Goal: Task Accomplishment & Management: Manage account settings

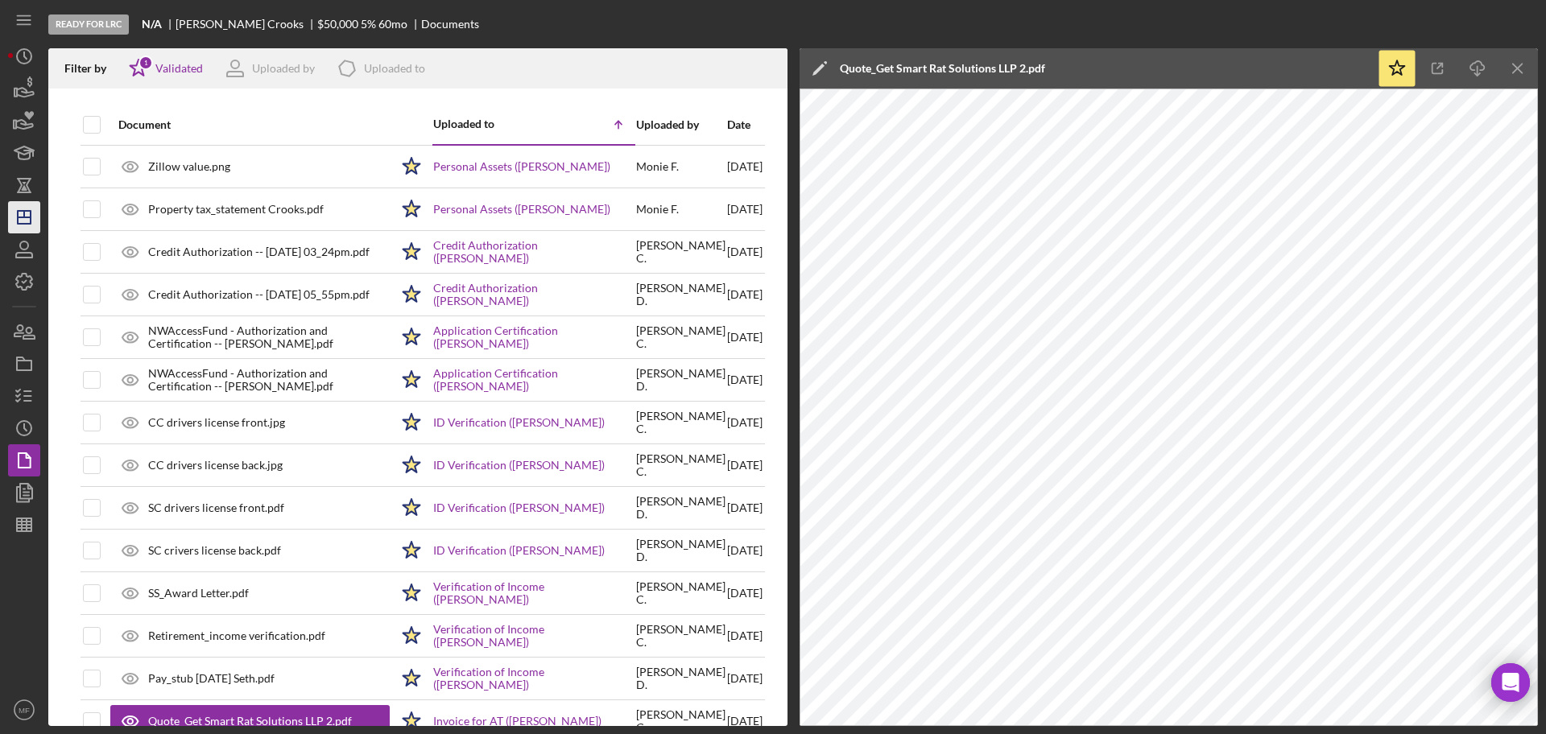
scroll to position [603, 0]
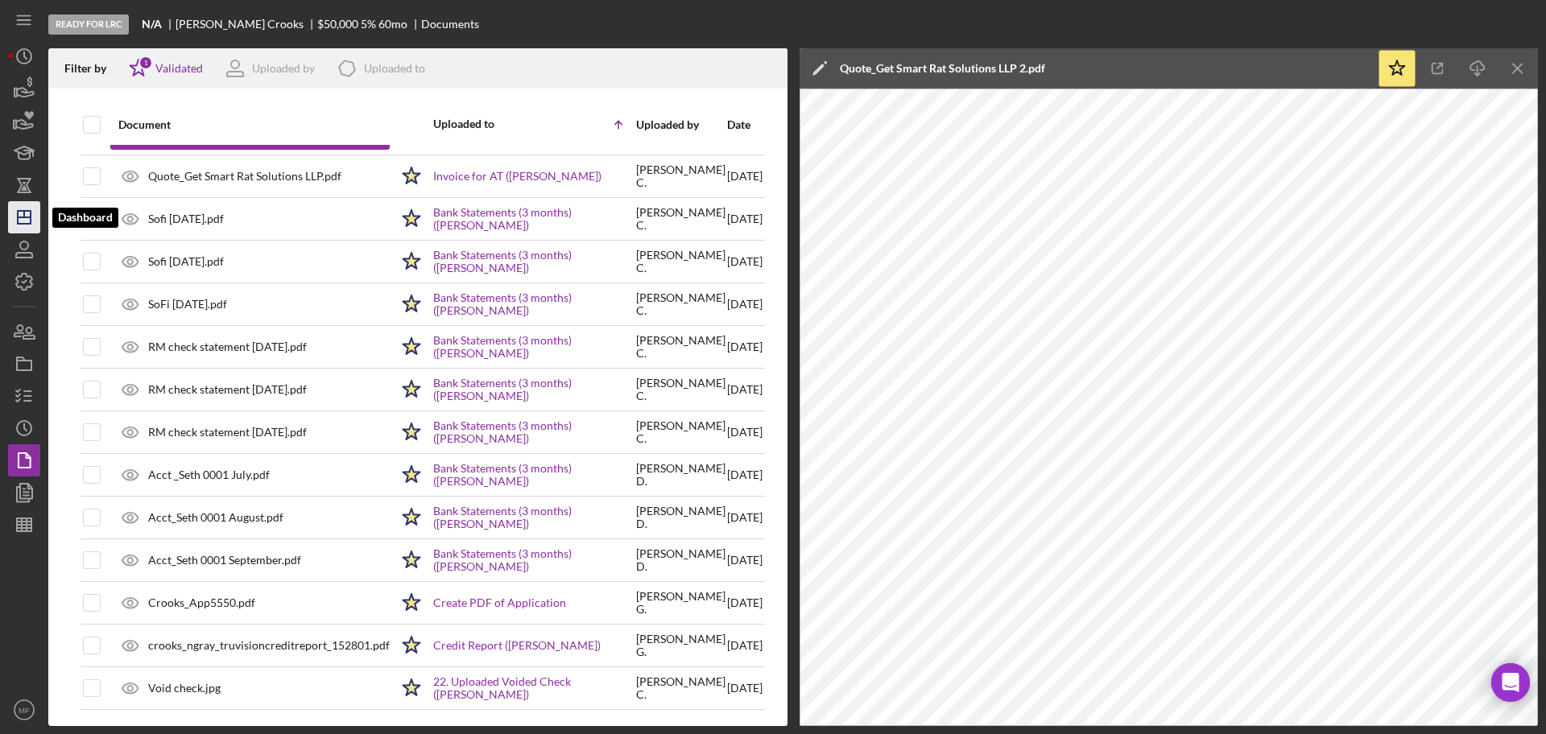
click at [26, 208] on icon "Icon/Dashboard" at bounding box center [24, 217] width 40 height 40
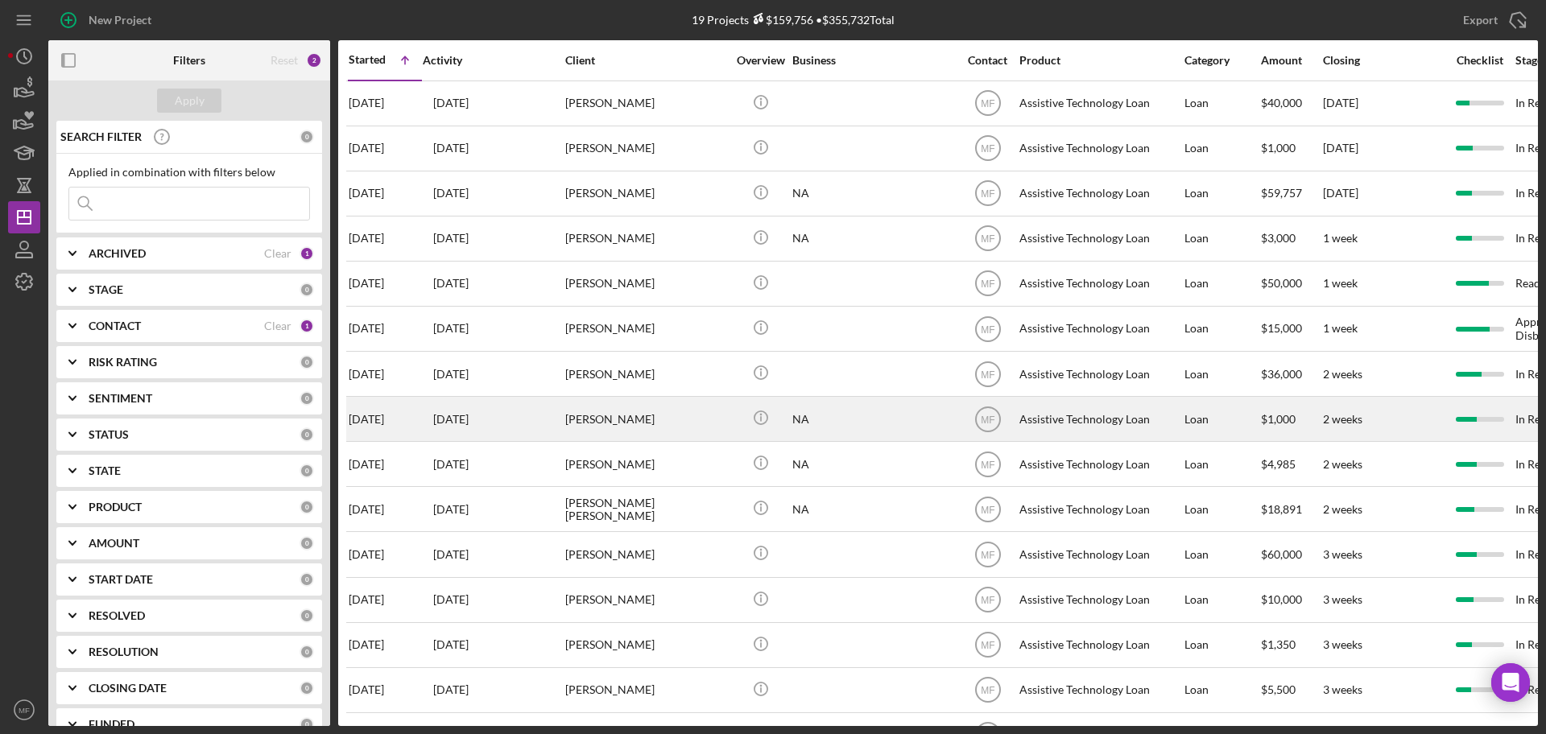
click at [622, 416] on div "[PERSON_NAME]" at bounding box center [645, 419] width 161 height 43
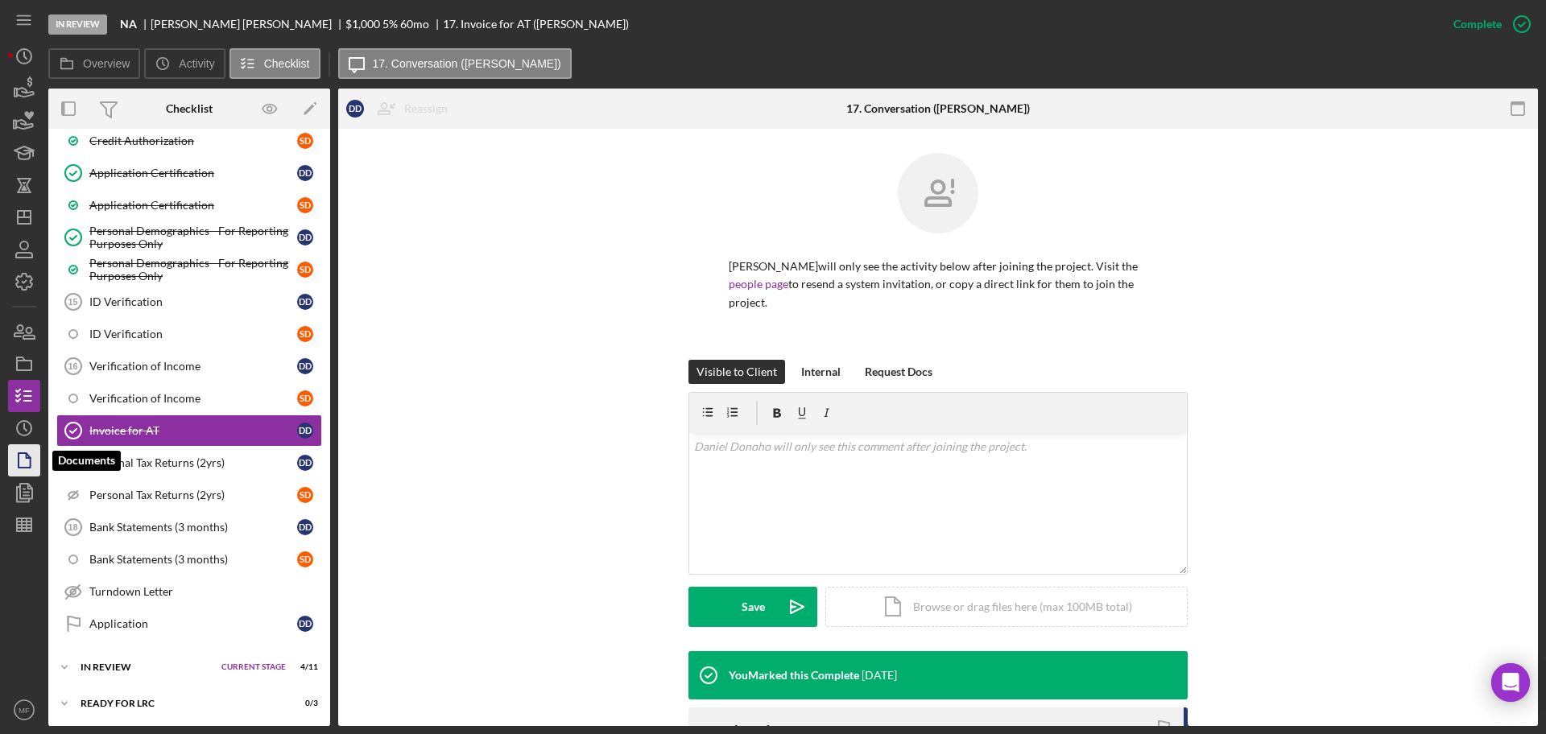
scroll to position [727, 0]
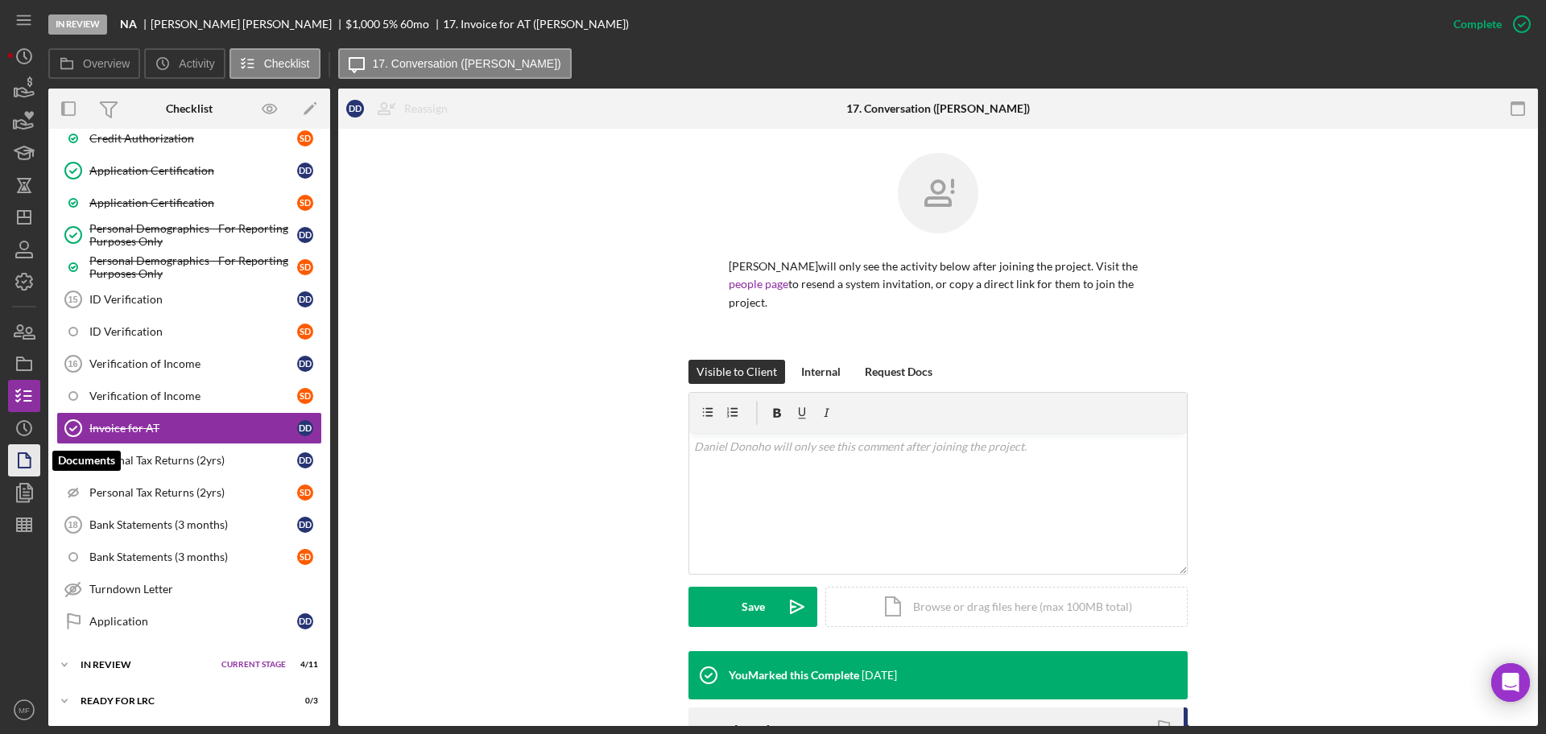
click at [32, 454] on icon "button" at bounding box center [24, 460] width 40 height 40
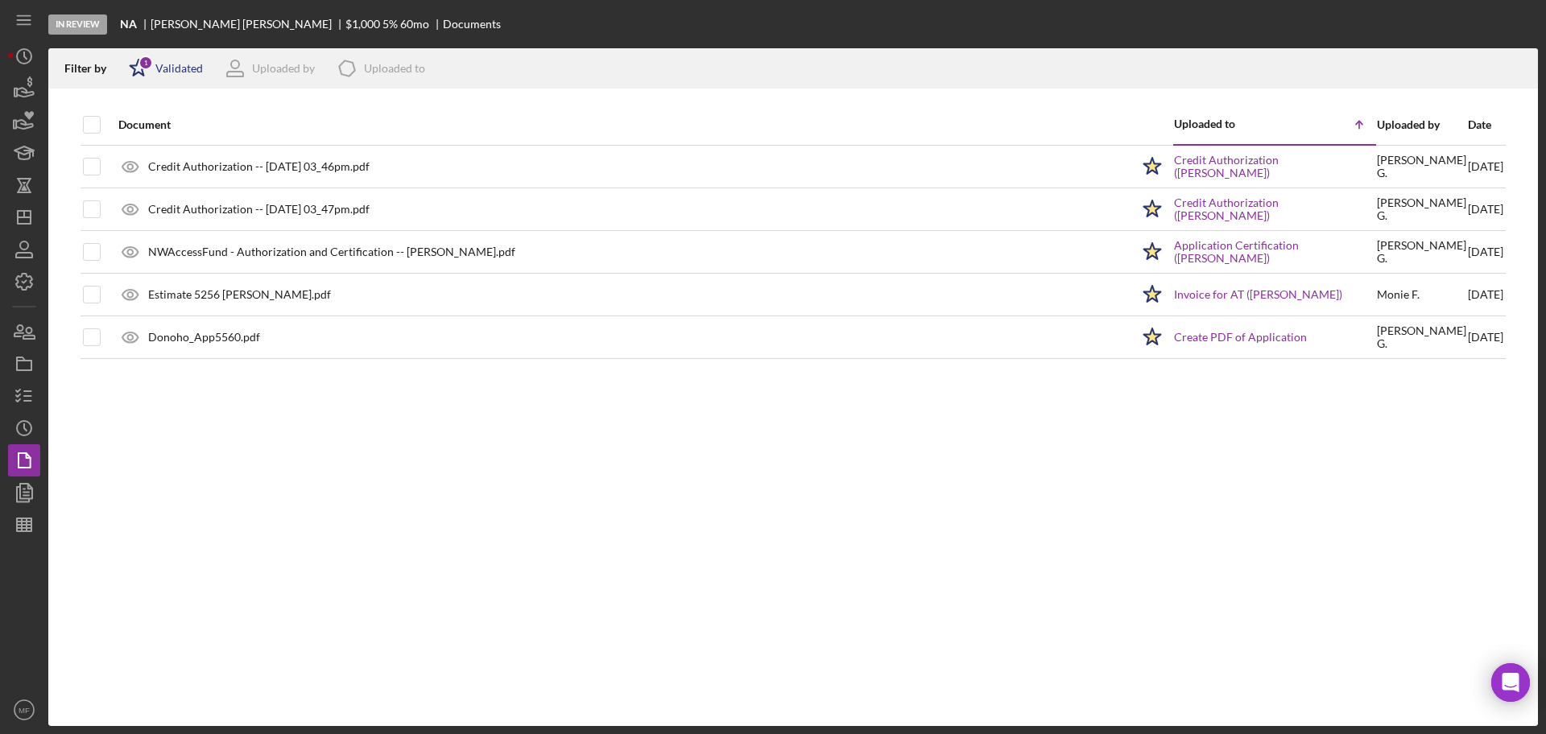
click at [170, 74] on div "Validated" at bounding box center [178, 68] width 47 height 13
click at [181, 151] on div "Not validated" at bounding box center [188, 153] width 68 height 13
checkbox input "true"
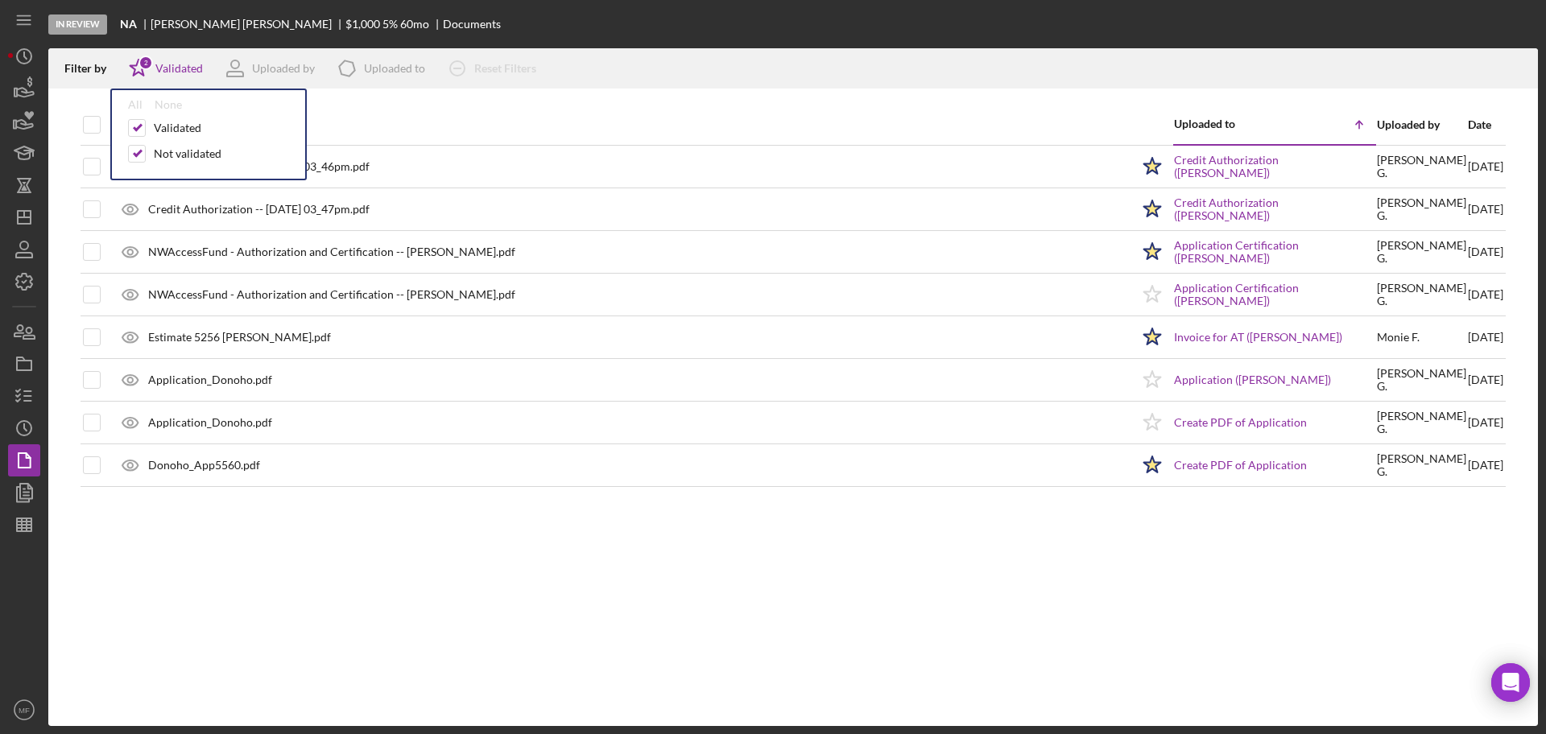
click at [465, 115] on div "Document" at bounding box center [624, 124] width 1012 height 39
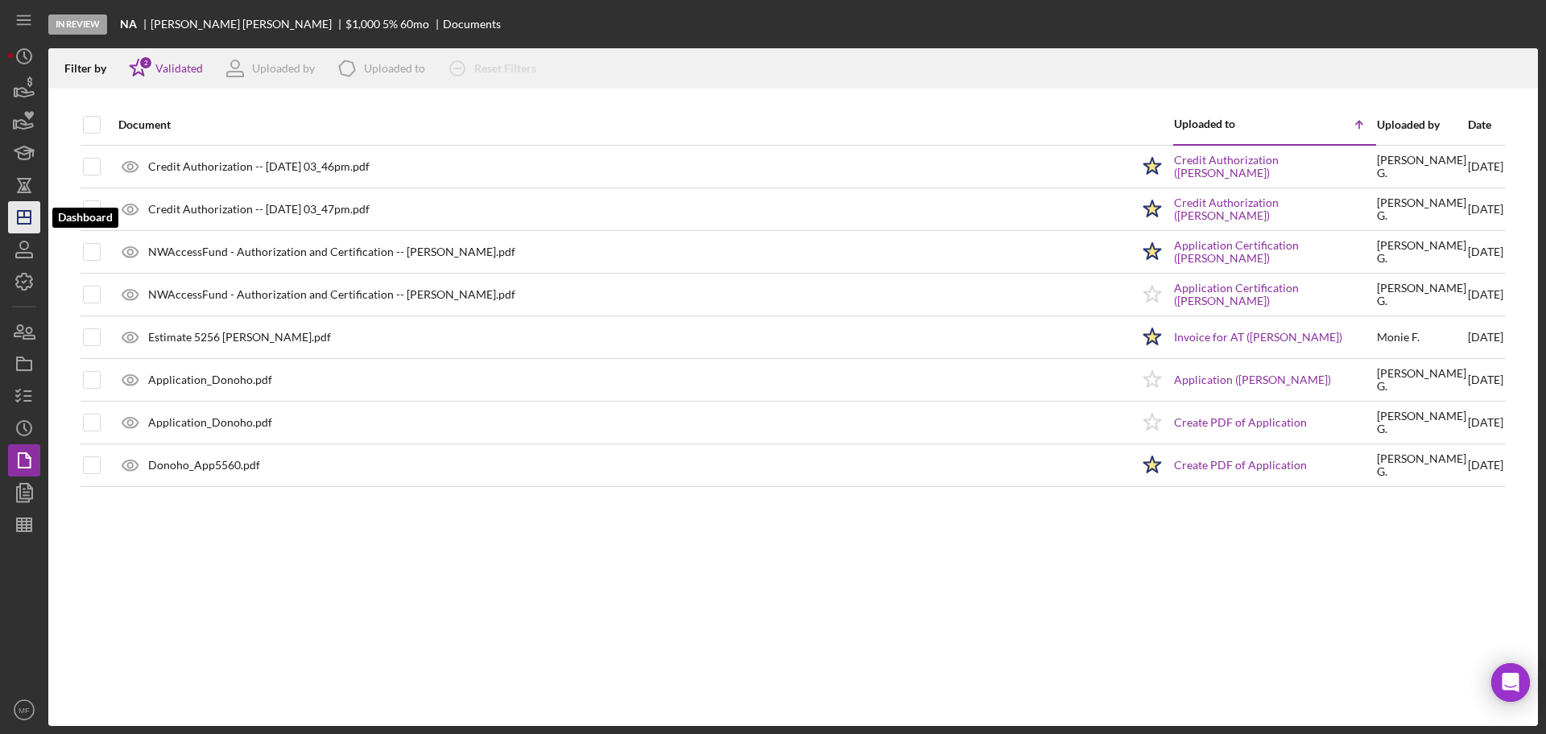
click at [27, 218] on icon "Icon/Dashboard" at bounding box center [24, 217] width 40 height 40
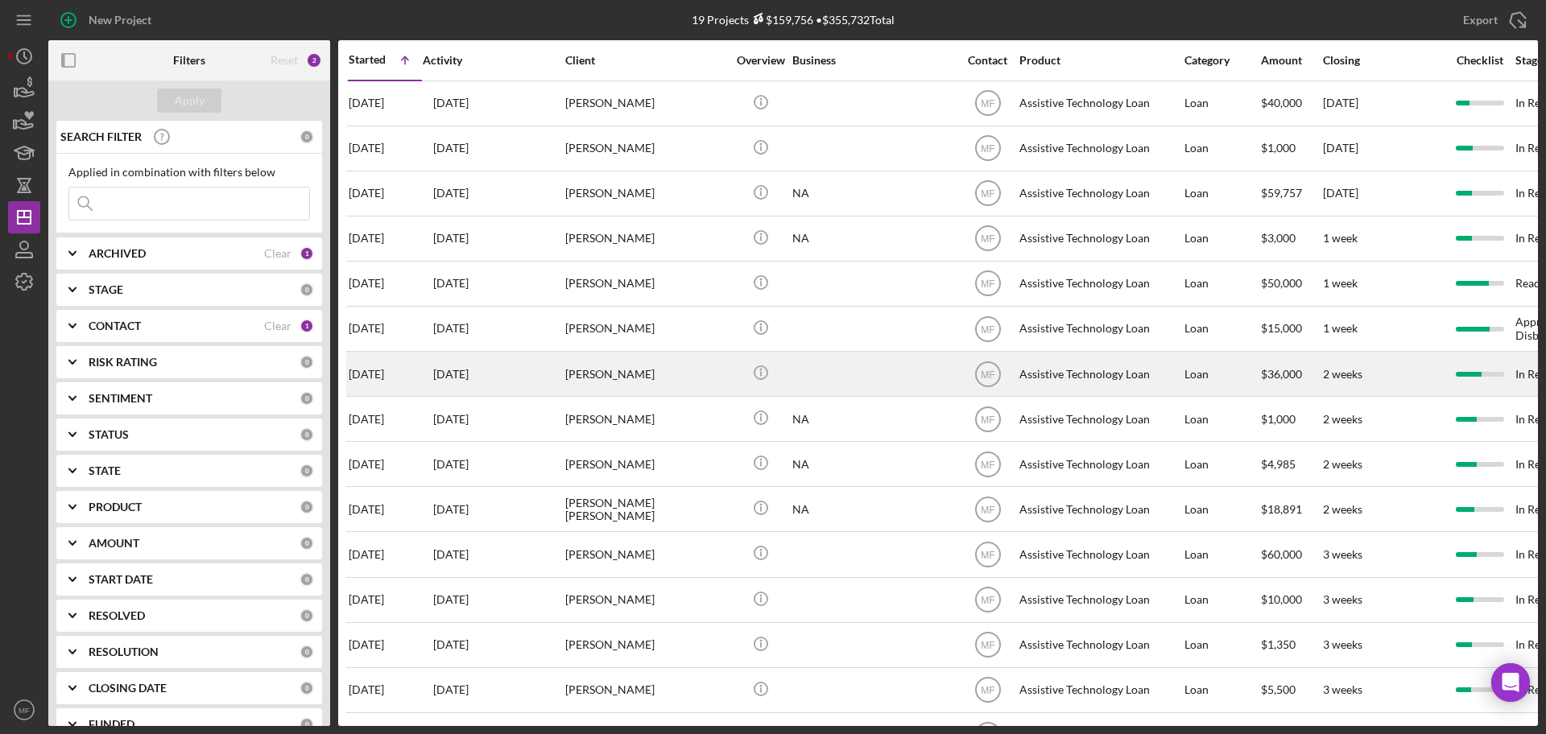
click at [663, 379] on div "Glen Koglin" at bounding box center [645, 374] width 161 height 43
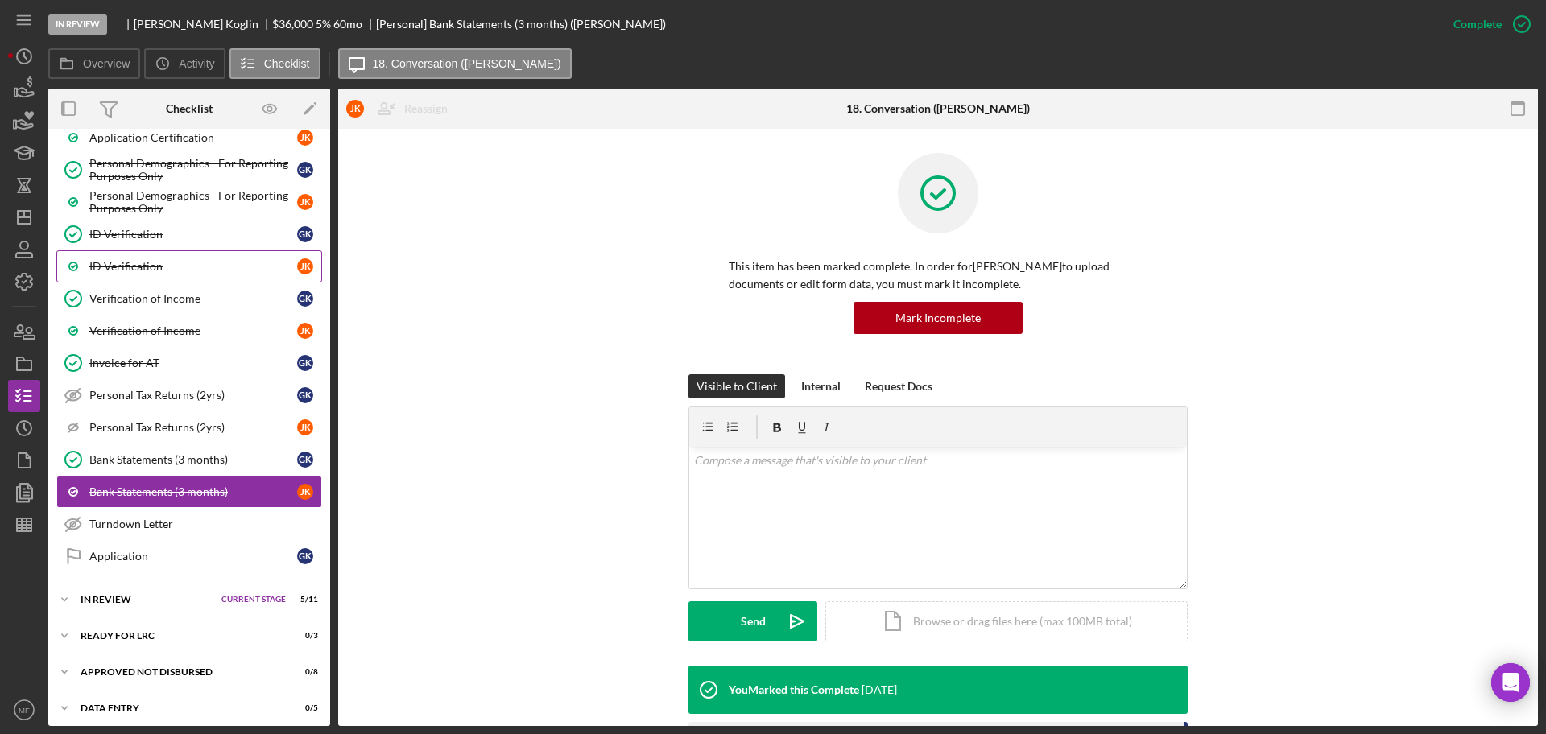
scroll to position [798, 0]
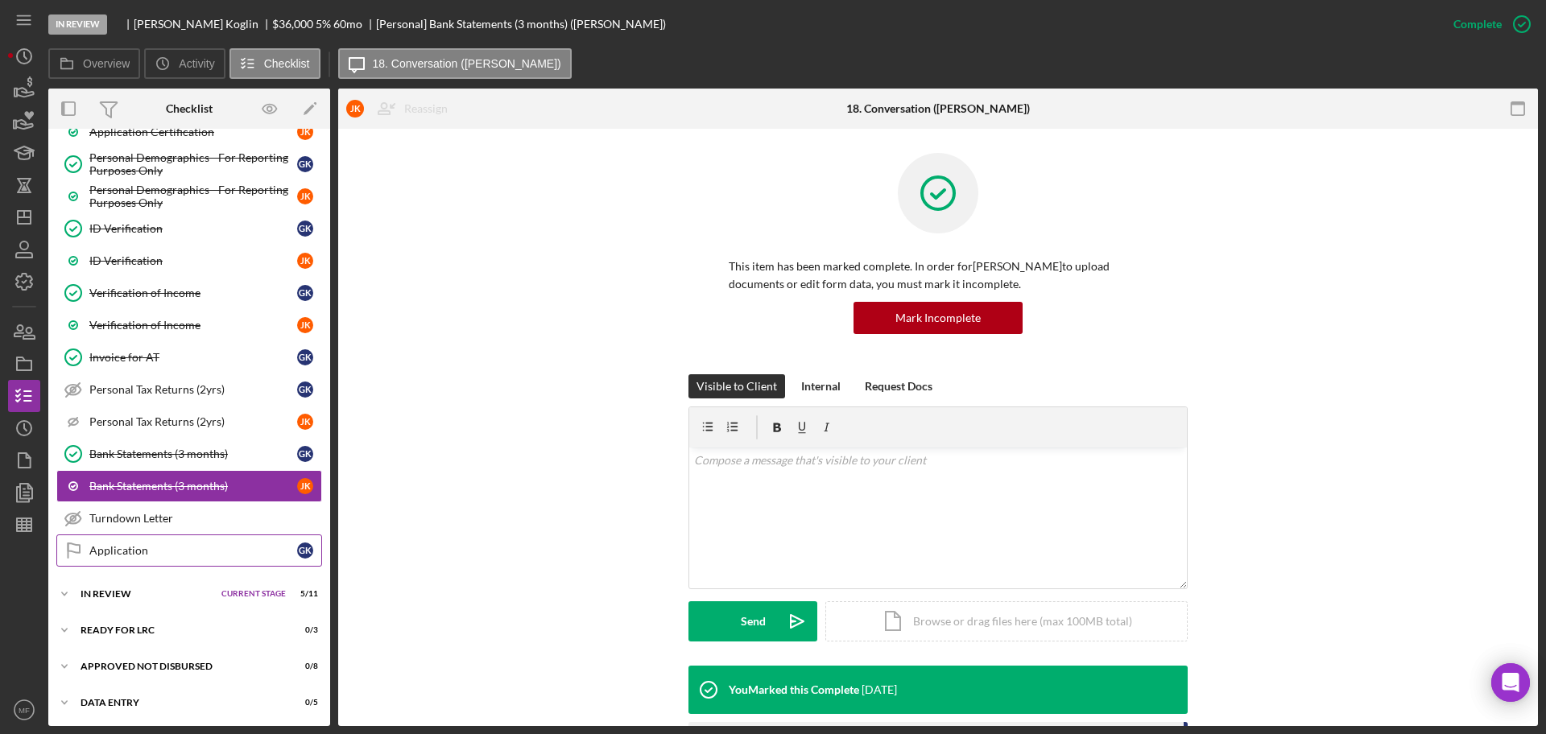
drag, startPoint x: 142, startPoint y: 541, endPoint x: 147, endPoint y: 548, distance: 8.7
click at [142, 541] on link "Application Application G K" at bounding box center [189, 551] width 266 height 32
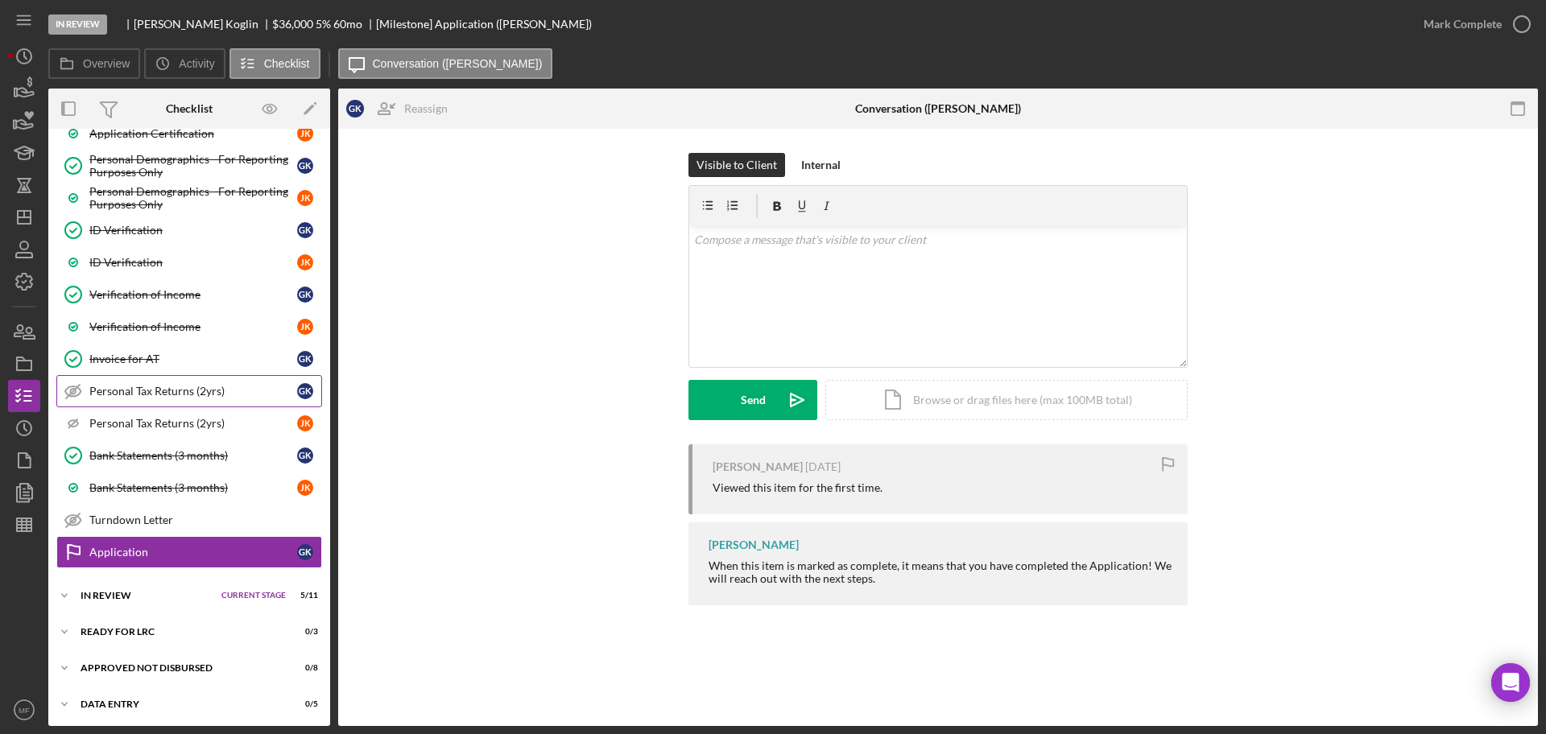
scroll to position [799, 0]
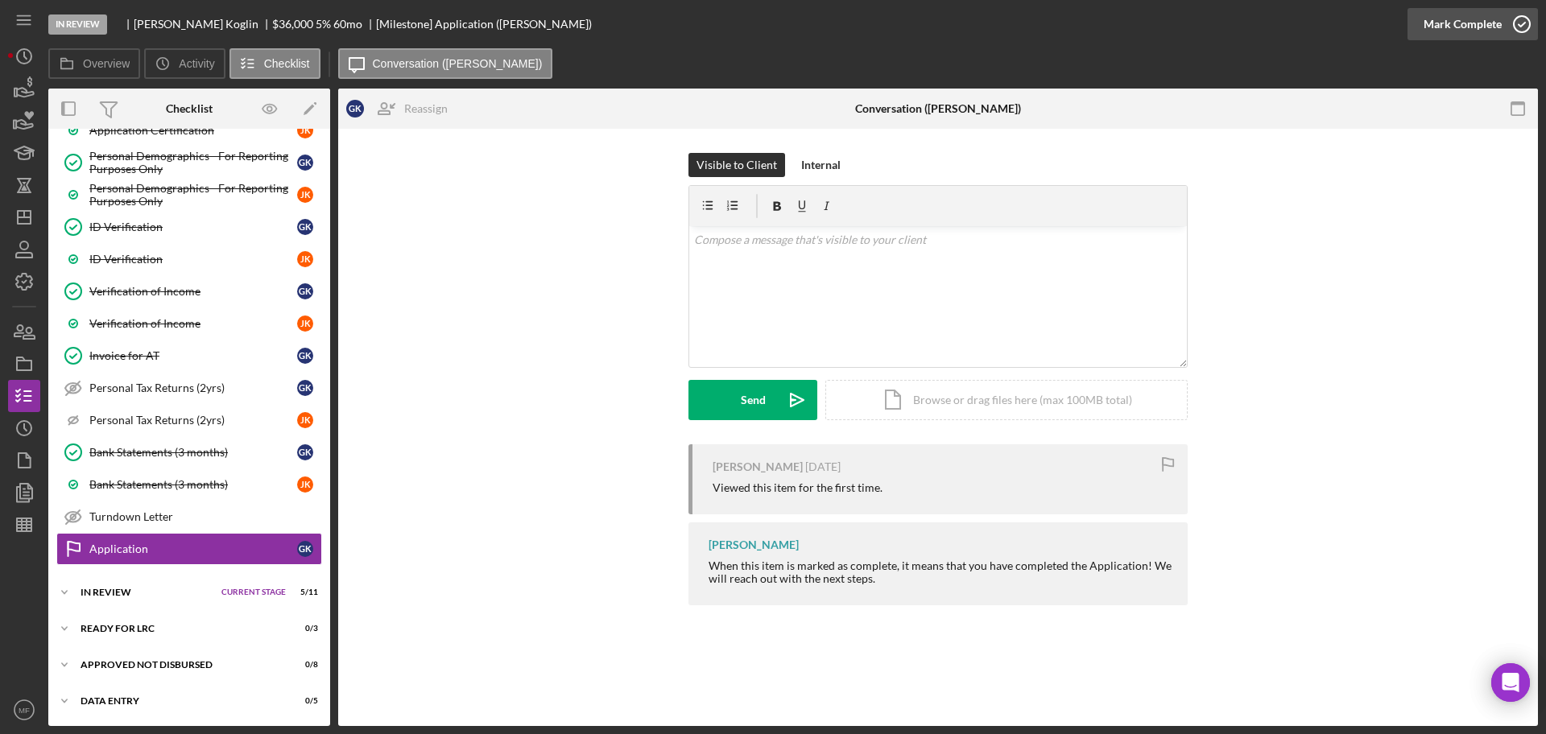
click at [1454, 19] on div "Mark Complete" at bounding box center [1462, 24] width 78 height 32
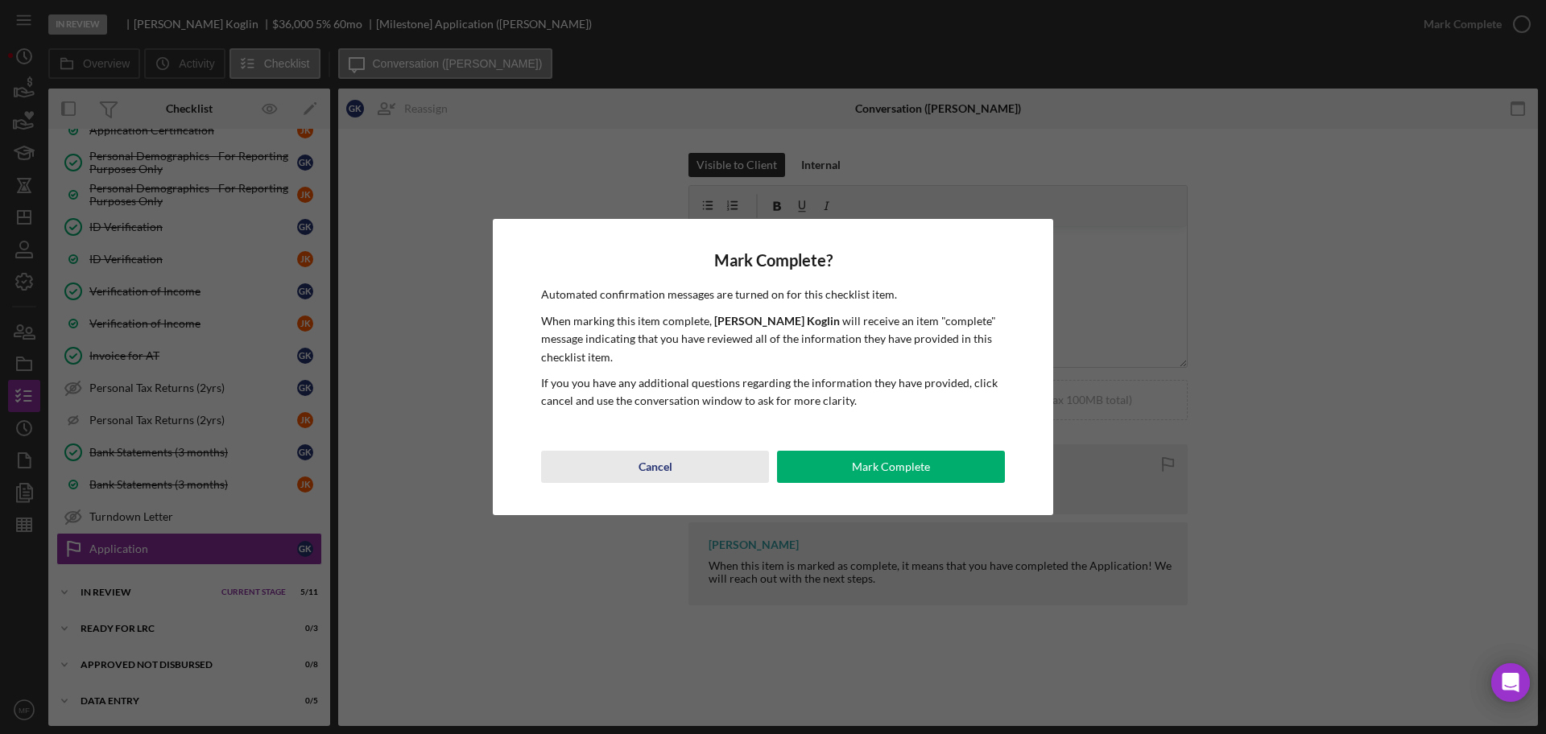
click at [649, 465] on div "Cancel" at bounding box center [655, 467] width 34 height 32
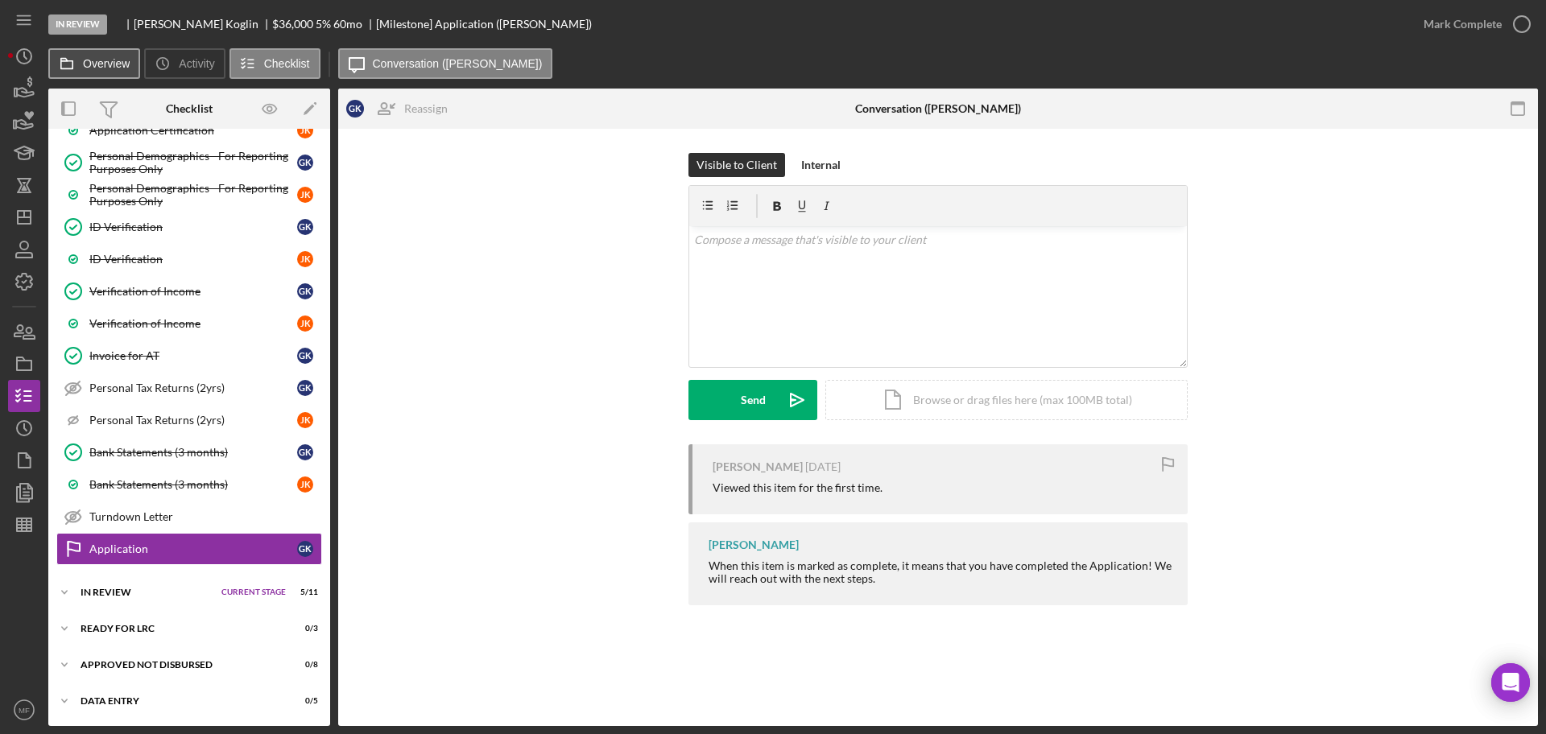
click at [75, 60] on icon at bounding box center [67, 63] width 32 height 32
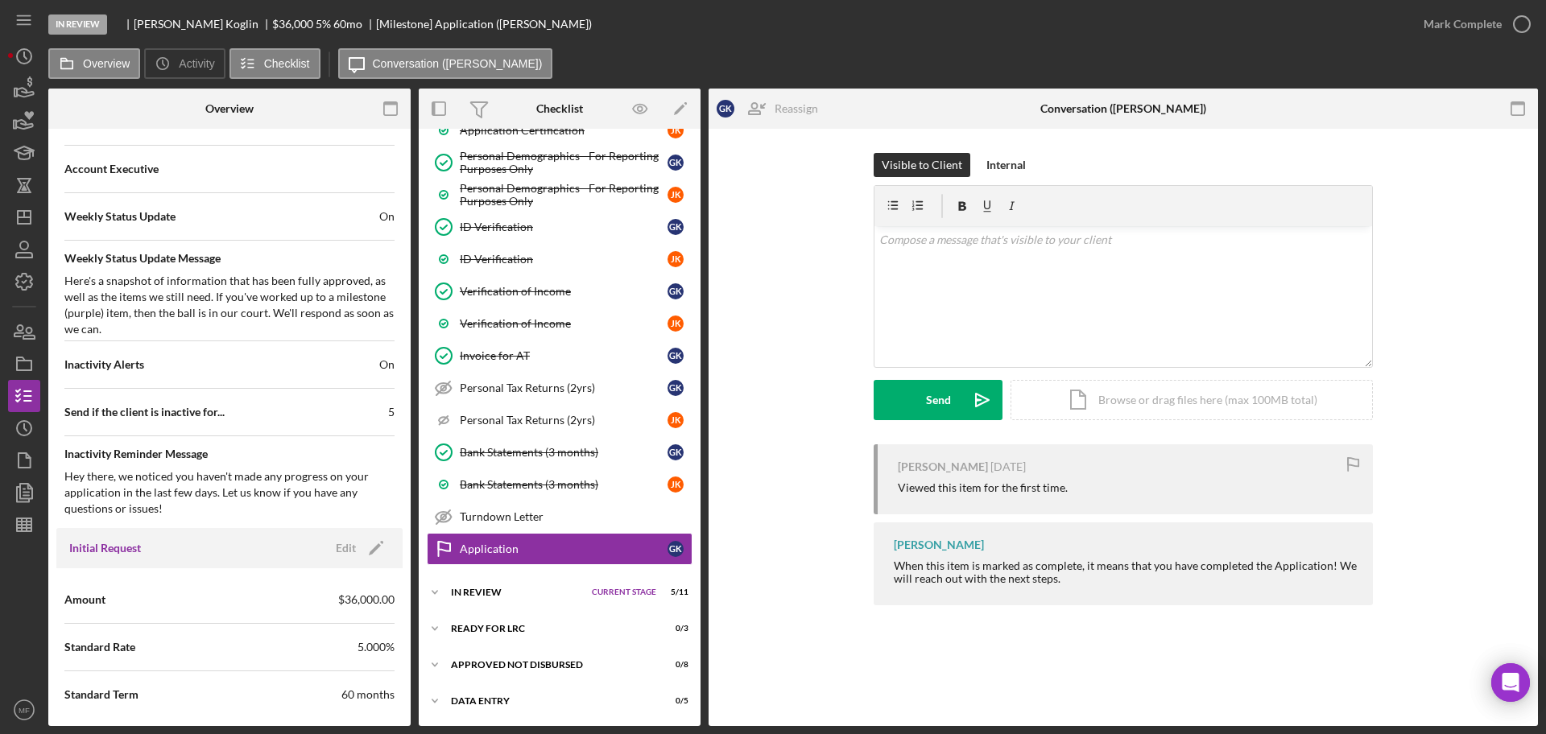
scroll to position [503, 0]
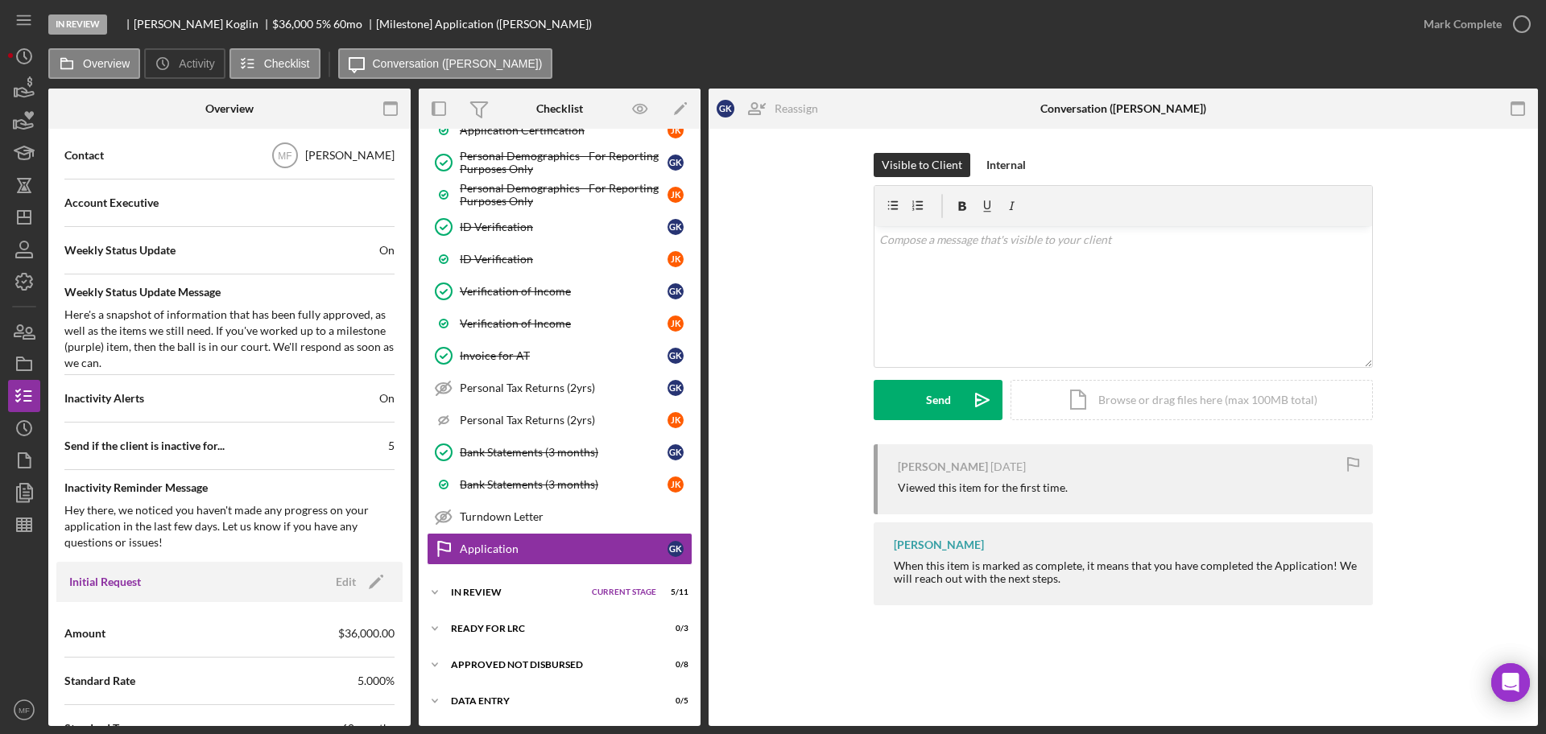
click at [351, 252] on div "Weekly Status Update On" at bounding box center [229, 250] width 330 height 40
click at [379, 243] on span "On" at bounding box center [386, 250] width 15 height 16
click at [379, 254] on span "On" at bounding box center [386, 250] width 15 height 16
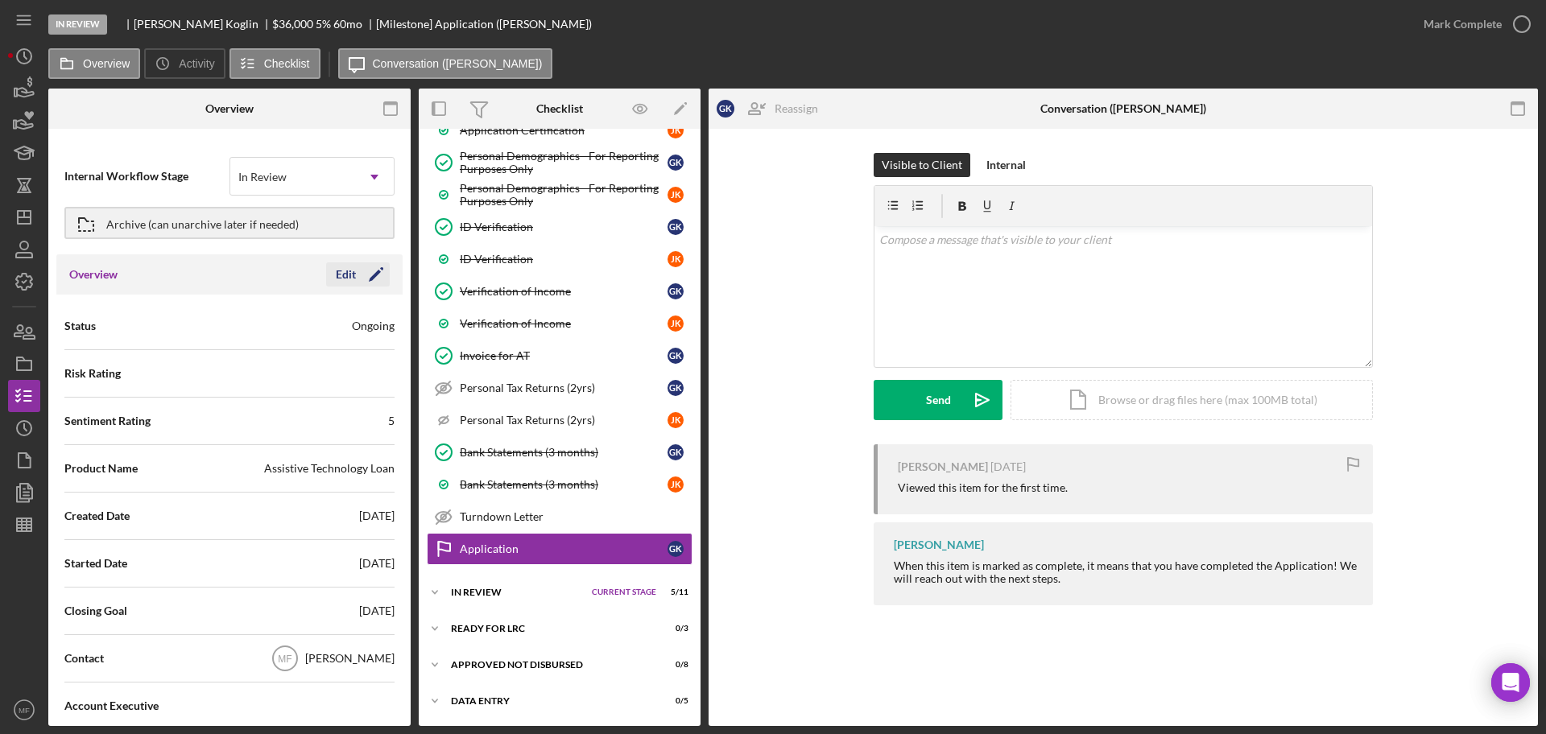
click at [356, 275] on icon "Icon/Edit" at bounding box center [376, 274] width 40 height 40
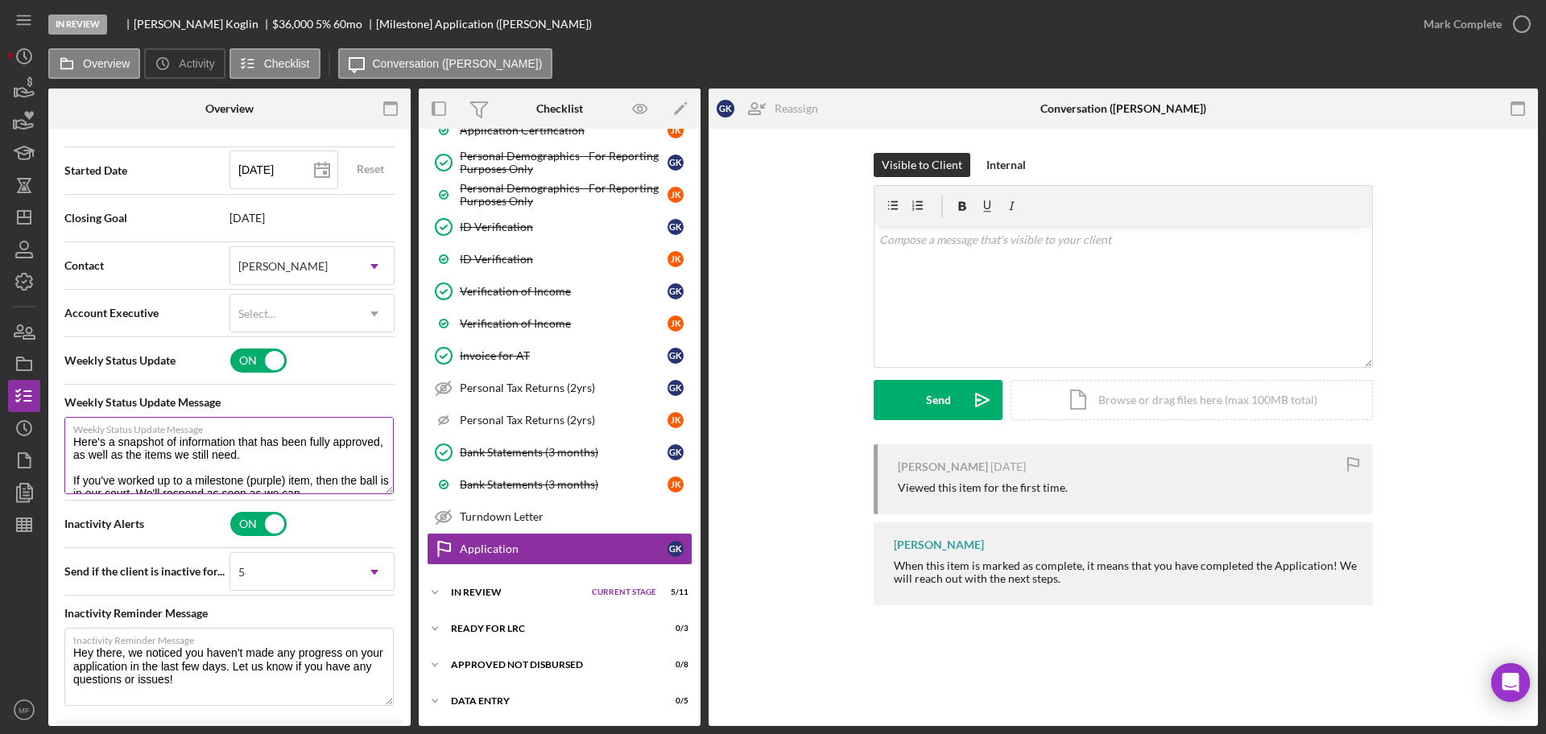
scroll to position [503, 0]
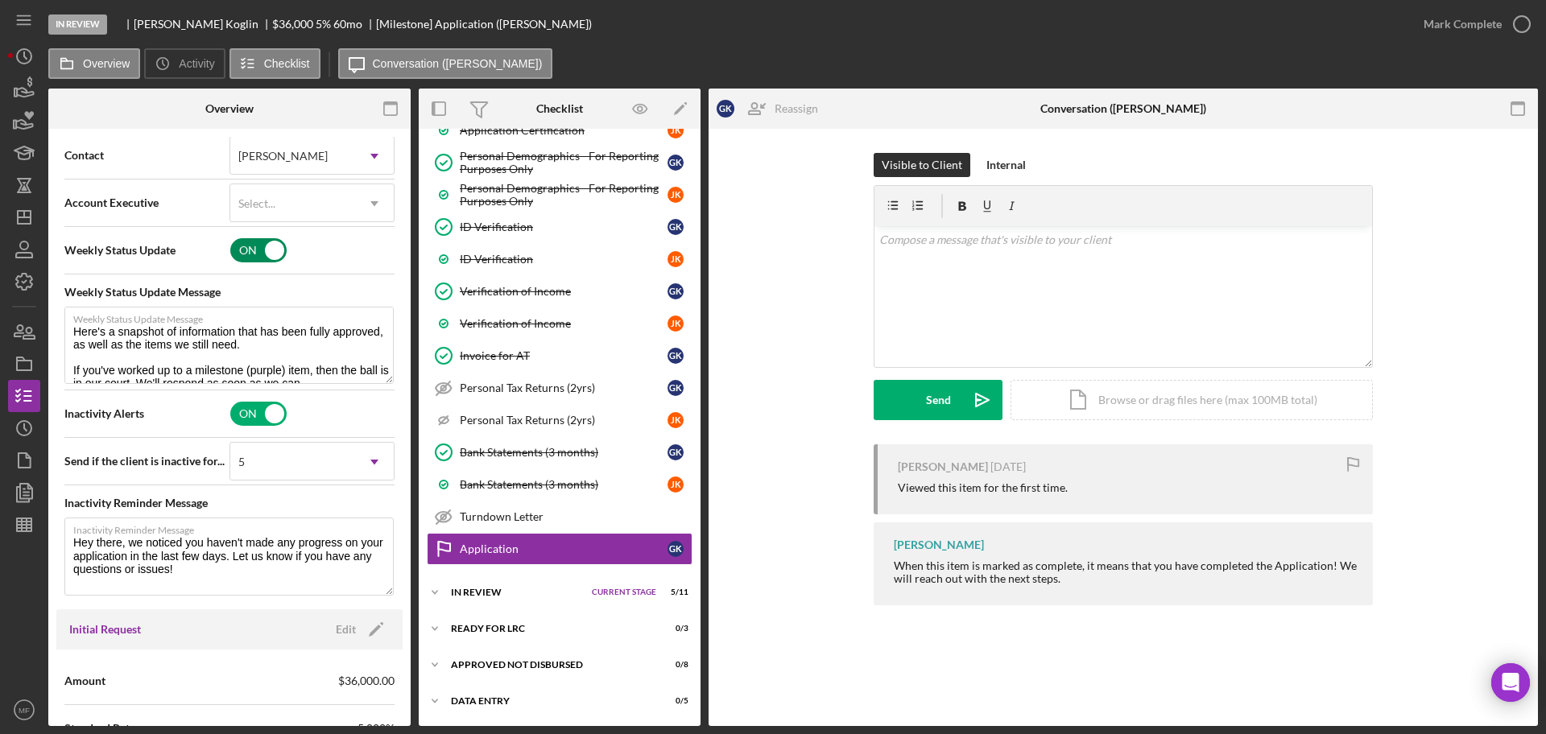
click at [271, 252] on input "checkbox" at bounding box center [258, 250] width 56 height 24
checkbox input "false"
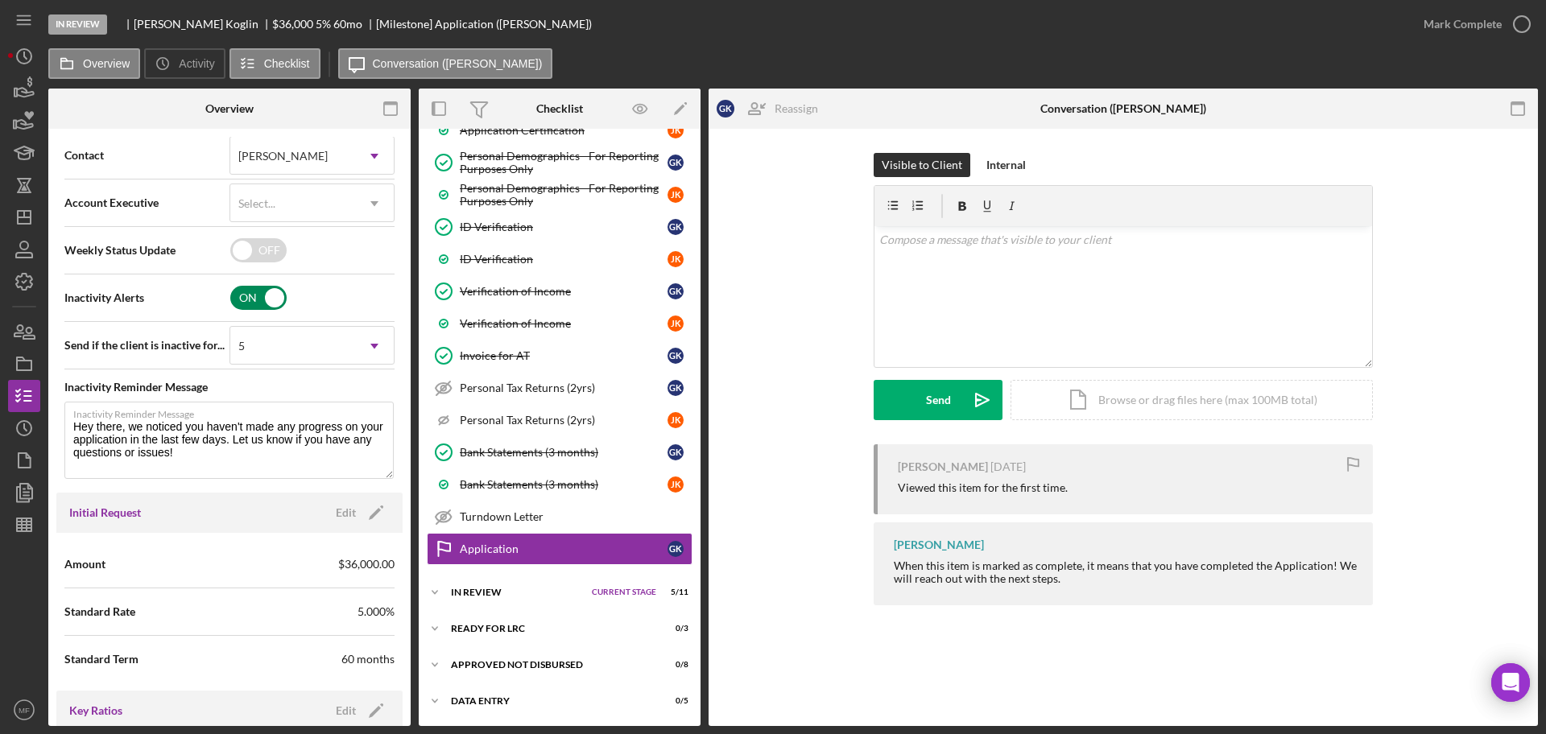
click at [269, 297] on input "checkbox" at bounding box center [258, 298] width 56 height 24
checkbox input "false"
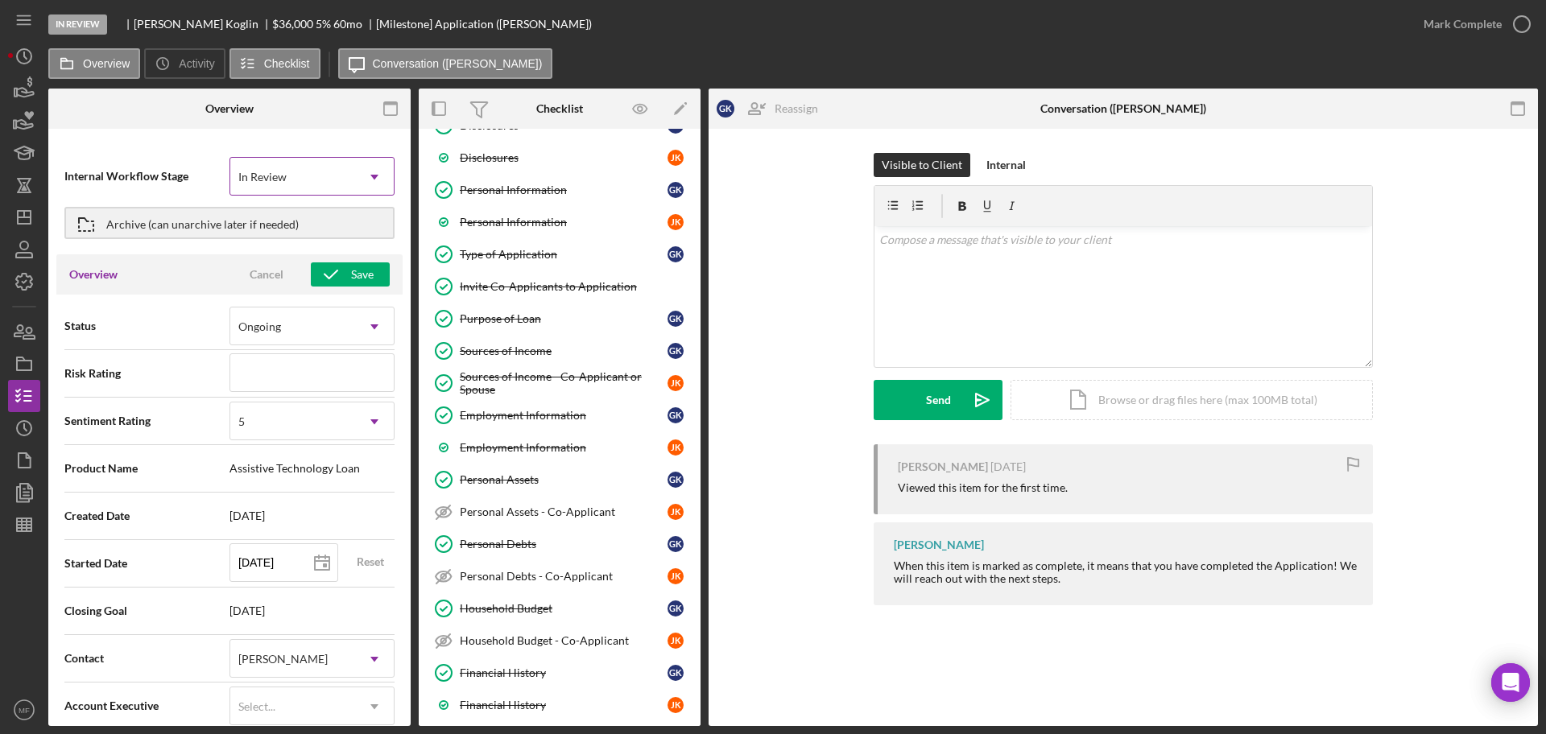
scroll to position [95, 0]
click at [357, 177] on icon "Icon/Dropdown Arrow" at bounding box center [374, 177] width 39 height 39
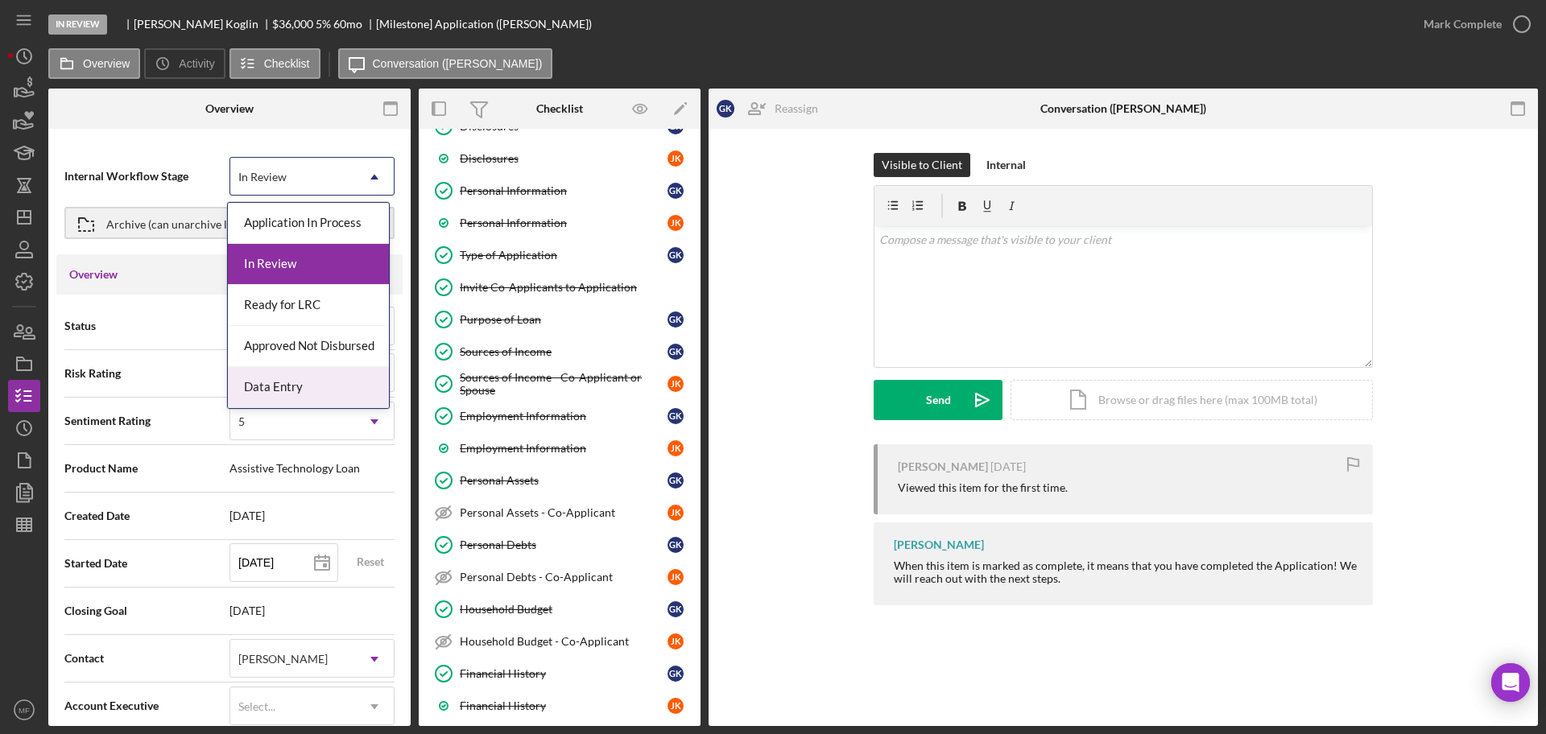
click at [288, 395] on div "Data Entry" at bounding box center [308, 387] width 161 height 41
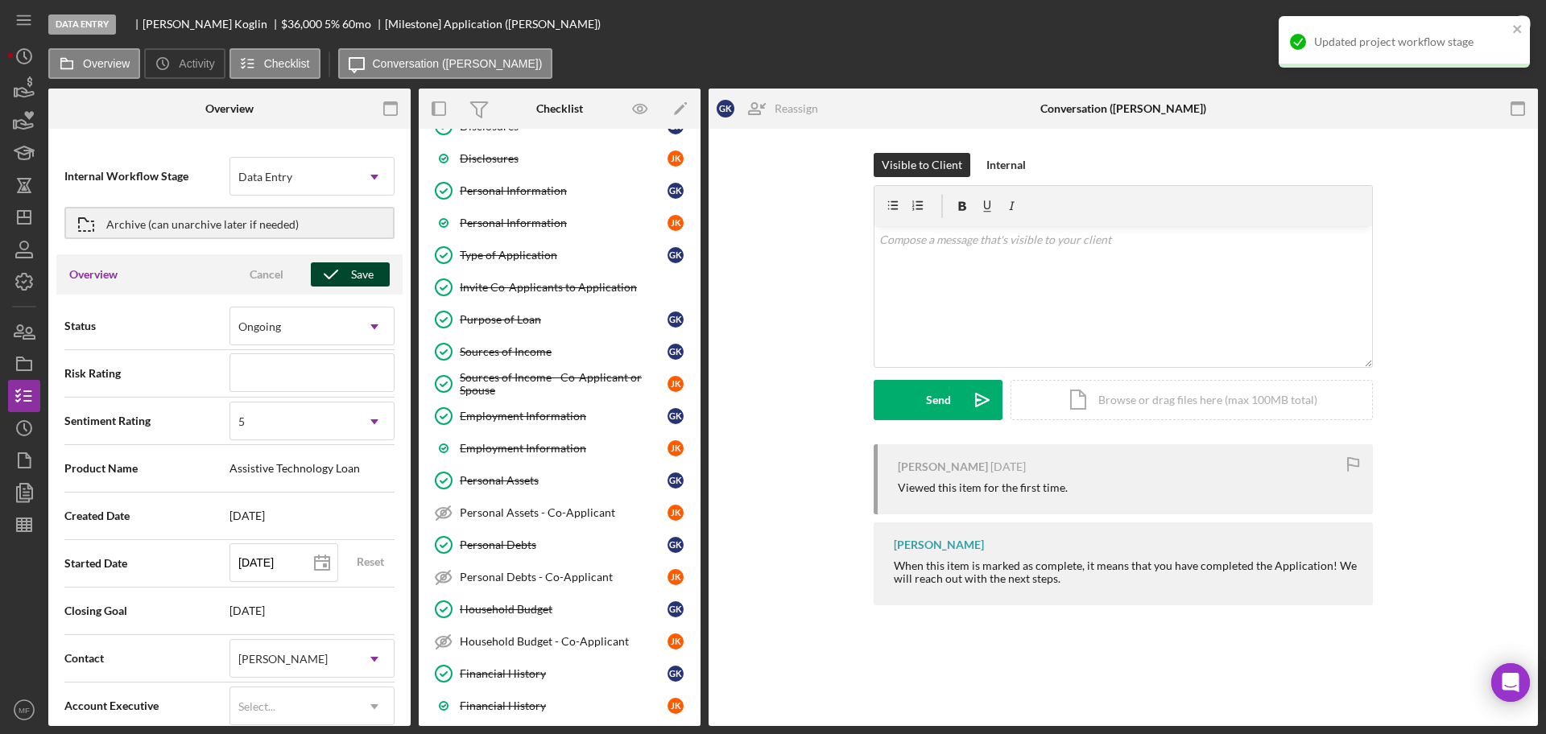
click at [353, 270] on div "Save" at bounding box center [362, 274] width 23 height 24
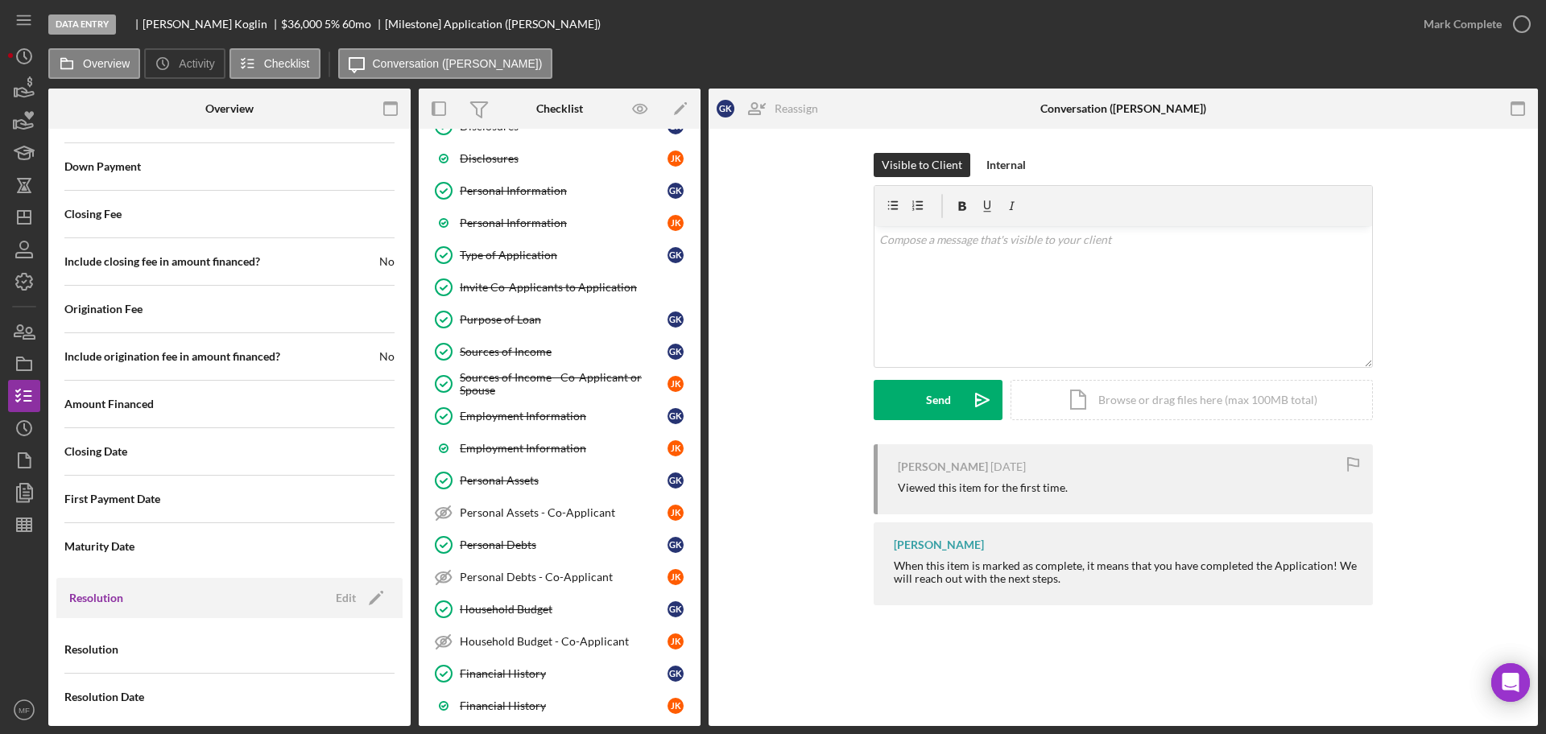
scroll to position [1571, 0]
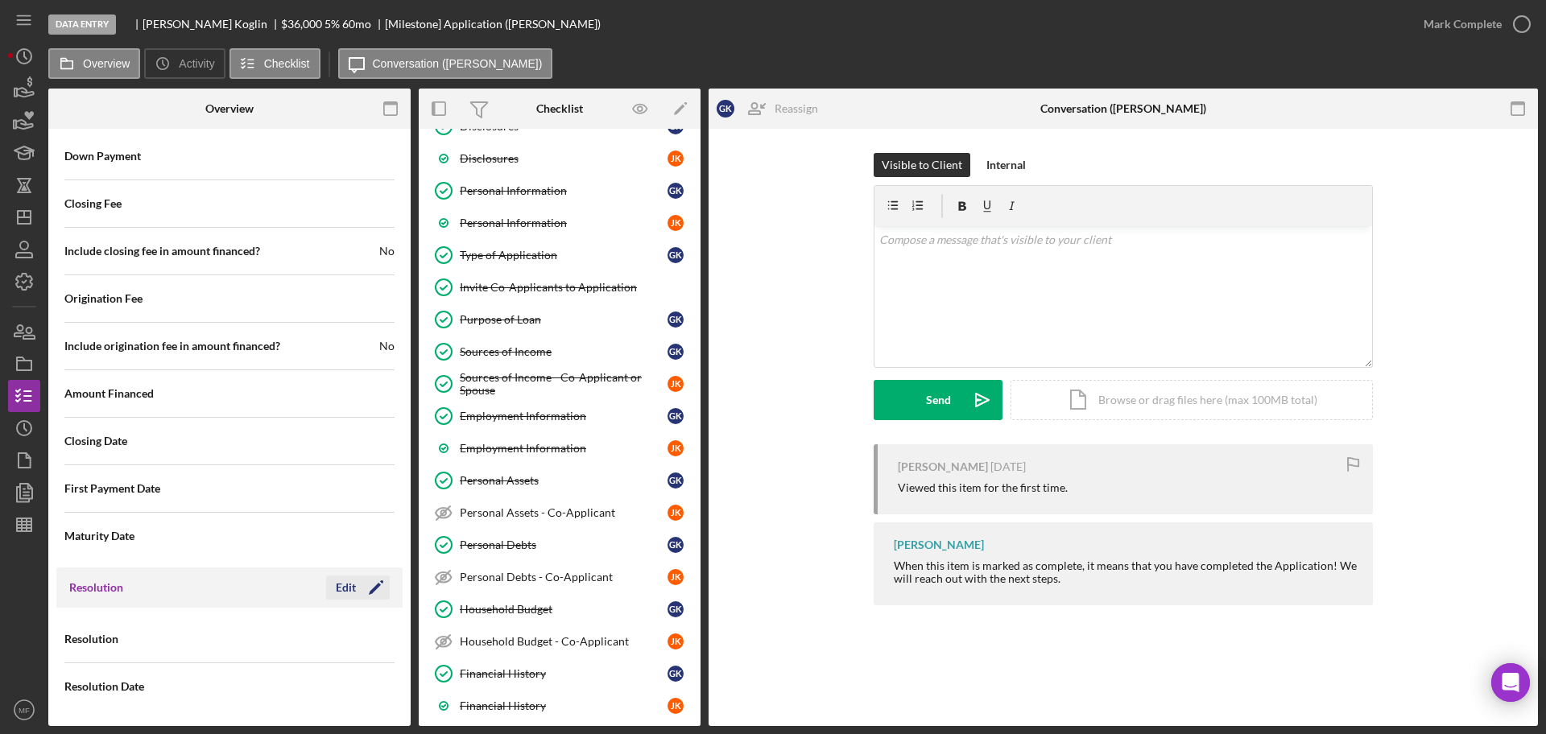
click at [339, 590] on div "Edit" at bounding box center [346, 588] width 20 height 24
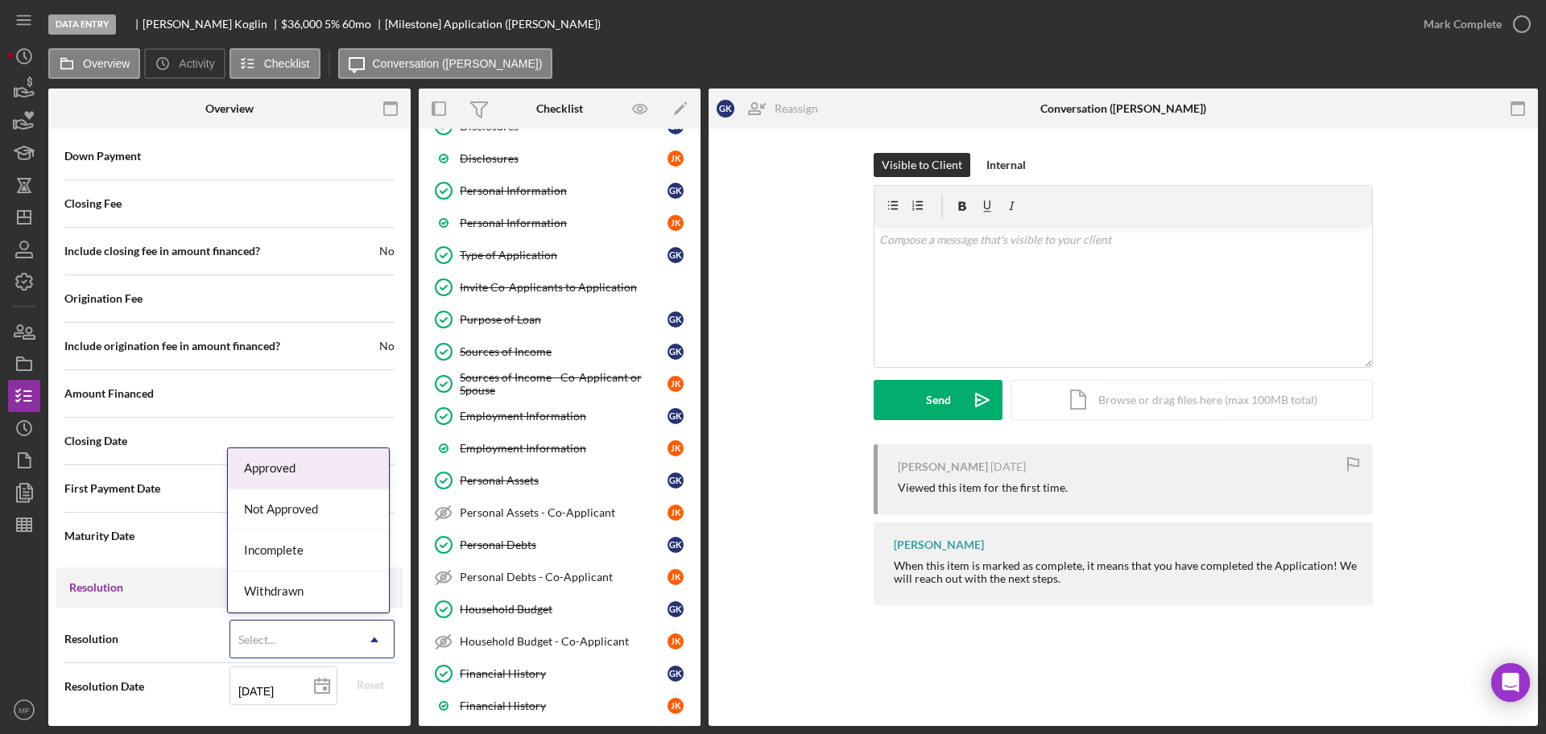
click at [326, 634] on div "Select..." at bounding box center [292, 639] width 125 height 37
click at [303, 513] on div "Not Approved" at bounding box center [308, 509] width 161 height 41
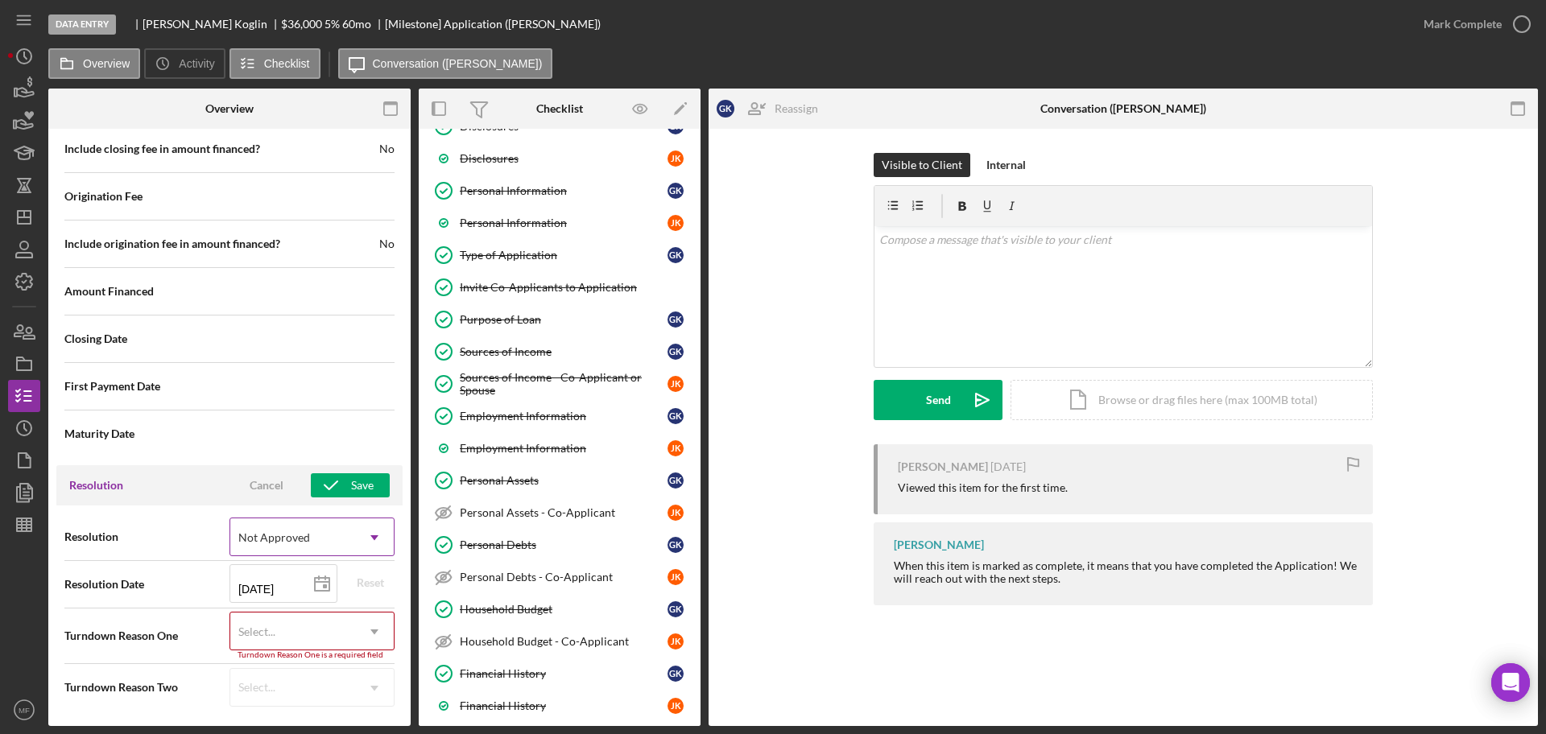
scroll to position [1674, 0]
click at [315, 584] on icon at bounding box center [322, 584] width 40 height 40
type input "10/08/2025"
type input "2025-10-08"
click at [332, 629] on div "Select..." at bounding box center [292, 631] width 125 height 37
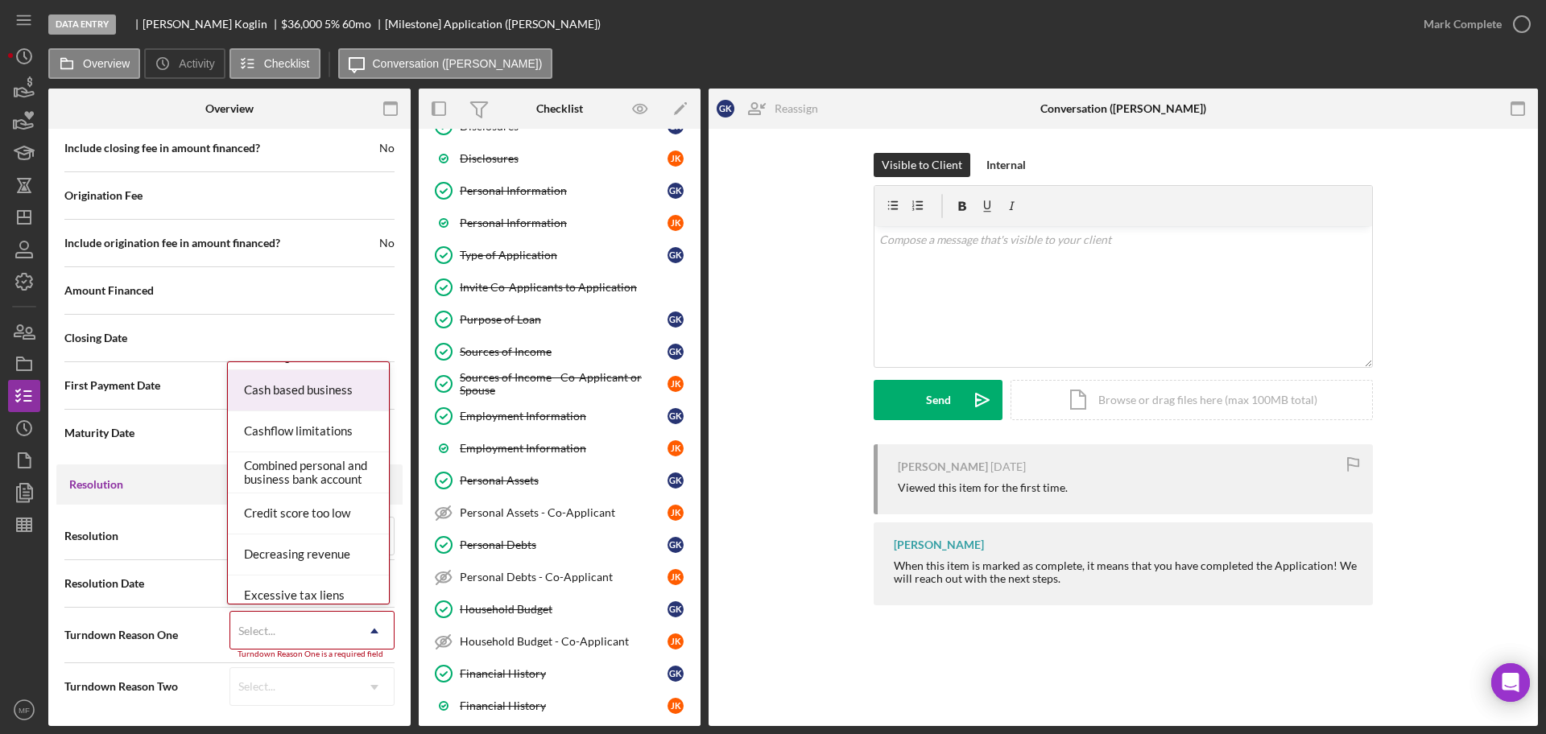
scroll to position [201, 0]
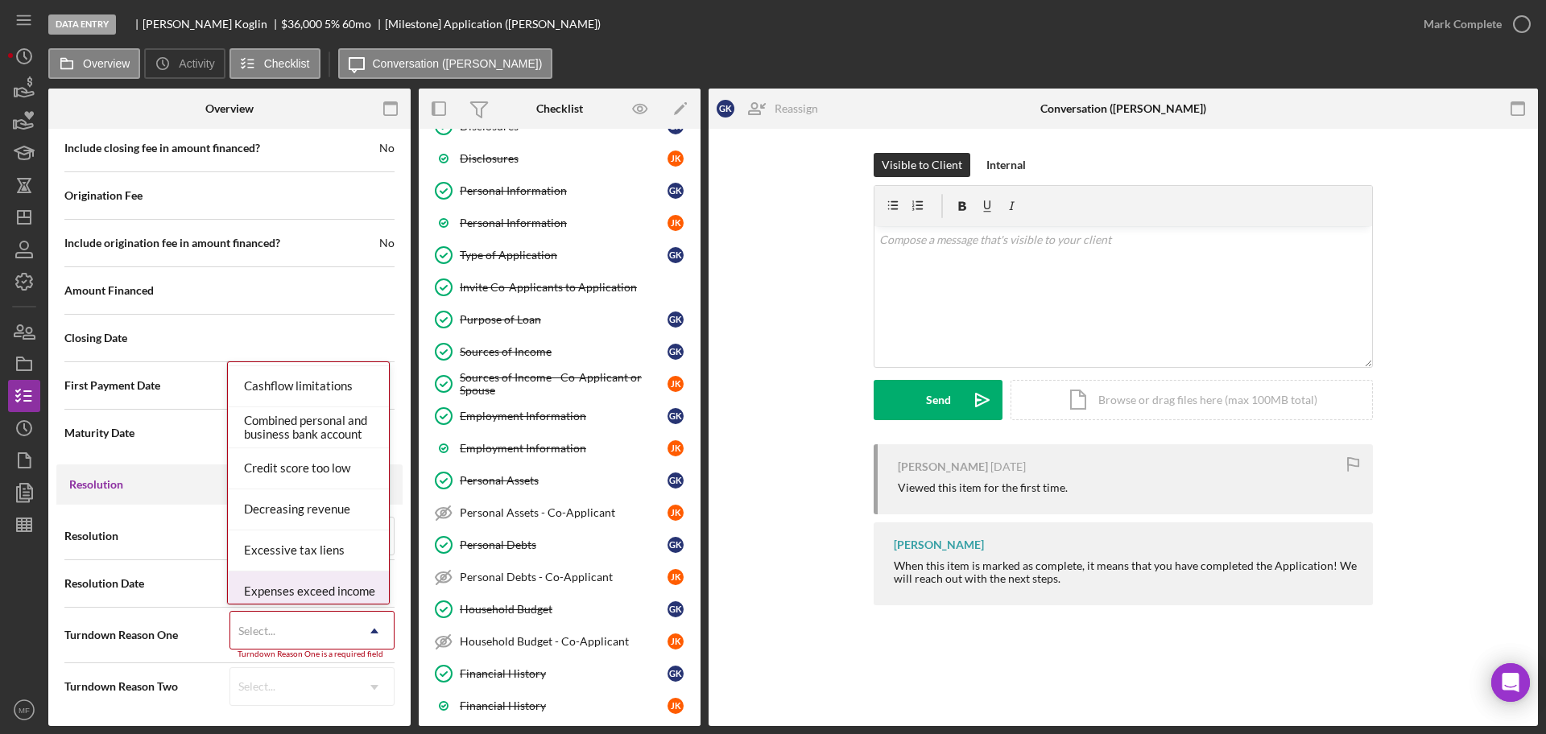
click at [336, 584] on div "Expenses exceed income" at bounding box center [308, 592] width 161 height 41
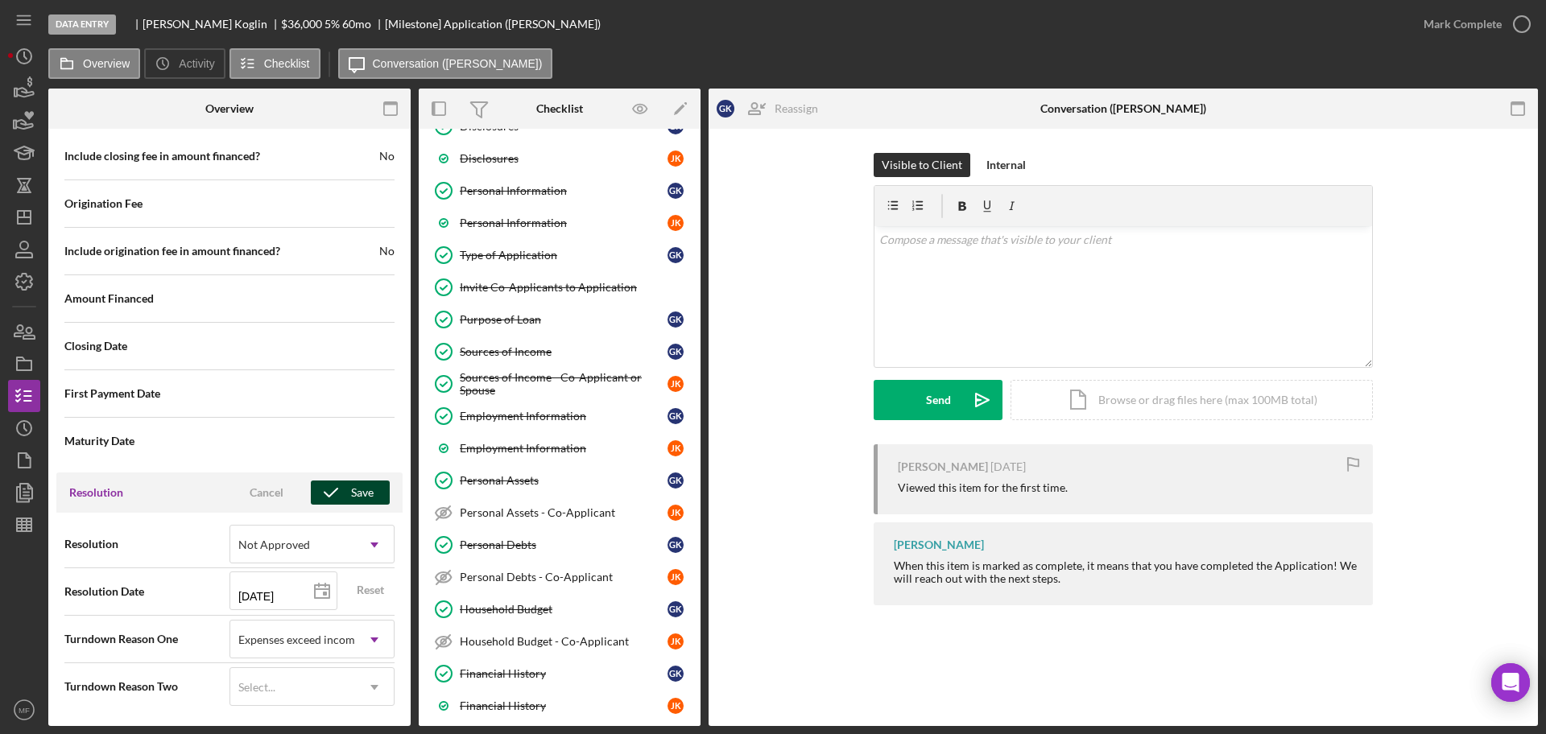
click at [351, 495] on div "Save" at bounding box center [362, 493] width 23 height 24
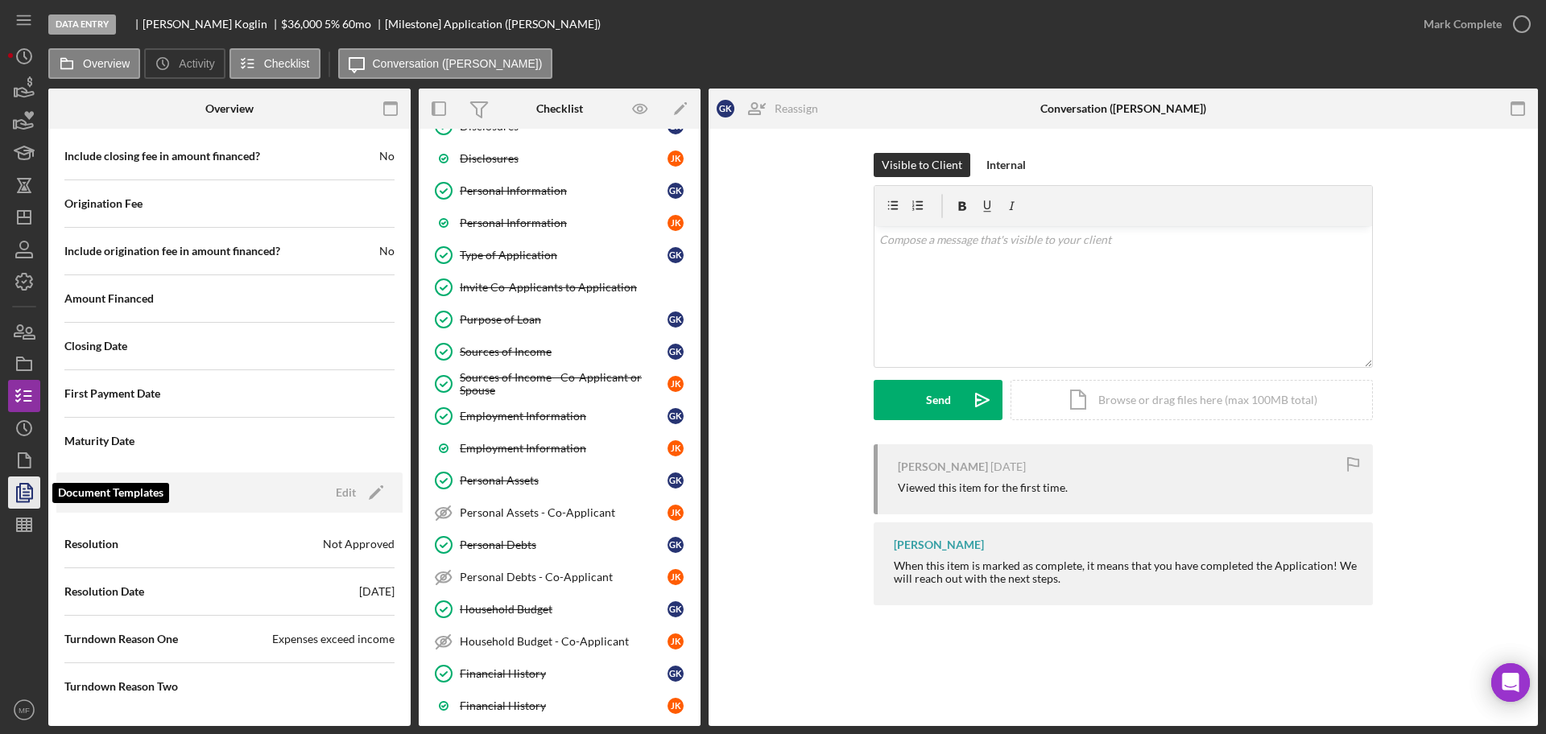
click at [28, 485] on polyline "button" at bounding box center [30, 487] width 4 height 4
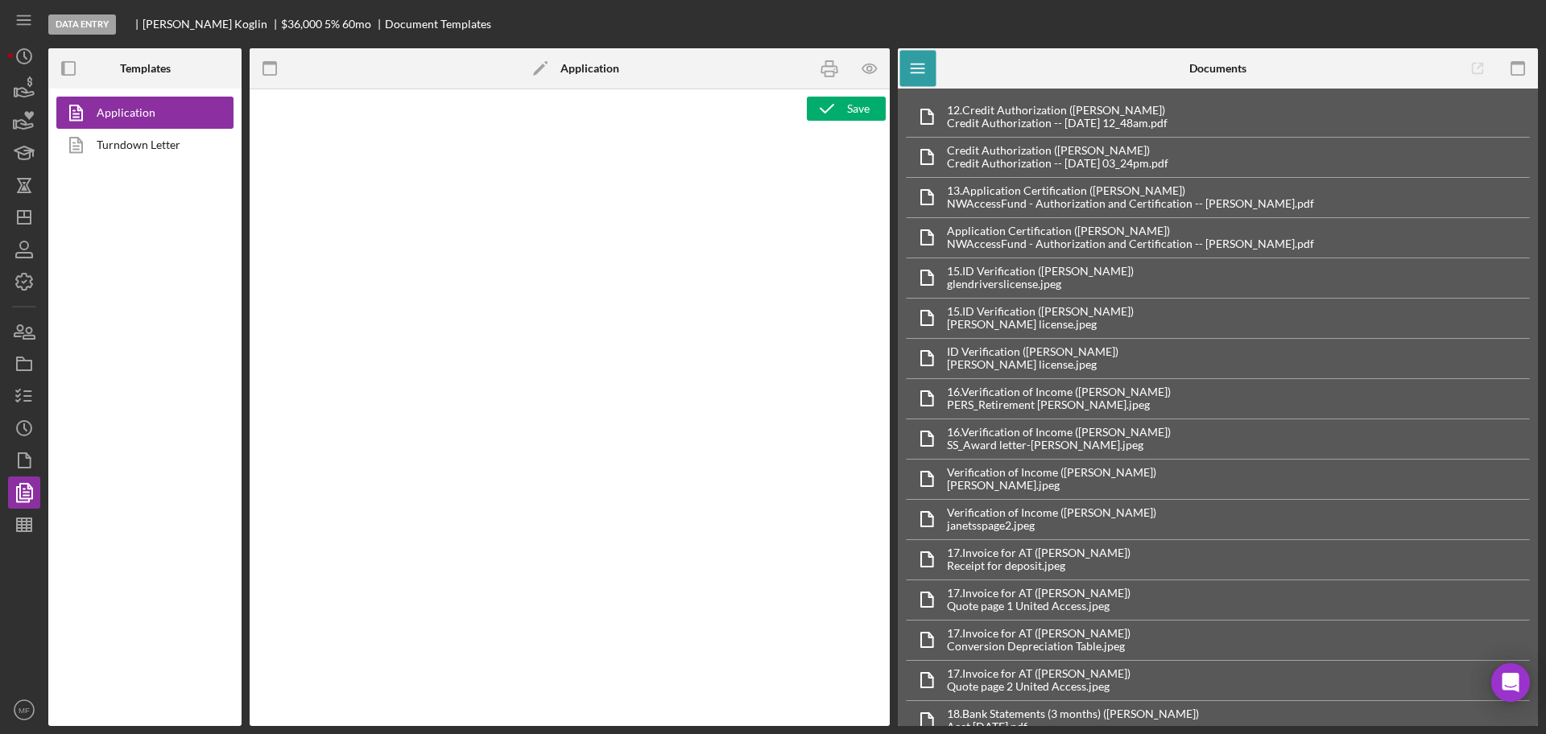
type textarea "<div class="WordSection1"> <p style="margin: 0in; font-size: 12pt; font-family:…"
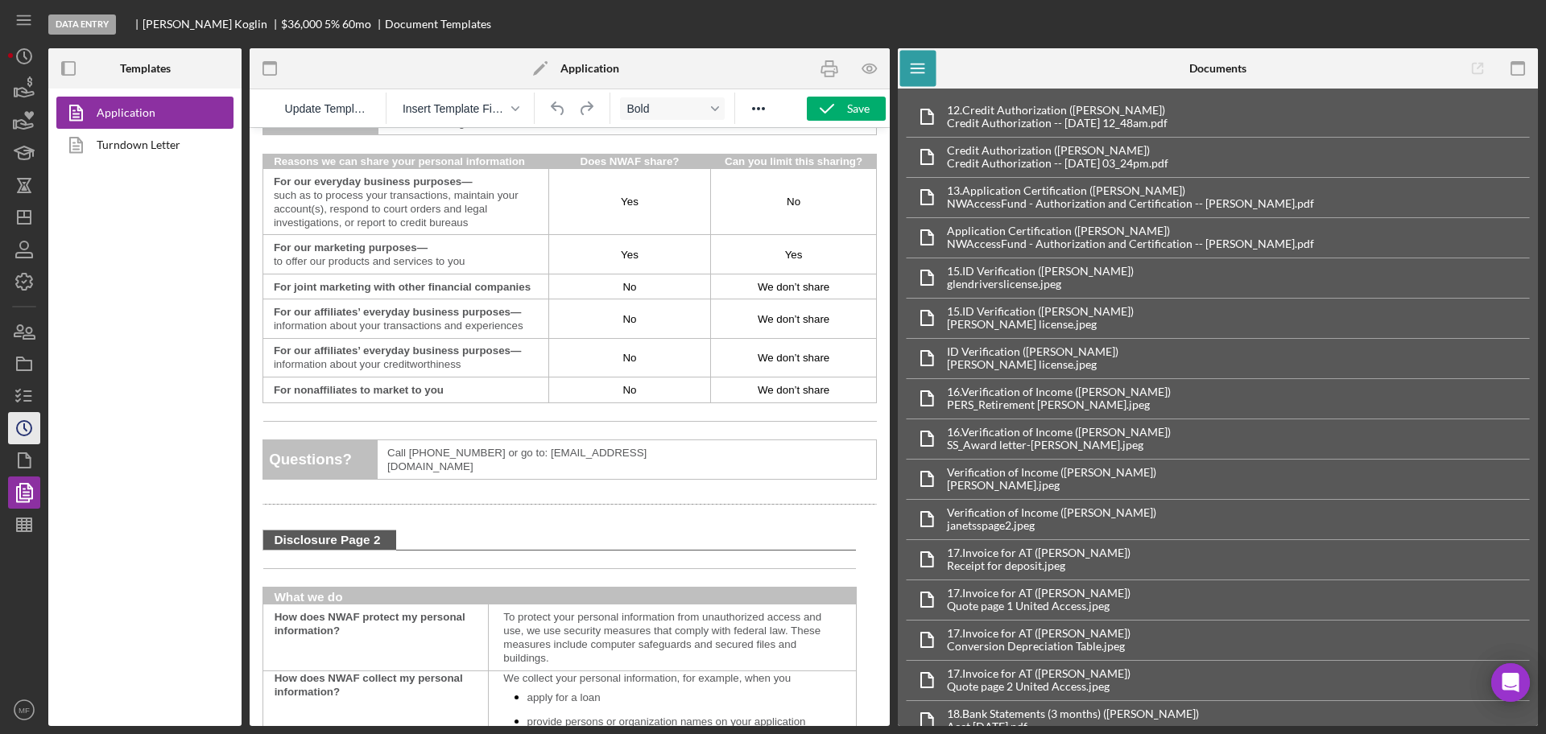
scroll to position [1107, 0]
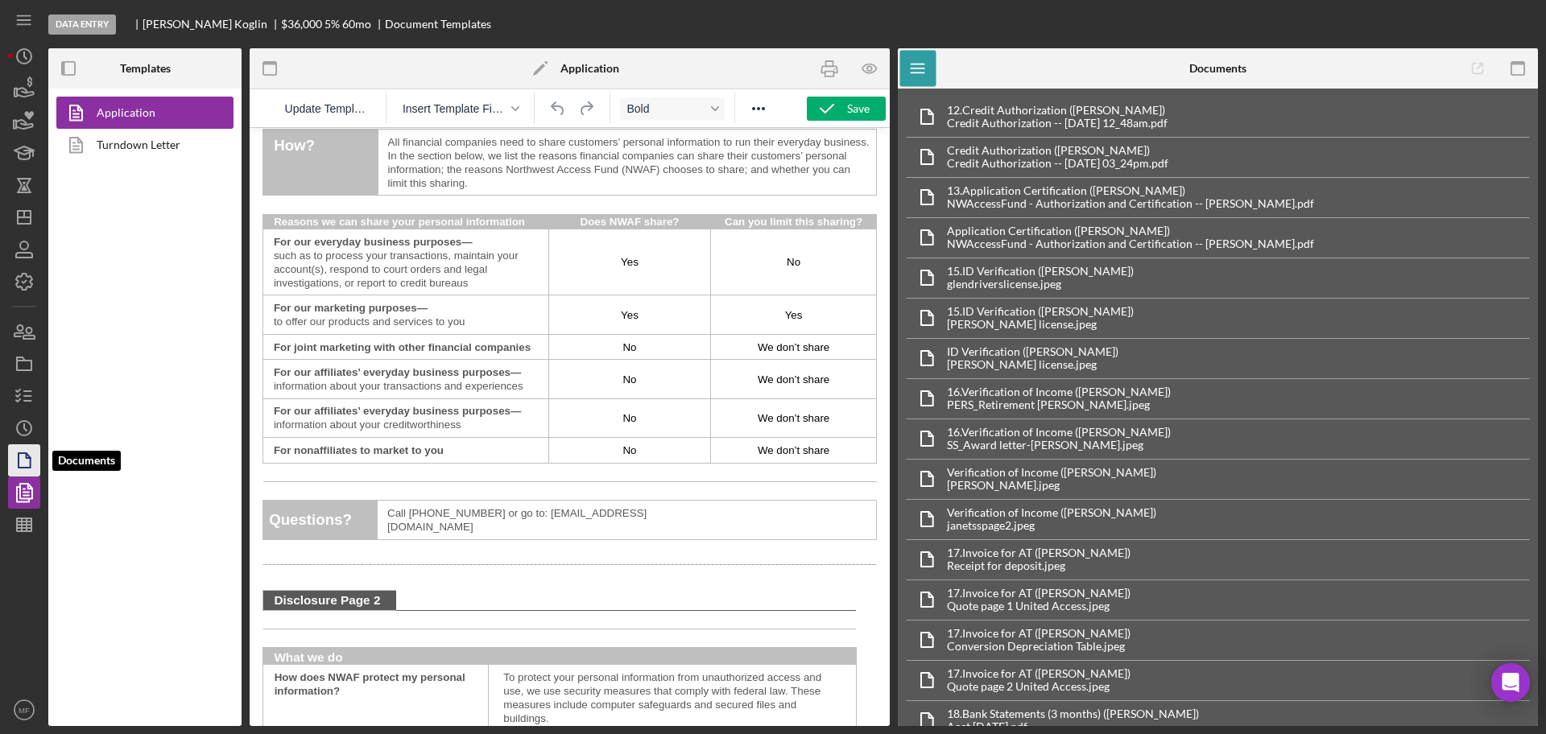
click at [26, 464] on icon "button" at bounding box center [24, 460] width 40 height 40
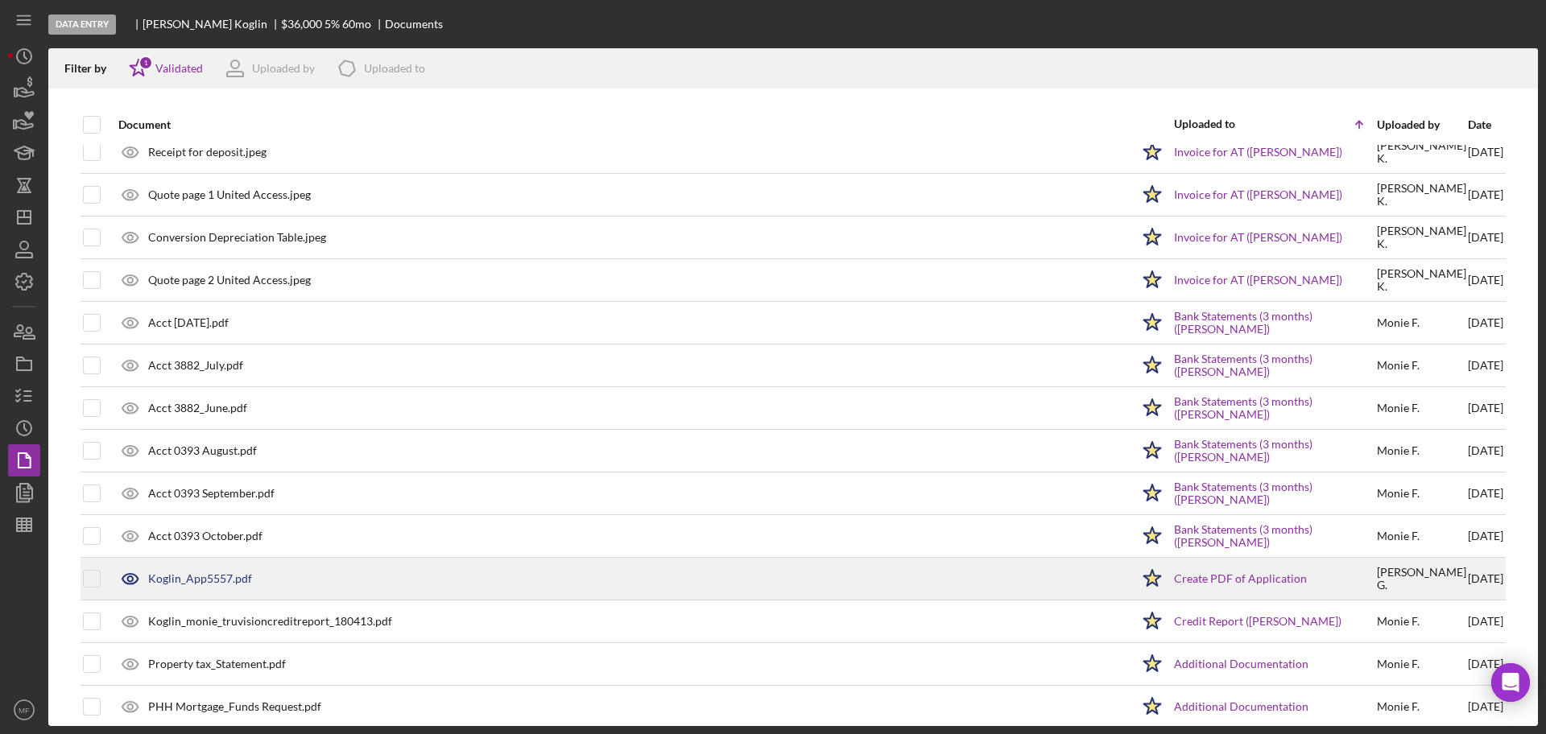
scroll to position [502, 0]
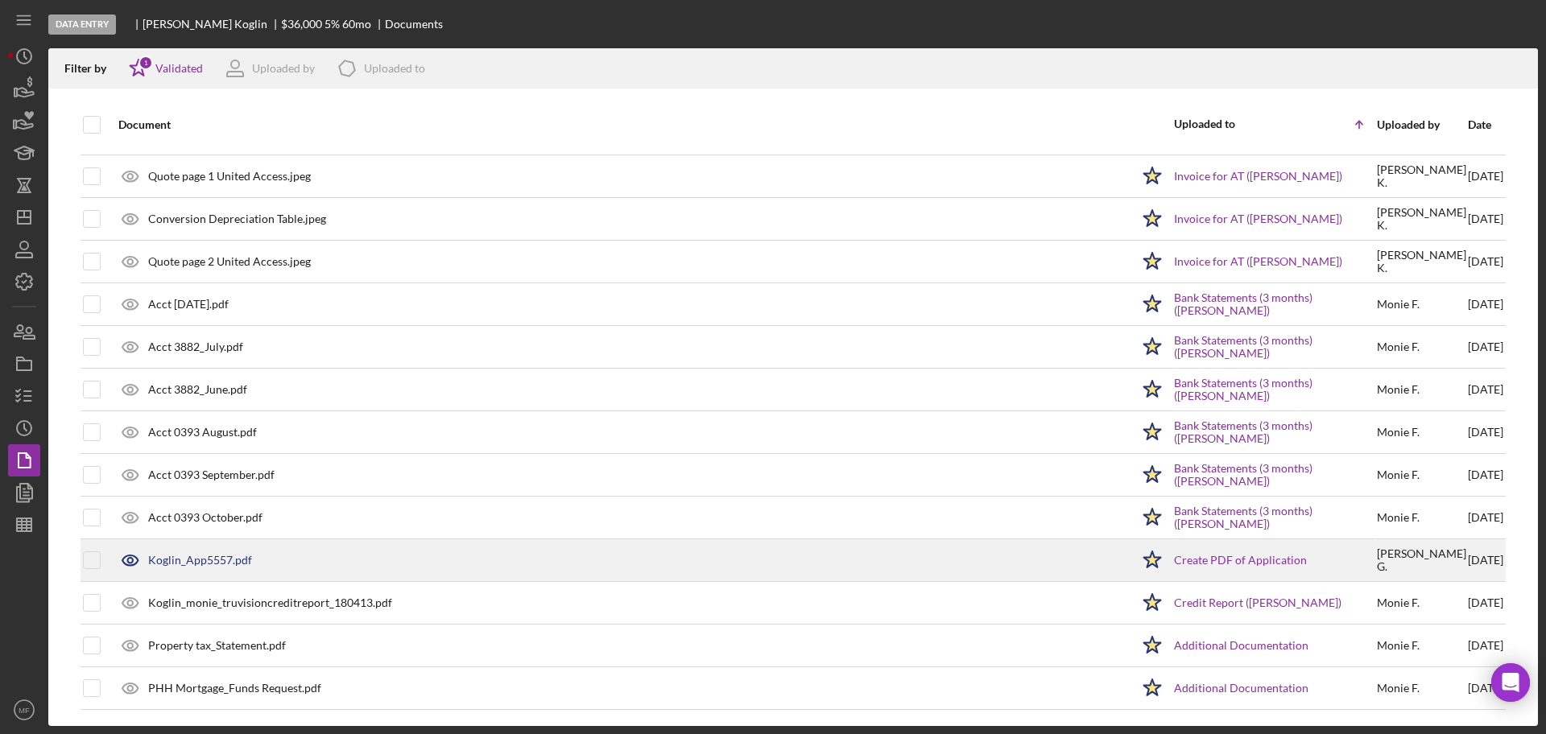
click at [199, 556] on div "Koglin_App5557.pdf" at bounding box center [200, 560] width 104 height 13
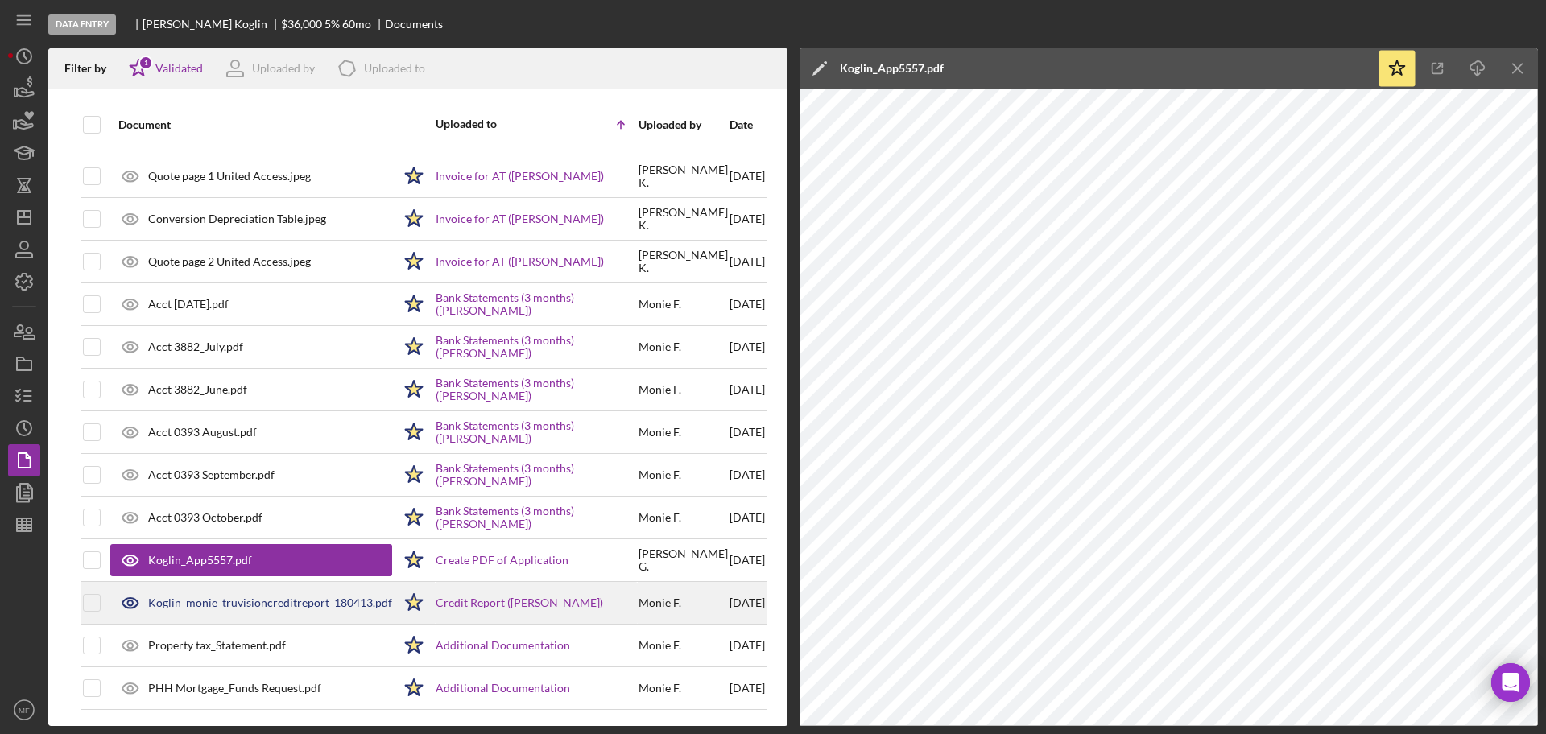
scroll to position [518, 0]
click at [257, 597] on div "Koglin_monie_truvisioncreditreport_180413.pdf" at bounding box center [270, 603] width 244 height 13
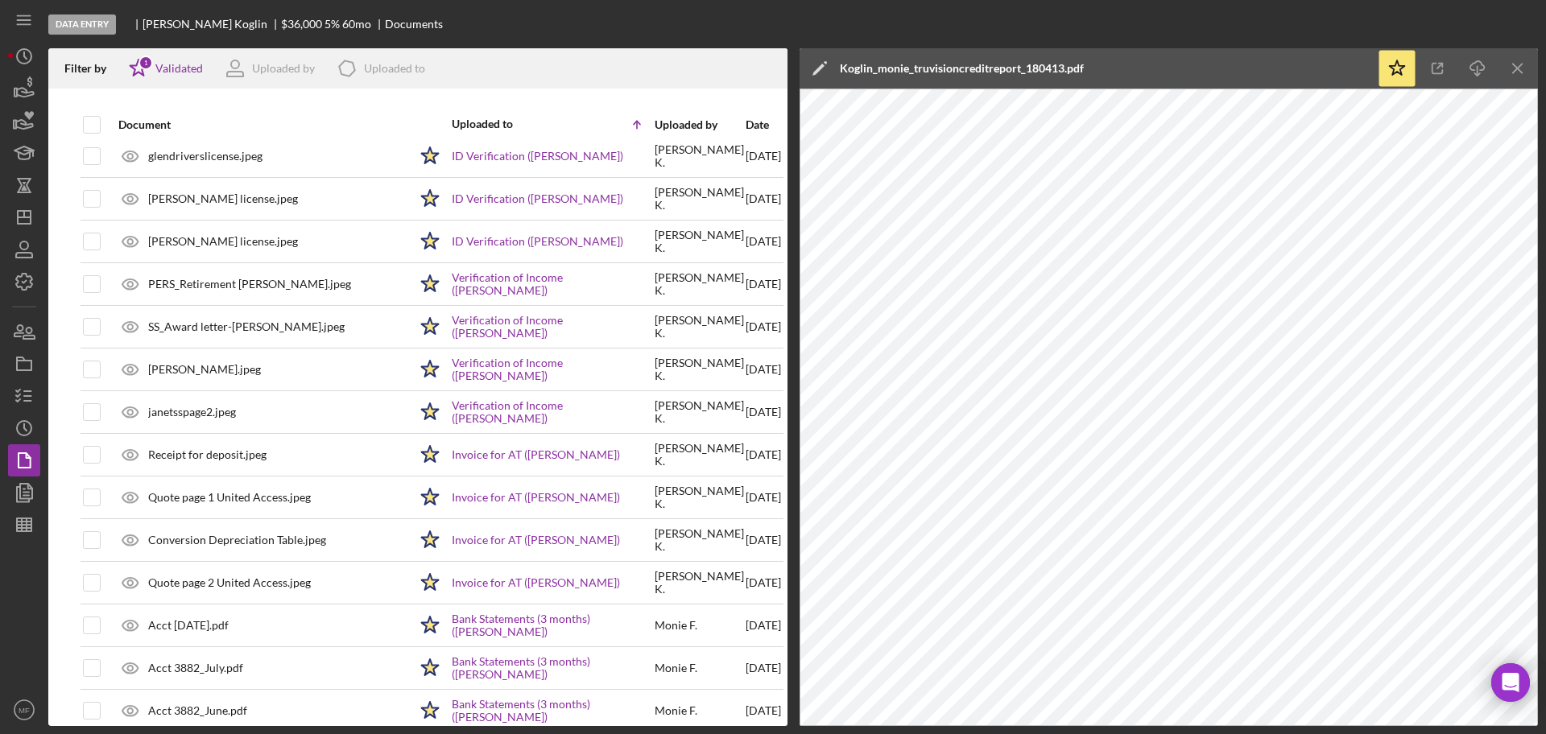
scroll to position [0, 0]
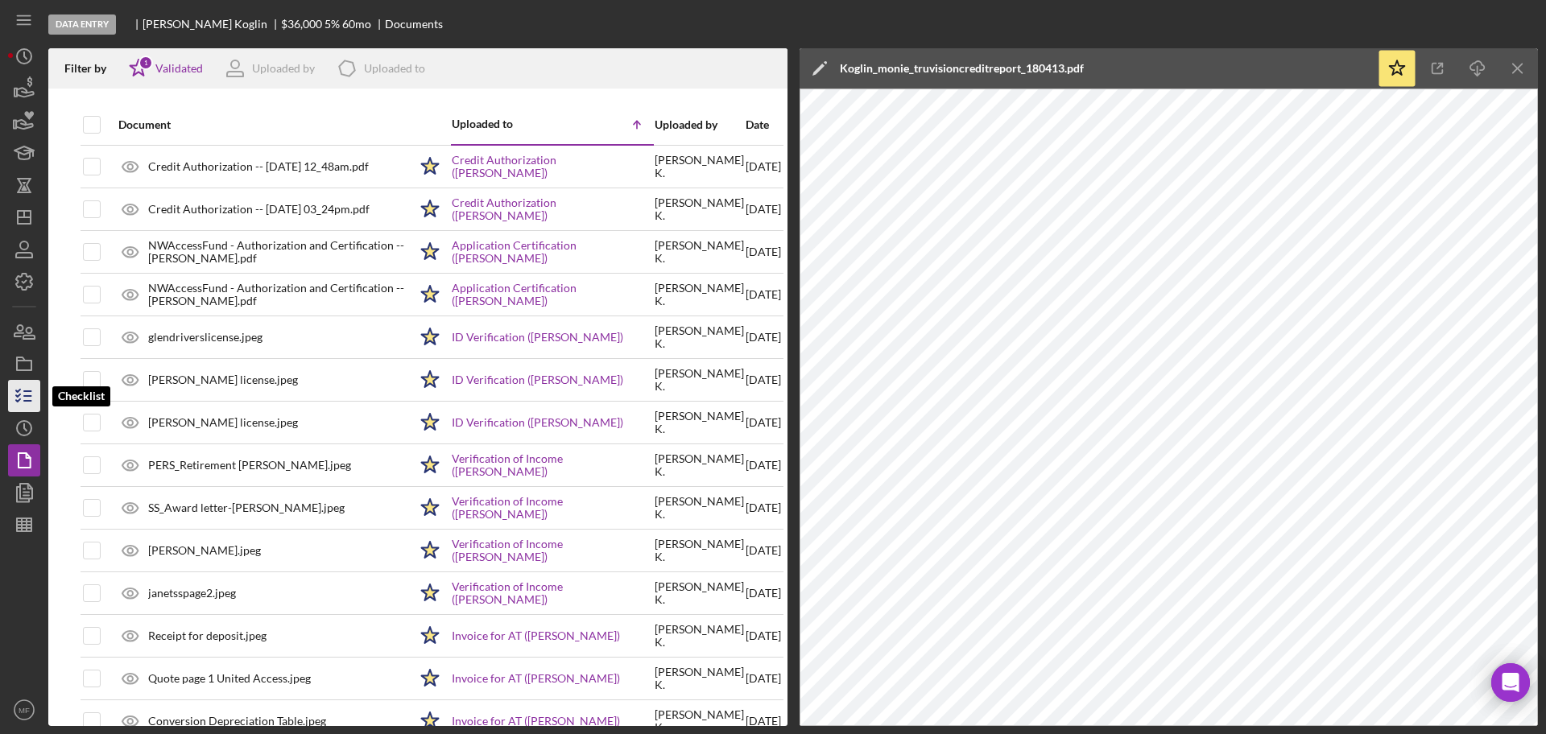
click at [24, 398] on icon "button" at bounding box center [24, 396] width 40 height 40
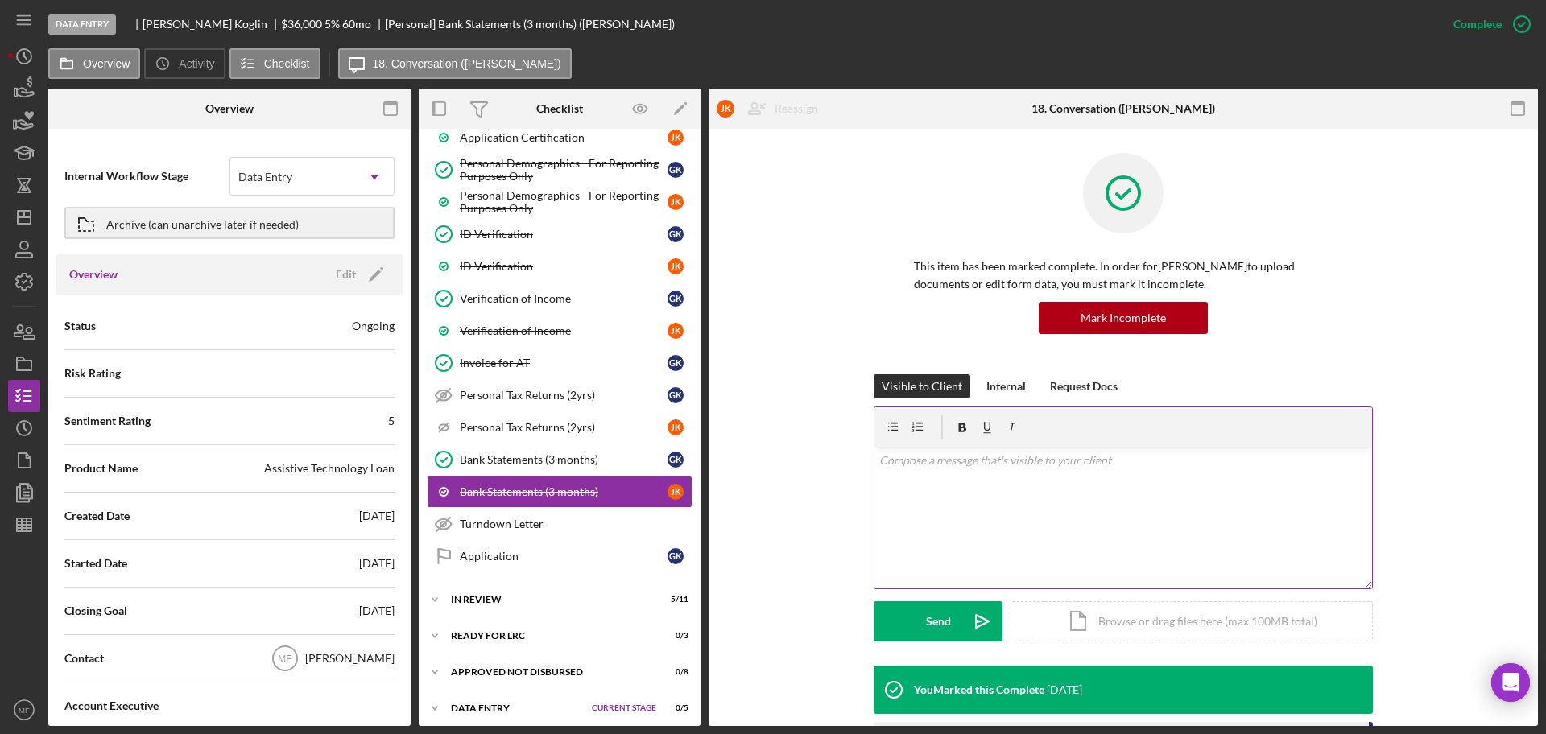
scroll to position [798, 0]
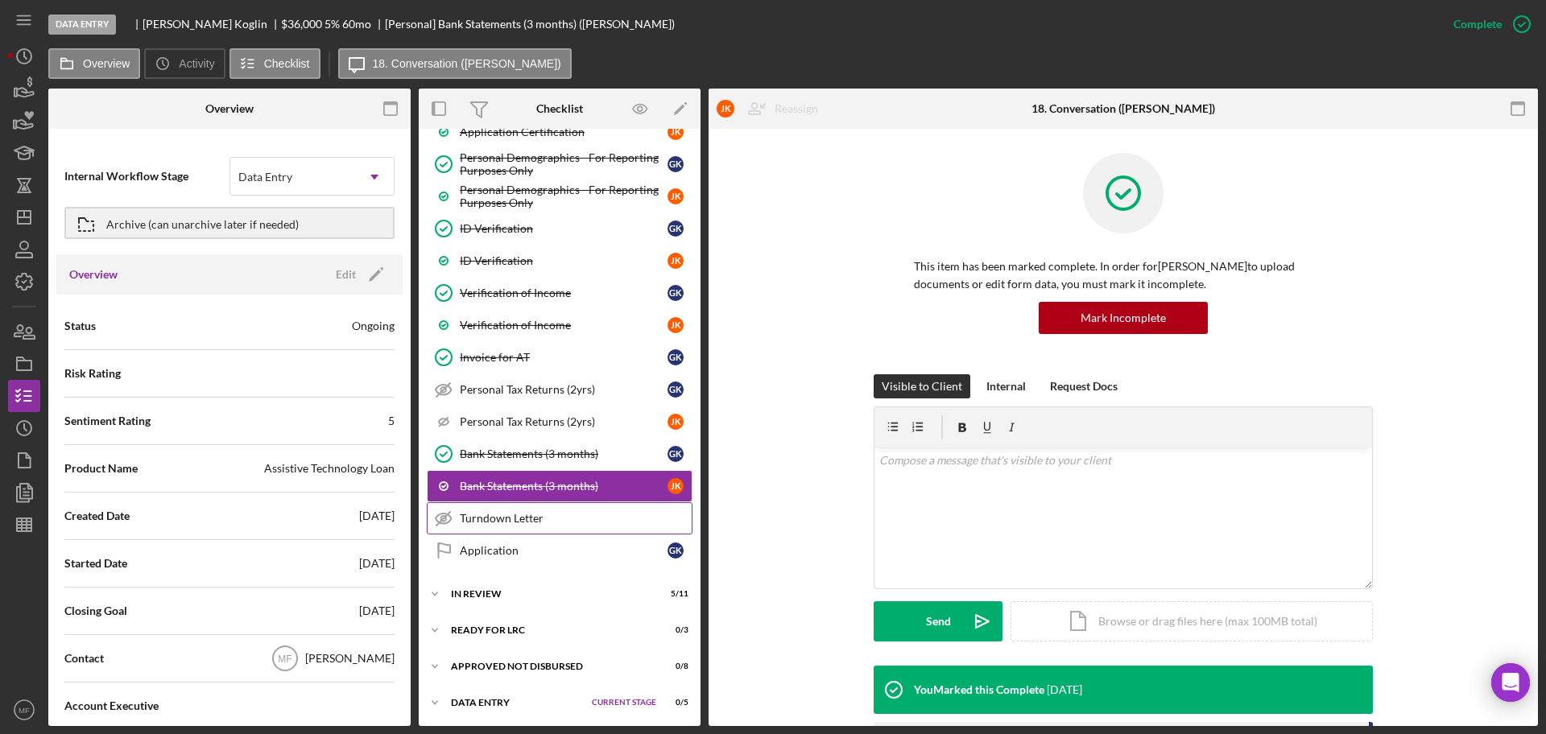
click at [521, 512] on div "Turndown Letter" at bounding box center [576, 518] width 232 height 13
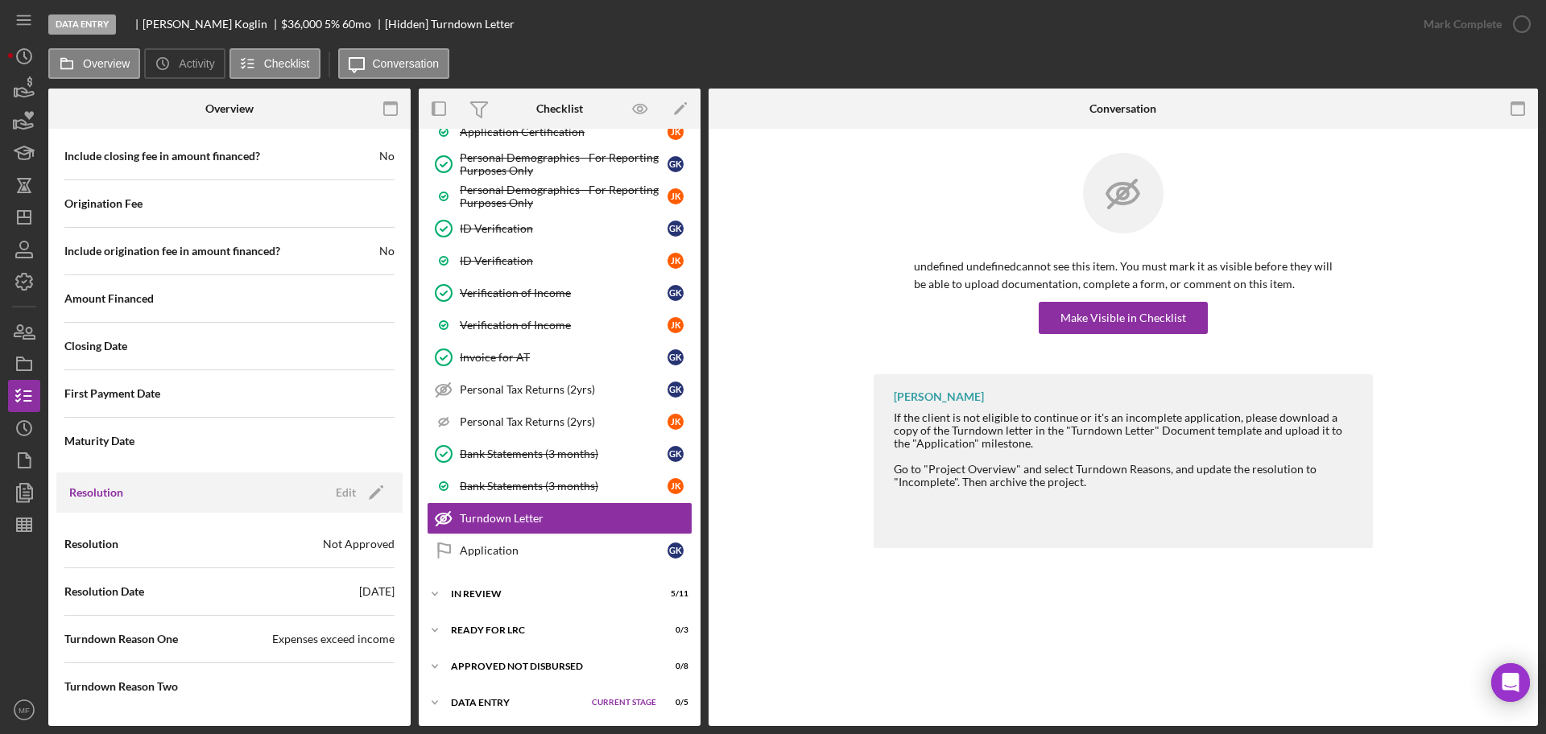
scroll to position [799, 0]
click at [1117, 314] on div "Make Visible in Checklist" at bounding box center [1123, 318] width 126 height 32
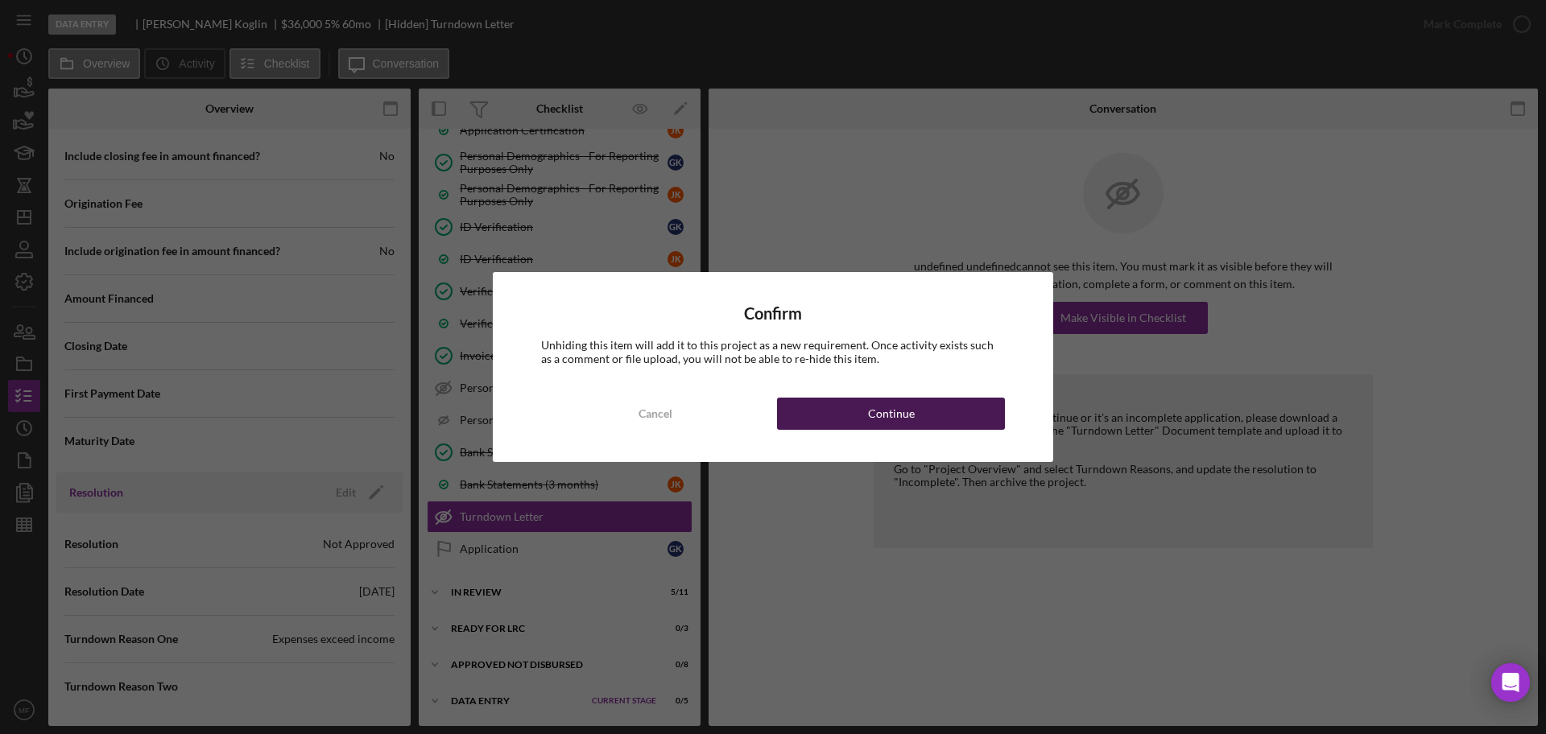
click at [841, 412] on button "Continue" at bounding box center [891, 414] width 228 height 32
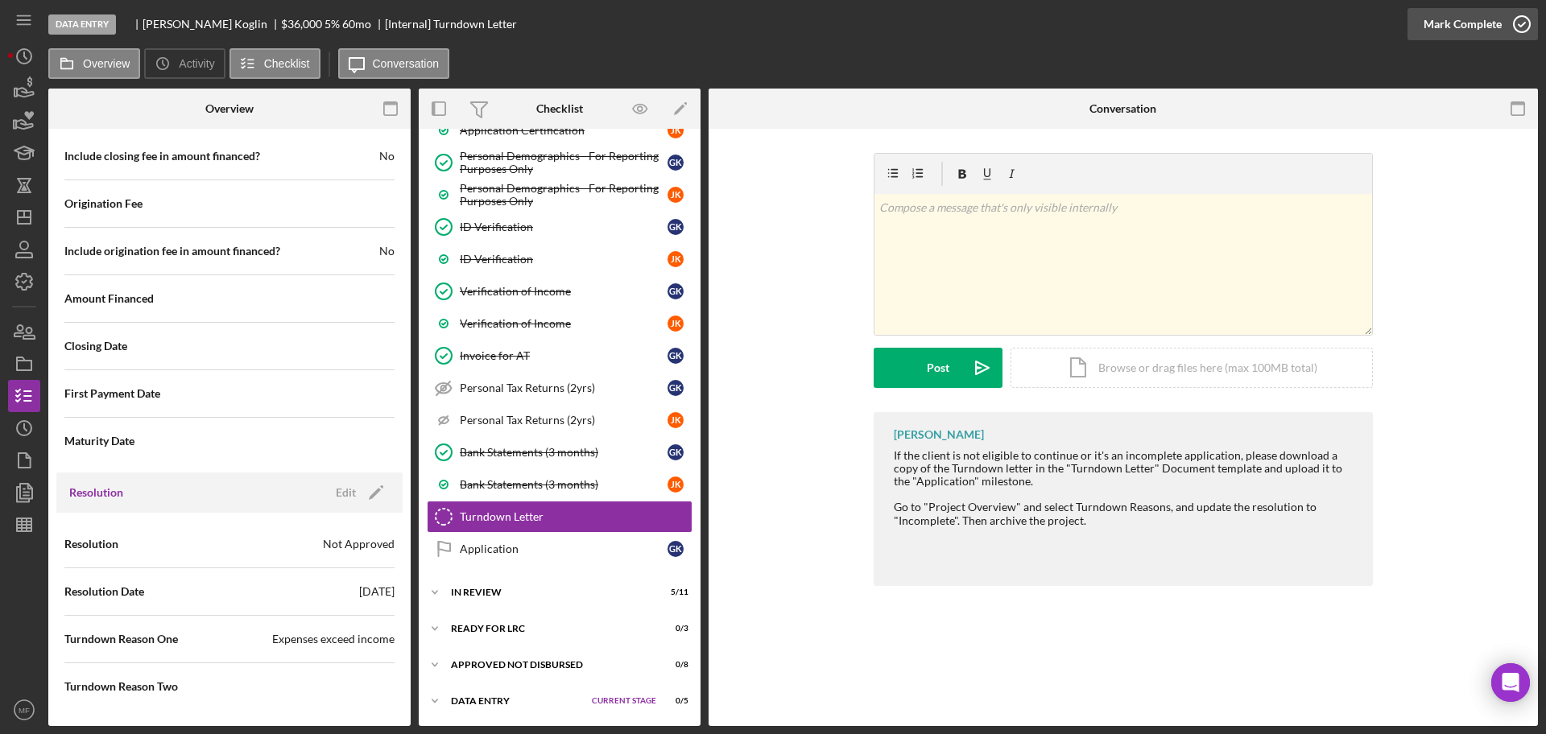
click at [1504, 20] on icon "button" at bounding box center [1521, 24] width 40 height 40
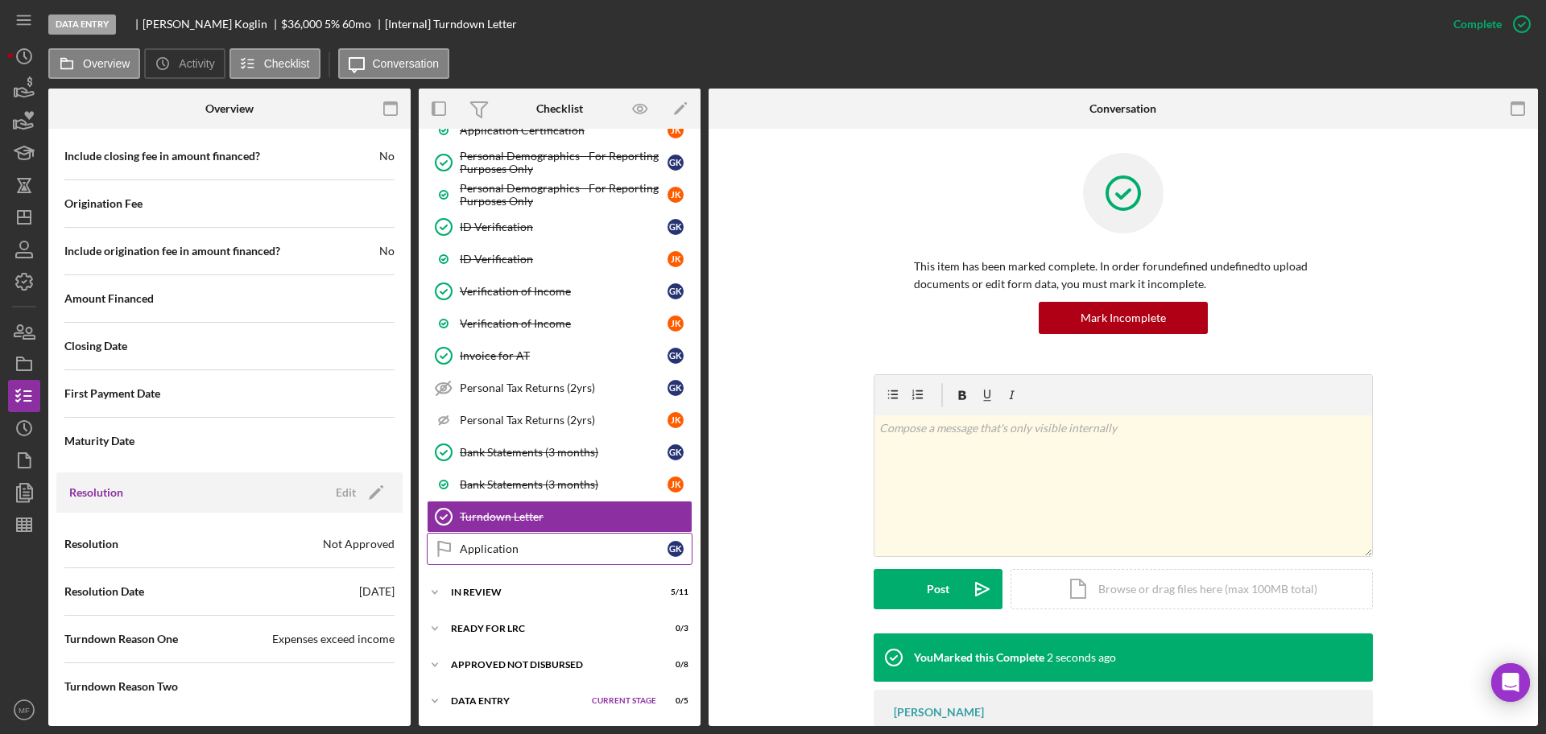
click at [499, 549] on div "Application" at bounding box center [564, 549] width 208 height 13
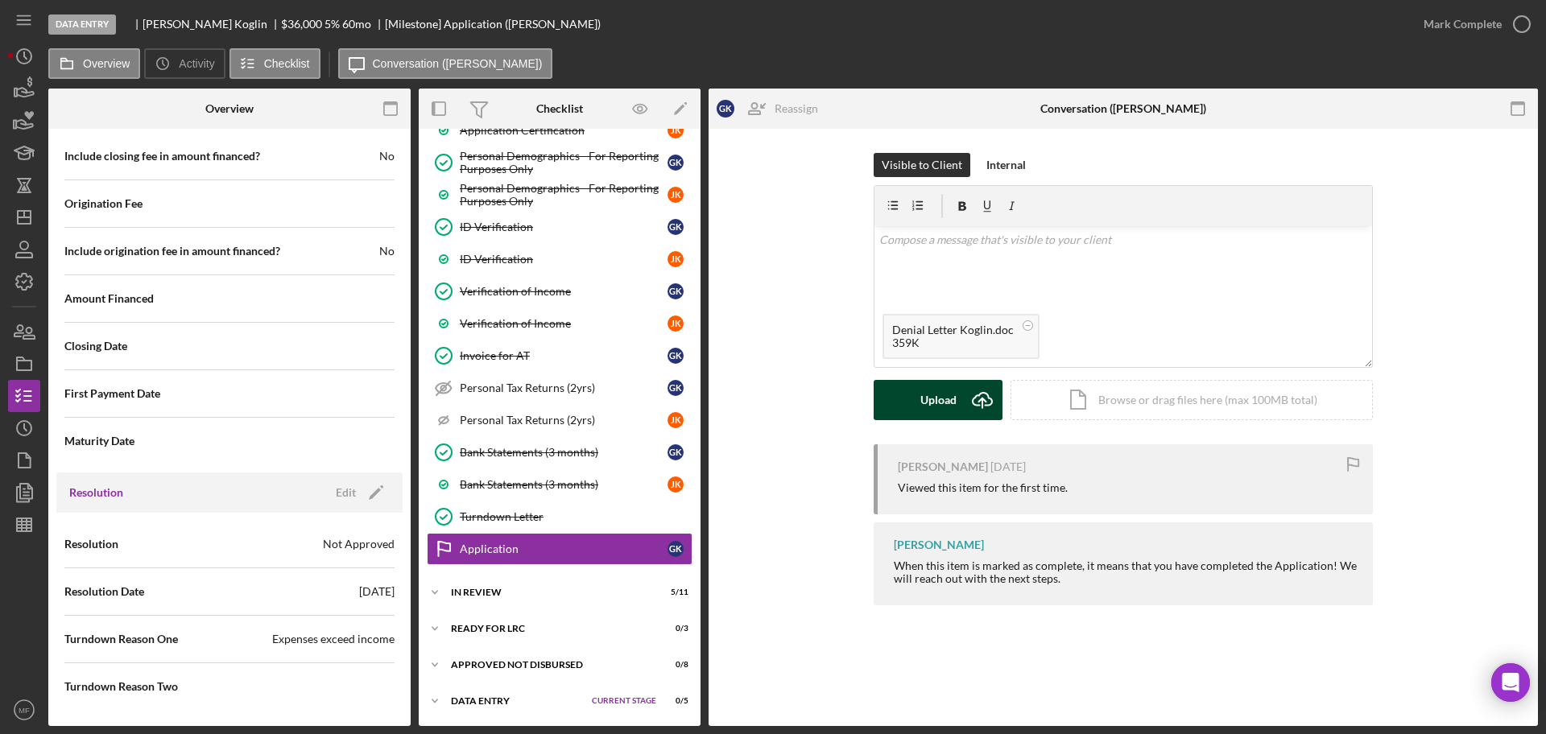
click at [928, 403] on div "Upload" at bounding box center [938, 400] width 36 height 40
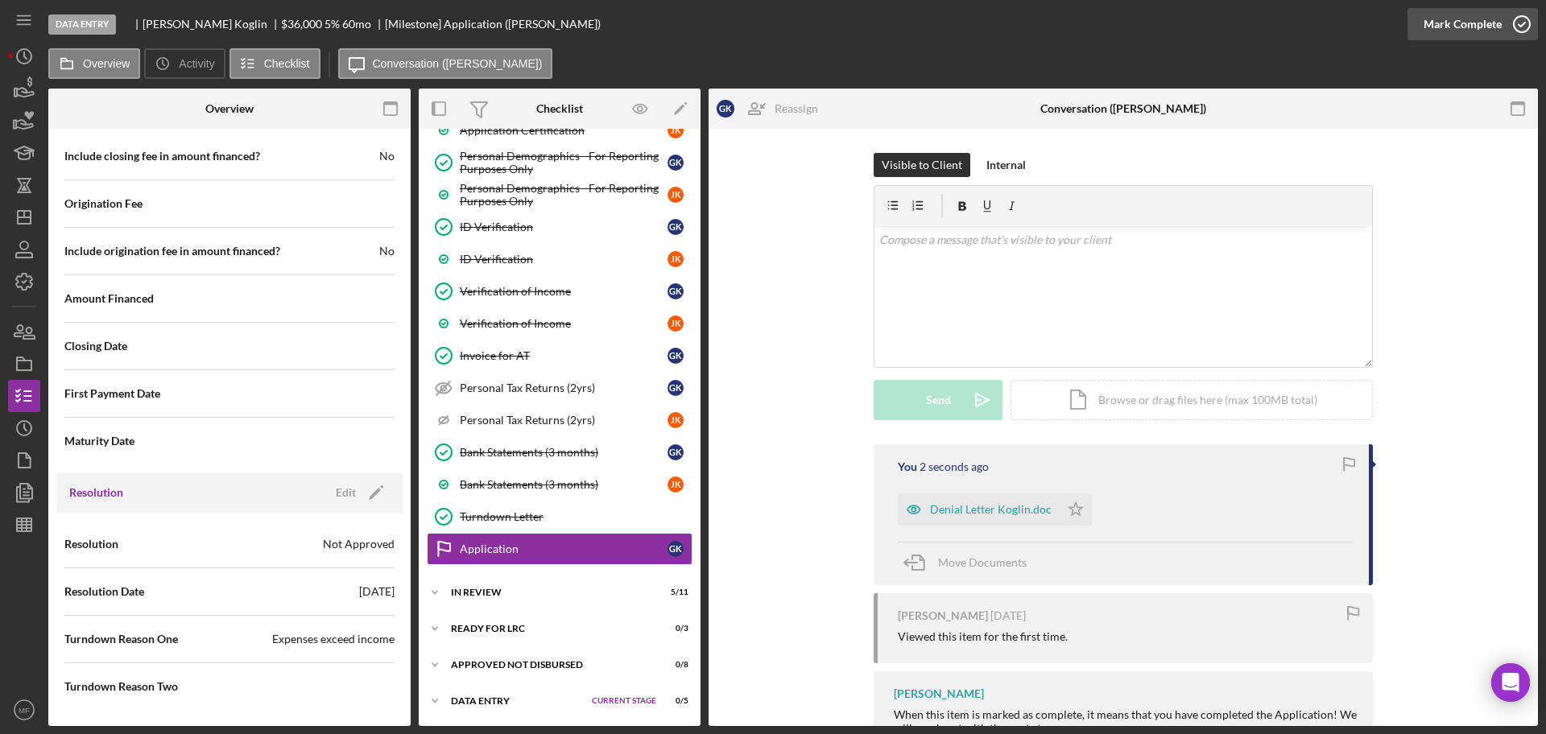
click at [1480, 25] on div "Mark Complete" at bounding box center [1462, 24] width 78 height 32
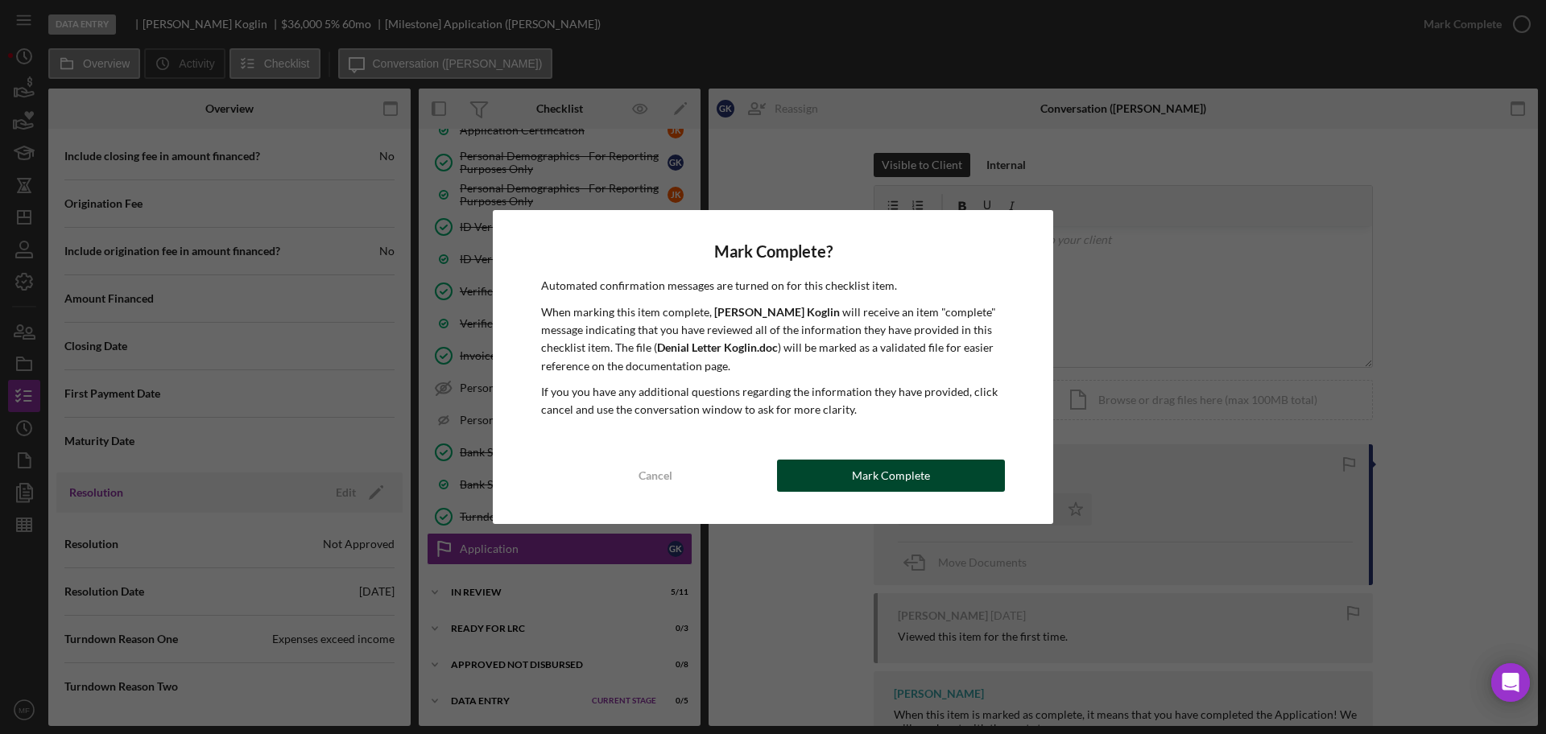
click at [870, 477] on div "Mark Complete" at bounding box center [891, 476] width 78 height 32
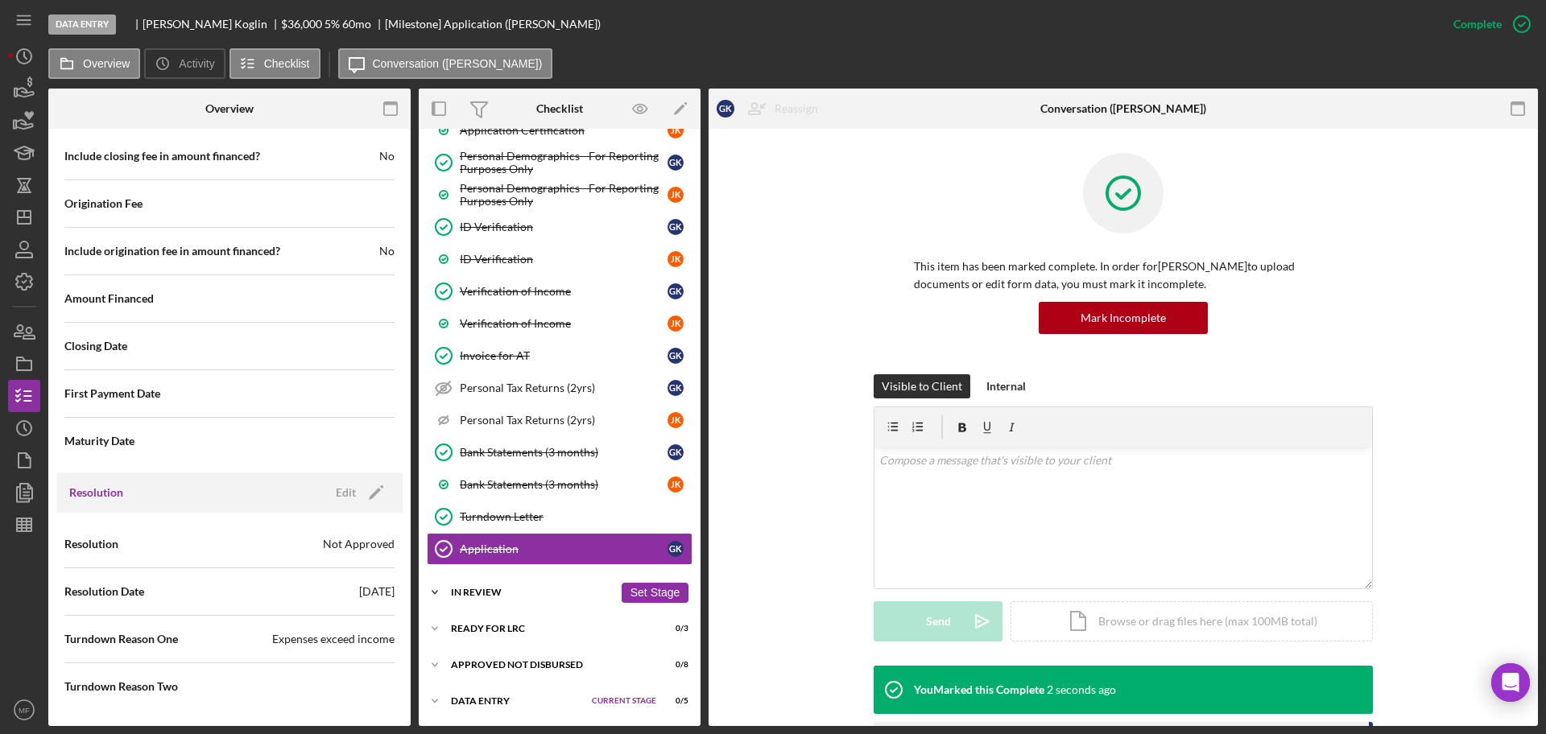
click at [503, 592] on div "In Review" at bounding box center [532, 593] width 163 height 10
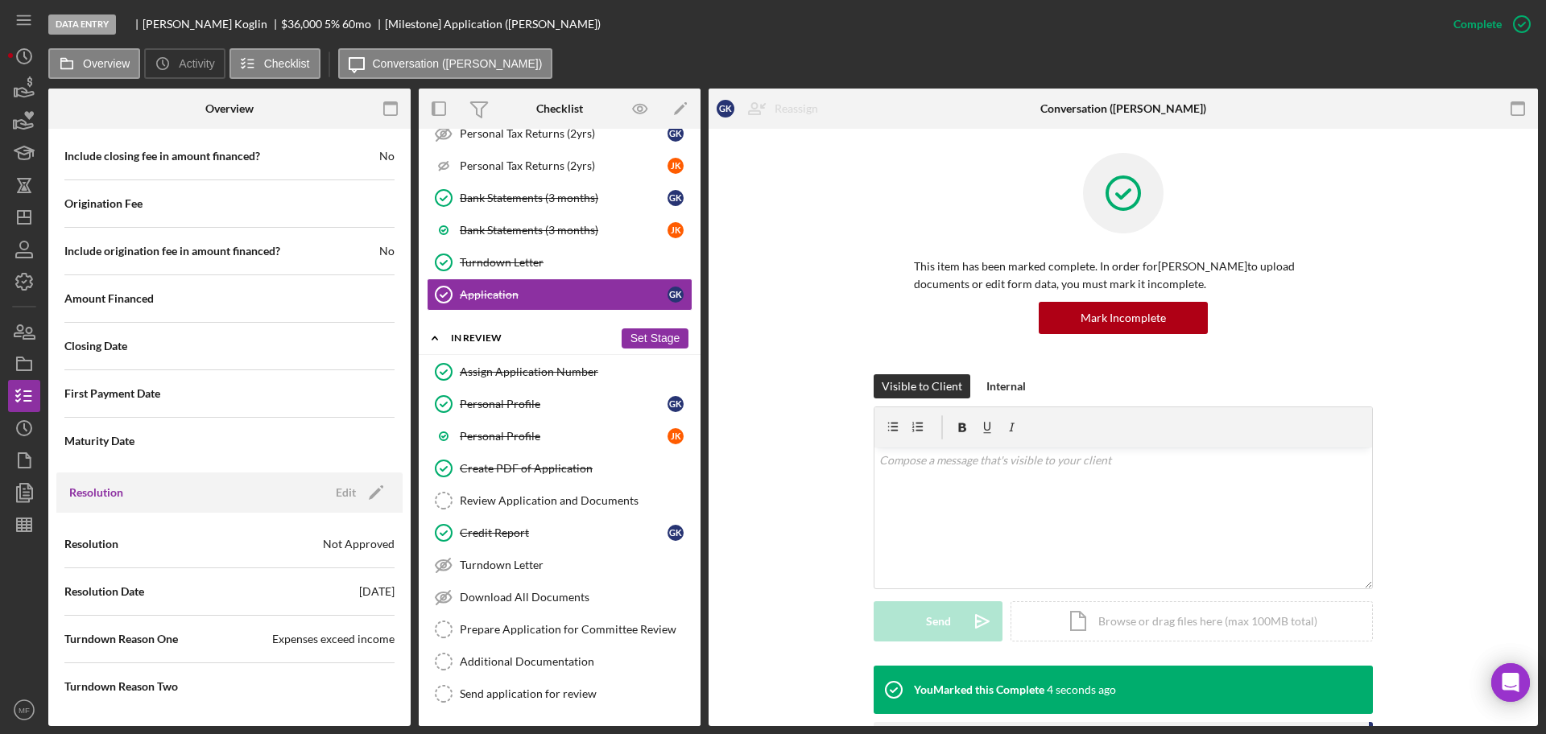
scroll to position [1101, 0]
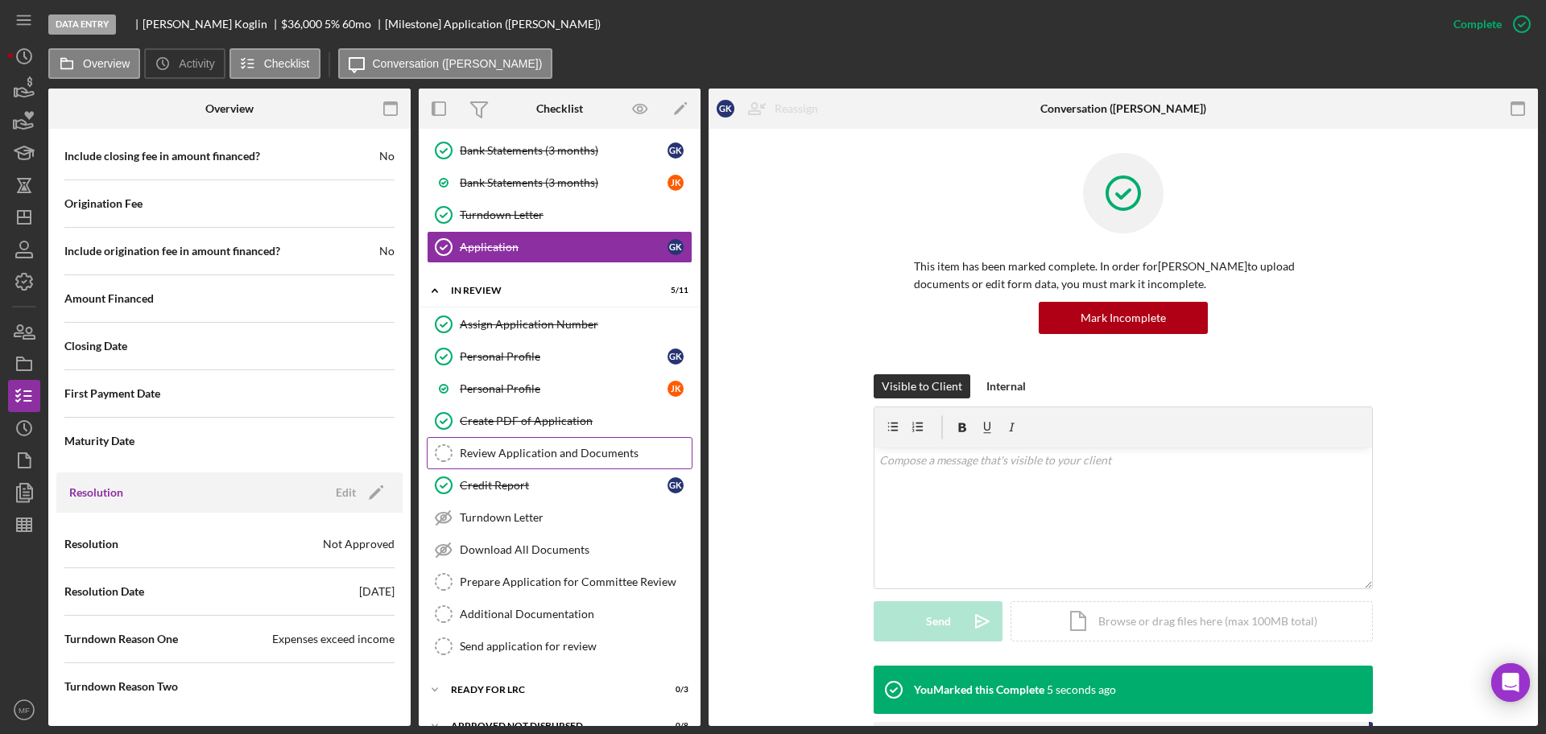
click at [523, 457] on div "Review Application and Documents" at bounding box center [576, 453] width 232 height 13
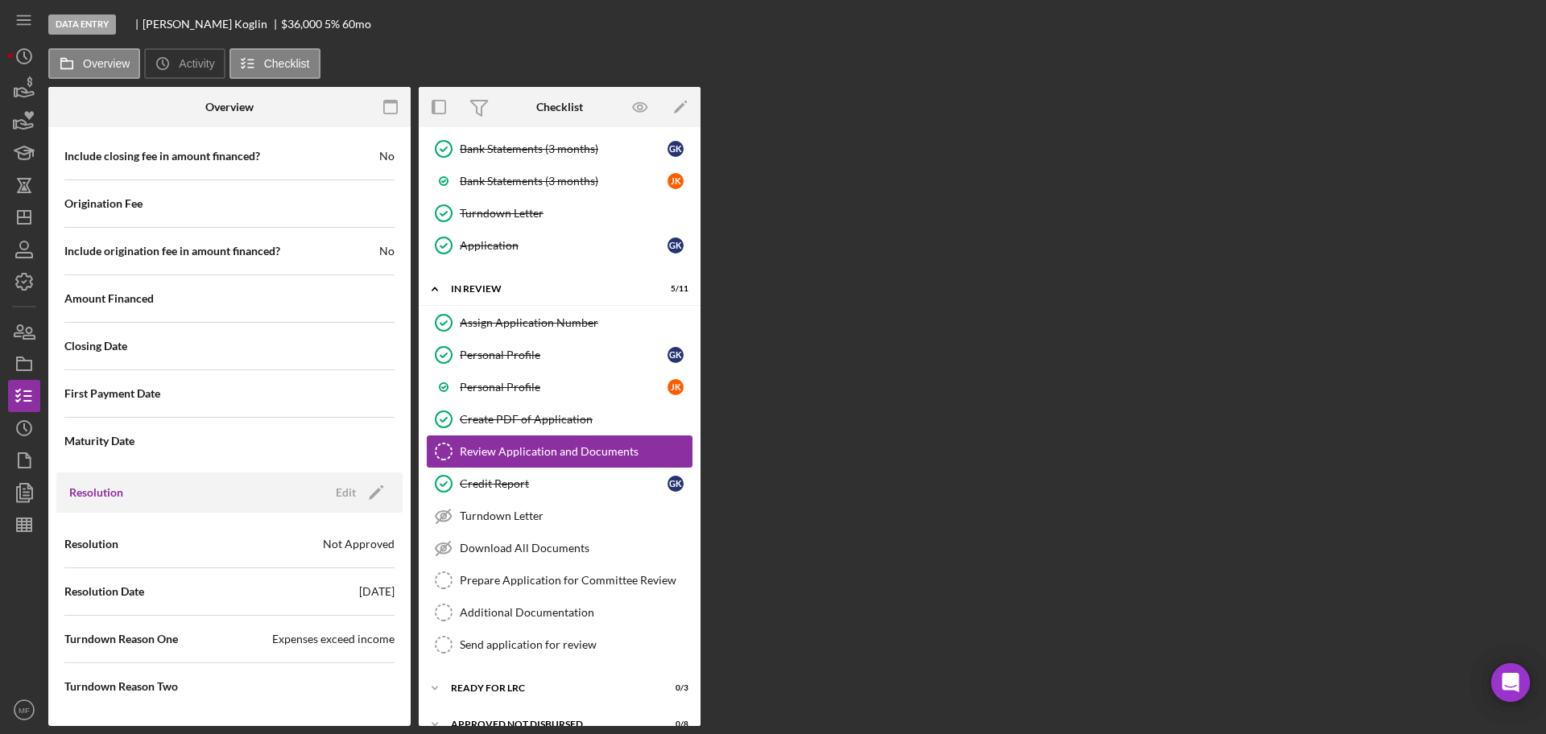
scroll to position [1666, 0]
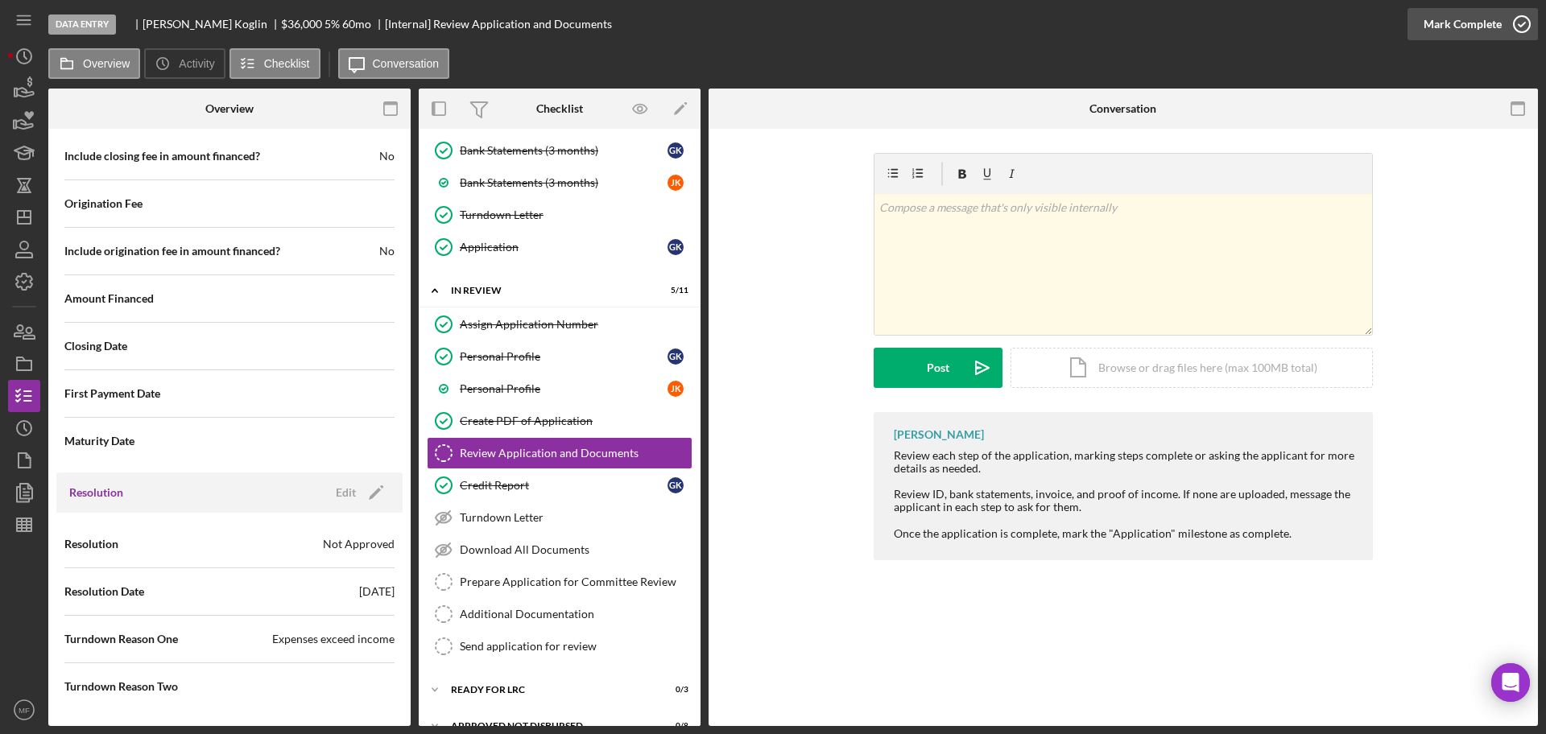
click at [1472, 19] on div "Mark Complete" at bounding box center [1462, 24] width 78 height 32
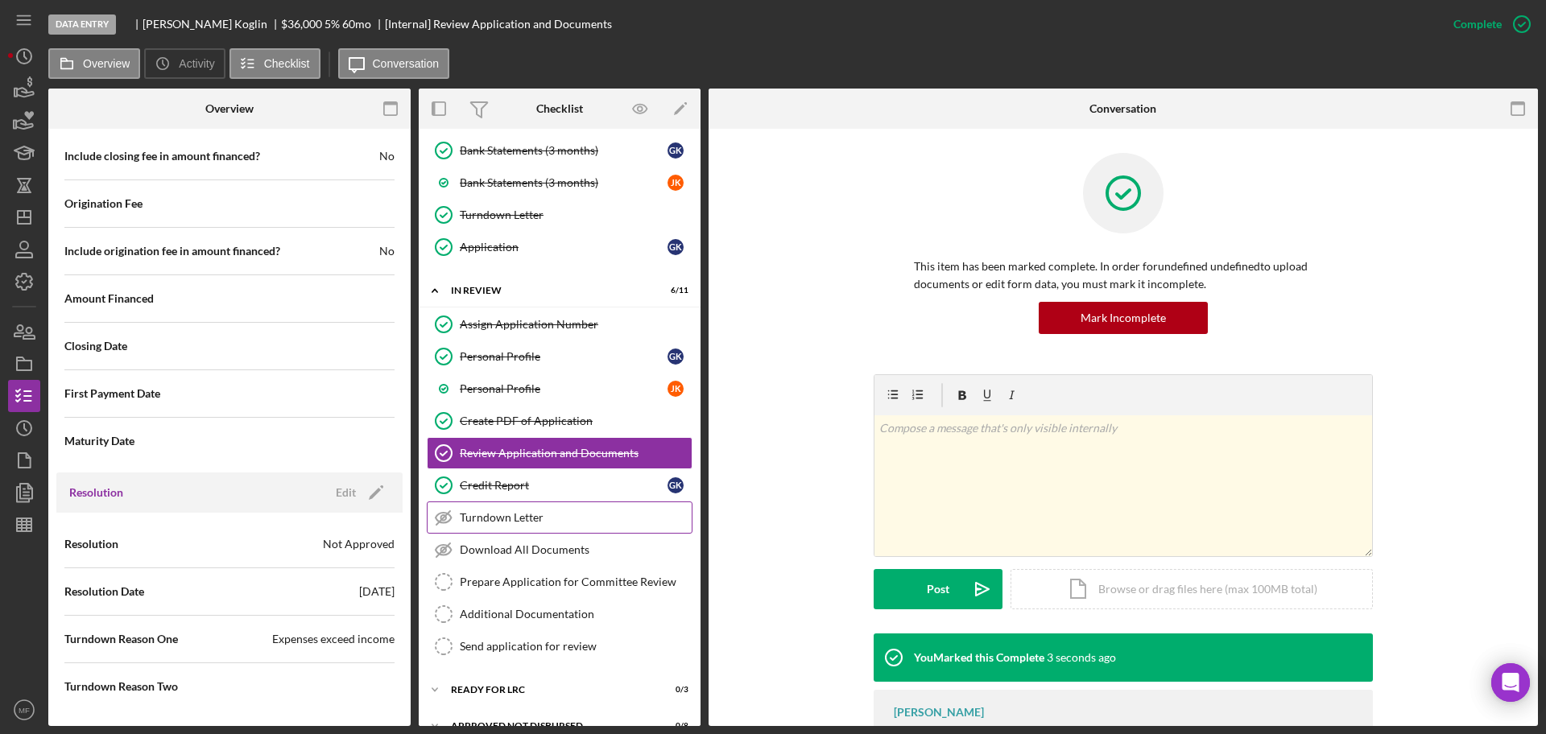
click at [508, 522] on div "Turndown Letter" at bounding box center [576, 517] width 232 height 13
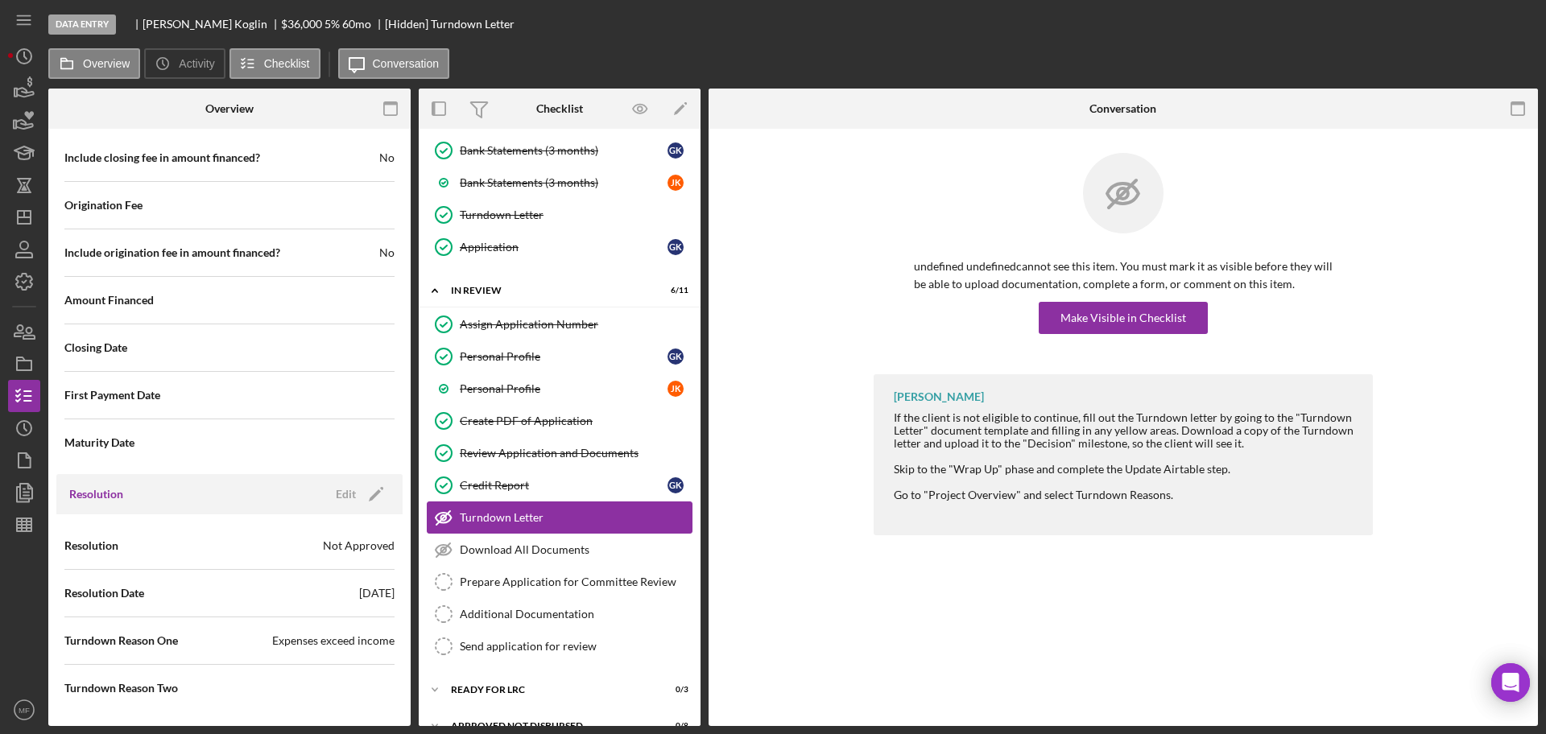
scroll to position [1666, 0]
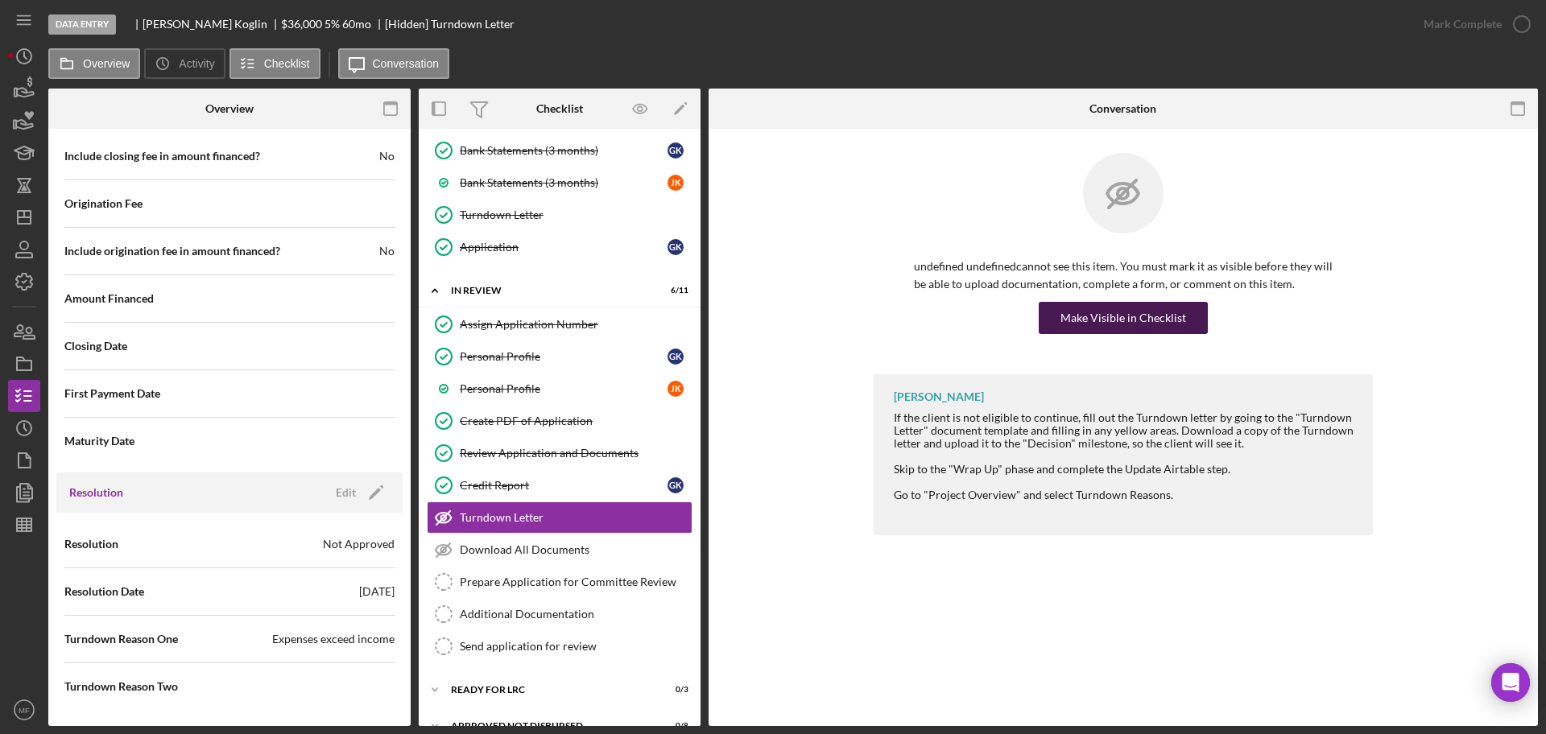
click at [1112, 324] on div "Make Visible in Checklist" at bounding box center [1123, 318] width 126 height 32
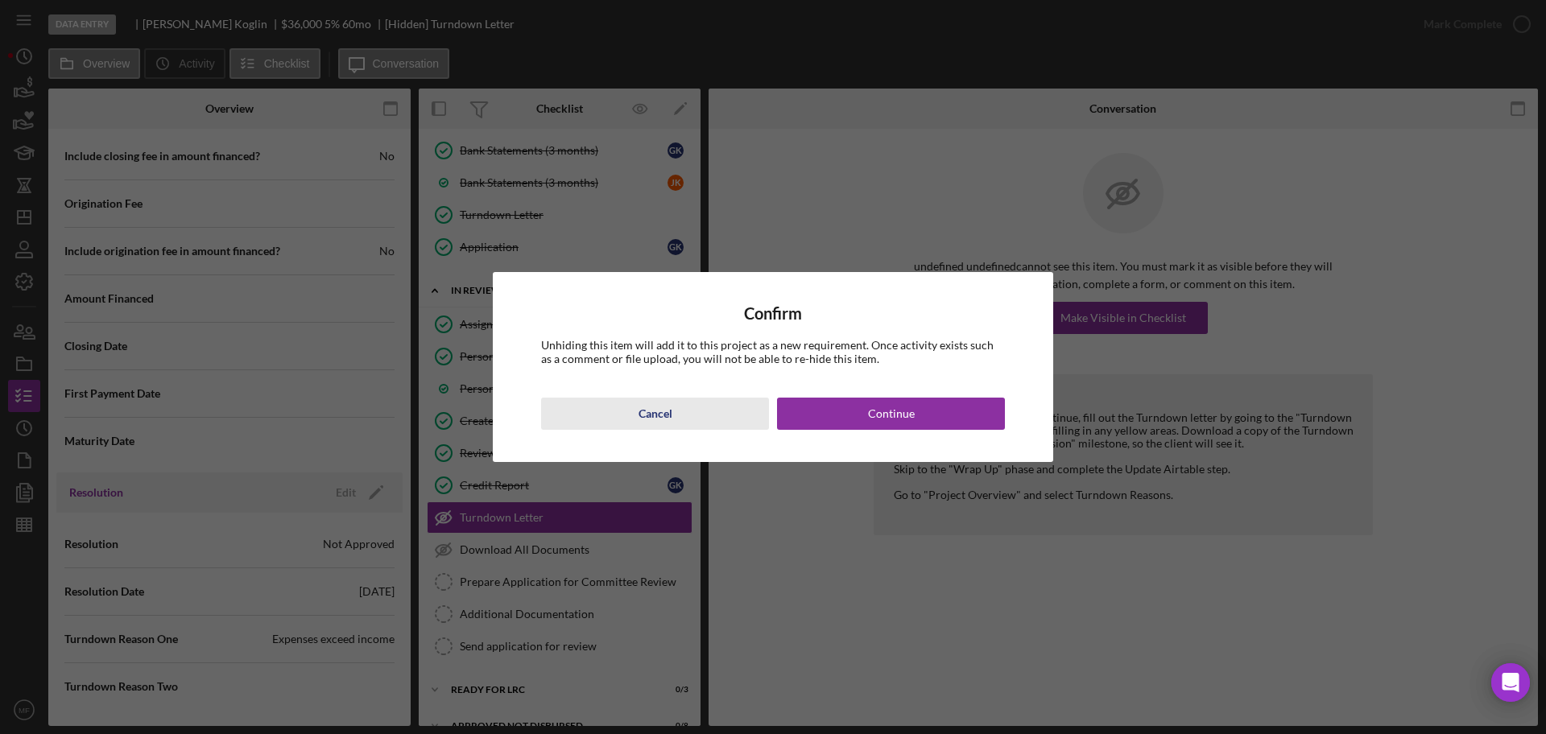
click at [665, 419] on div "Cancel" at bounding box center [655, 414] width 34 height 32
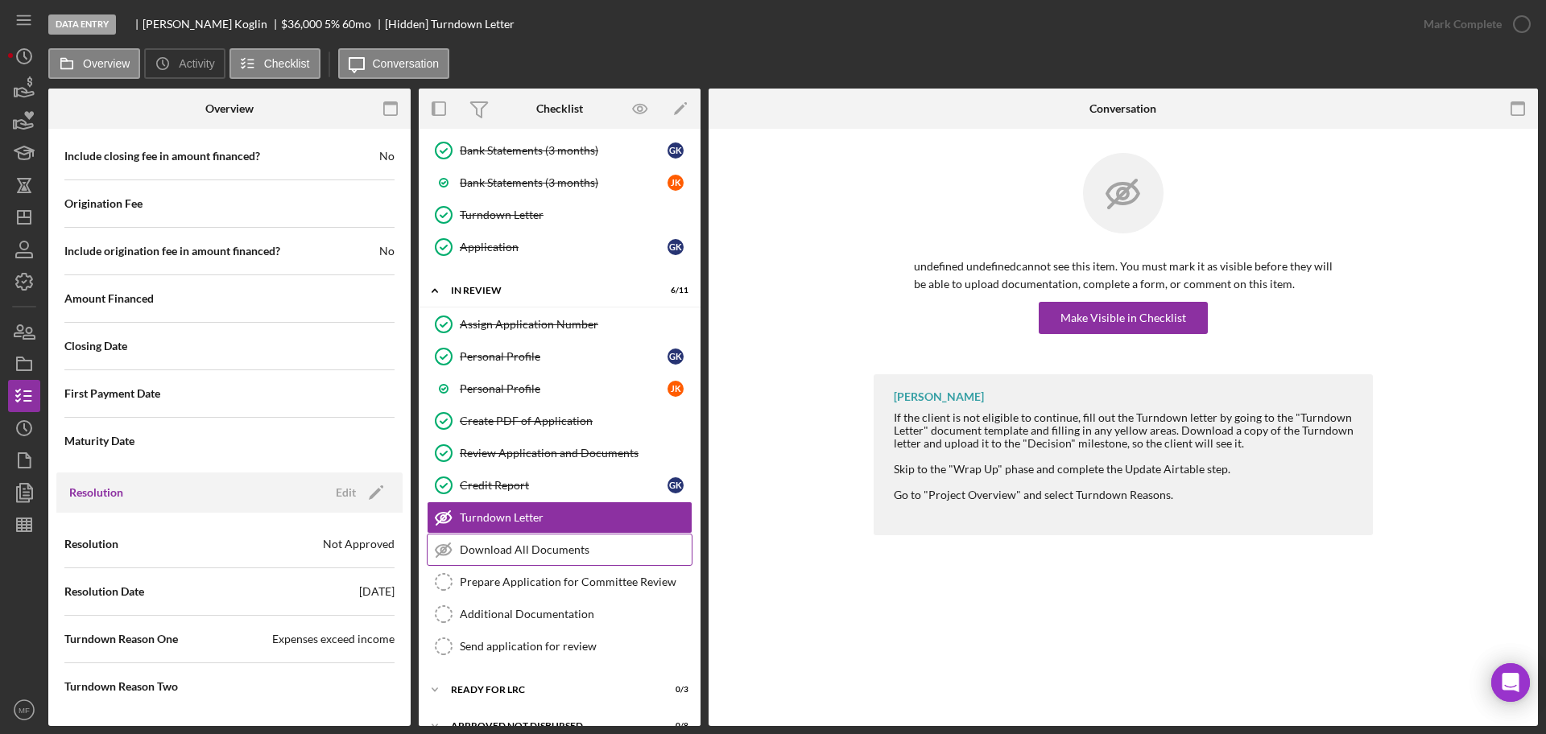
click at [524, 553] on div "Download All Documents" at bounding box center [576, 549] width 232 height 13
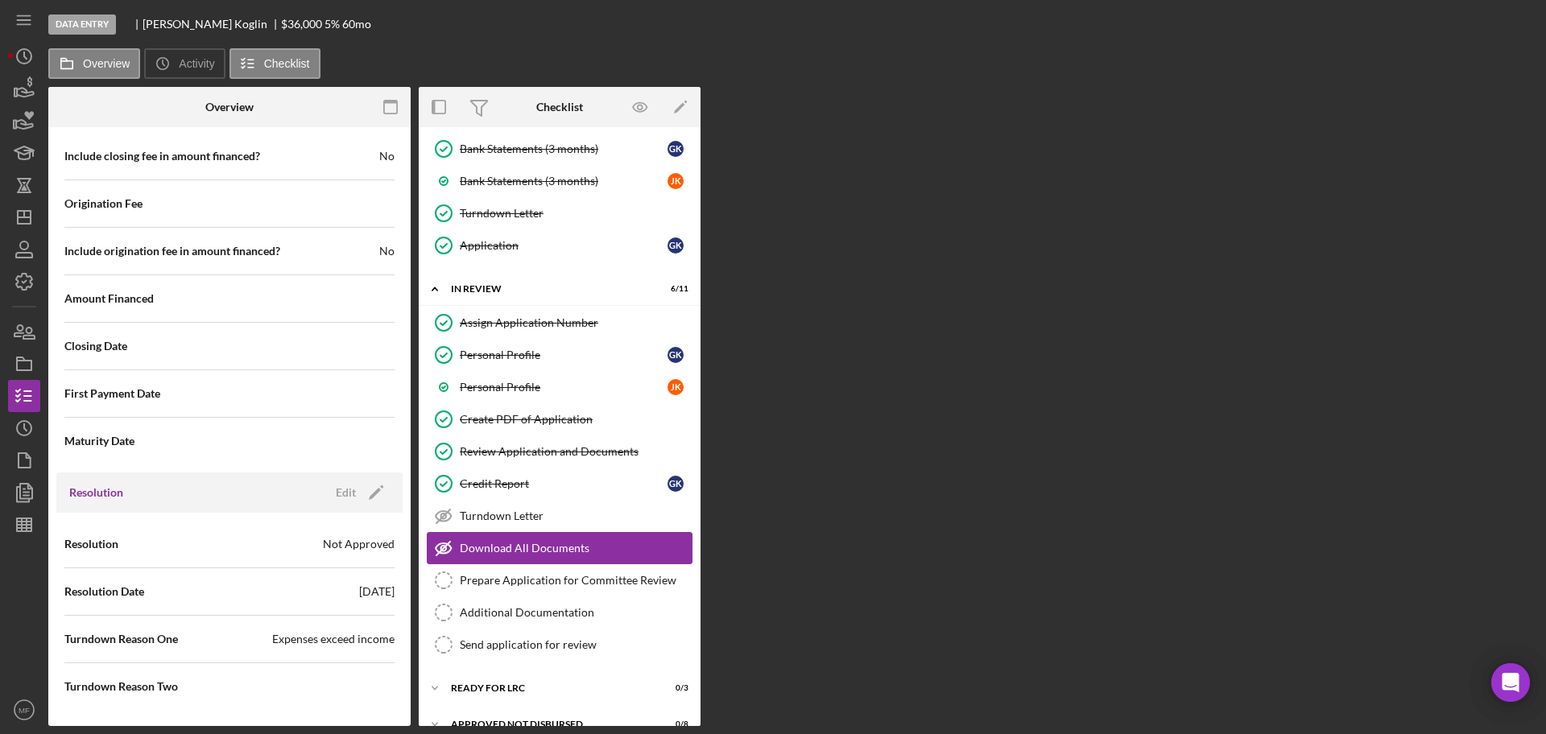
scroll to position [1666, 0]
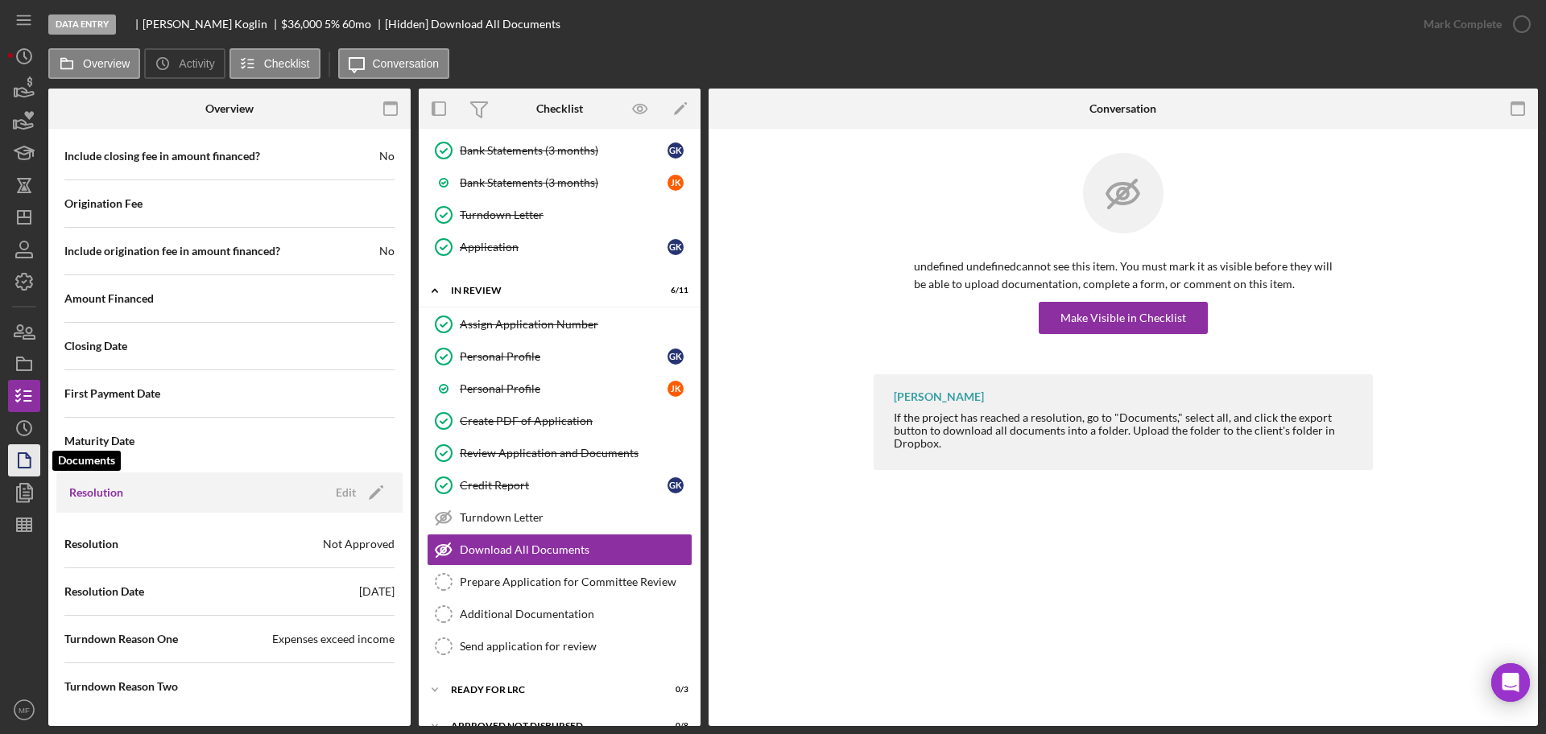
click at [21, 458] on icon "button" at bounding box center [24, 460] width 40 height 40
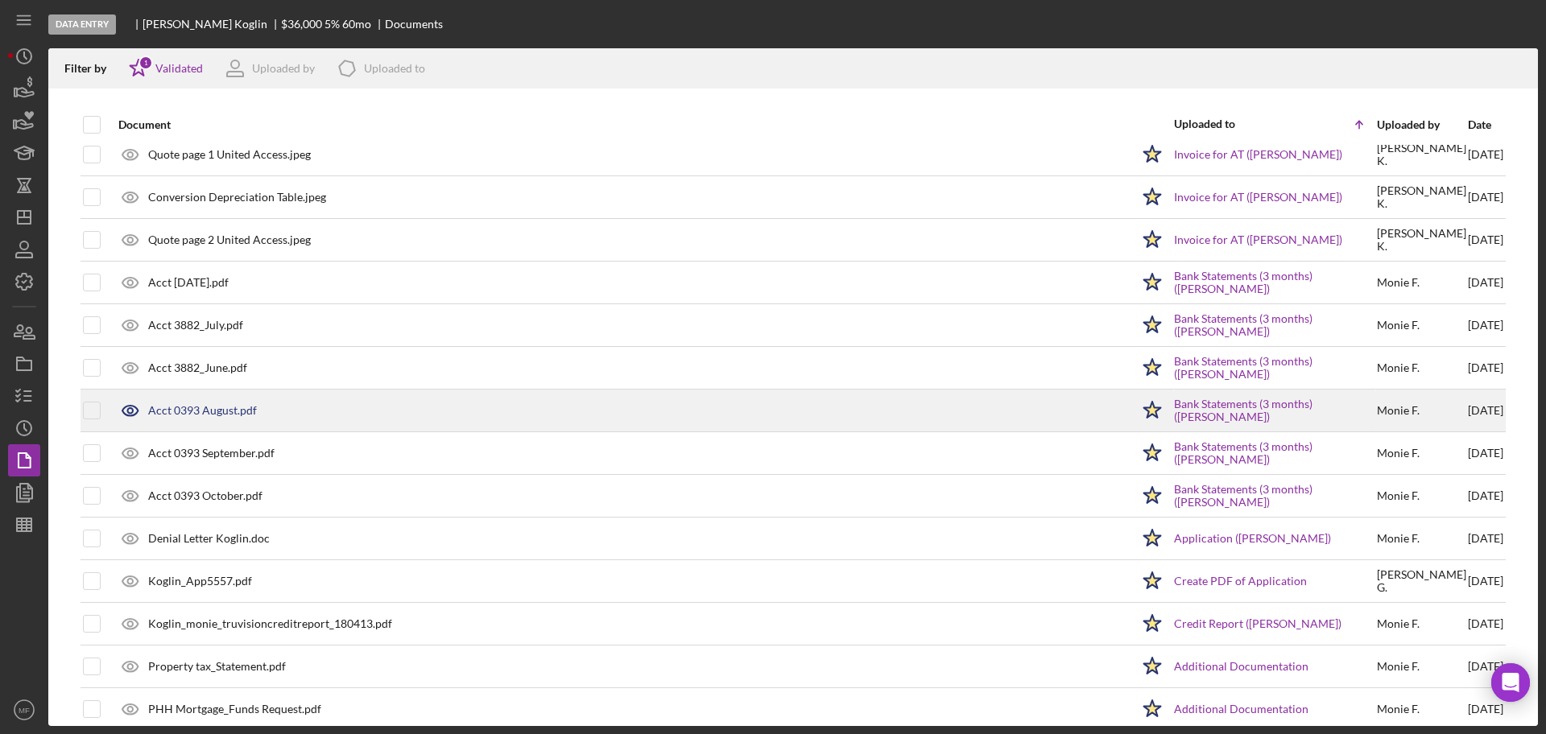
scroll to position [545, 0]
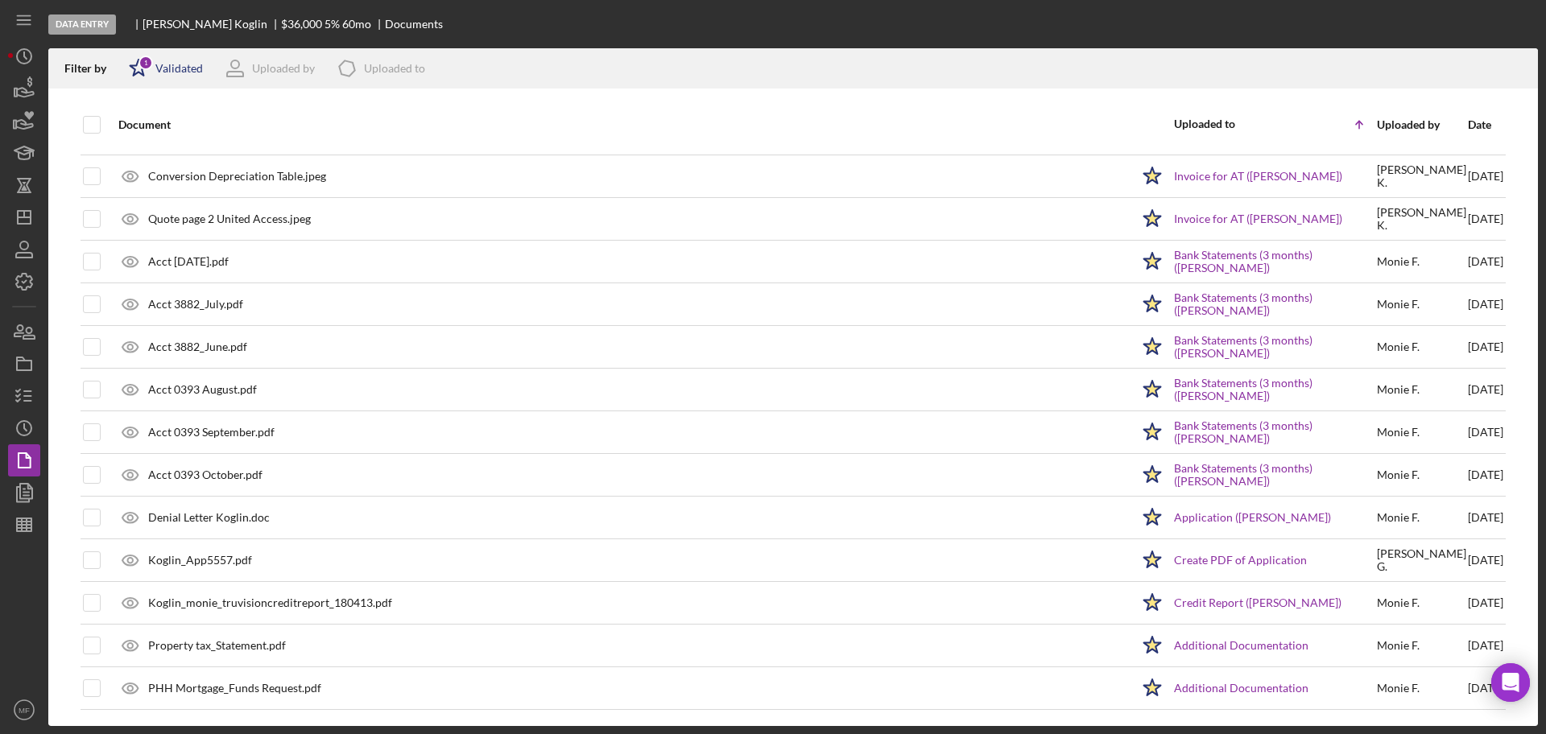
click at [183, 72] on div "Validated" at bounding box center [178, 68] width 47 height 13
click at [163, 160] on div "Not validated" at bounding box center [208, 154] width 161 height 18
click at [177, 155] on div "Not validated" at bounding box center [188, 153] width 68 height 13
checkbox input "true"
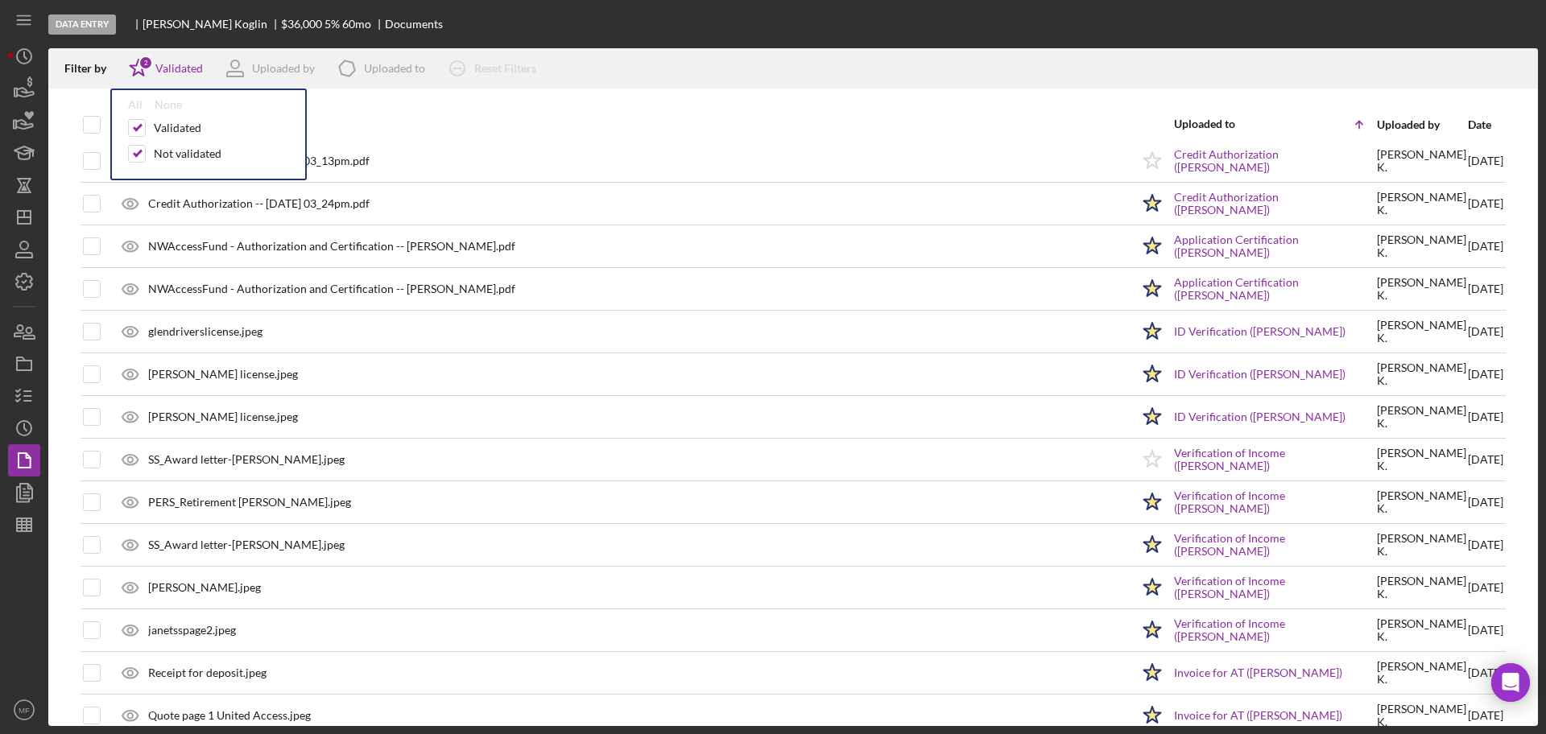
scroll to position [0, 0]
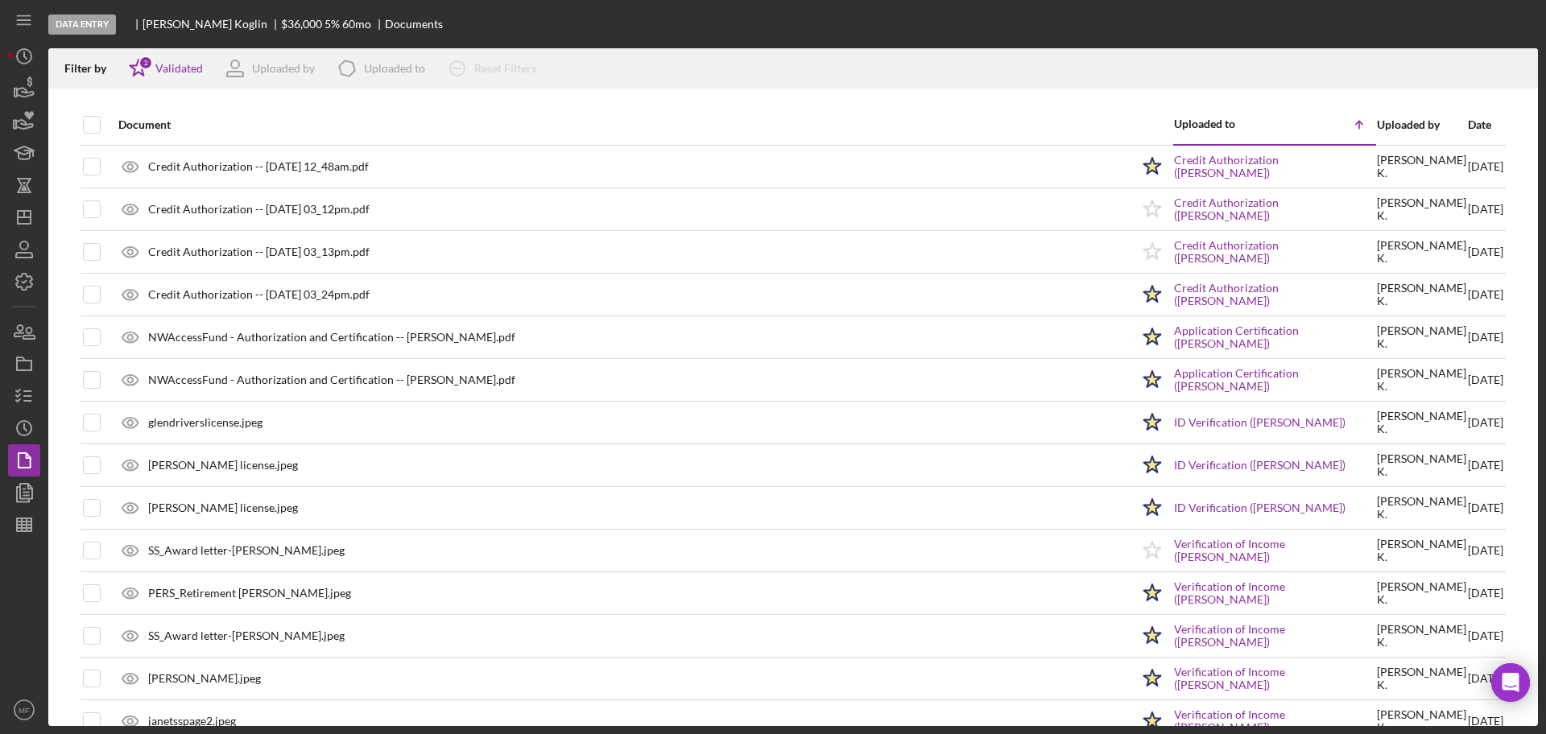
click at [431, 114] on div "Document" at bounding box center [624, 124] width 1012 height 39
click at [167, 70] on div "Validated" at bounding box center [178, 68] width 47 height 13
click at [138, 150] on input "checkbox" at bounding box center [137, 154] width 16 height 16
checkbox input "false"
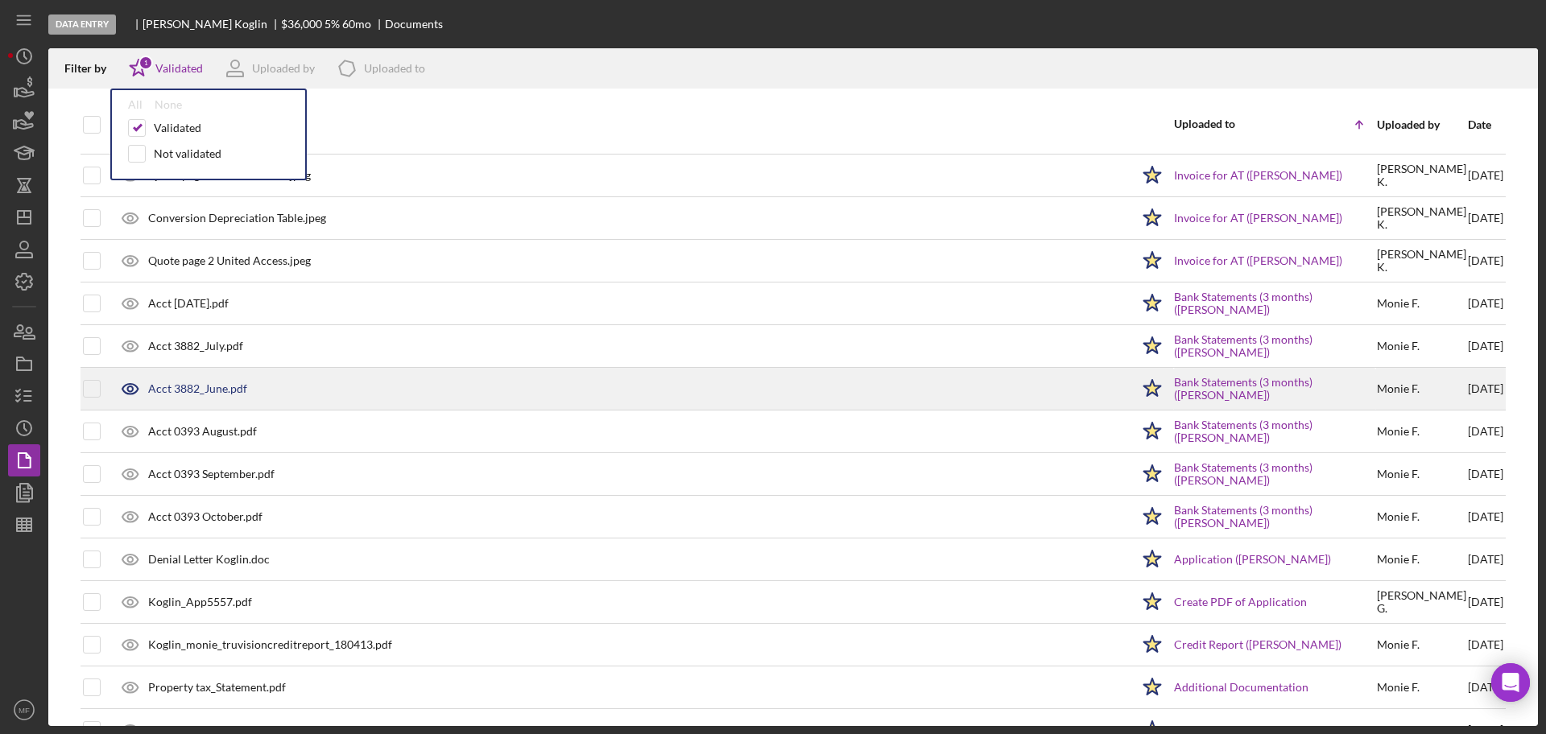
scroll to position [545, 0]
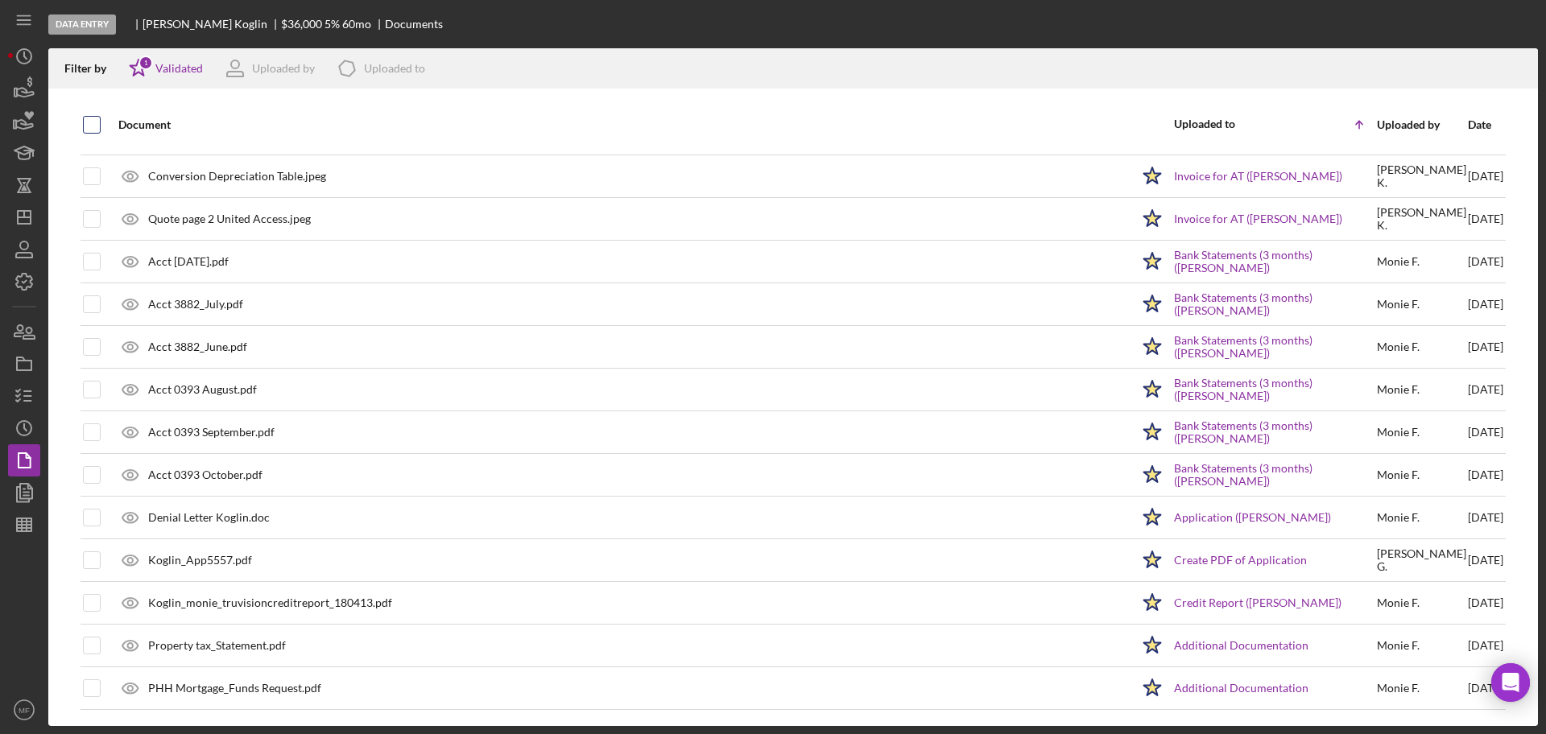
click at [93, 123] on input "checkbox" at bounding box center [92, 125] width 16 height 16
checkbox input "true"
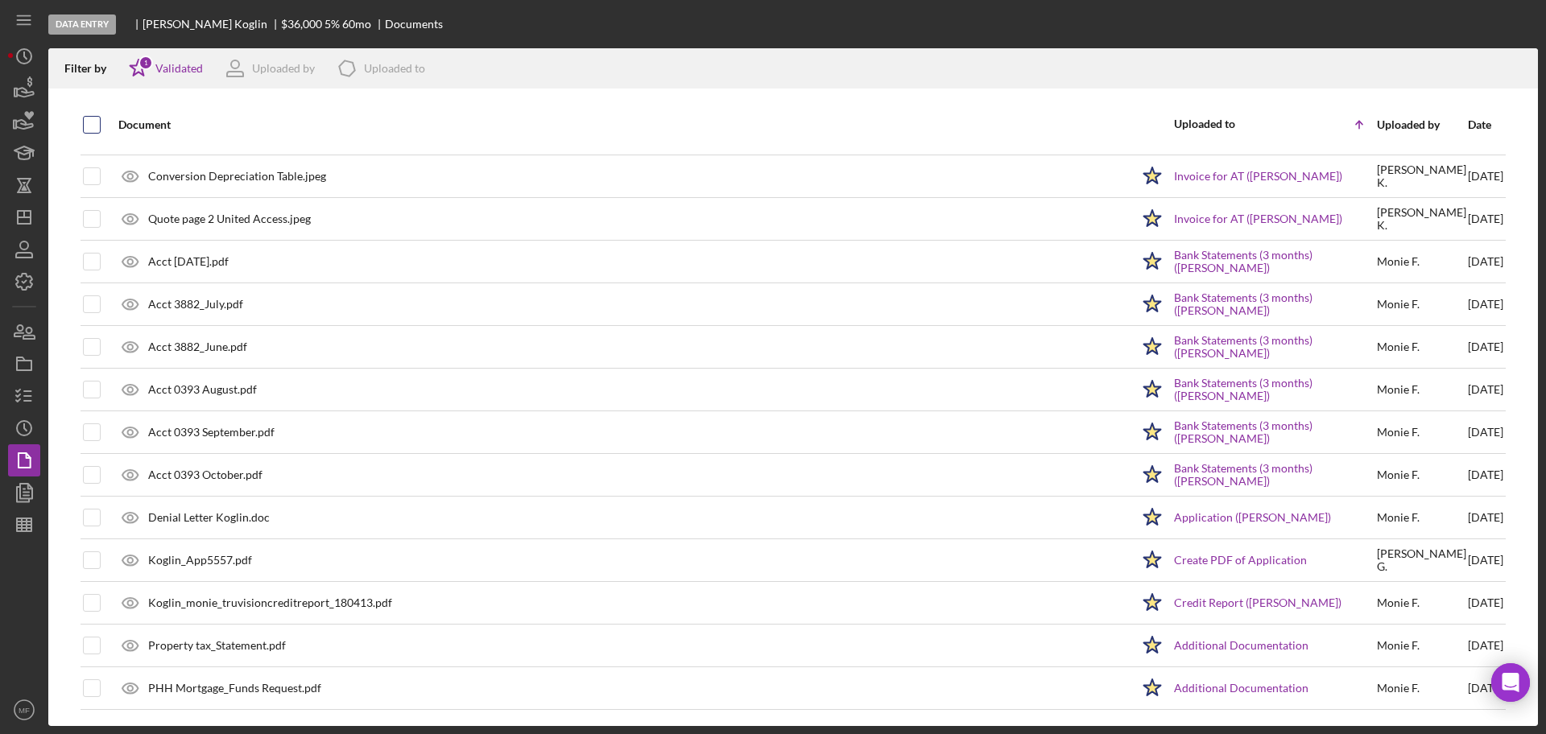
checkbox input "true"
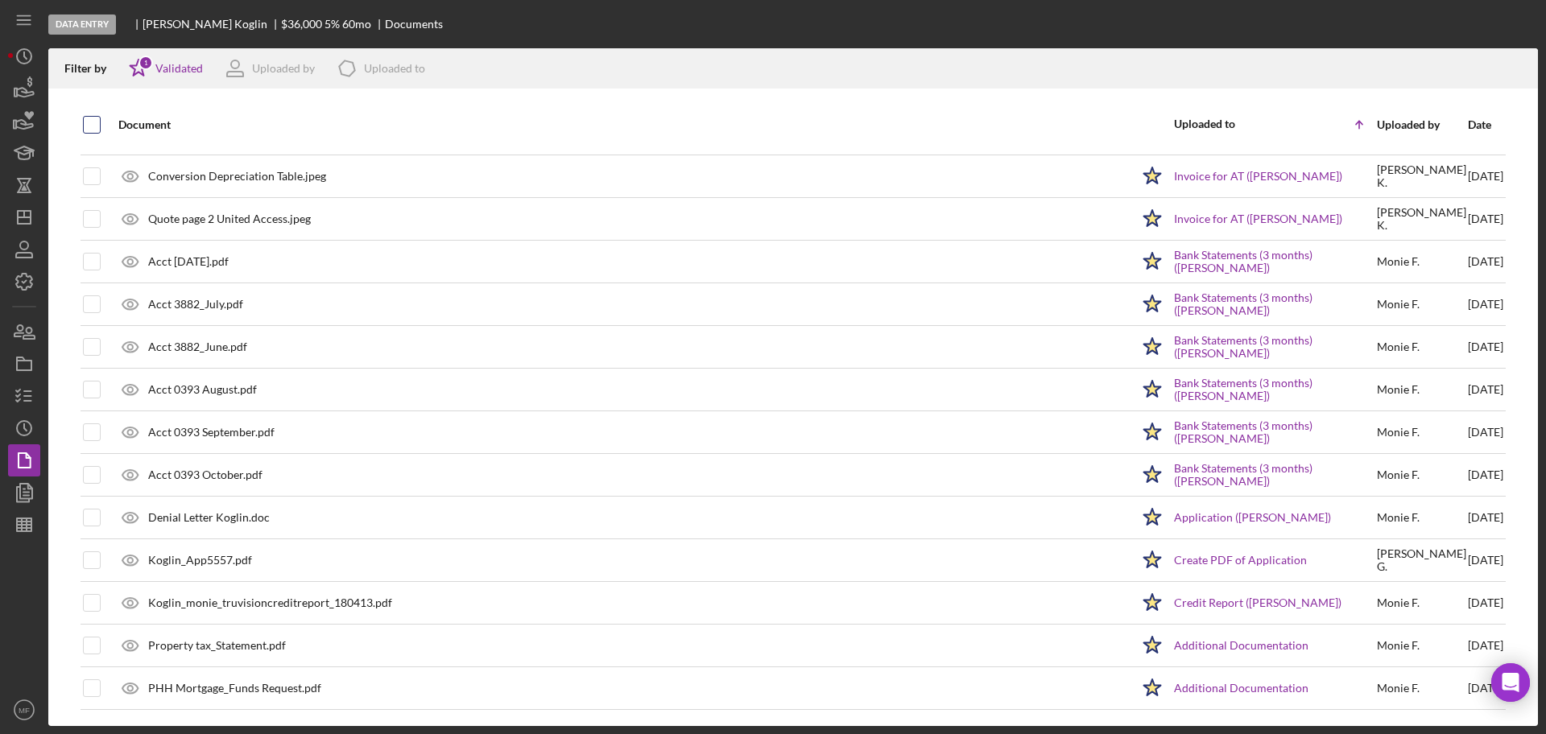
checkbox input "true"
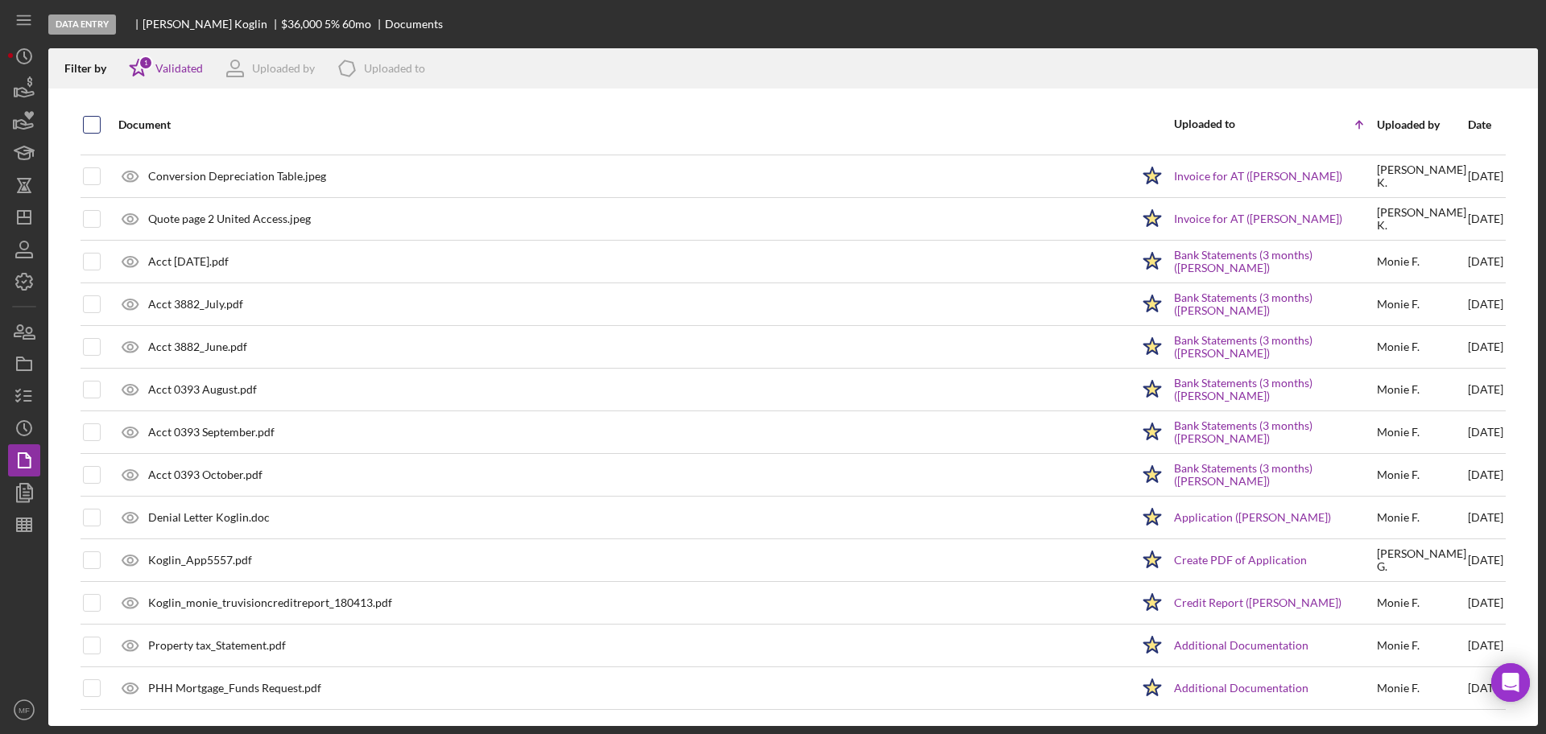
checkbox input "true"
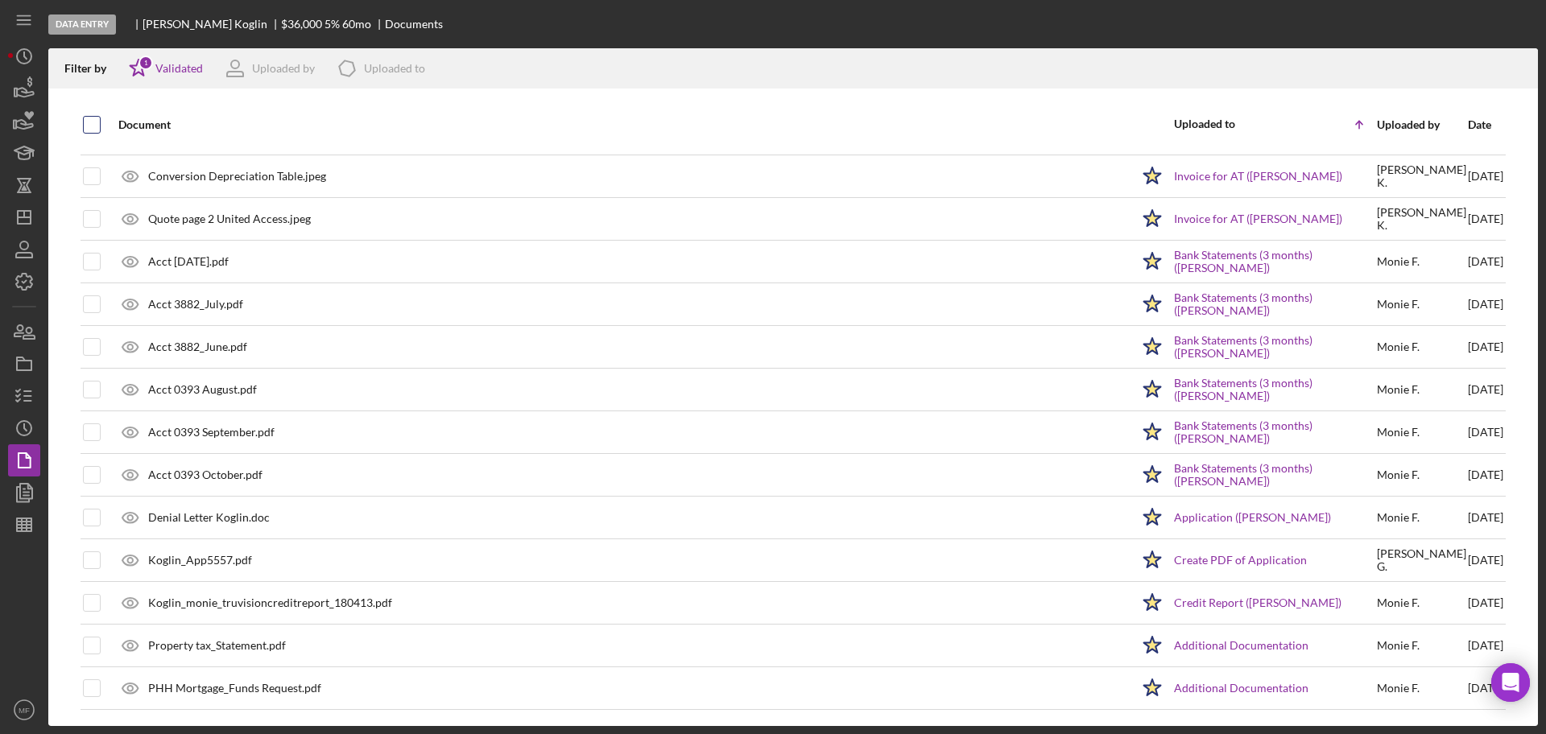
checkbox input "true"
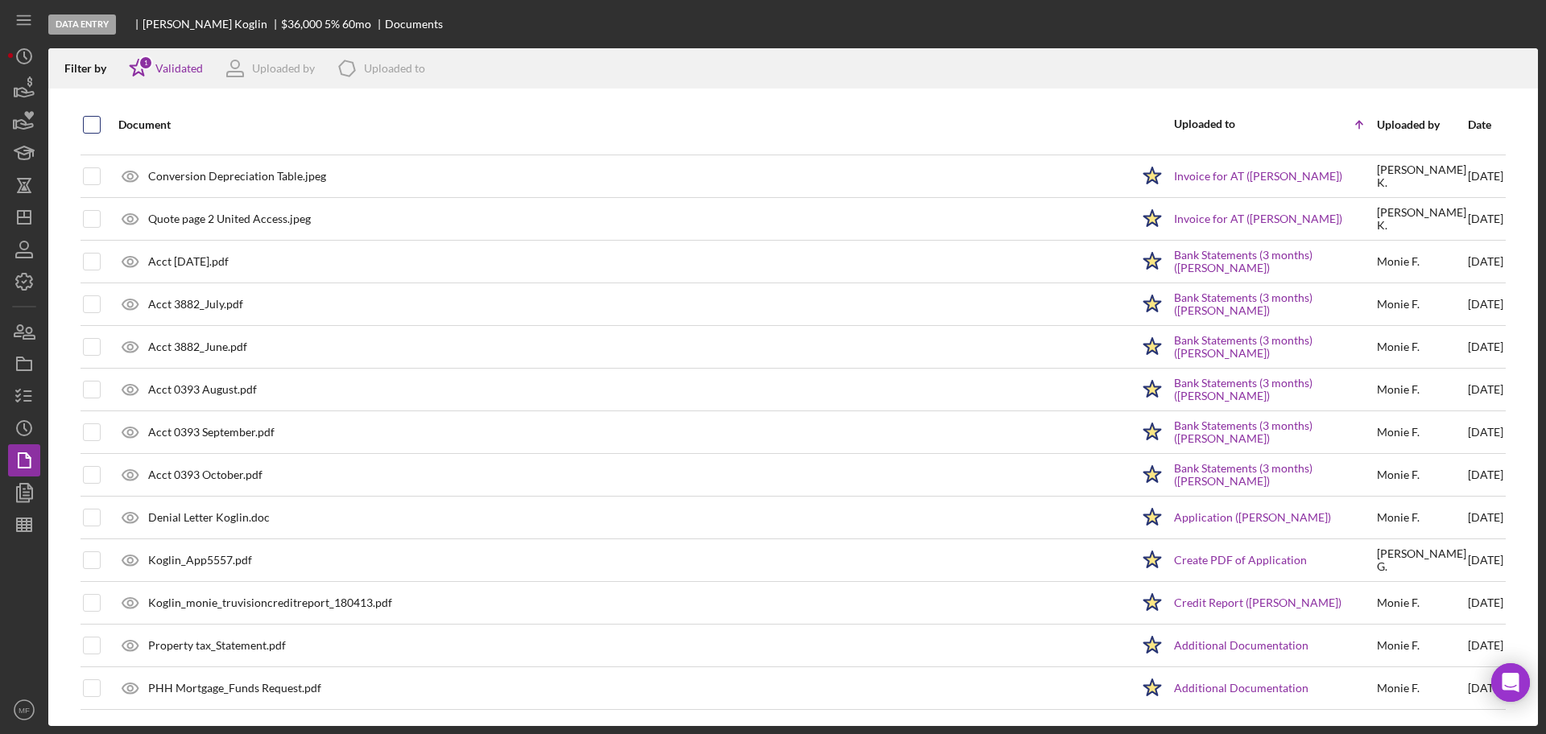
checkbox input "true"
click at [1519, 66] on icon "Icon/Download" at bounding box center [1518, 69] width 36 height 36
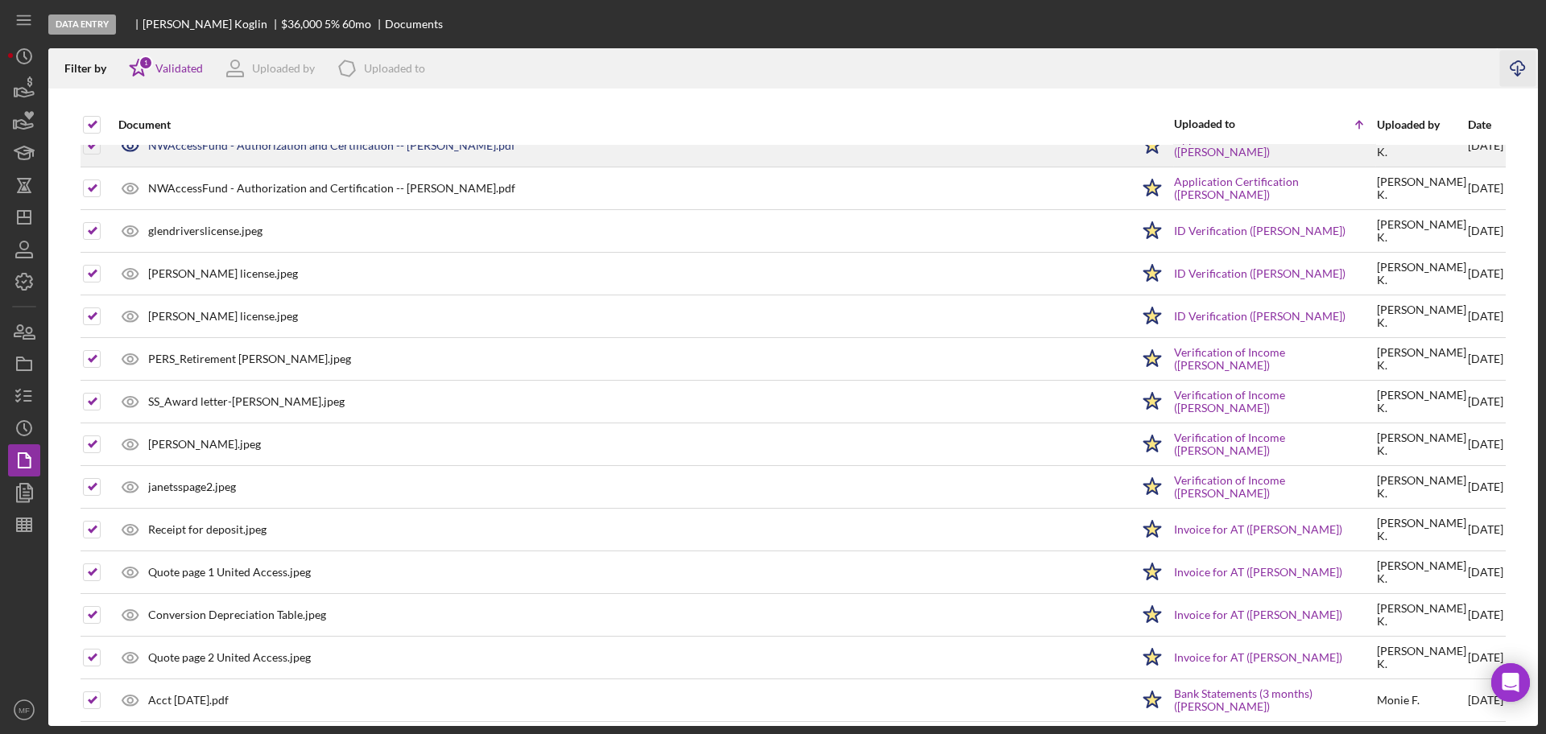
scroll to position [0, 0]
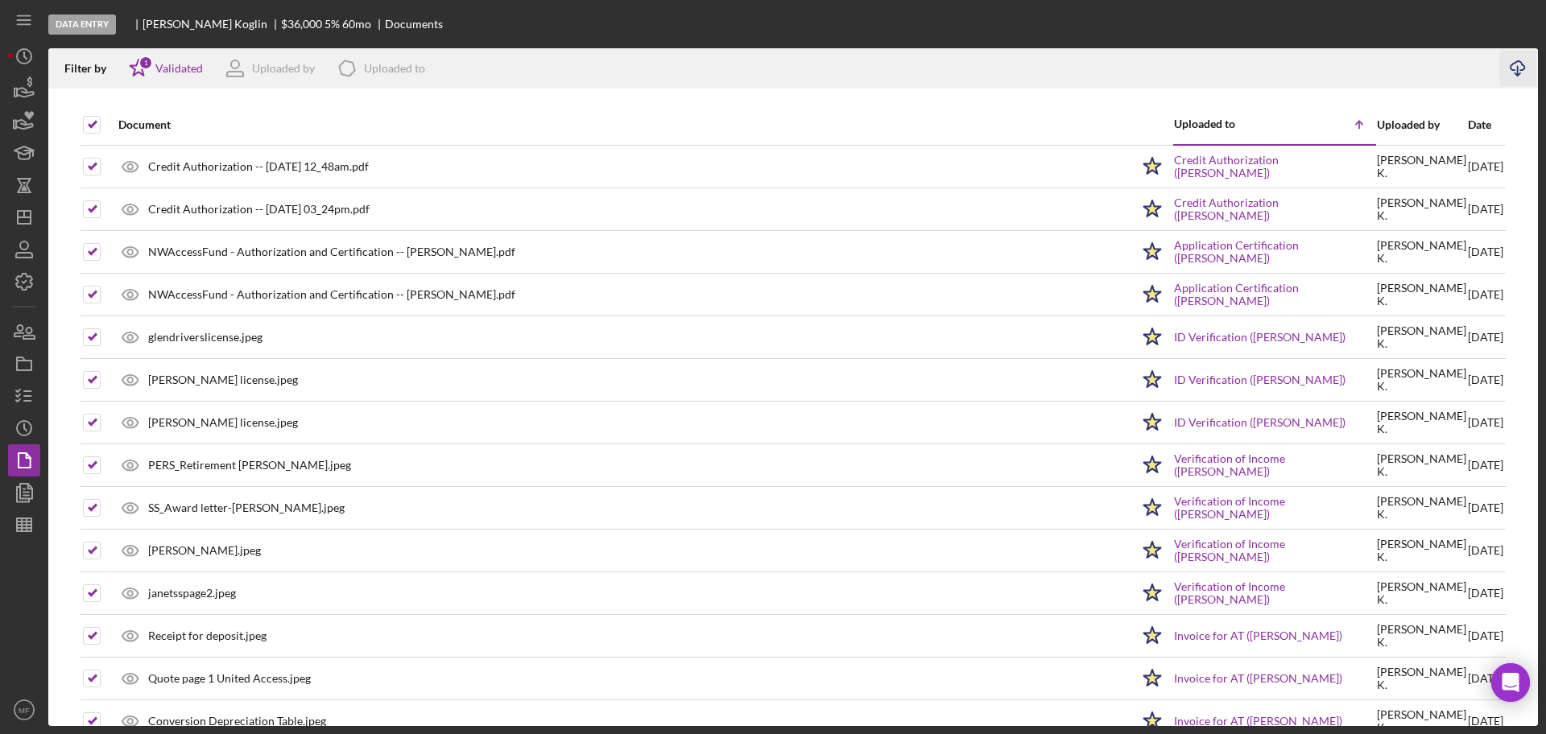
drag, startPoint x: 91, startPoint y: 127, endPoint x: 84, endPoint y: 142, distance: 16.9
click at [91, 127] on input "checkbox" at bounding box center [92, 125] width 16 height 16
checkbox input "false"
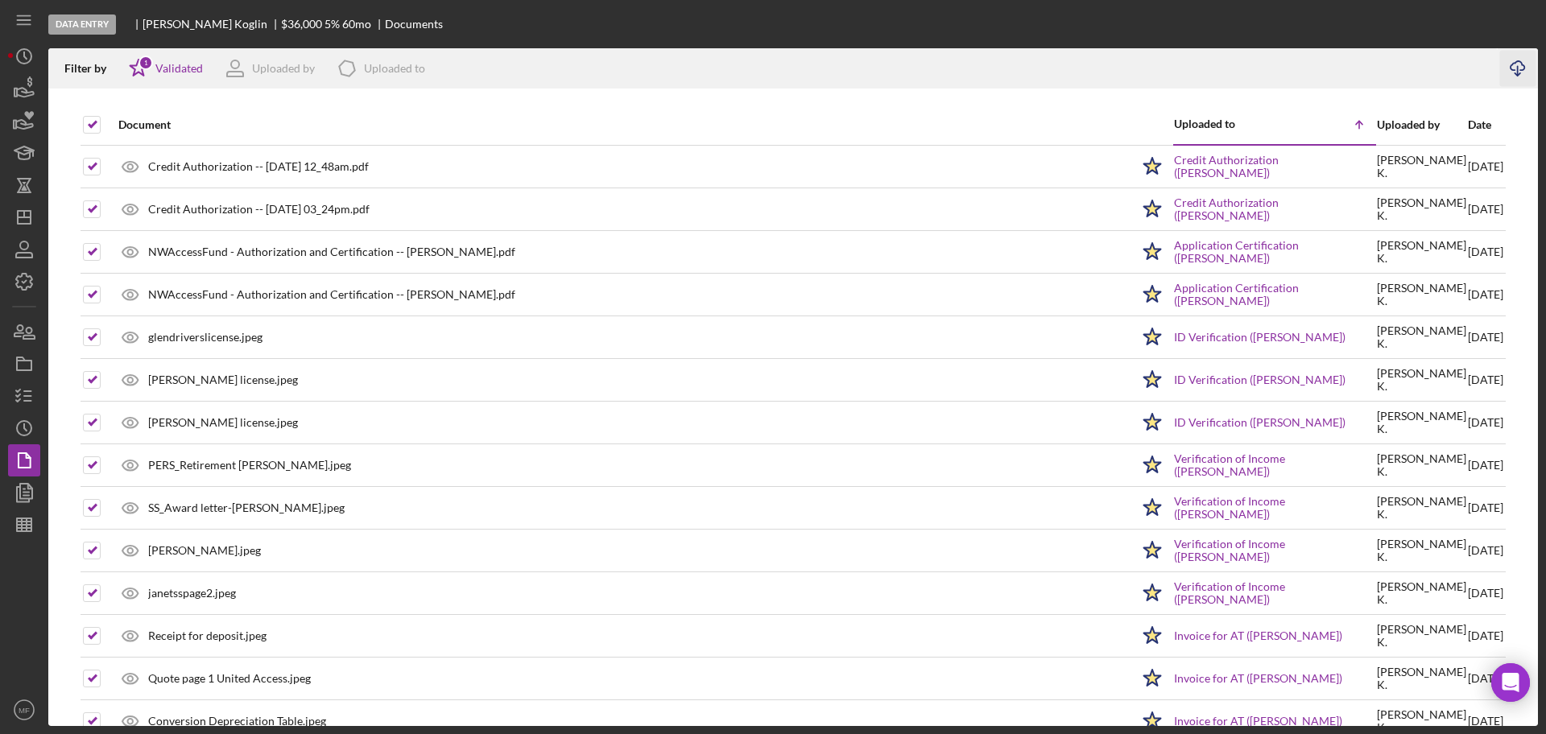
checkbox input "false"
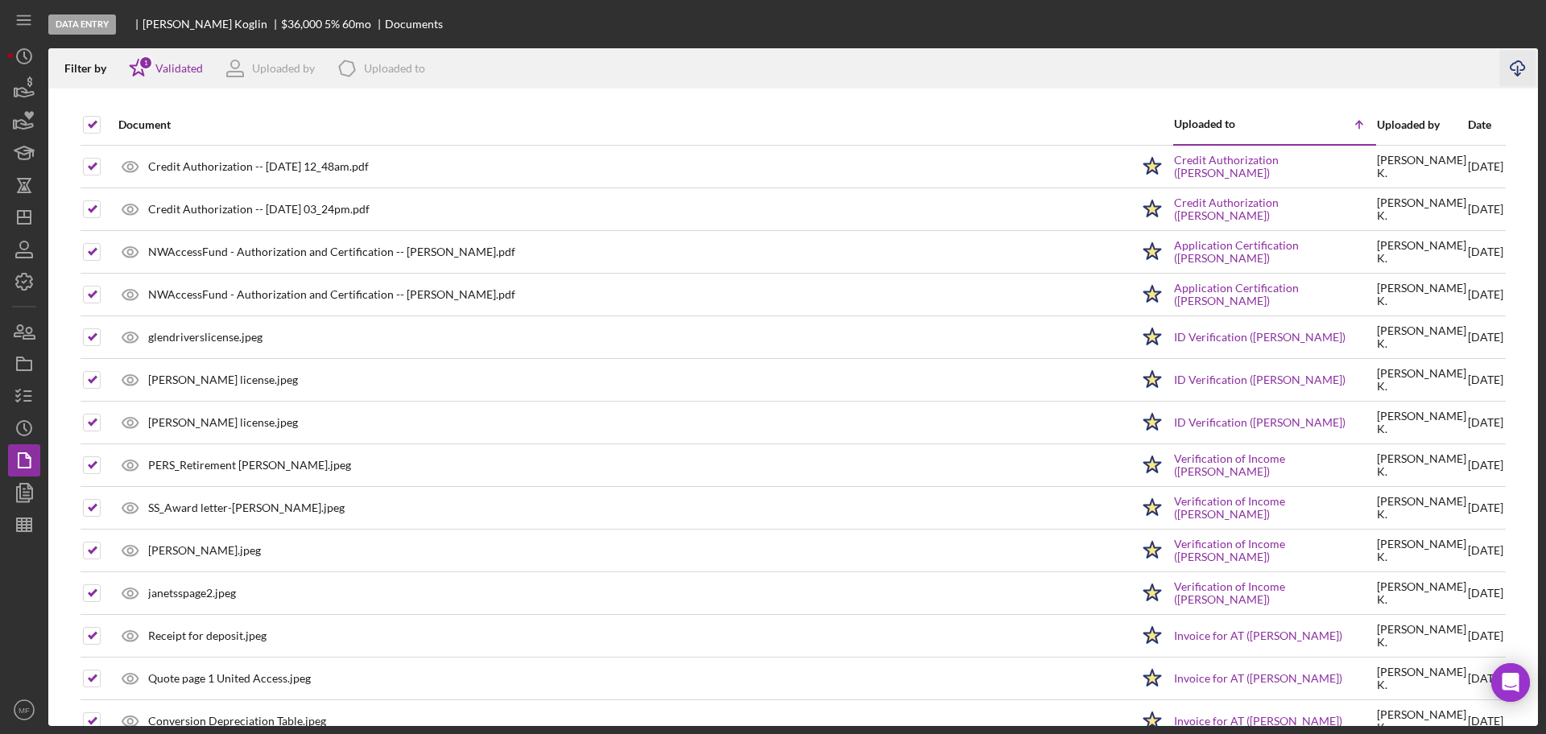
checkbox input "false"
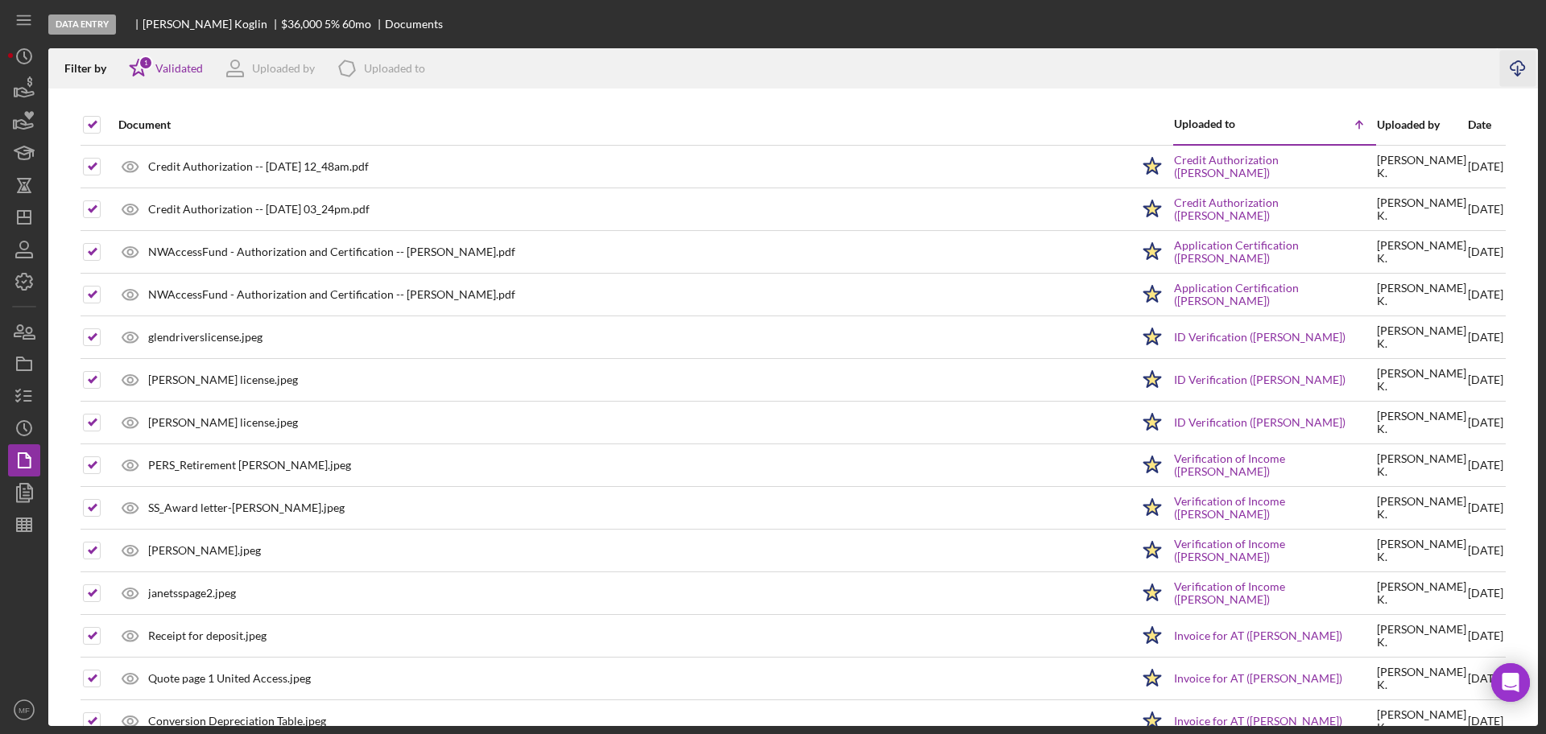
checkbox input "false"
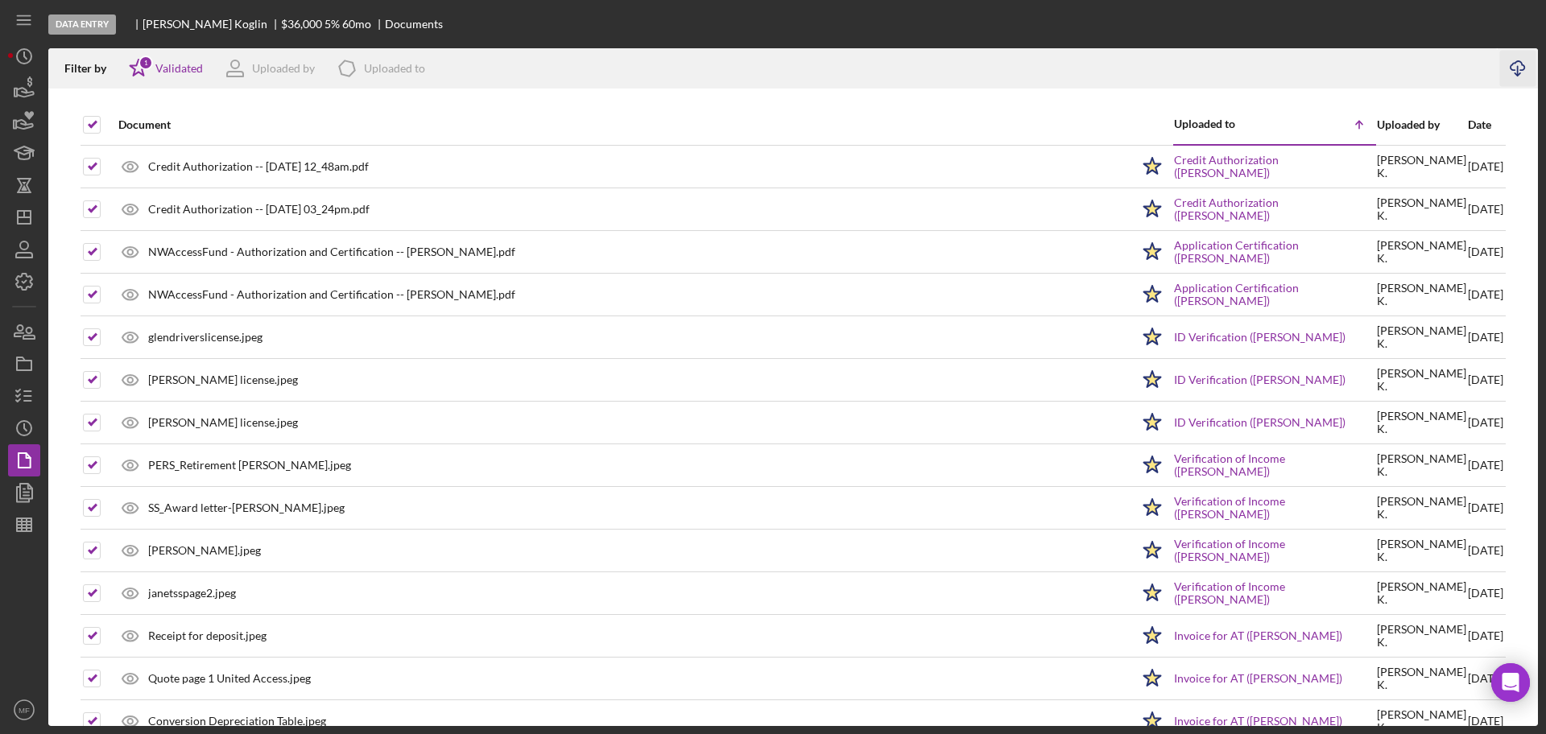
checkbox input "false"
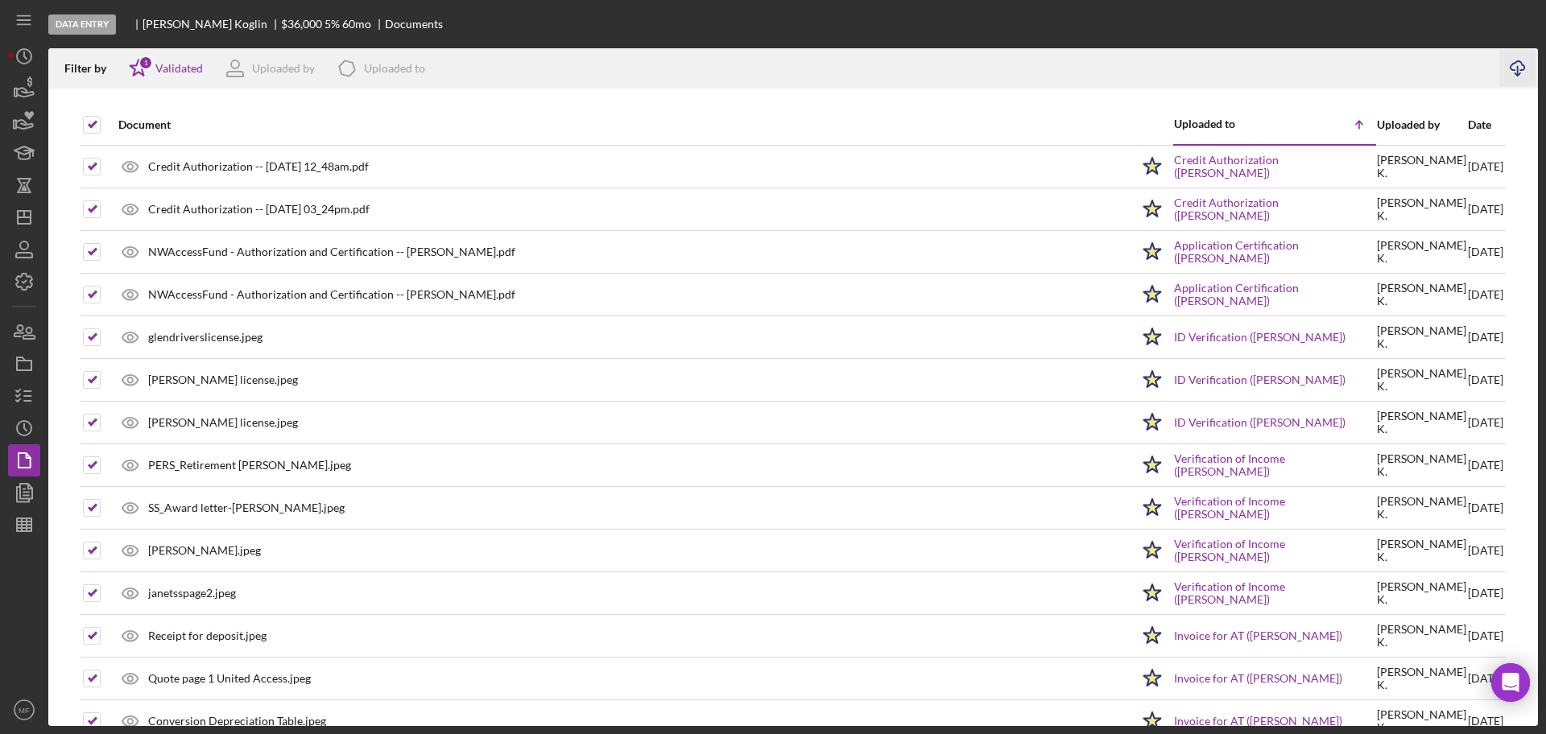
checkbox input "false"
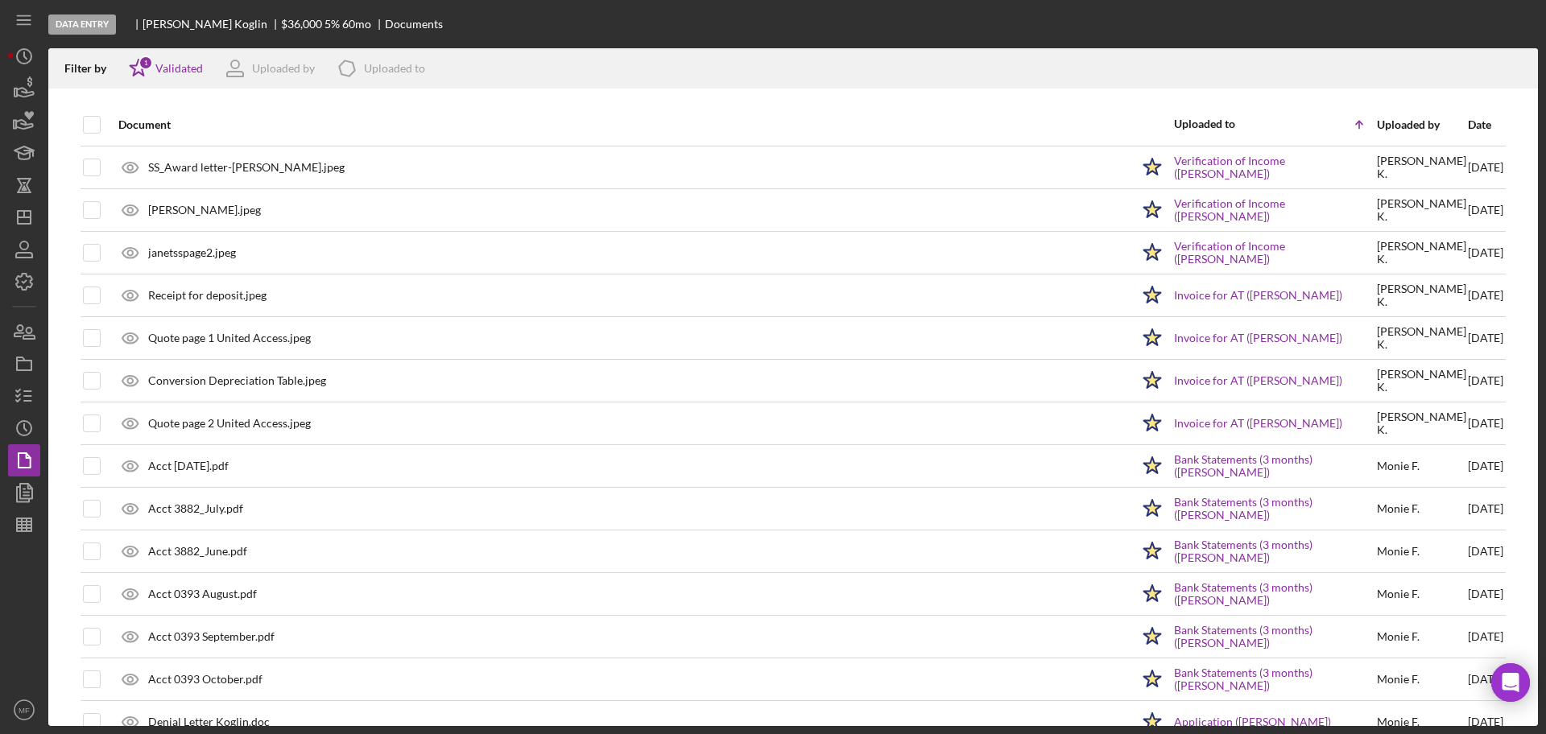
scroll to position [545, 0]
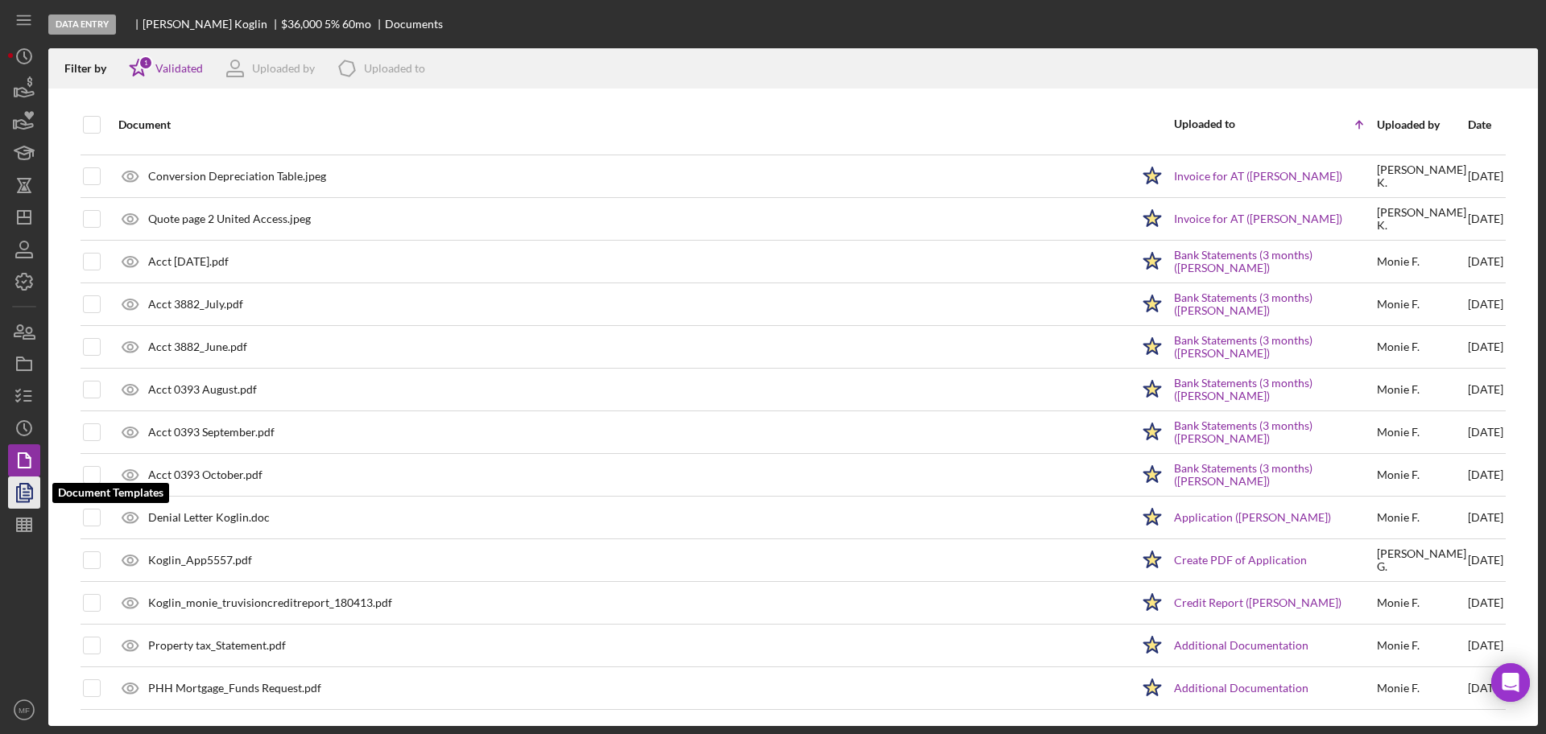
click at [23, 492] on icon "button" at bounding box center [26, 492] width 6 height 6
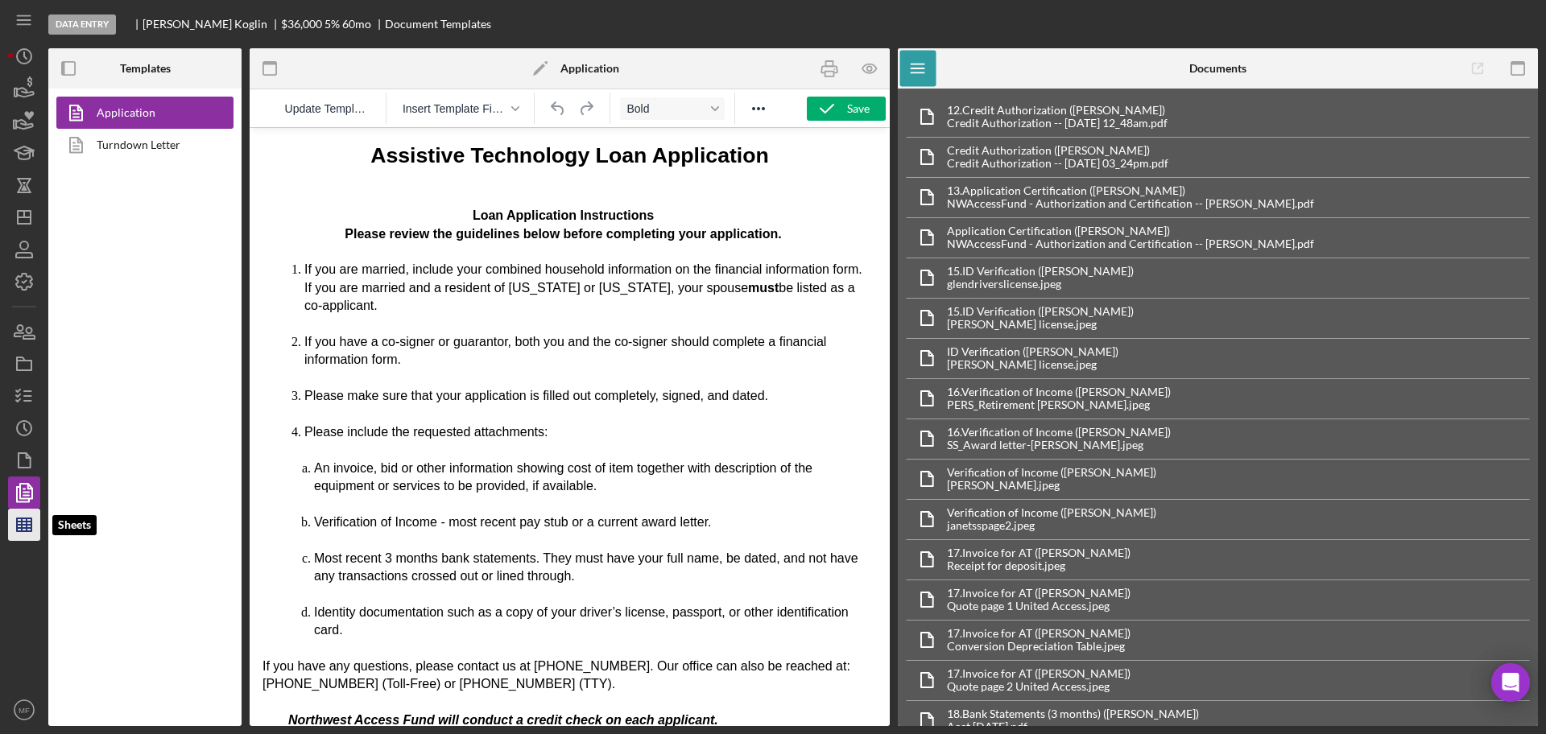
click at [23, 525] on line "button" at bounding box center [24, 525] width 14 height 0
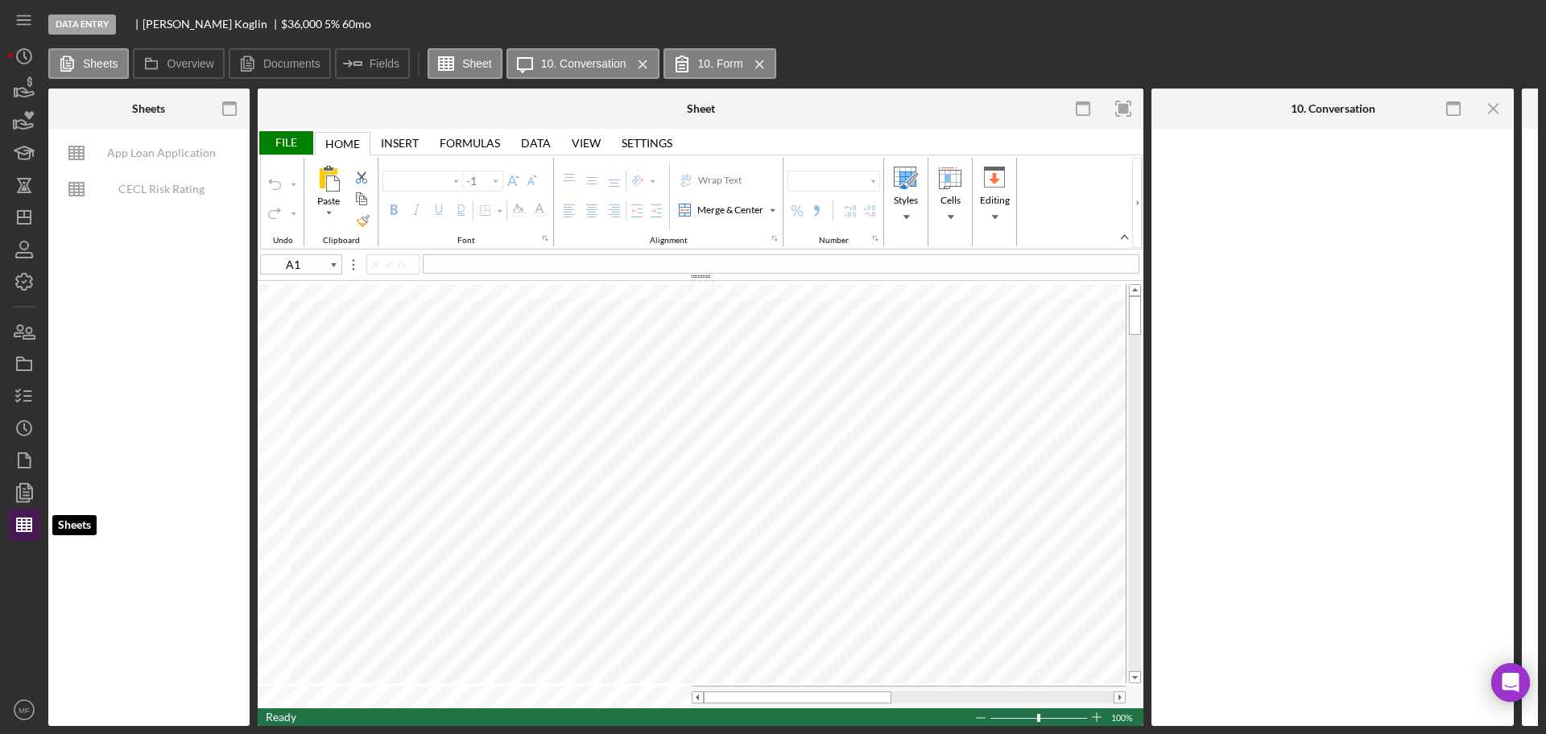
type input "Calibri"
type input "11"
type input "A32"
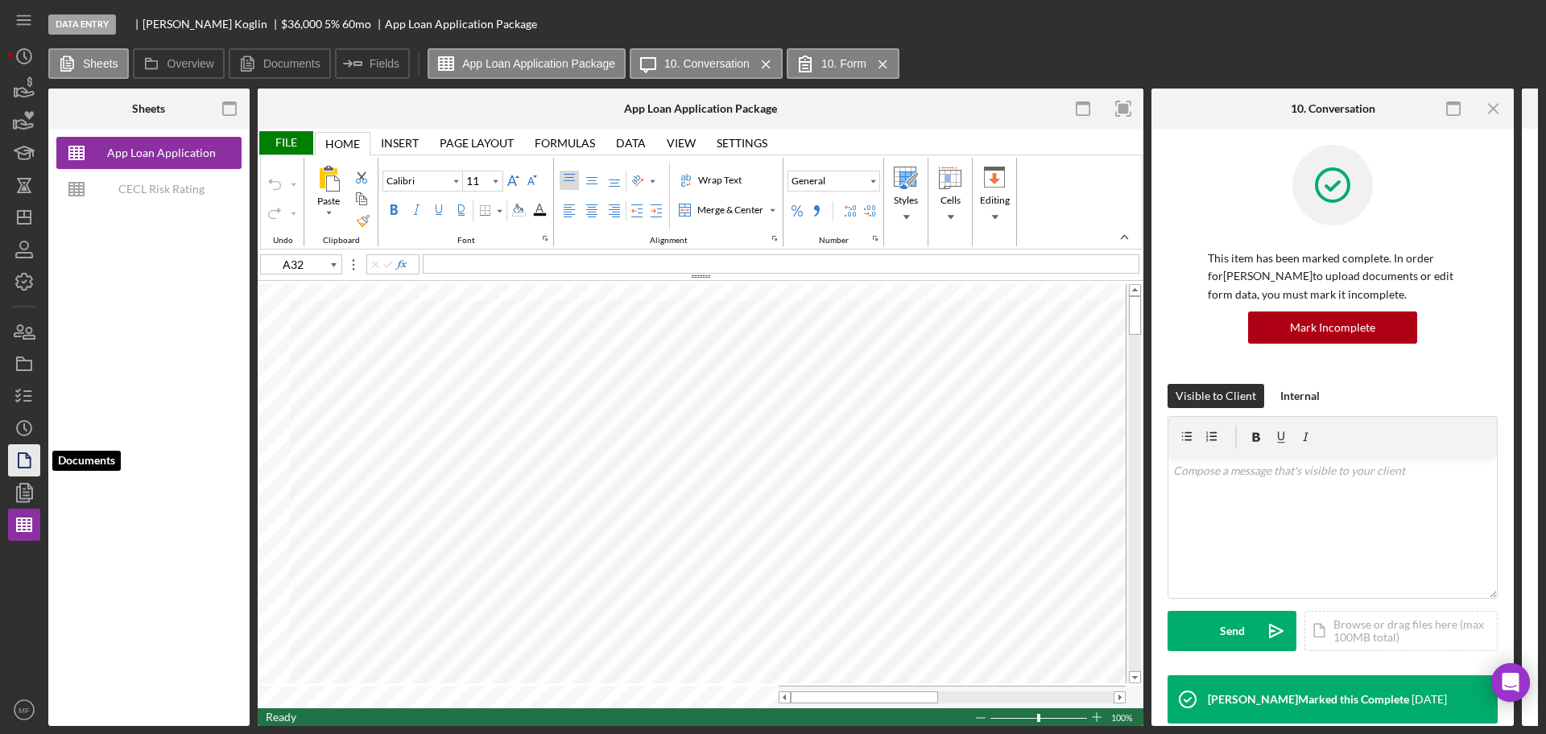
click at [24, 457] on icon "button" at bounding box center [24, 460] width 40 height 40
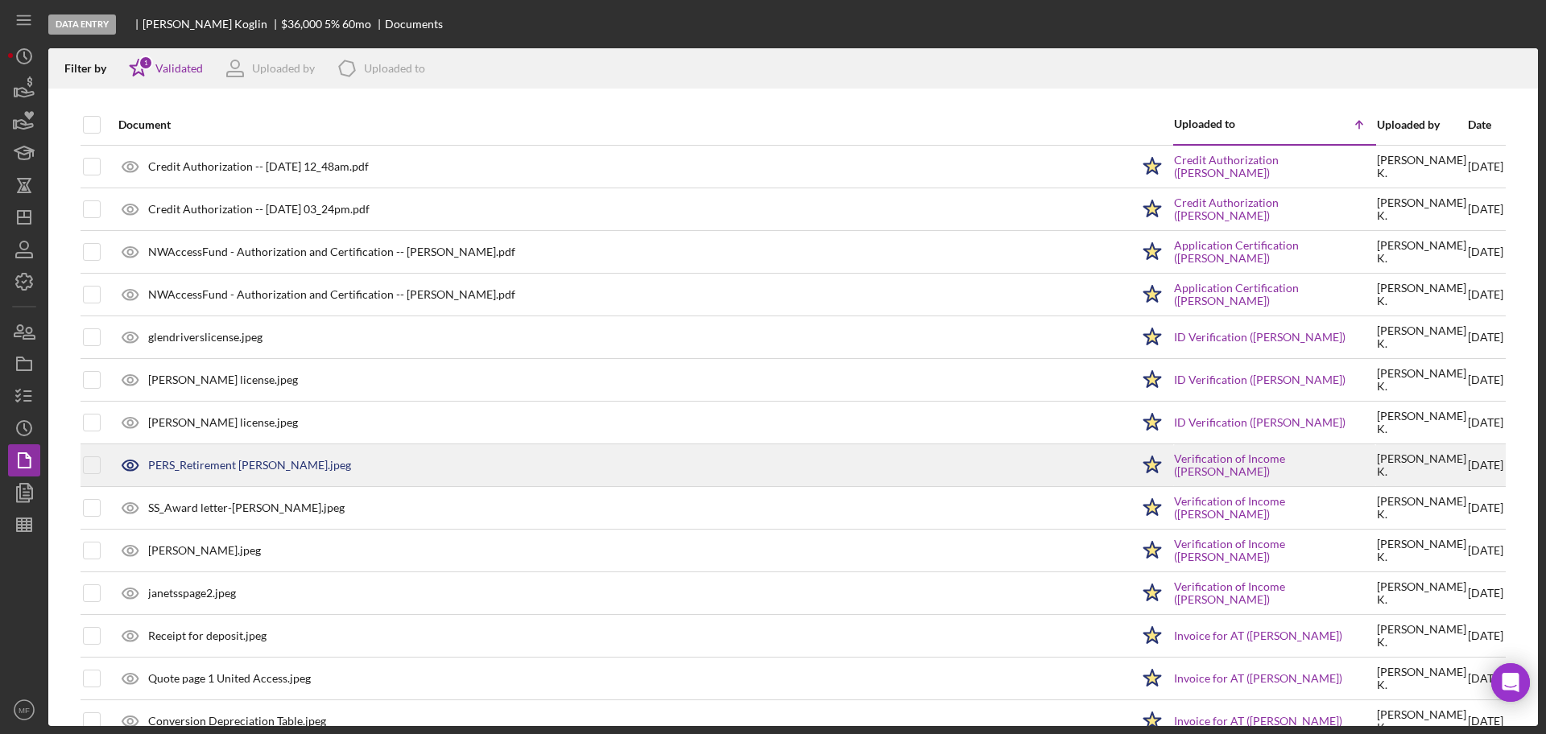
click at [217, 465] on div "PERS_Retirement Glen.jpeg" at bounding box center [249, 465] width 203 height 13
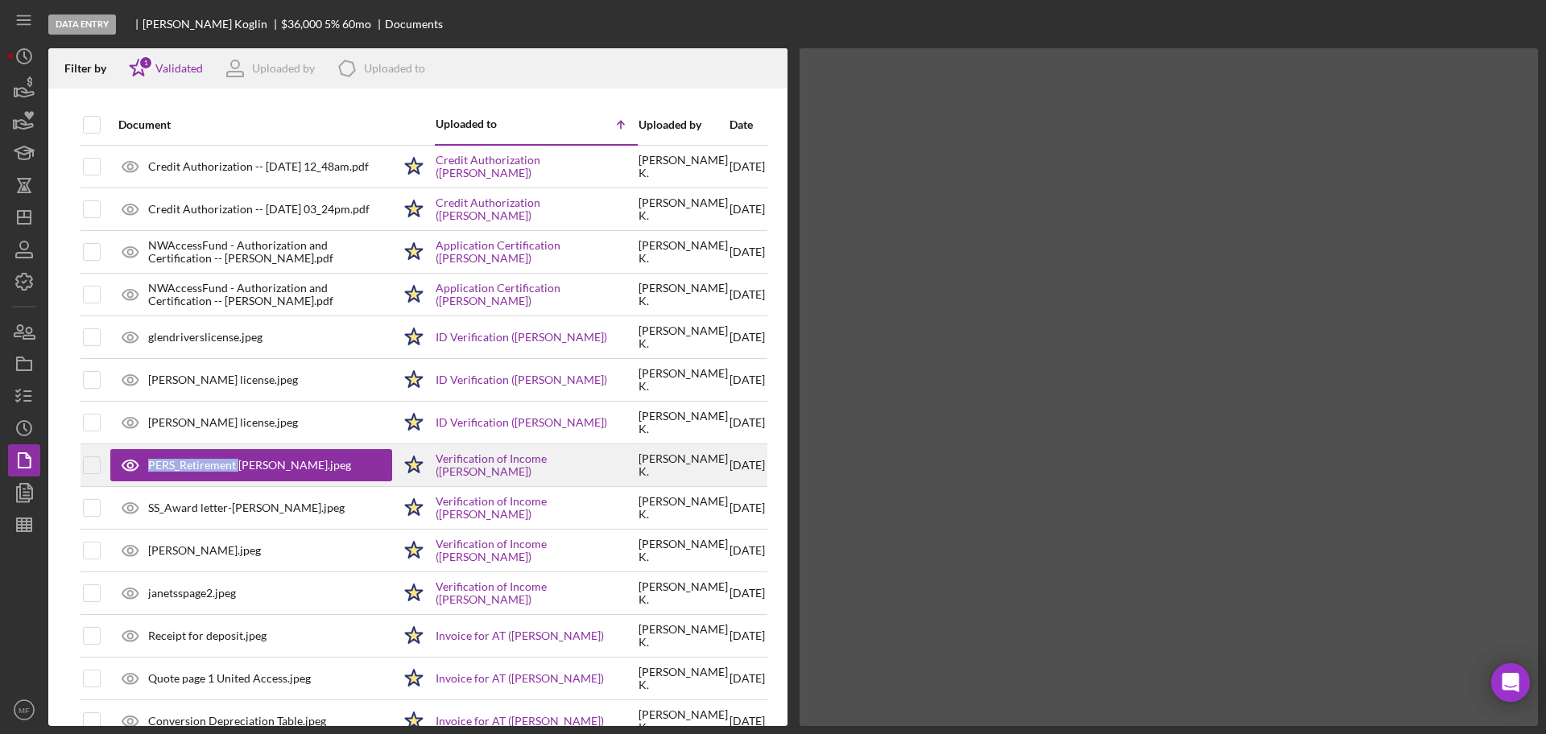
click at [217, 465] on div "PERS_Retirement Glen.jpeg" at bounding box center [249, 465] width 203 height 13
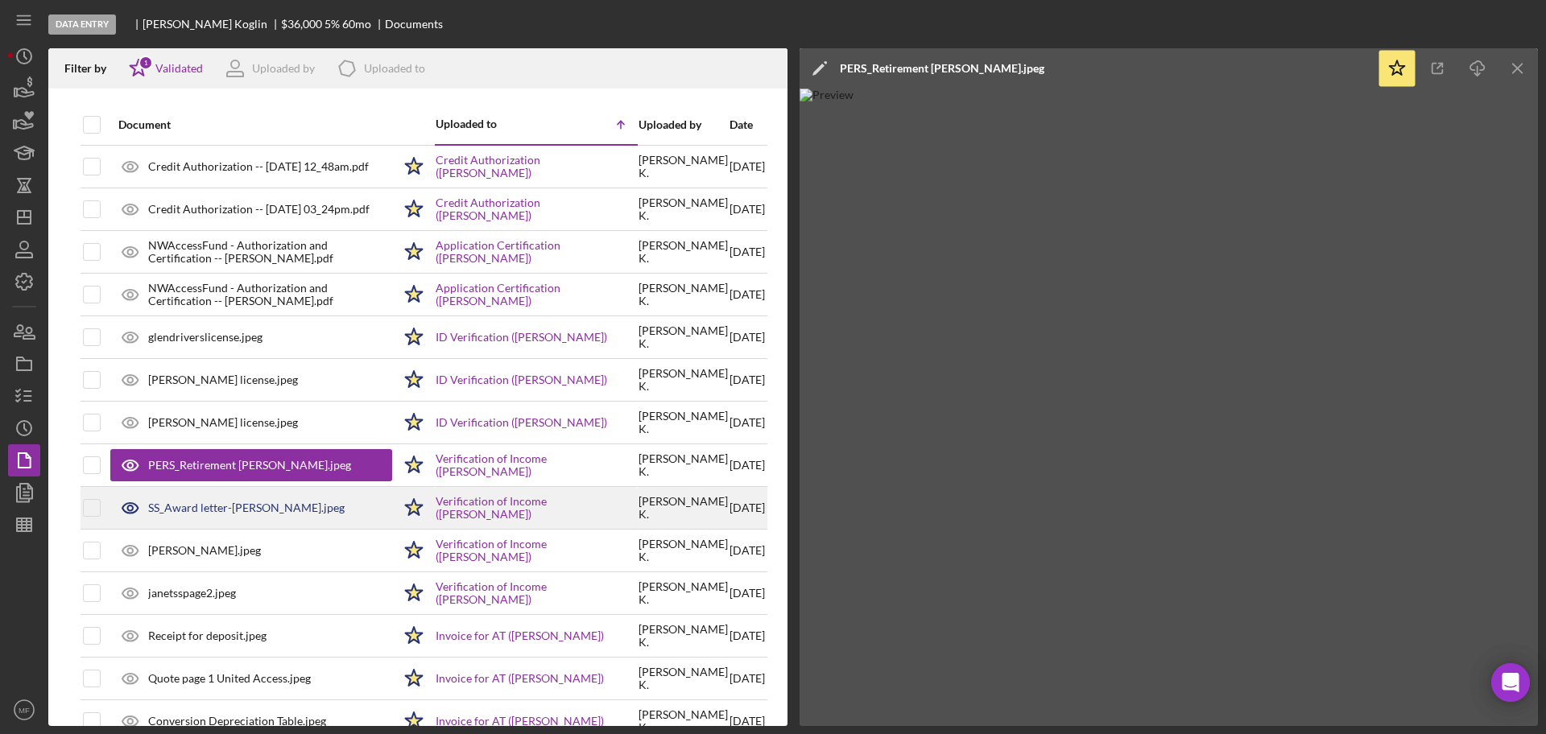
click at [213, 504] on div "SS_Award letter-Glen.jpeg" at bounding box center [246, 508] width 196 height 13
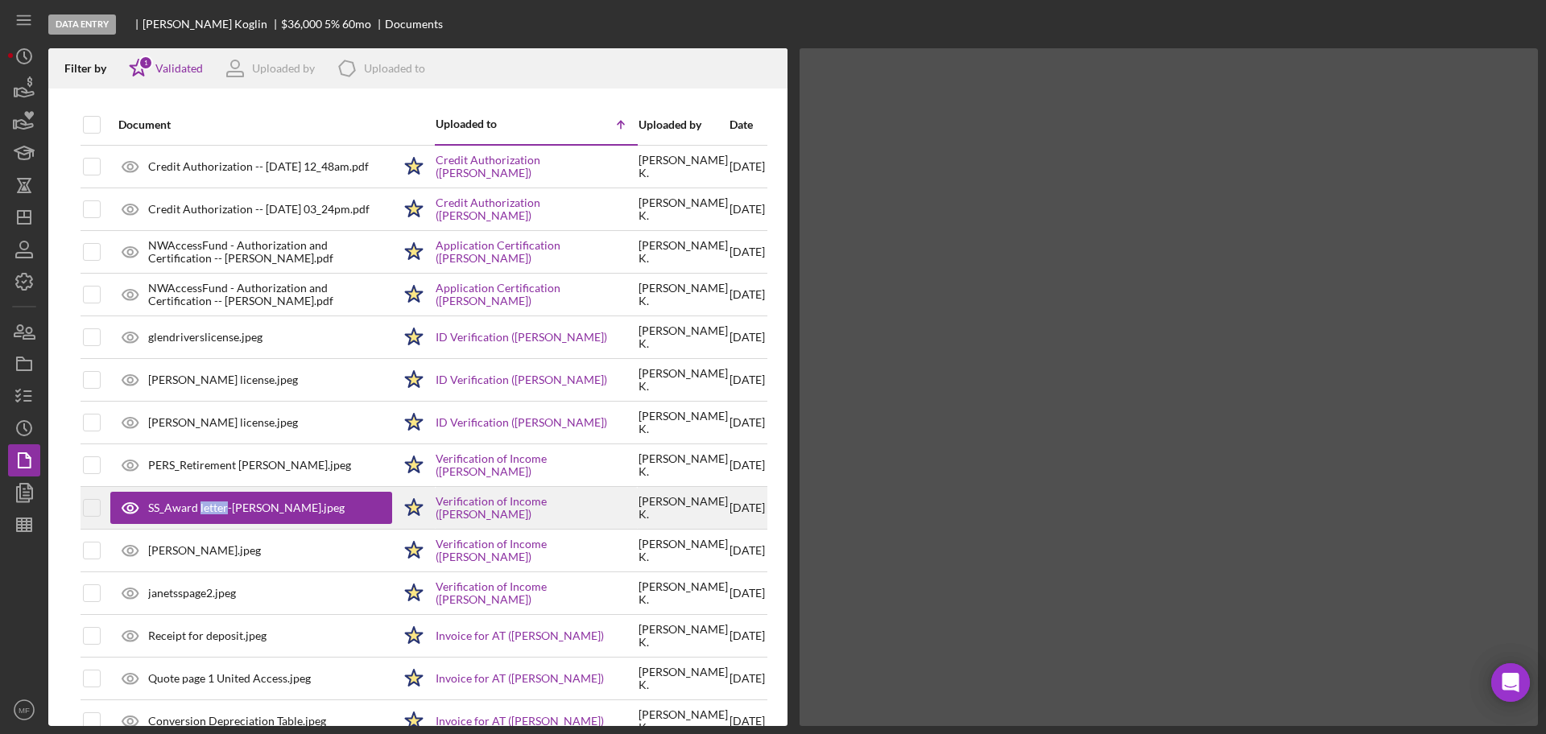
click at [213, 504] on div "SS_Award letter-Glen.jpeg" at bounding box center [246, 508] width 196 height 13
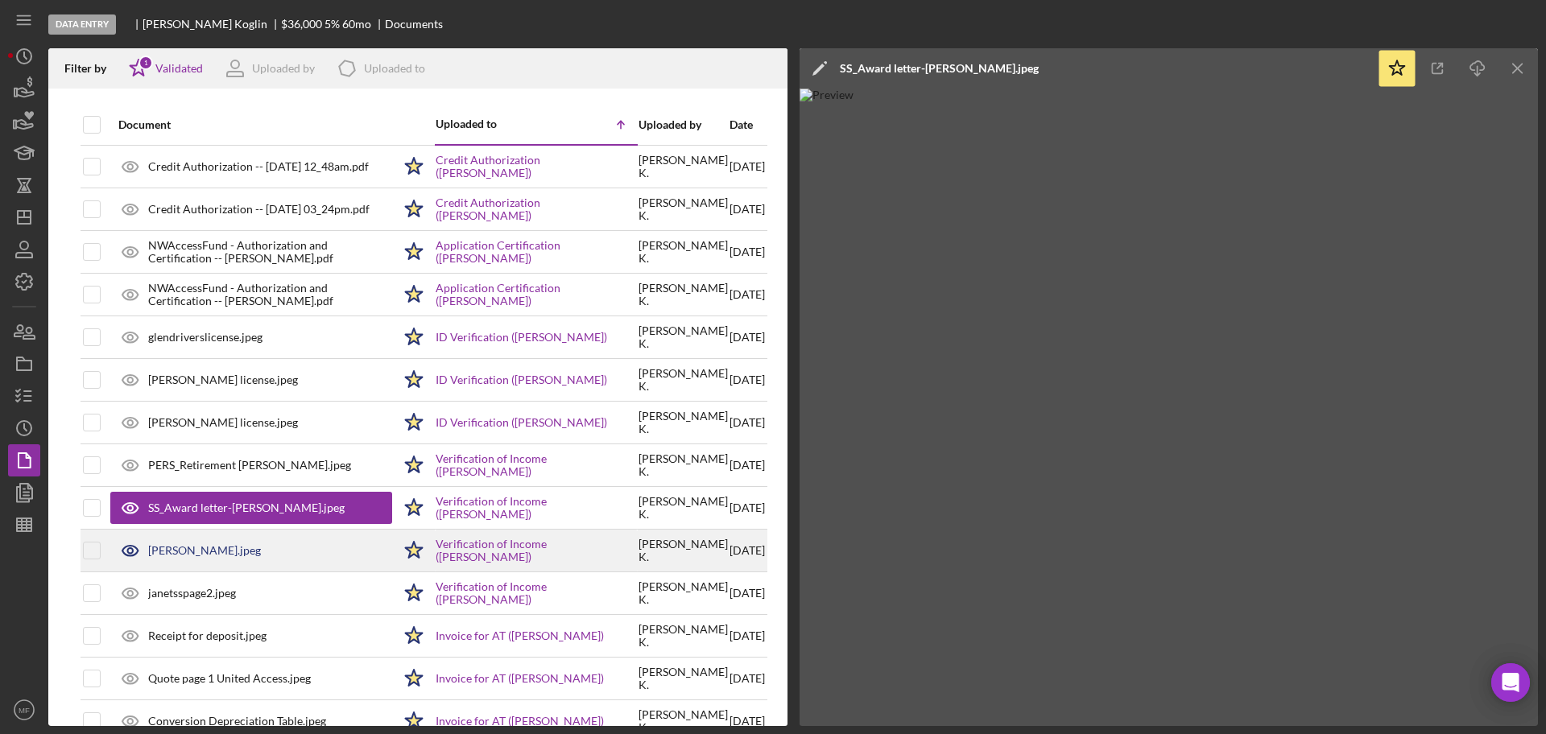
click at [187, 550] on div "Janet SS.jpeg" at bounding box center [204, 550] width 113 height 13
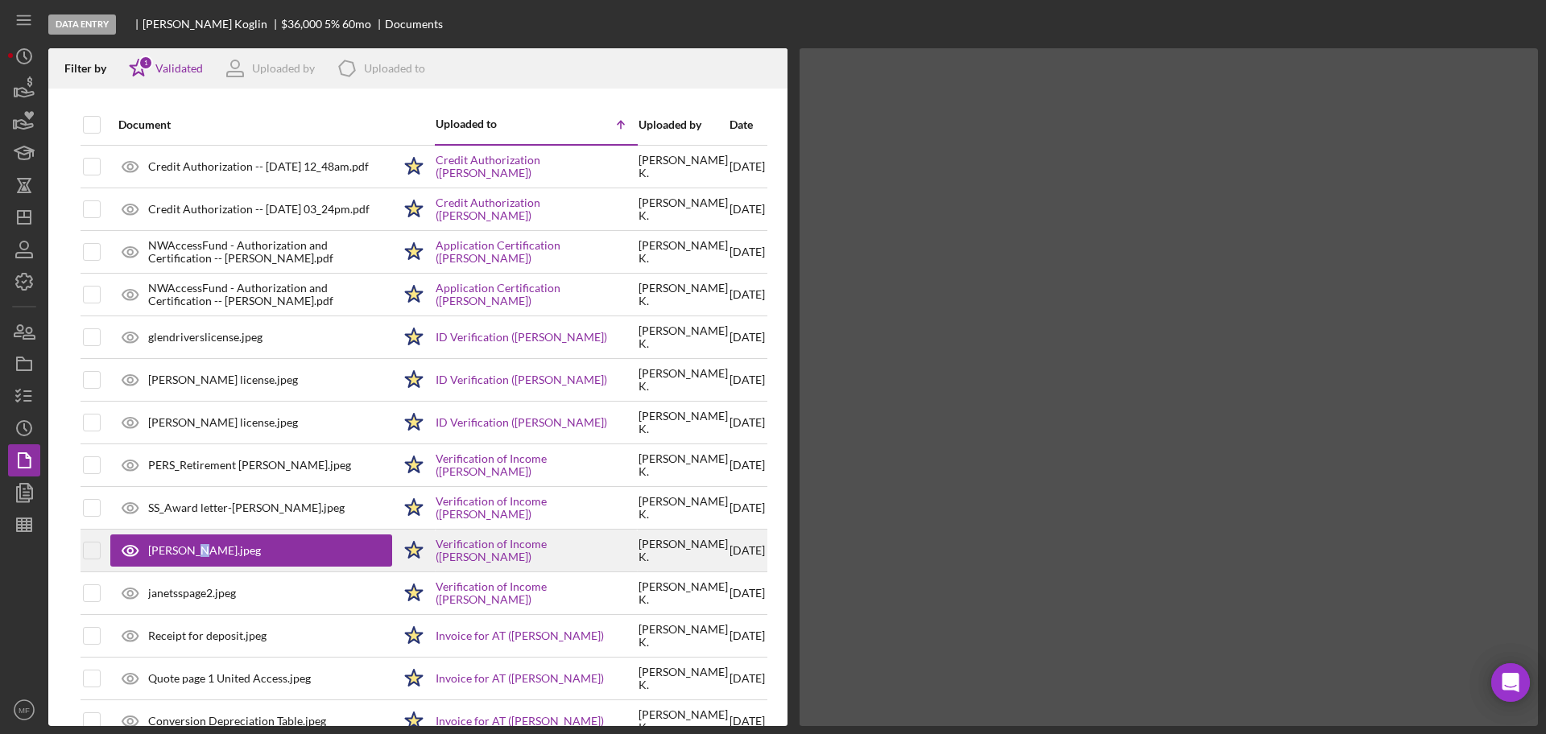
click at [187, 550] on div "Janet SS.jpeg" at bounding box center [204, 550] width 113 height 13
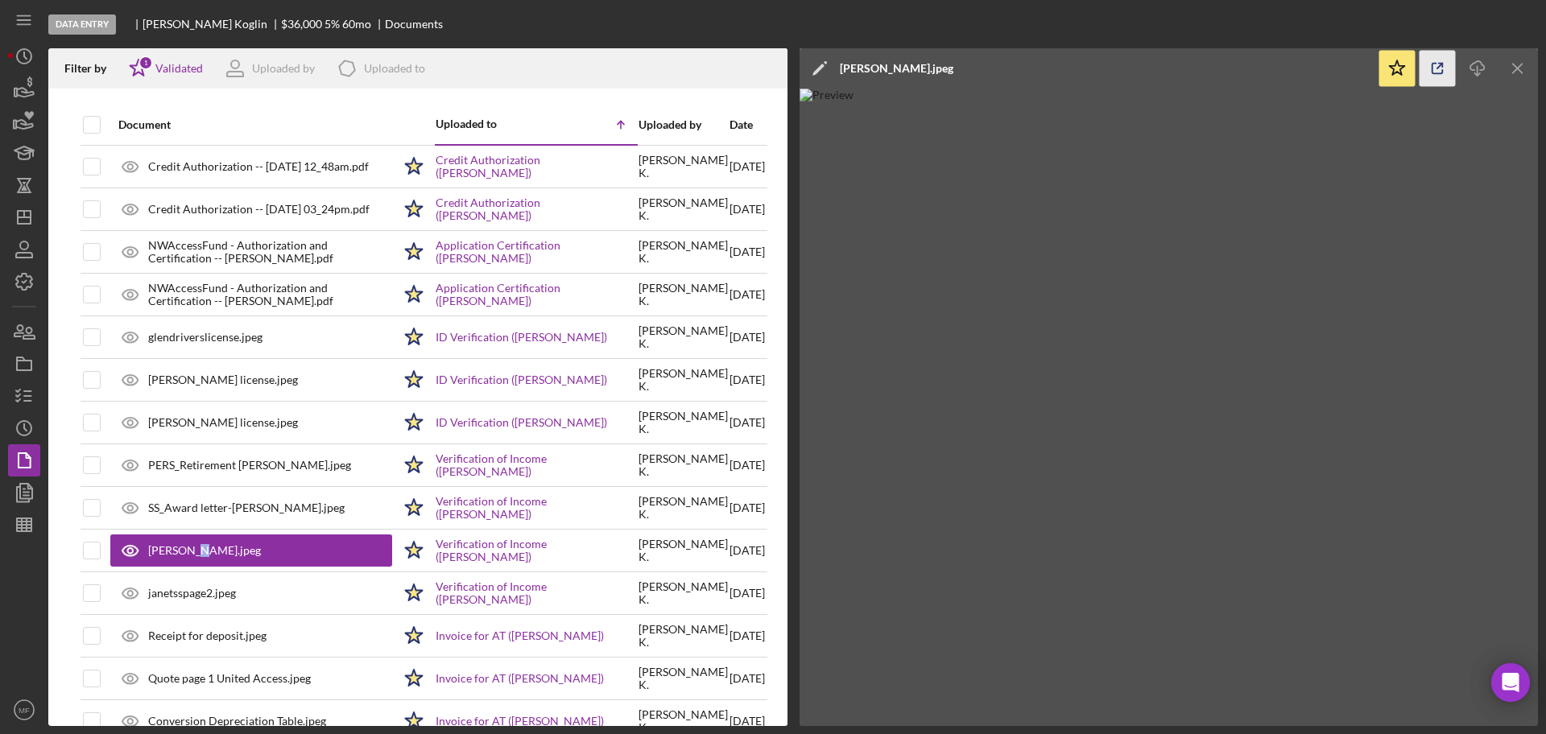
click at [1435, 73] on icon "button" at bounding box center [1437, 69] width 10 height 10
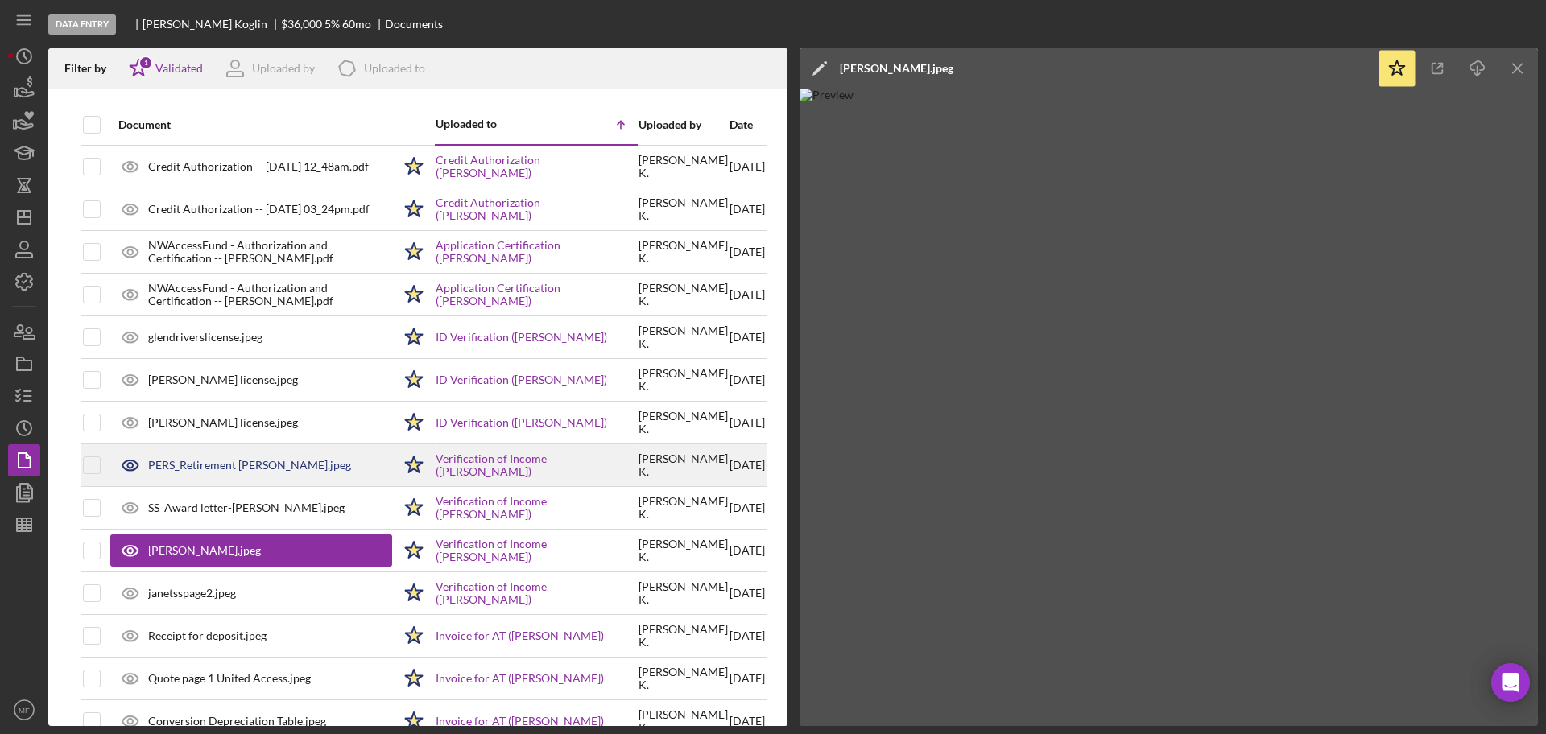
click at [222, 466] on div "PERS_Retirement Glen.jpeg" at bounding box center [249, 465] width 203 height 13
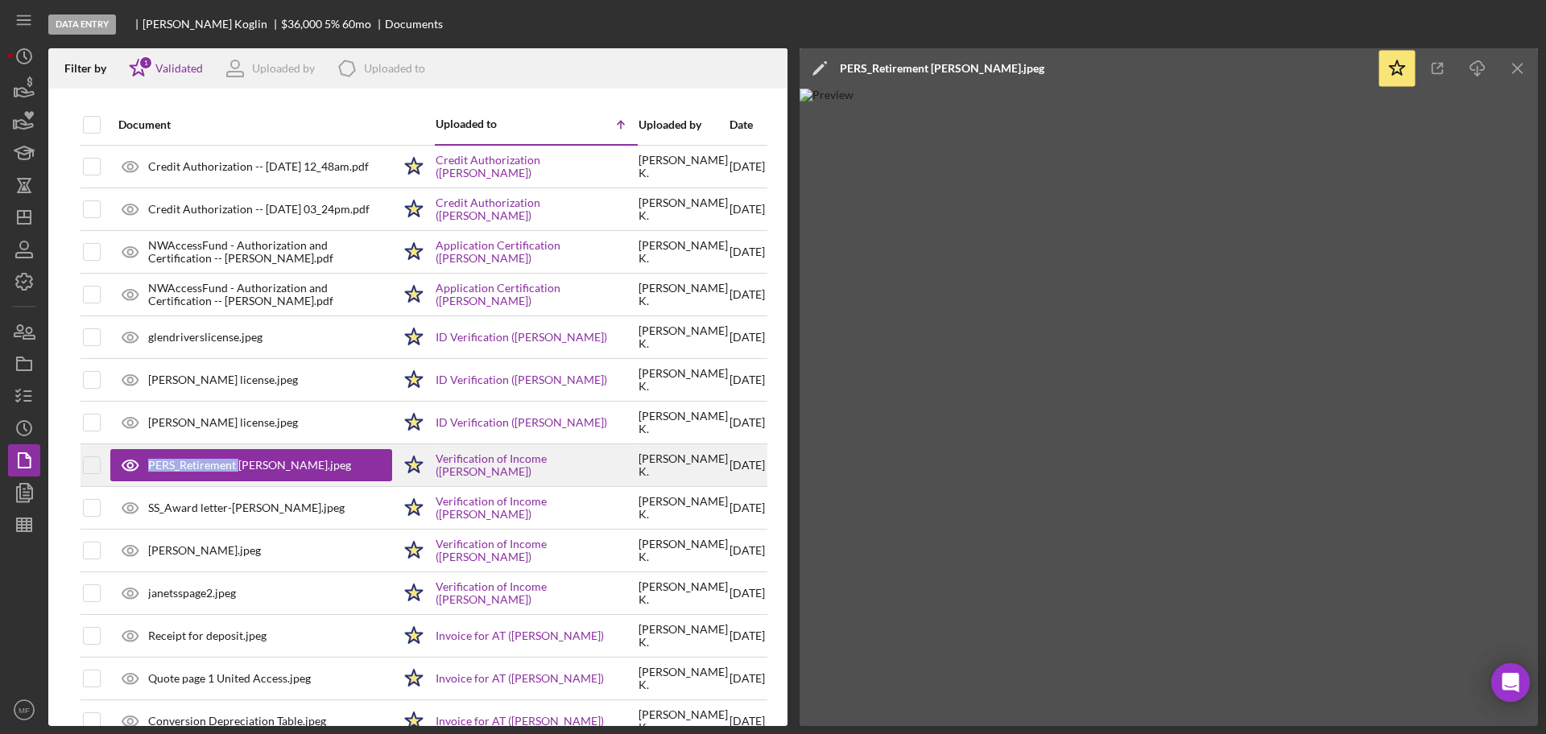
click at [222, 466] on div "PERS_Retirement Glen.jpeg" at bounding box center [249, 465] width 203 height 13
click at [1440, 67] on icon "button" at bounding box center [1437, 69] width 36 height 36
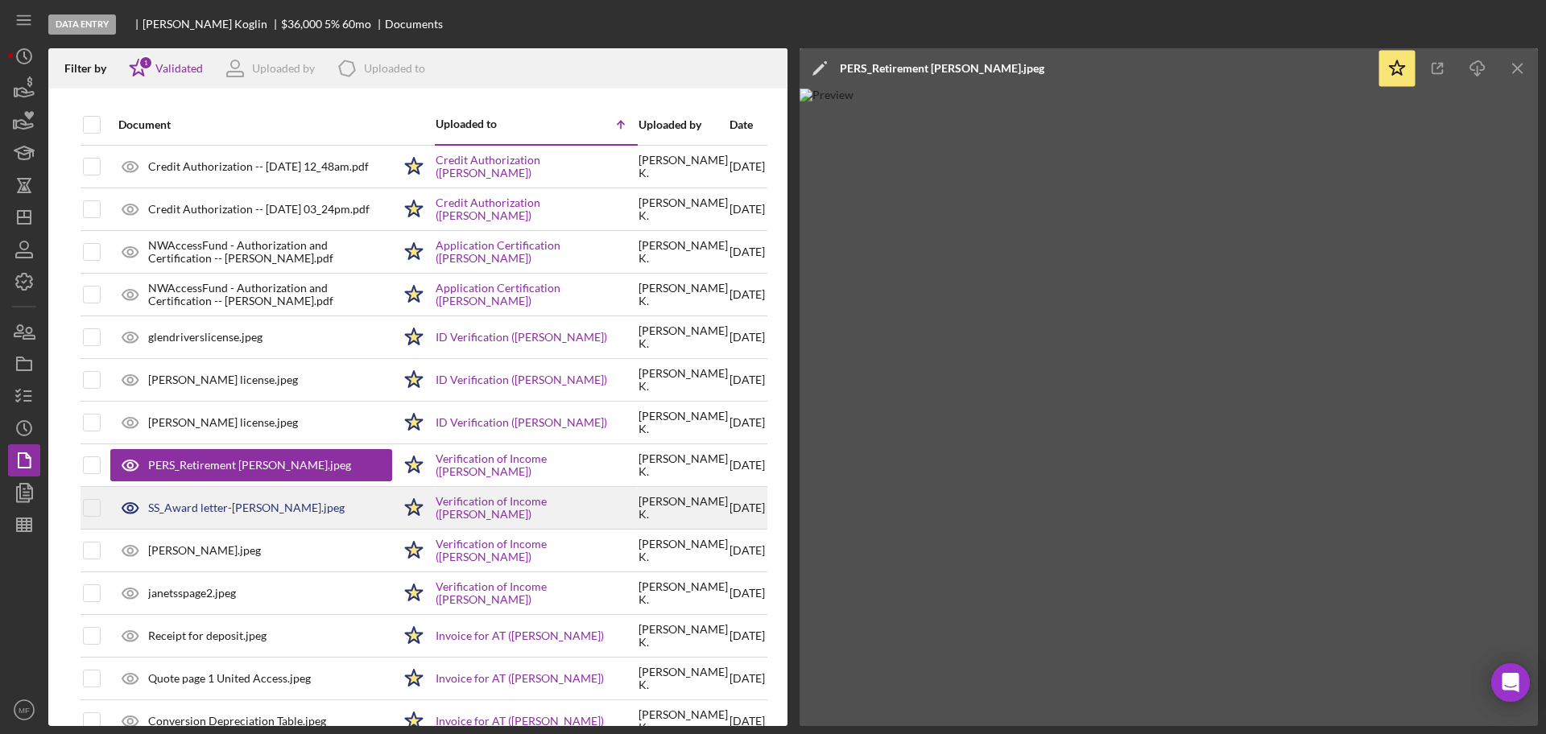
click at [196, 506] on div "SS_Award letter-Glen.jpeg" at bounding box center [246, 508] width 196 height 13
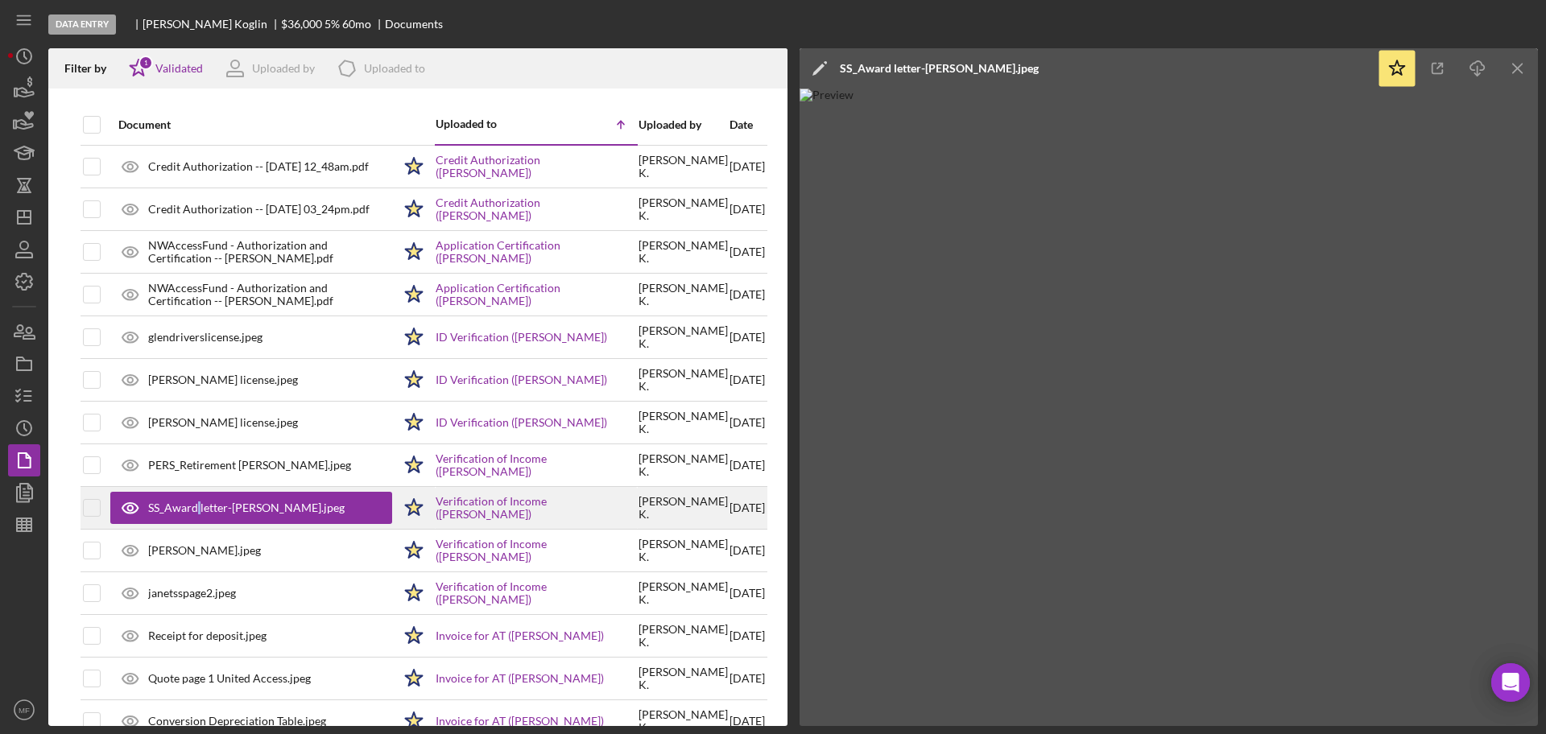
click at [196, 506] on div "SS_Award letter-Glen.jpeg" at bounding box center [246, 508] width 196 height 13
click at [1439, 66] on line "button" at bounding box center [1439, 66] width 5 height 5
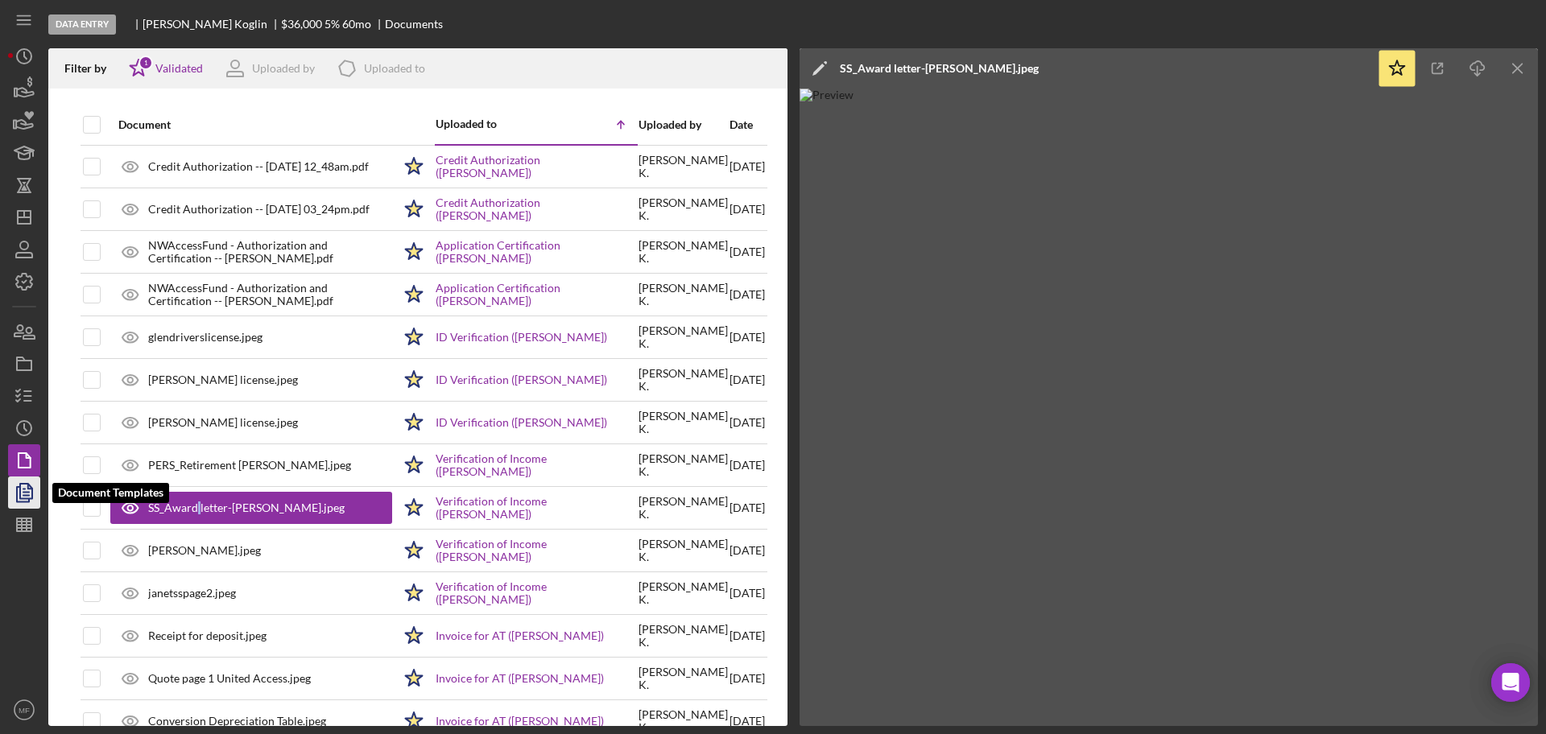
click at [25, 487] on icon "button" at bounding box center [24, 493] width 40 height 40
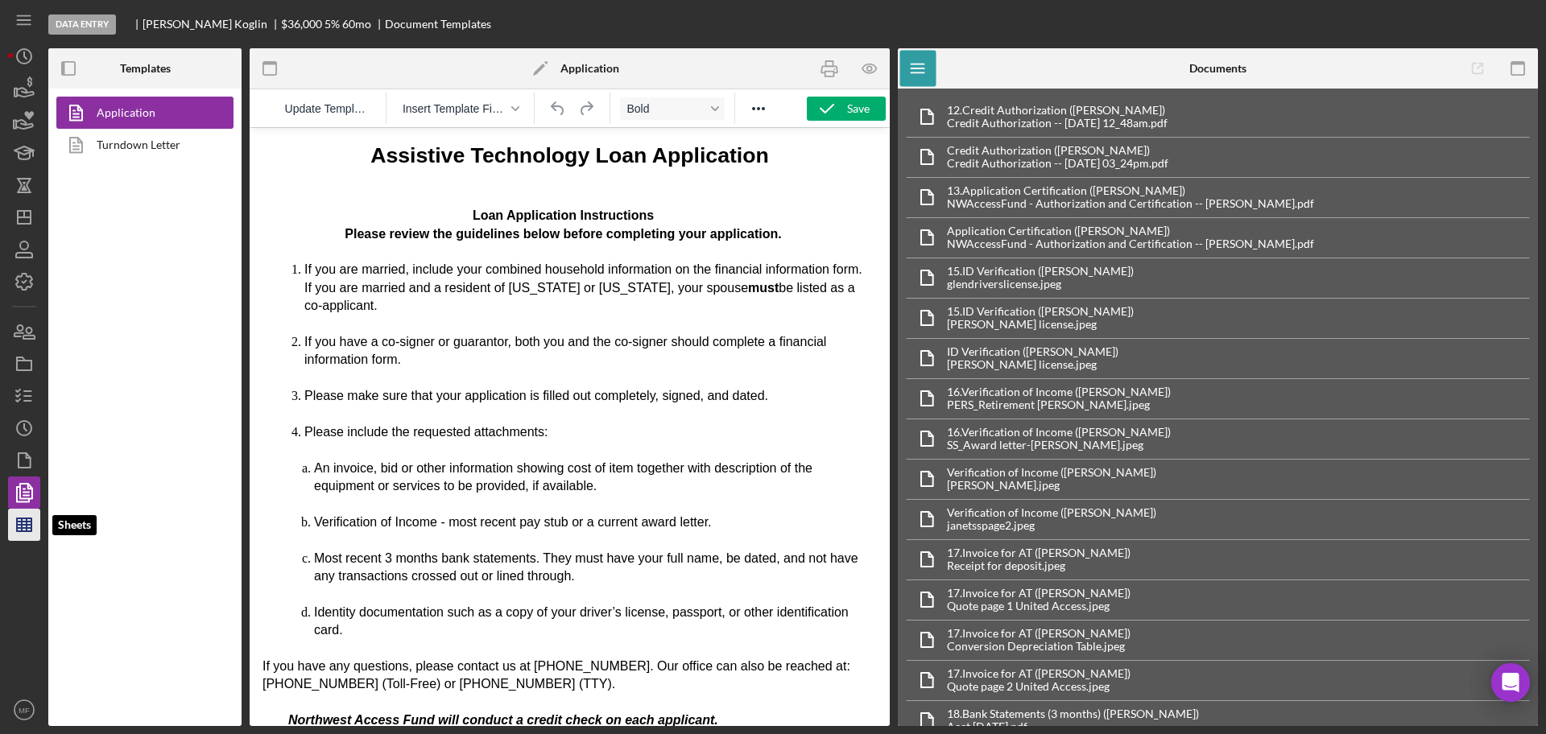
click at [22, 531] on line "button" at bounding box center [22, 524] width 0 height 13
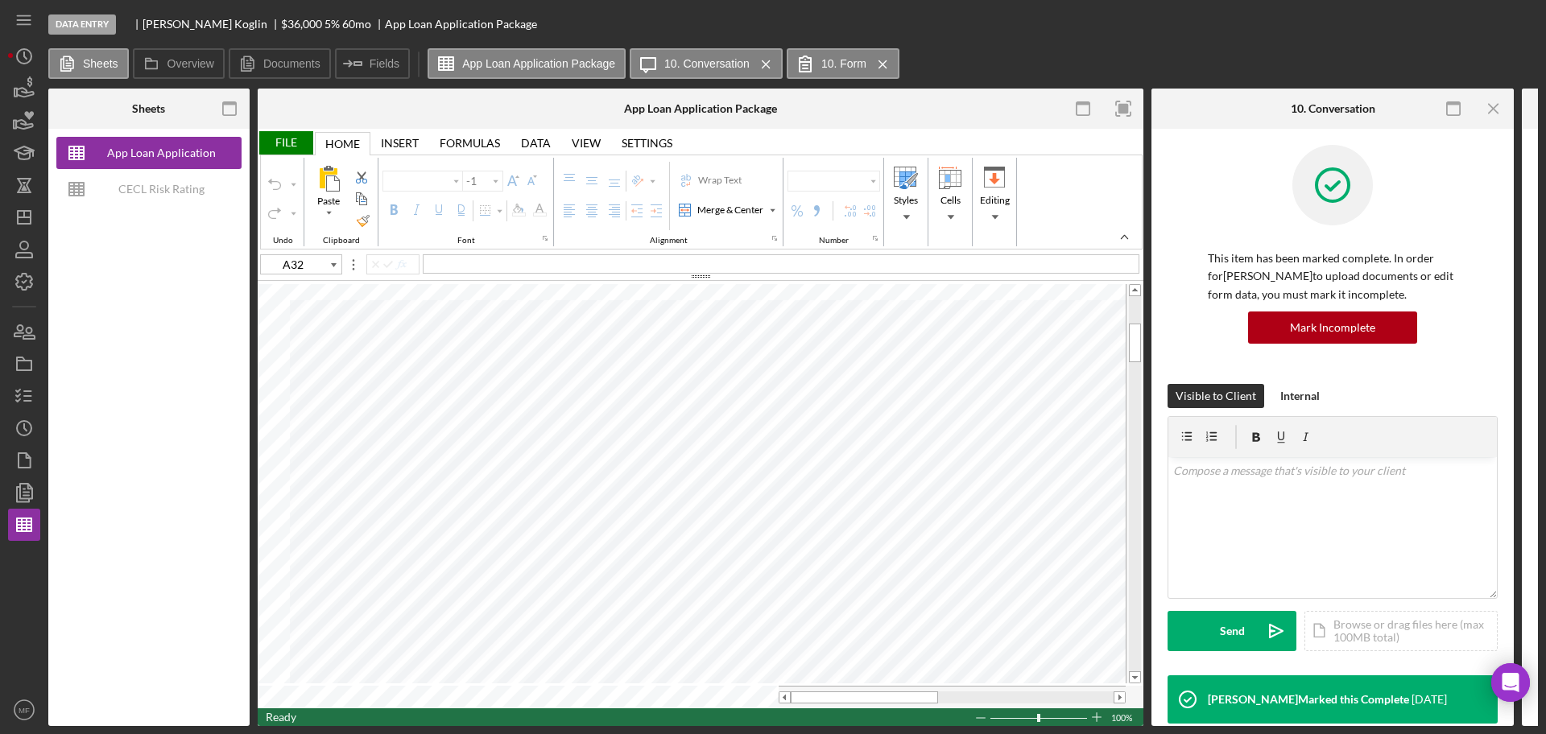
type input "Calibri"
type input "11"
type input "M3"
type input "N3"
type input "M4"
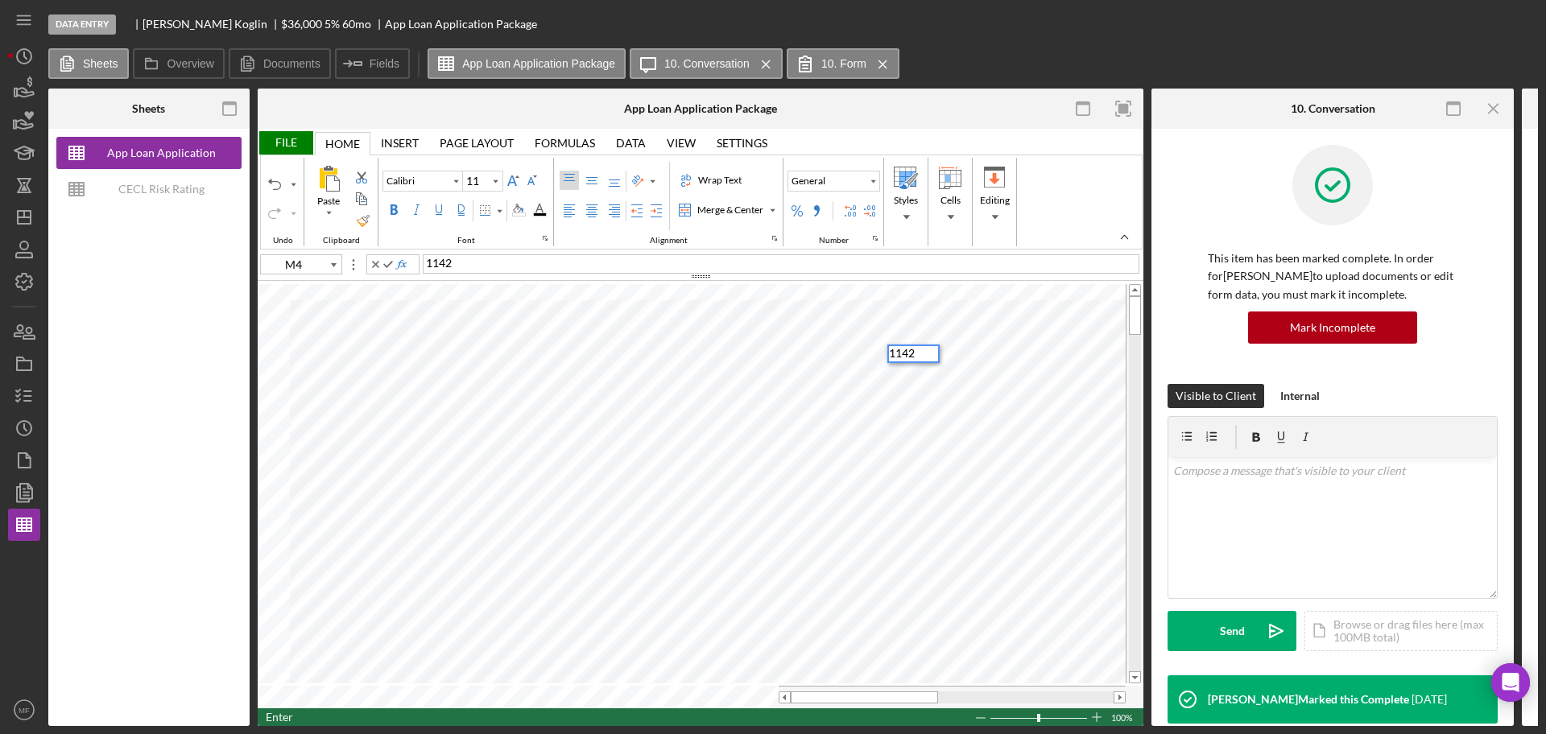
type input "N4"
type input "M5"
type input "N5"
type input "M6"
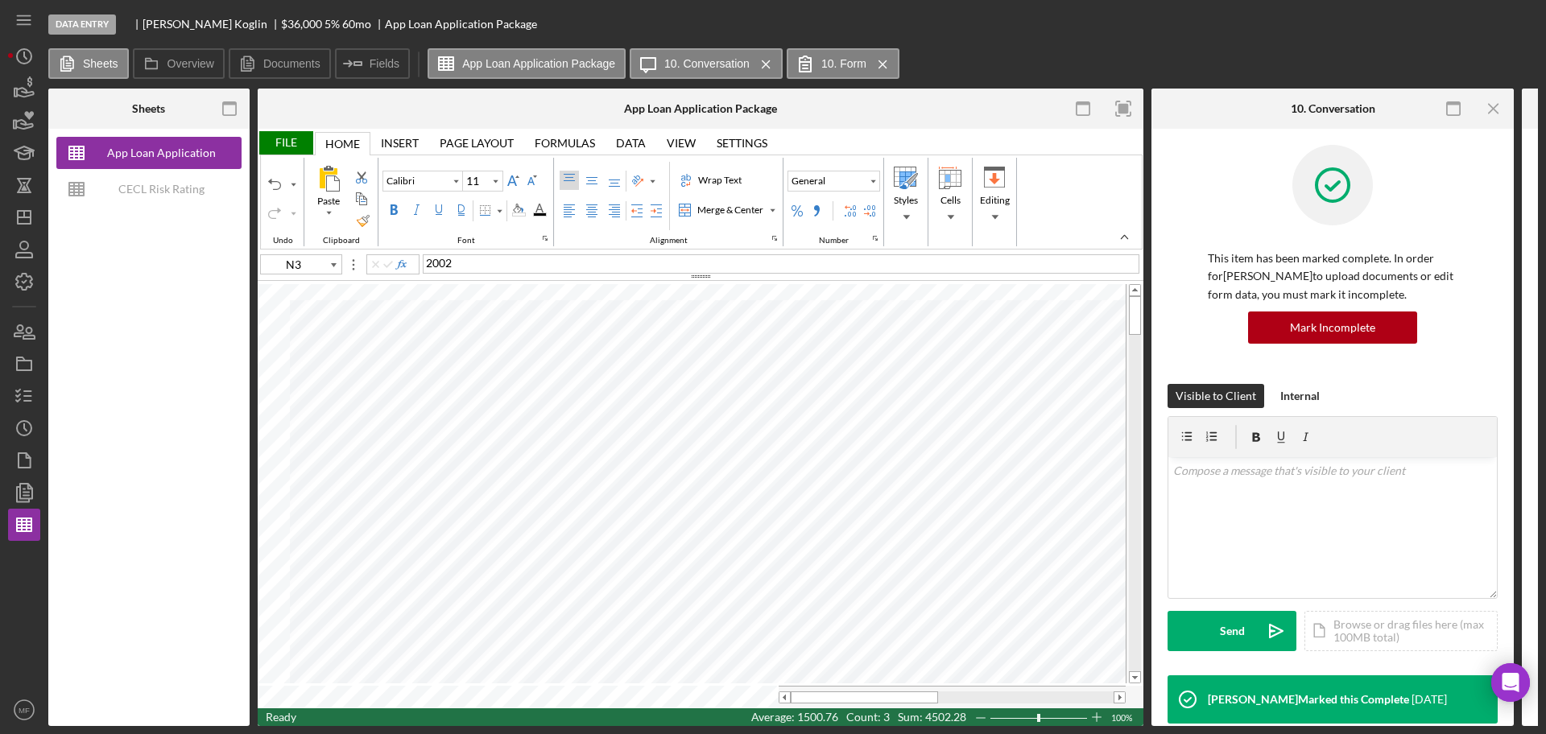
type input "N6"
type input "M7"
click at [526, 261] on div "Snohomish Co W" at bounding box center [781, 263] width 716 height 19
type input "M8"
click at [279, 140] on div "File" at bounding box center [286, 142] width 56 height 23
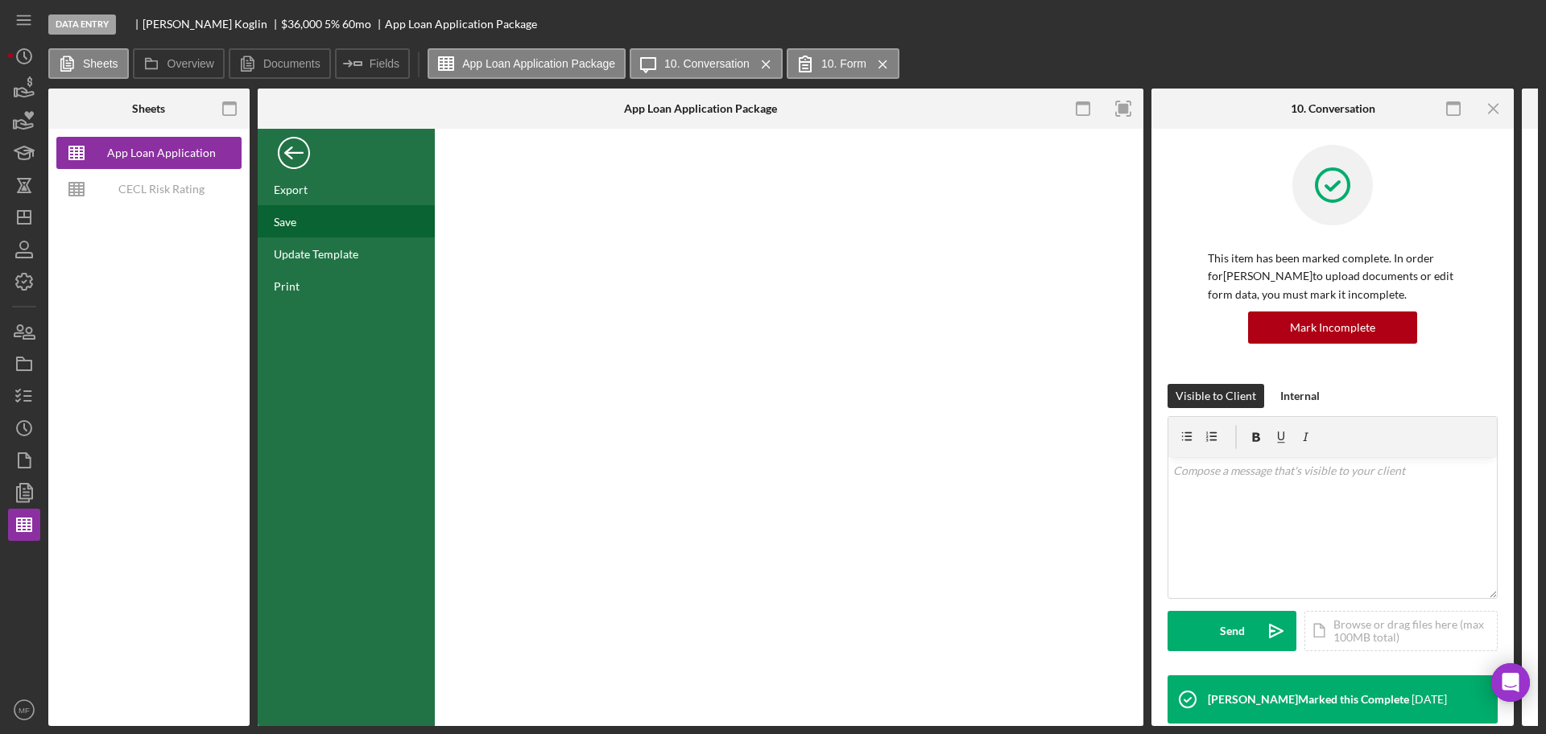
click at [300, 220] on div "Save" at bounding box center [346, 221] width 177 height 32
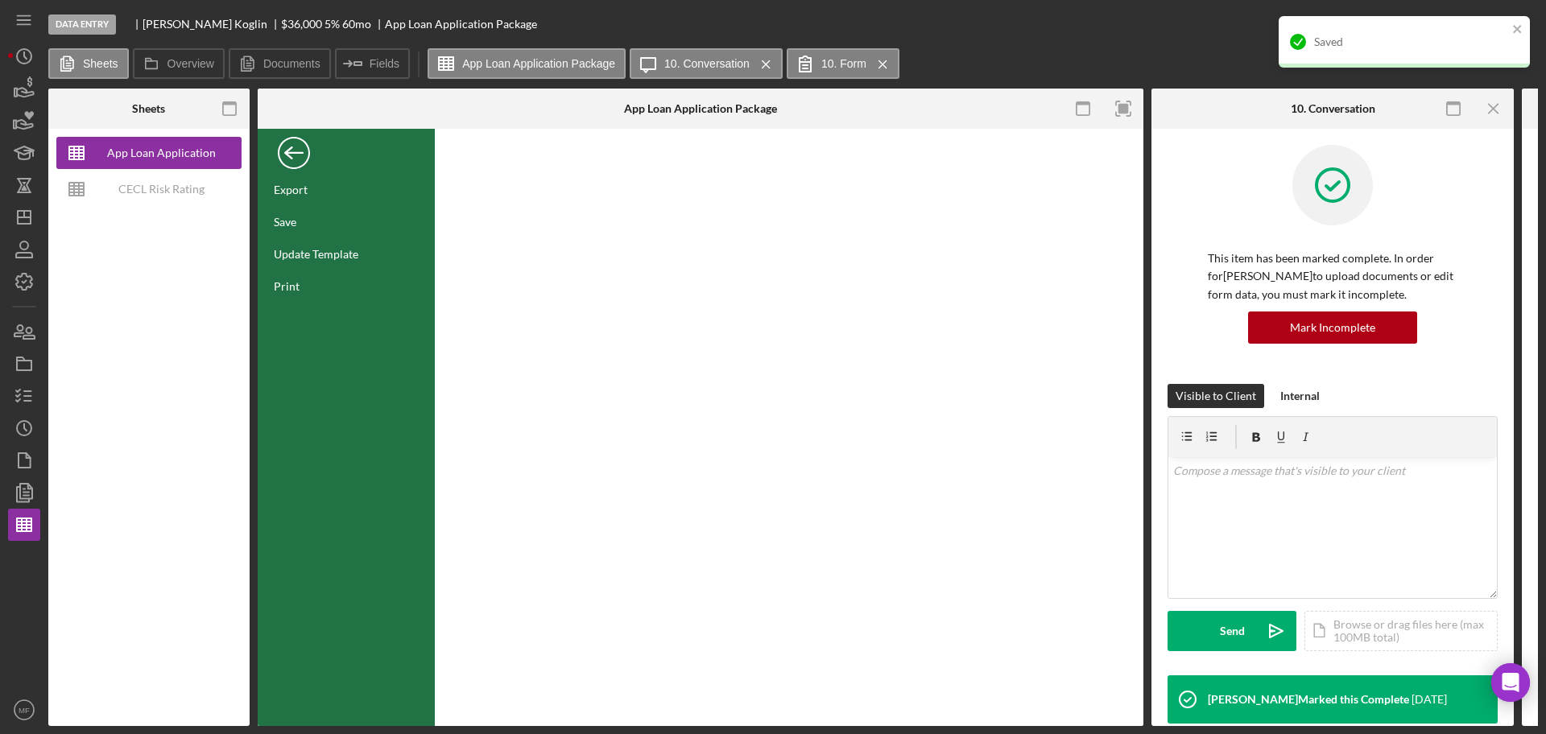
click at [297, 158] on div "Back" at bounding box center [294, 149] width 32 height 32
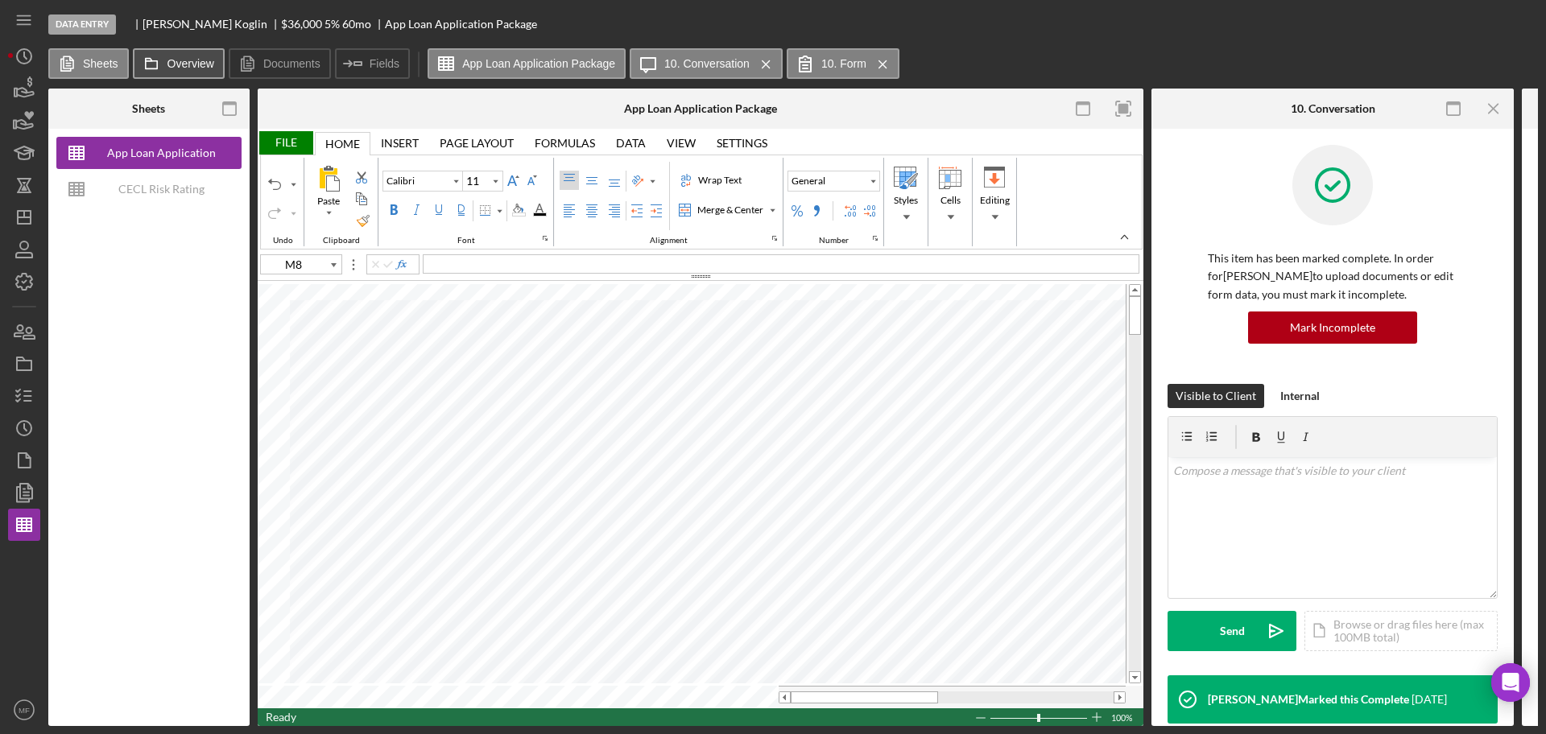
click at [175, 64] on label "Overview" at bounding box center [190, 63] width 47 height 13
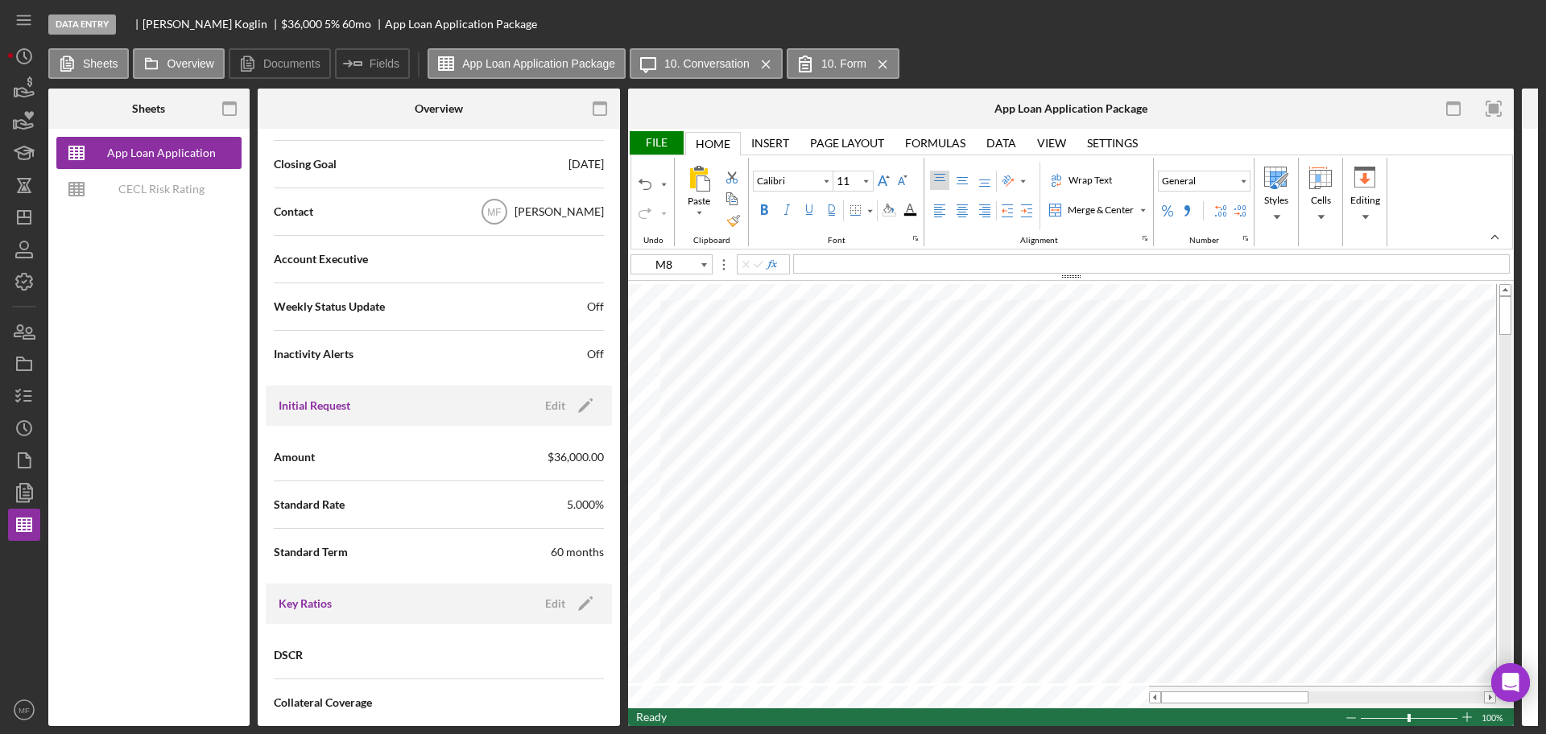
scroll to position [1663, 0]
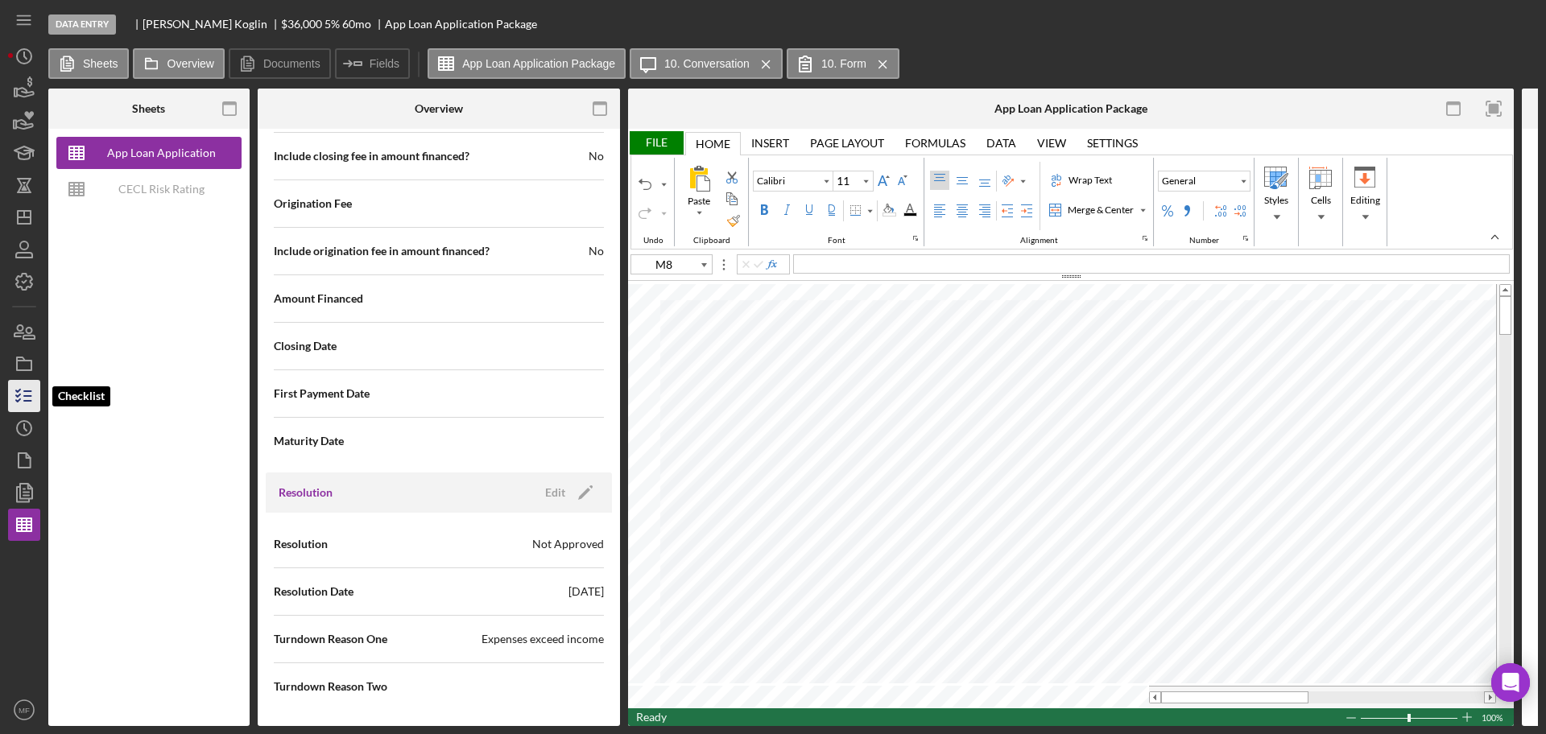
click at [14, 401] on icon "button" at bounding box center [24, 396] width 40 height 40
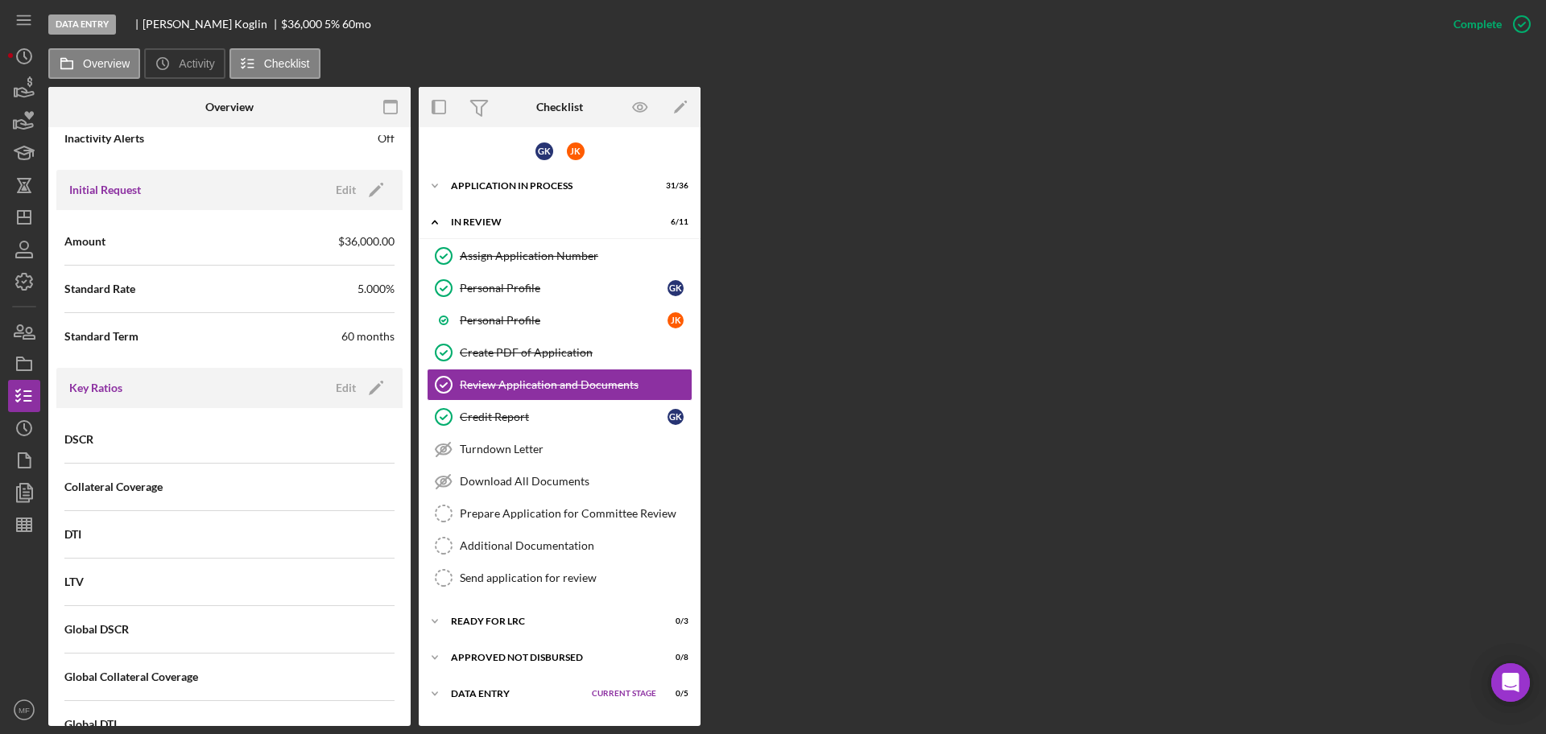
scroll to position [1665, 0]
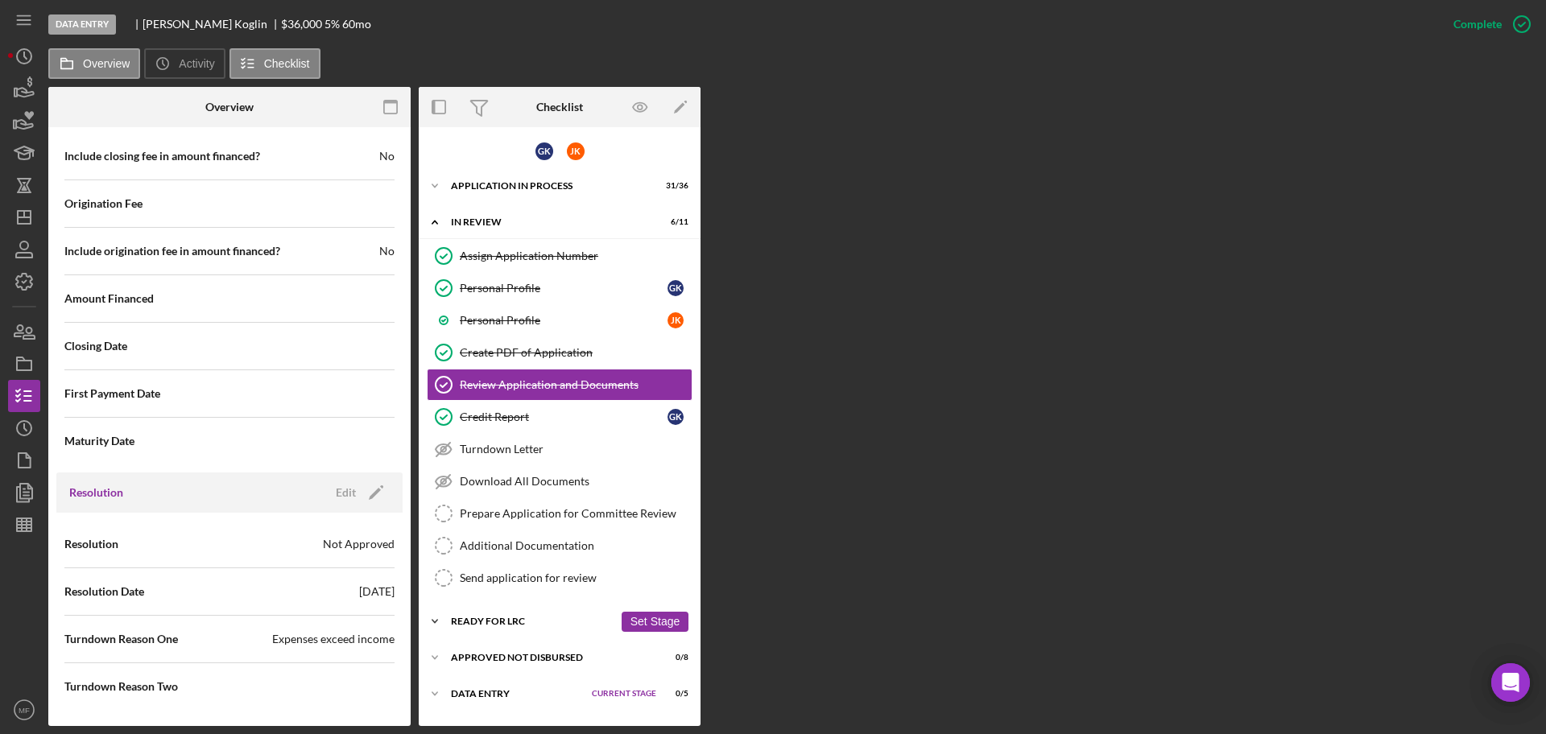
click at [528, 625] on div "Ready for LRC" at bounding box center [532, 622] width 163 height 10
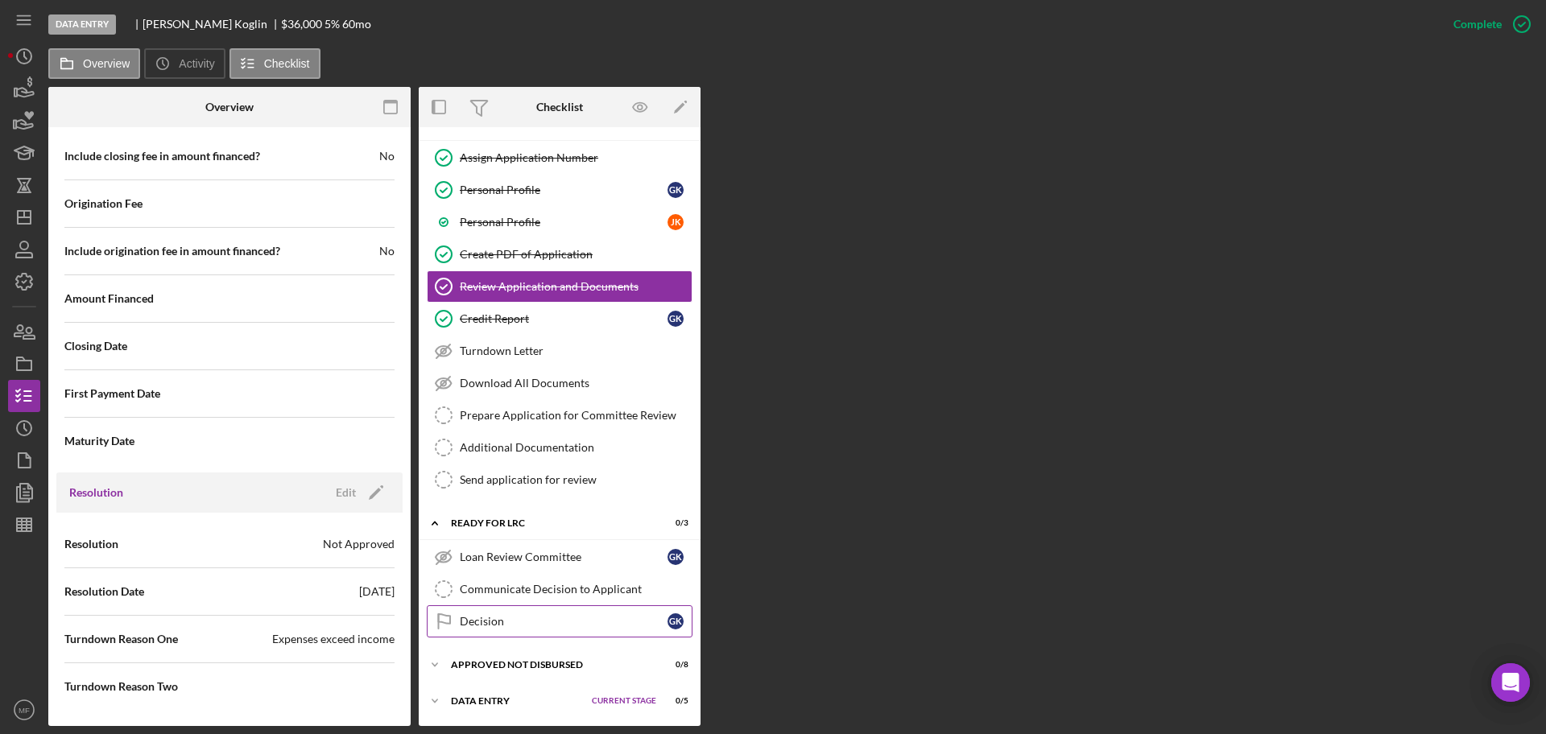
click at [519, 620] on div "Decision" at bounding box center [564, 621] width 208 height 13
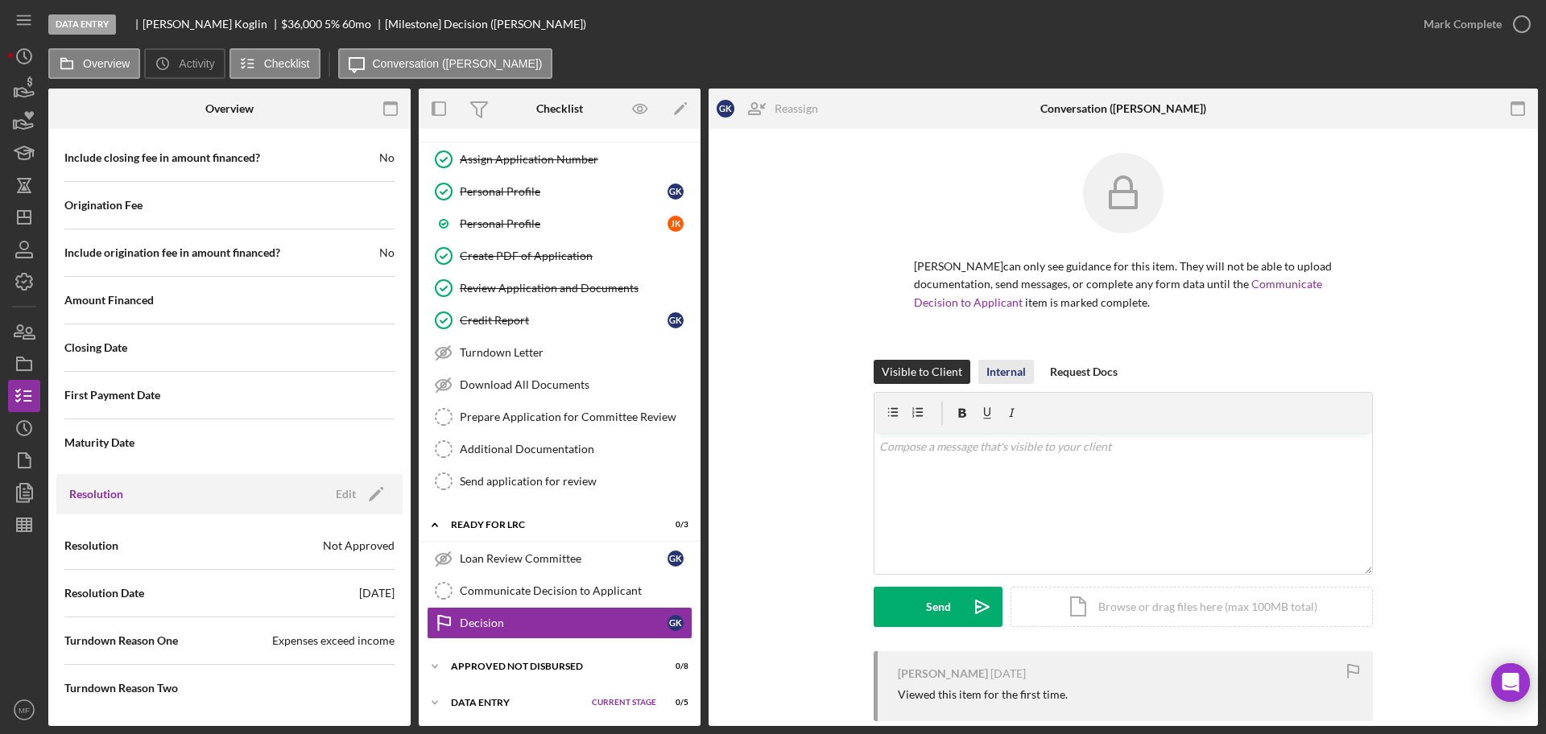
click at [996, 371] on div "Internal" at bounding box center [1005, 372] width 39 height 24
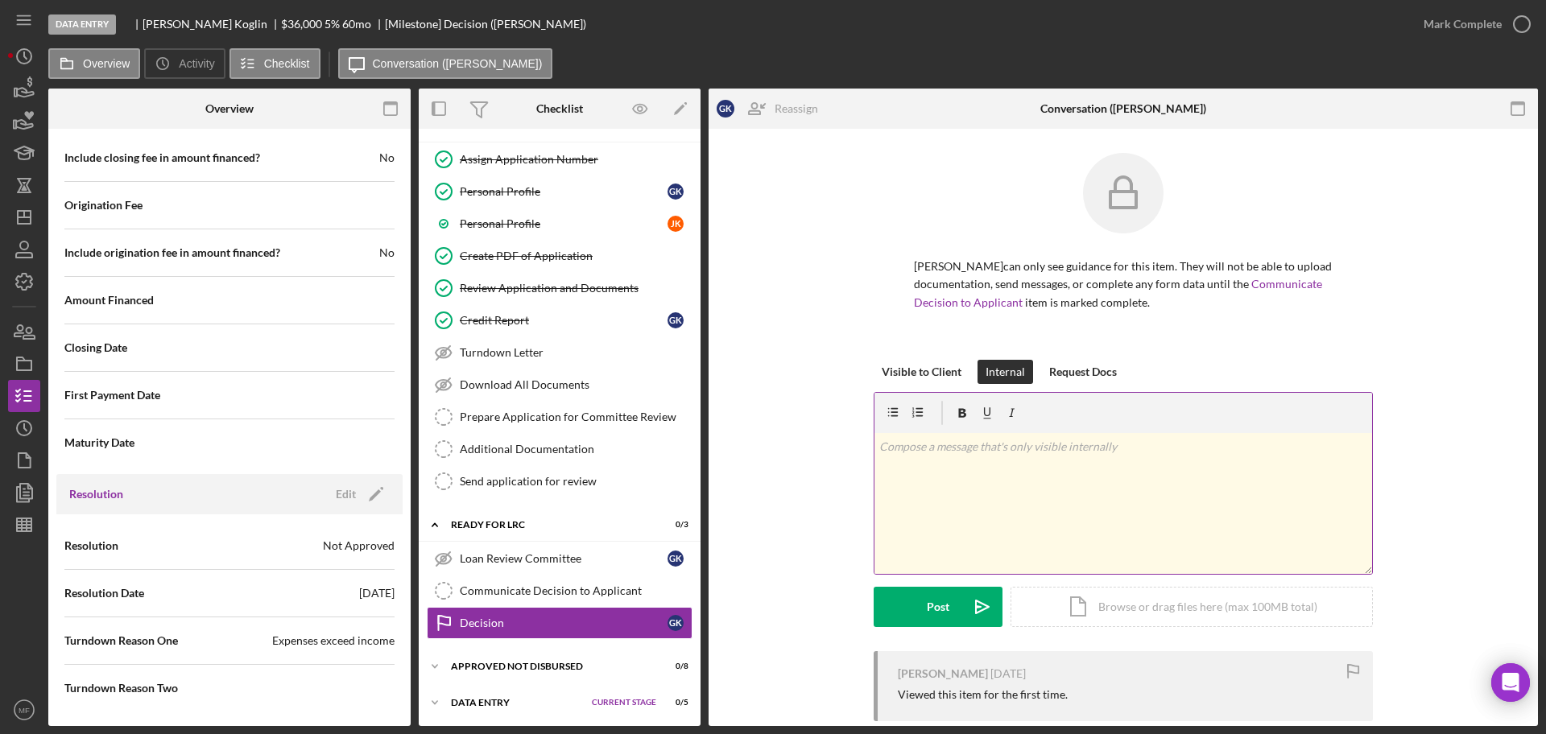
click at [992, 465] on div "v Color teal Color pink Remove color Add row above Add row below Add column bef…" at bounding box center [1122, 503] width 497 height 141
click at [1085, 444] on p "Communicated denial to applicants on" at bounding box center [1123, 447] width 489 height 18
click at [938, 605] on div "Post" at bounding box center [938, 607] width 23 height 40
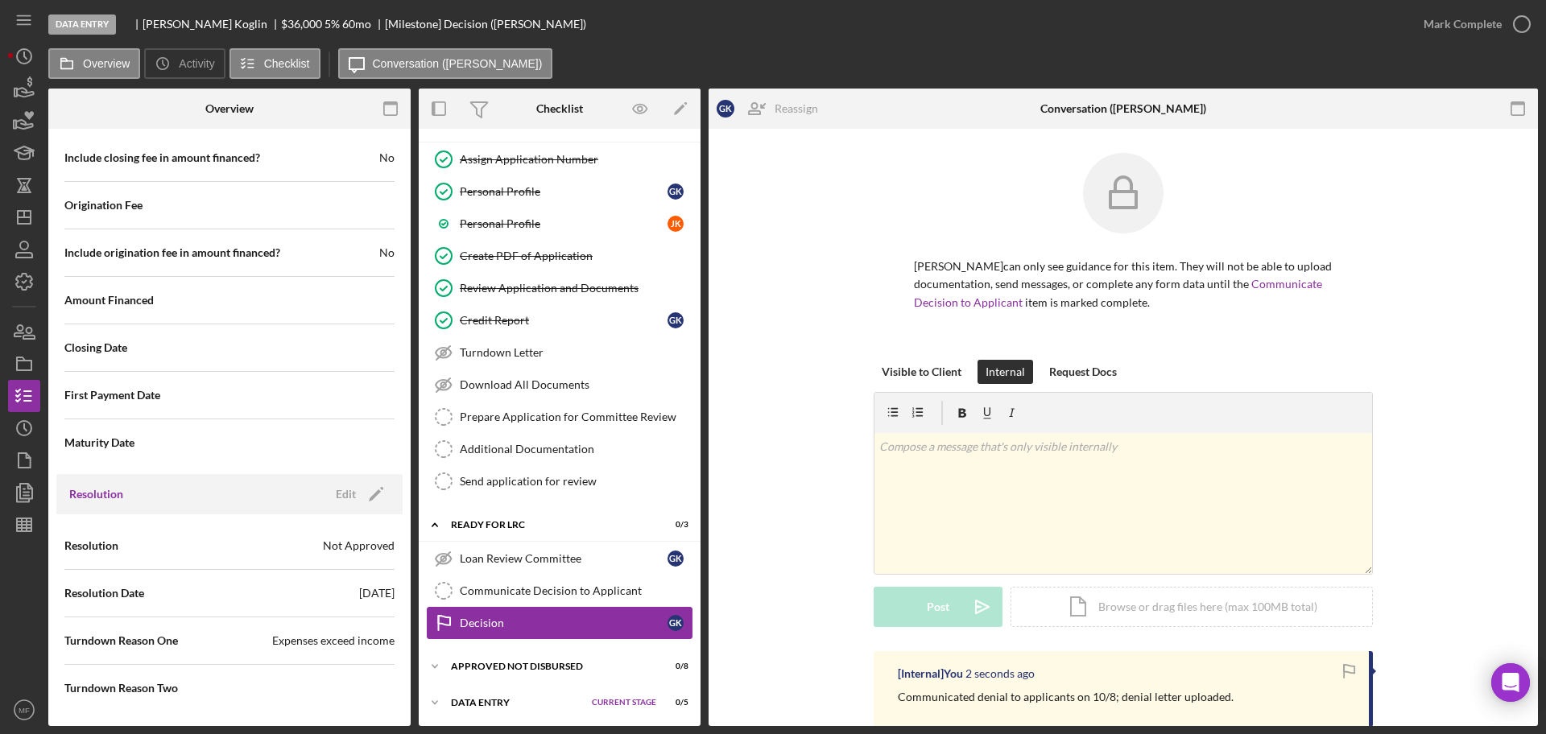
scroll to position [100, 0]
click at [1501, 23] on icon "button" at bounding box center [1521, 24] width 40 height 40
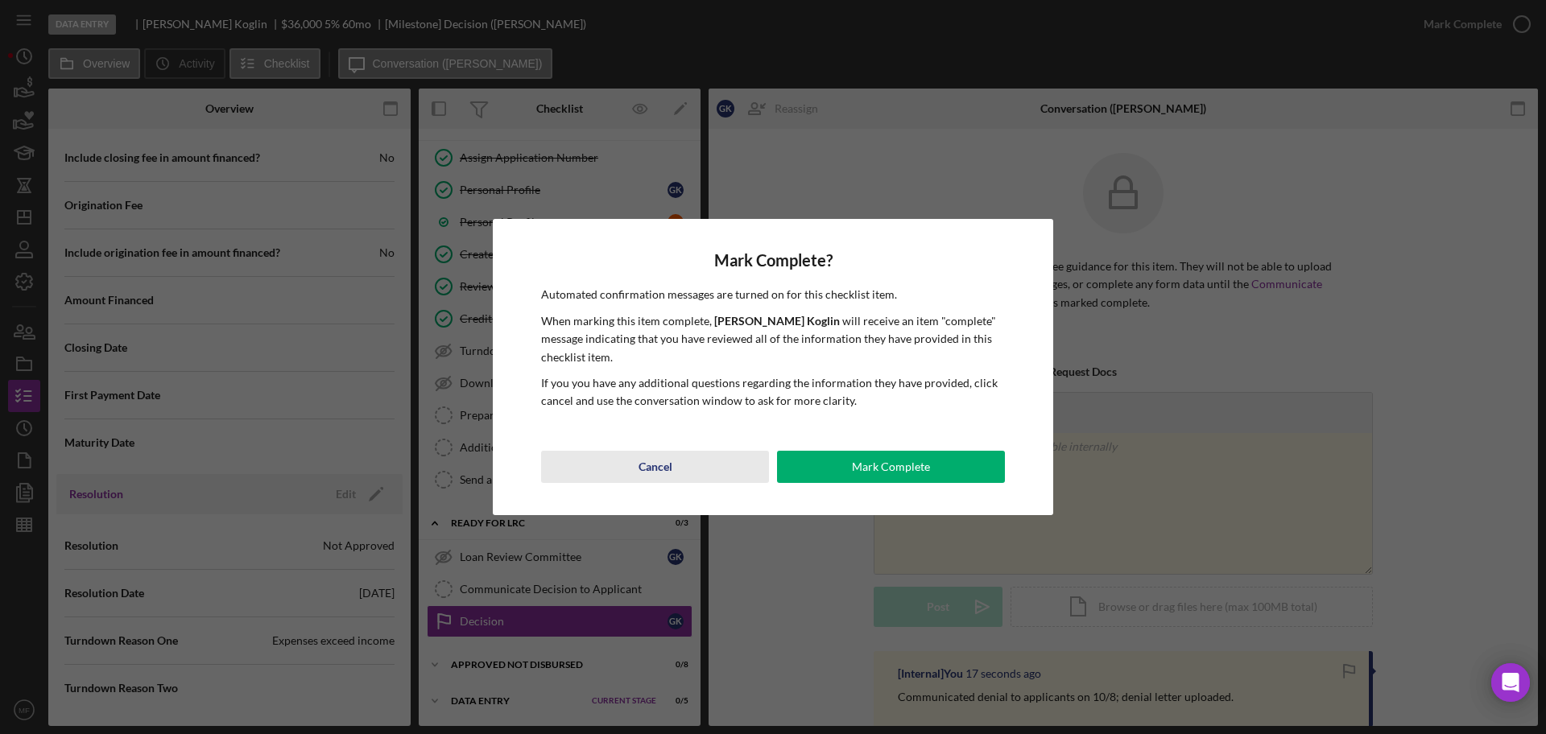
click at [658, 467] on div "Cancel" at bounding box center [655, 467] width 34 height 32
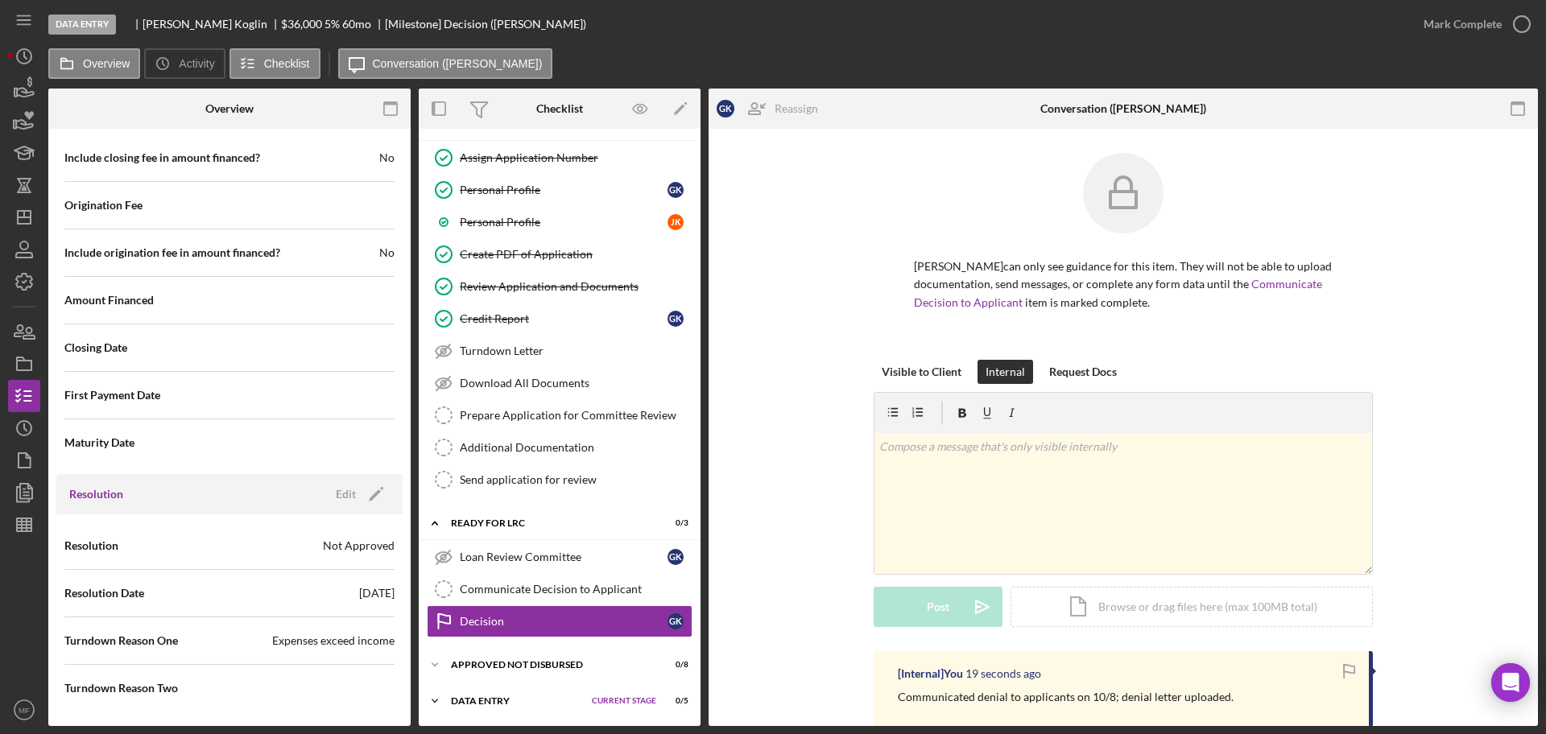
click at [494, 704] on div "Data Entry" at bounding box center [517, 701] width 133 height 10
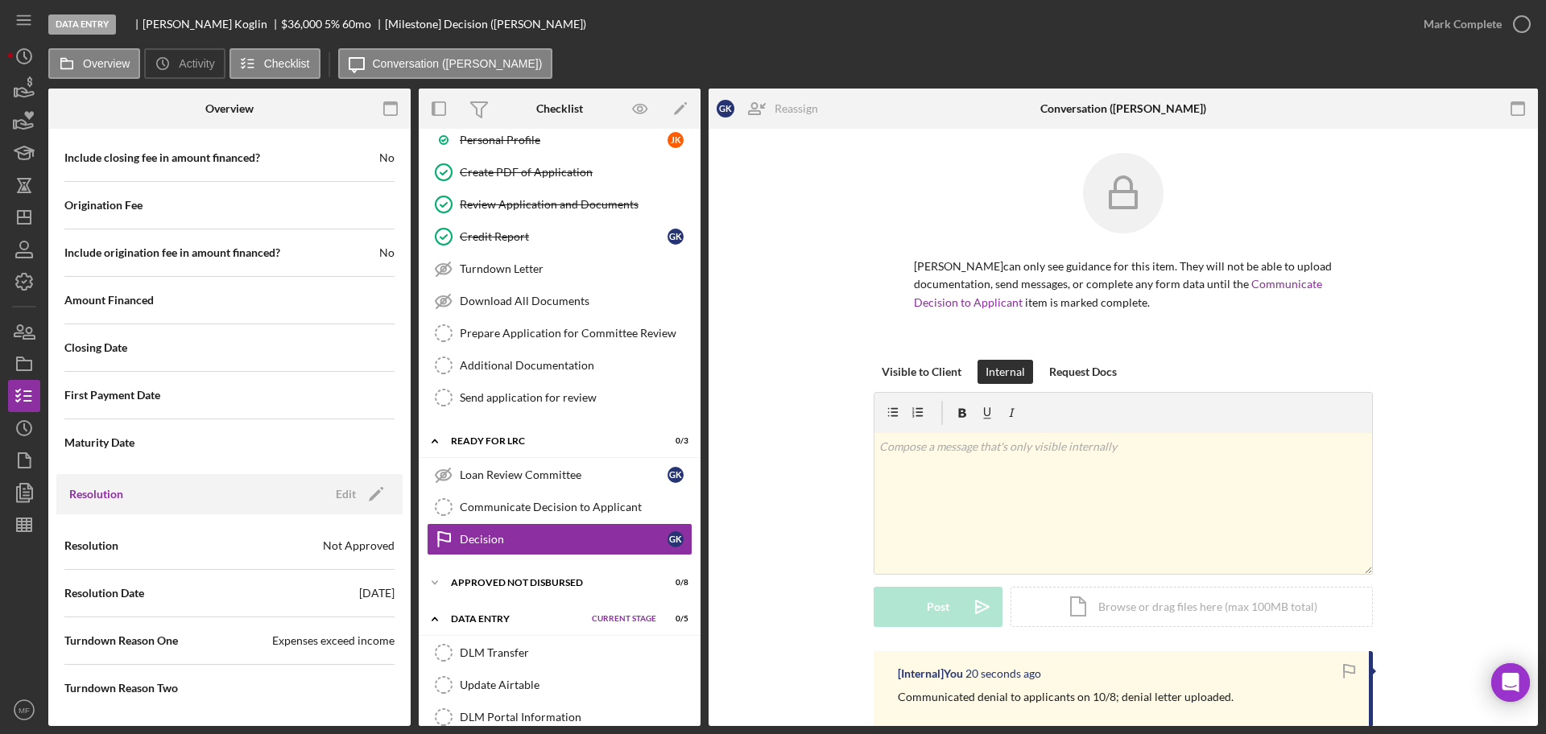
scroll to position [270, 0]
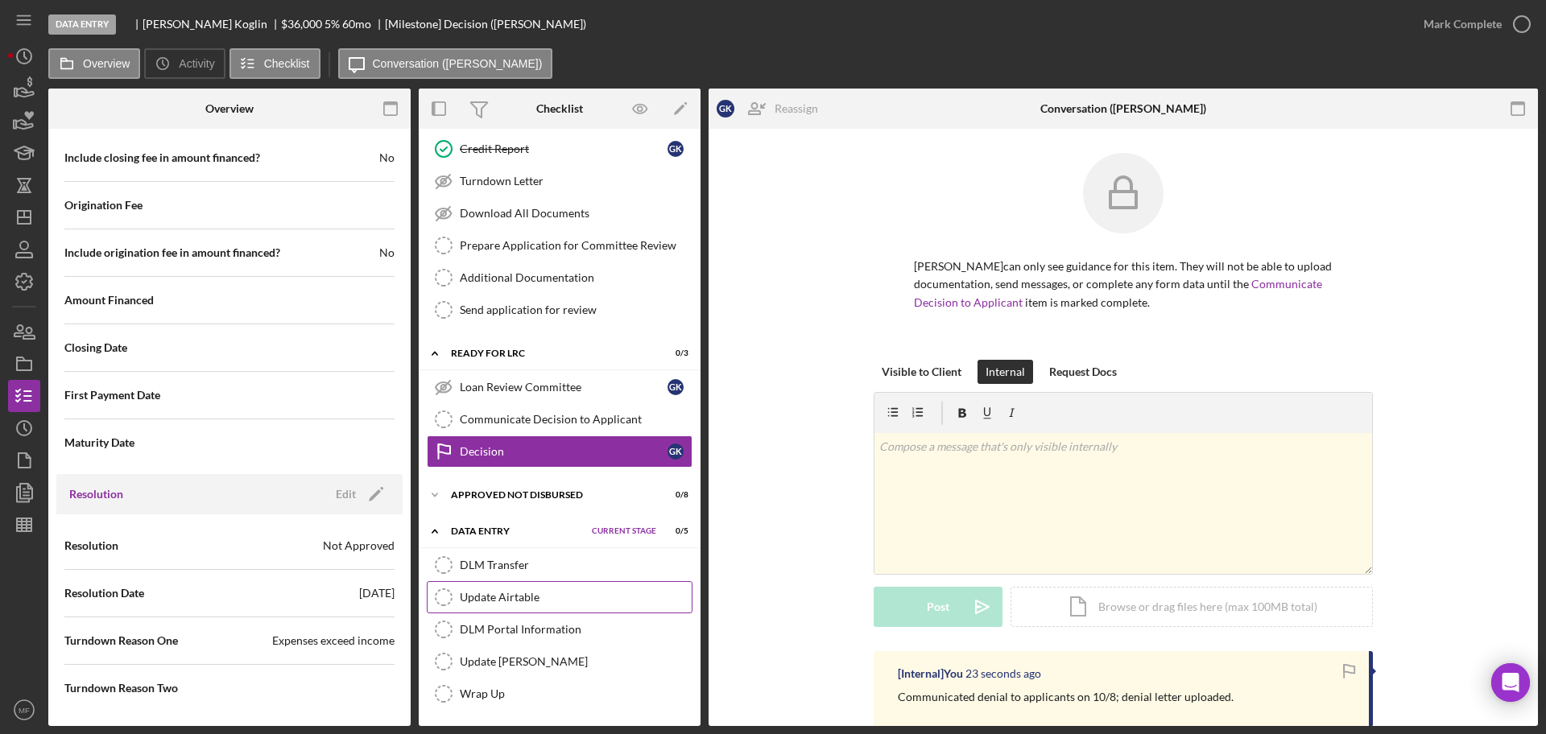
click at [522, 599] on div "Update Airtable" at bounding box center [576, 597] width 232 height 13
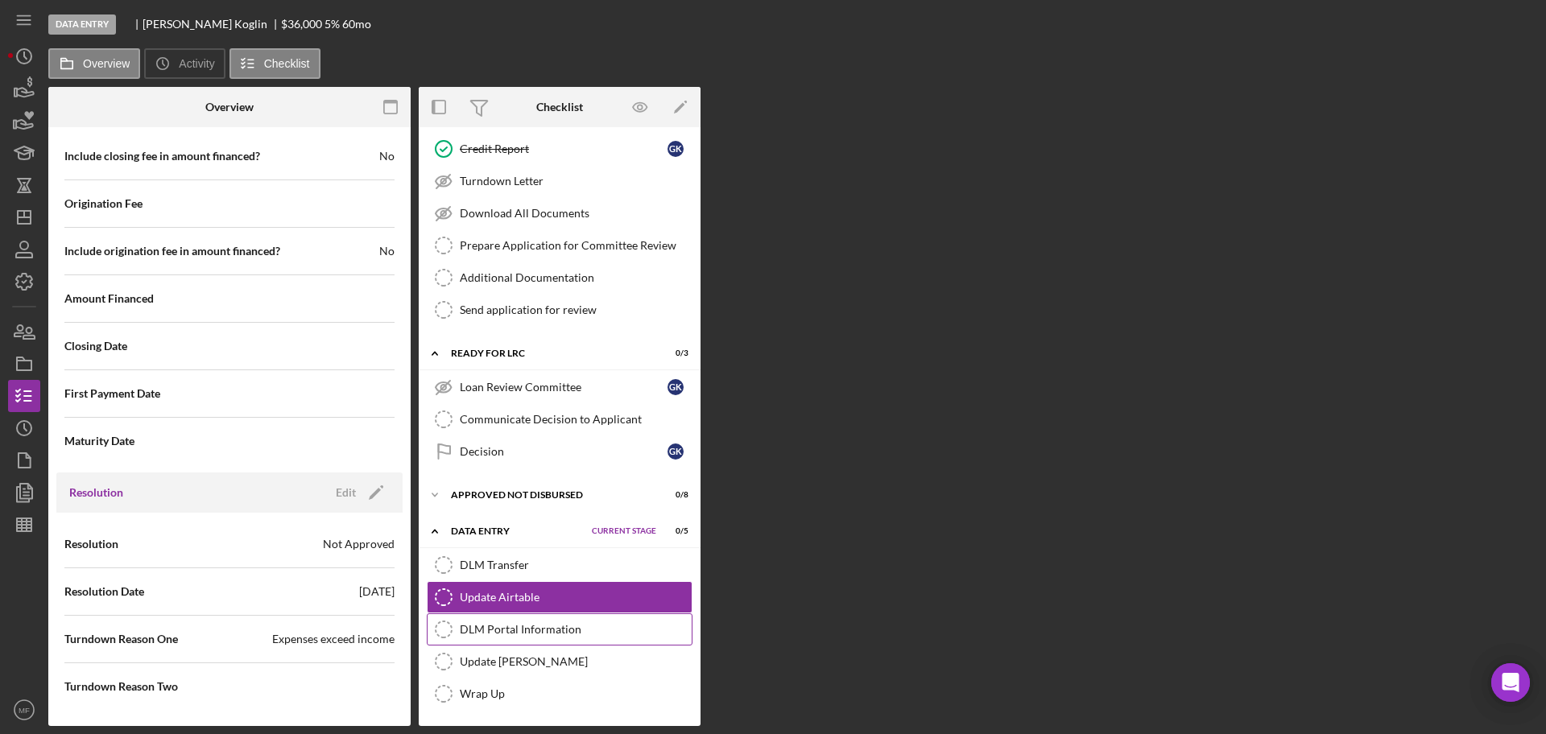
scroll to position [270, 0]
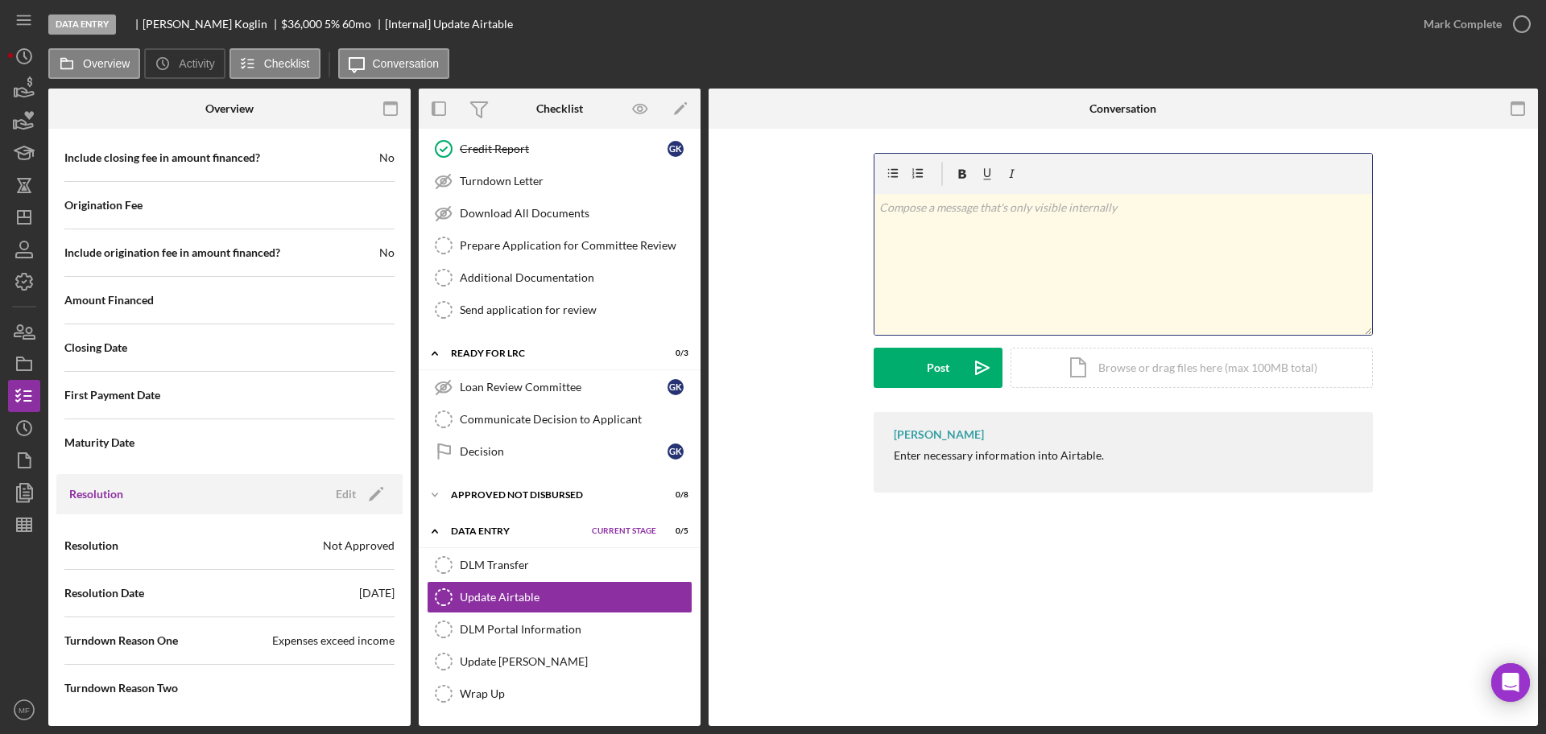
click at [953, 217] on div "v Color teal Color pink Remove color Add row above Add row below Add column bef…" at bounding box center [1122, 264] width 497 height 141
drag, startPoint x: 908, startPoint y: 207, endPoint x: 872, endPoint y: 211, distance: 36.4
click at [872, 211] on div "v Color teal Color pink Remove color Add row above Add row below Add column bef…" at bounding box center [1123, 282] width 781 height 259
click at [950, 229] on p "Denial Date 09/15/2025" at bounding box center [1123, 230] width 489 height 18
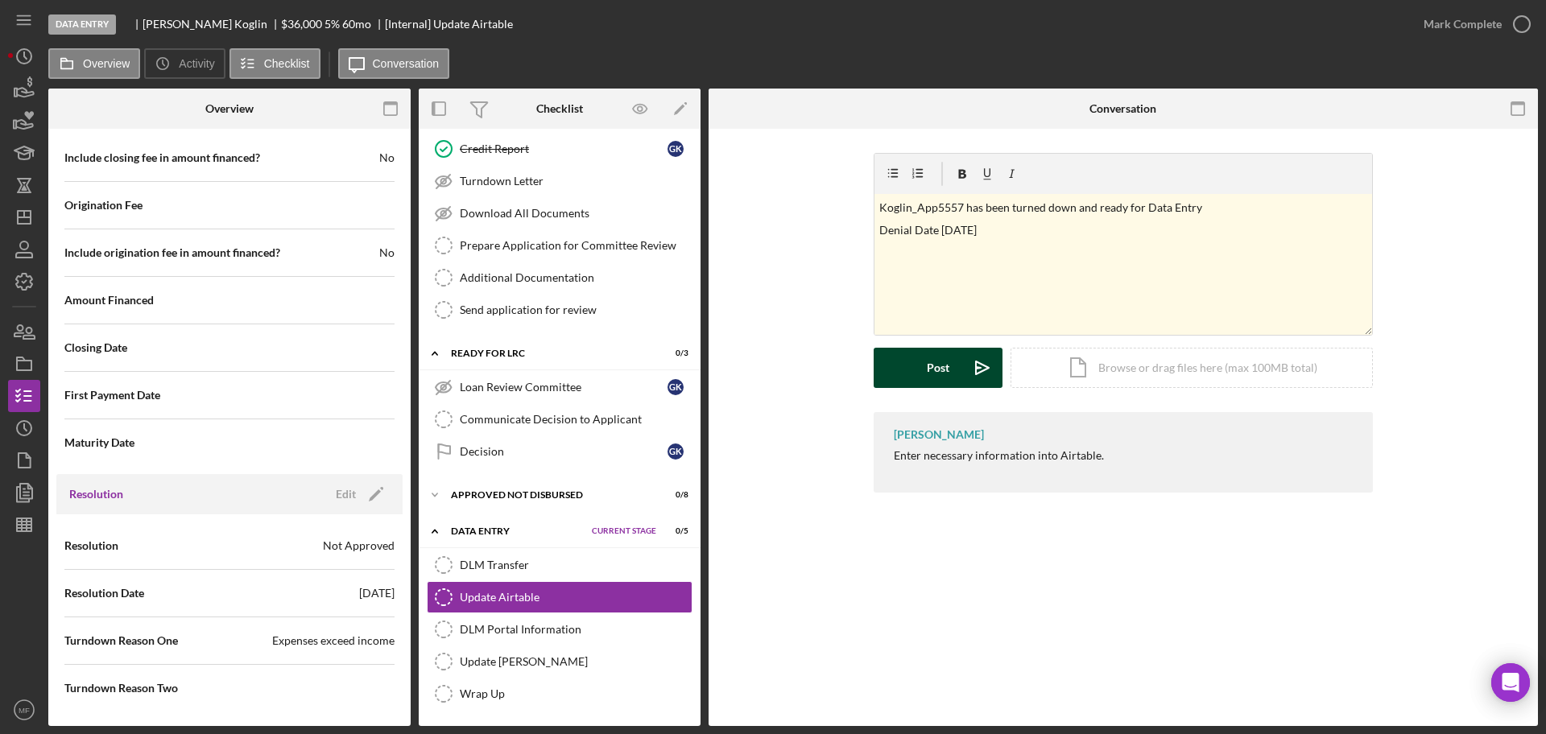
click at [935, 367] on div "Post" at bounding box center [938, 368] width 23 height 40
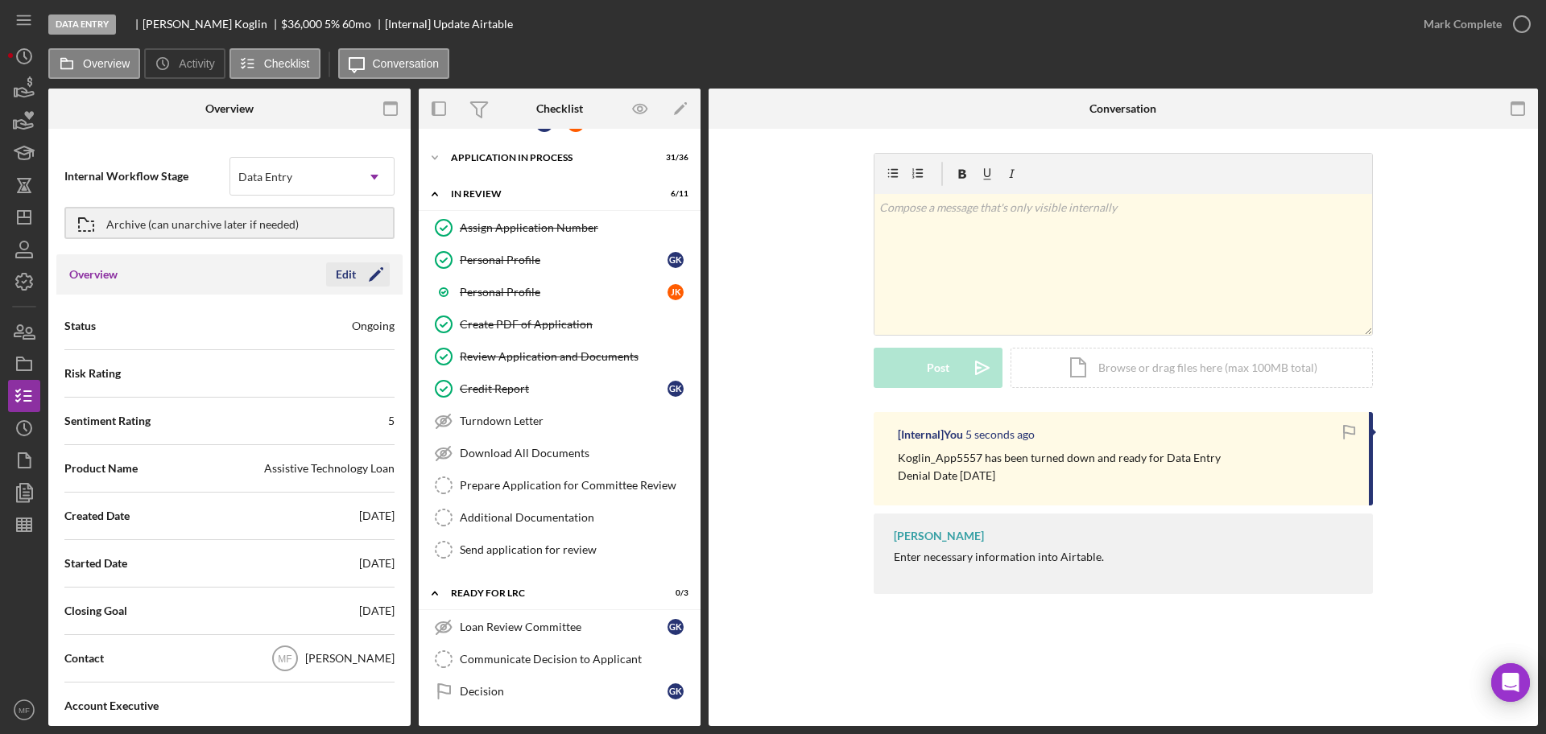
scroll to position [0, 0]
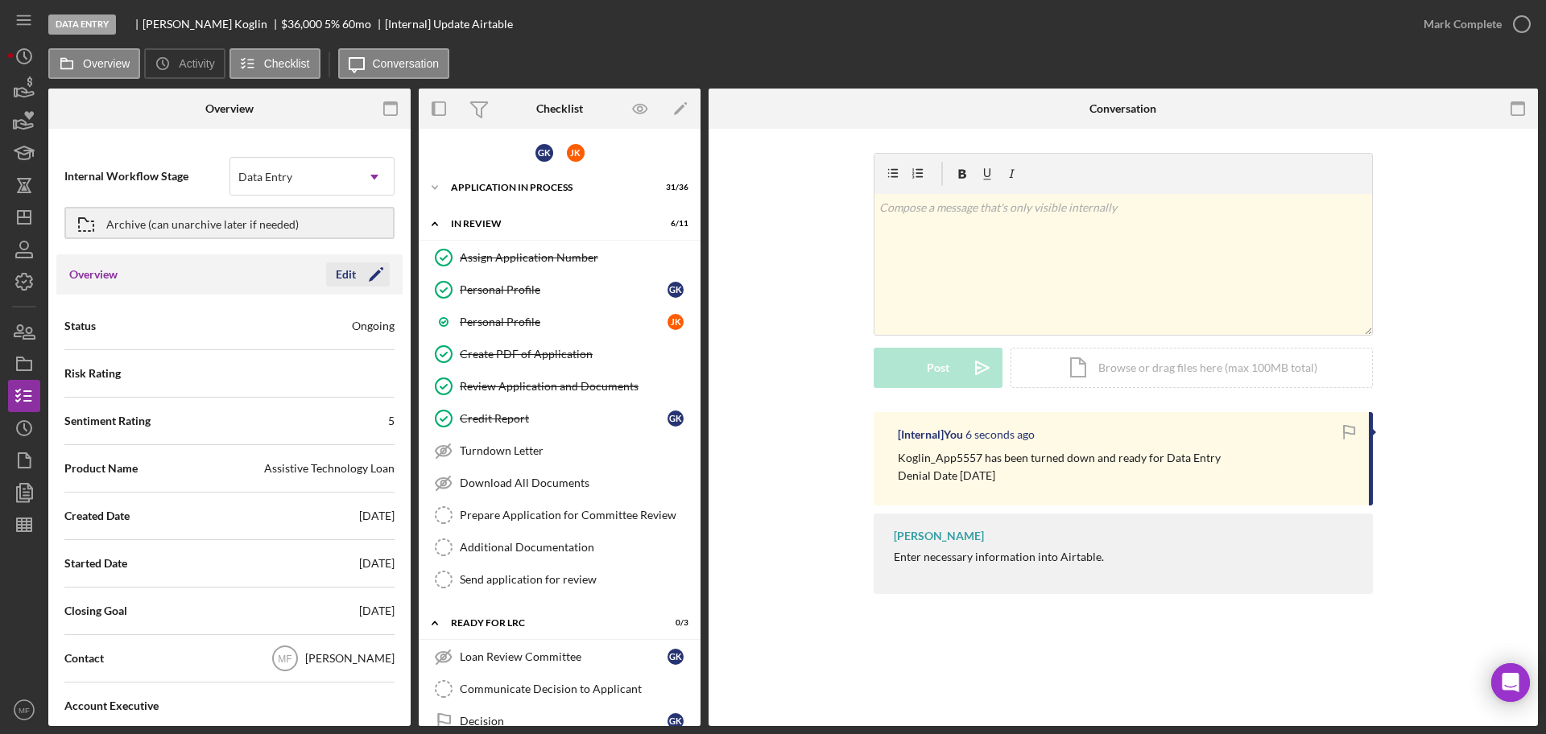
click at [356, 282] on icon "Icon/Edit" at bounding box center [376, 274] width 40 height 40
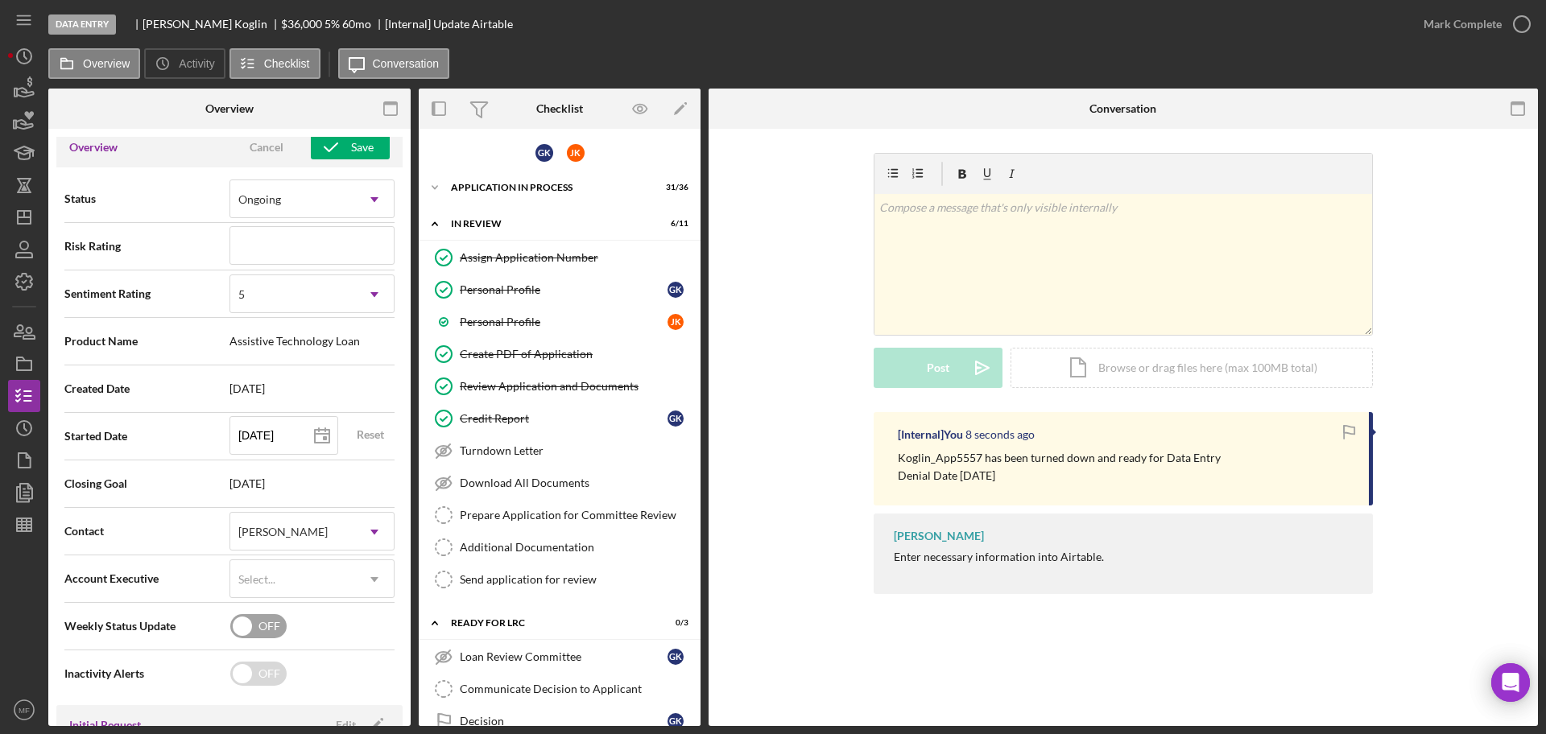
scroll to position [201, 0]
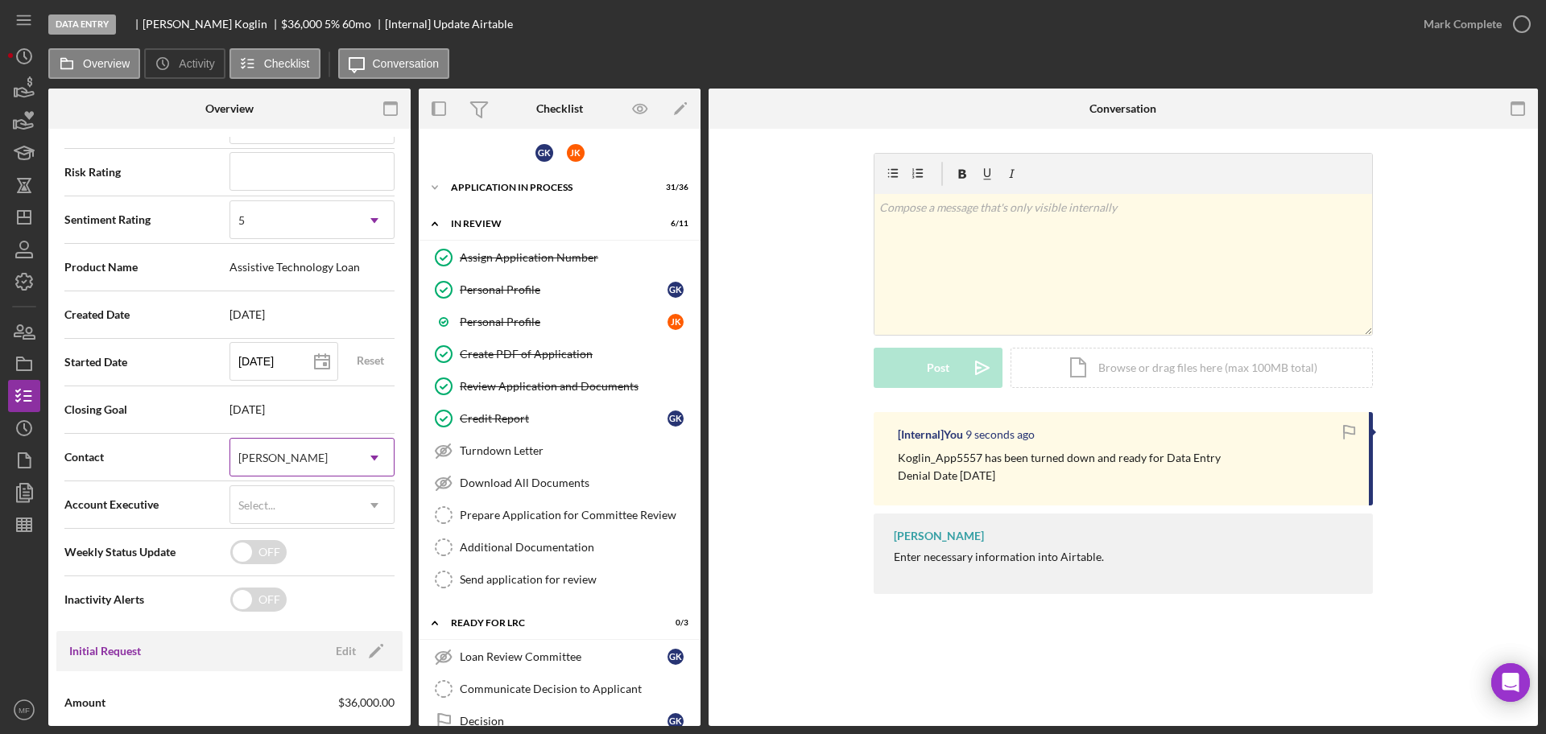
click at [287, 449] on div "[PERSON_NAME]" at bounding box center [292, 458] width 125 height 37
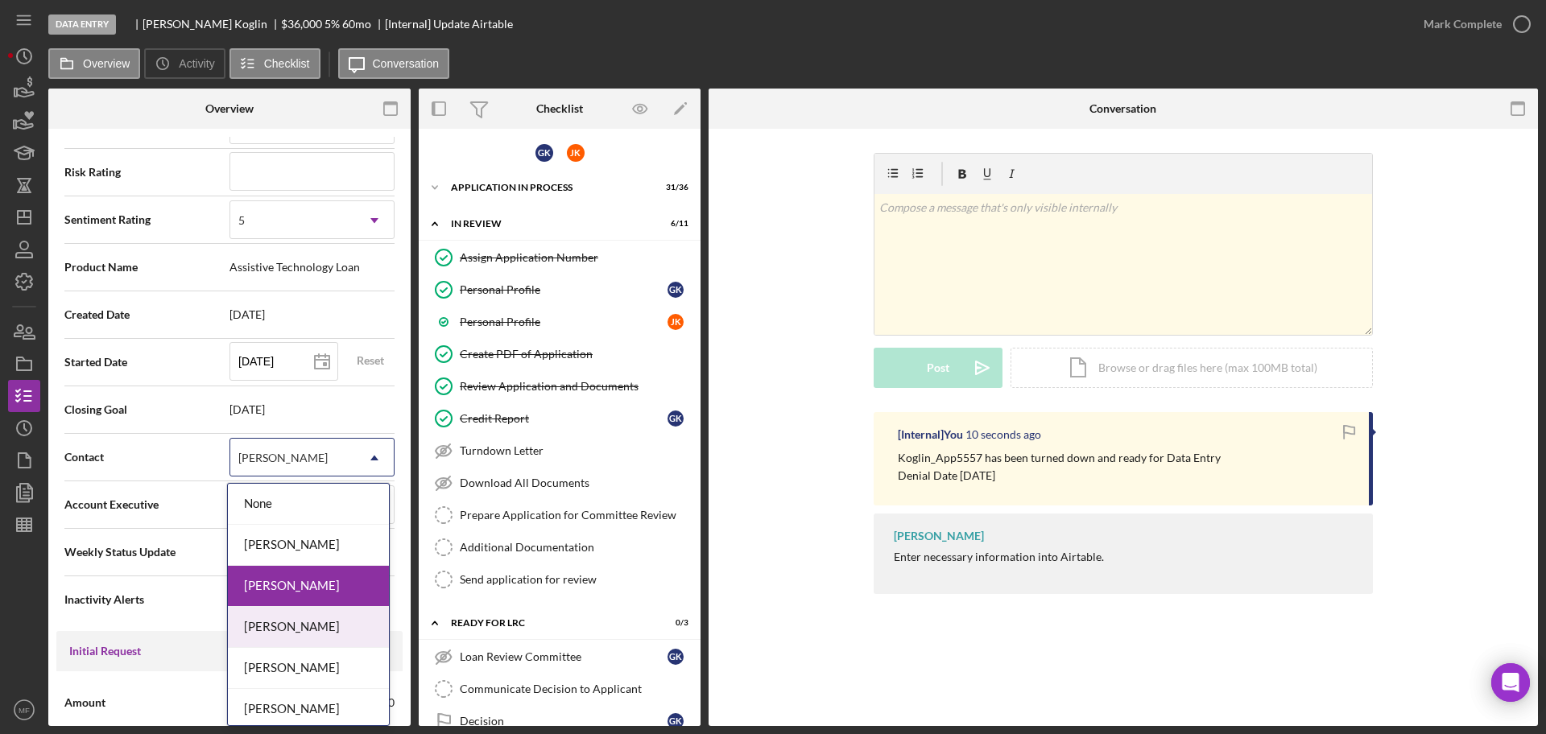
click at [292, 621] on div "Nicole Gray" at bounding box center [308, 627] width 161 height 41
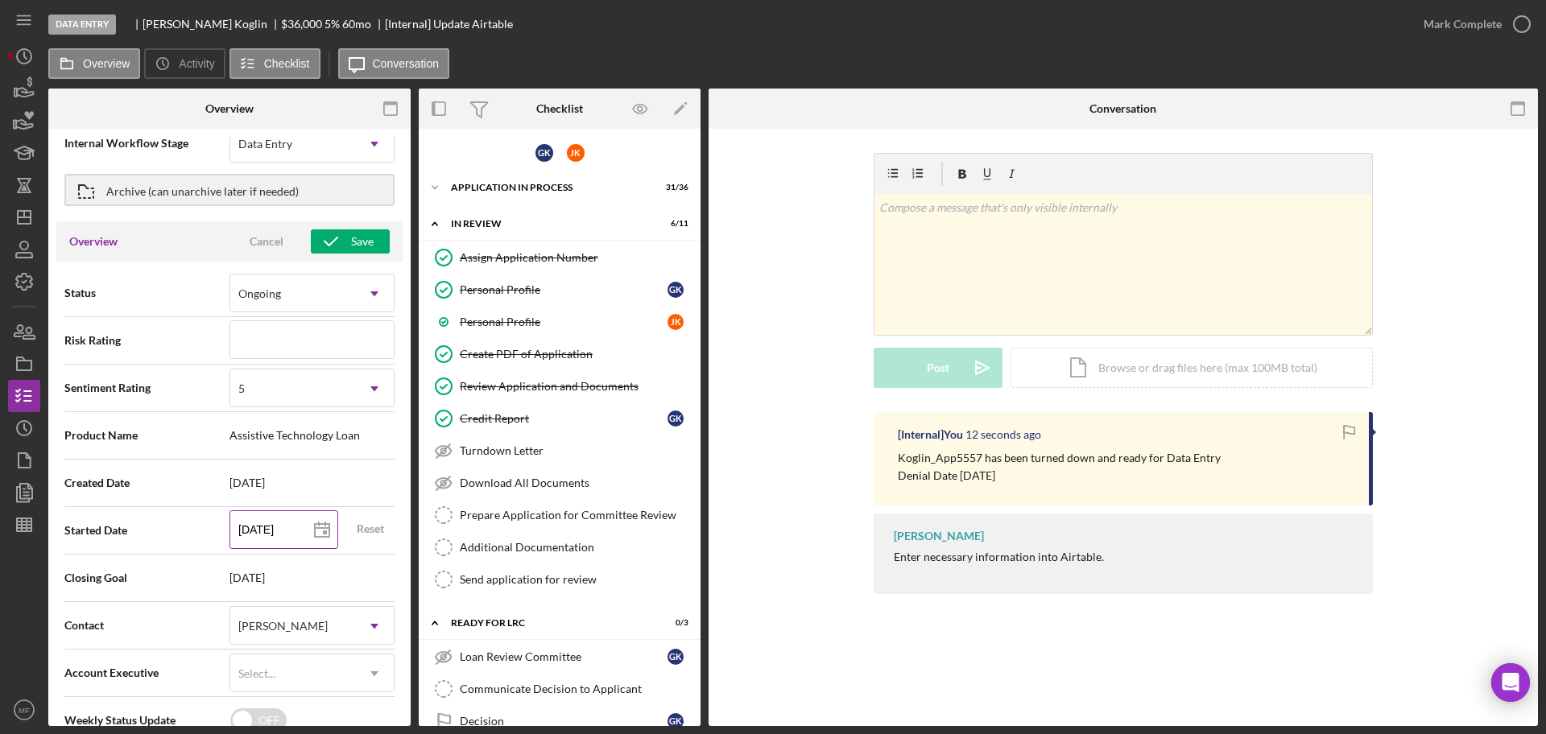
scroll to position [0, 0]
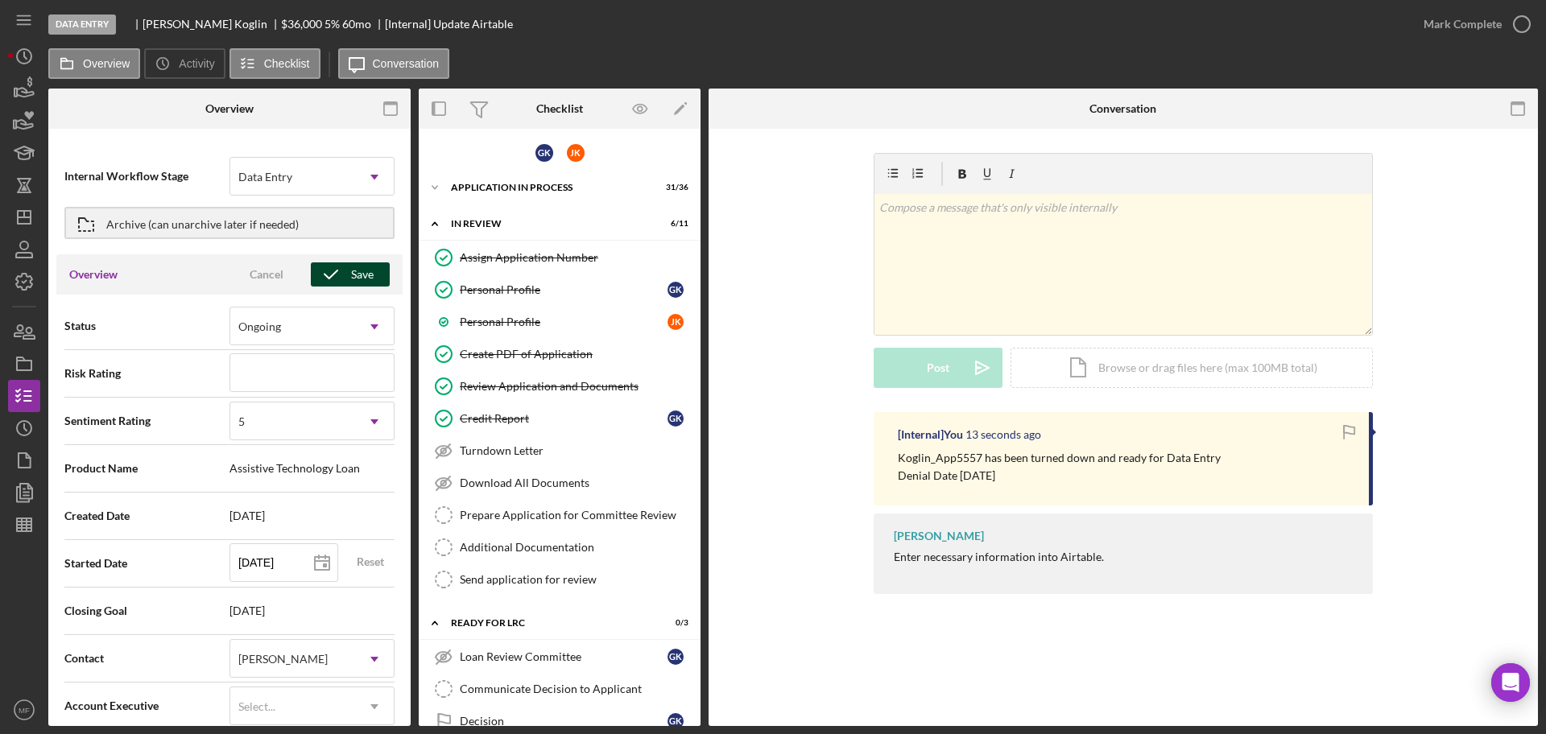
click at [351, 272] on div "Save" at bounding box center [362, 274] width 23 height 24
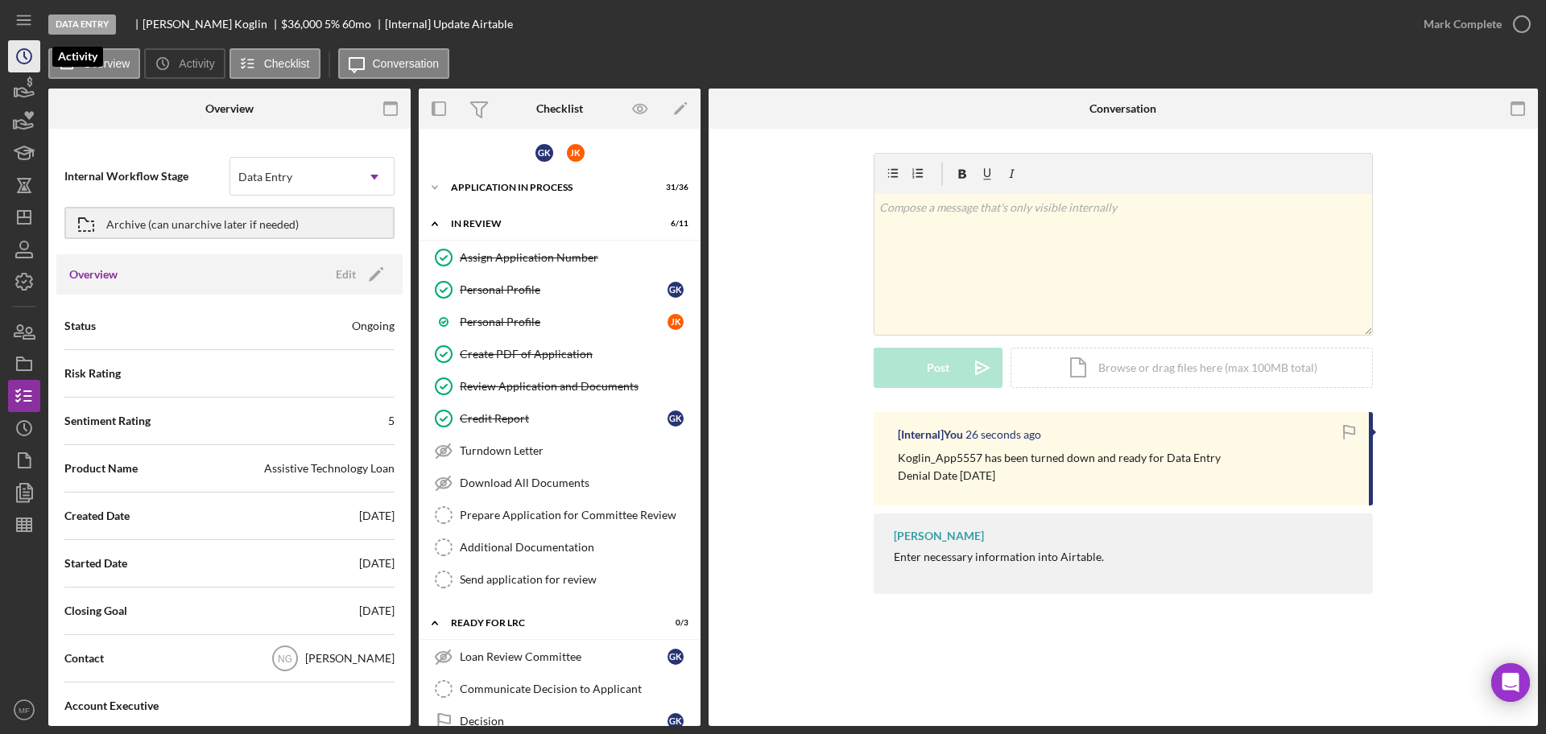
click at [24, 56] on polyline "button" at bounding box center [25, 55] width 2 height 6
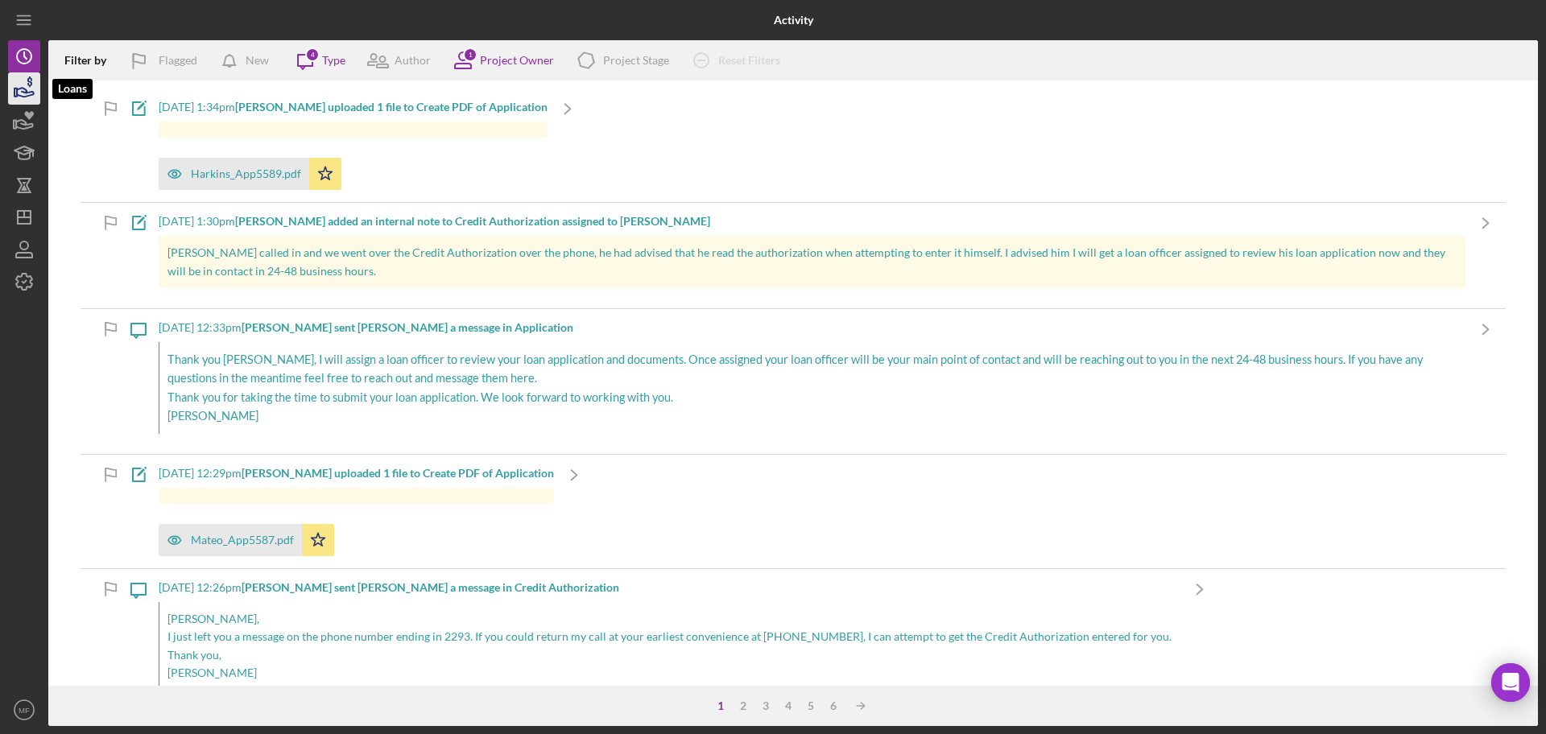
click at [27, 94] on icon "button" at bounding box center [24, 88] width 40 height 40
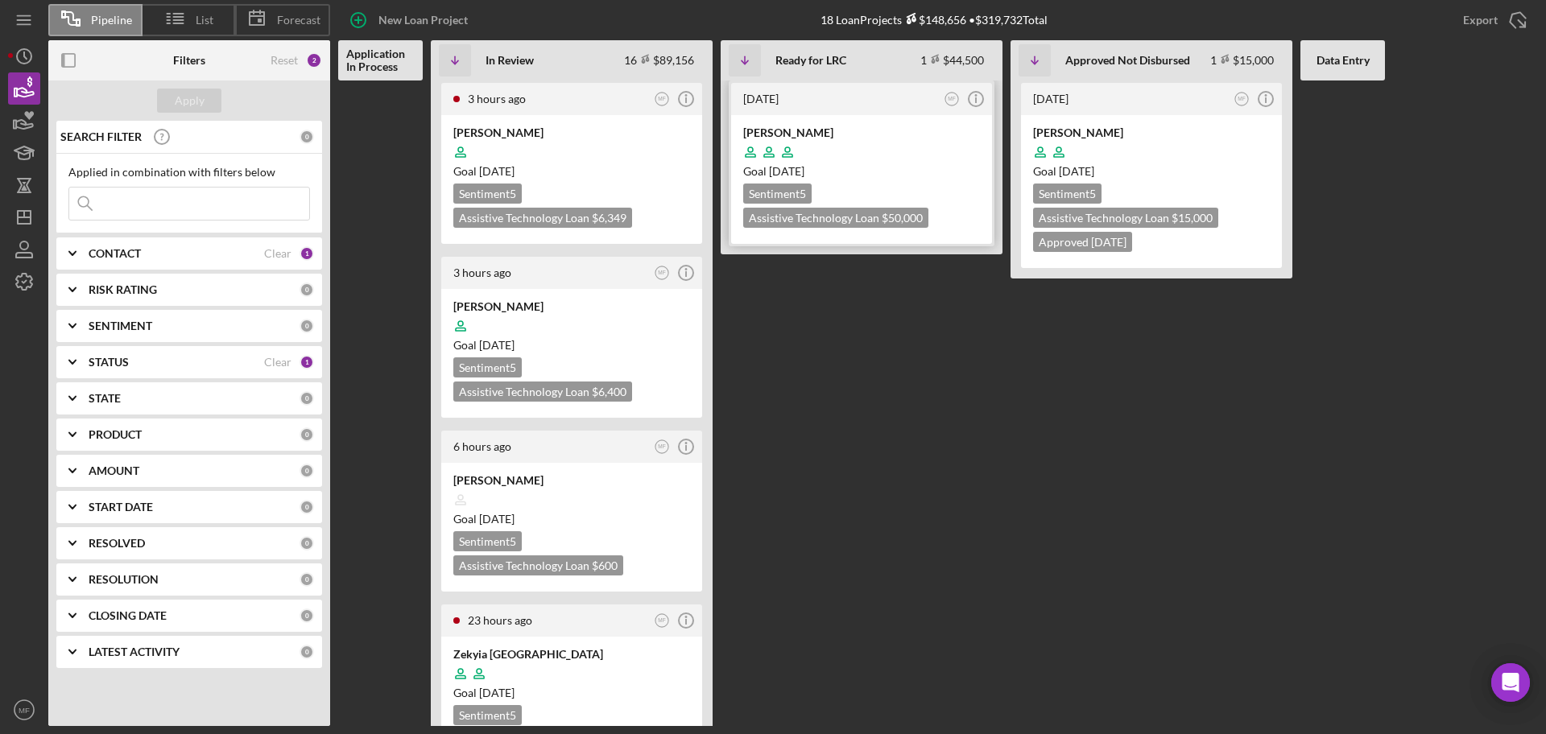
click at [874, 155] on div at bounding box center [861, 152] width 237 height 31
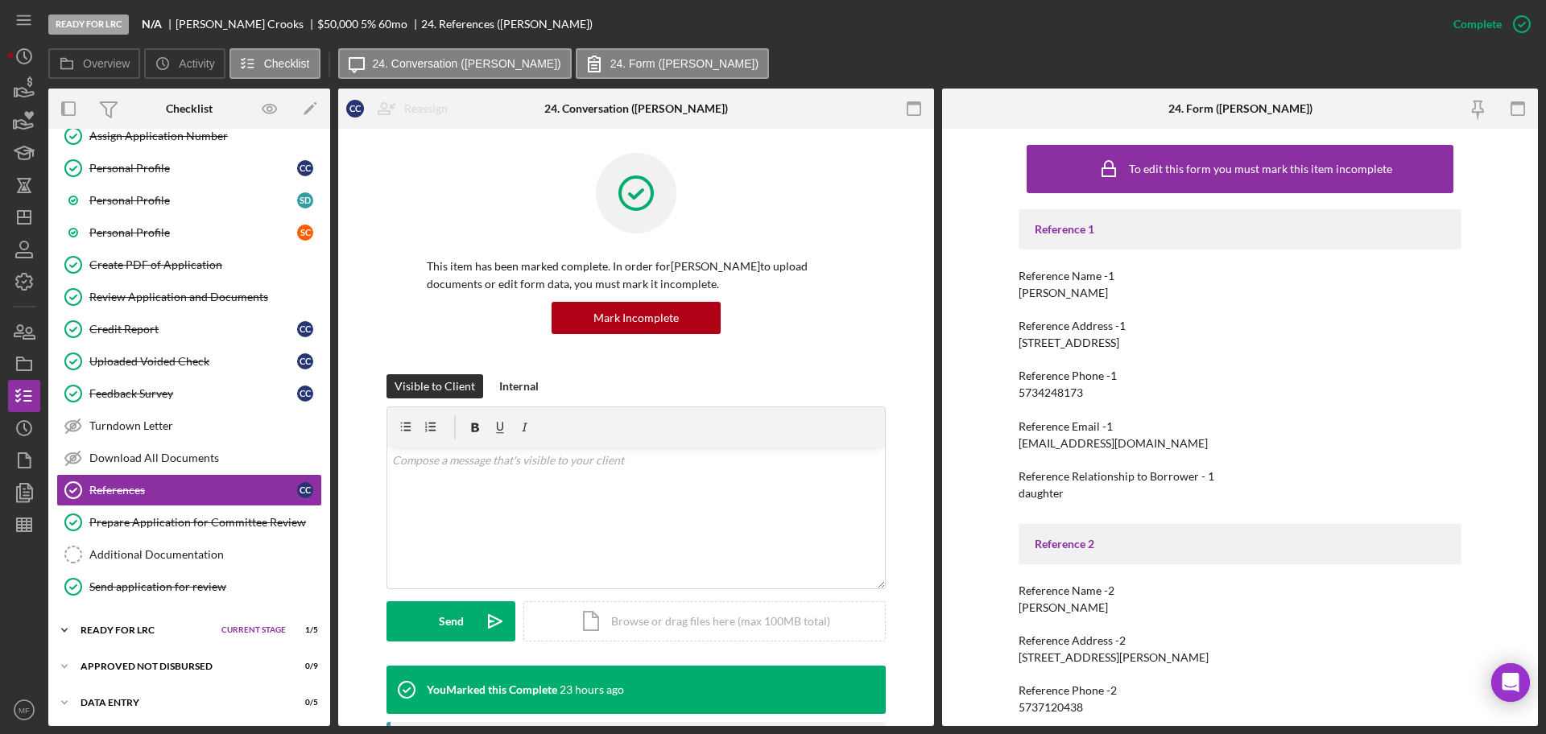
scroll to position [123, 0]
click at [139, 630] on div "Ready for LRC" at bounding box center [146, 629] width 133 height 10
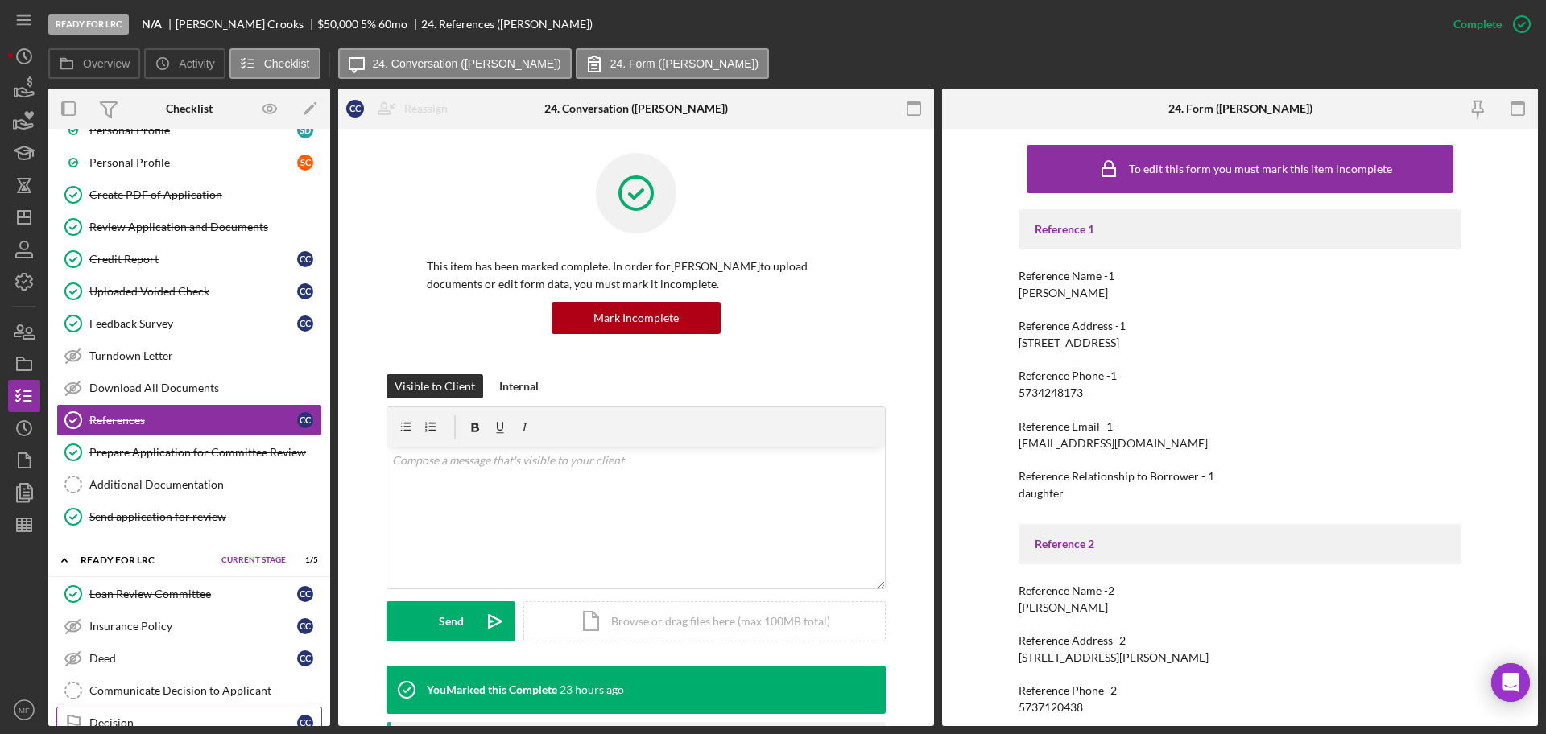
scroll to position [293, 0]
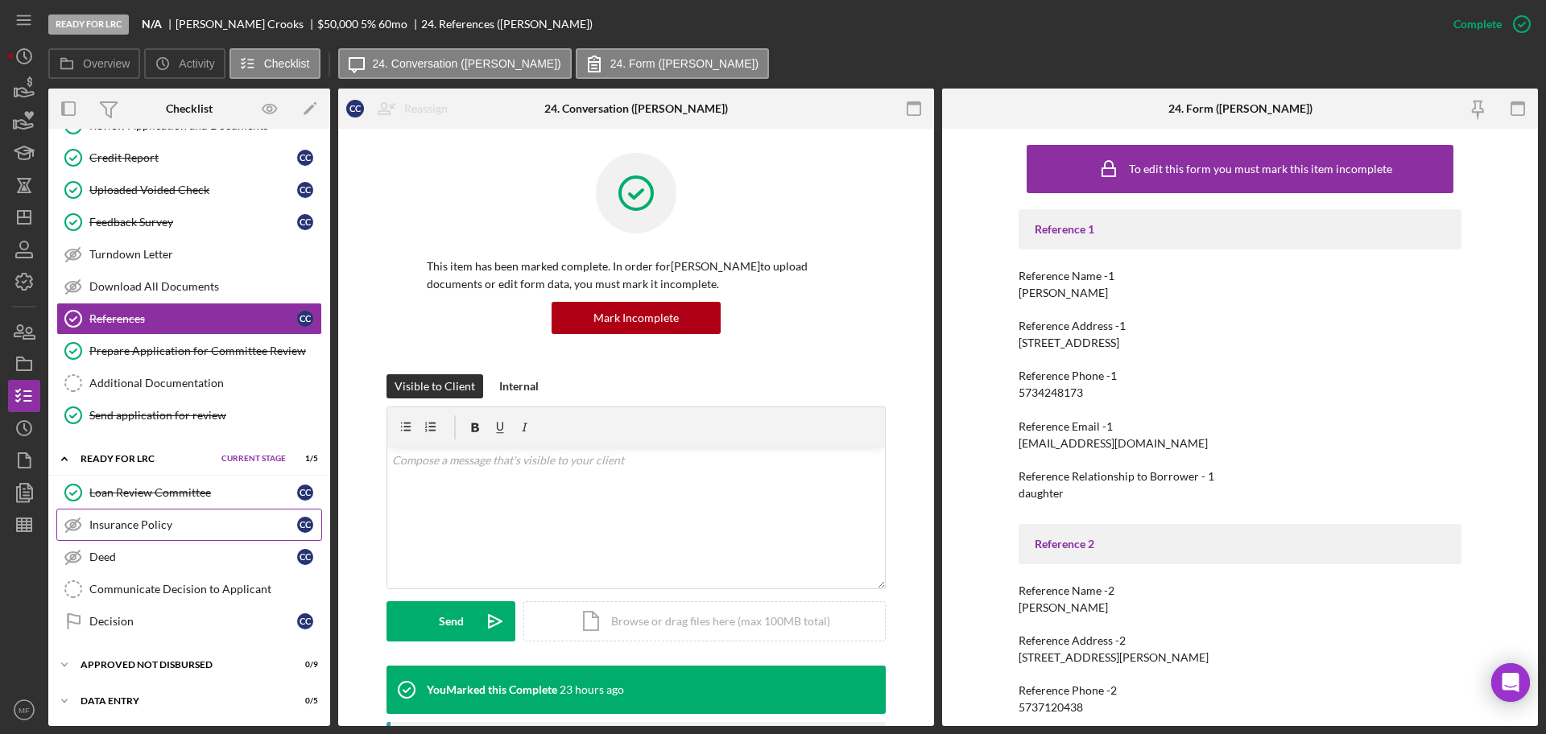
click at [177, 524] on div "Insurance Policy" at bounding box center [193, 524] width 208 height 13
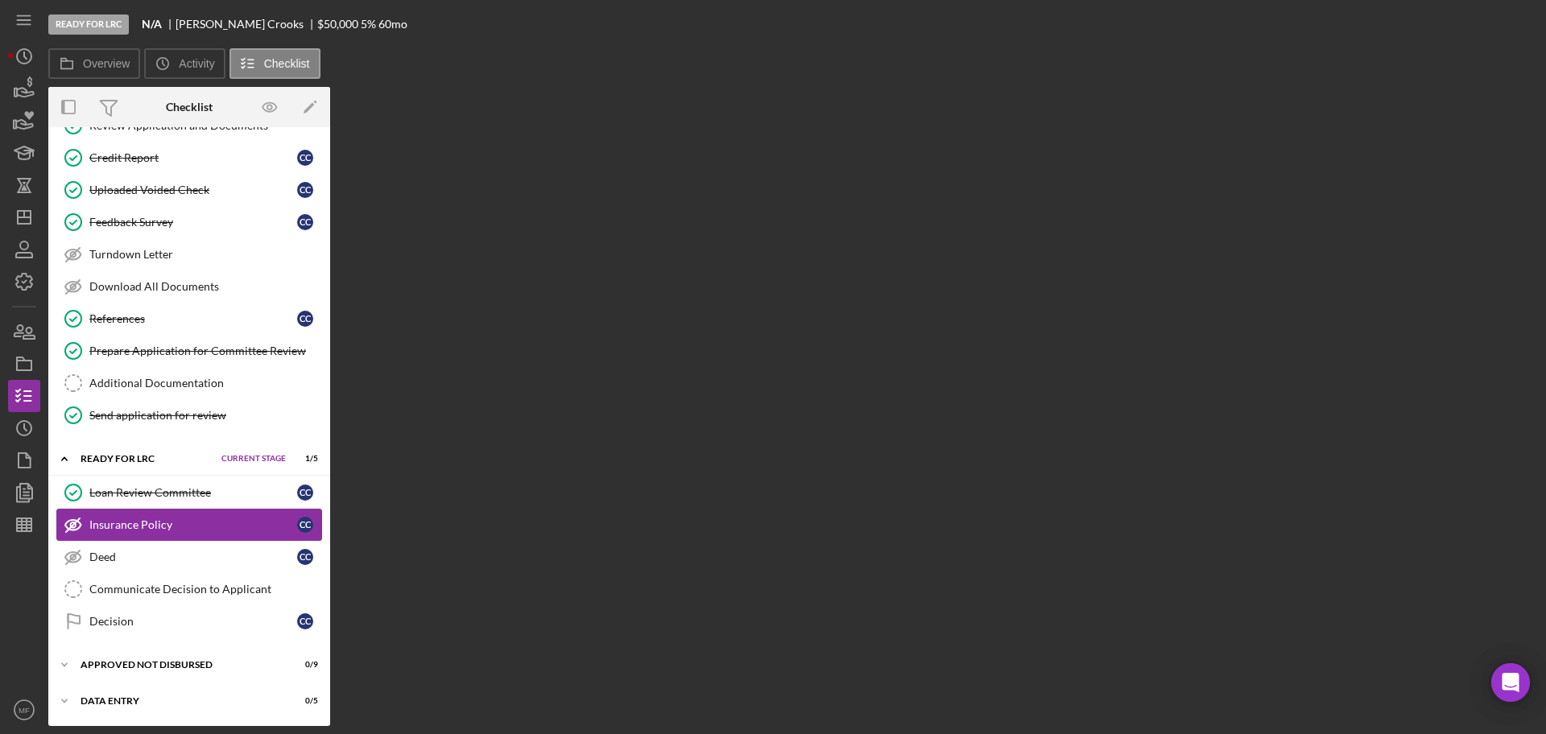
scroll to position [293, 0]
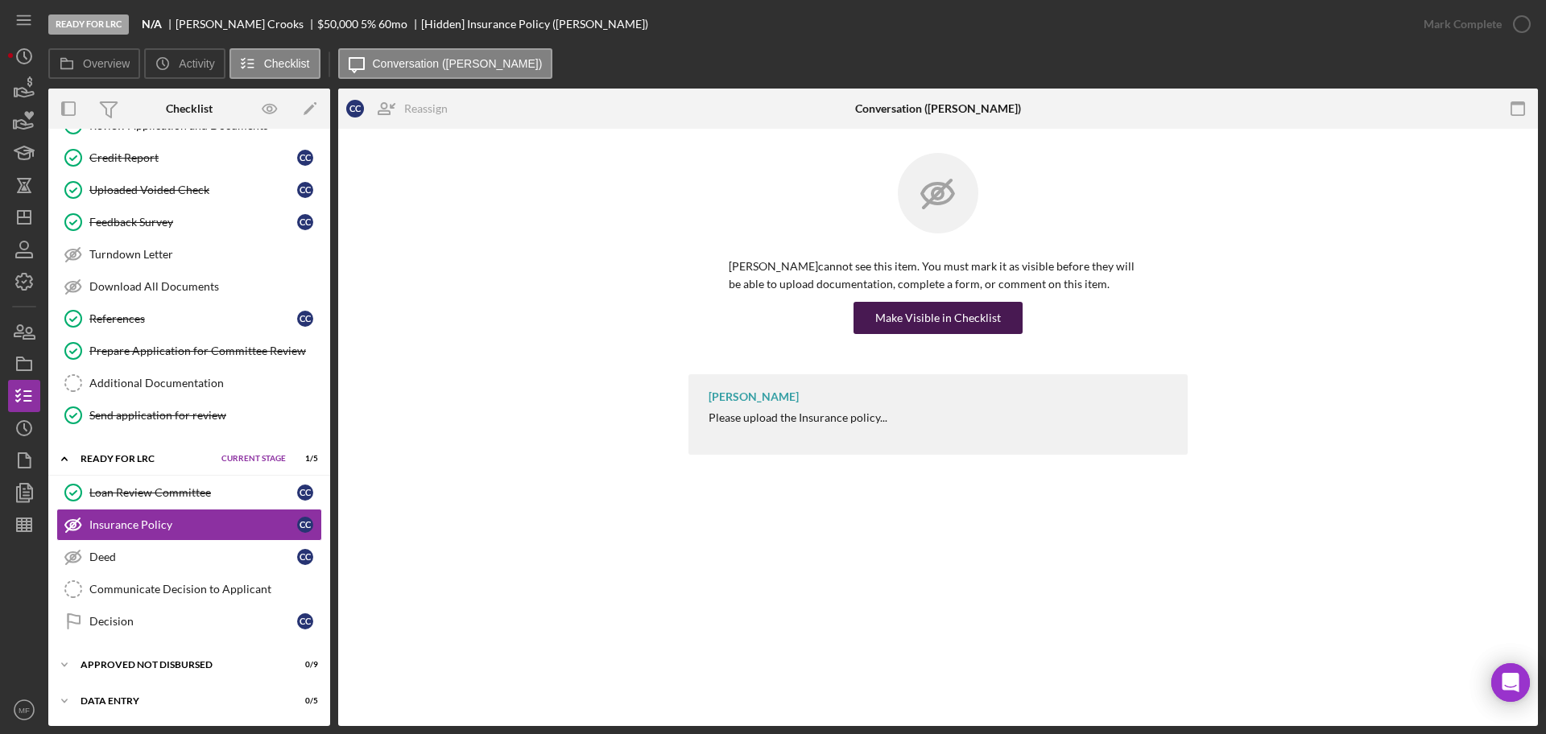
click at [951, 322] on div "Make Visible in Checklist" at bounding box center [938, 318] width 126 height 32
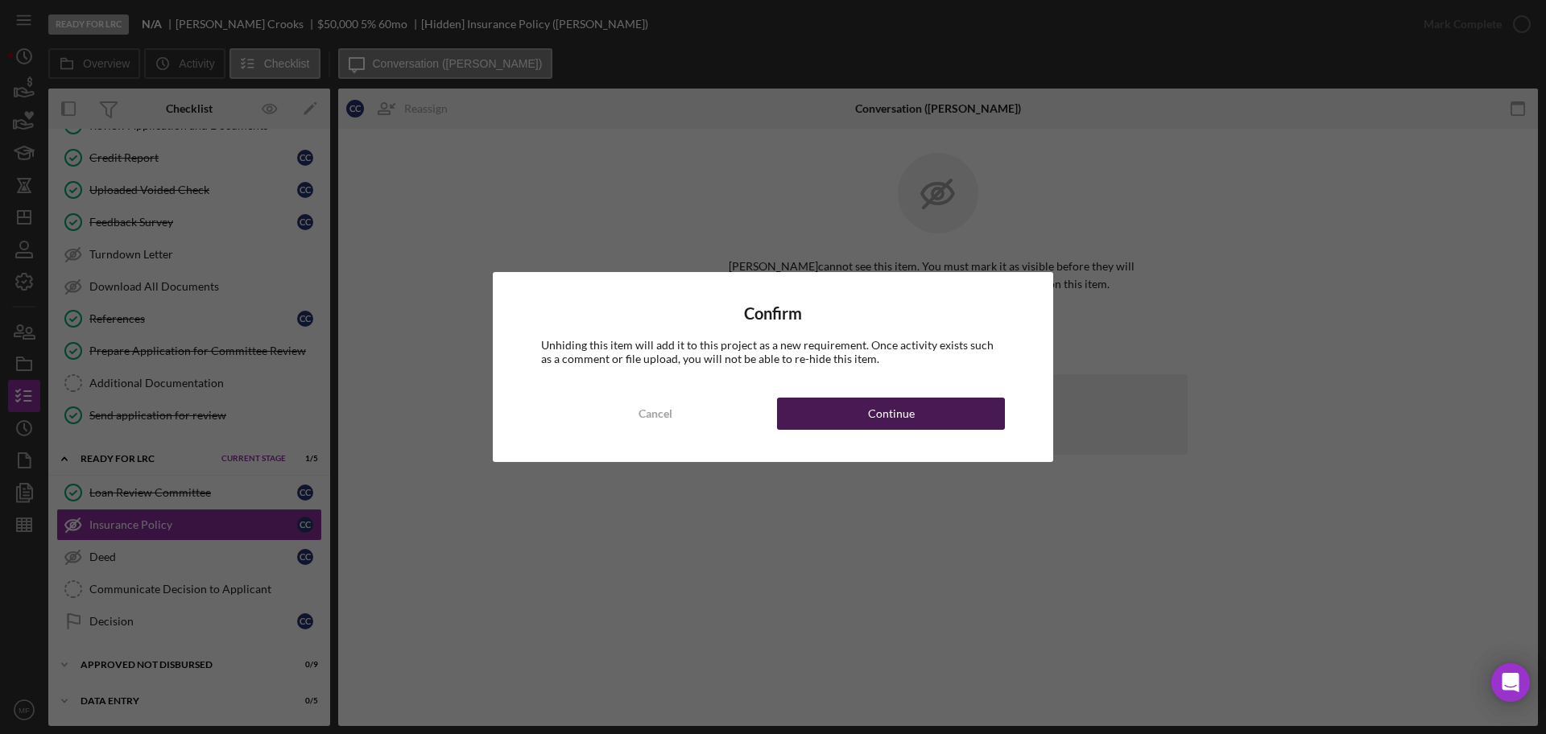
click at [869, 414] on div "Continue" at bounding box center [891, 414] width 47 height 32
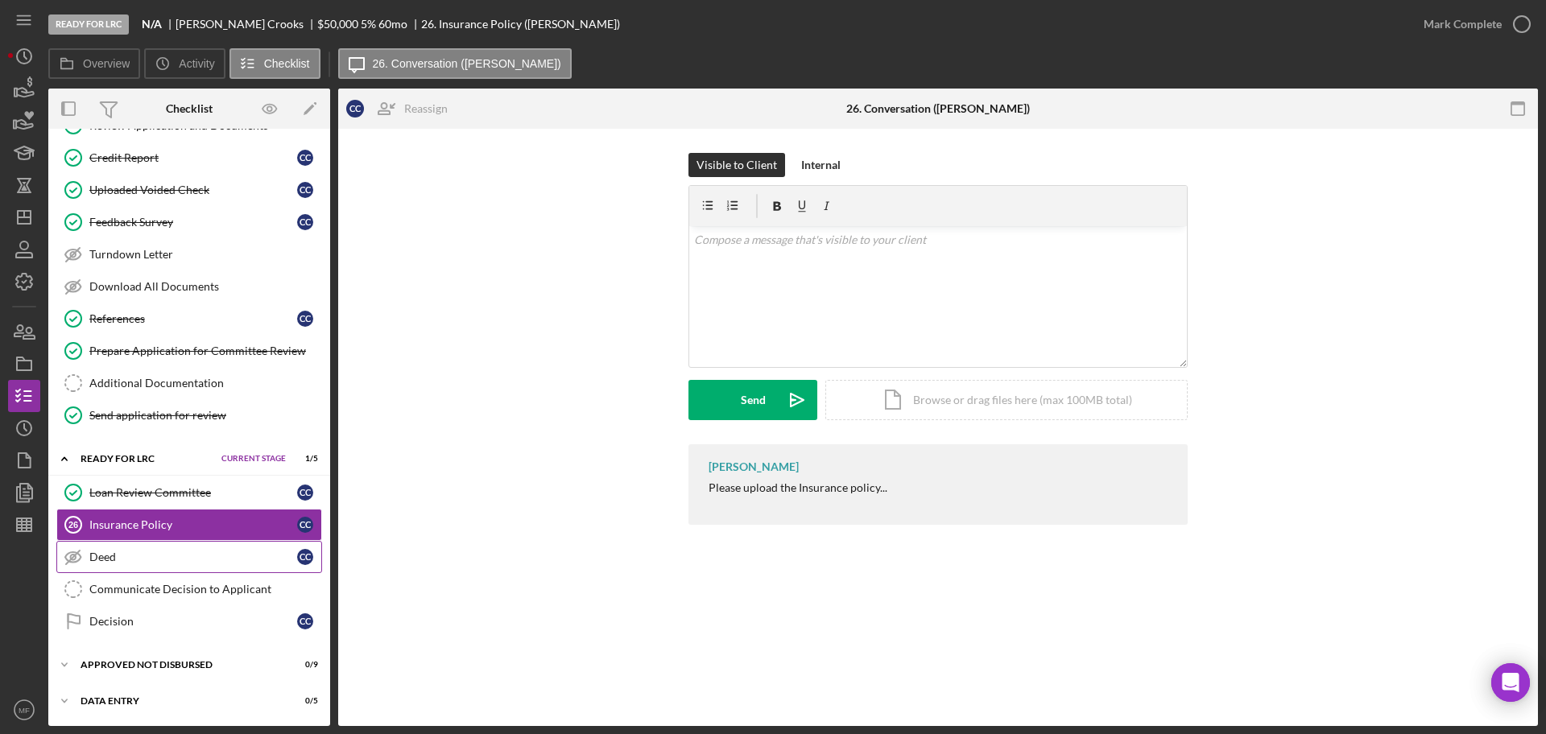
click at [107, 555] on div "Deed" at bounding box center [193, 557] width 208 height 13
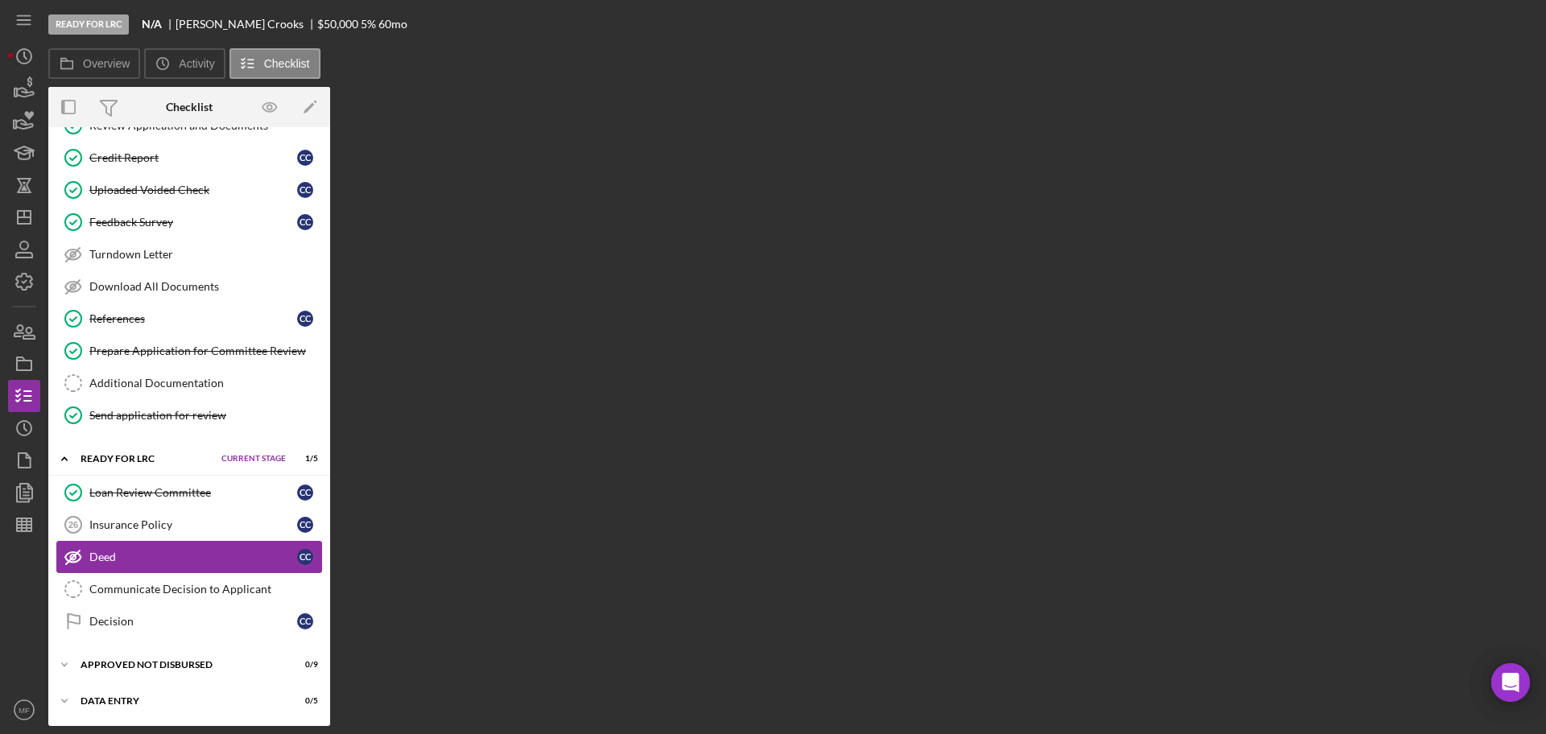
scroll to position [293, 0]
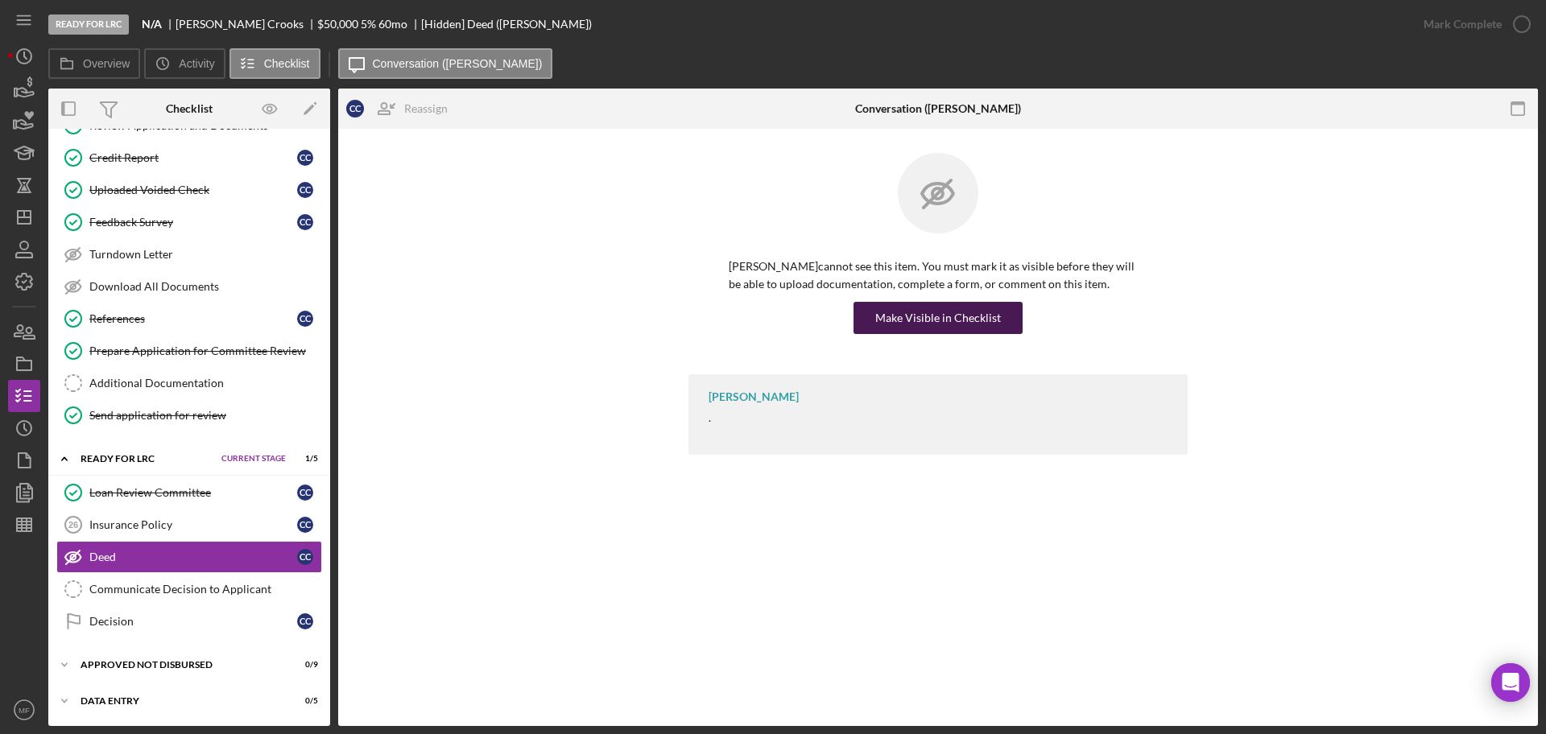
click at [932, 312] on div "Make Visible in Checklist" at bounding box center [938, 318] width 126 height 32
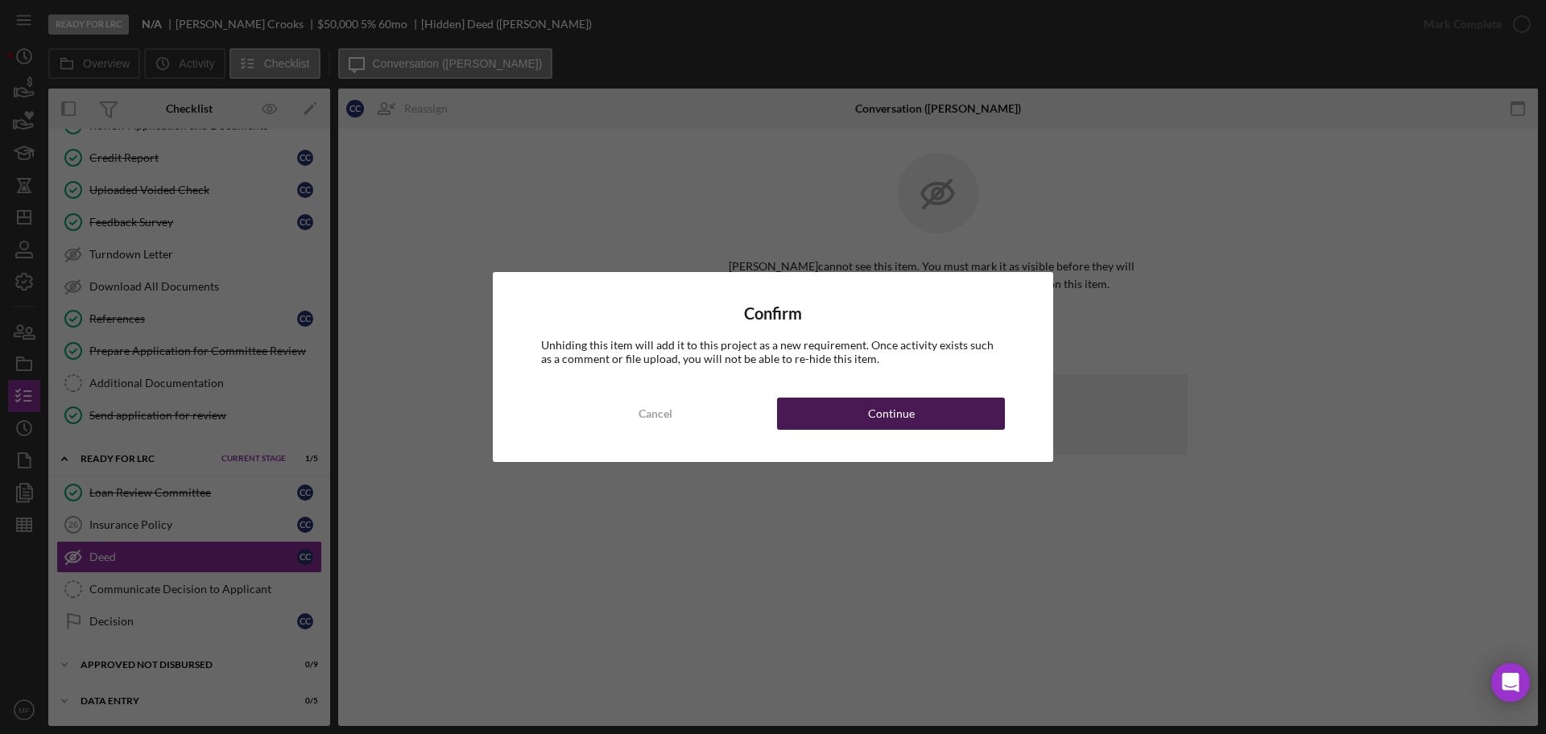
click at [894, 406] on div "Continue" at bounding box center [891, 414] width 47 height 32
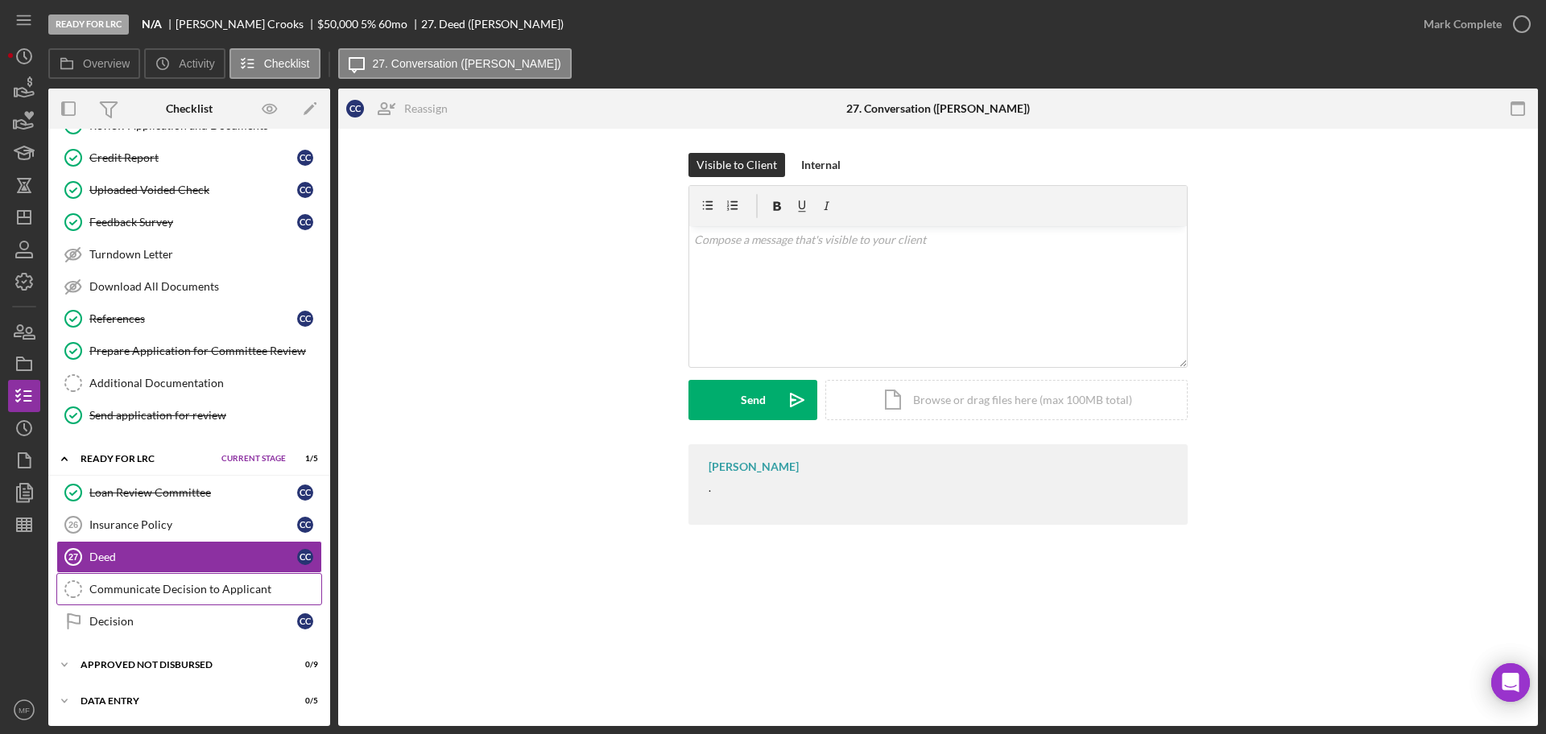
click at [163, 591] on div "Communicate Decision to Applicant" at bounding box center [205, 589] width 232 height 13
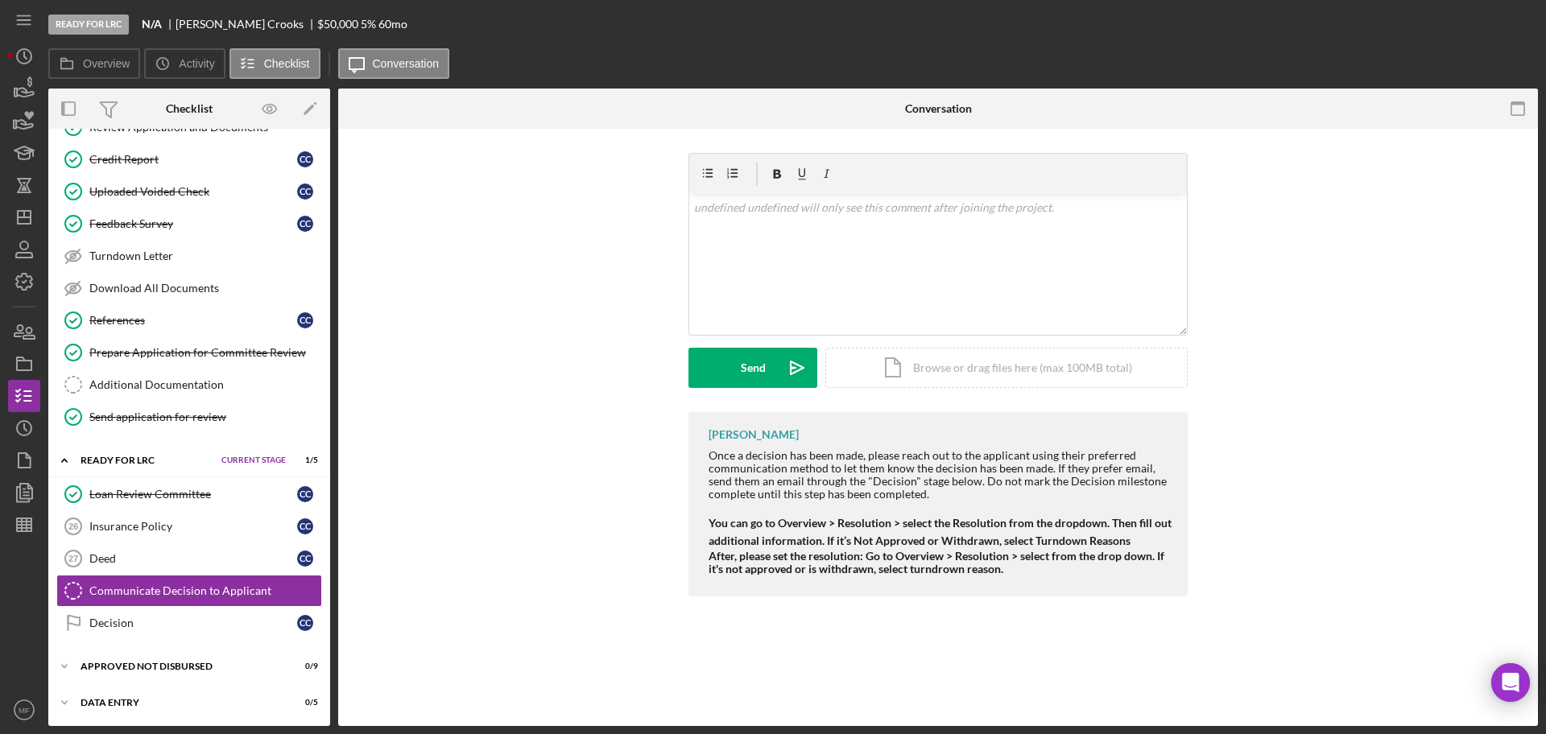
scroll to position [293, 0]
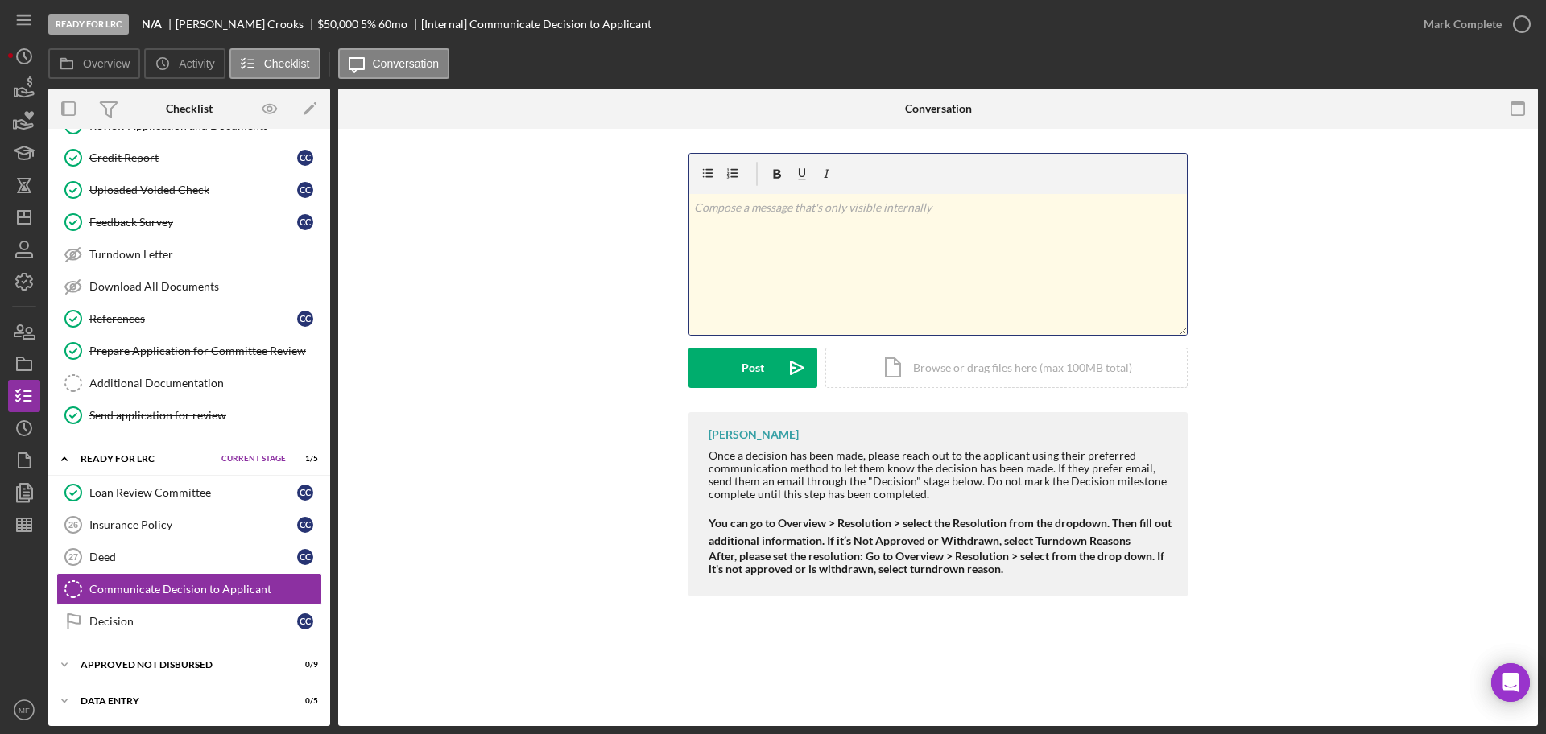
click at [816, 213] on p at bounding box center [938, 208] width 489 height 18
click at [760, 368] on div "Post" at bounding box center [752, 368] width 23 height 40
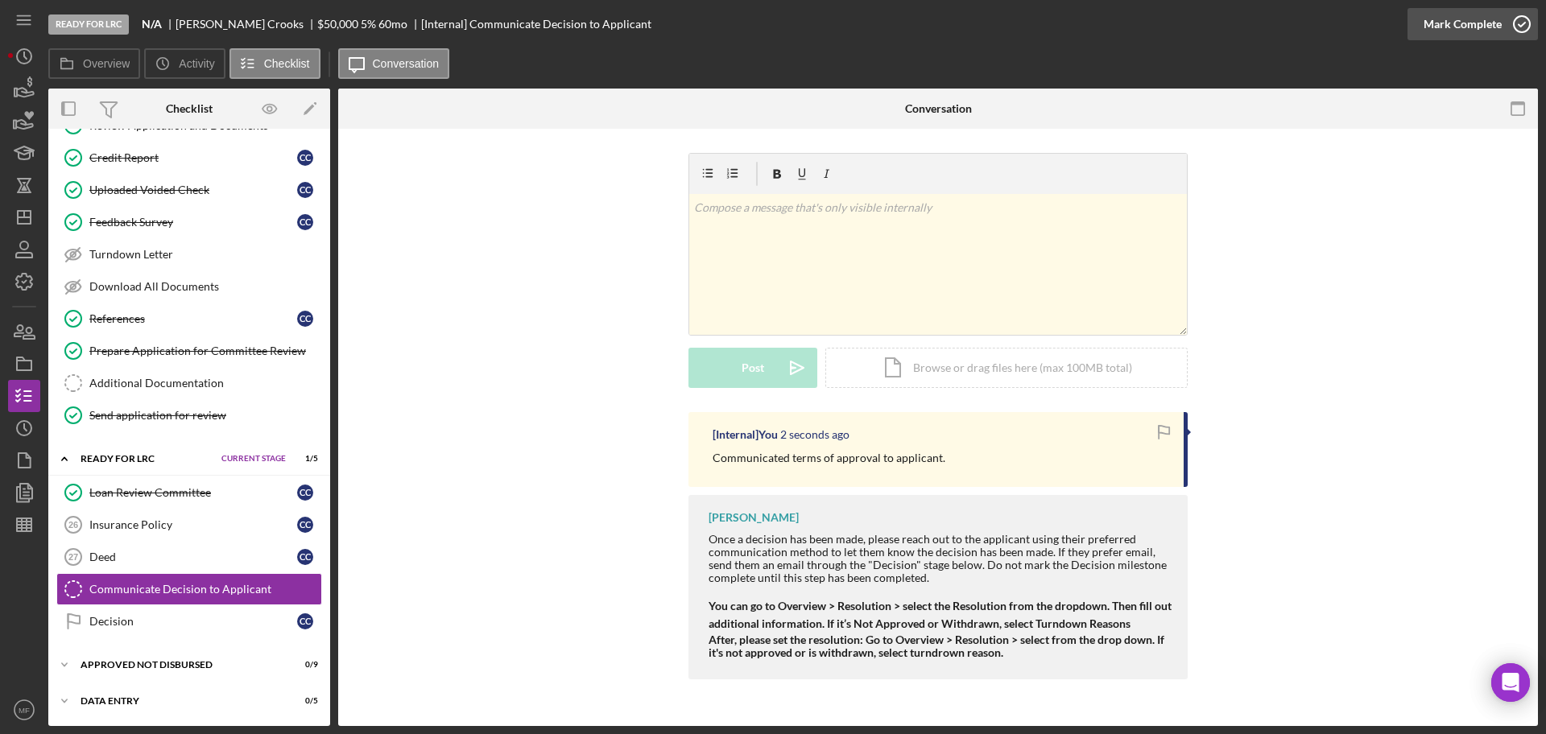
click at [1479, 18] on div "Mark Complete" at bounding box center [1462, 24] width 78 height 32
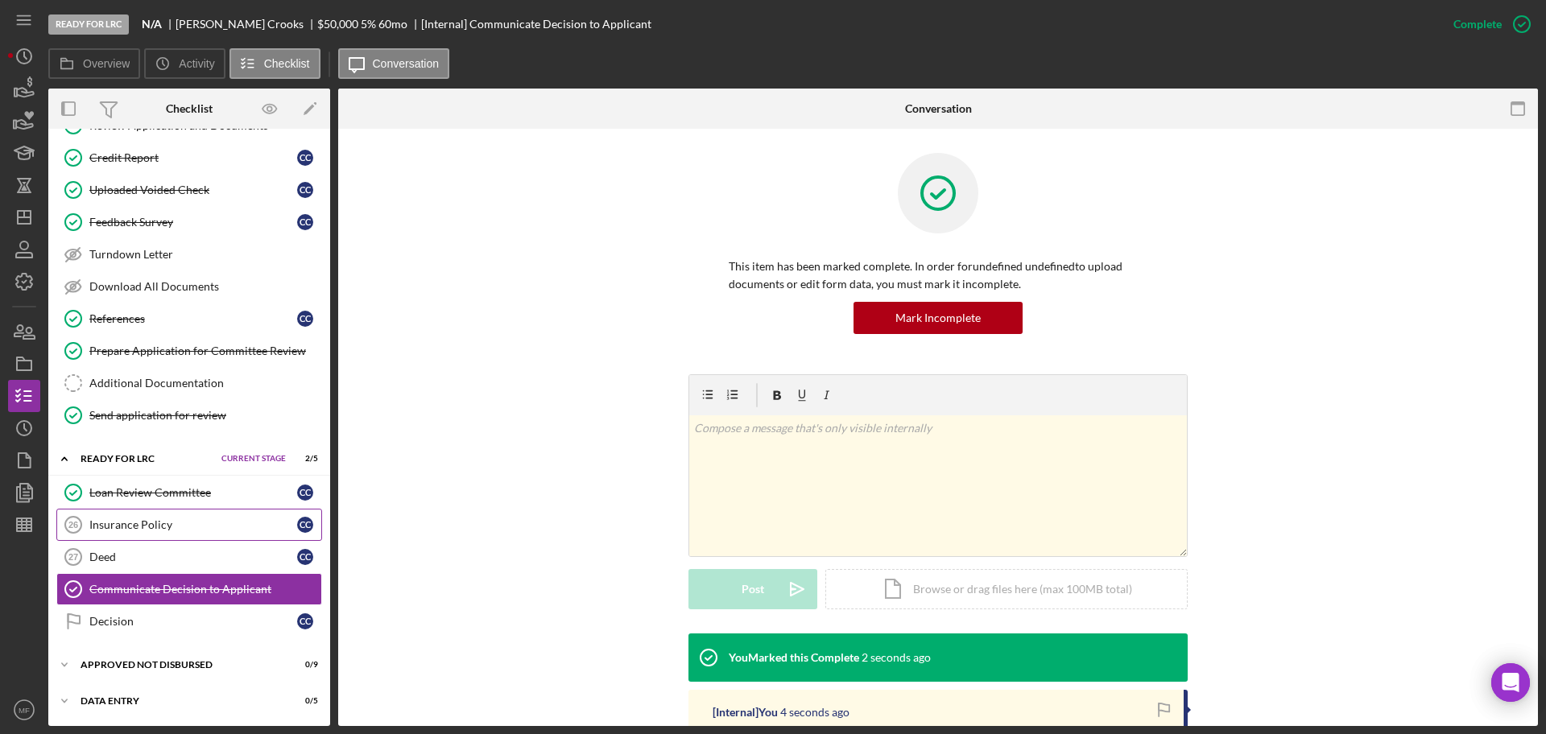
click at [166, 523] on div "Insurance Policy" at bounding box center [193, 524] width 208 height 13
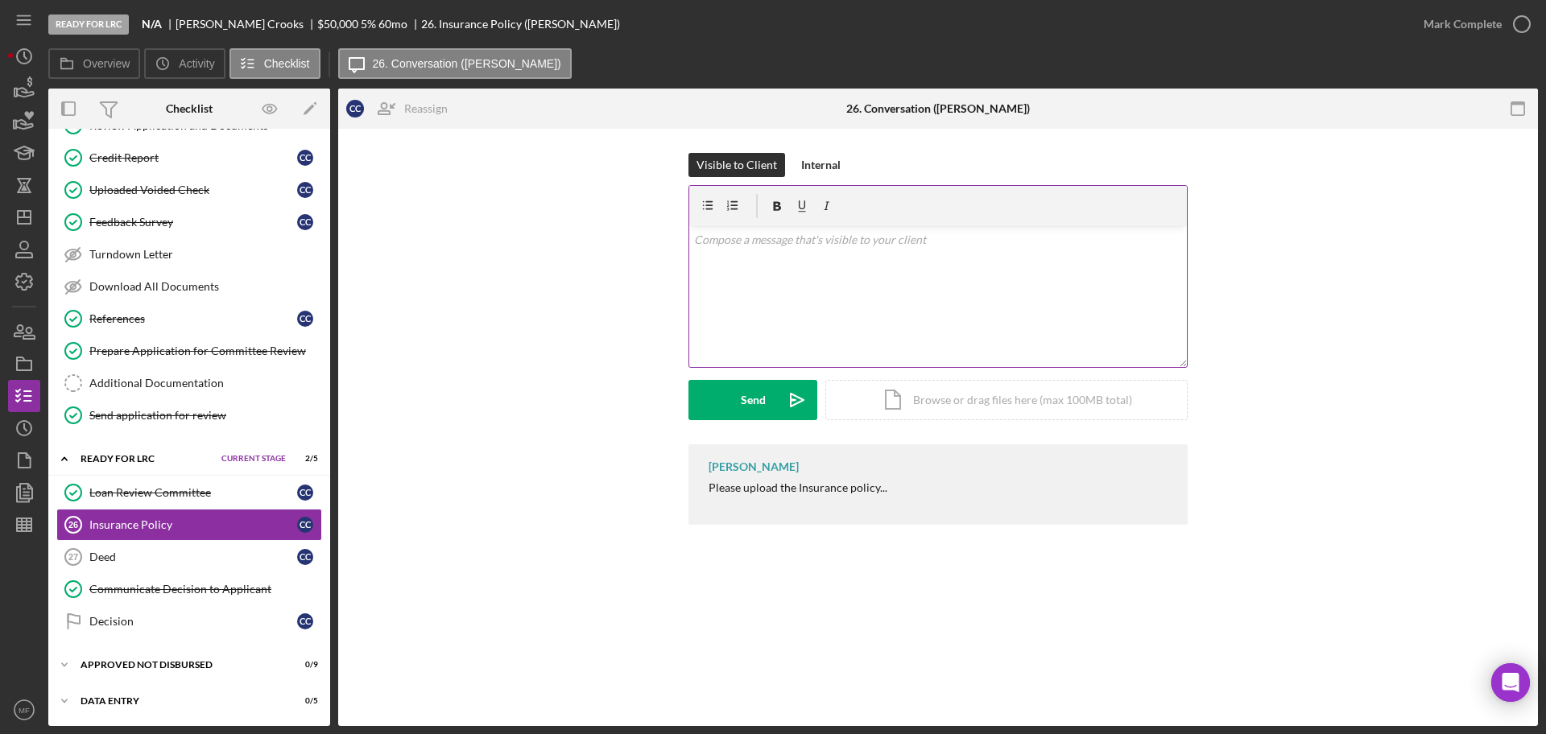
click at [835, 242] on p at bounding box center [938, 240] width 489 height 18
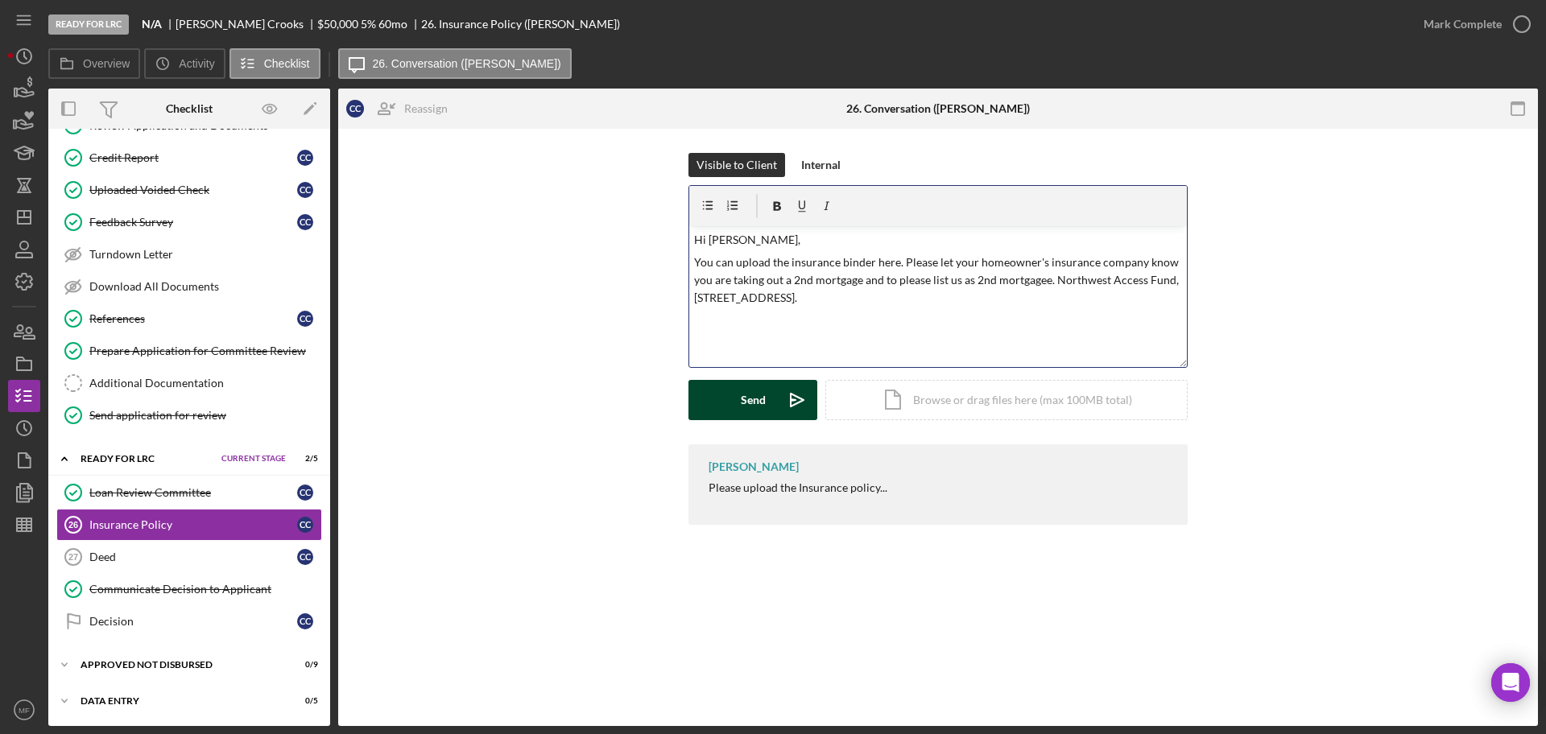
click at [769, 386] on button "Send Icon/icon-invite-send" at bounding box center [752, 400] width 129 height 40
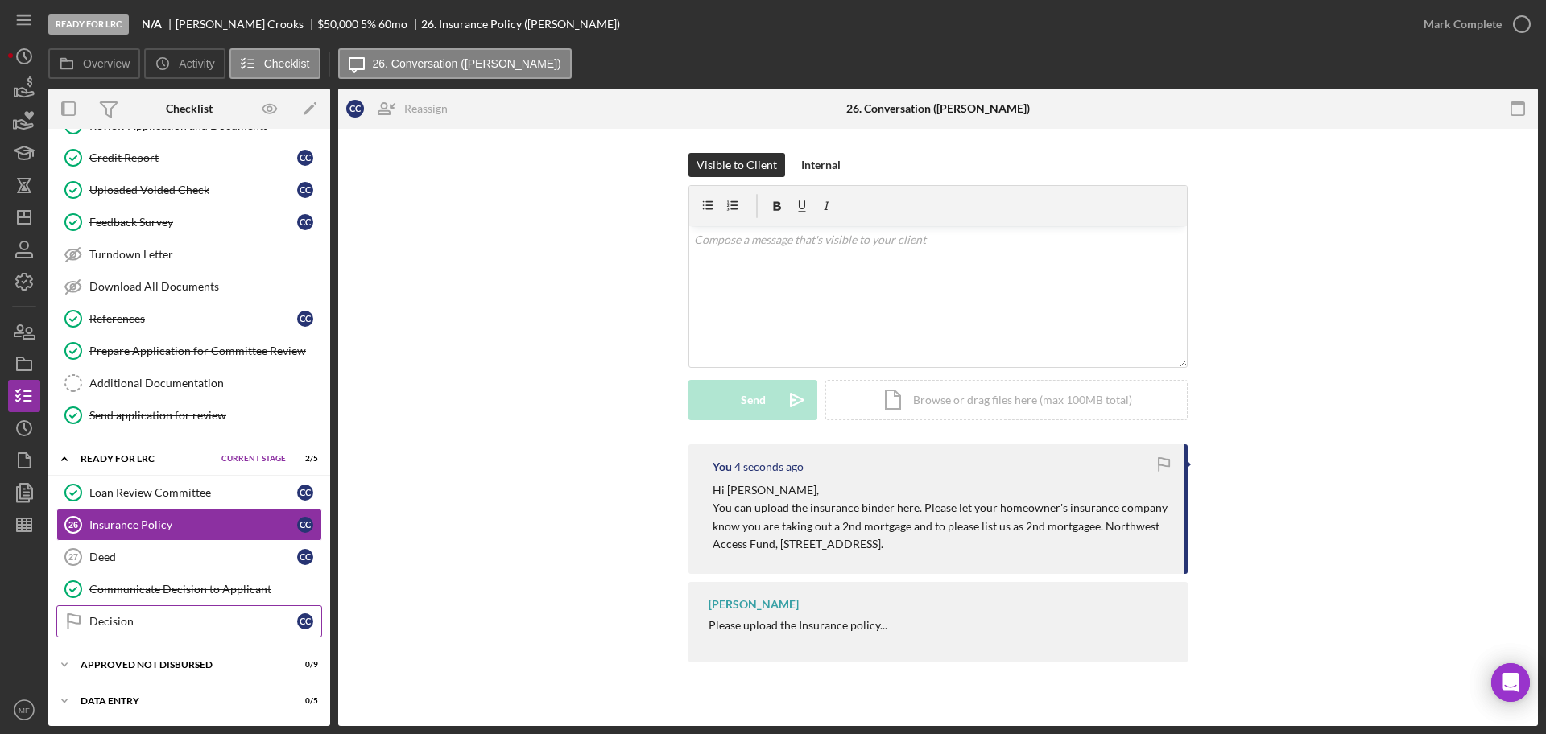
click at [126, 621] on div "Decision" at bounding box center [193, 621] width 208 height 13
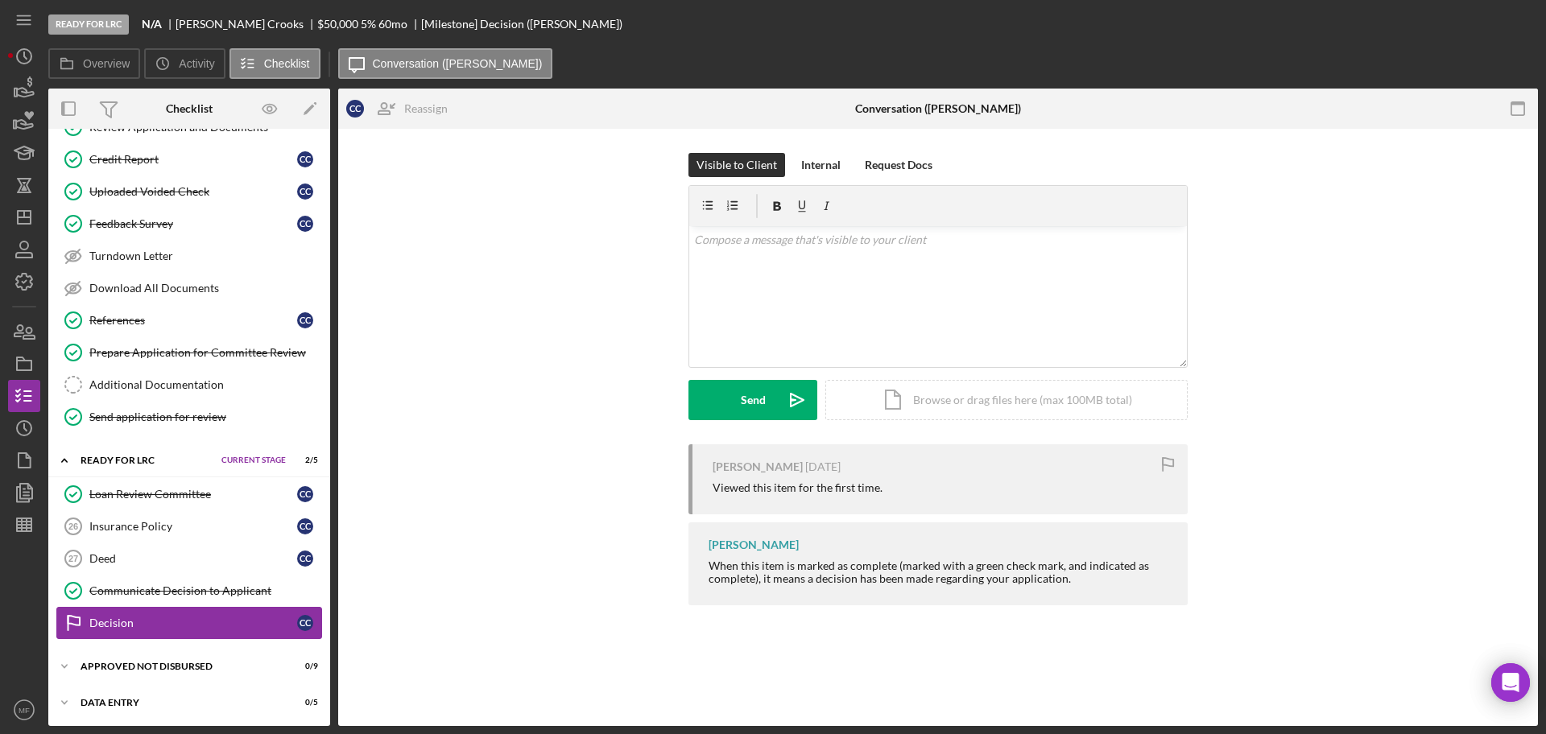
scroll to position [293, 0]
click at [761, 246] on p at bounding box center [938, 240] width 489 height 18
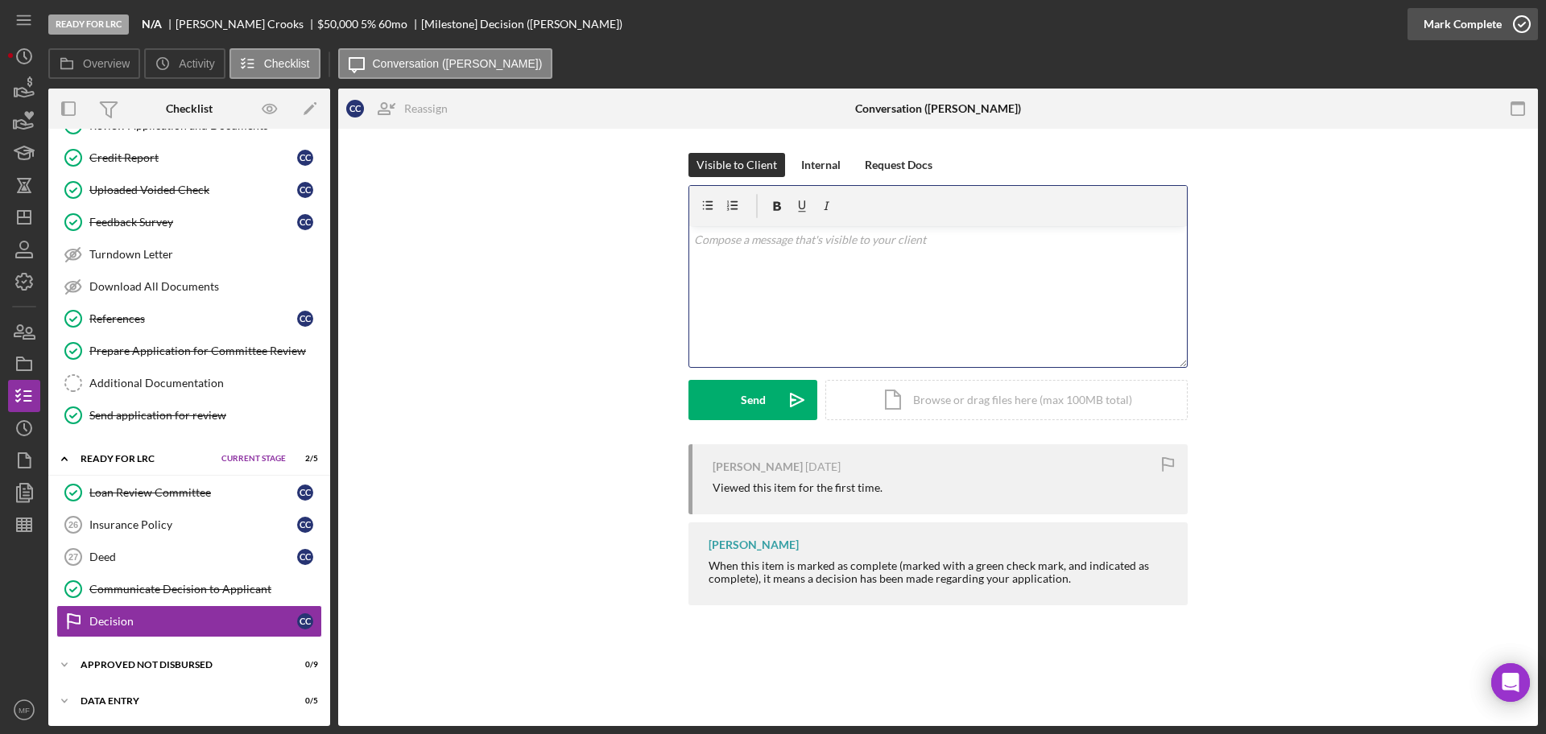
click at [1461, 19] on div "Mark Complete" at bounding box center [1462, 24] width 78 height 32
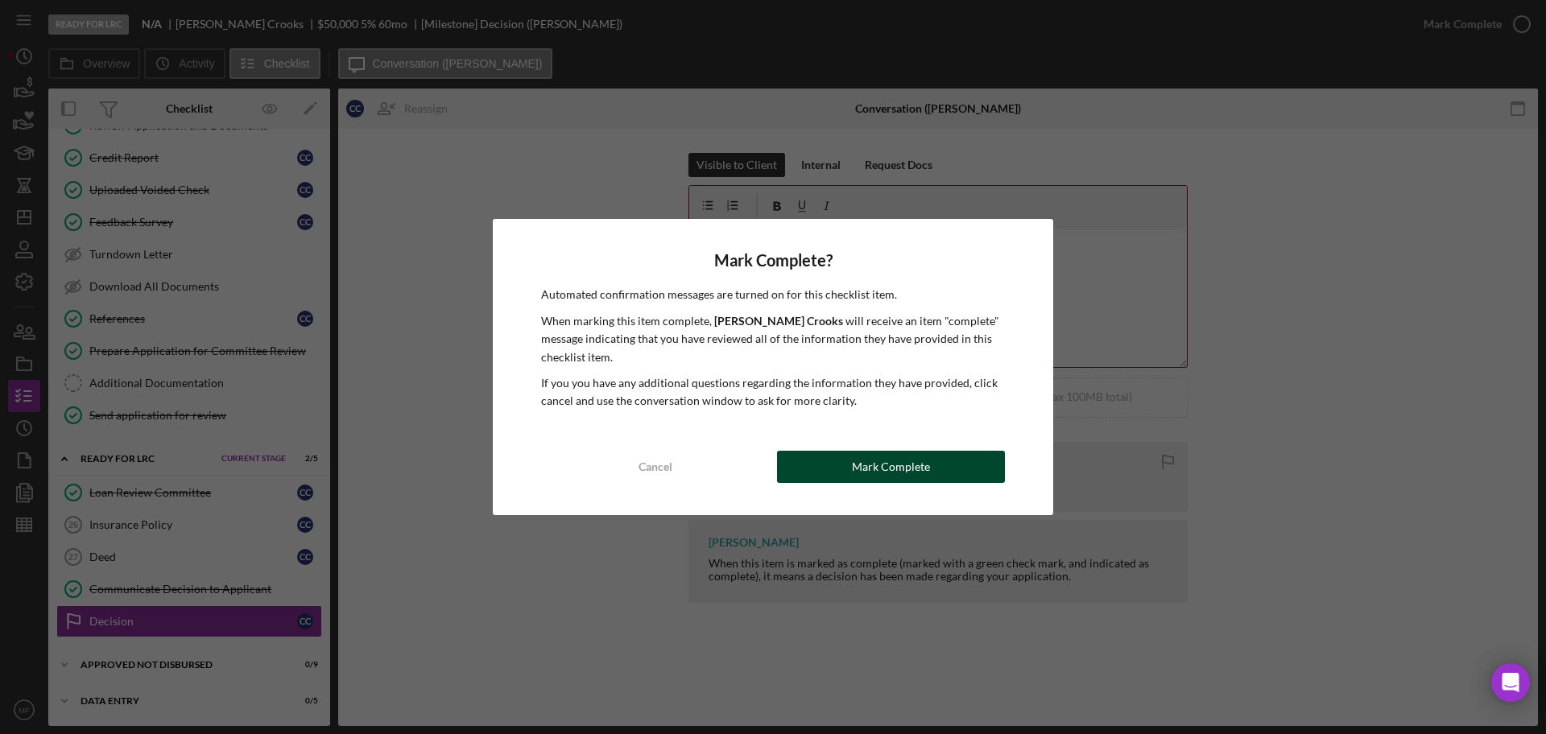
click at [890, 464] on div "Mark Complete" at bounding box center [891, 467] width 78 height 32
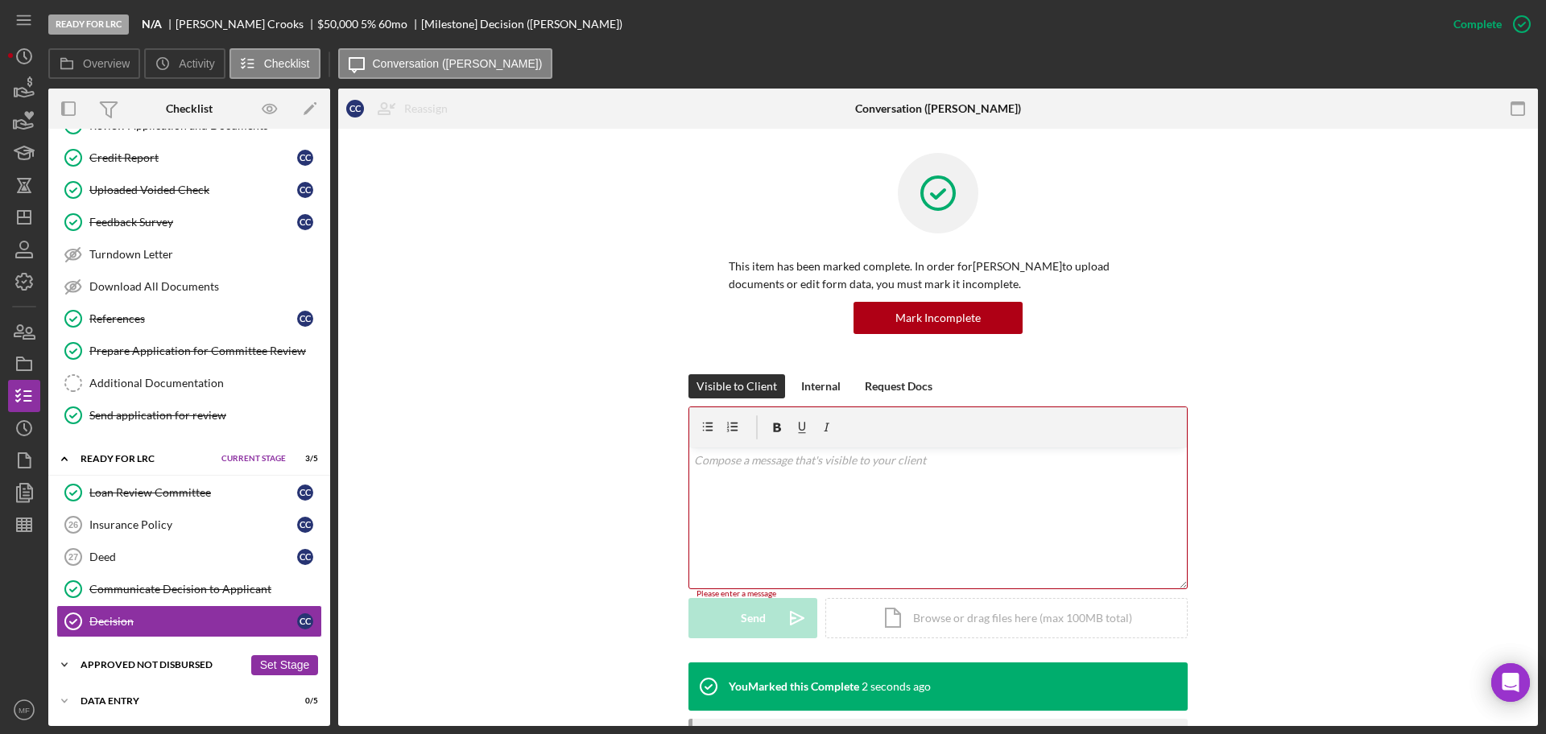
click at [150, 663] on div "Approved Not Disbursed" at bounding box center [161, 665] width 163 height 10
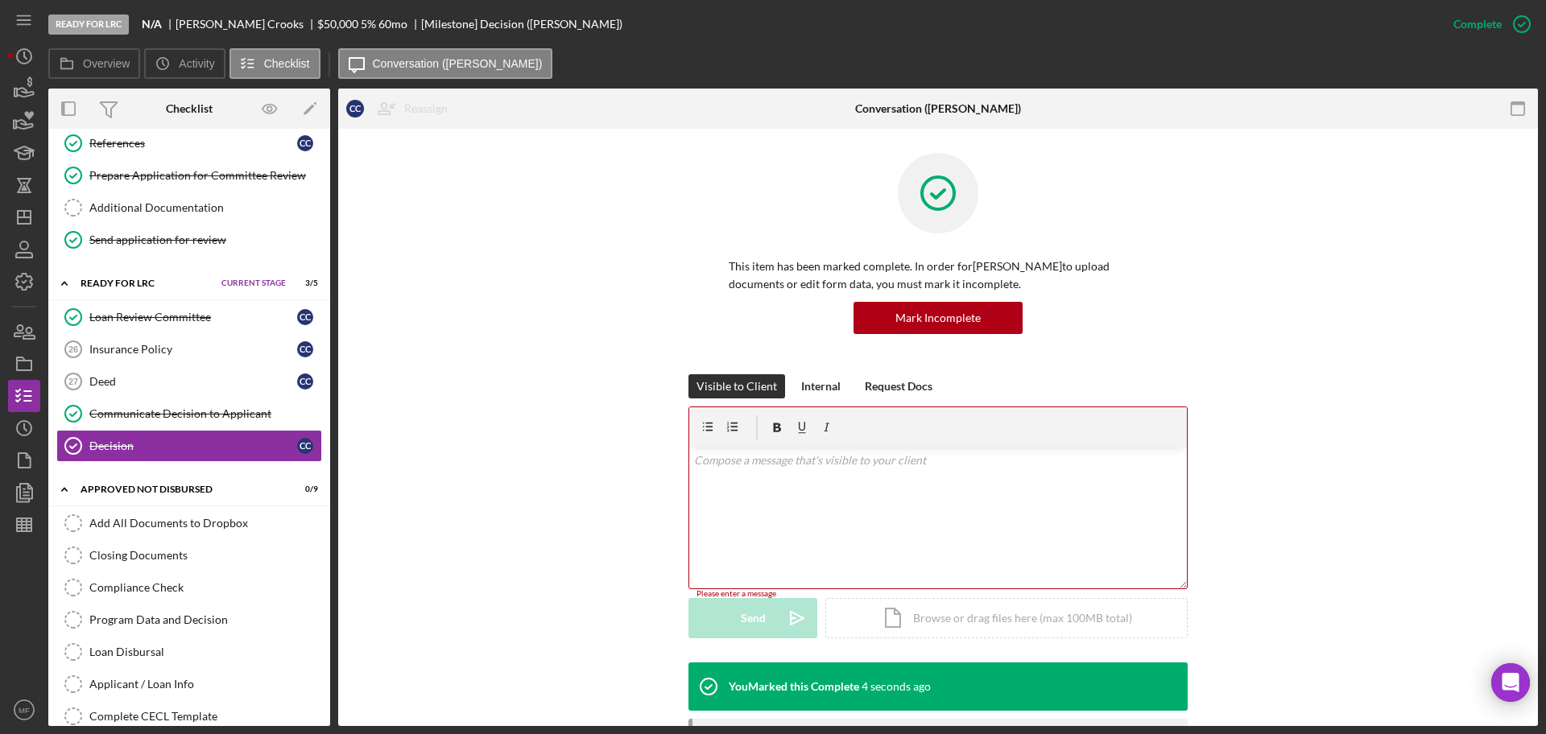
scroll to position [592, 0]
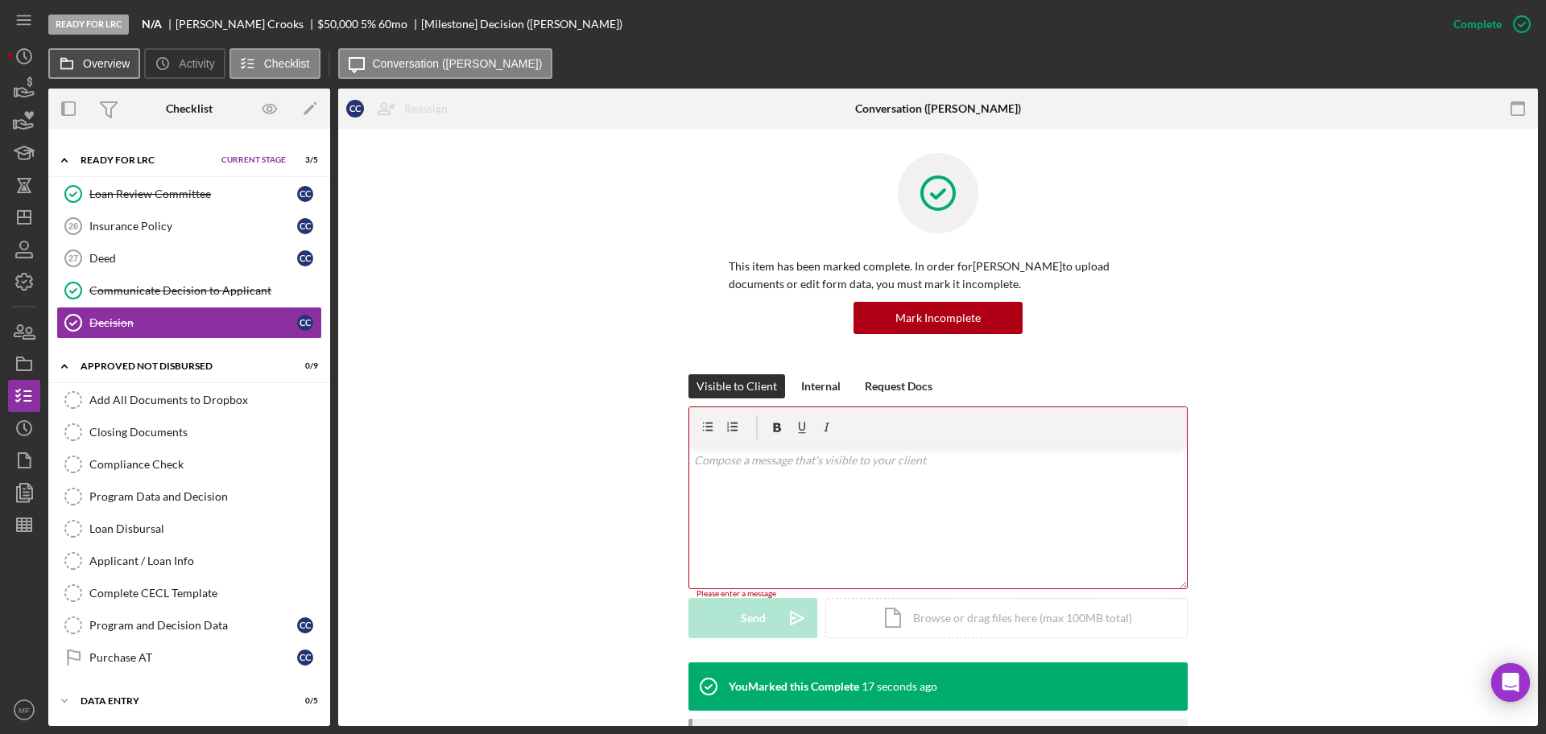
click at [97, 68] on label "Overview" at bounding box center [106, 63] width 47 height 13
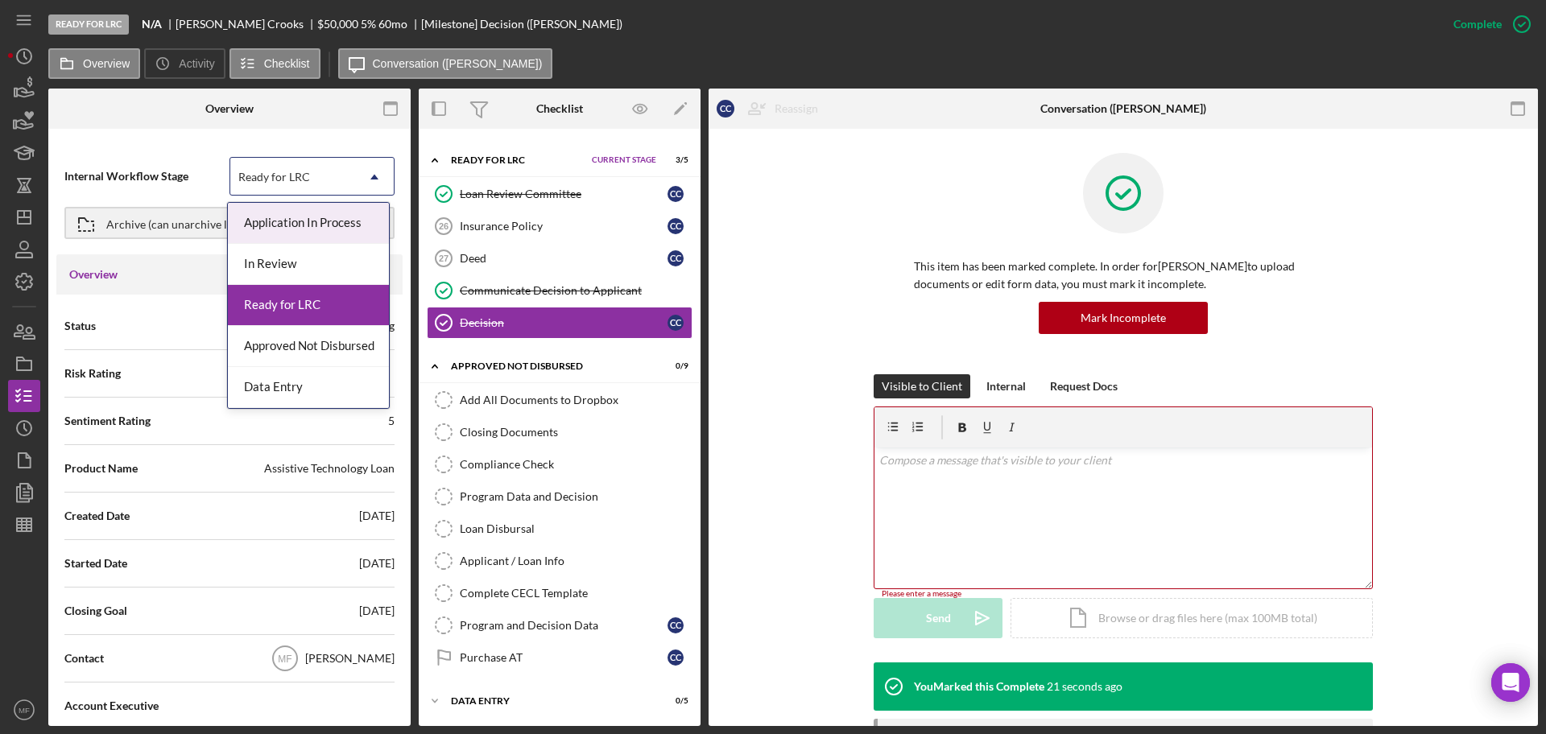
click at [328, 177] on div "Ready for LRC" at bounding box center [292, 177] width 125 height 37
click at [327, 336] on div "Approved Not Disbursed" at bounding box center [308, 346] width 161 height 41
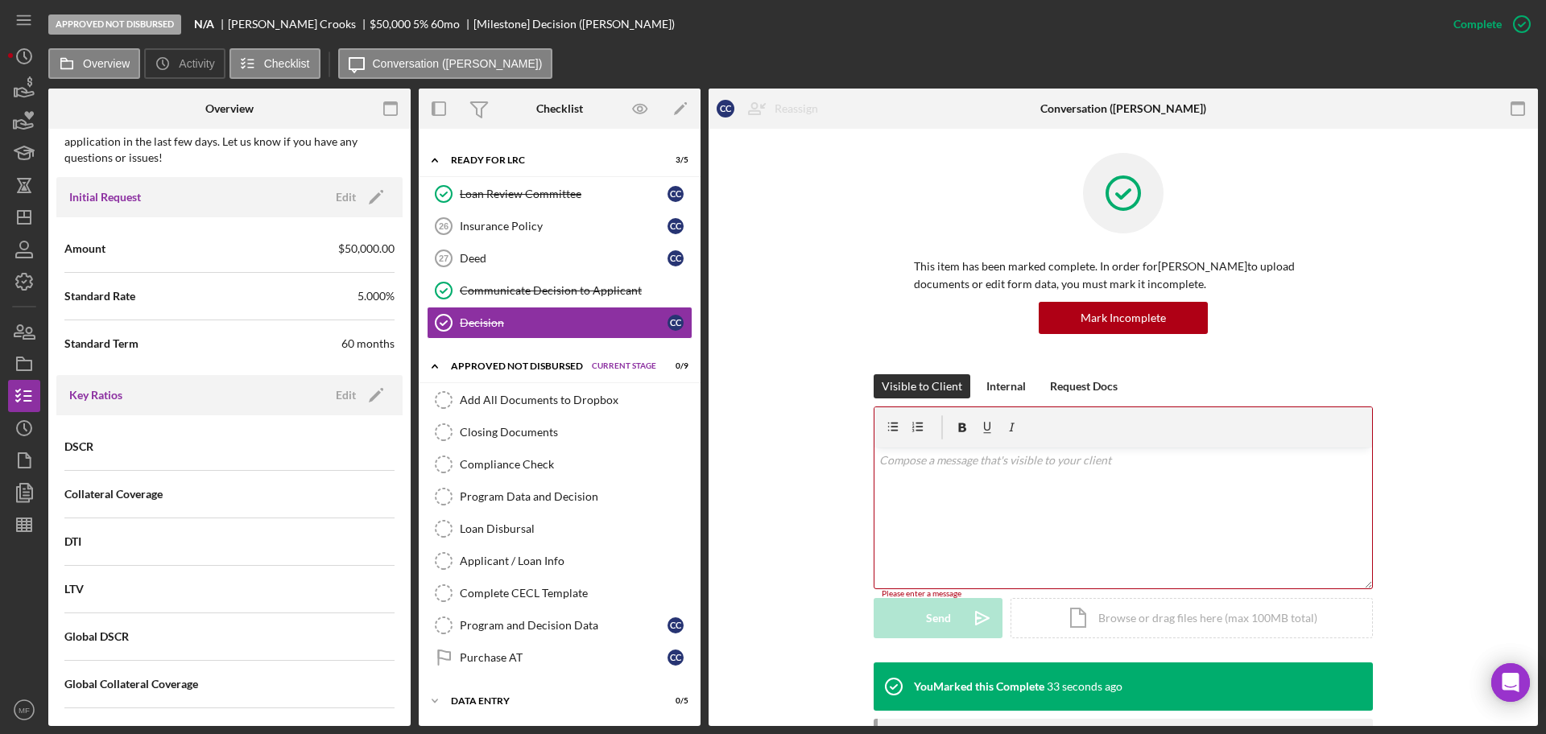
scroll to position [1804, 0]
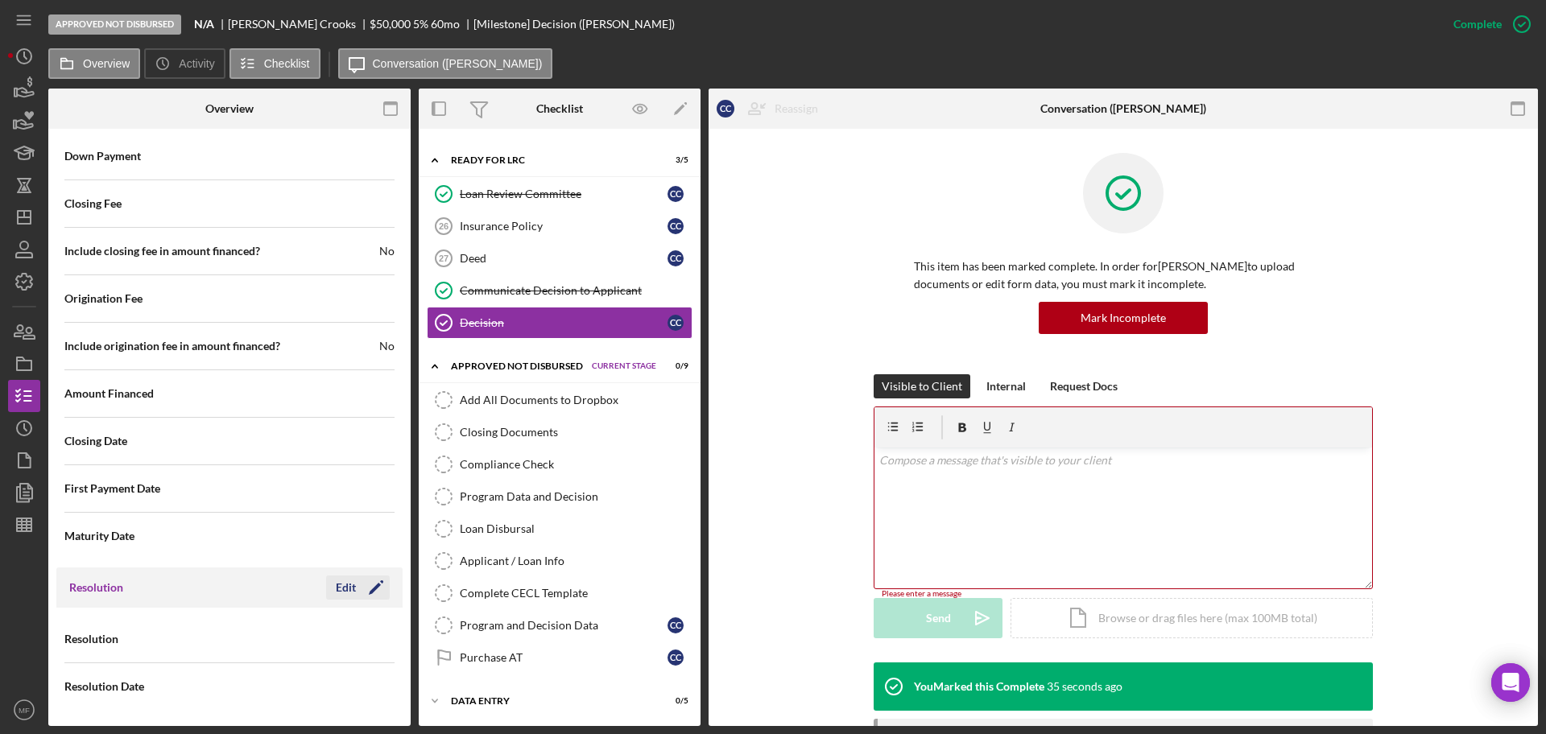
click at [340, 586] on div "Edit" at bounding box center [346, 588] width 20 height 24
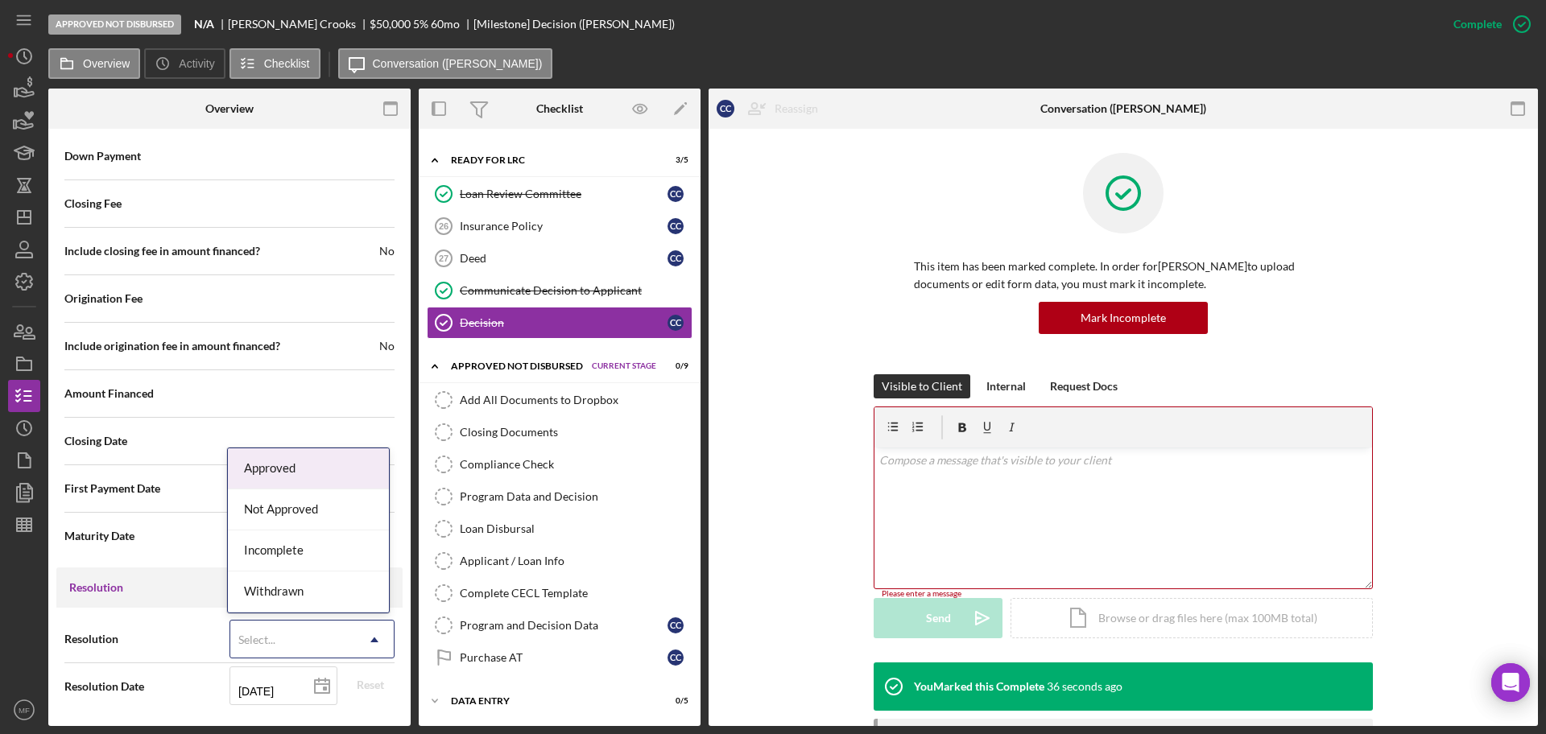
click at [308, 638] on div "Select..." at bounding box center [292, 639] width 125 height 37
click at [296, 462] on div "Approved" at bounding box center [308, 468] width 161 height 41
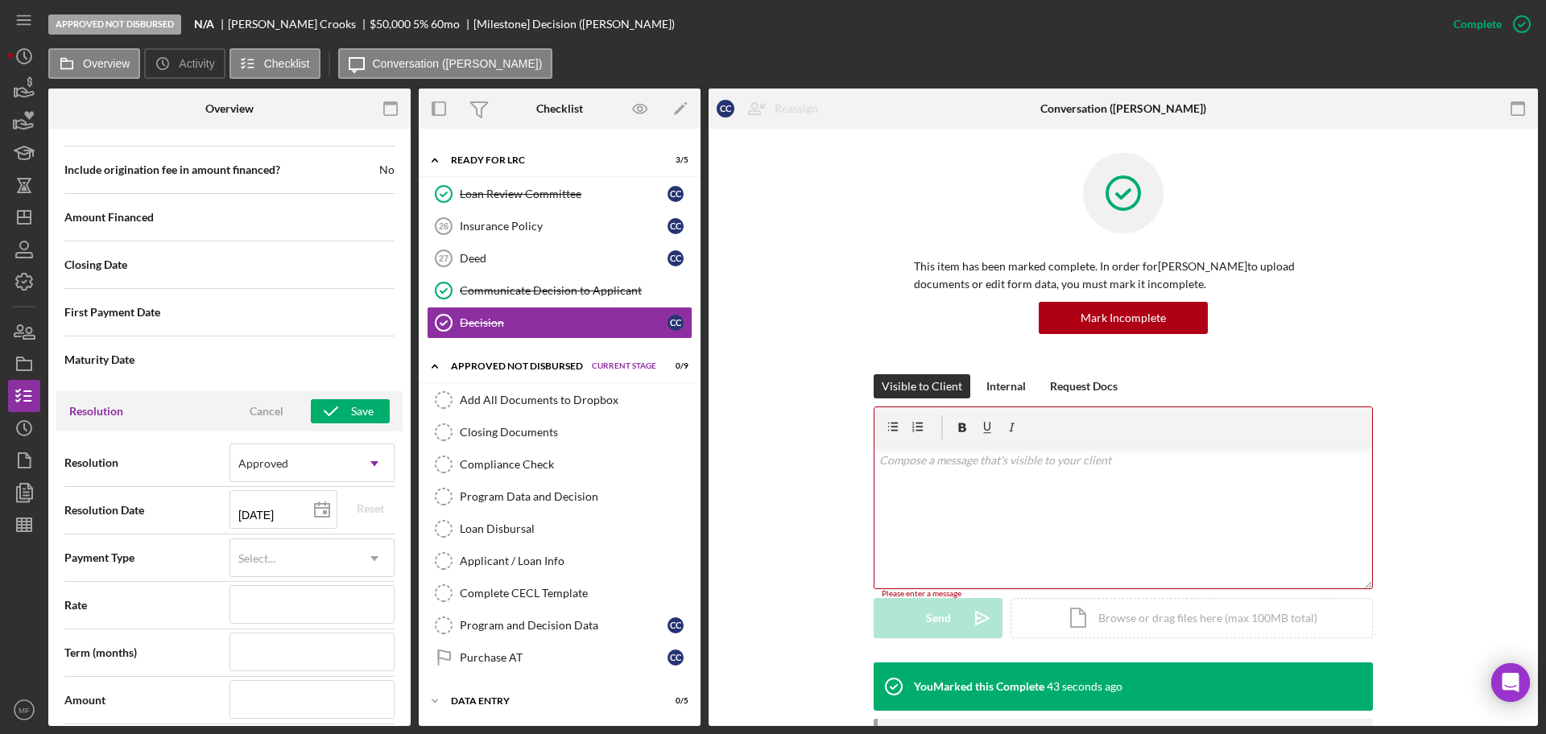
scroll to position [2005, 0]
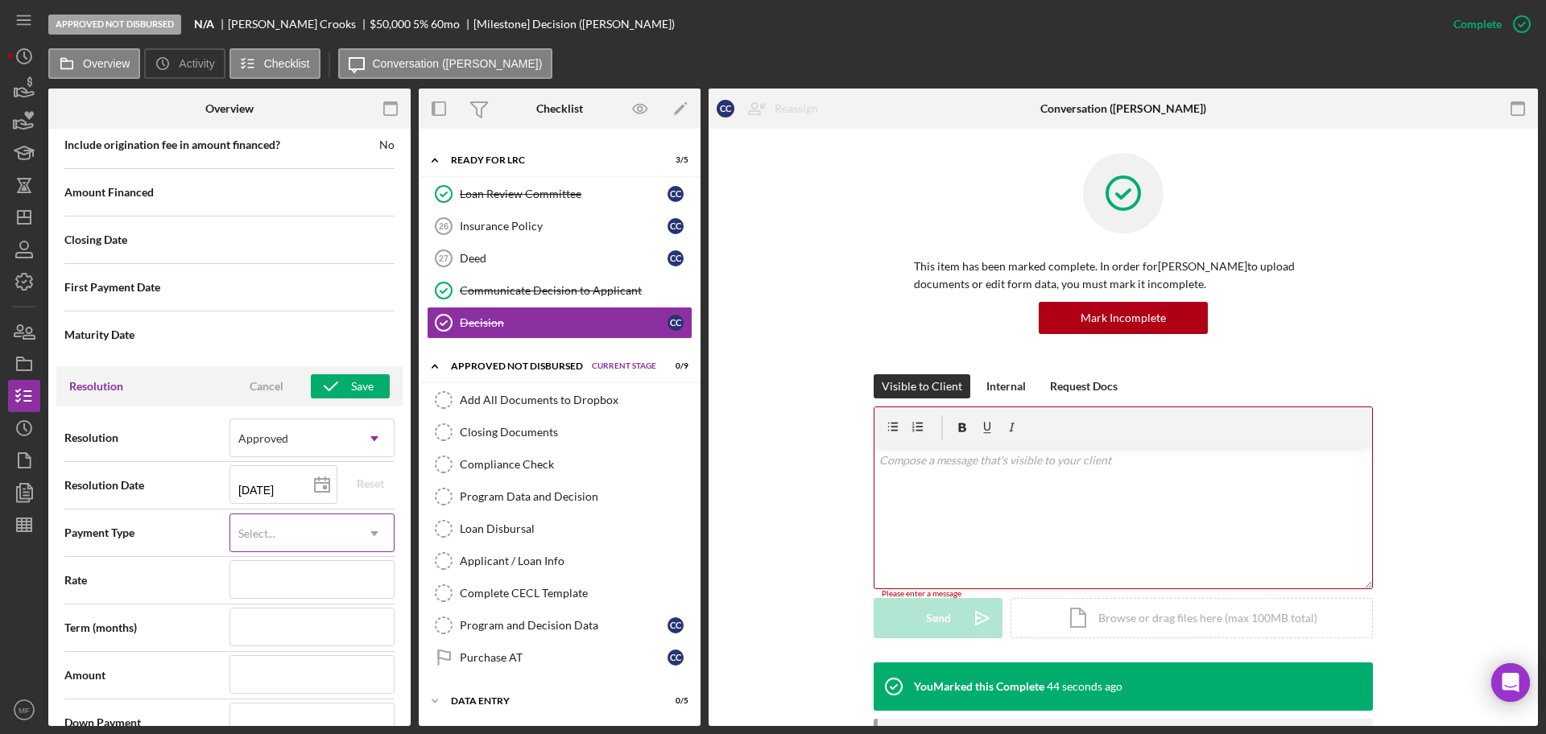
click at [287, 536] on div "Select..." at bounding box center [292, 533] width 125 height 37
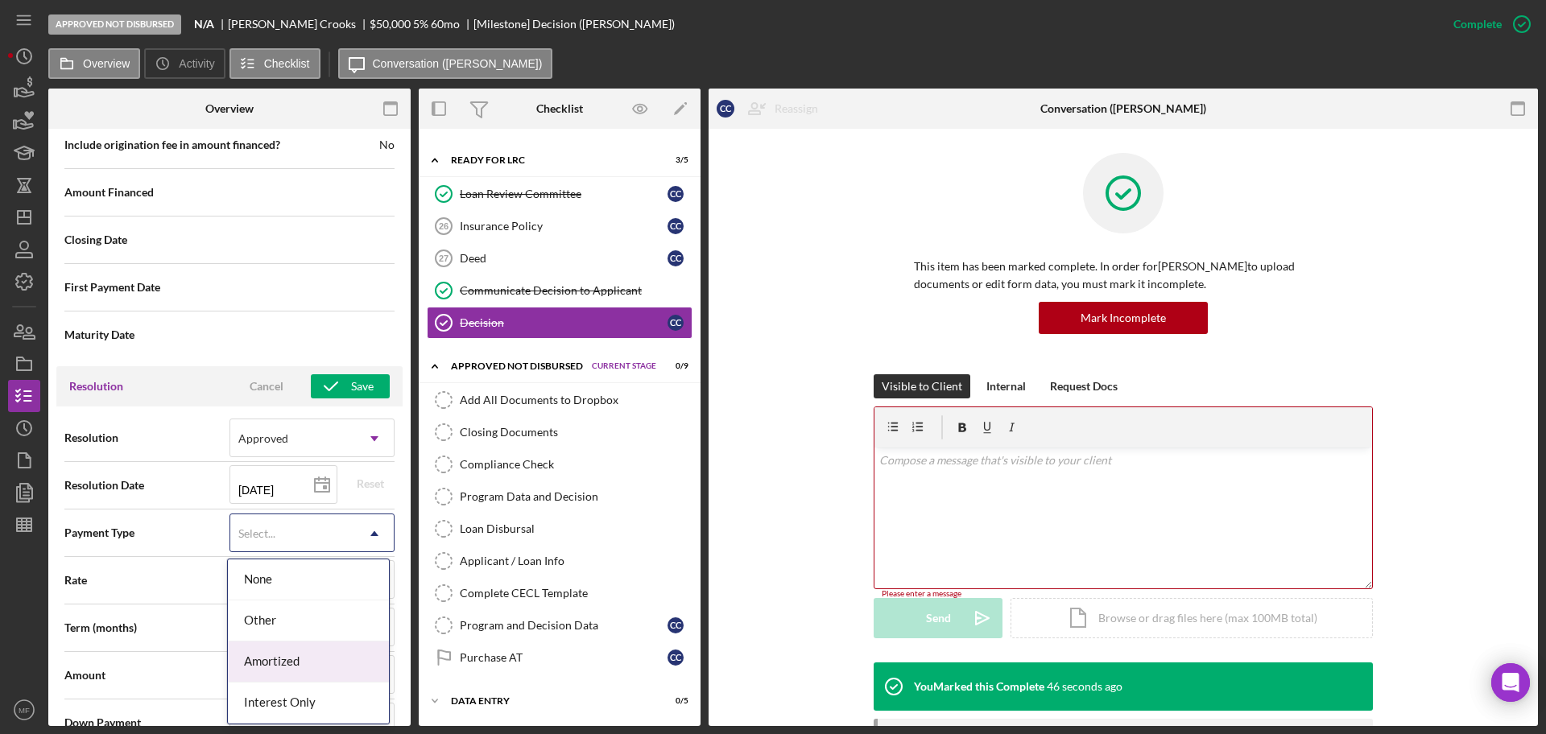
click at [303, 653] on div "Amortized" at bounding box center [308, 662] width 161 height 41
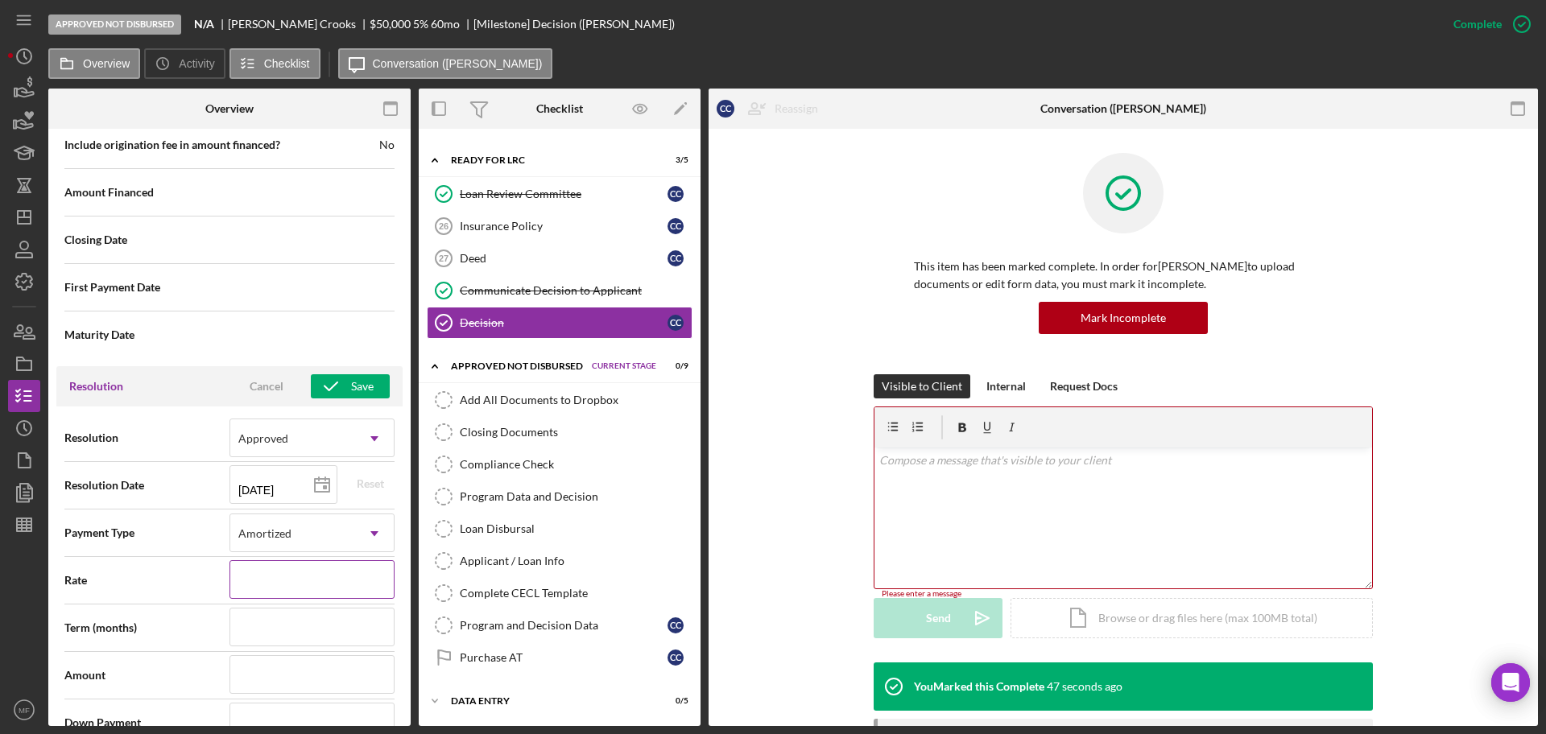
click at [279, 590] on input at bounding box center [311, 579] width 165 height 39
type input "5%"
type input "5.%"
type input "5.0%"
type input "5.000%"
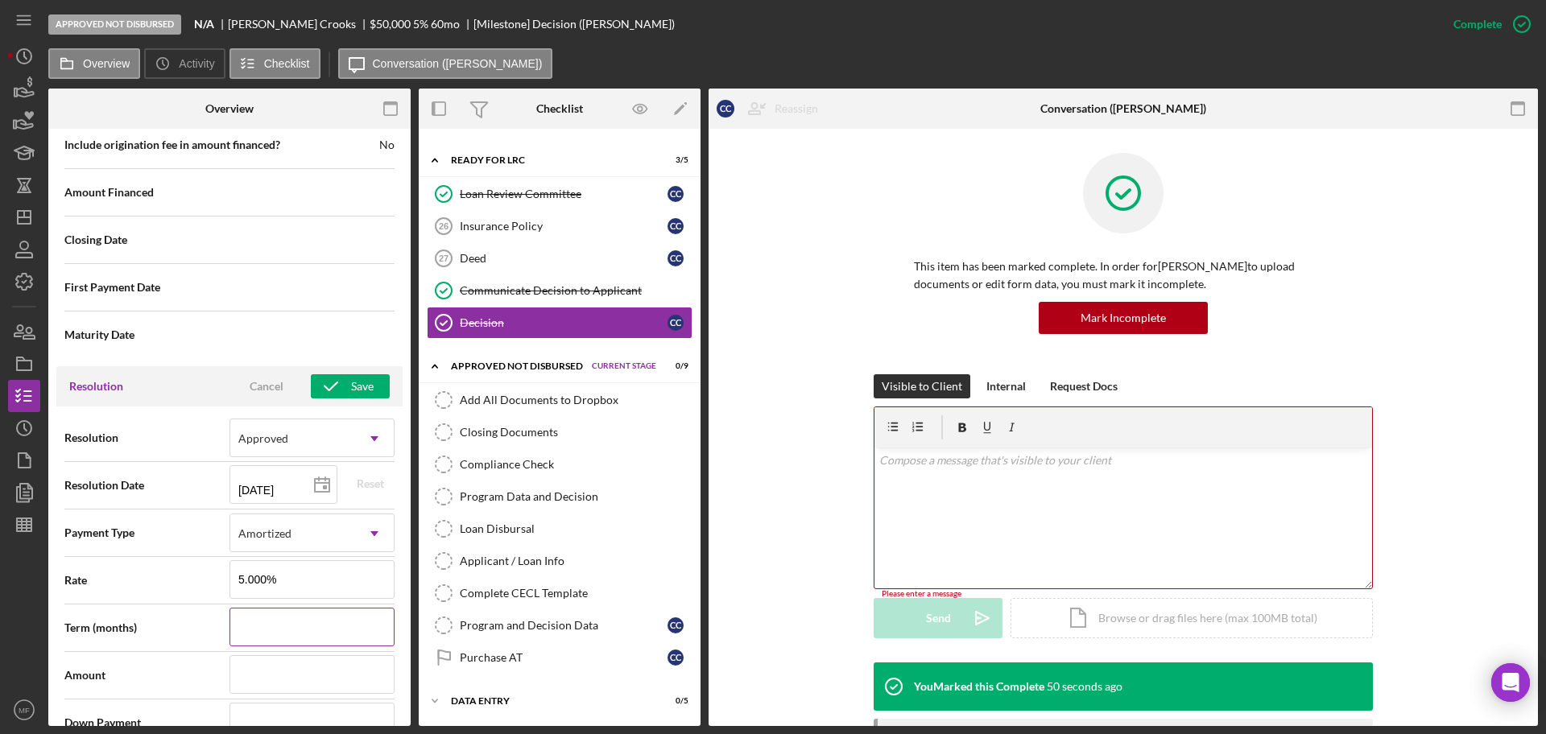
click at [283, 634] on input at bounding box center [311, 627] width 165 height 39
type input "9"
type input "96"
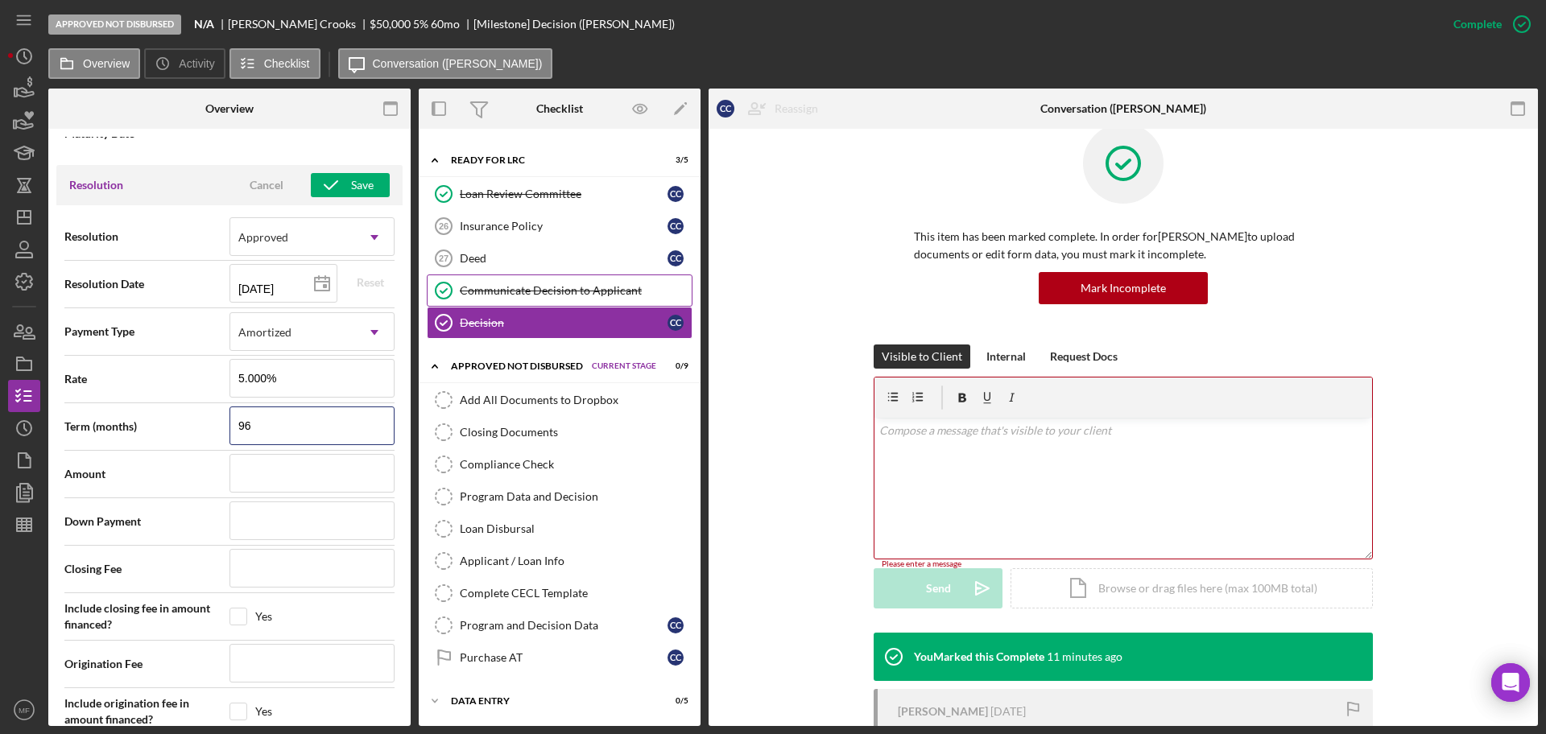
scroll to position [0, 0]
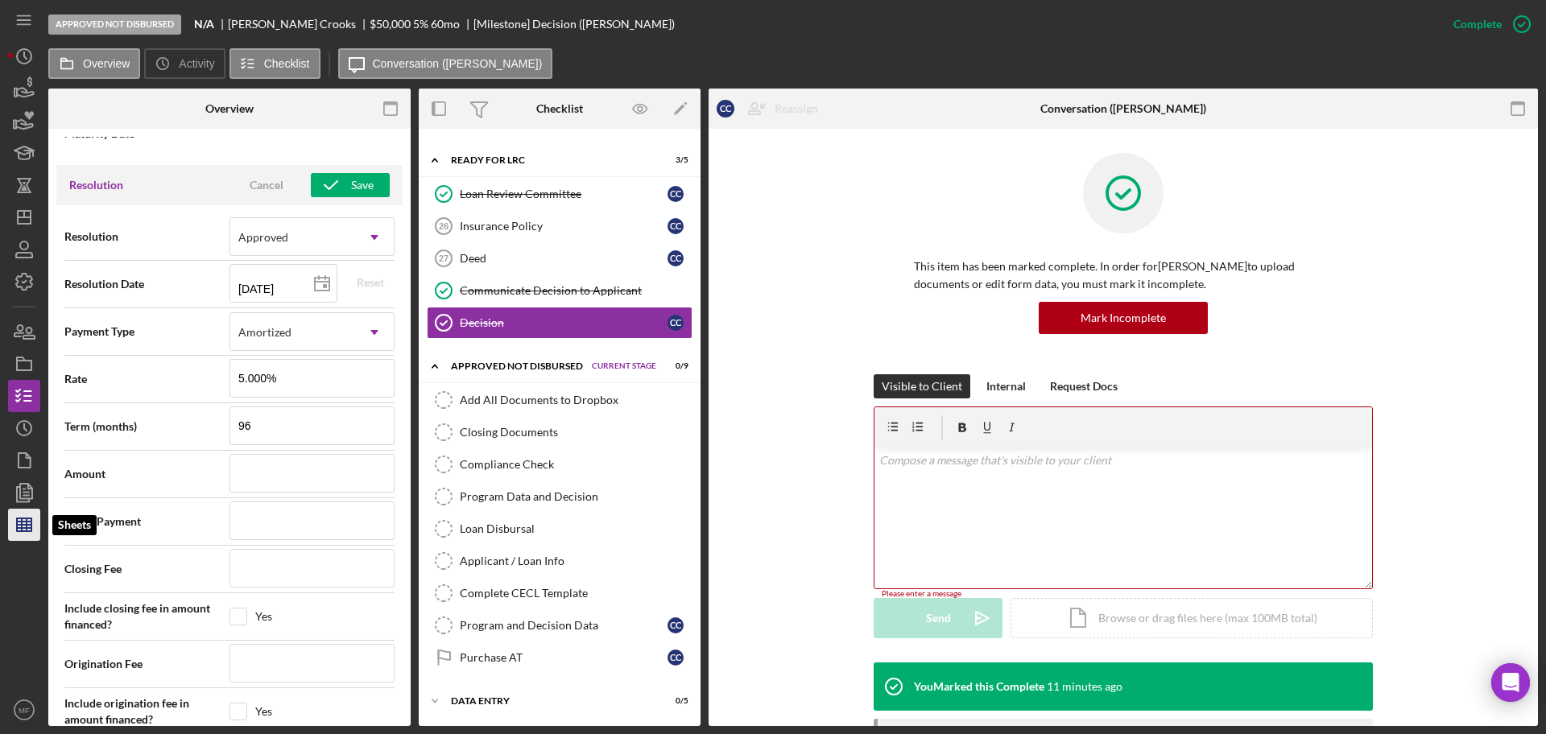
click at [28, 516] on icon "button" at bounding box center [24, 525] width 40 height 40
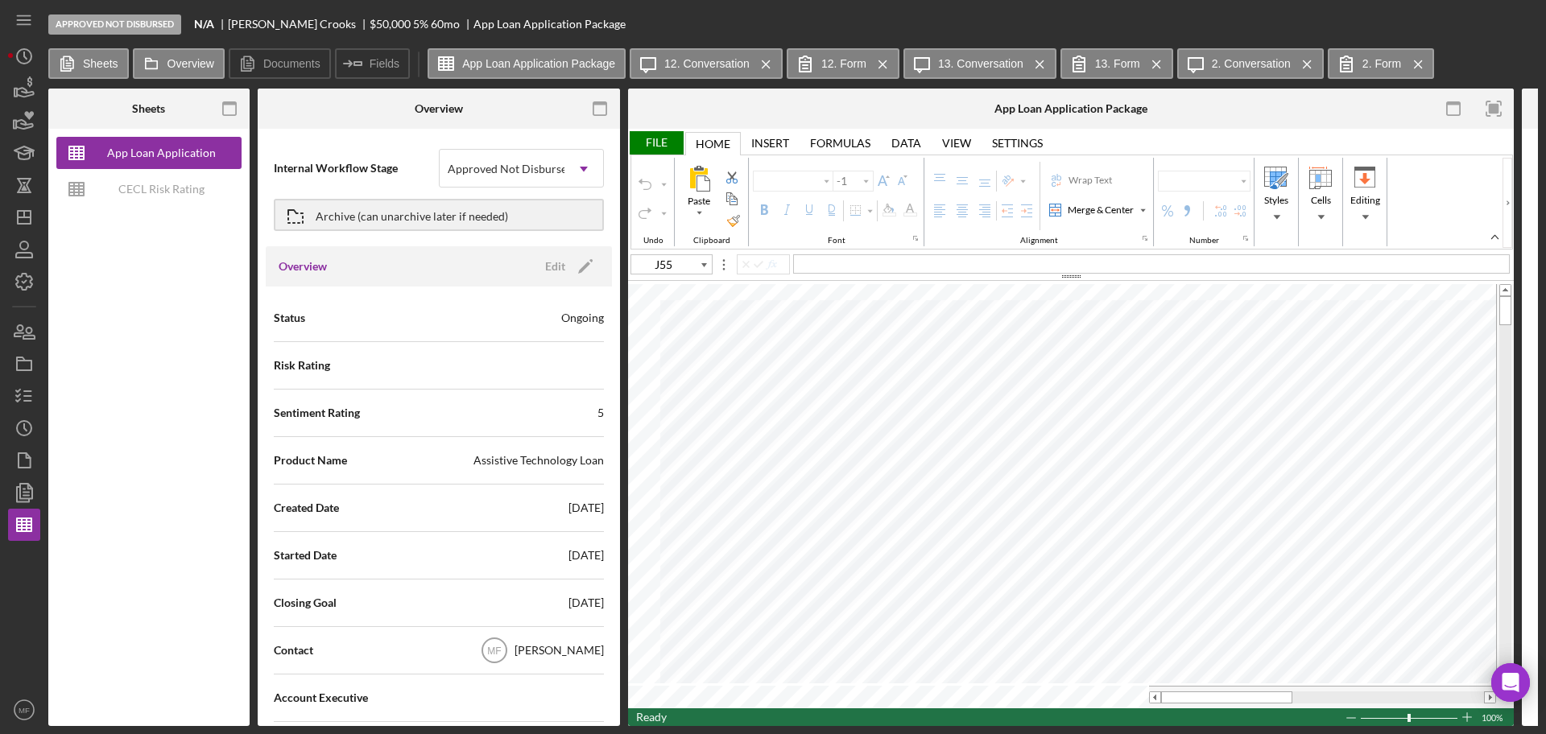
type input "Calibri"
type input "11"
type input "Arial"
type input "C58"
type input "C60"
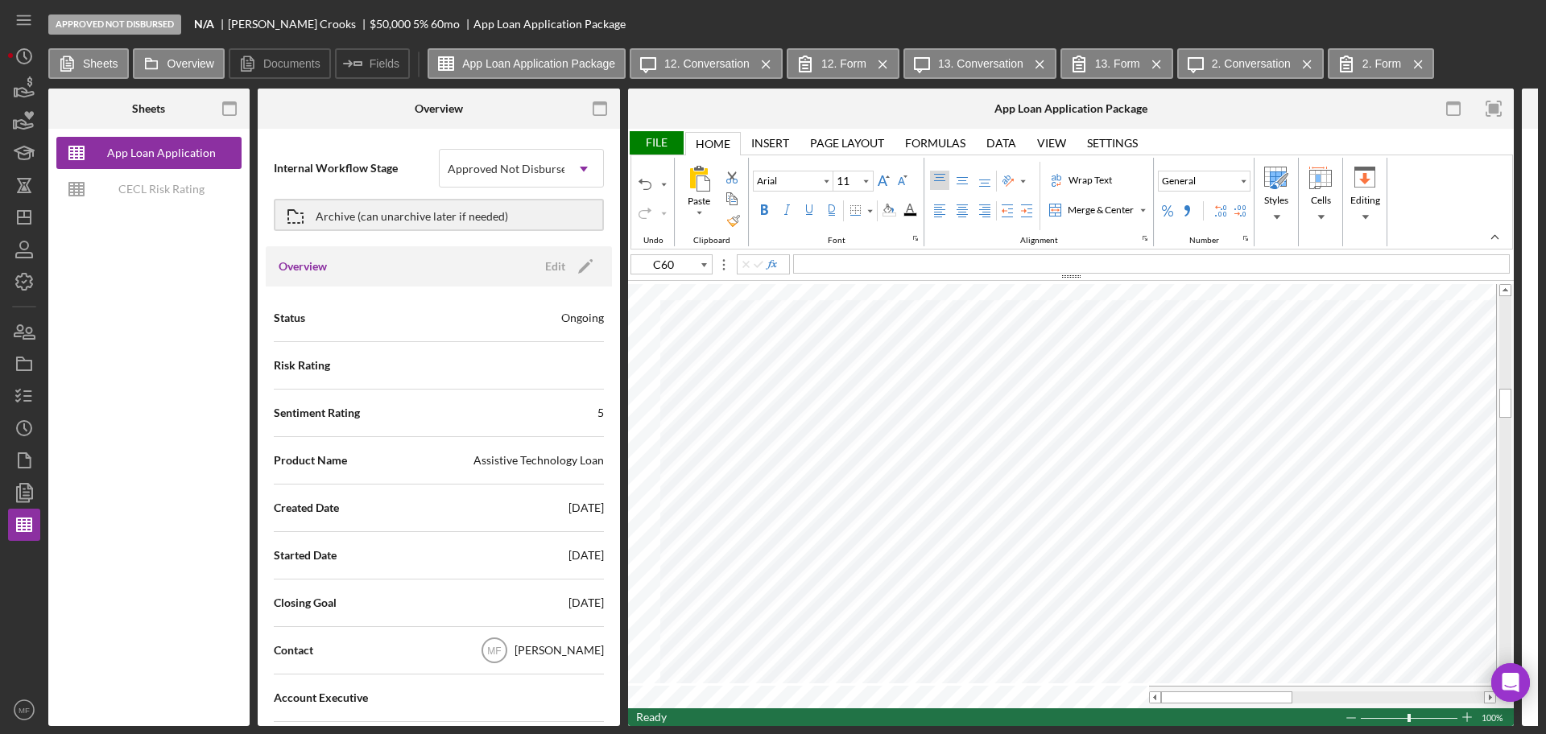
type input "C61"
type input "Calibri"
type input "C62"
type input "C64"
type input "C68"
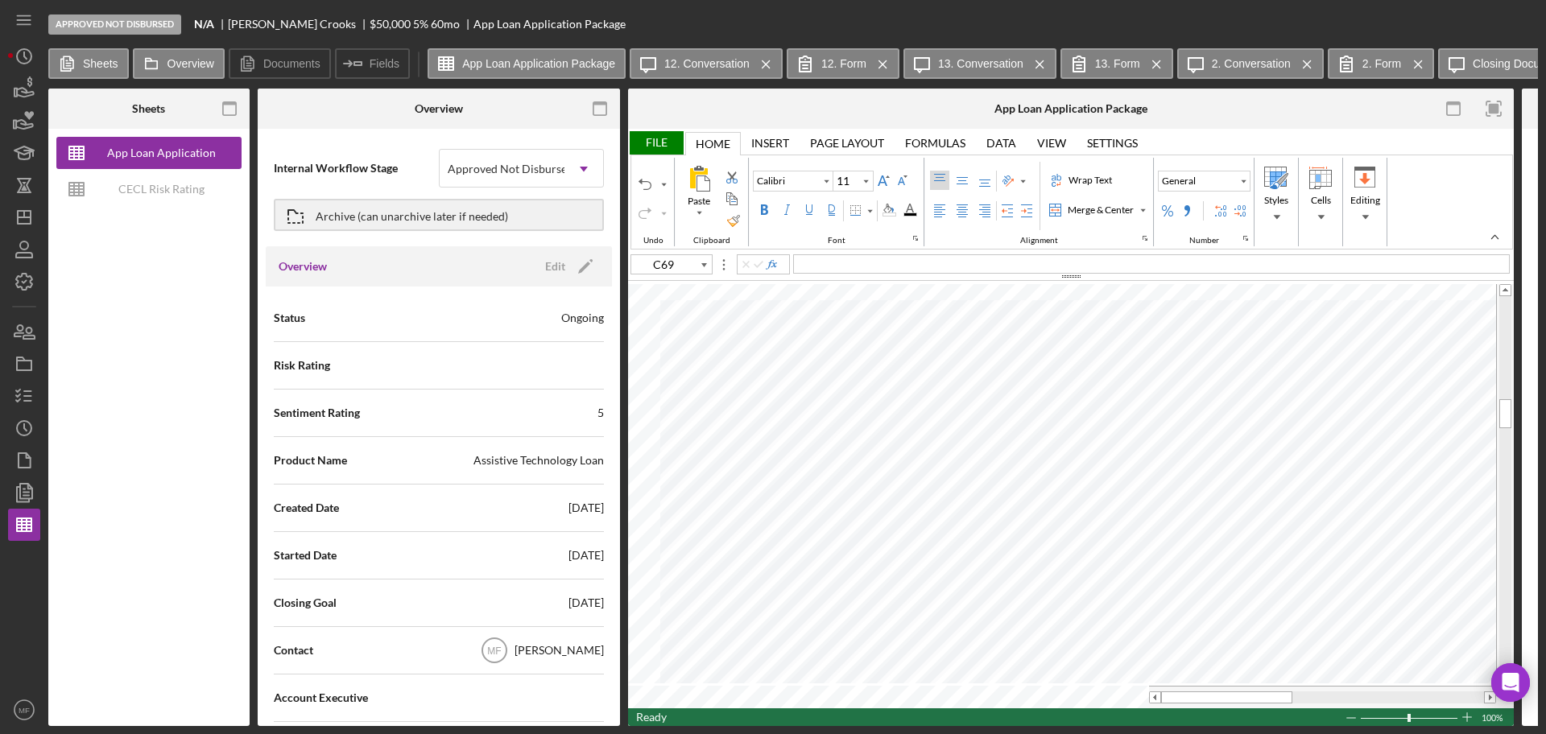
type input "C70"
type input "C71"
click at [659, 144] on div "File" at bounding box center [656, 142] width 56 height 23
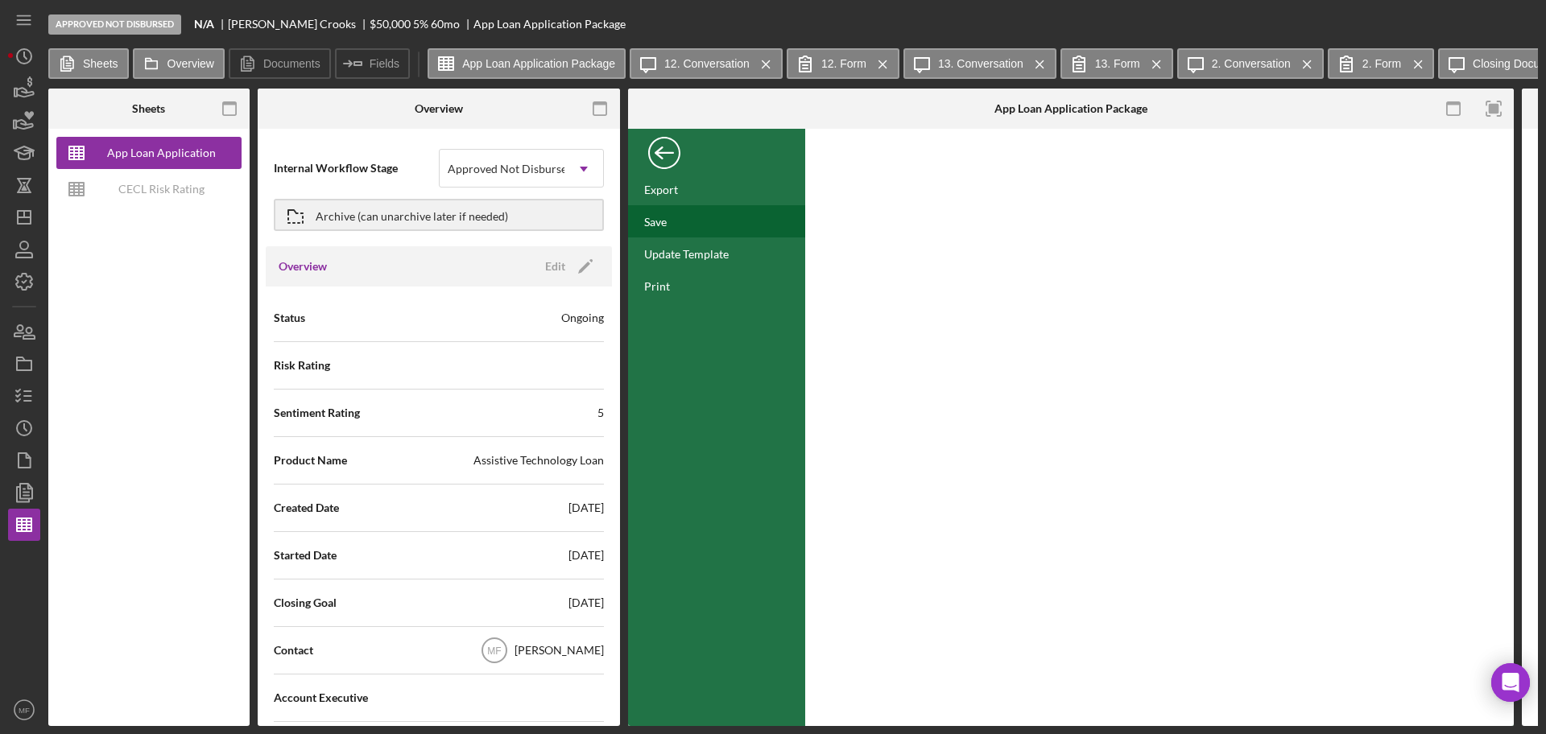
click at [672, 218] on div "Save" at bounding box center [716, 221] width 177 height 32
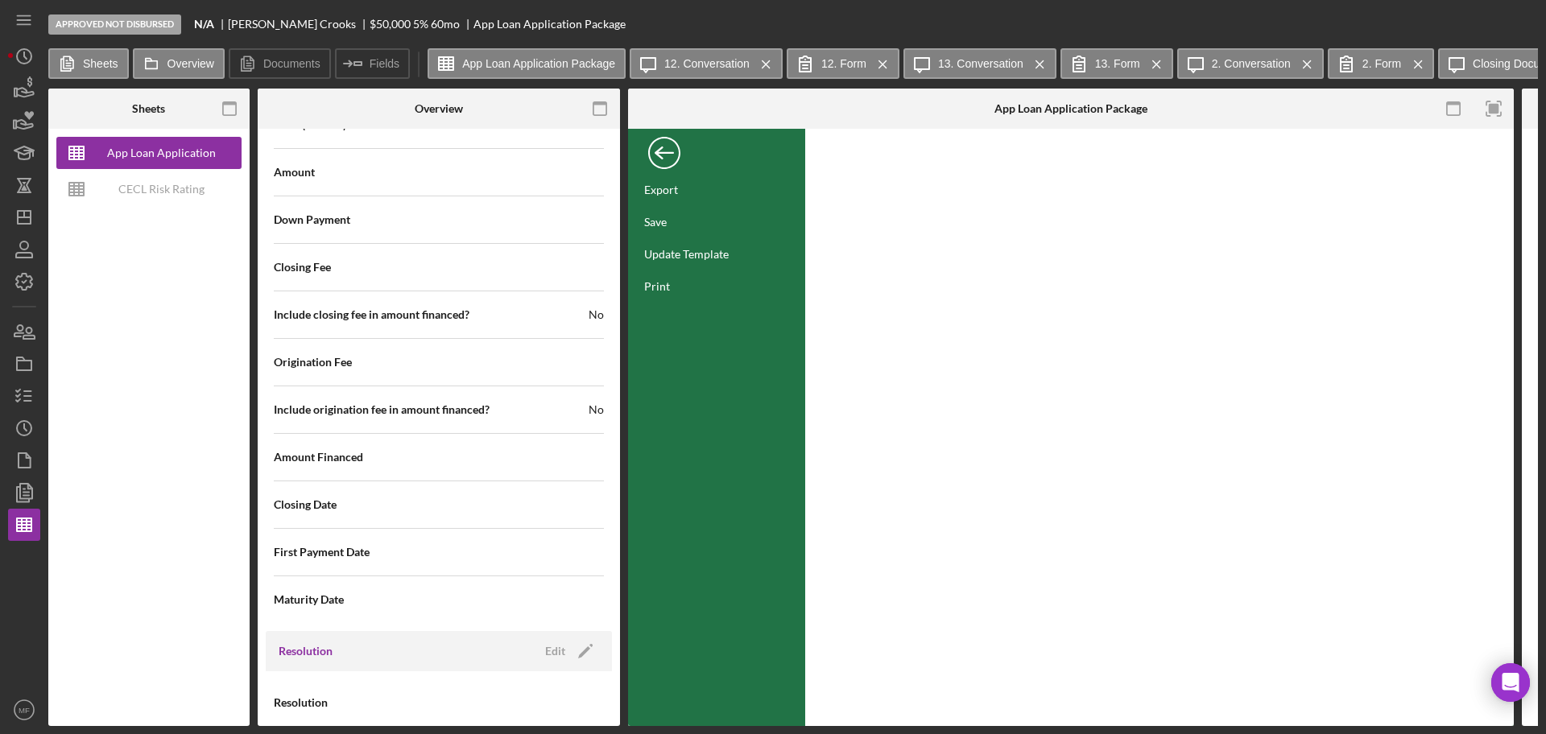
scroll to position [1801, 0]
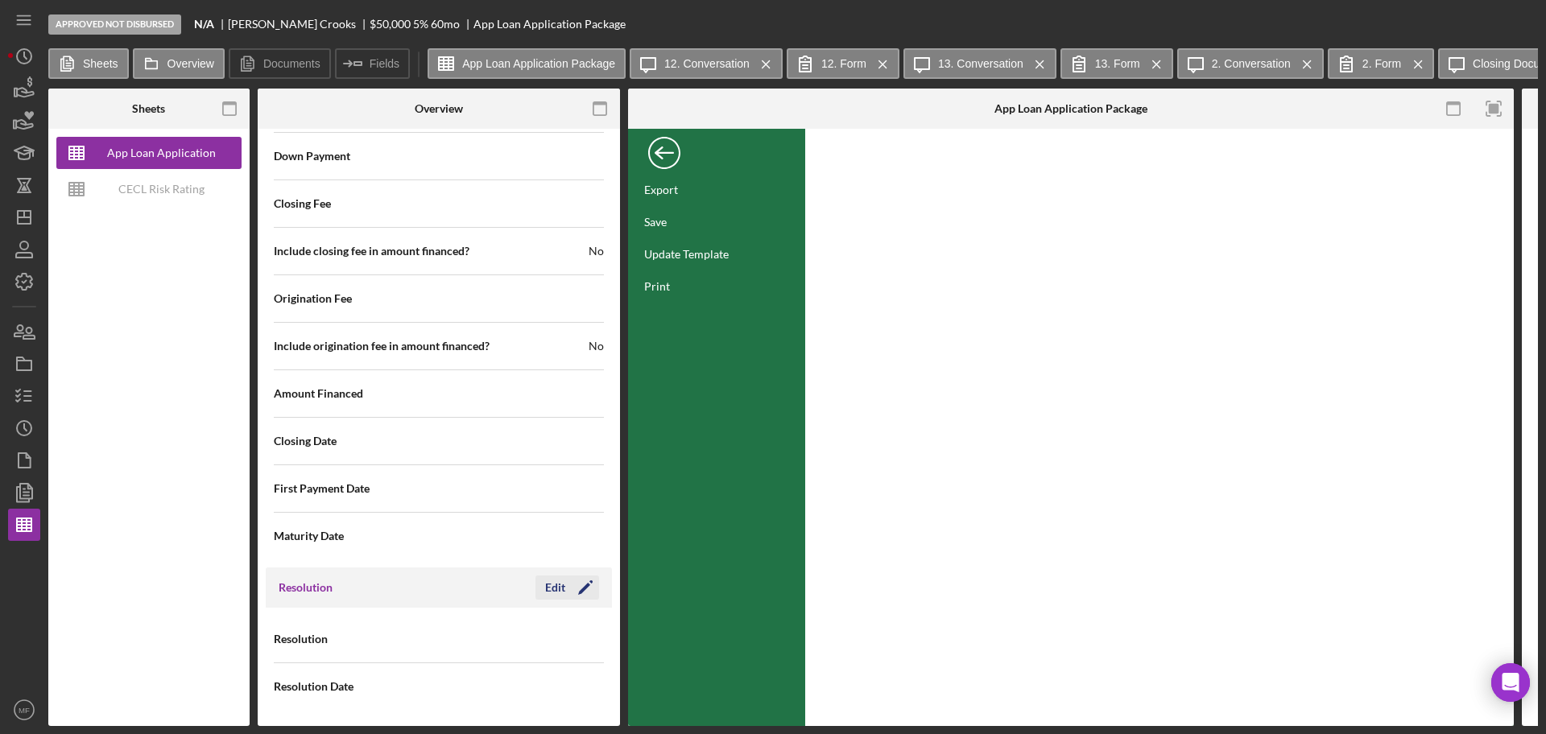
click at [552, 580] on div "Edit" at bounding box center [555, 588] width 20 height 24
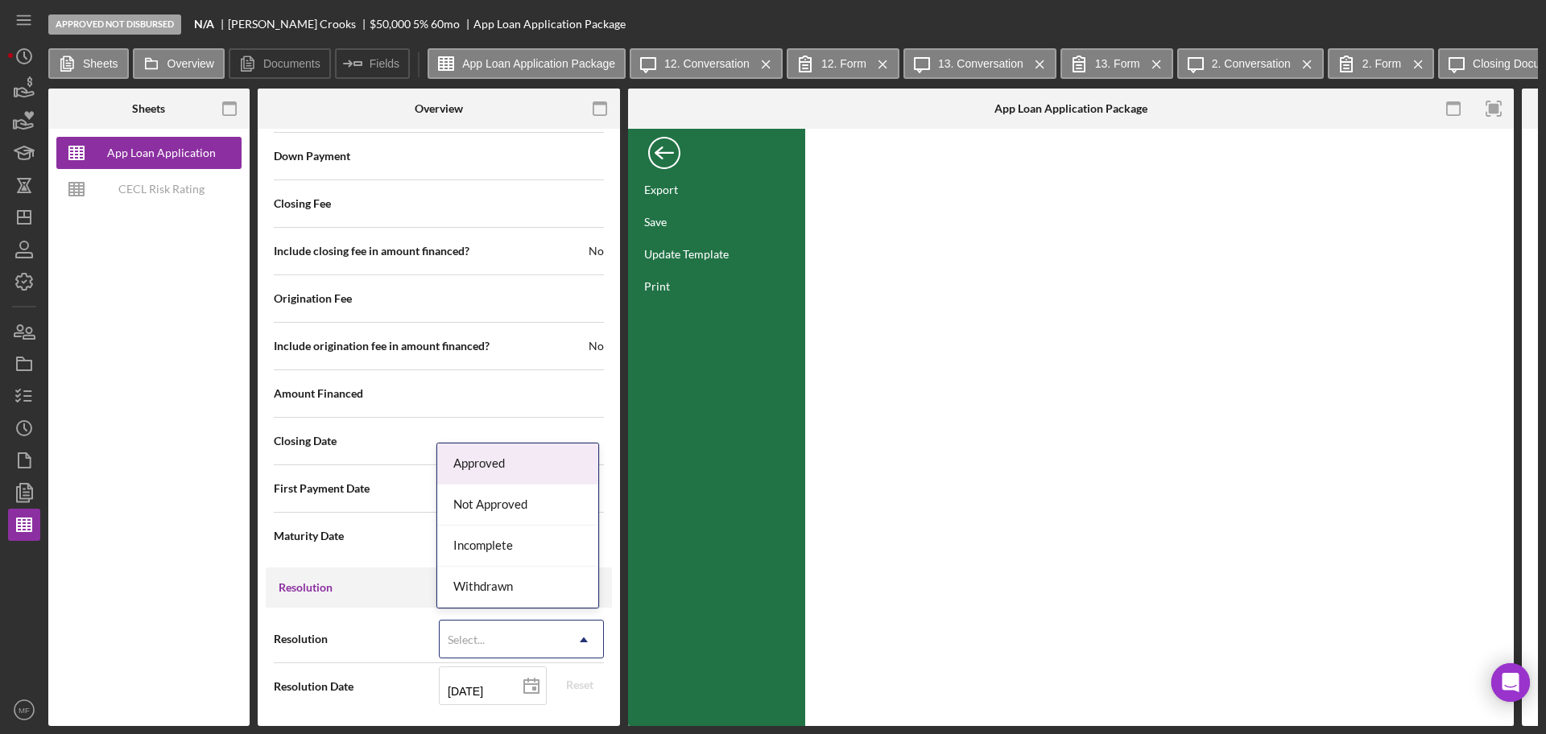
click at [493, 633] on div "Select..." at bounding box center [502, 639] width 125 height 37
click at [502, 448] on div "Approved" at bounding box center [517, 464] width 161 height 41
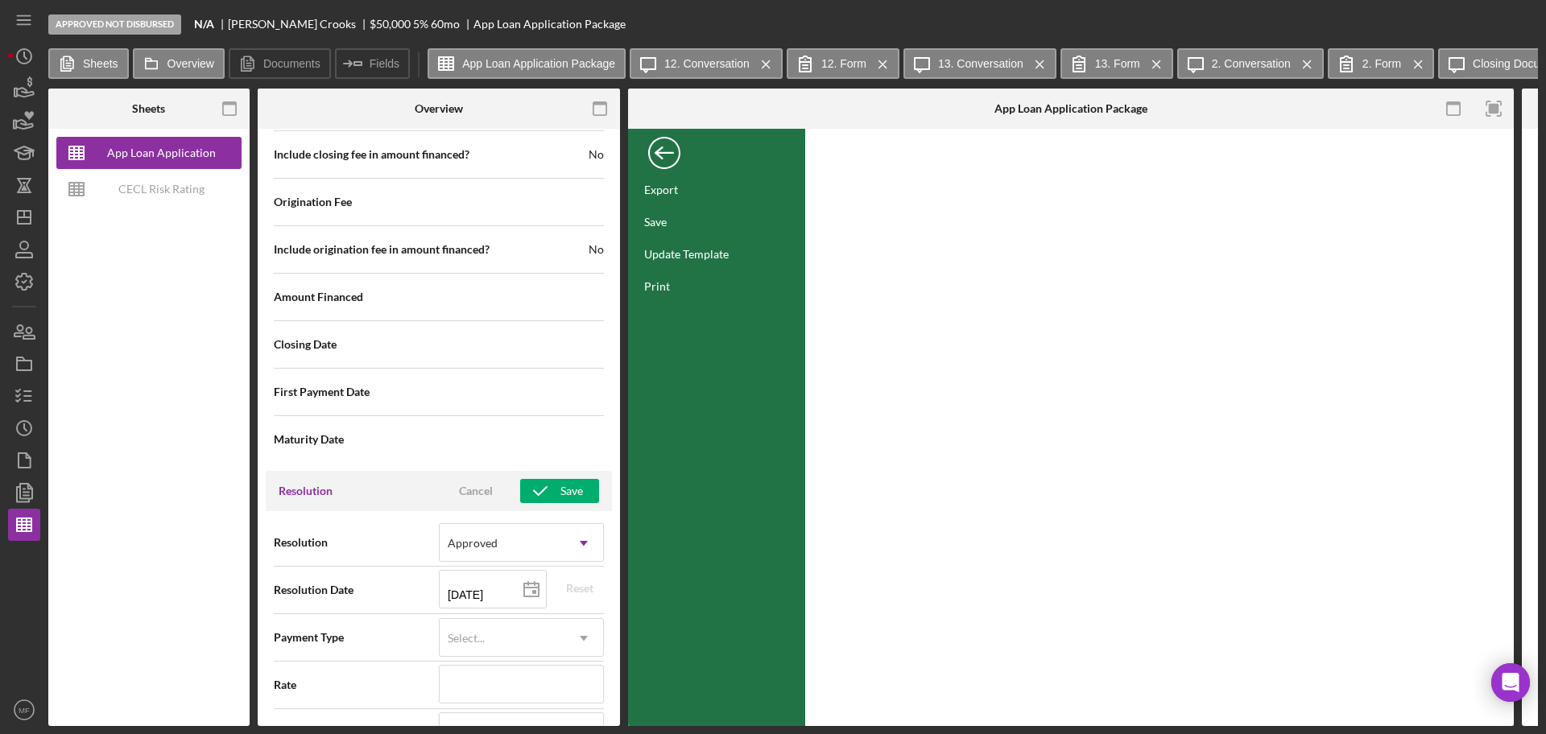
scroll to position [2203, 0]
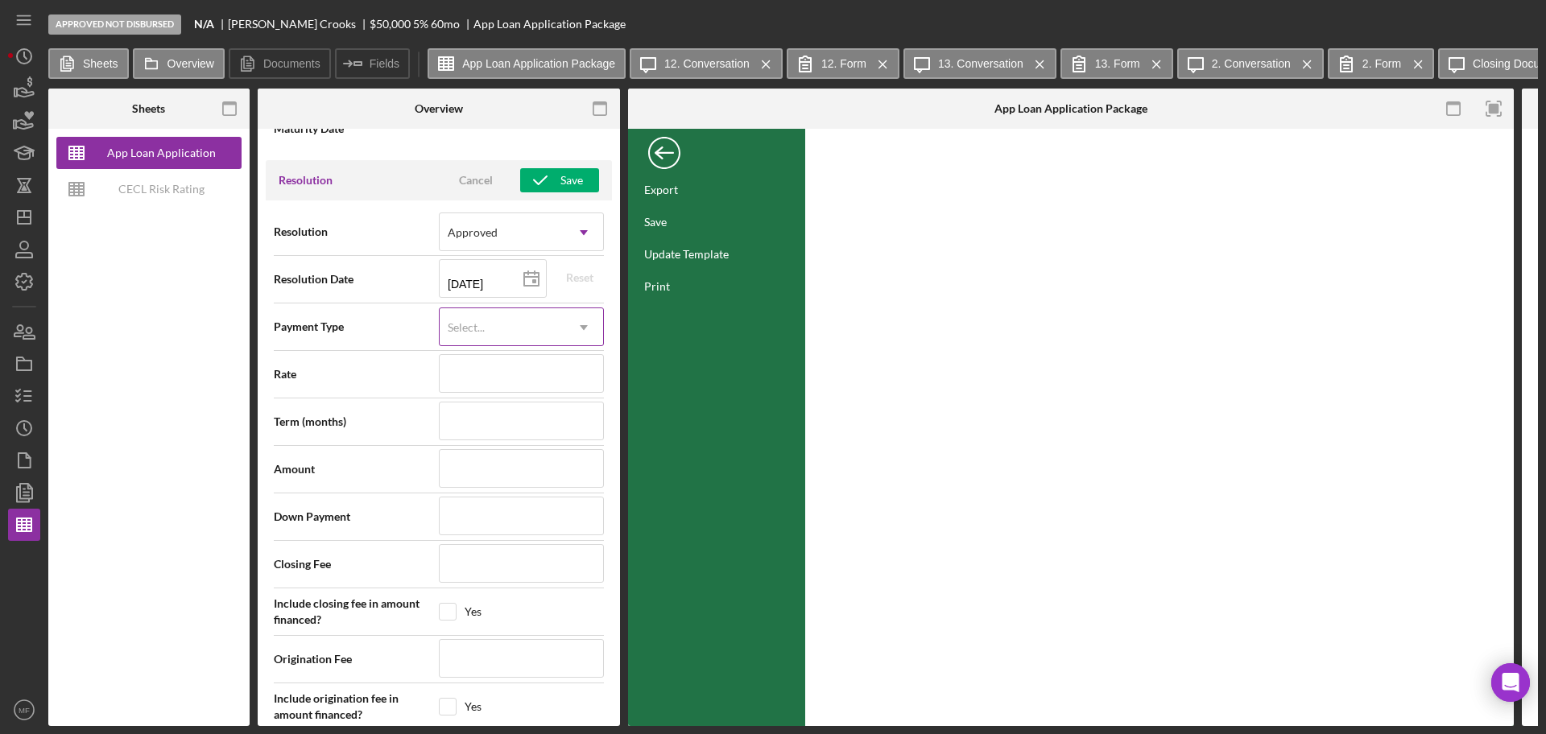
click at [498, 324] on div "Select..." at bounding box center [502, 327] width 125 height 37
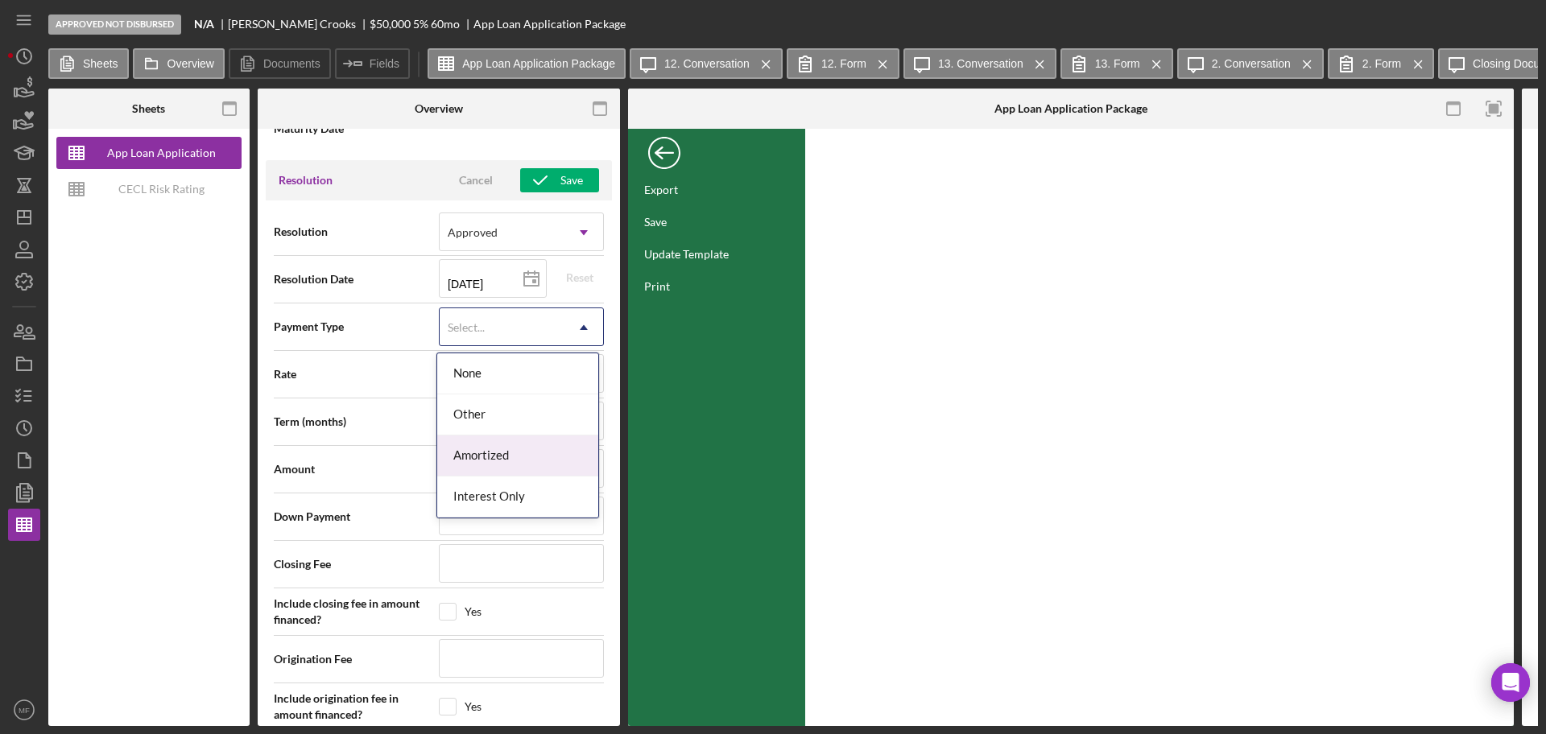
click at [474, 458] on div "Amortized" at bounding box center [517, 456] width 161 height 41
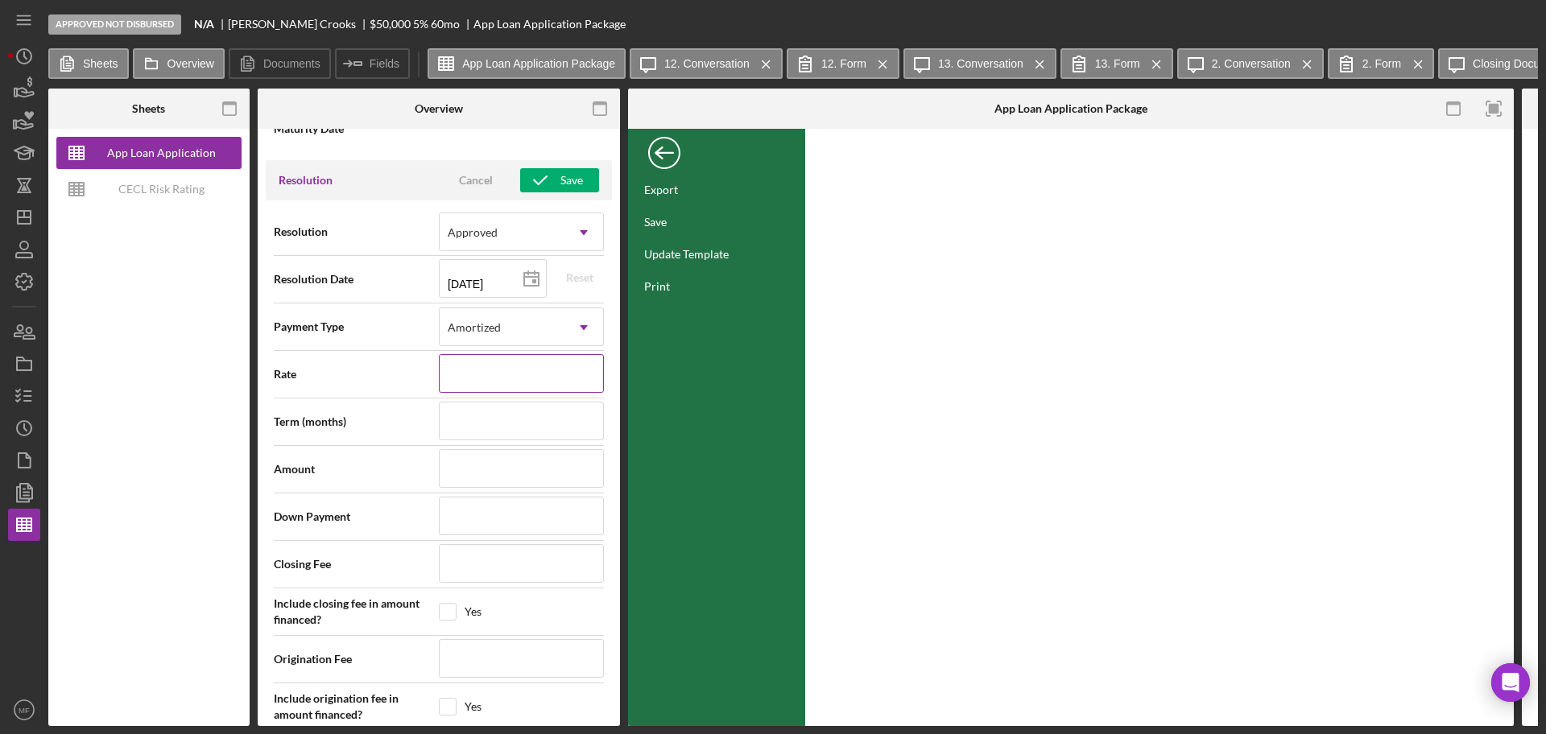
click at [489, 365] on input at bounding box center [521, 373] width 165 height 39
type input "5%"
type input "5.%"
type input "5.0%"
type input "5.000%"
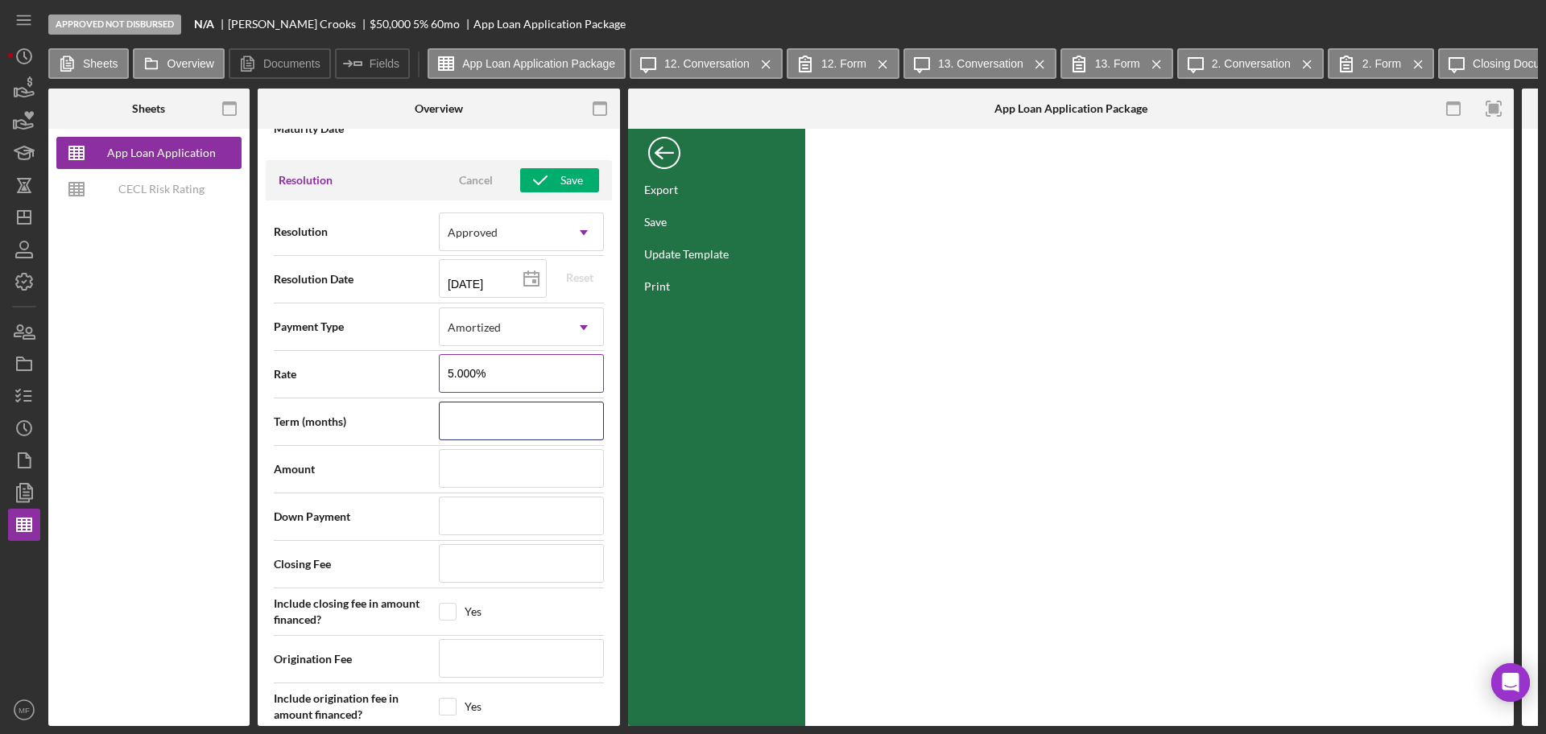
type input "9"
type input "96"
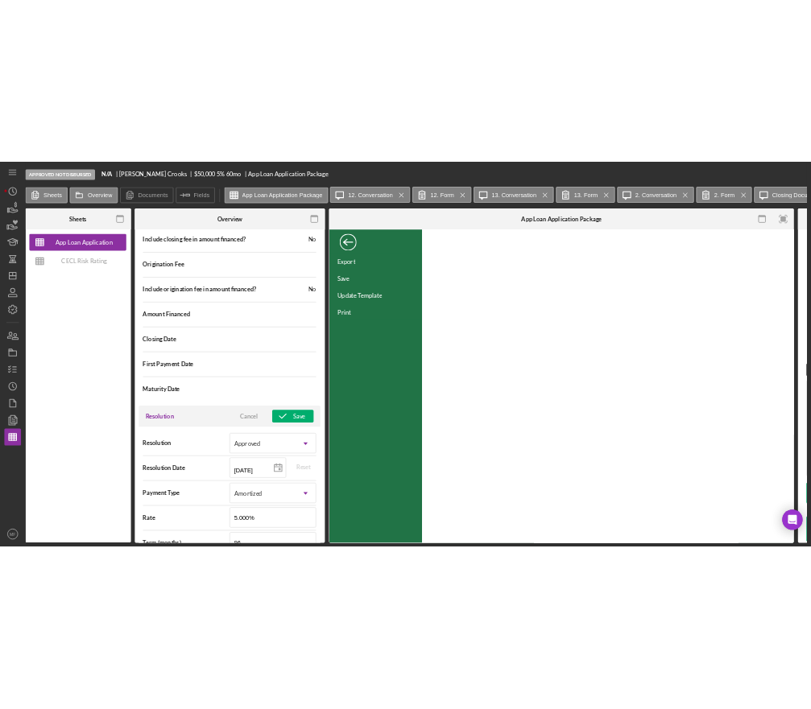
scroll to position [1912, 0]
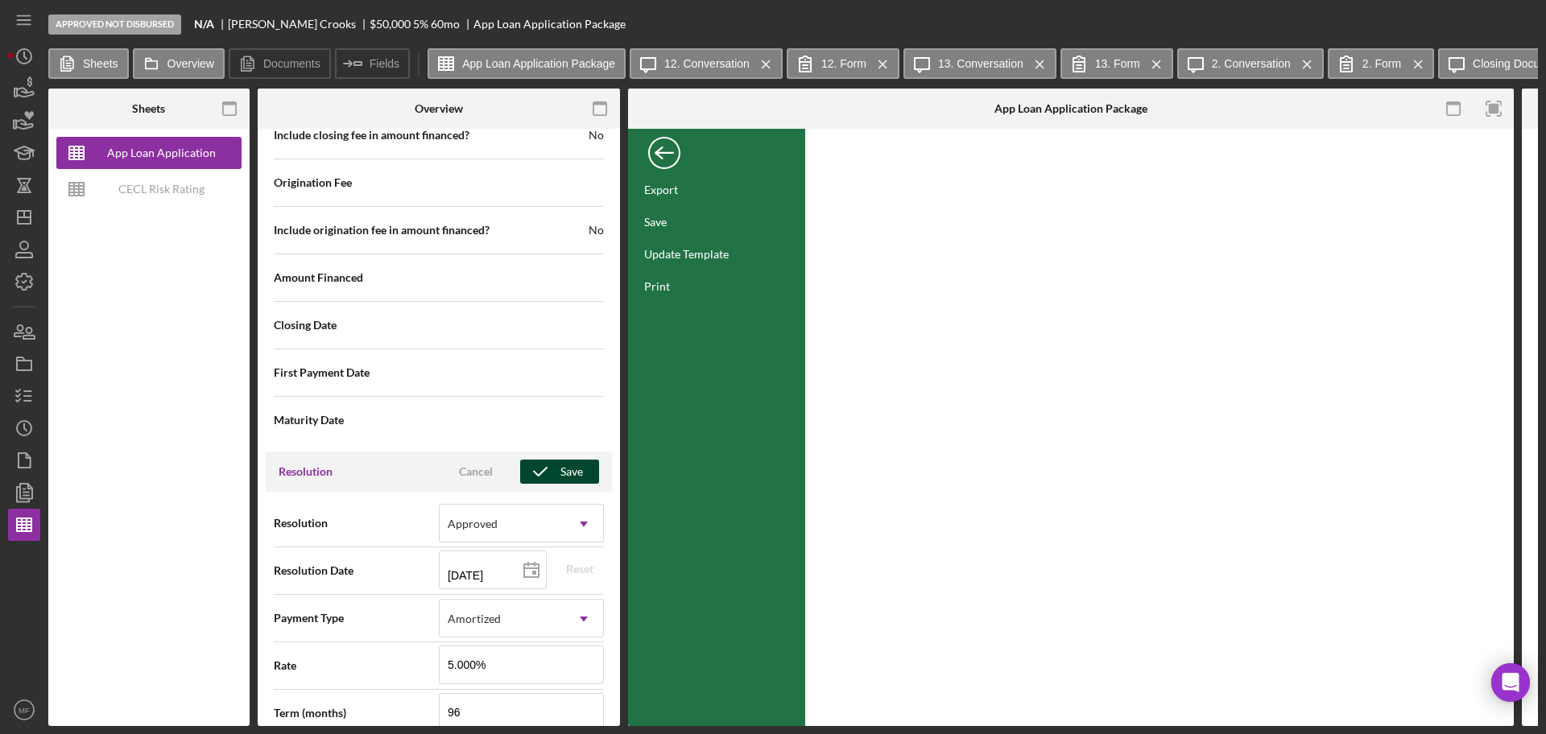
click at [560, 471] on div "Save" at bounding box center [571, 472] width 23 height 24
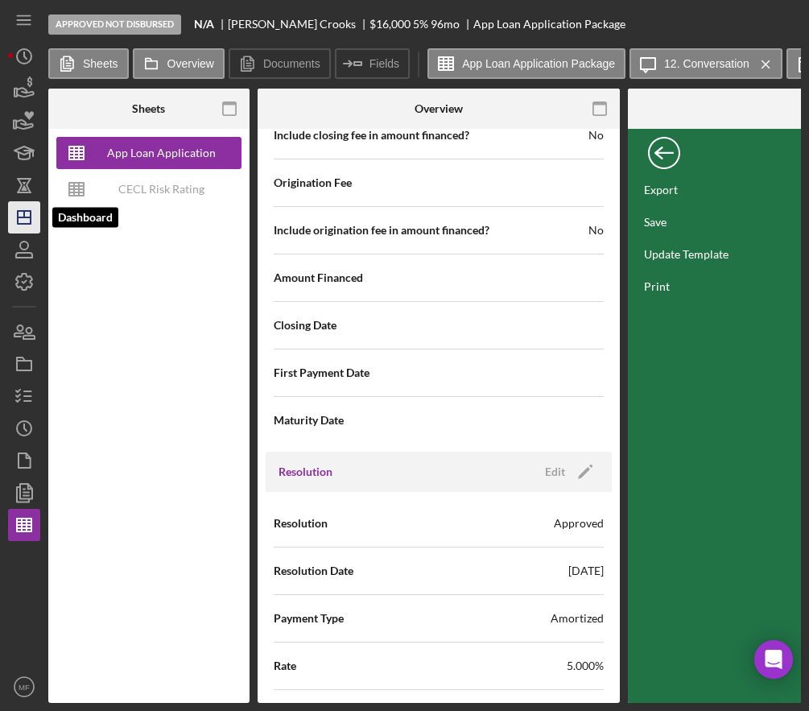
click at [23, 225] on icon "Icon/Dashboard" at bounding box center [24, 217] width 40 height 40
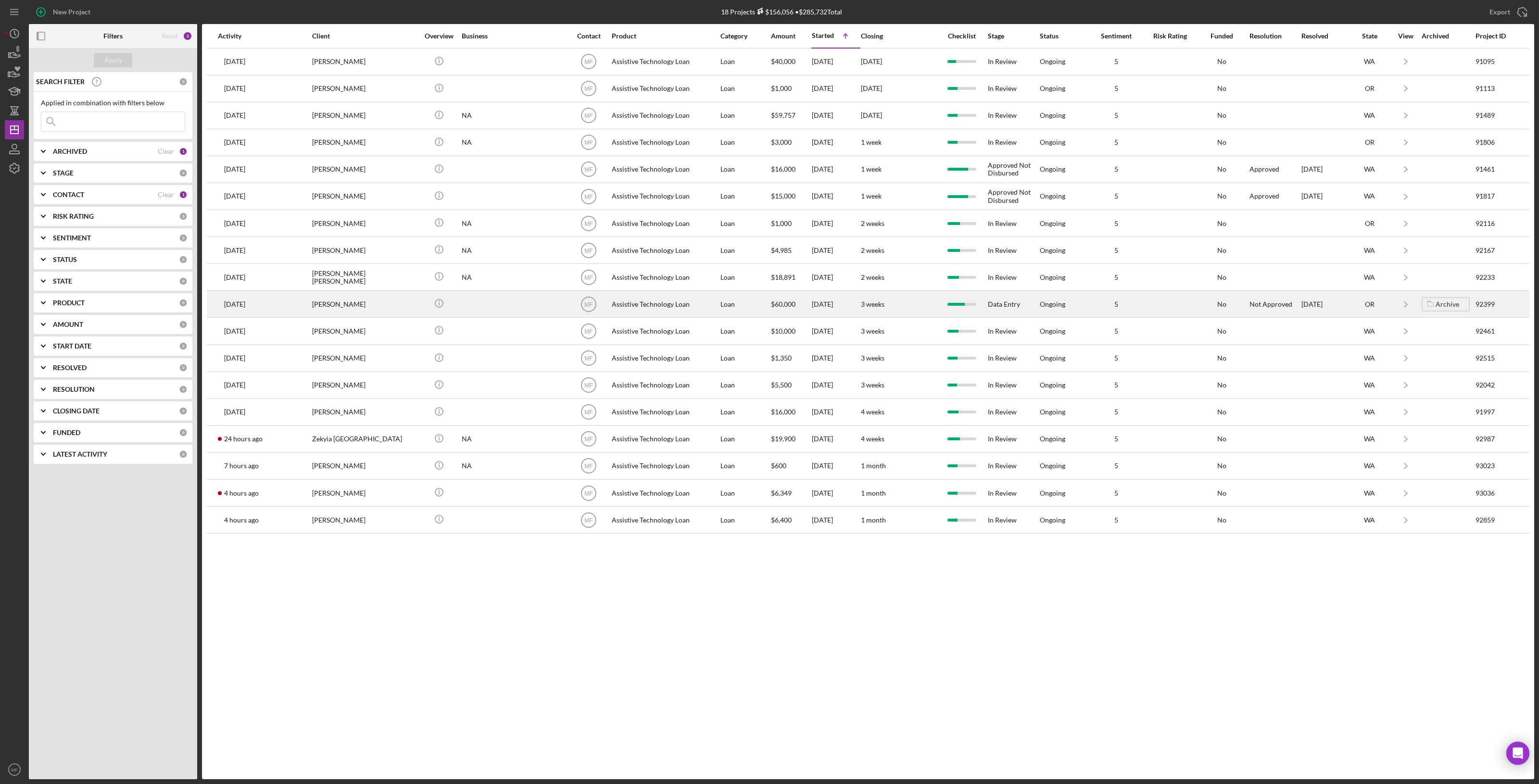
click at [383, 308] on div "Olga Orta" at bounding box center [360, 304] width 96 height 26
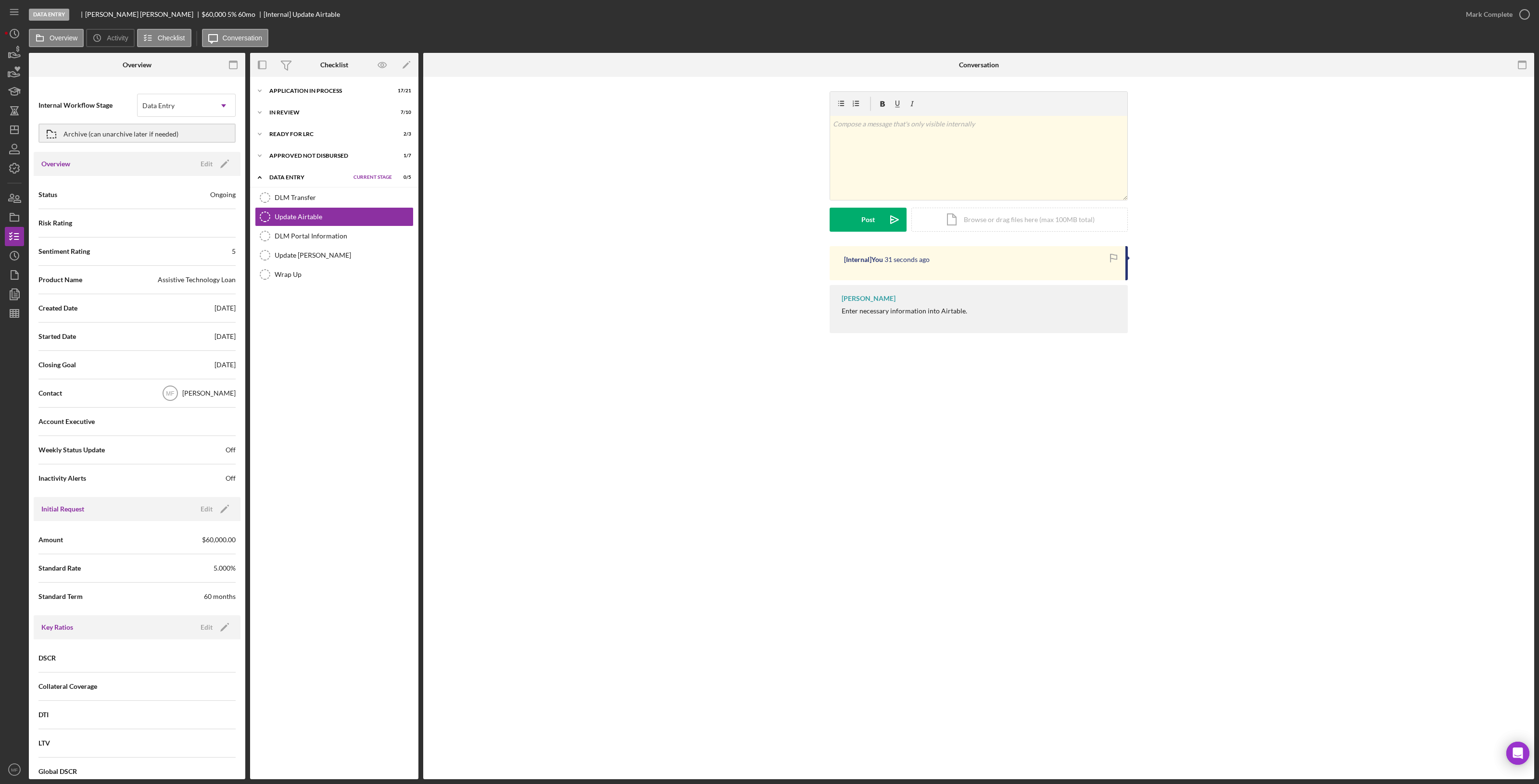
click at [662, 438] on div "Update Airtable Update Airtable v Color teal Color pink Remove color Add row ab…" at bounding box center [979, 428] width 1111 height 702
click at [14, 313] on line "button" at bounding box center [14, 313] width 8 height 0
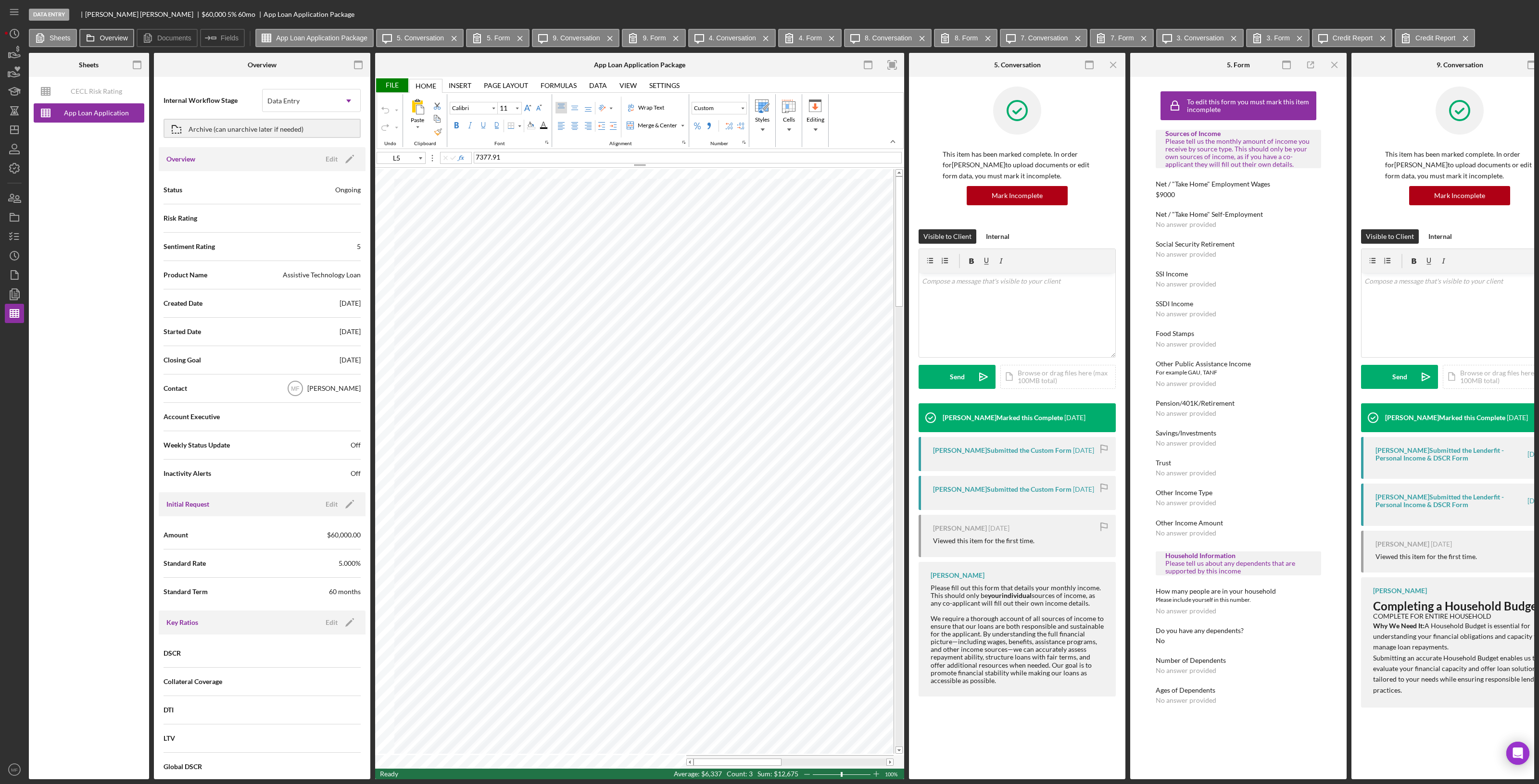
click at [89, 40] on icon at bounding box center [90, 38] width 19 height 19
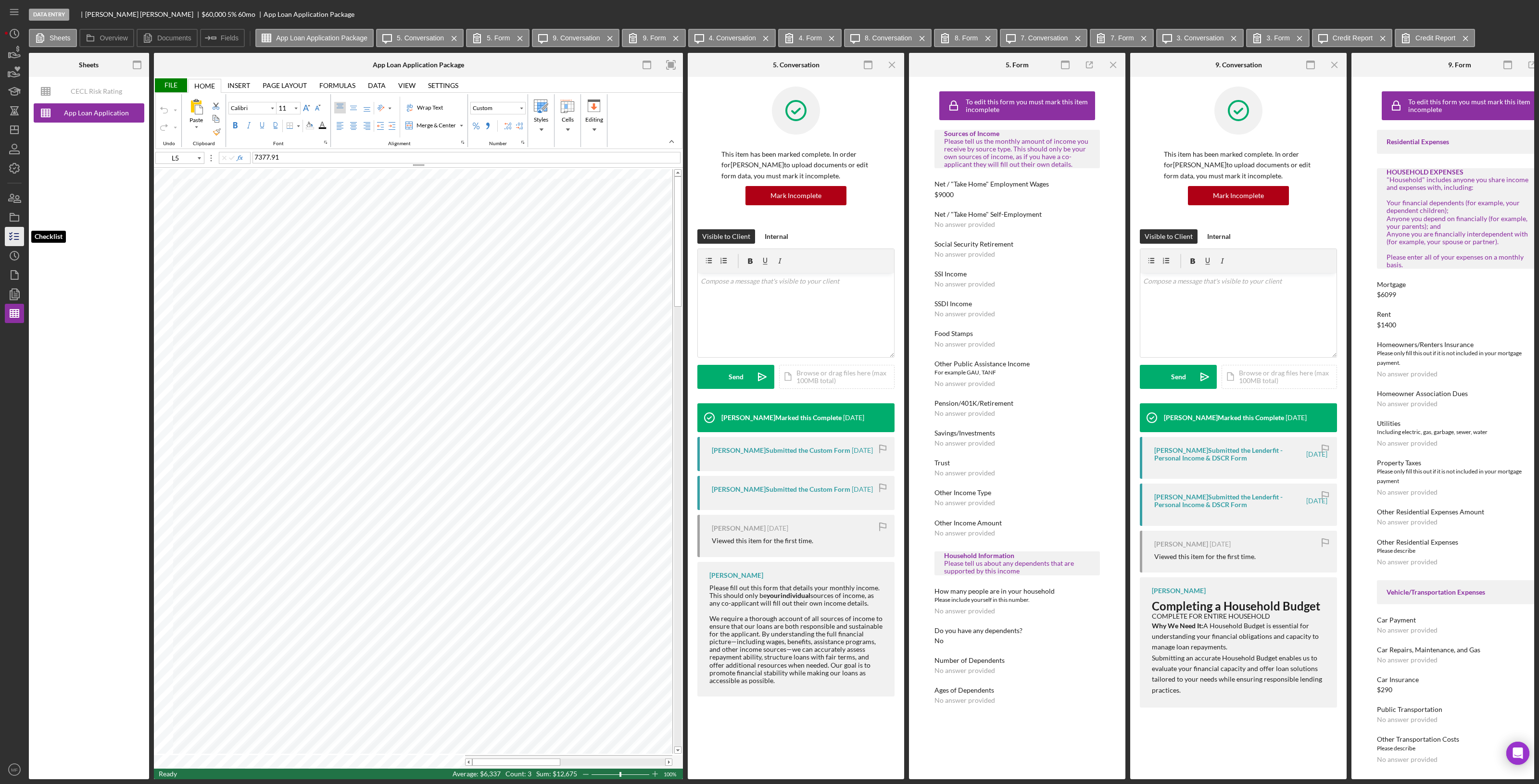
click at [8, 236] on icon "button" at bounding box center [14, 236] width 24 height 24
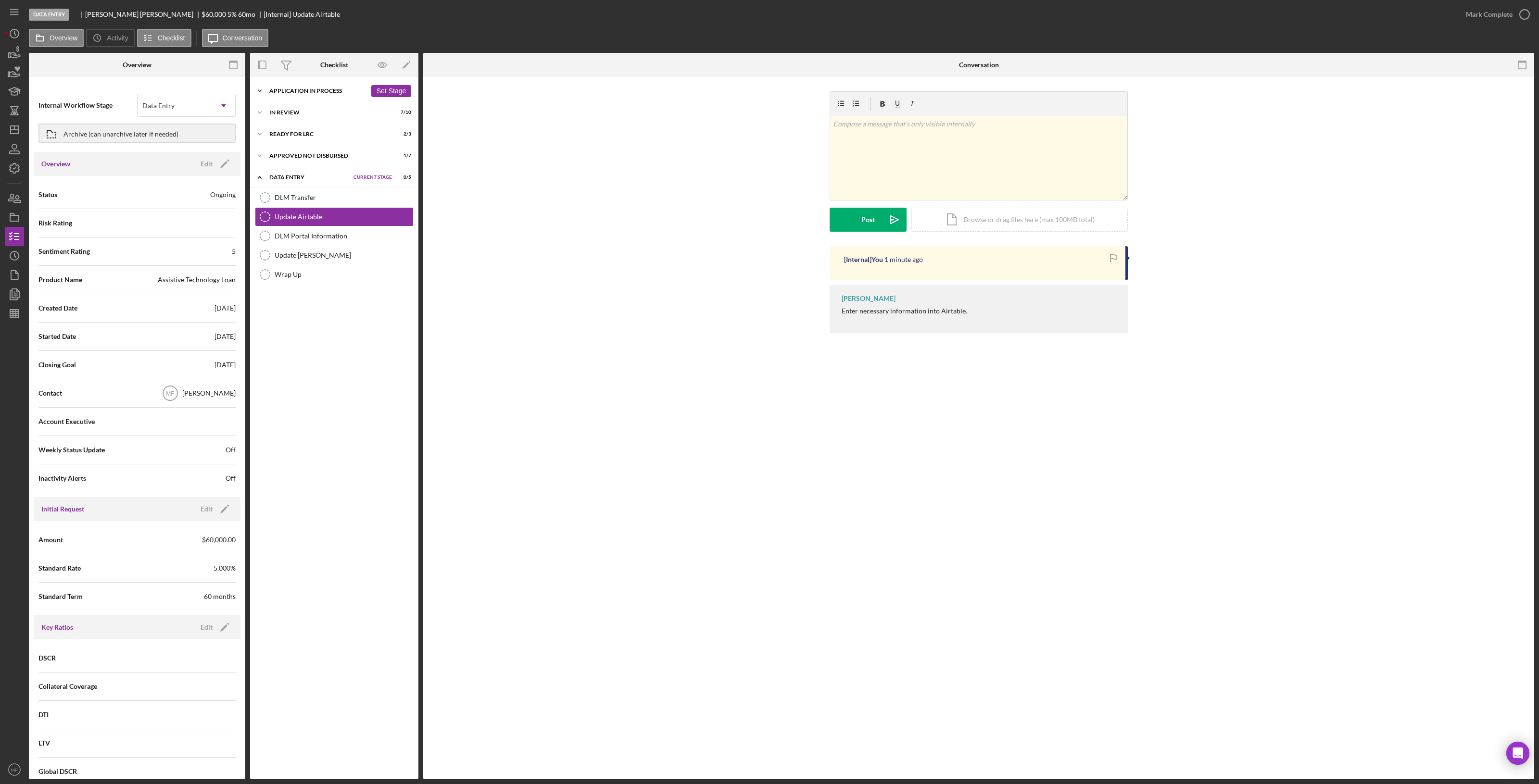
click at [301, 87] on div "Icon/Expander Application In Process 17 / 21 Set Stage" at bounding box center [335, 91] width 168 height 19
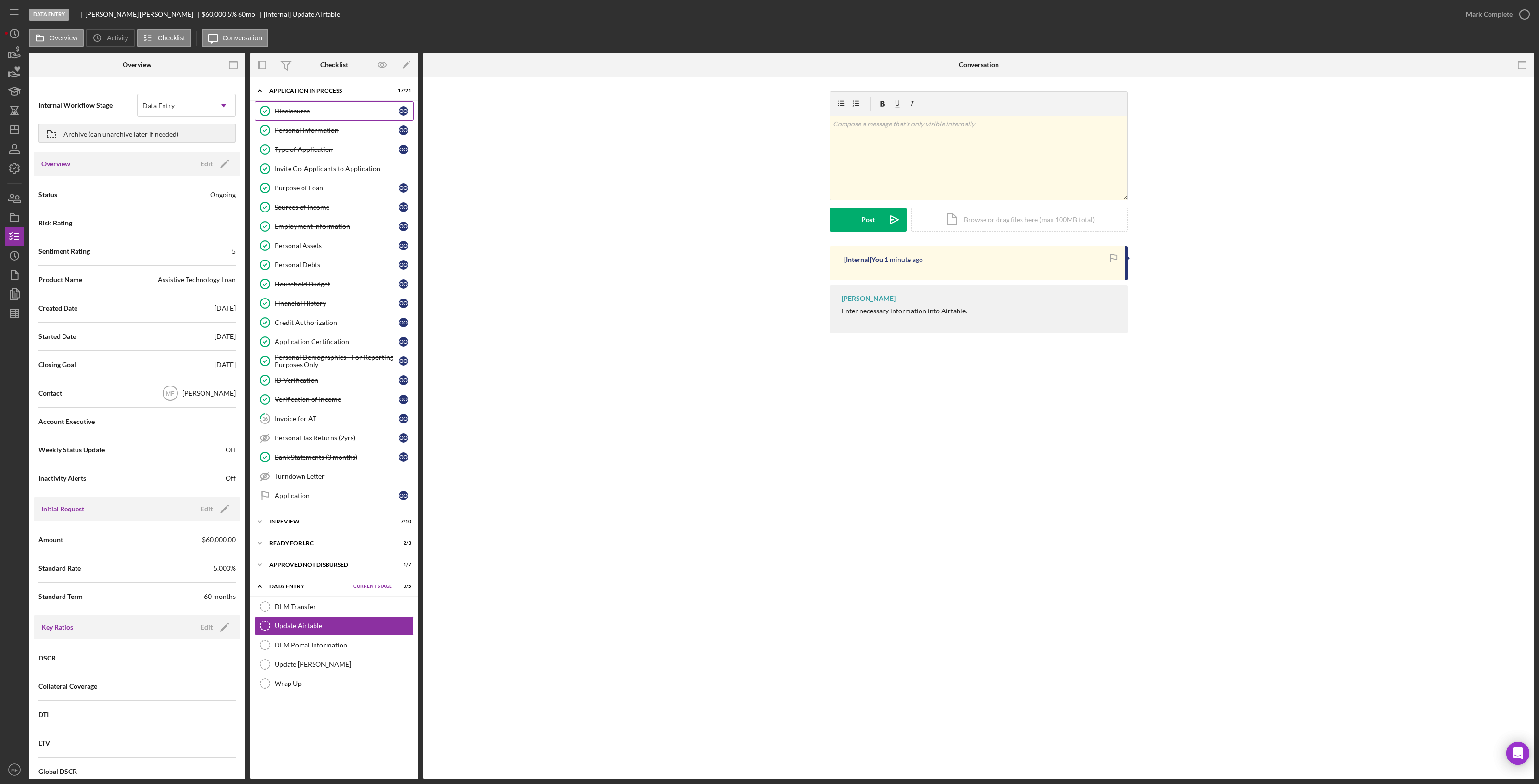
click at [295, 110] on div "Disclosures" at bounding box center [337, 111] width 124 height 8
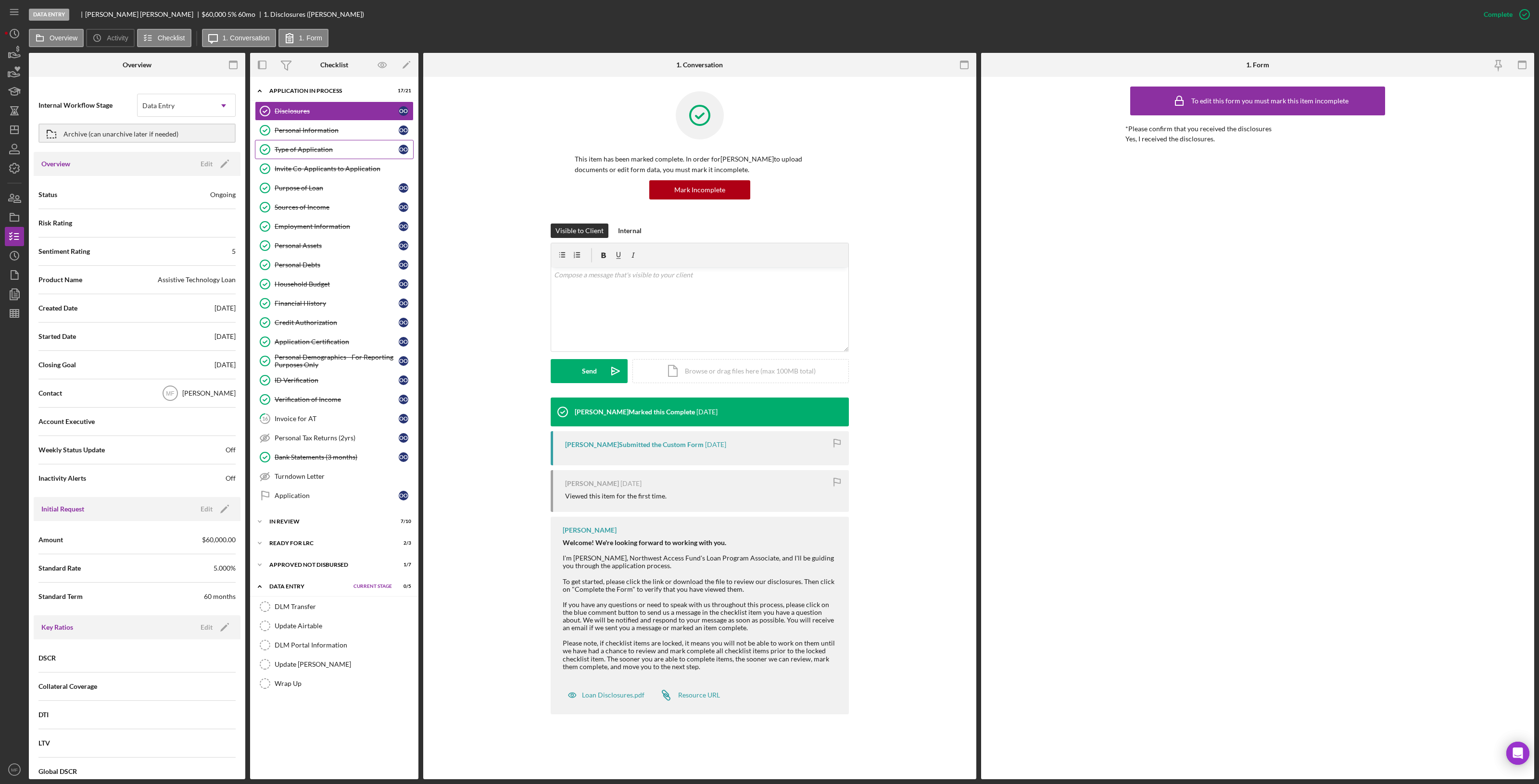
click at [312, 147] on div "Type of Application" at bounding box center [337, 149] width 124 height 8
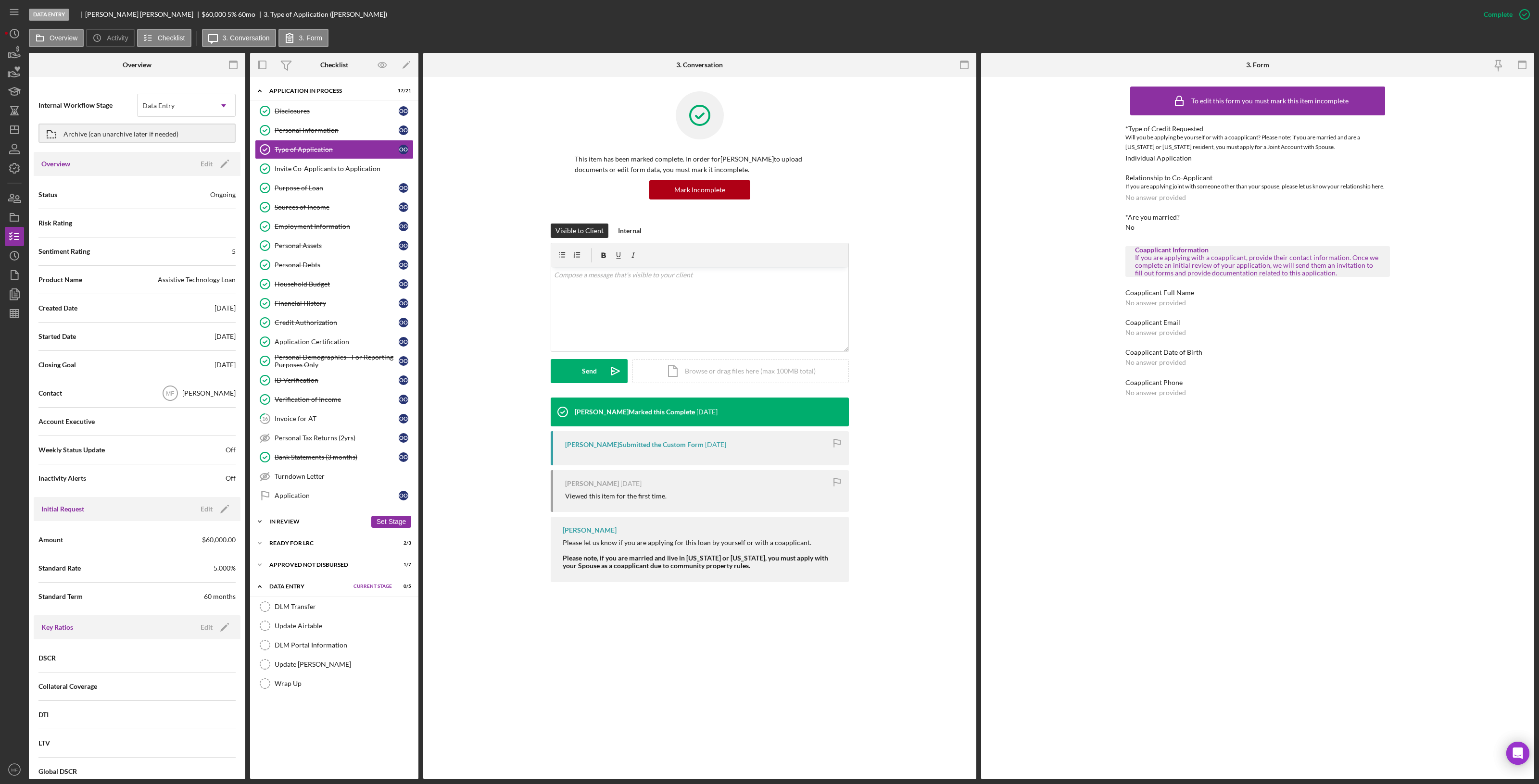
click at [296, 438] on div "In Review" at bounding box center [318, 522] width 97 height 6
click at [323, 438] on div "Assign Application Number" at bounding box center [344, 542] width 139 height 8
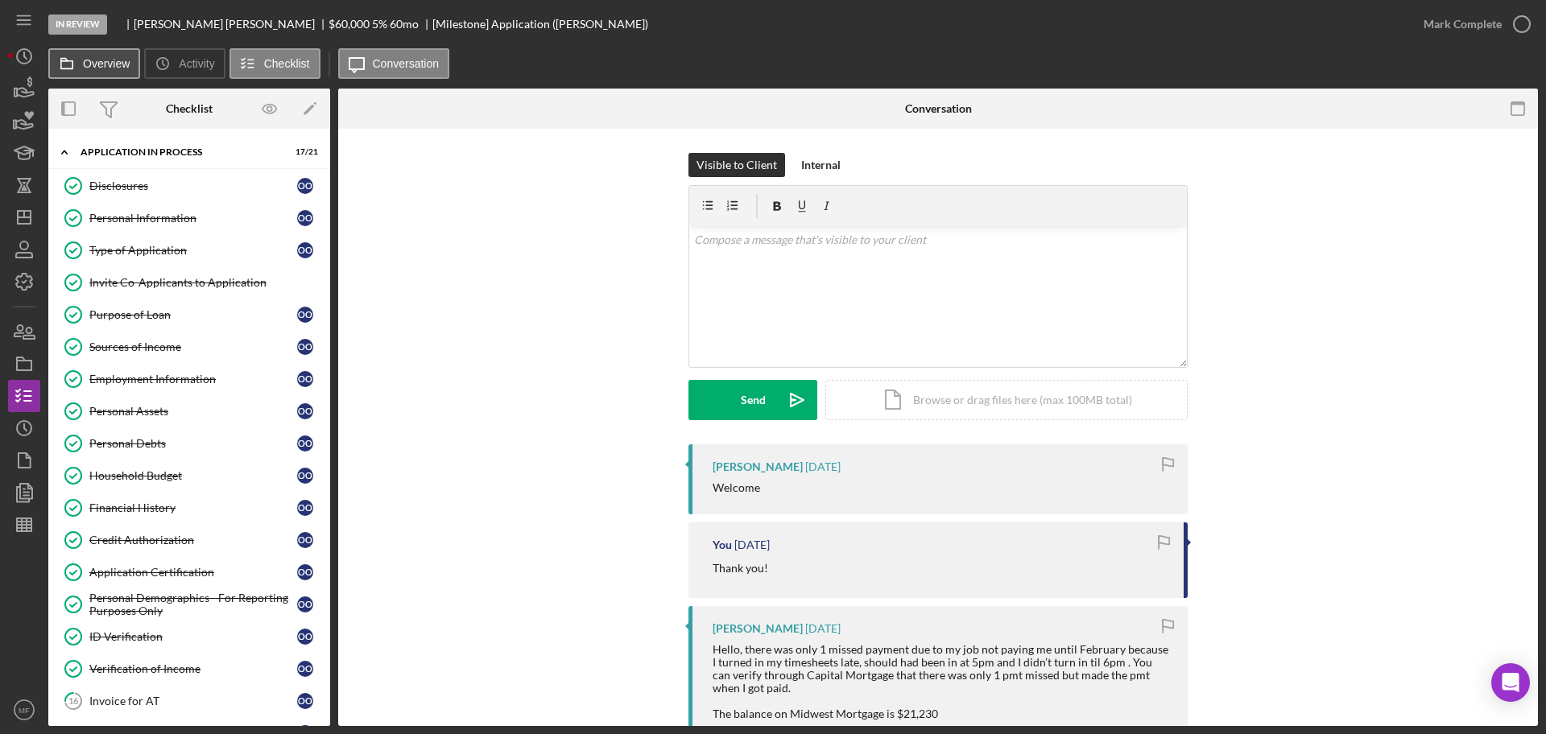
click at [106, 65] on label "Overview" at bounding box center [106, 63] width 47 height 13
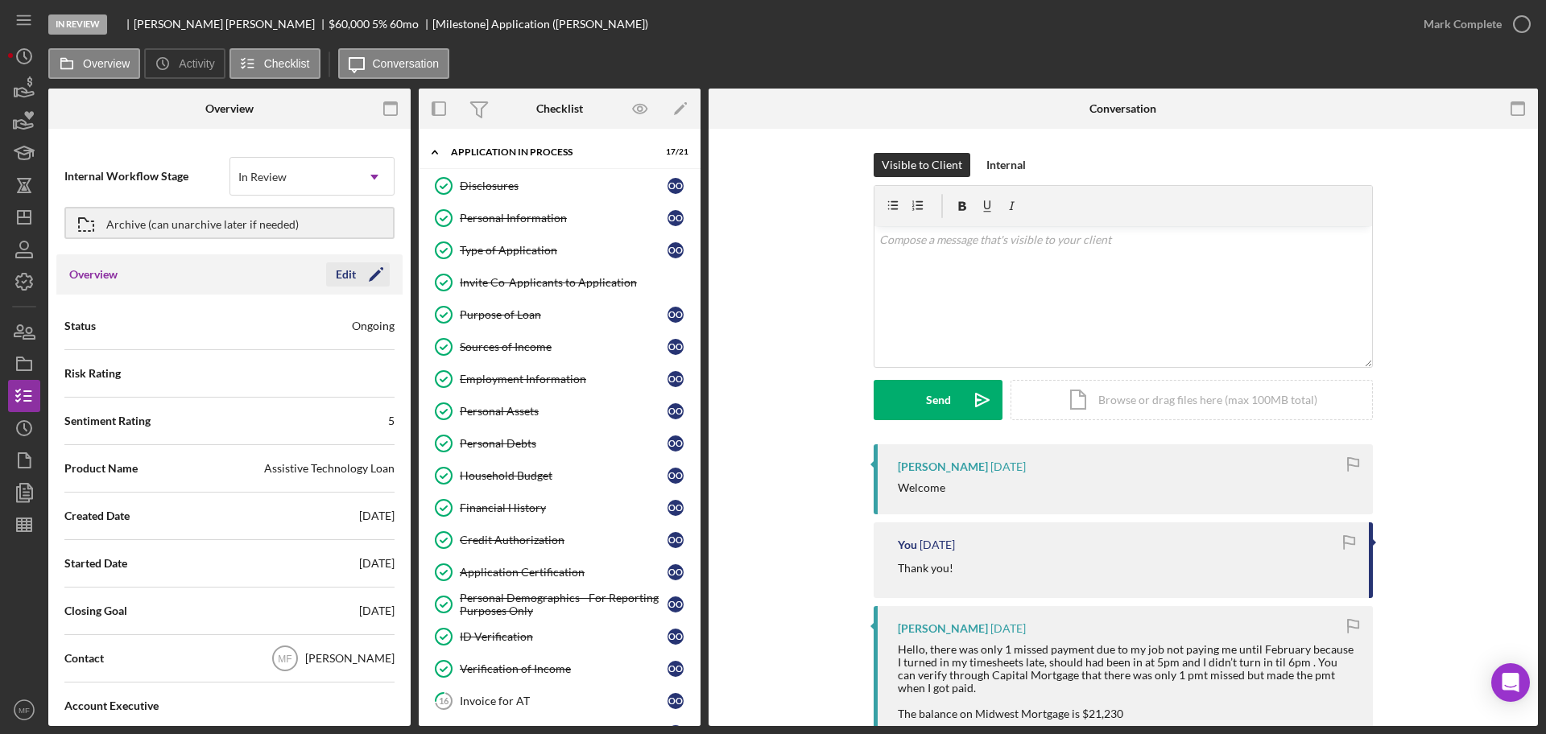
click at [357, 273] on icon "Icon/Edit" at bounding box center [376, 274] width 40 height 40
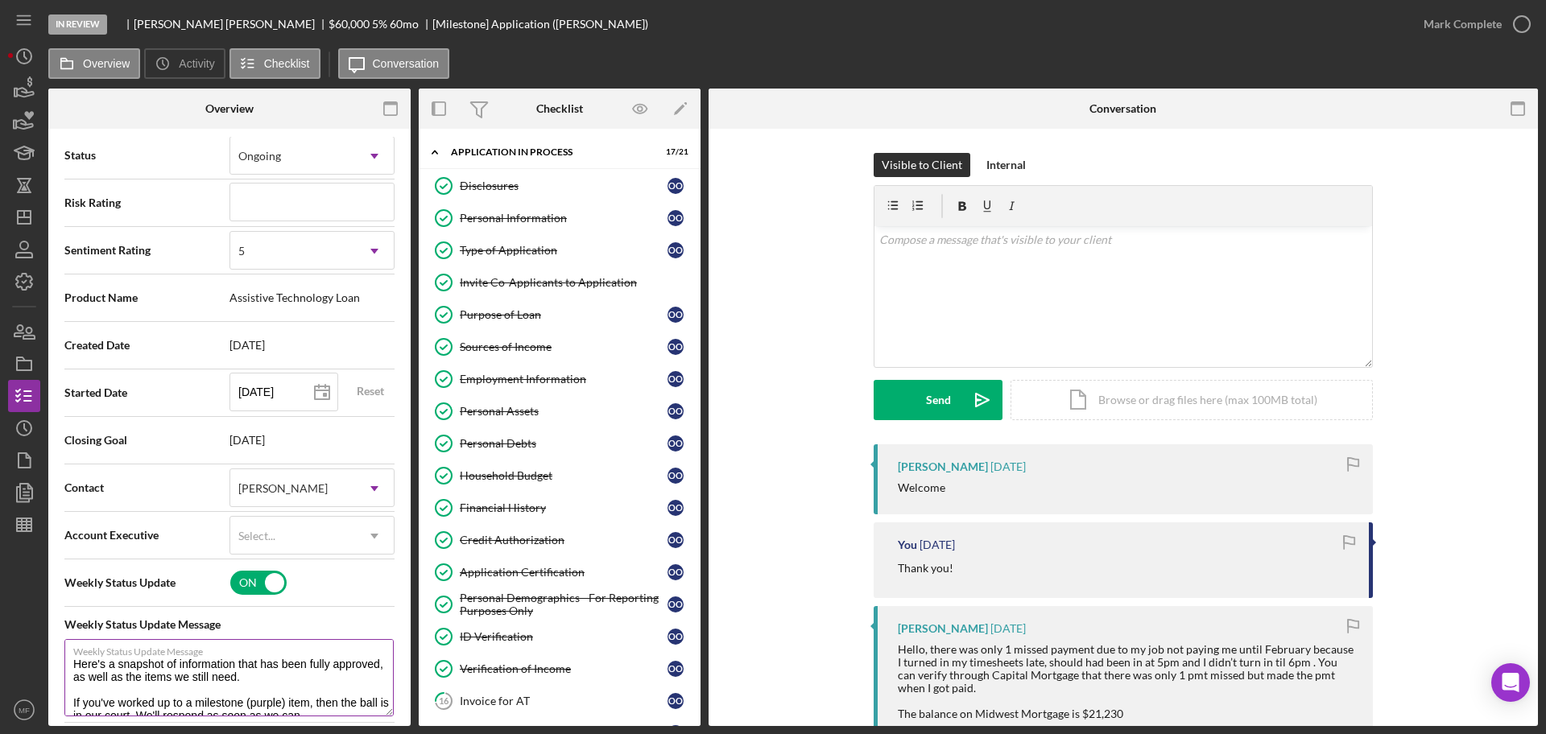
scroll to position [302, 0]
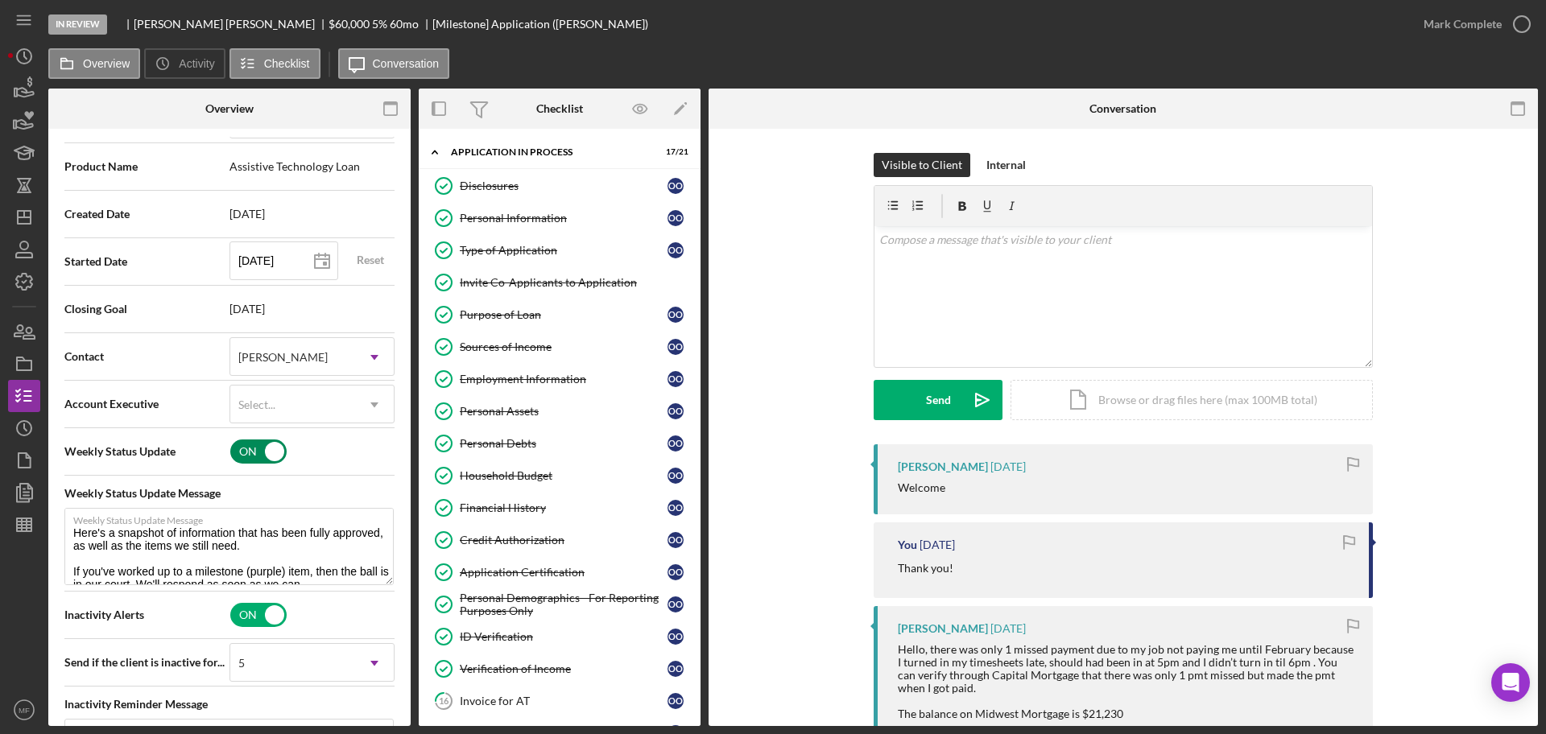
click at [266, 448] on input "checkbox" at bounding box center [258, 452] width 56 height 24
checkbox input "false"
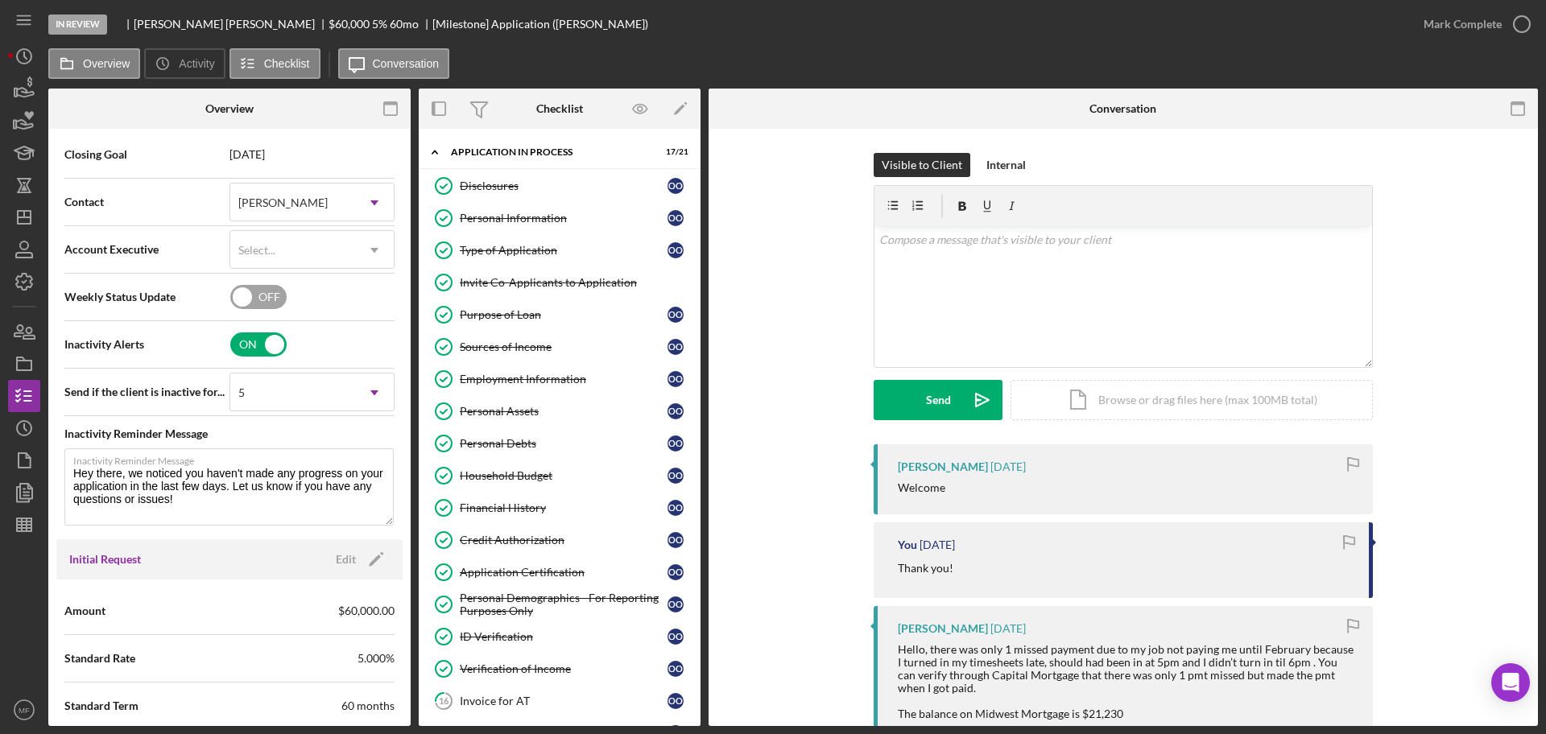
scroll to position [402, 0]
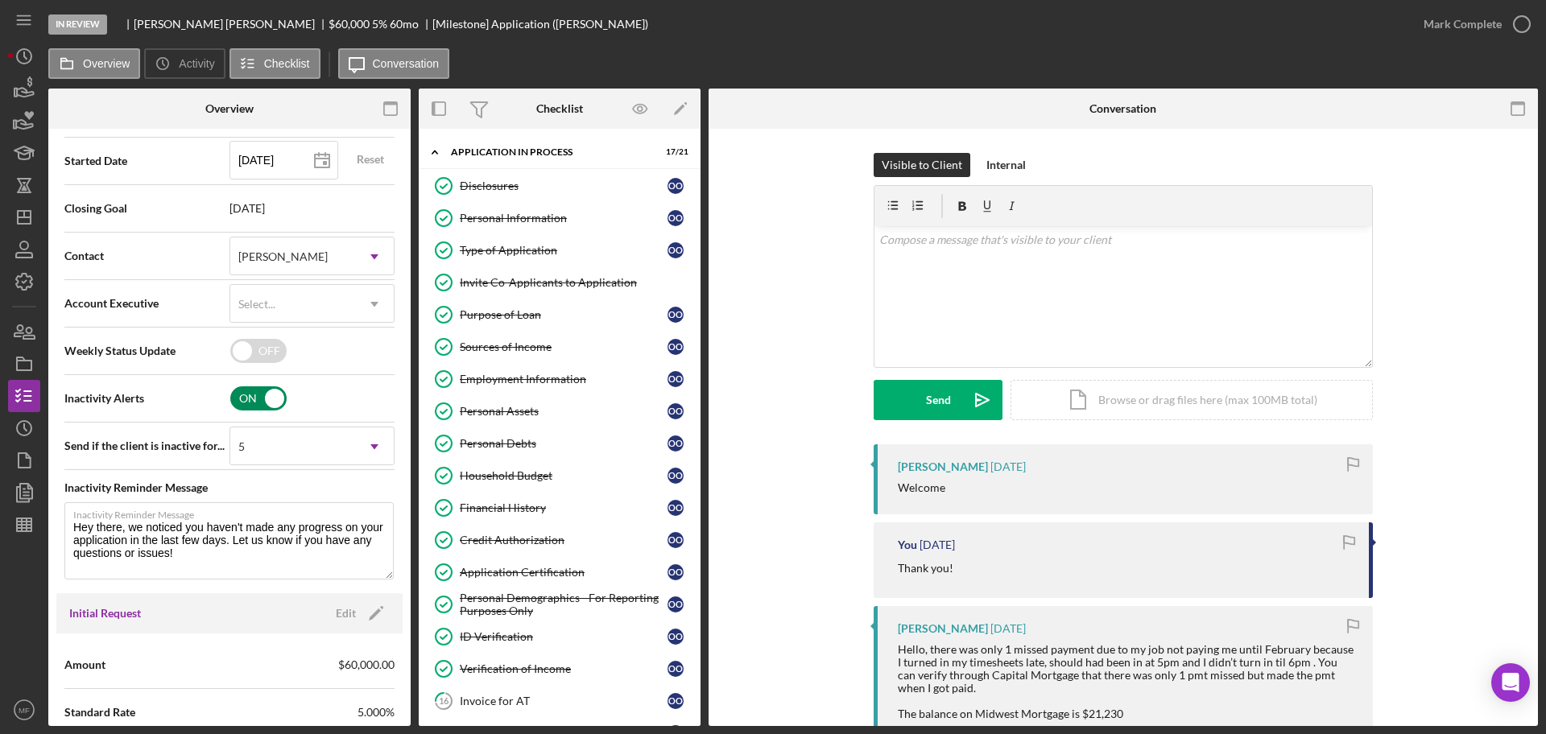
click at [265, 396] on input "checkbox" at bounding box center [258, 398] width 56 height 24
checkbox input "false"
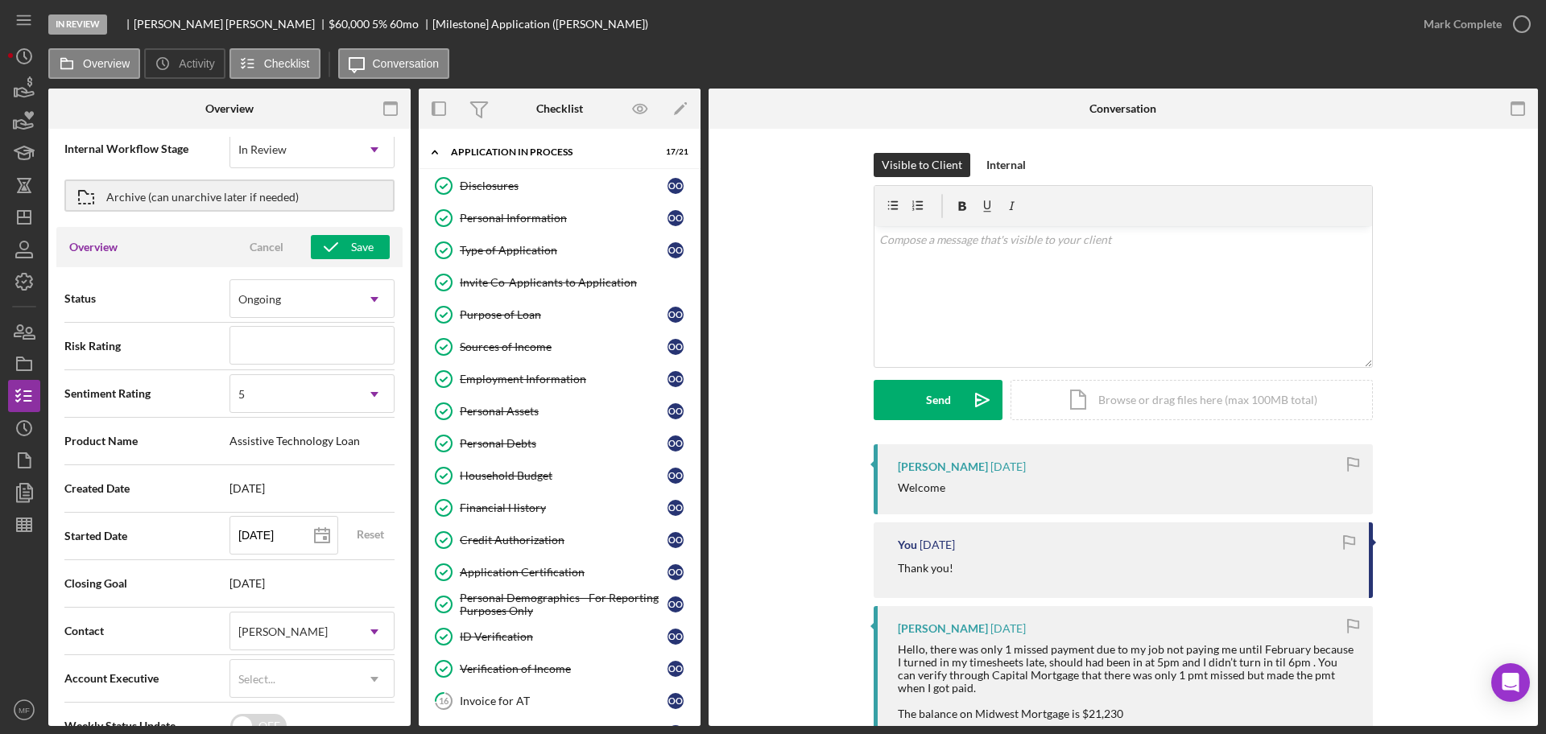
scroll to position [0, 0]
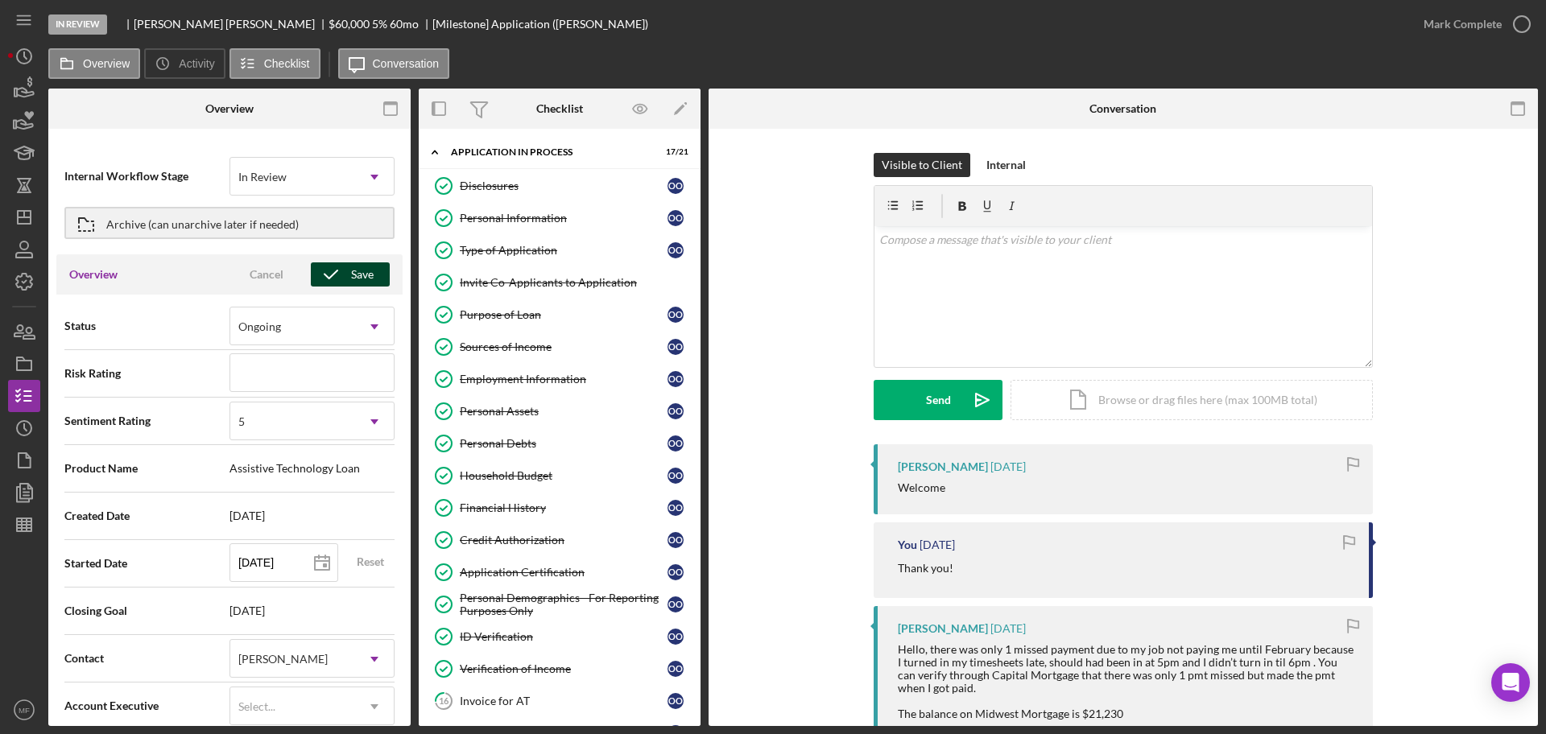
click at [341, 274] on icon "button" at bounding box center [331, 274] width 40 height 40
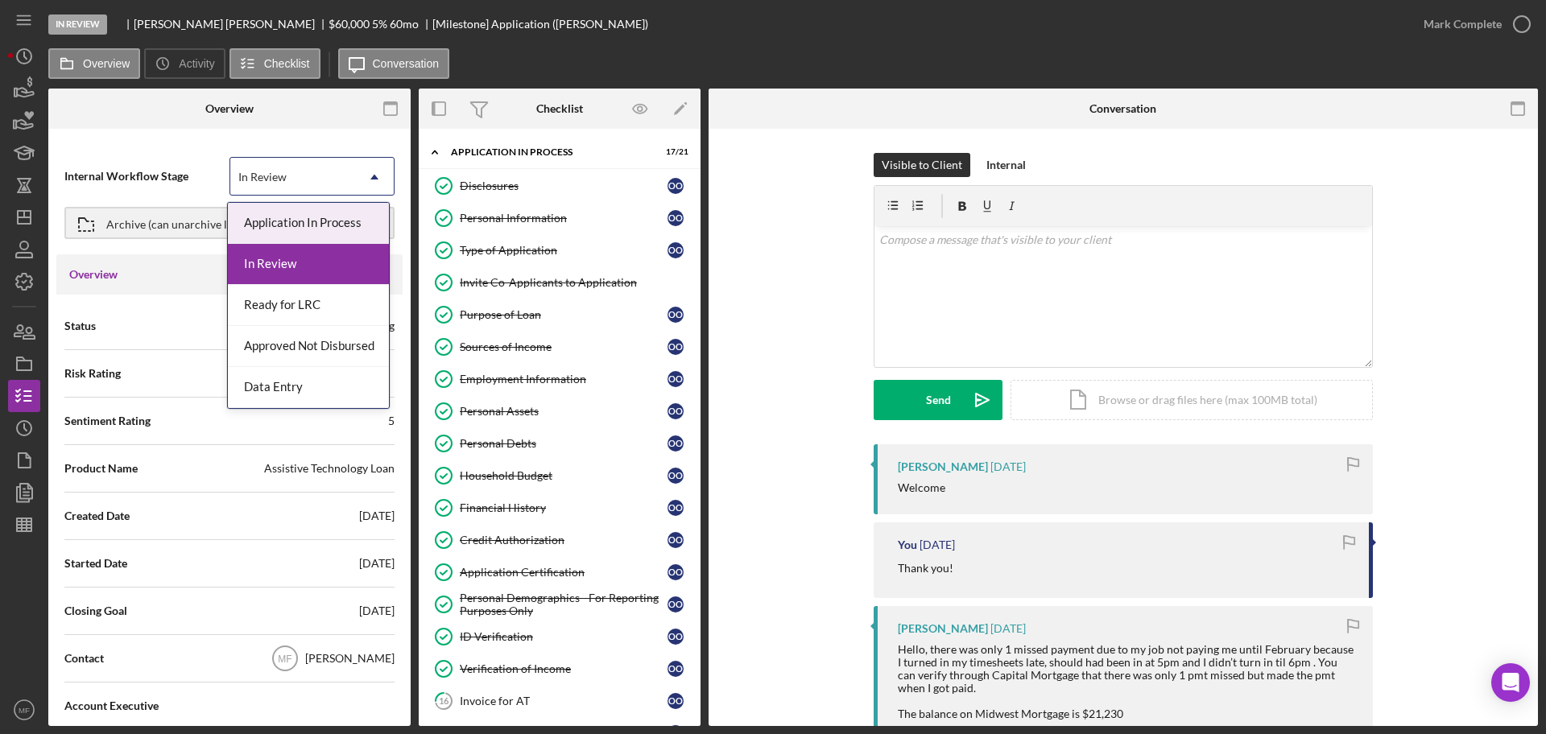
click at [346, 170] on div "In Review" at bounding box center [292, 177] width 125 height 37
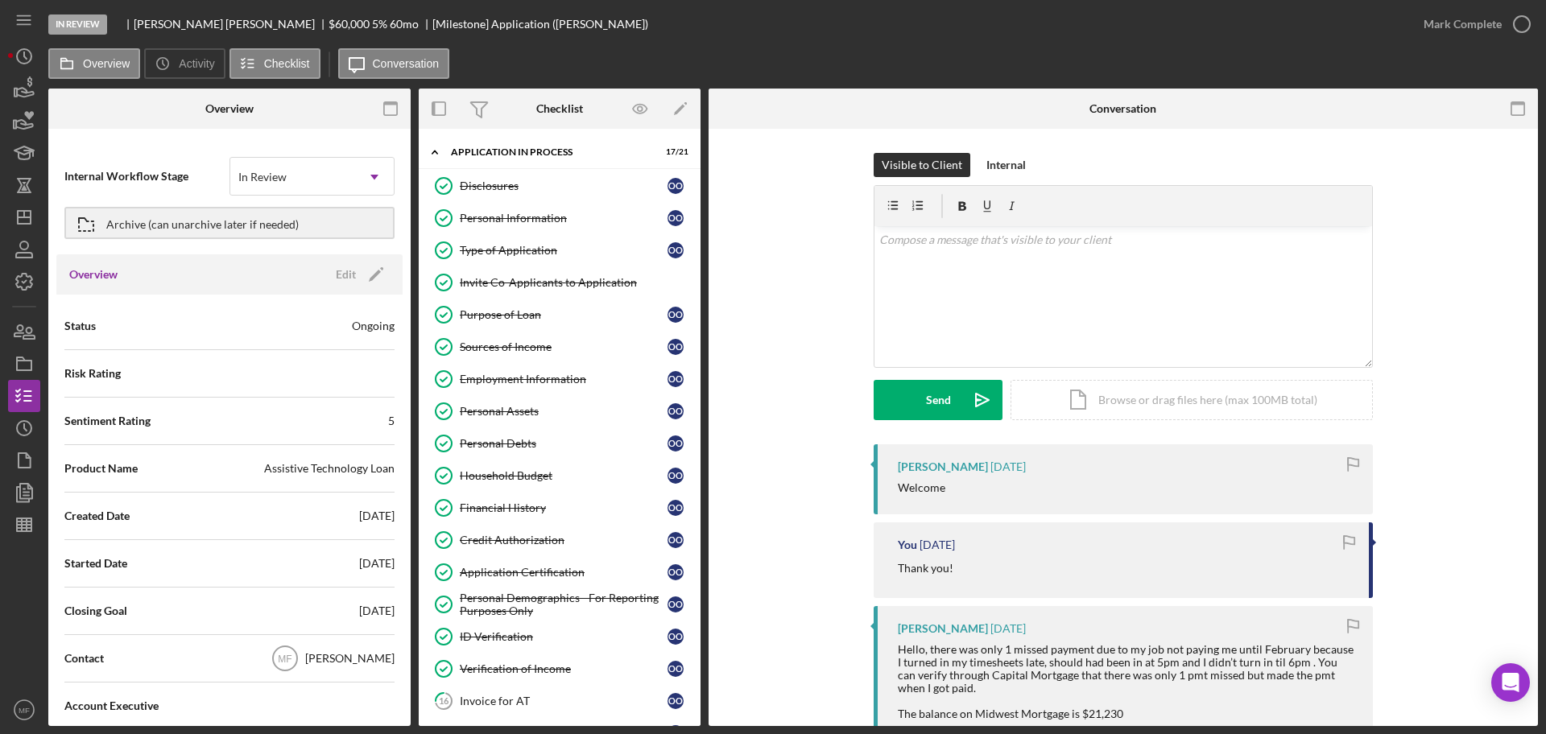
click at [168, 324] on div "Status Ongoing" at bounding box center [229, 326] width 330 height 40
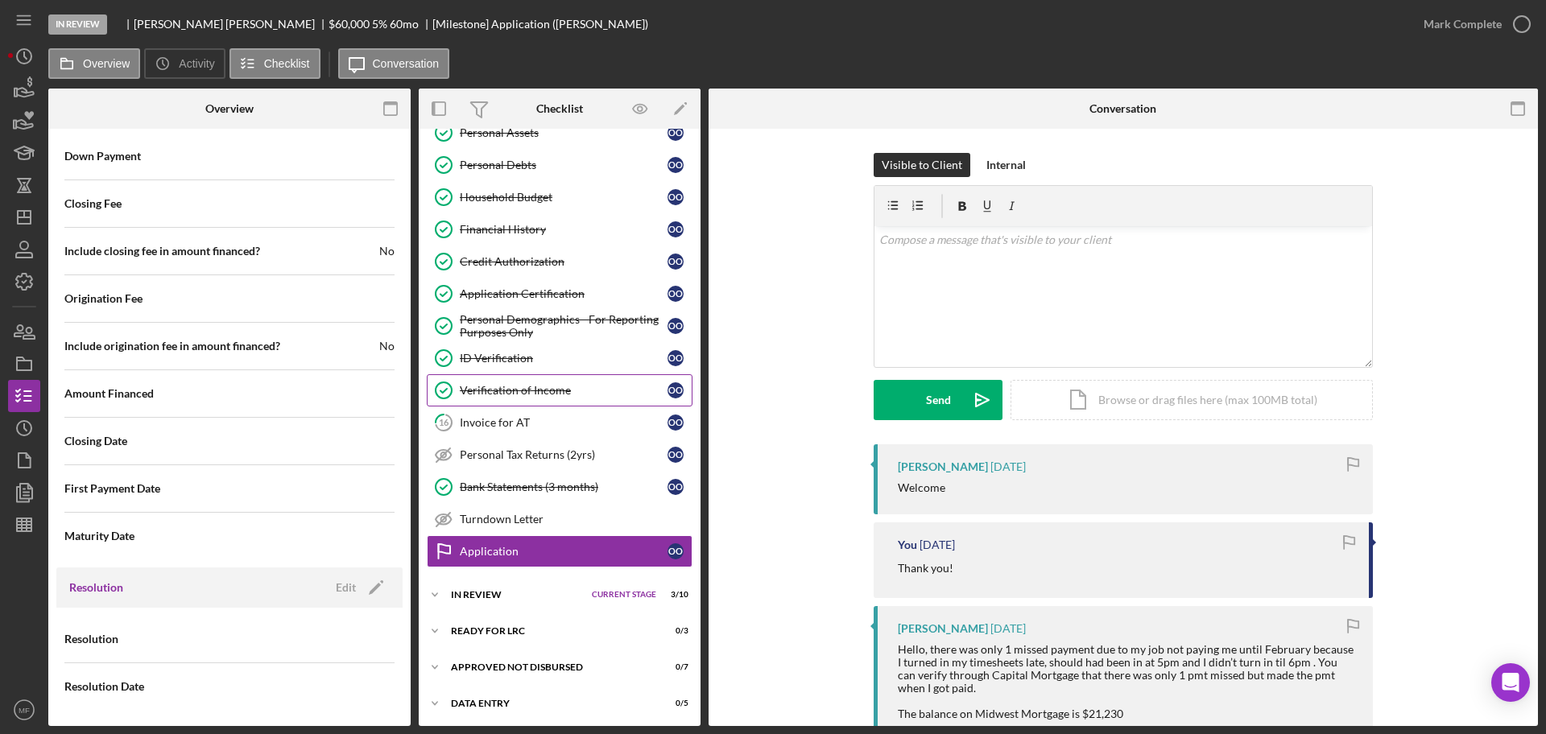
scroll to position [281, 0]
click at [481, 593] on div "In Review" at bounding box center [517, 593] width 133 height 10
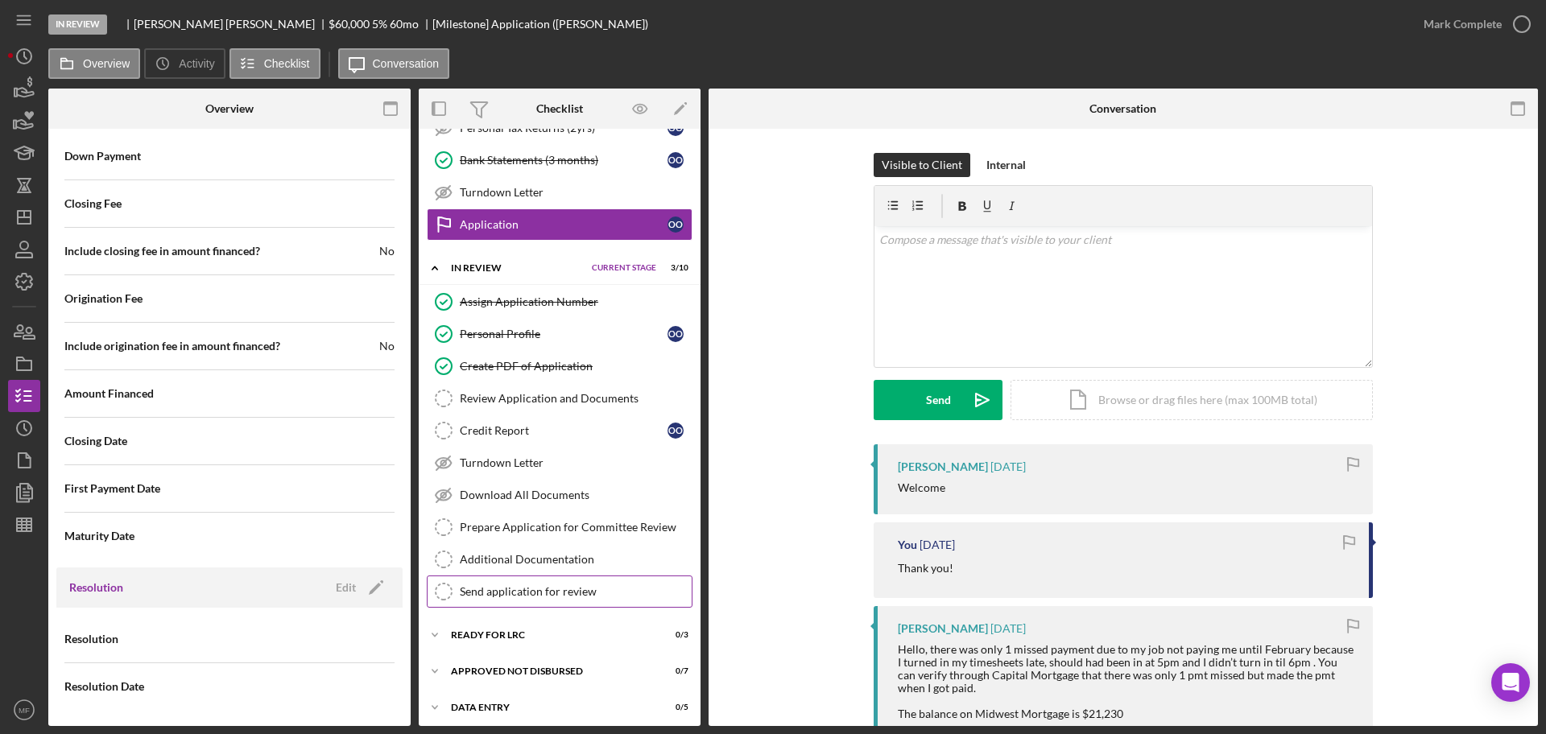
scroll to position [612, 0]
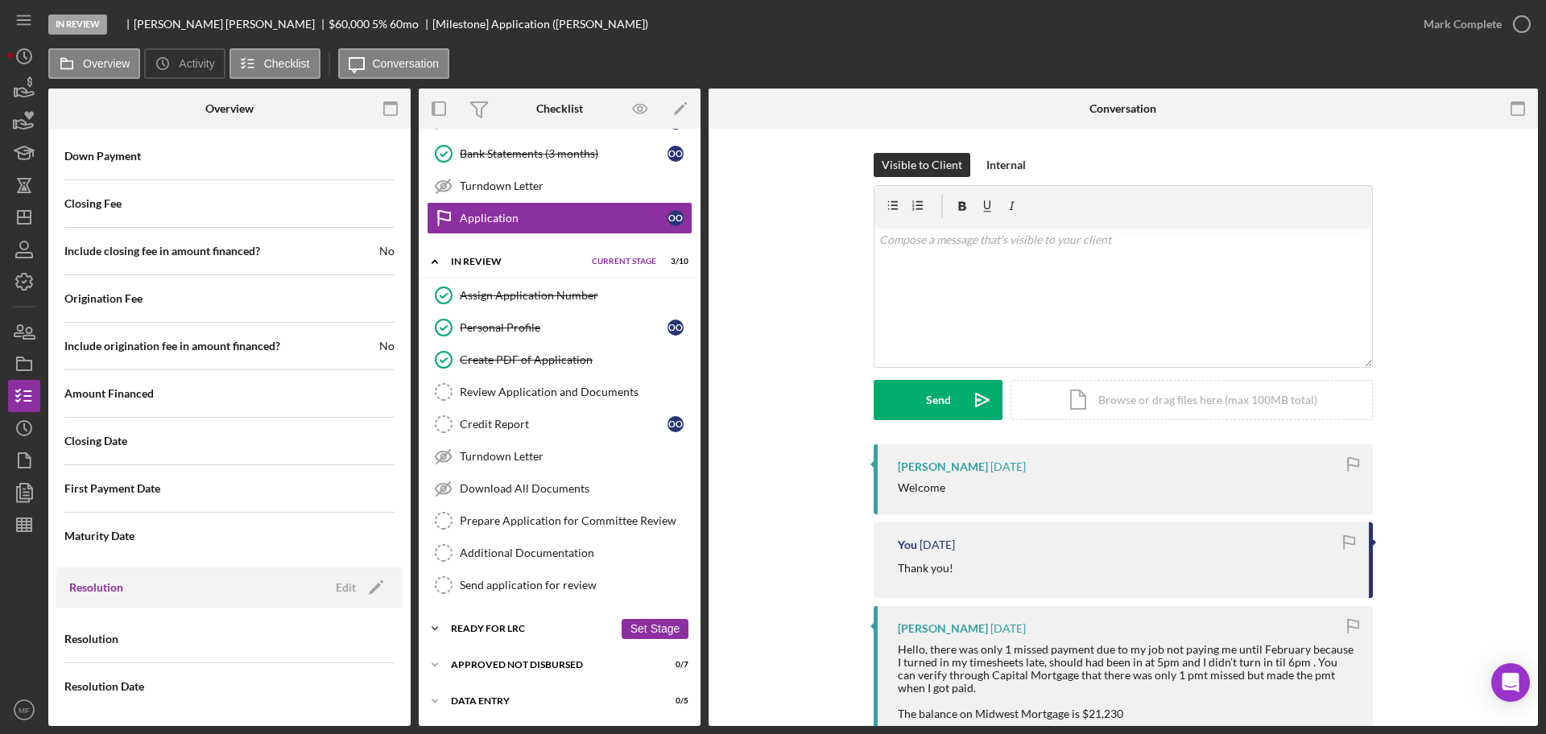
click at [512, 630] on div "Ready for LRC" at bounding box center [532, 629] width 163 height 10
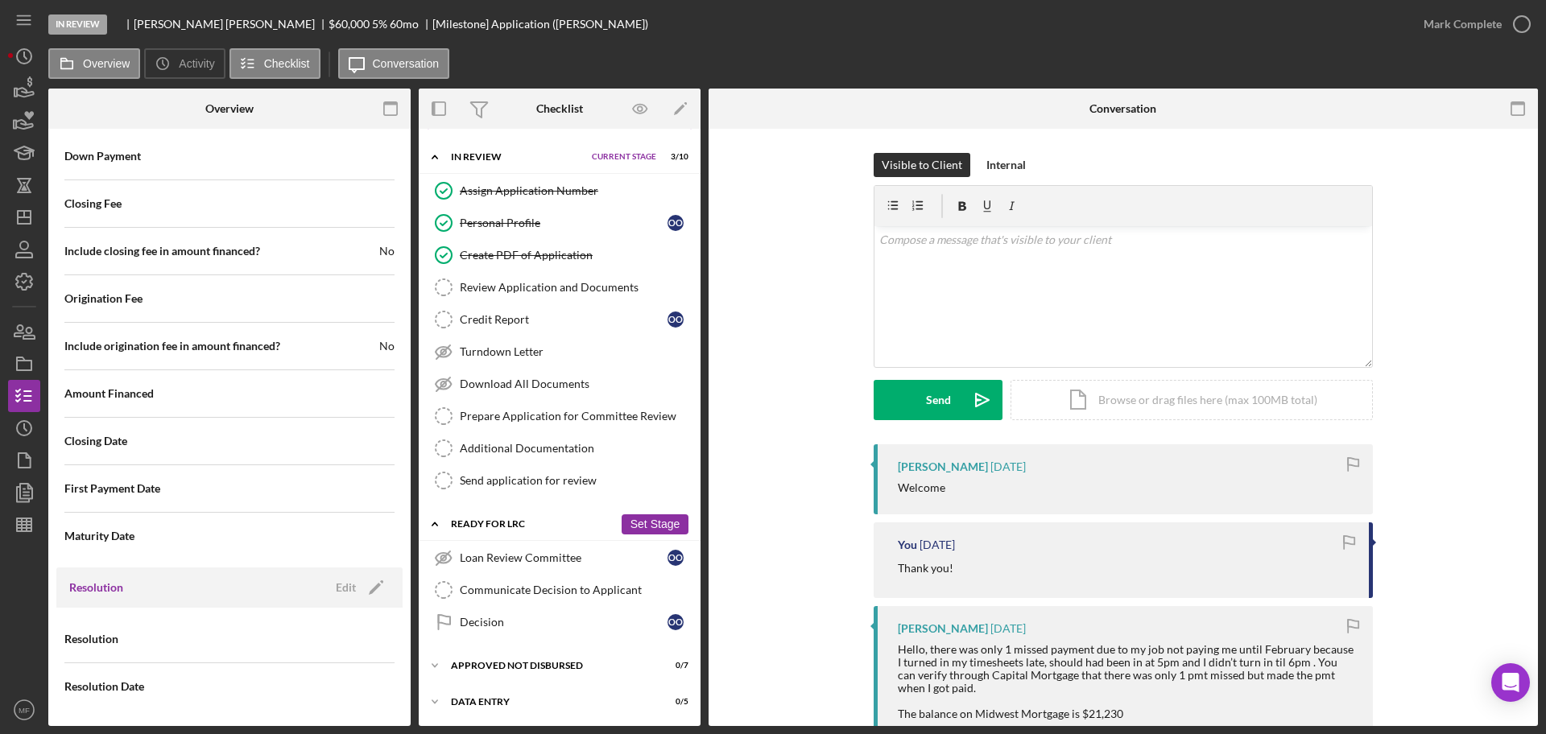
scroll to position [717, 0]
click at [445, 588] on icon "Communicate Decision to Applicant" at bounding box center [443, 589] width 40 height 40
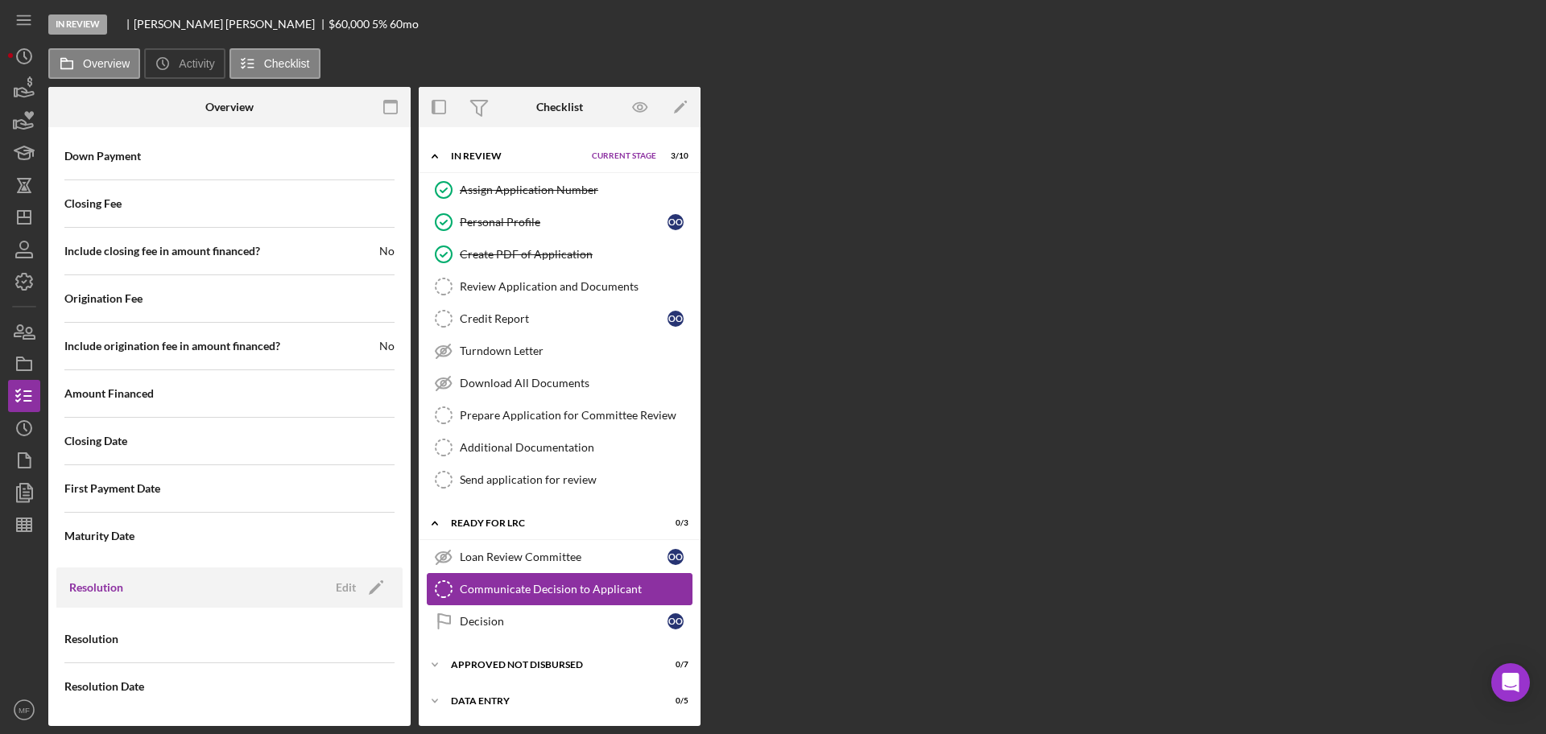
scroll to position [717, 0]
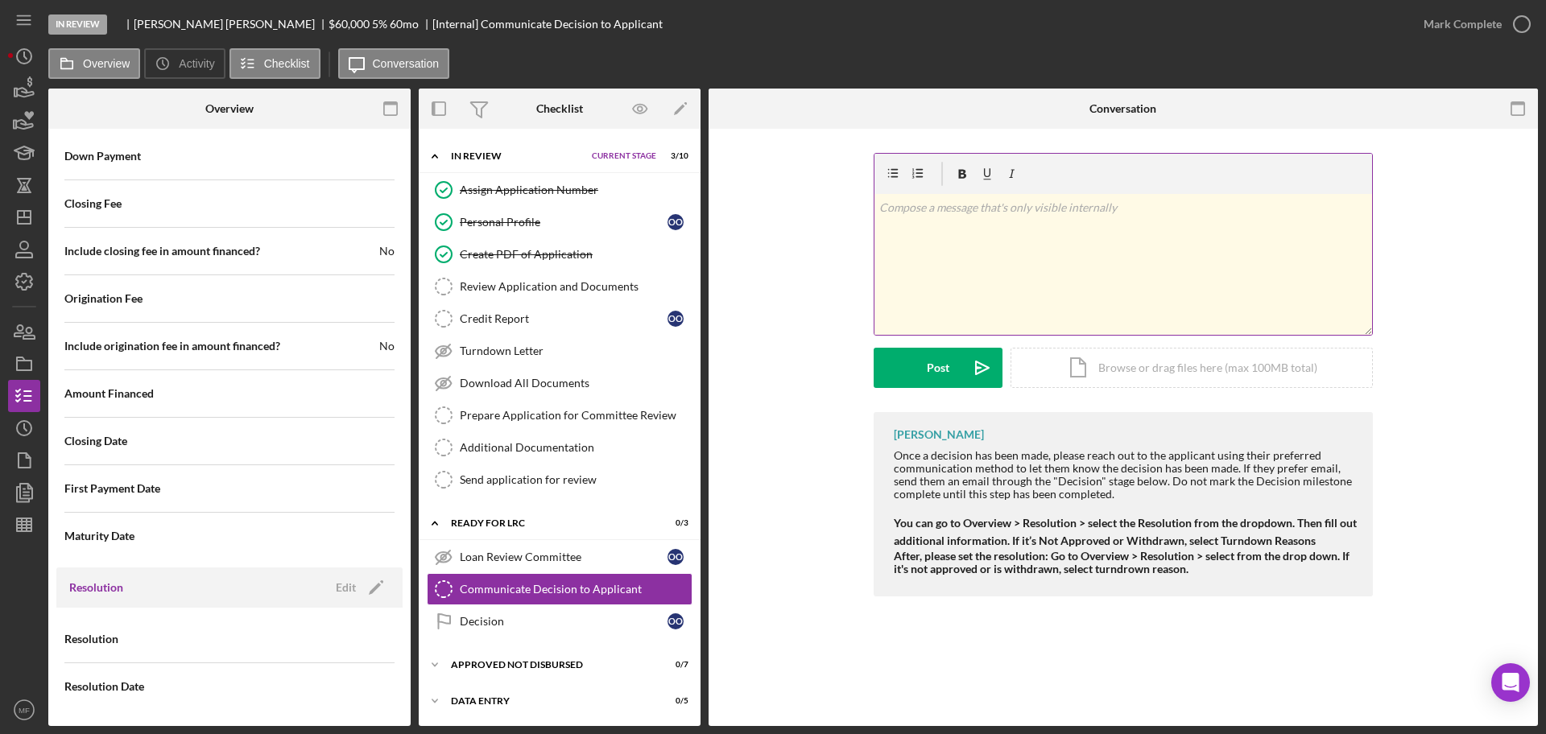
click at [1080, 212] on p at bounding box center [1123, 208] width 489 height 18
click at [877, 208] on div "v Color teal Color pink Remove color Add row above Add row below Add column bef…" at bounding box center [1122, 264] width 497 height 141
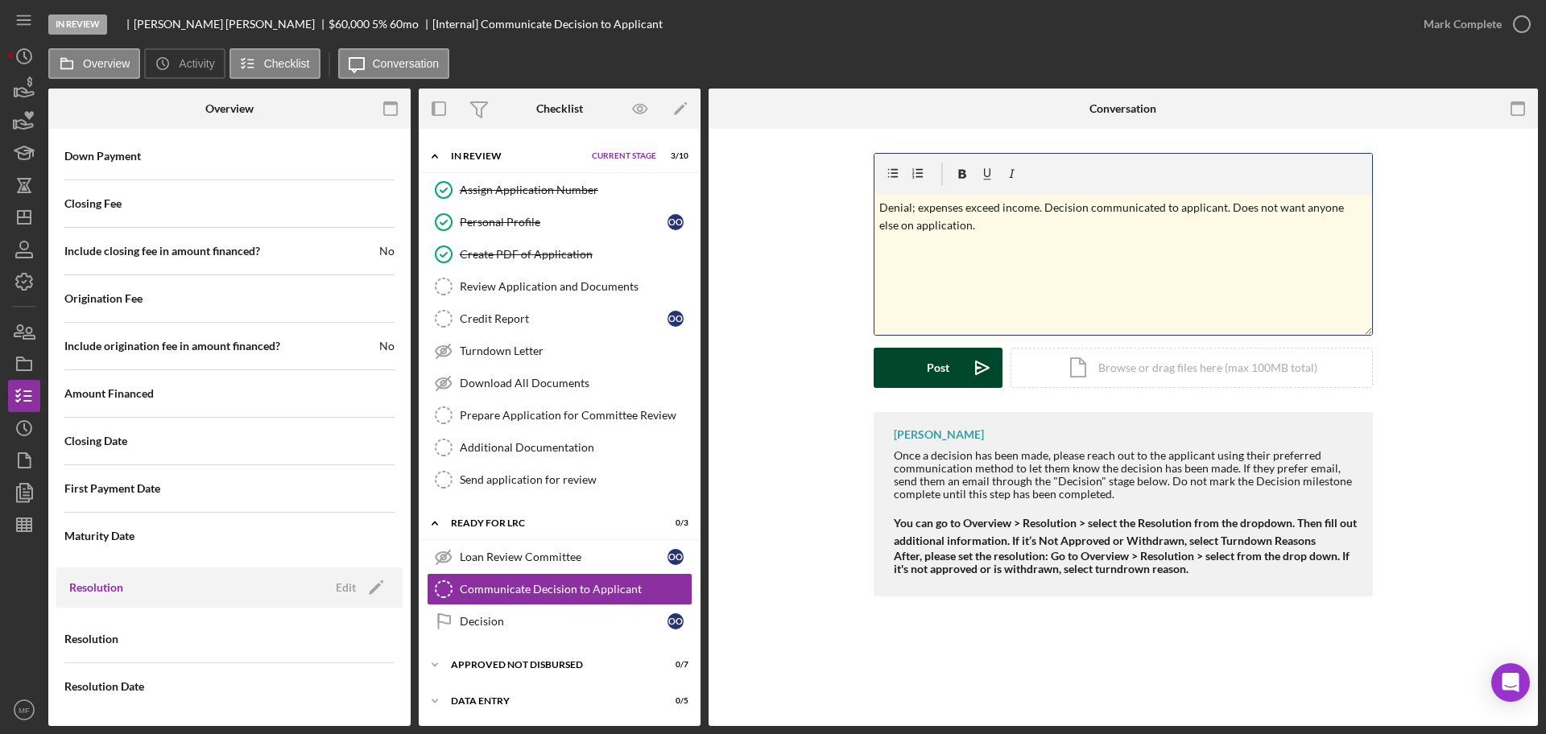
click at [976, 369] on polygon "submit" at bounding box center [978, 368] width 5 height 2
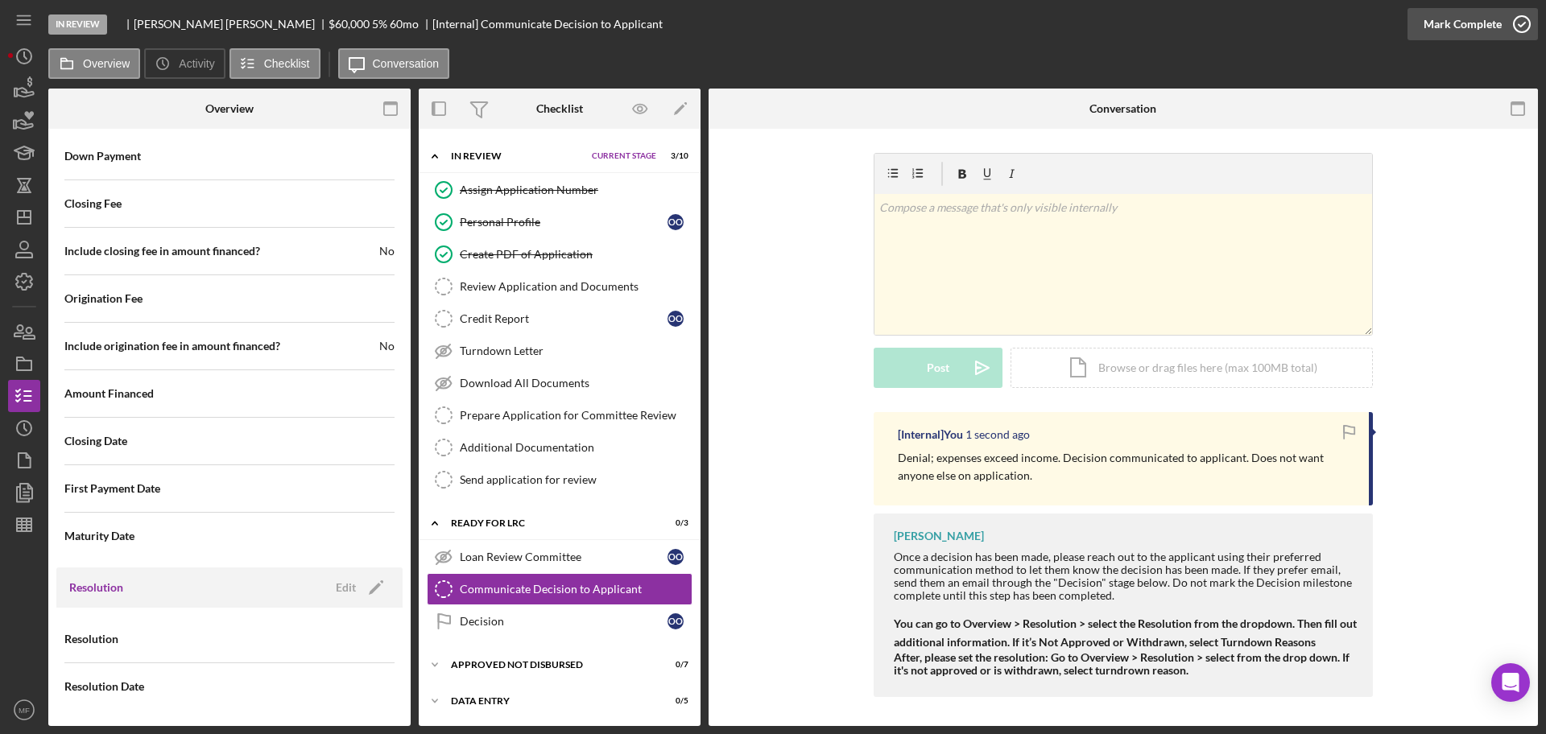
click at [1441, 28] on div "Mark Complete" at bounding box center [1462, 24] width 78 height 32
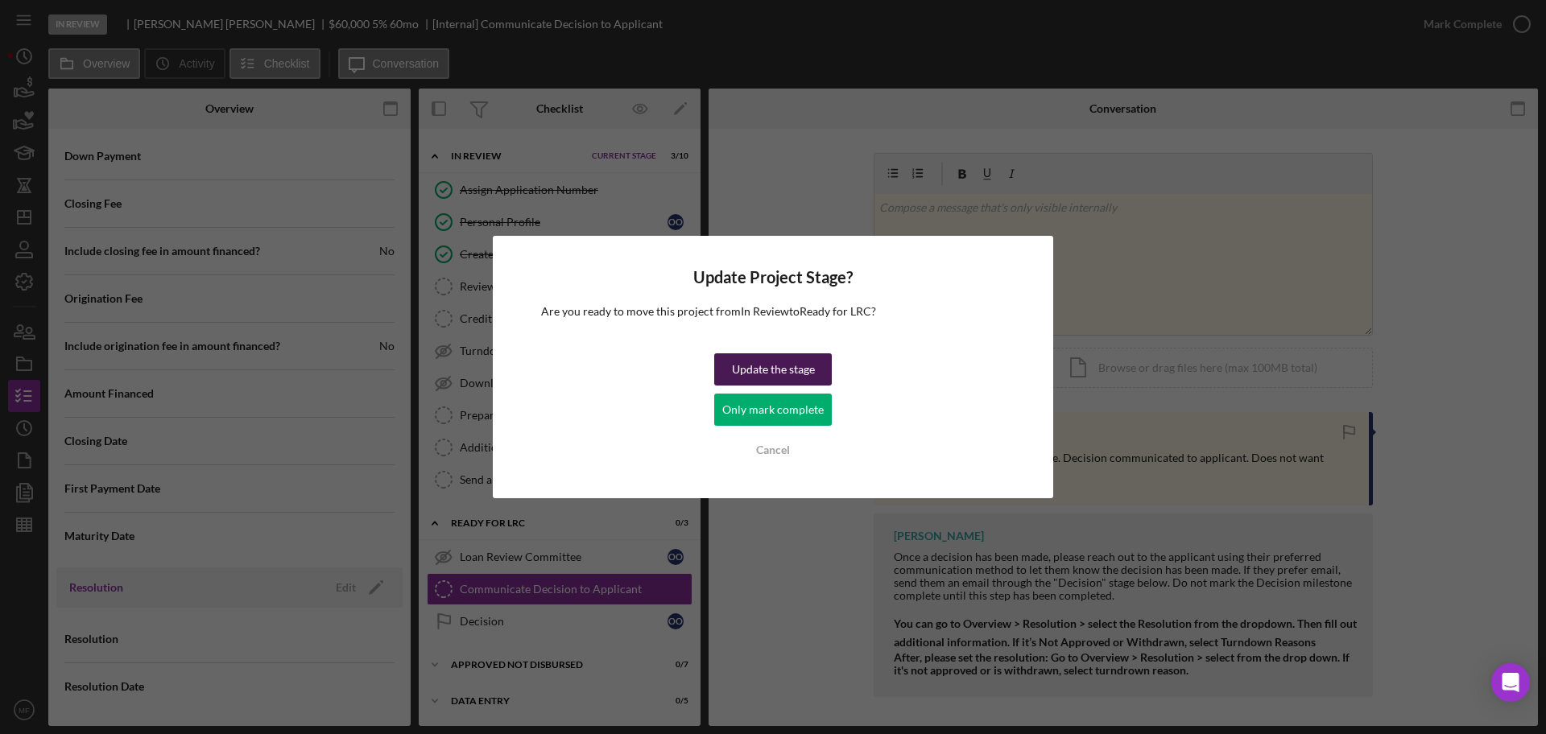
click at [764, 384] on div "Update the stage" at bounding box center [773, 369] width 83 height 32
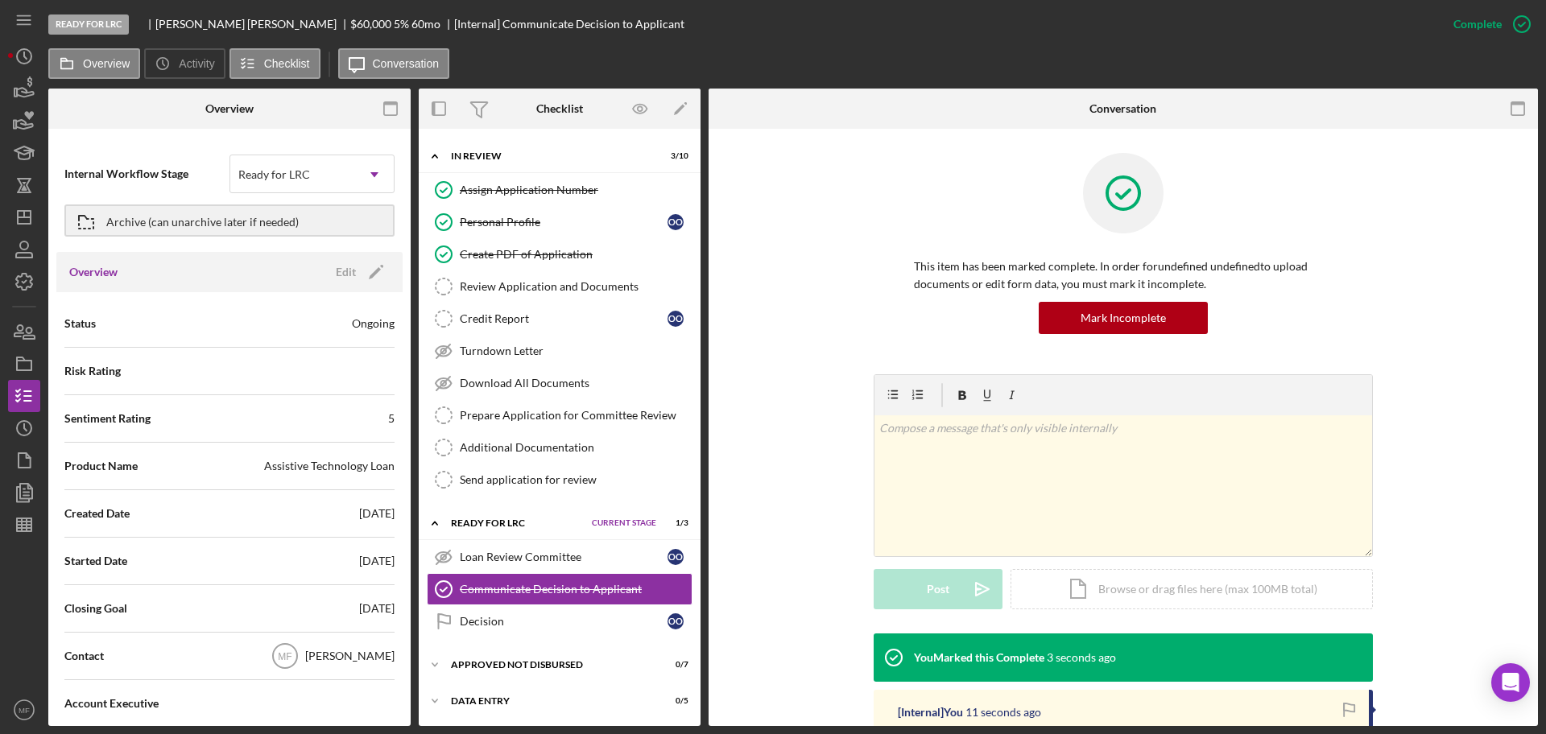
scroll to position [0, 0]
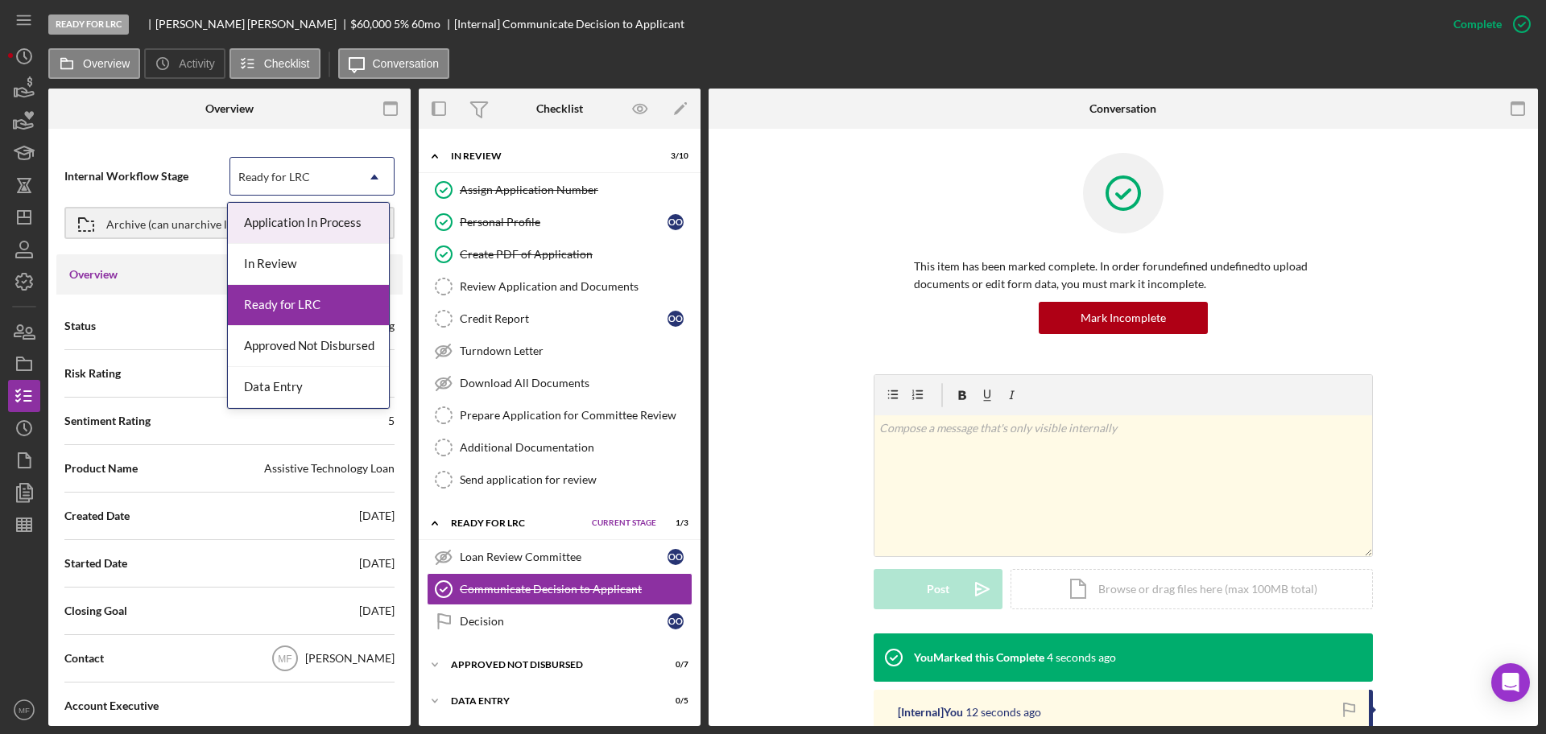
click at [320, 167] on div "Ready for LRC" at bounding box center [292, 177] width 125 height 37
click at [289, 389] on div "Data Entry" at bounding box center [308, 387] width 161 height 41
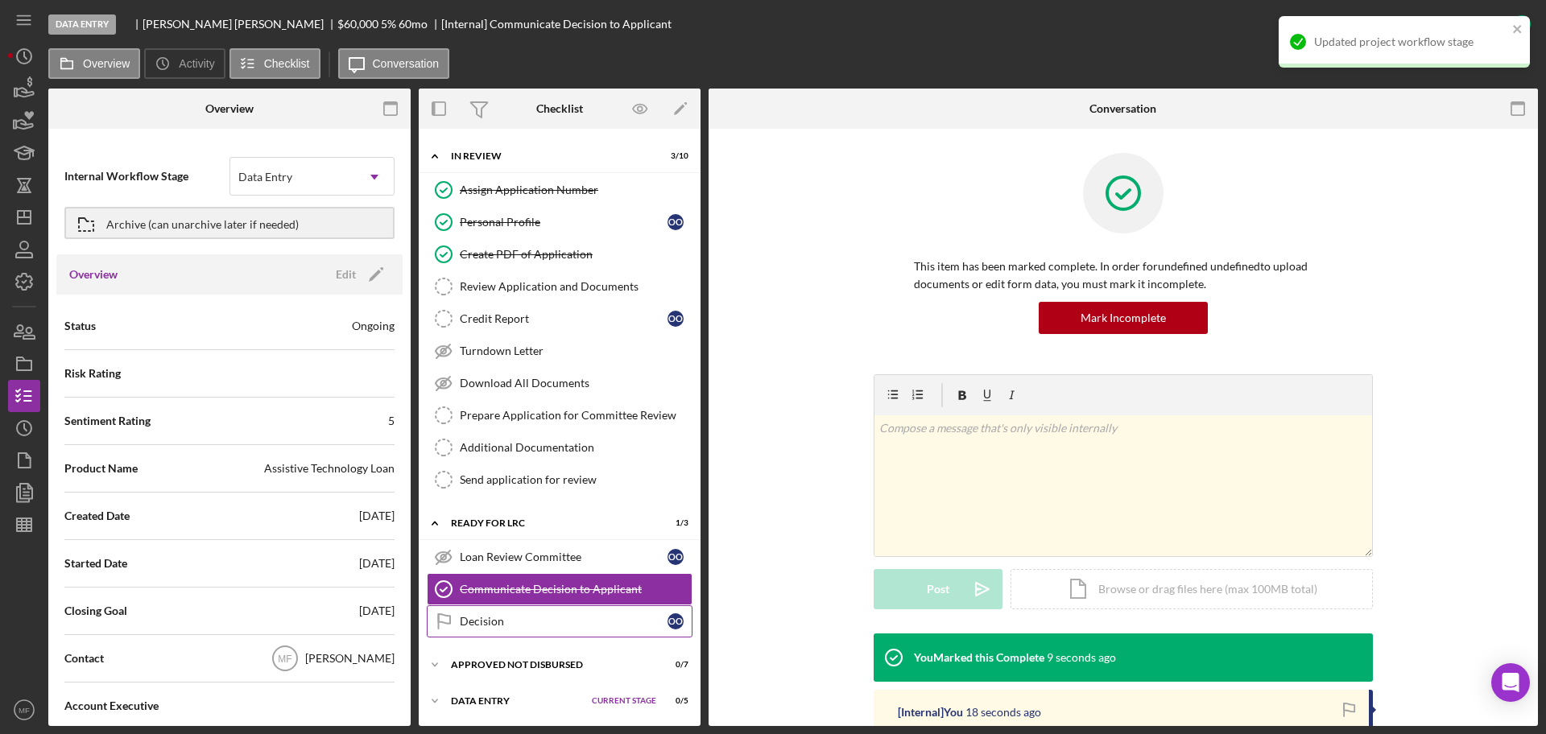
click at [509, 616] on div "Decision" at bounding box center [564, 621] width 208 height 13
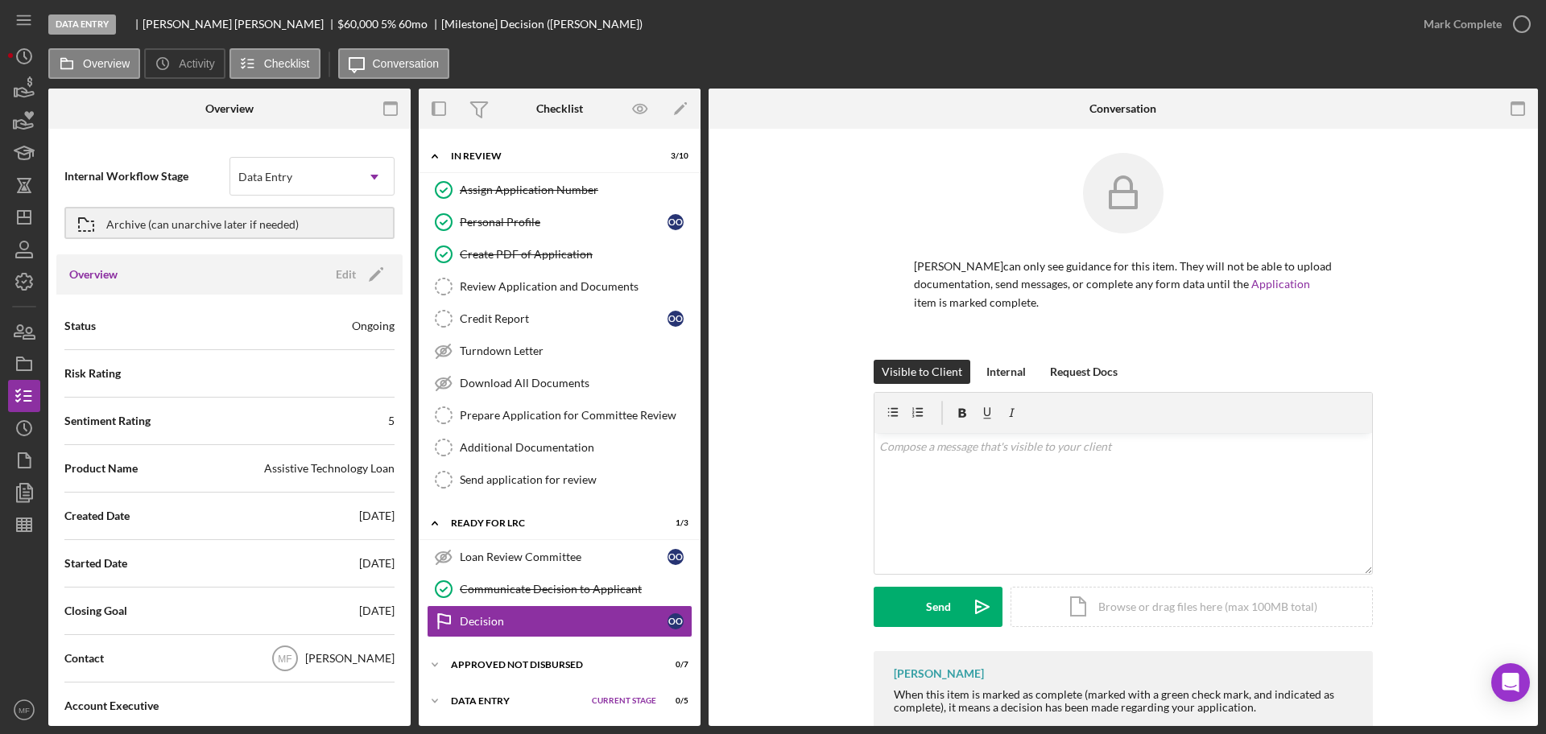
scroll to position [40, 0]
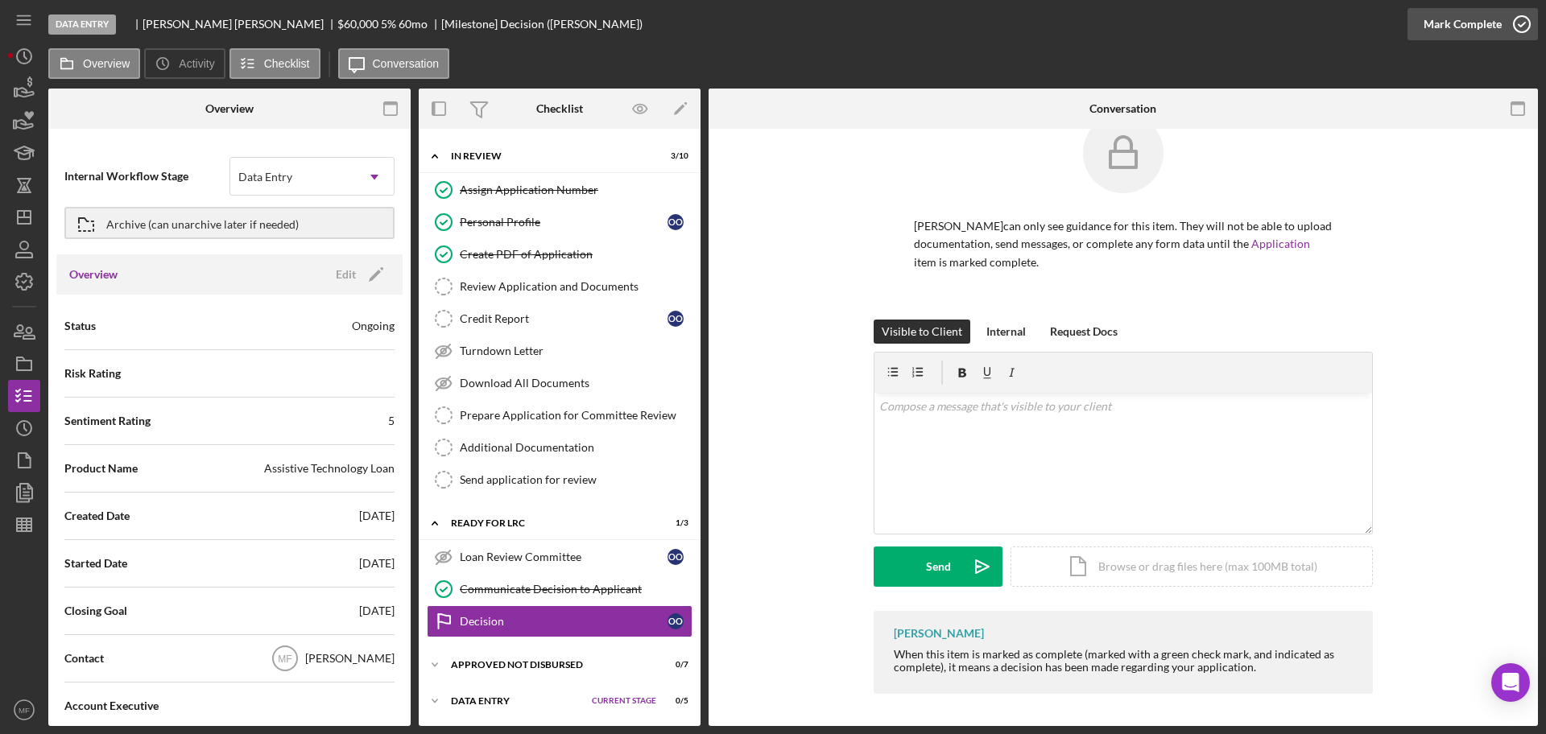
click at [1445, 27] on div "Mark Complete" at bounding box center [1462, 24] width 78 height 32
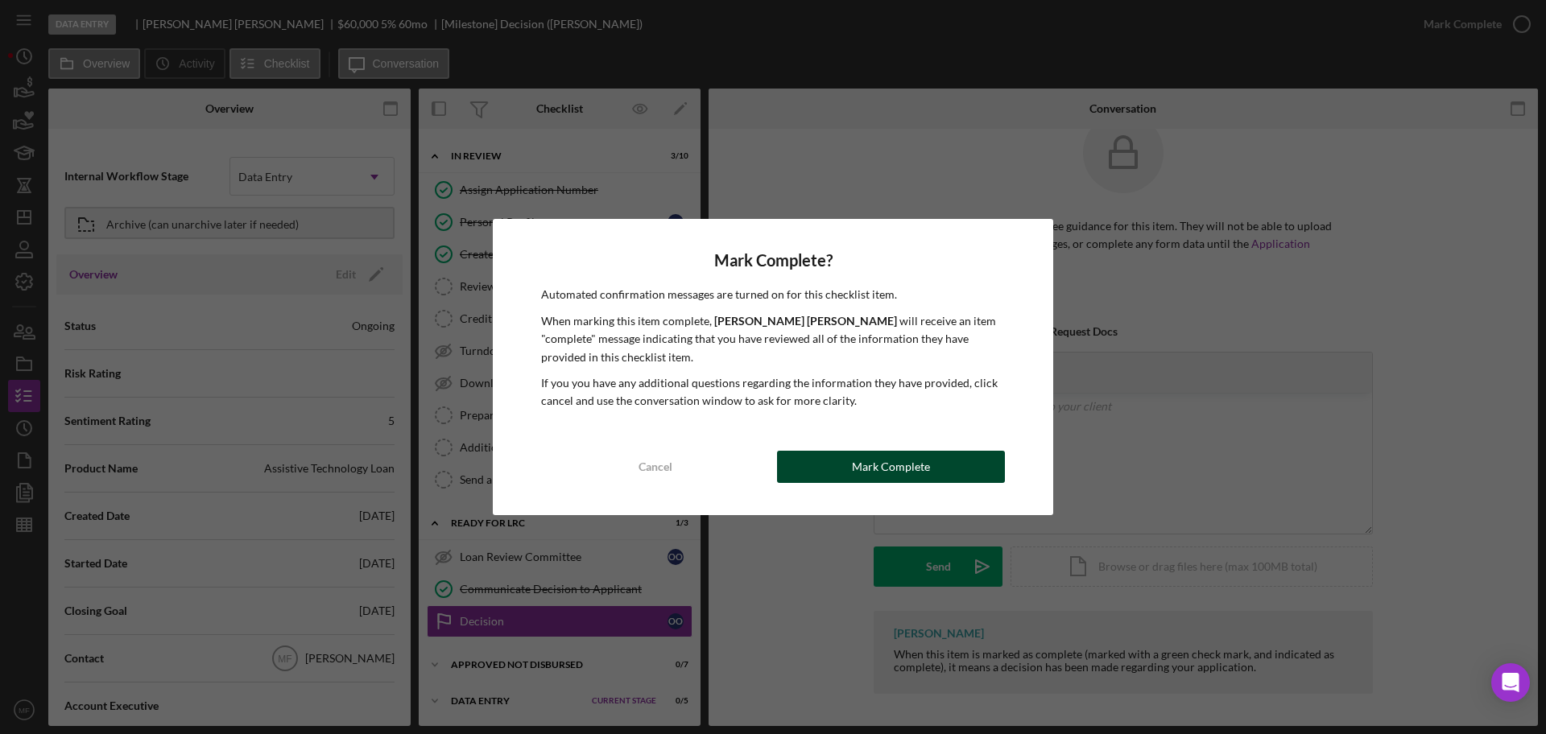
click at [900, 471] on div "Mark Complete" at bounding box center [891, 467] width 78 height 32
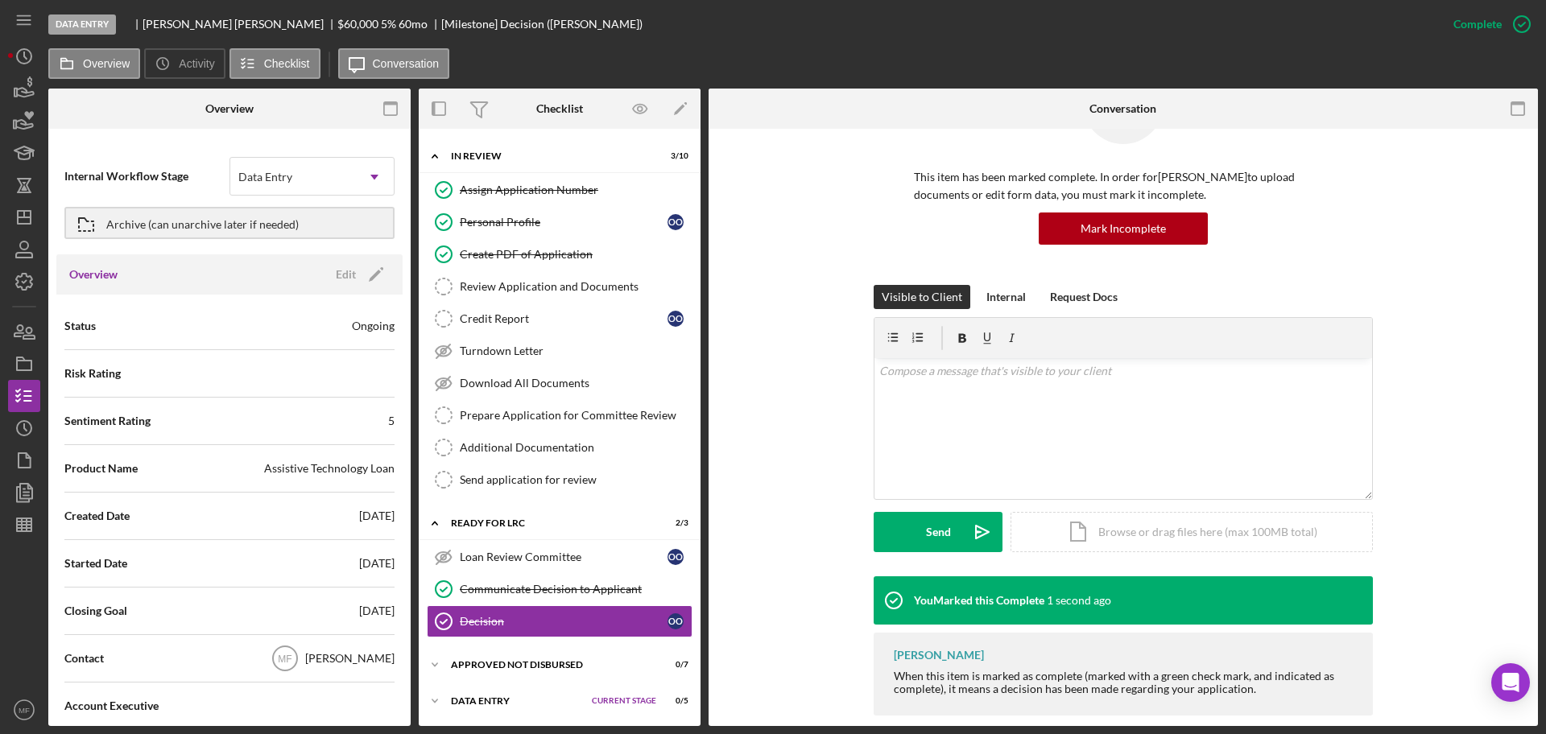
scroll to position [111, 0]
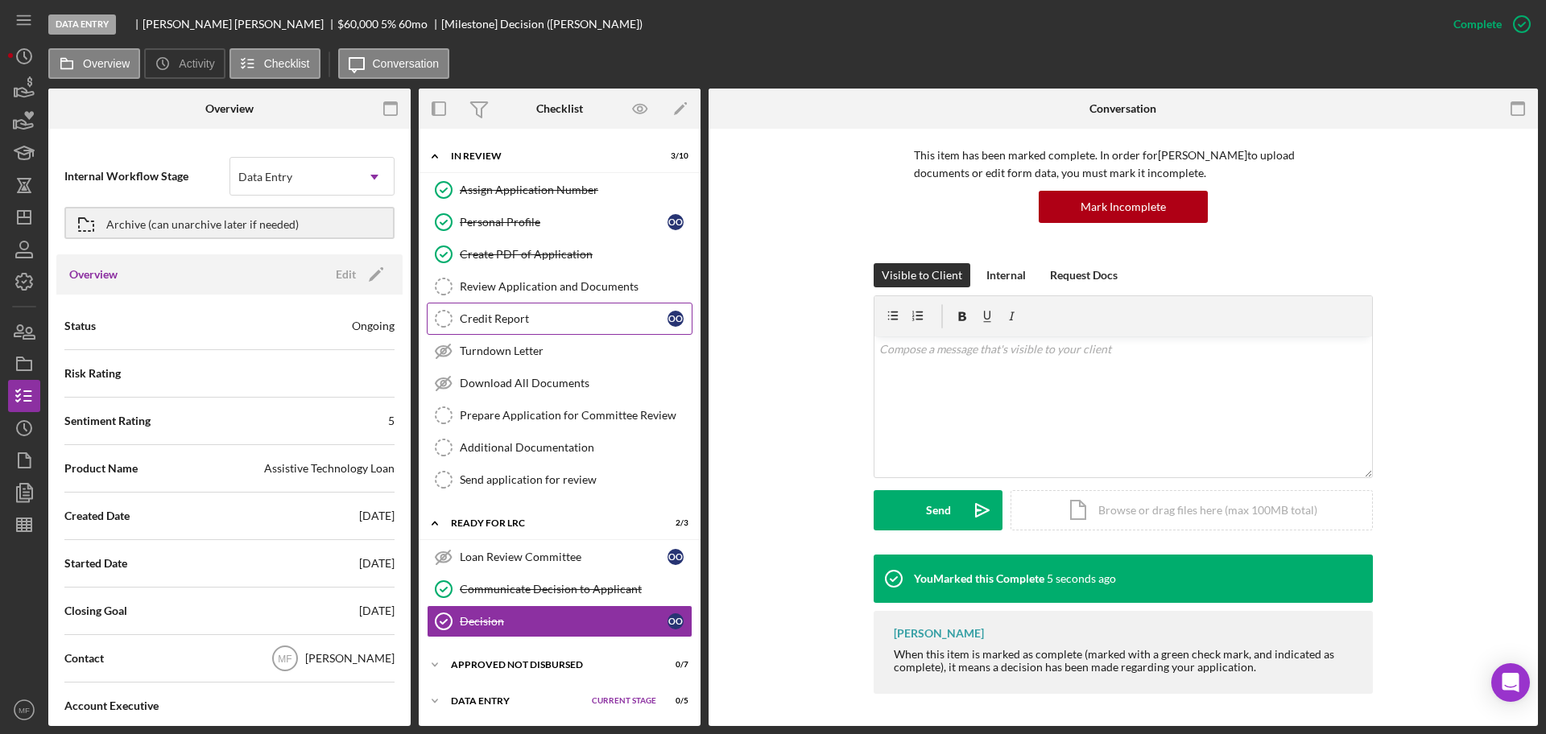
click at [514, 311] on link "Credit Report Credit Report O O" at bounding box center [560, 319] width 266 height 32
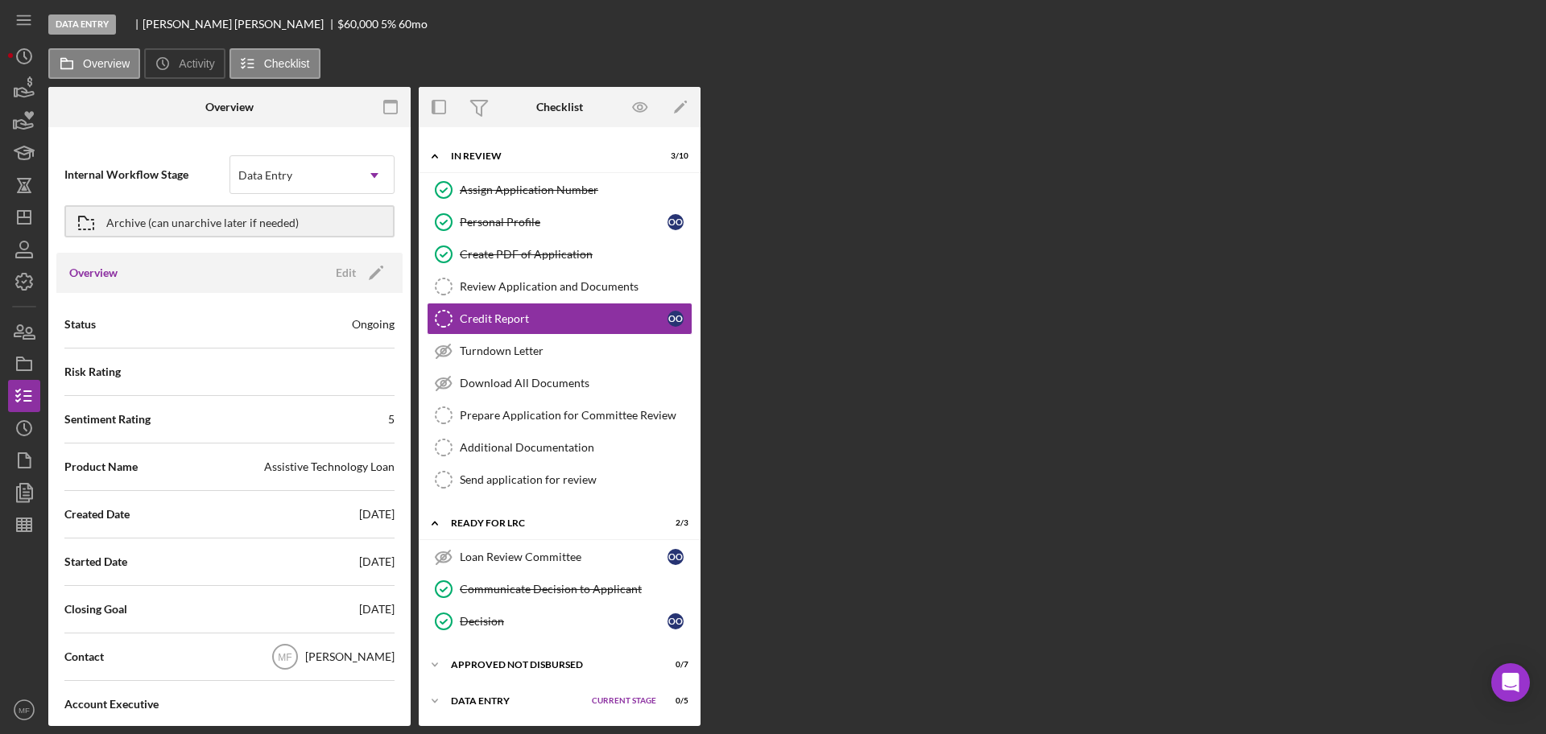
scroll to position [717, 0]
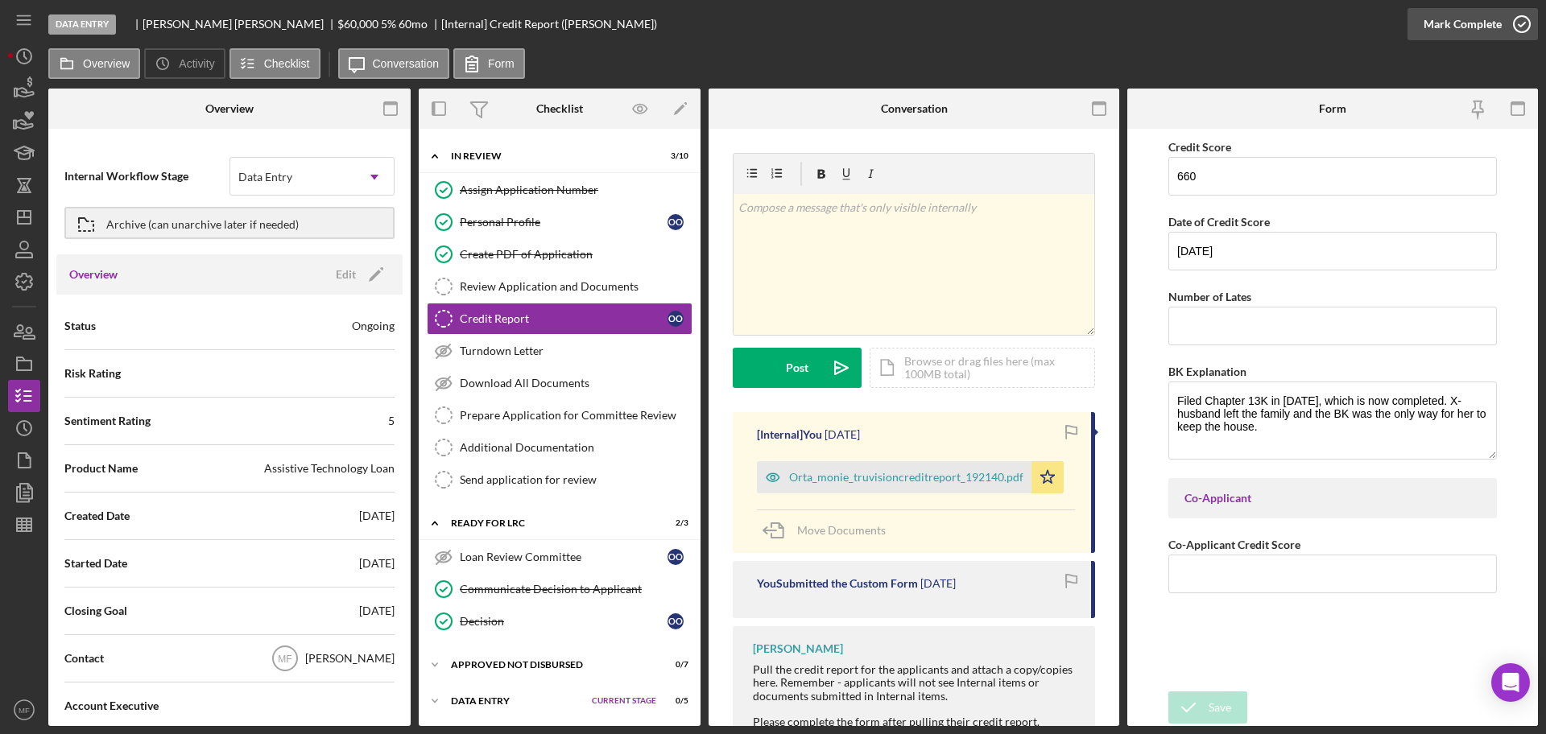
click at [1500, 24] on button "Mark Complete" at bounding box center [1472, 24] width 130 height 32
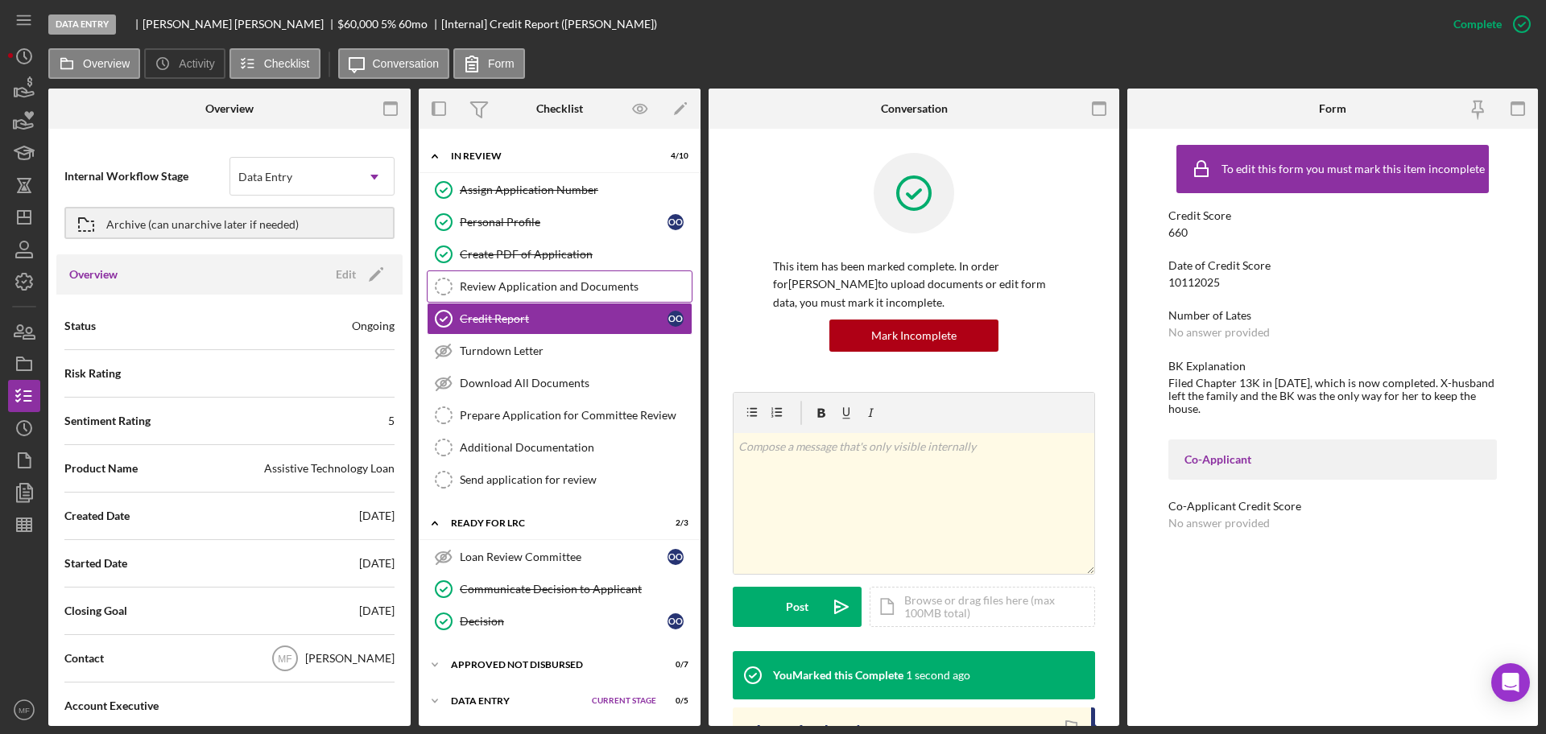
click at [559, 286] on div "Review Application and Documents" at bounding box center [576, 286] width 232 height 13
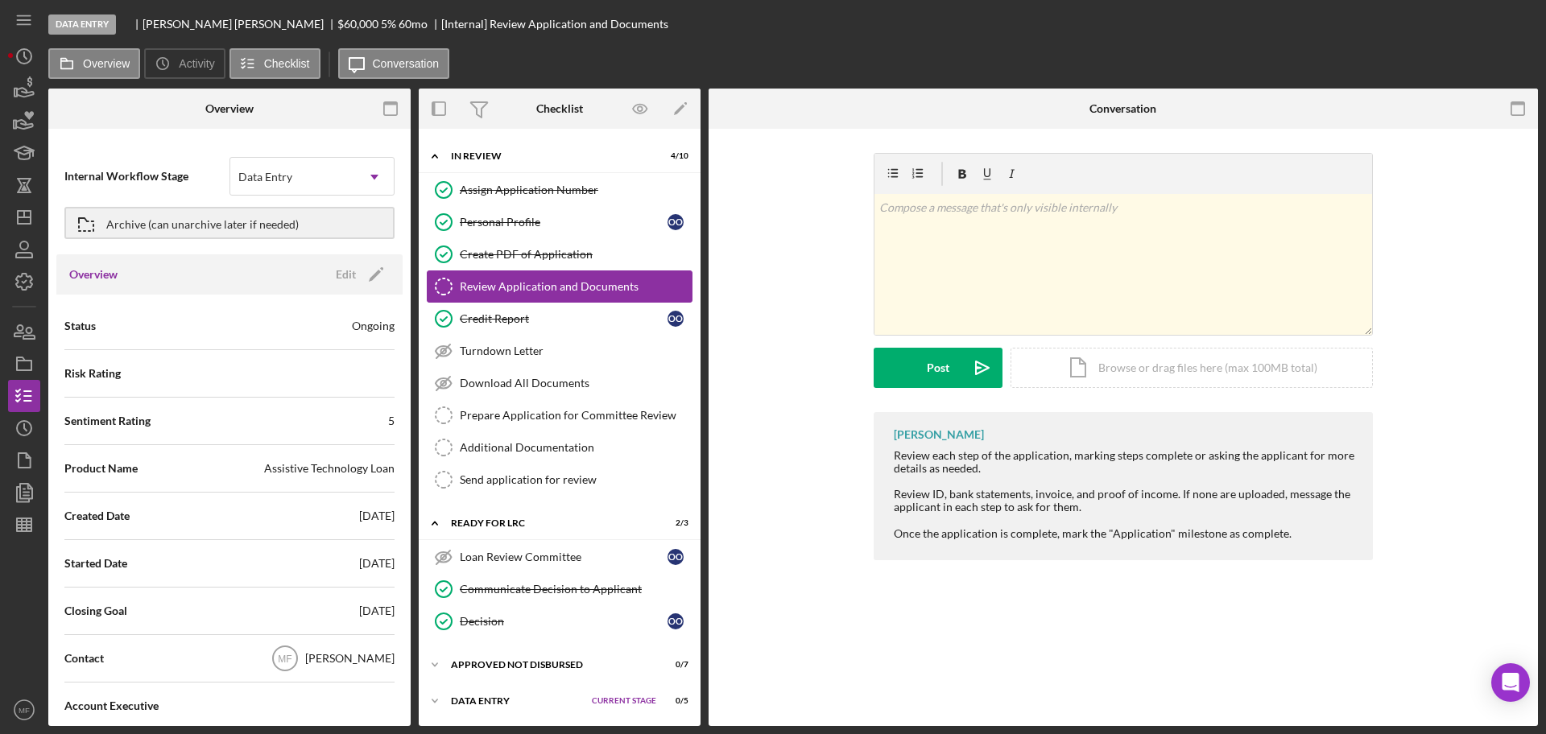
scroll to position [717, 0]
click at [1447, 23] on div "Mark Complete" at bounding box center [1462, 24] width 78 height 32
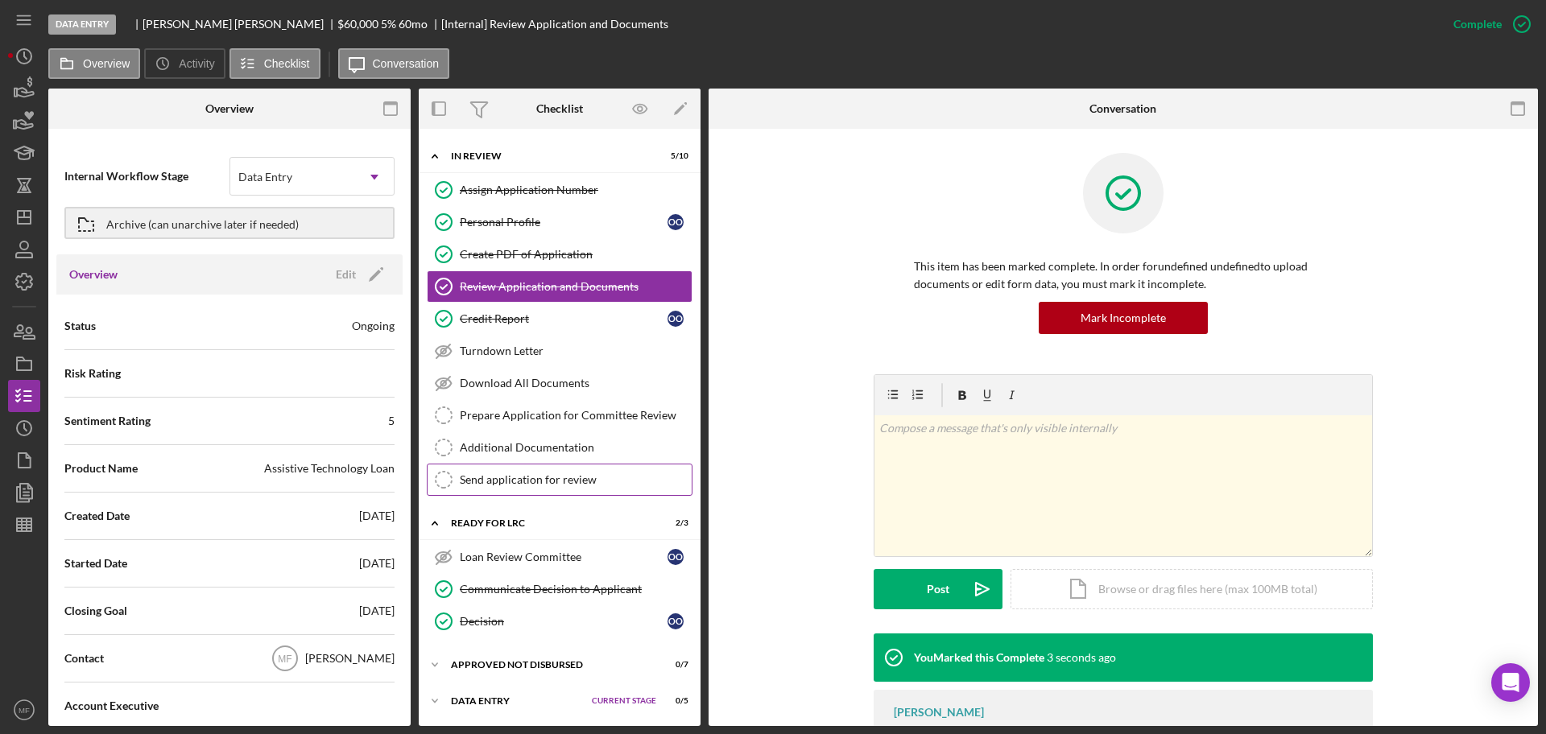
click at [538, 478] on div "Send application for review" at bounding box center [576, 479] width 232 height 13
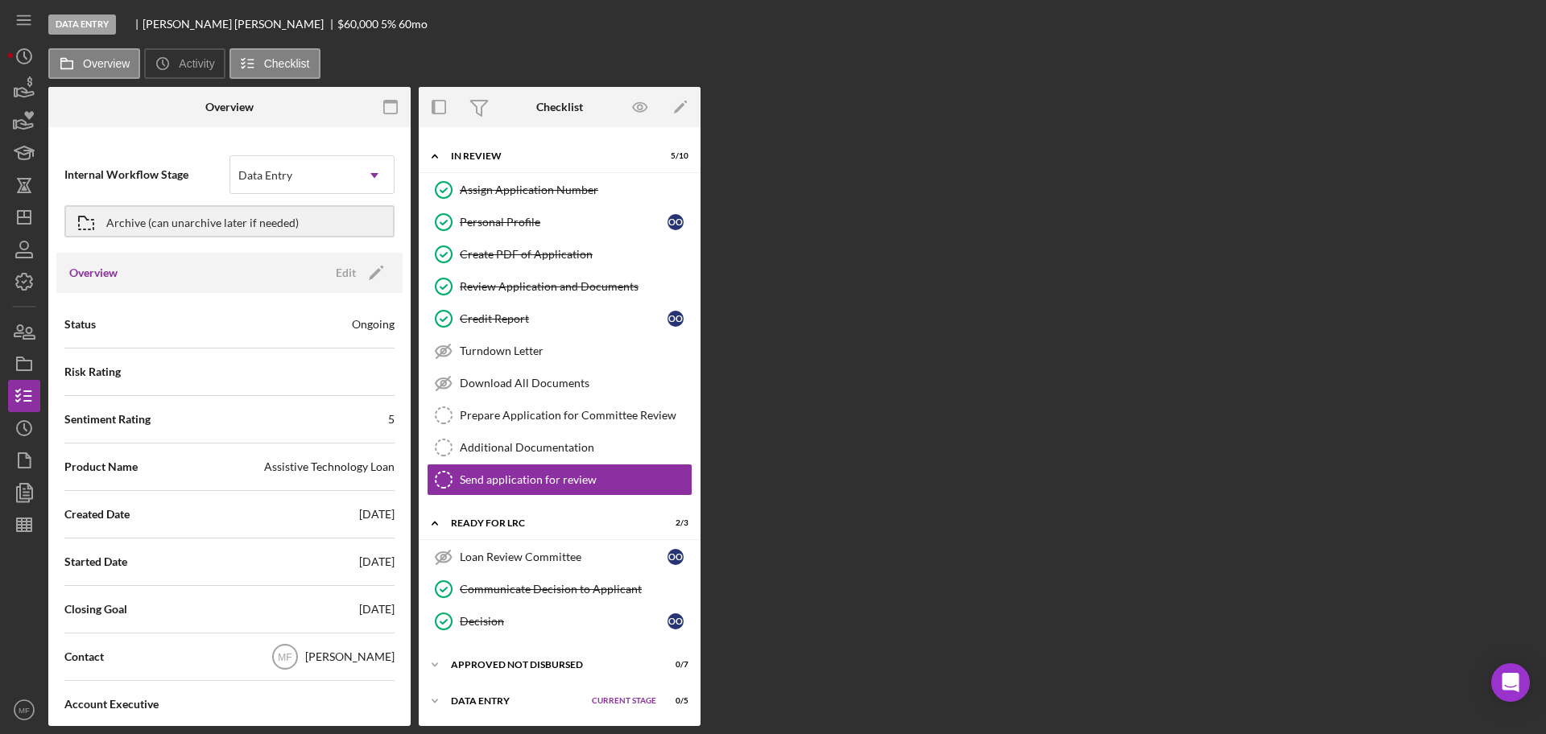
scroll to position [717, 0]
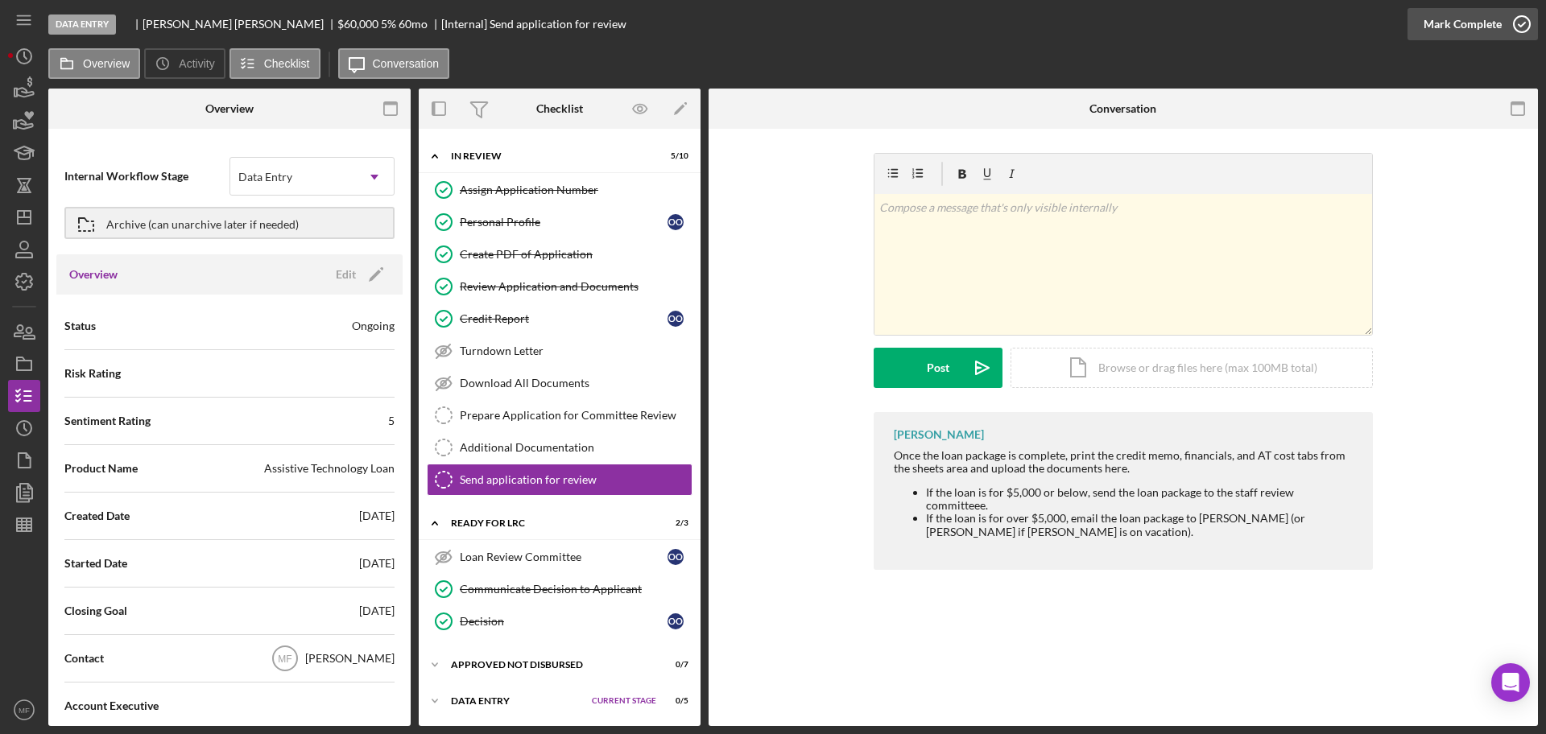
click at [1460, 24] on div "Mark Complete" at bounding box center [1462, 24] width 78 height 32
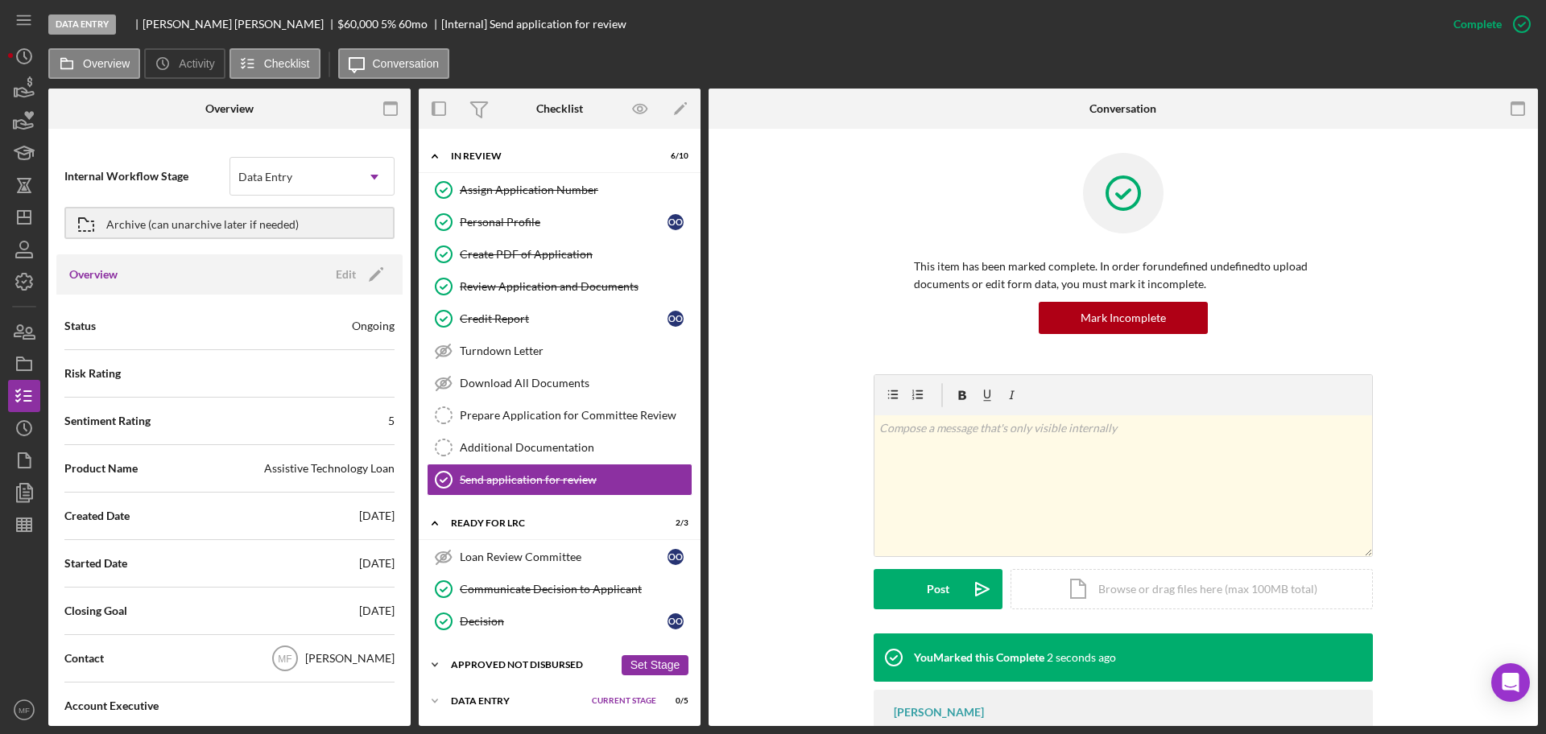
click at [535, 658] on div "Icon/Expander Approved Not Disbursed 0 / 7 Set Stage" at bounding box center [560, 665] width 282 height 32
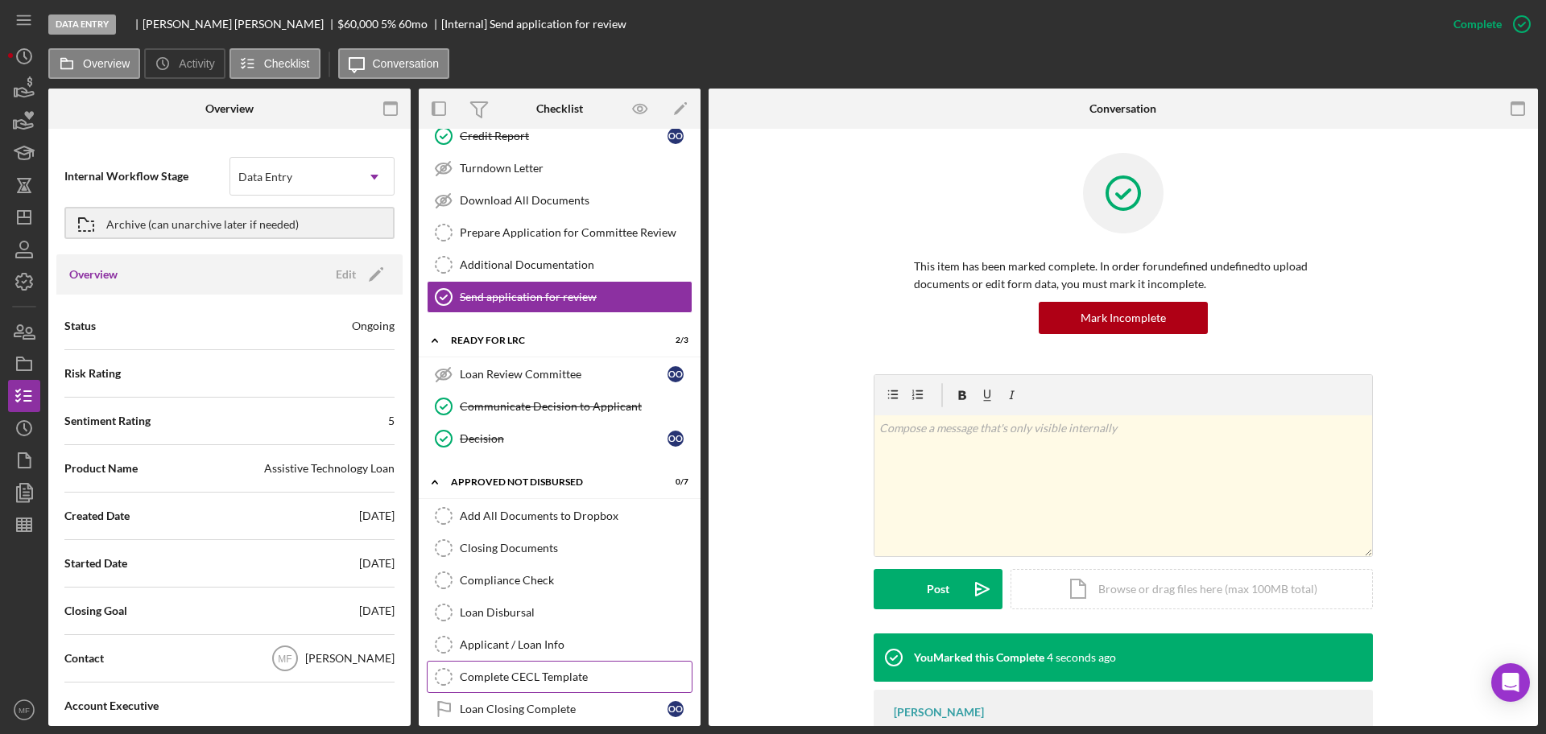
scroll to position [952, 0]
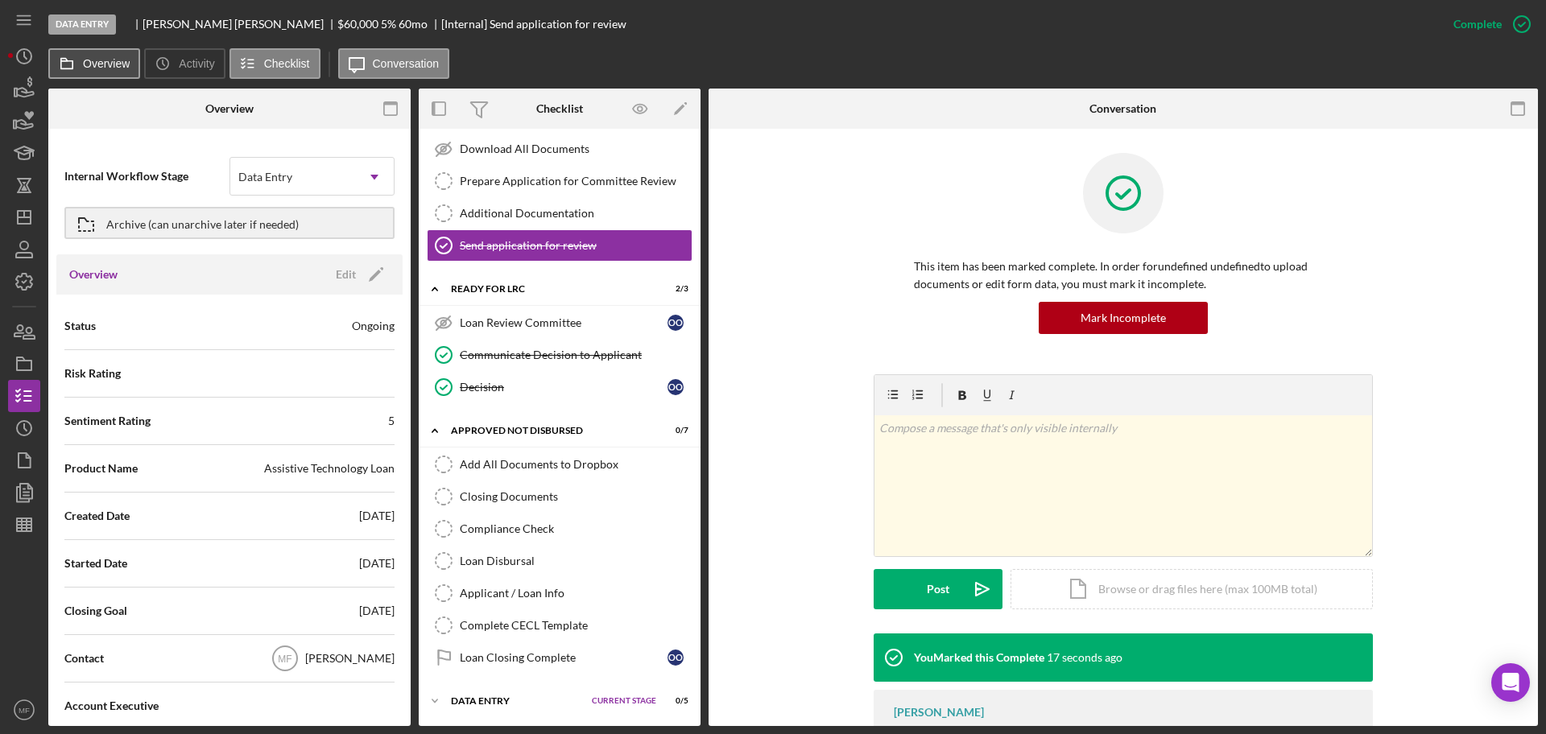
click at [106, 63] on label "Overview" at bounding box center [106, 63] width 47 height 13
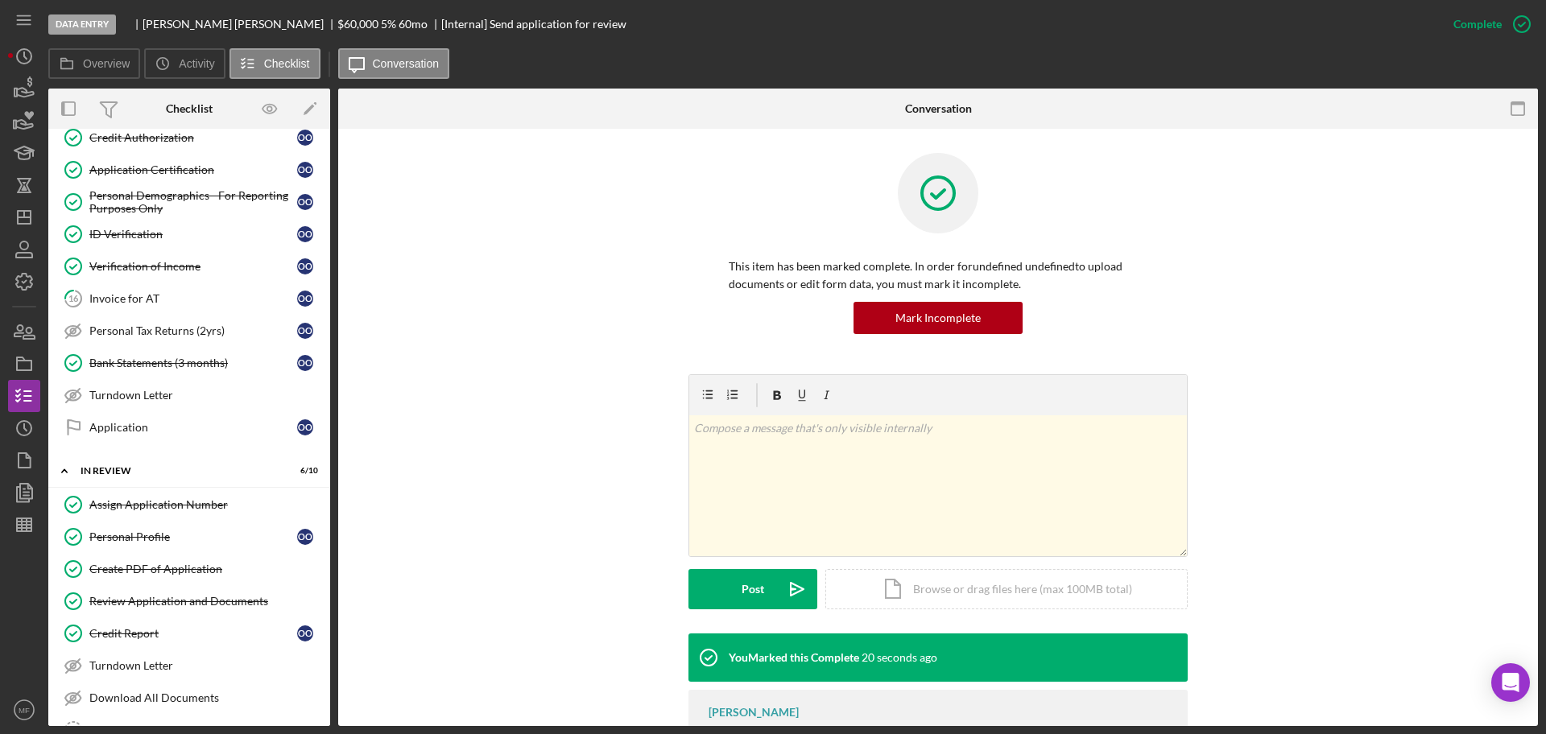
scroll to position [0, 0]
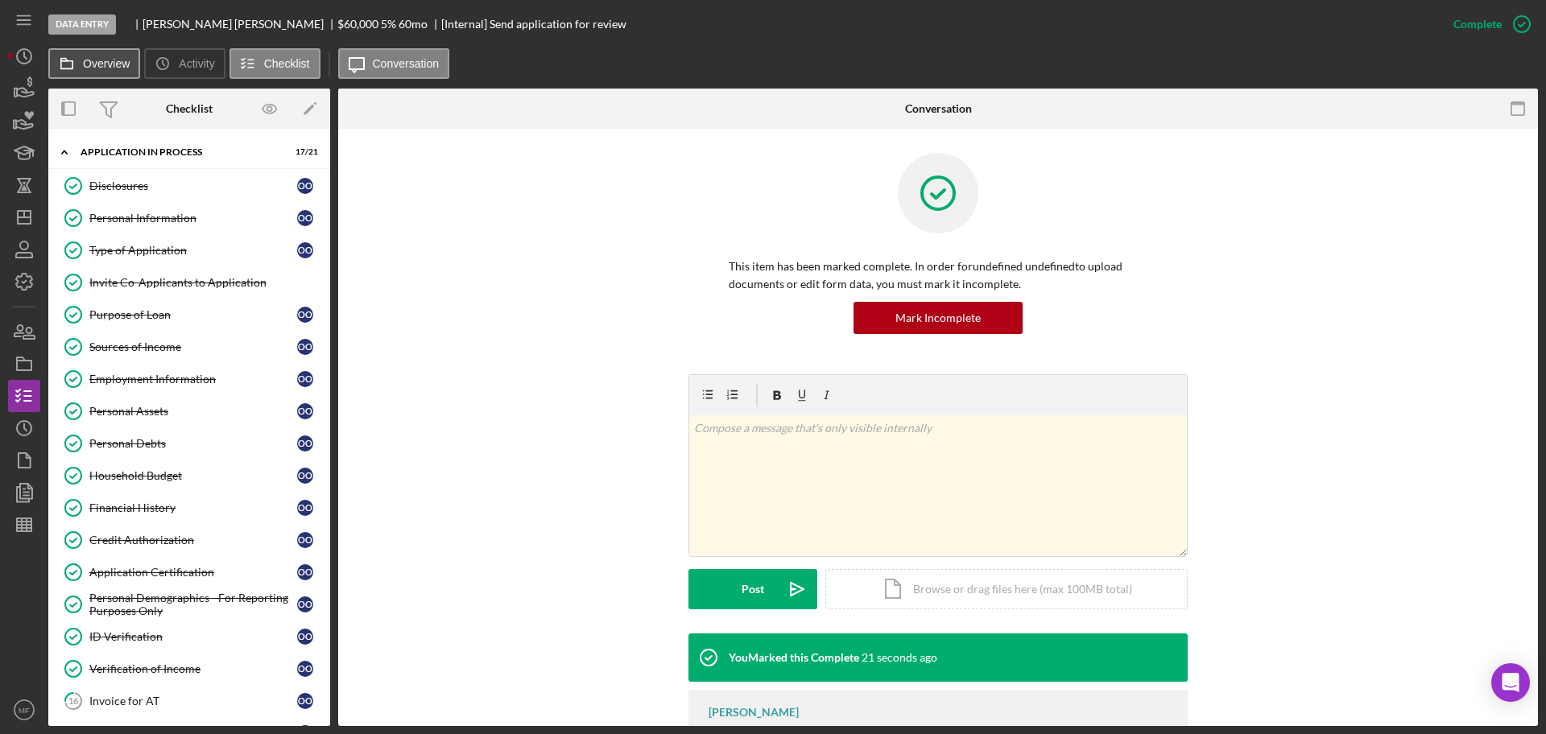
click at [88, 63] on label "Overview" at bounding box center [106, 63] width 47 height 13
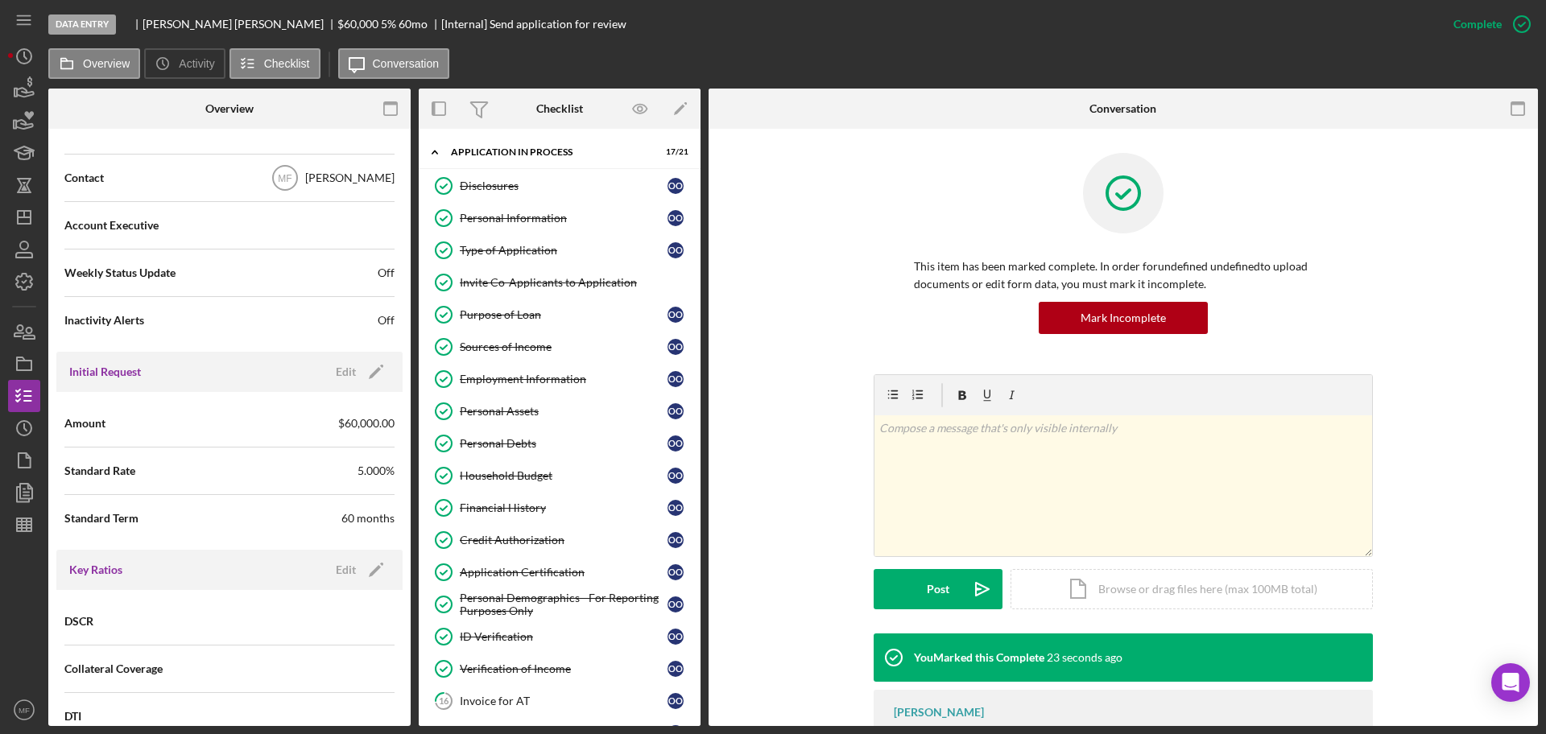
scroll to position [1571, 0]
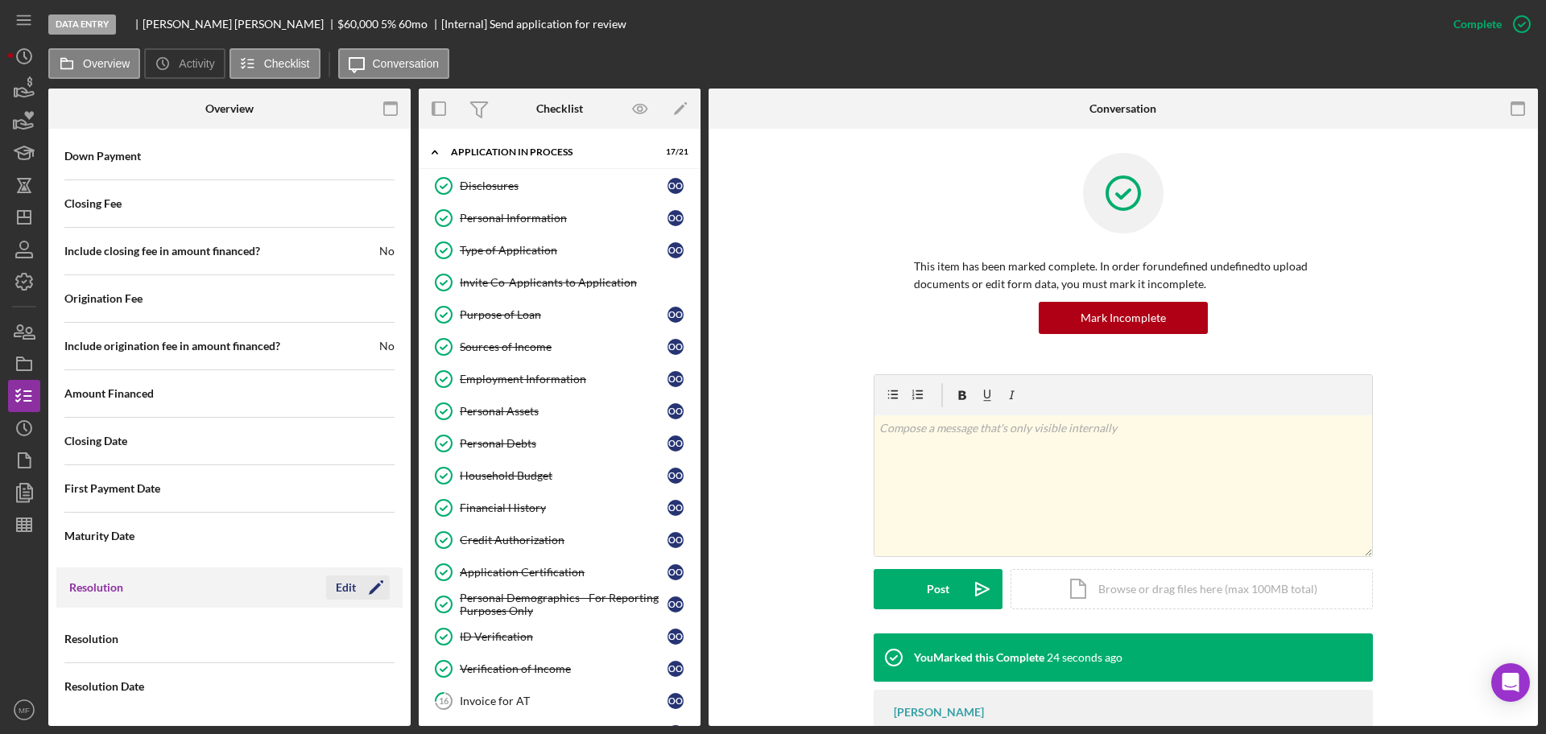
click at [336, 590] on div "Edit" at bounding box center [346, 588] width 20 height 24
click at [291, 634] on div "Select..." at bounding box center [292, 639] width 125 height 37
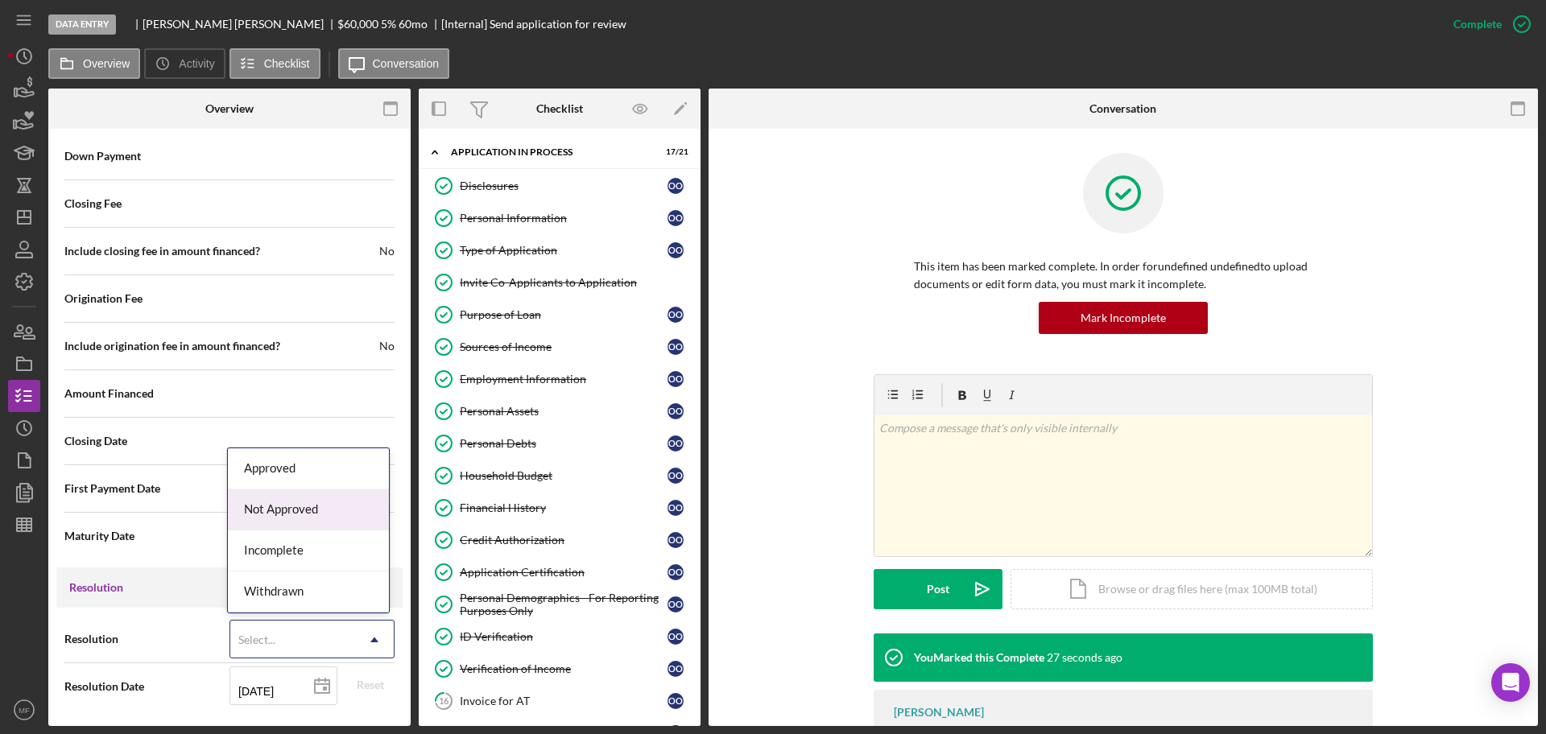
click at [298, 507] on div "Not Approved" at bounding box center [308, 509] width 161 height 41
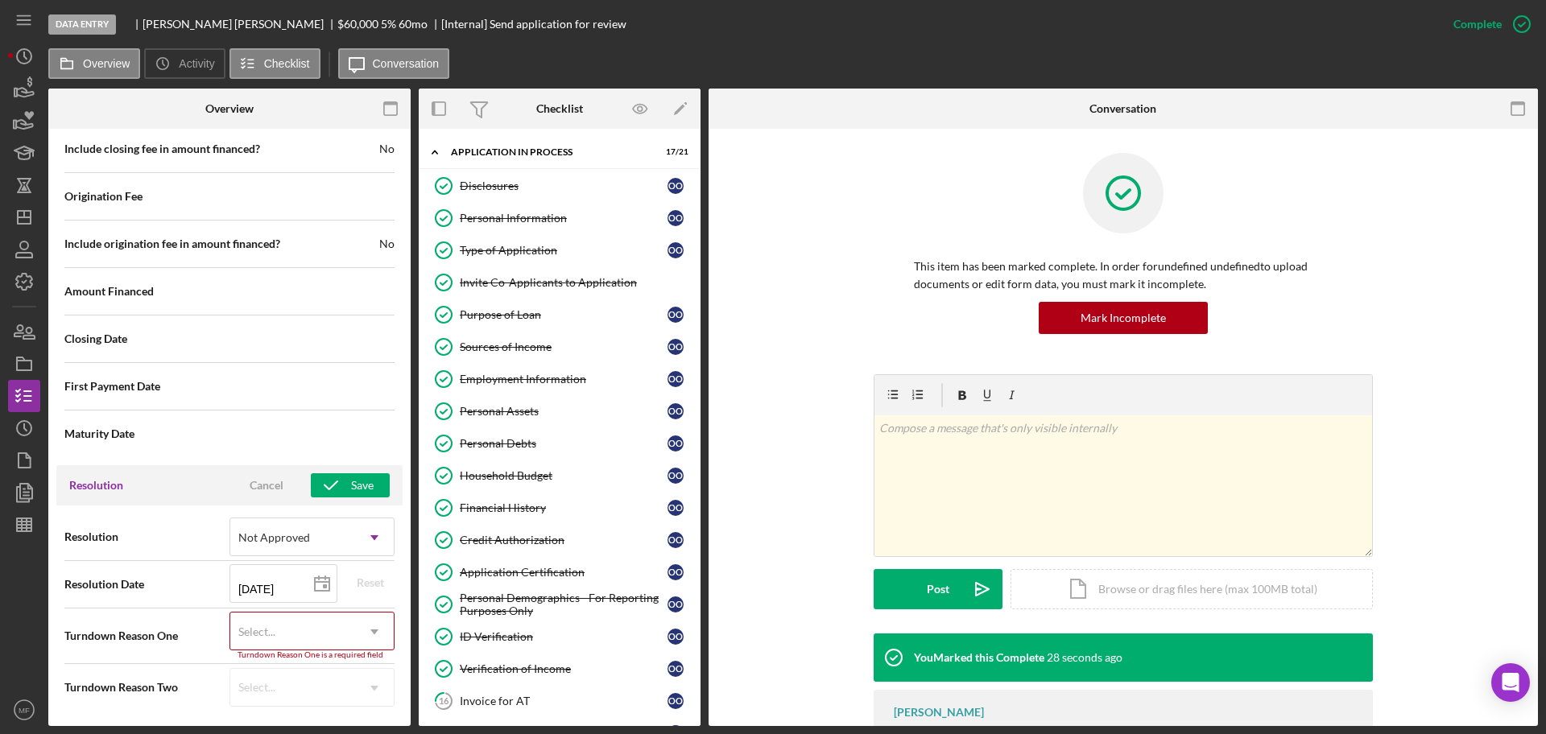
scroll to position [1674, 0]
click at [299, 630] on div "Select..." at bounding box center [292, 631] width 125 height 37
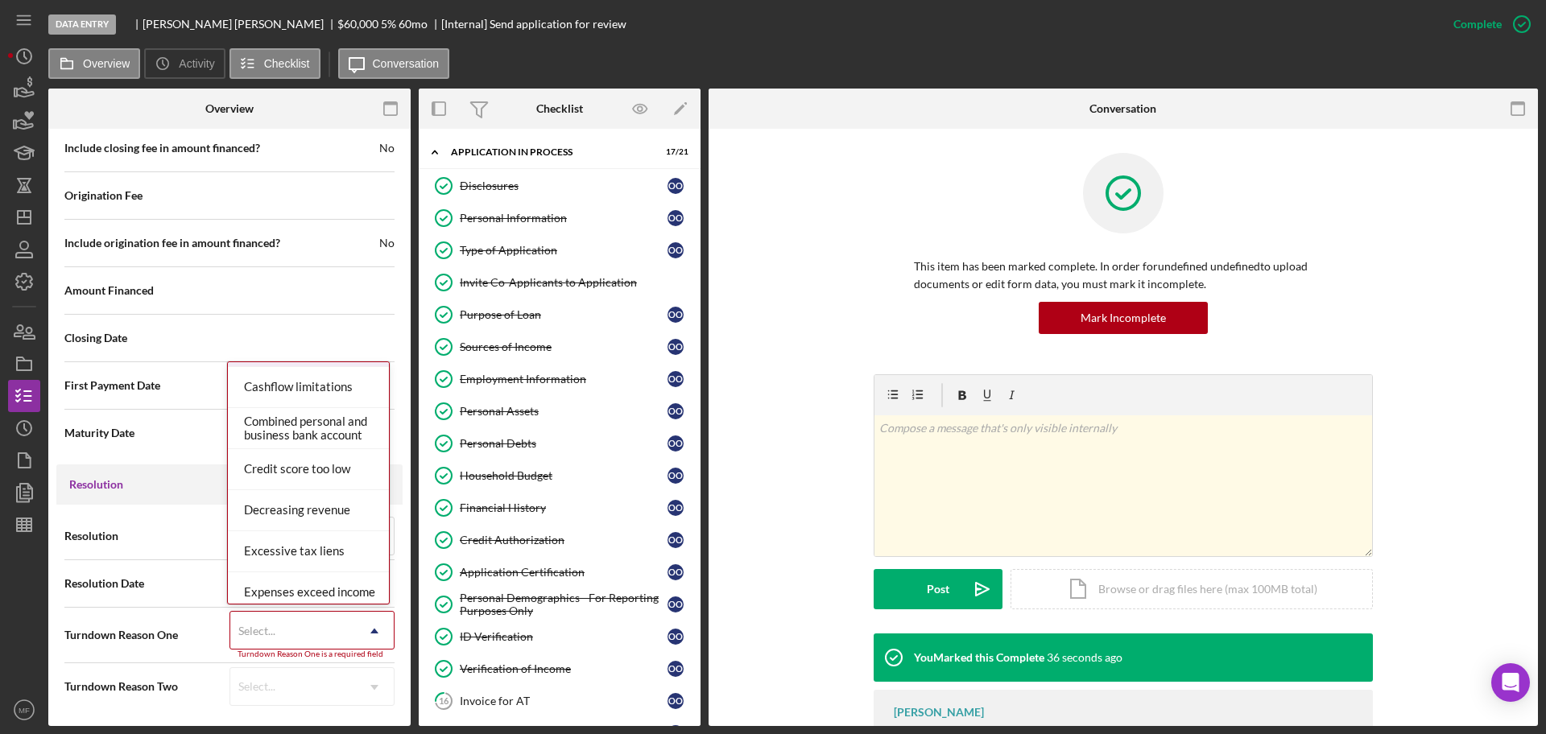
scroll to position [201, 0]
click at [311, 583] on div "Expenses exceed income" at bounding box center [308, 592] width 161 height 41
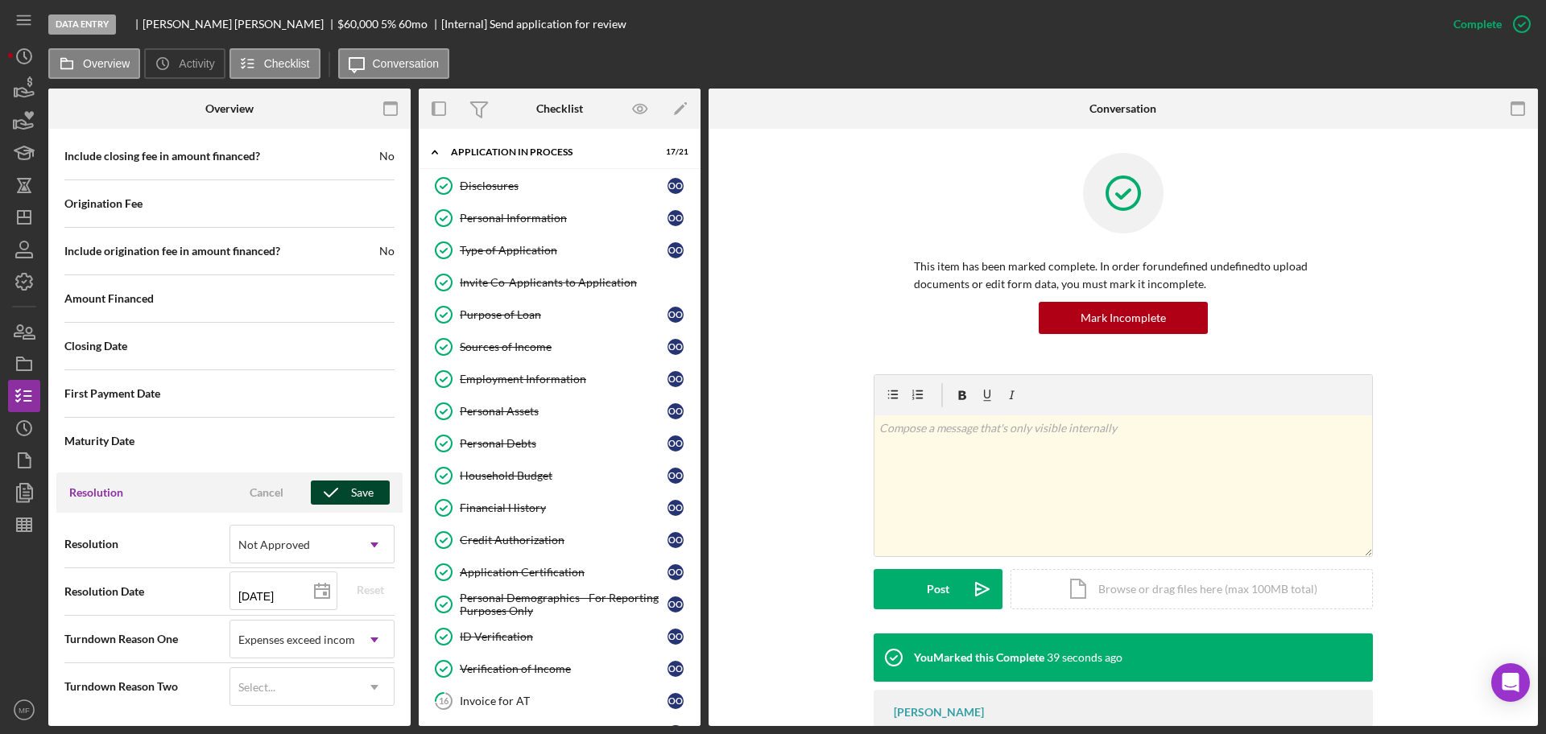
click at [355, 493] on div "Save" at bounding box center [362, 493] width 23 height 24
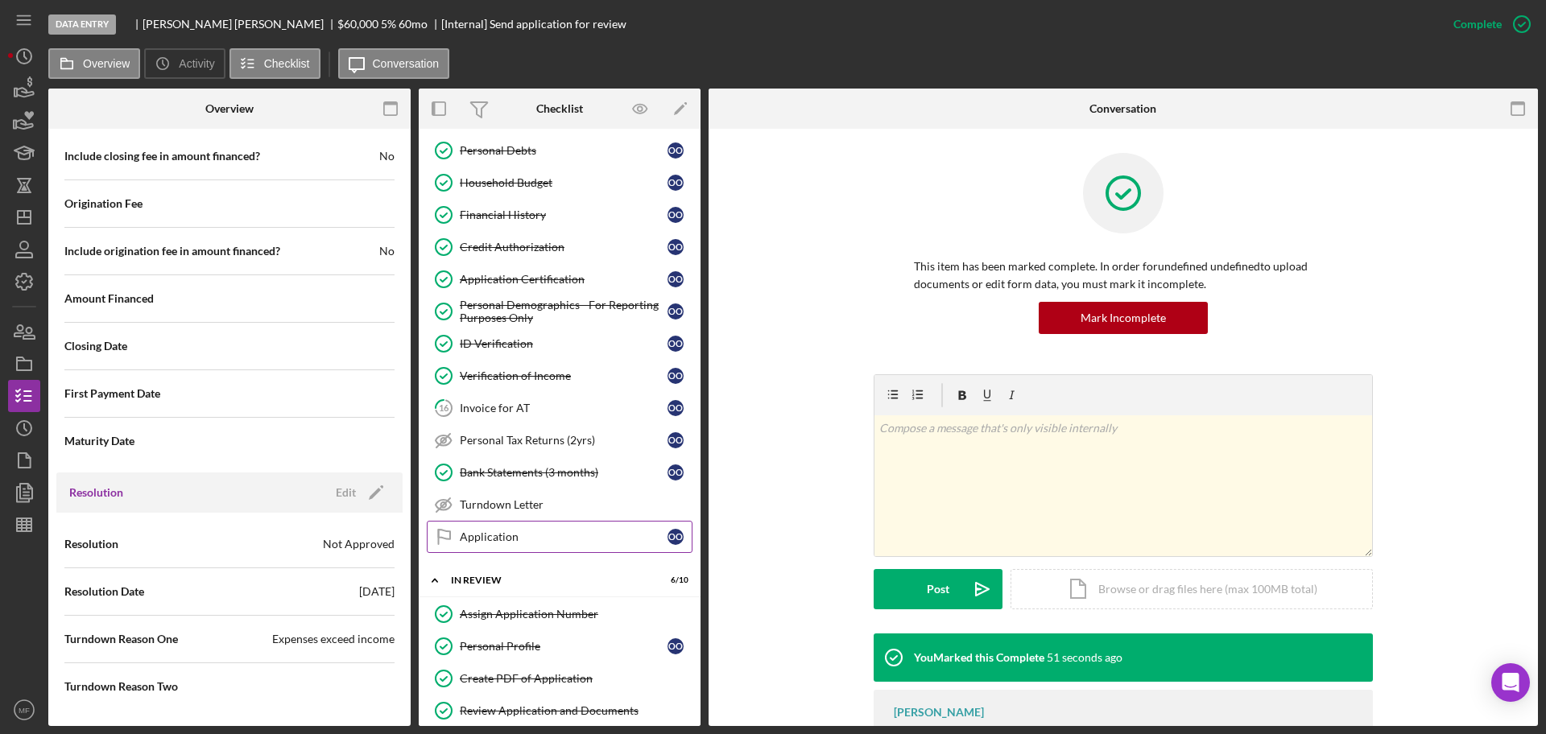
scroll to position [147, 0]
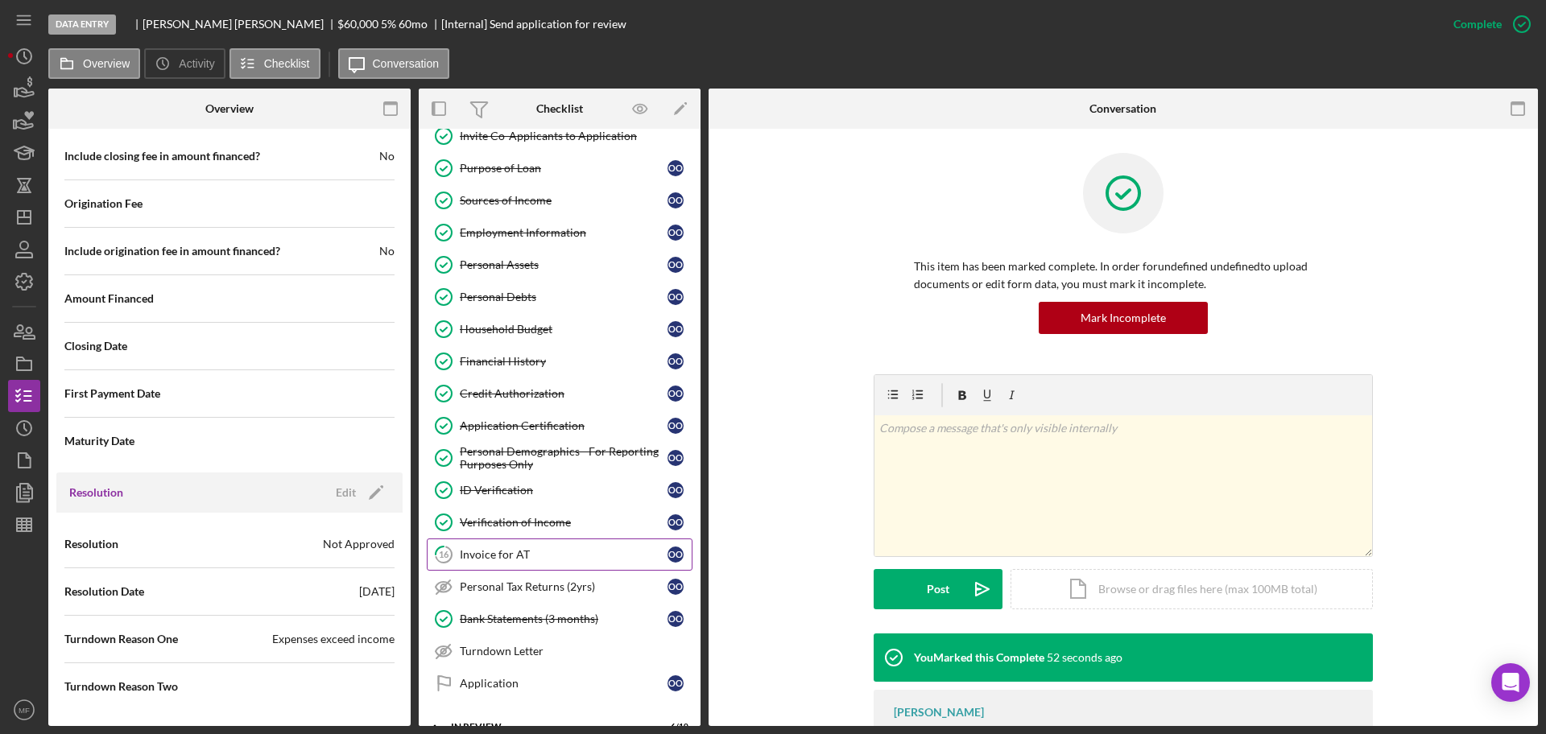
click at [532, 558] on div "Invoice for AT" at bounding box center [564, 554] width 208 height 13
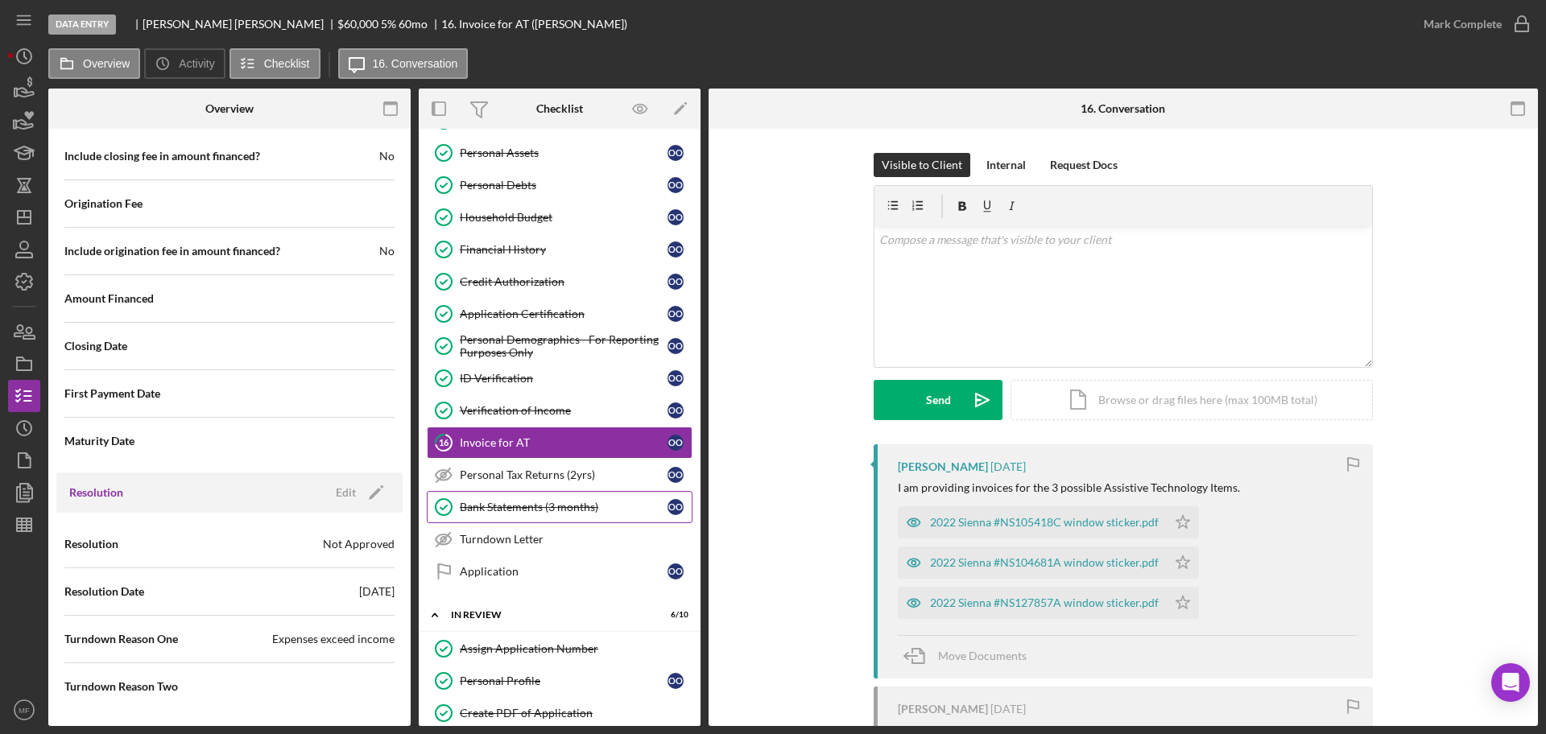
scroll to position [348, 0]
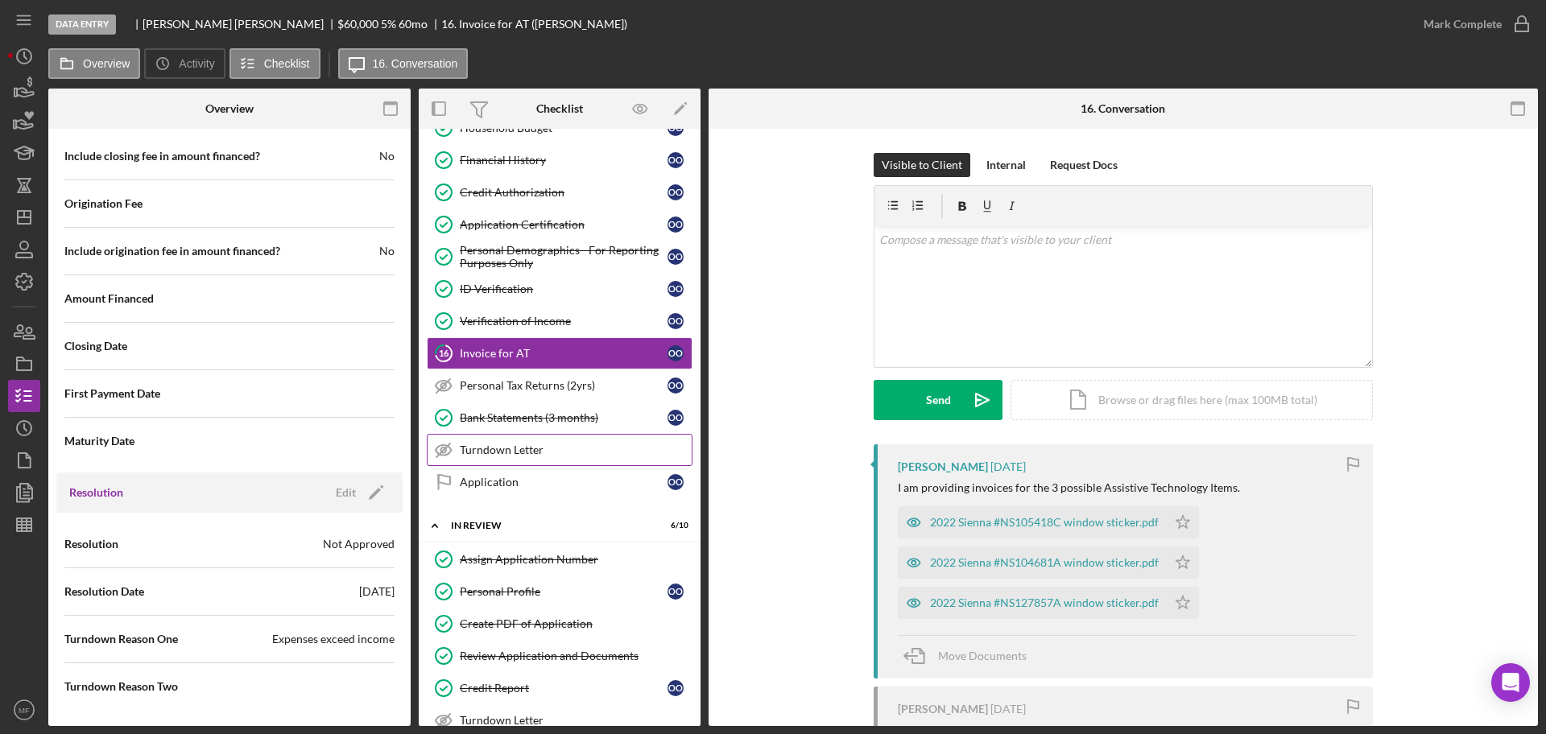
click at [490, 451] on div "Turndown Letter" at bounding box center [576, 450] width 232 height 13
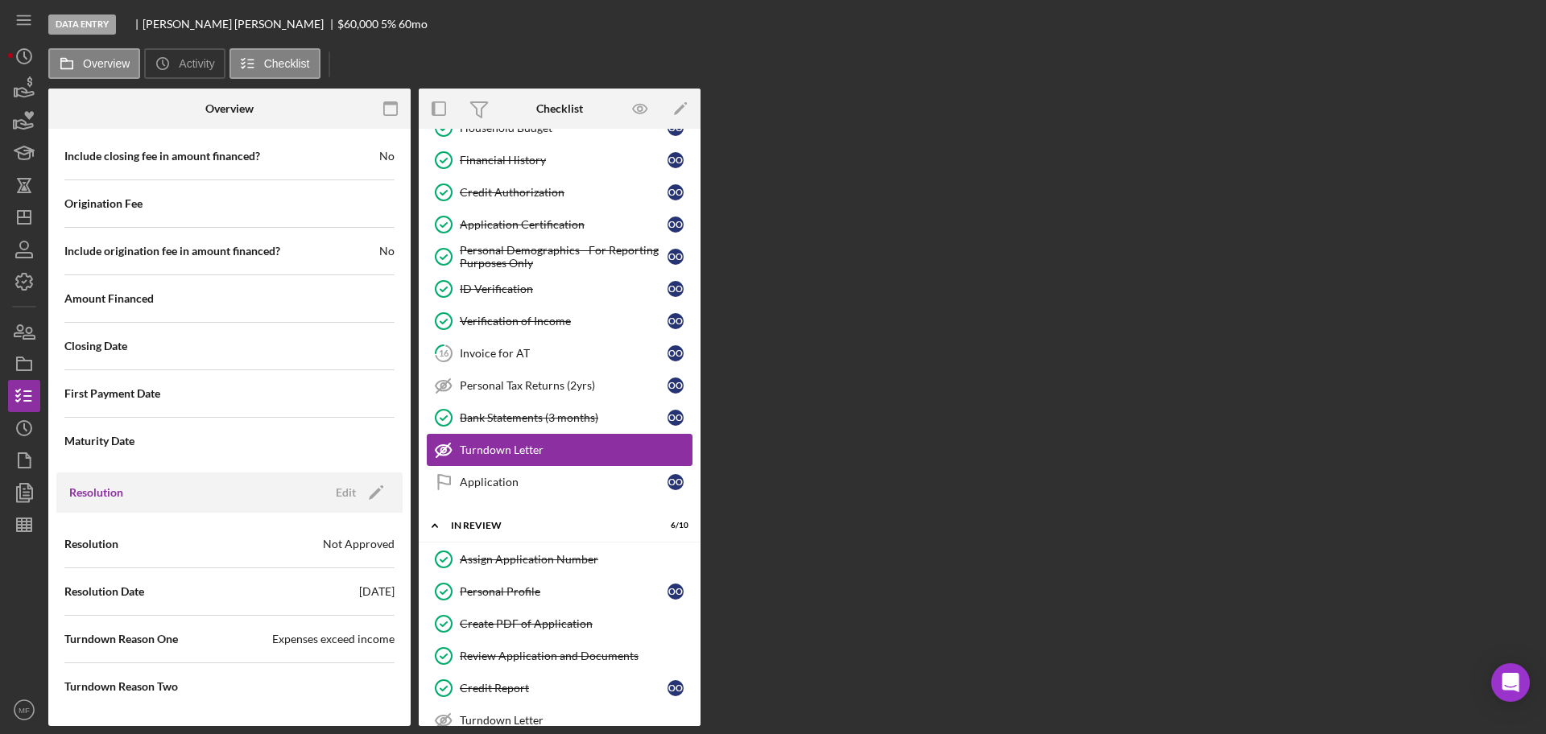
scroll to position [1666, 0]
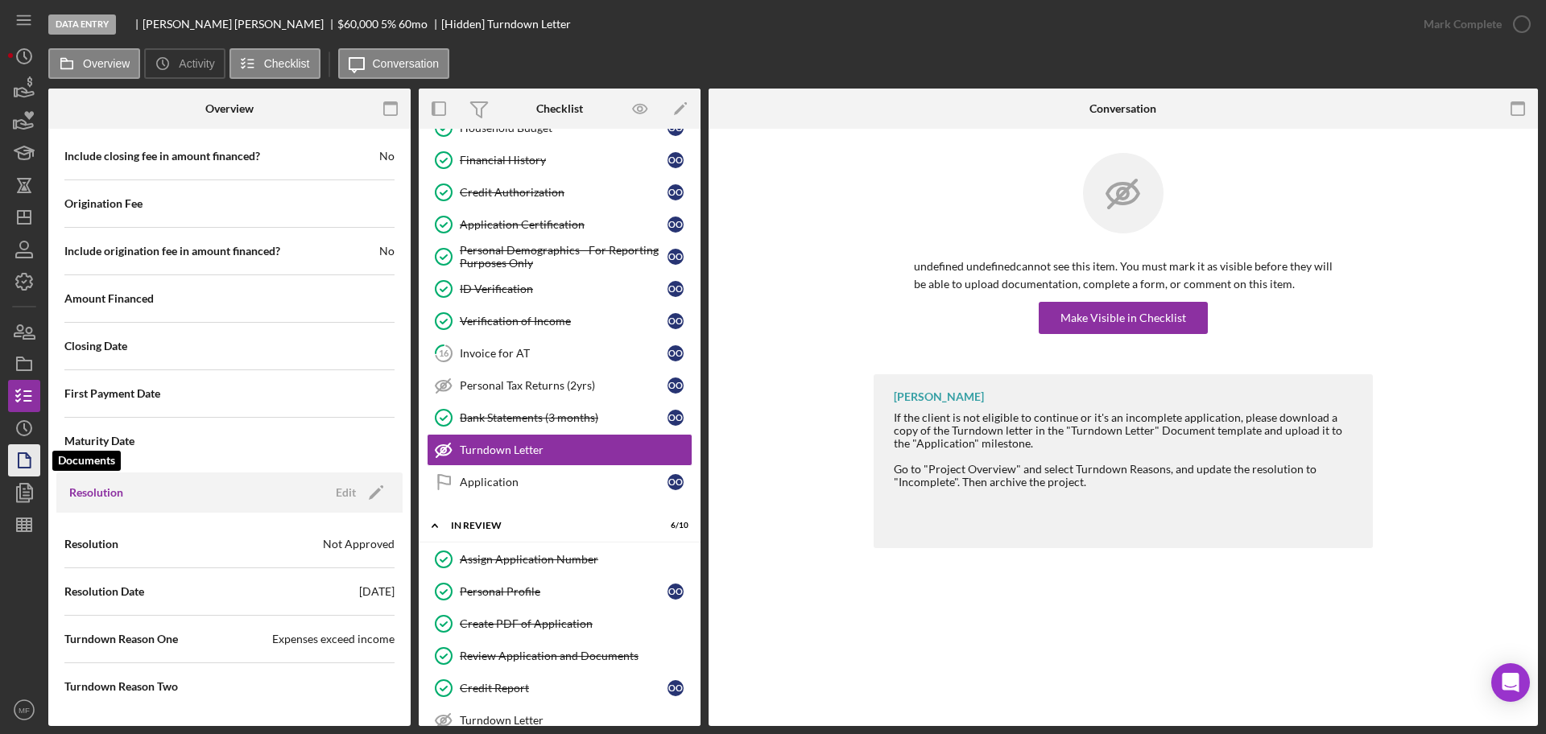
click at [28, 468] on polygon "button" at bounding box center [25, 460] width 12 height 14
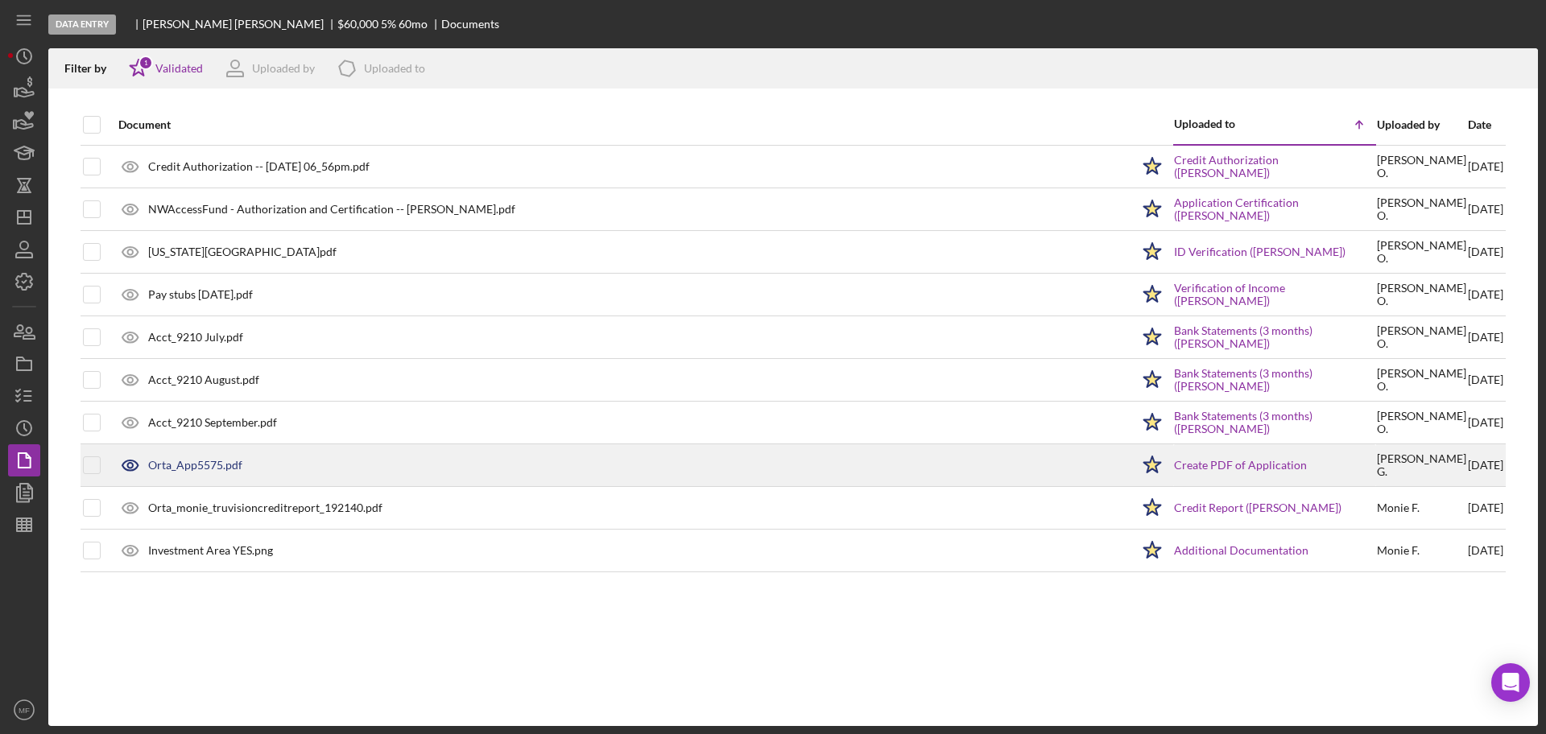
click at [207, 473] on div "Orta_App5575.pdf" at bounding box center [620, 465] width 1020 height 40
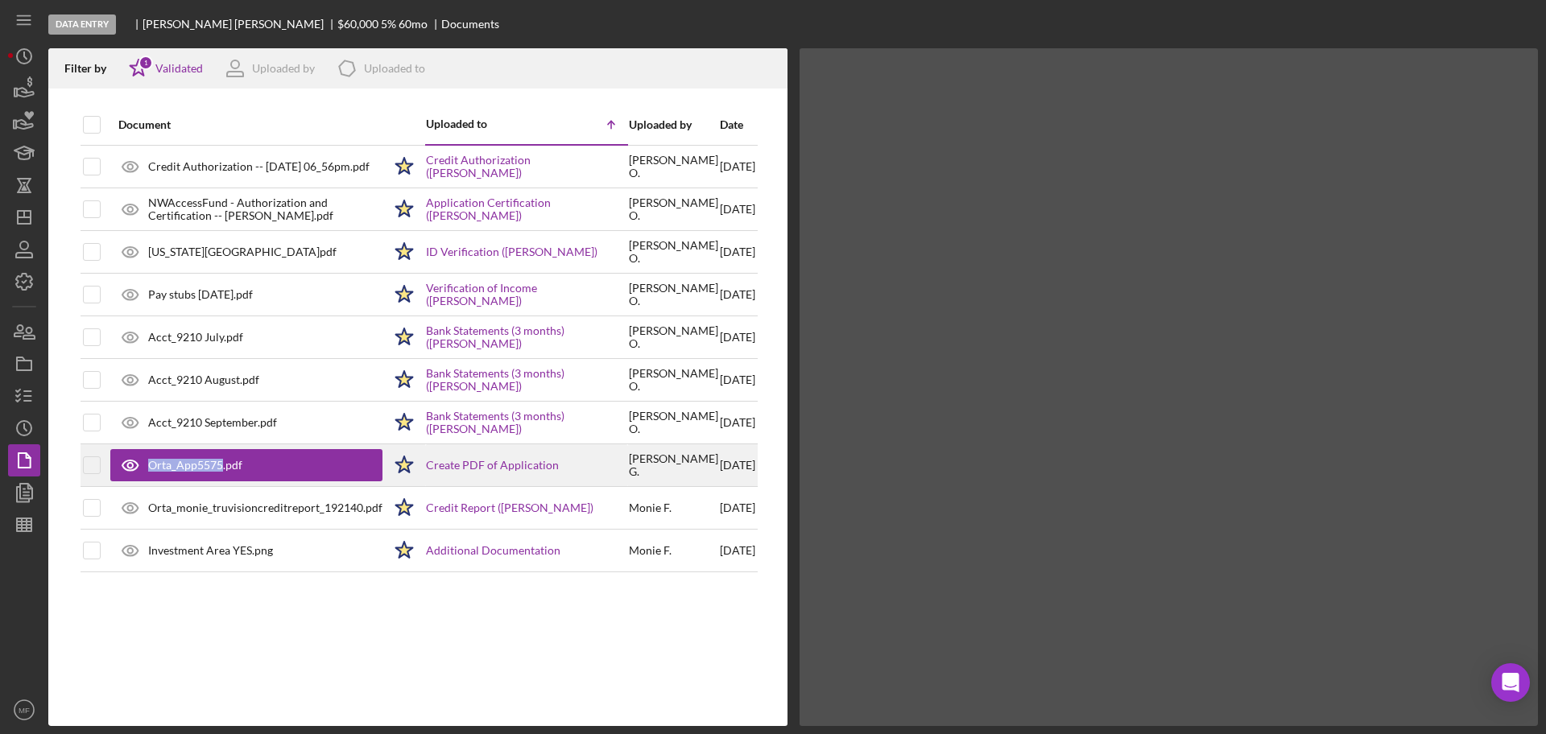
click at [207, 473] on div "Orta_App5575.pdf" at bounding box center [246, 465] width 272 height 32
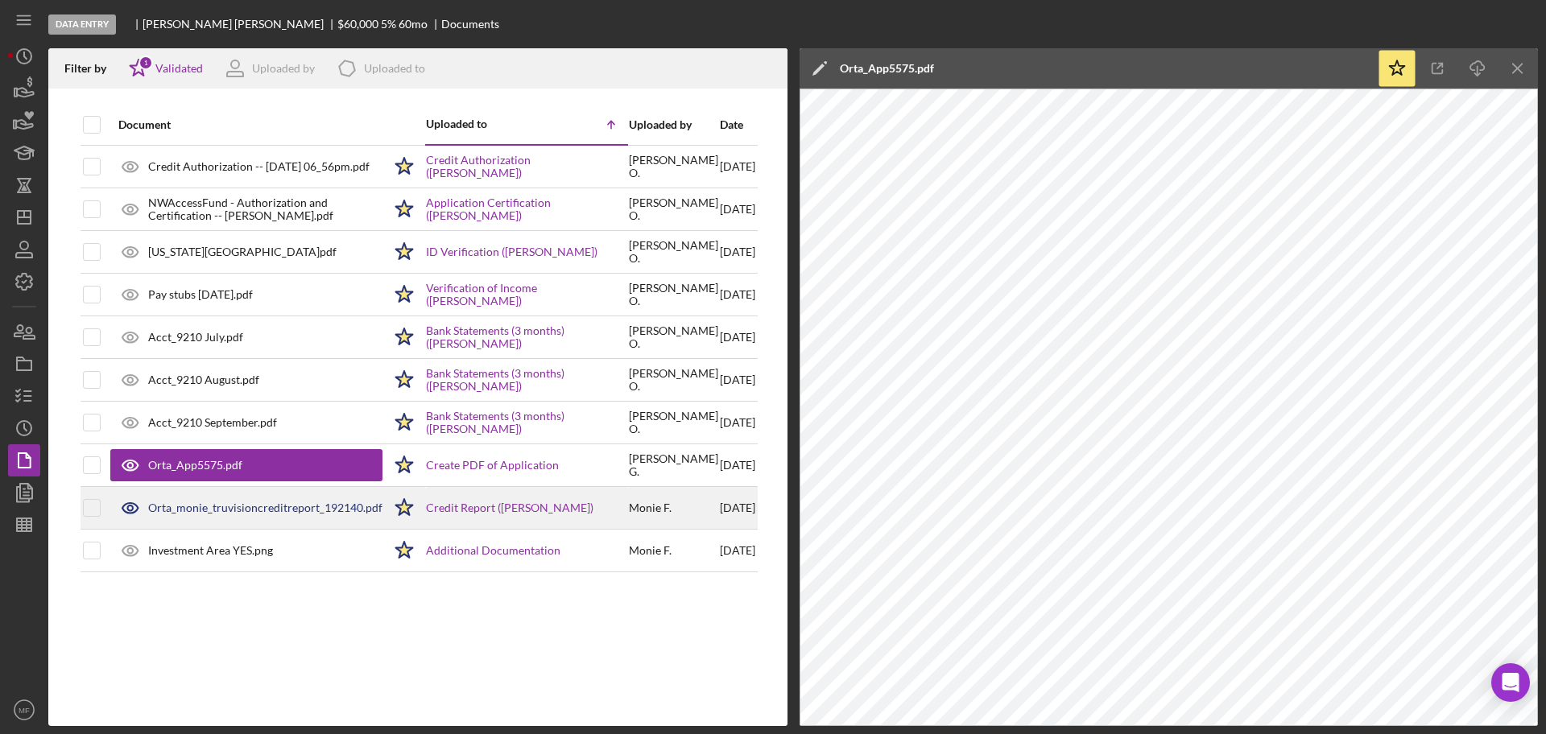
click at [217, 506] on div "Orta_monie_truvisioncreditreport_192140.pdf" at bounding box center [265, 508] width 234 height 13
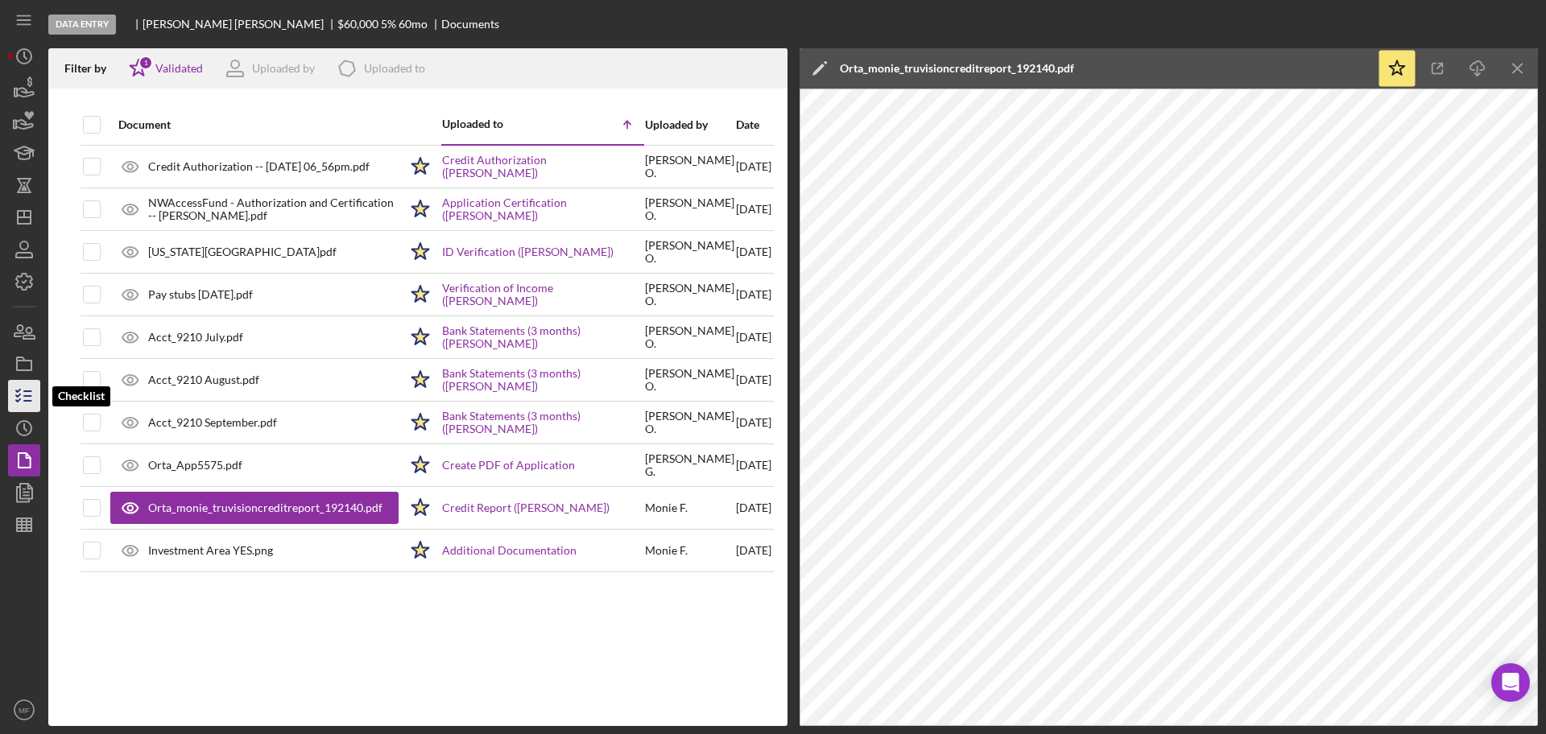
click at [27, 399] on icon "button" at bounding box center [24, 396] width 40 height 40
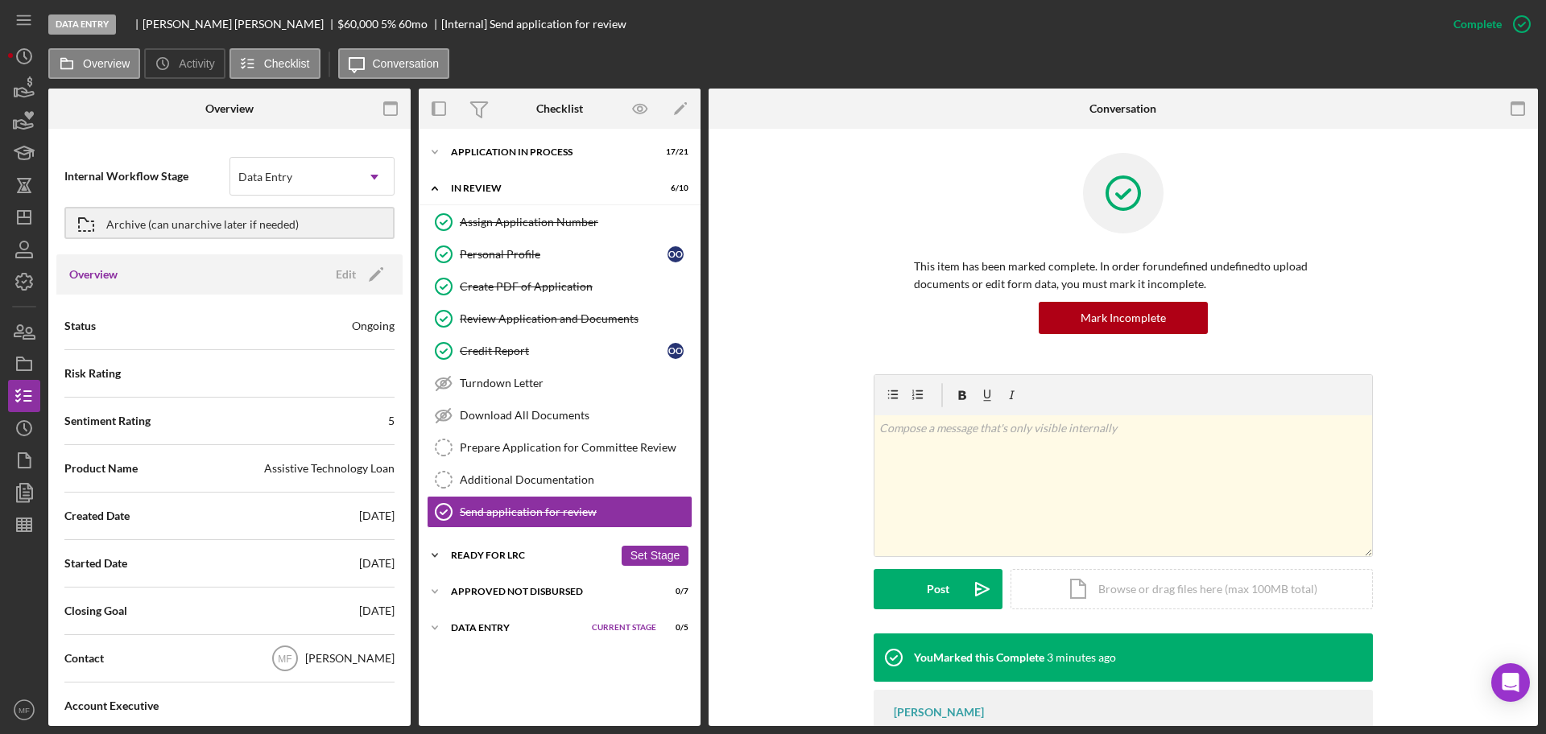
click at [500, 556] on div "Ready for LRC" at bounding box center [532, 556] width 163 height 10
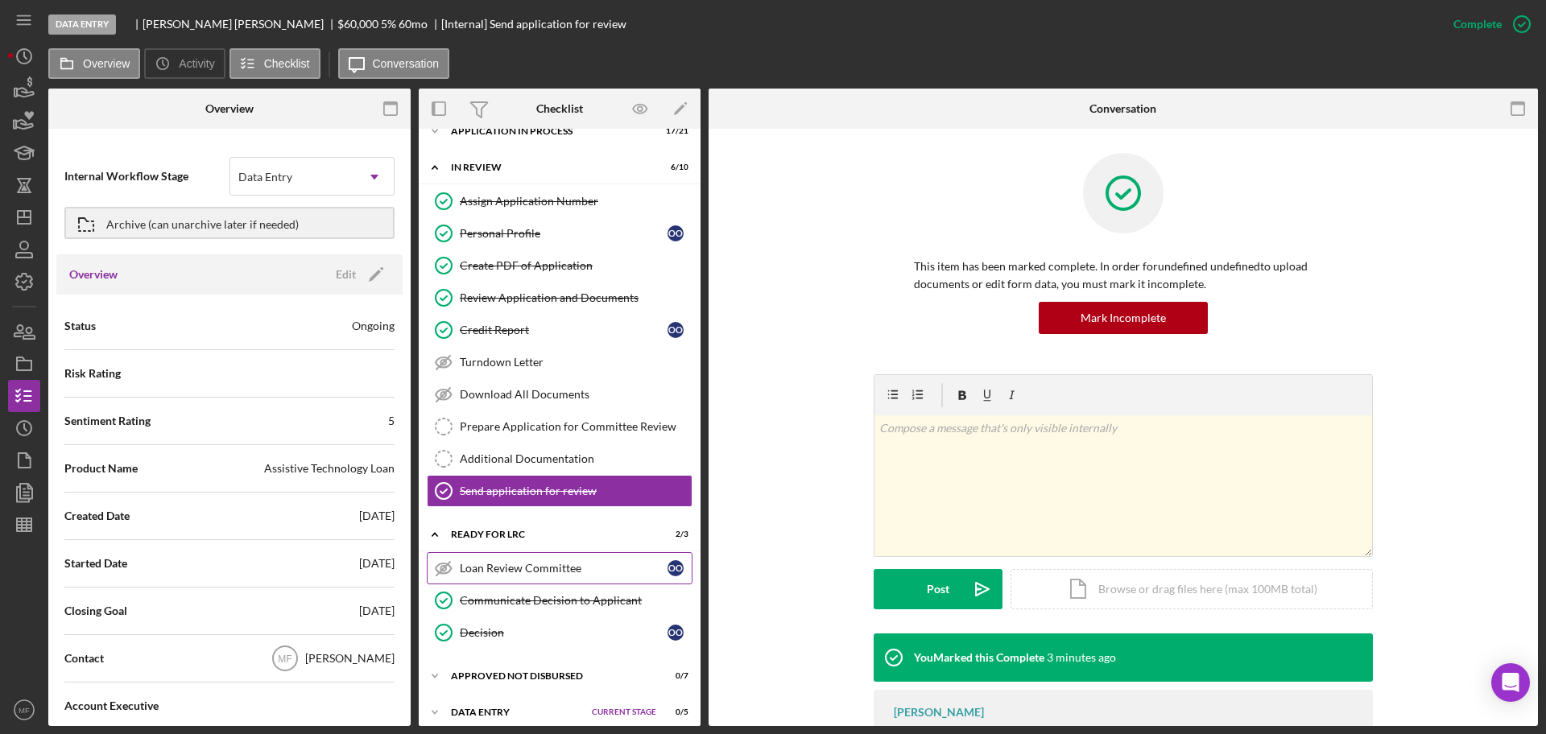
scroll to position [32, 0]
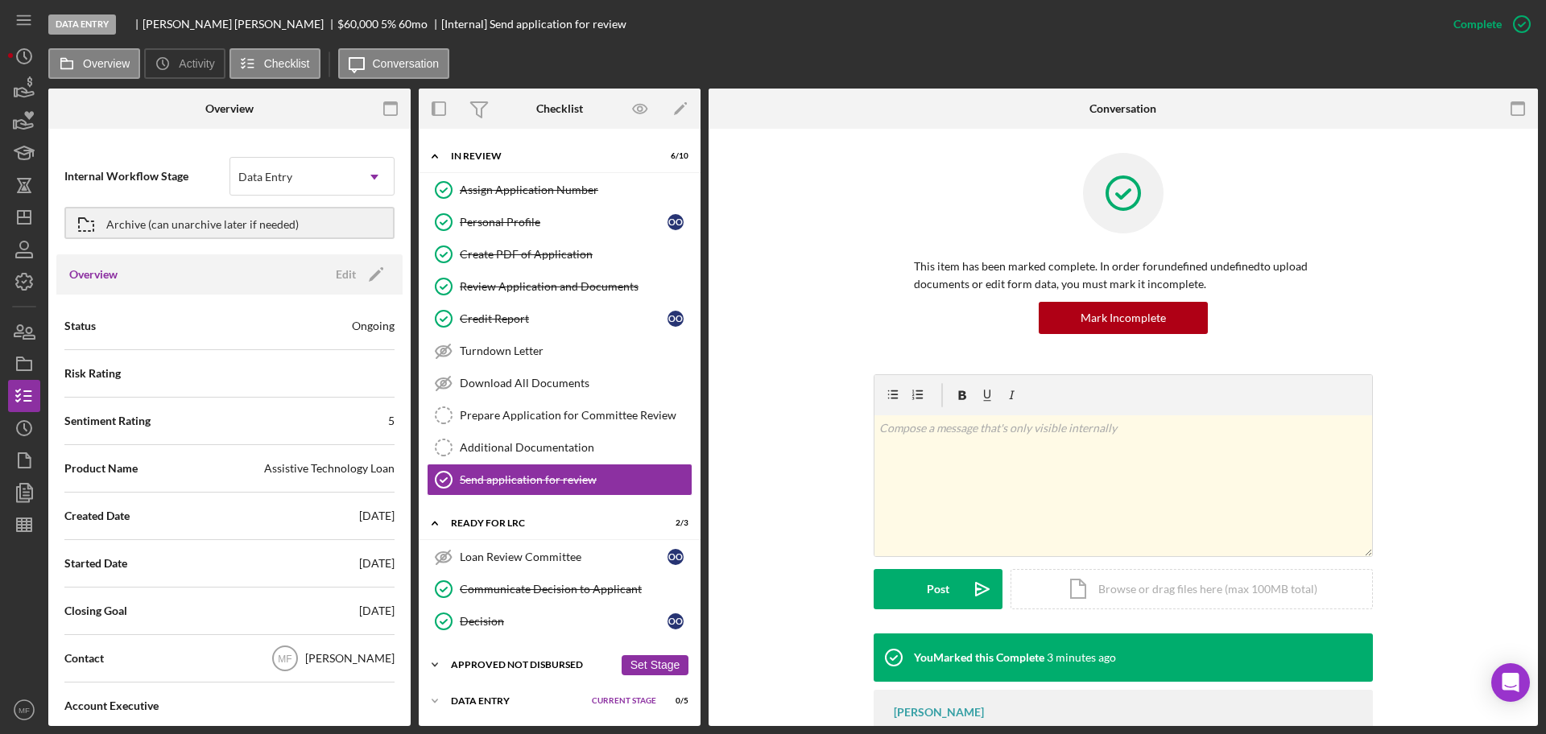
click at [473, 664] on div "Approved Not Disbursed" at bounding box center [532, 665] width 163 height 10
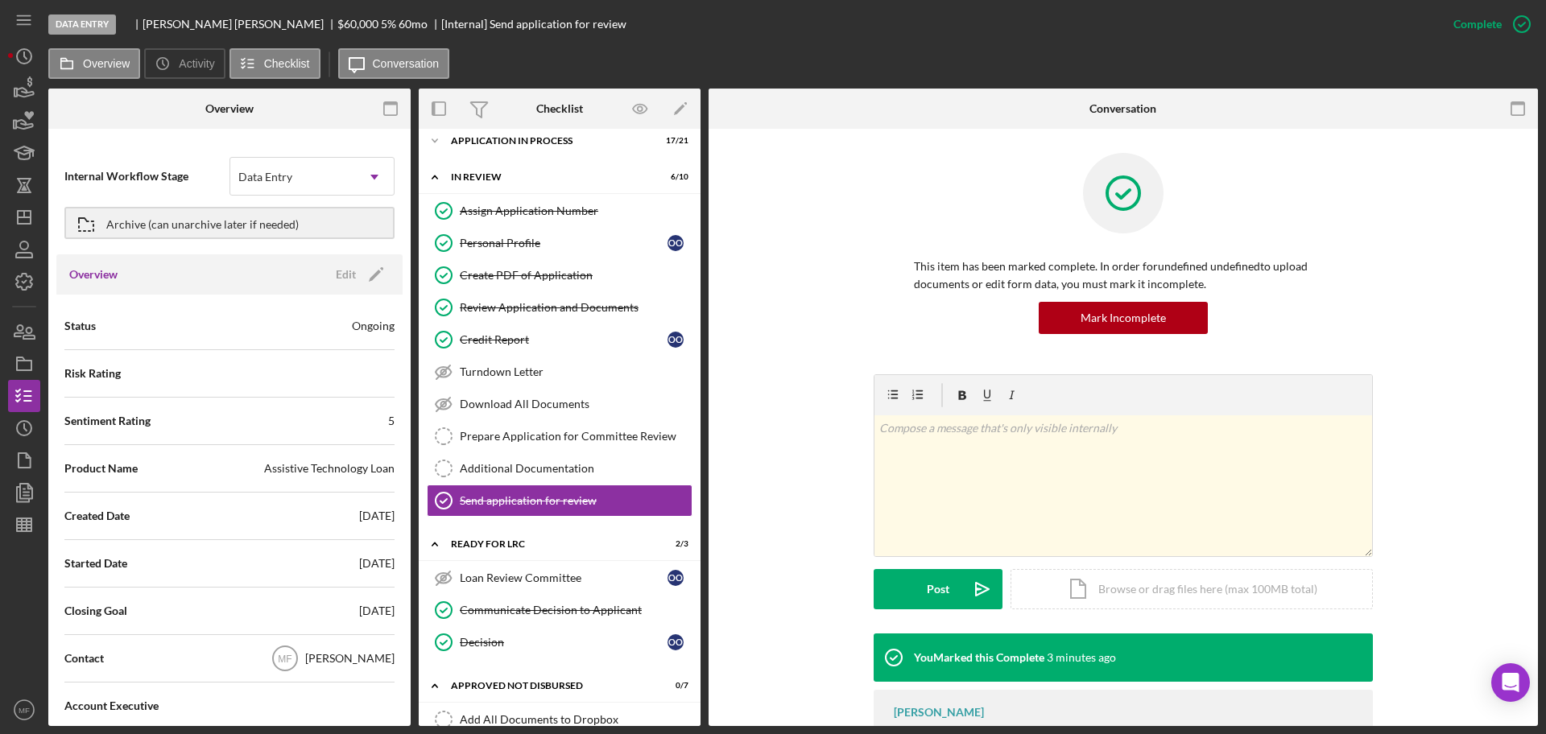
scroll to position [0, 0]
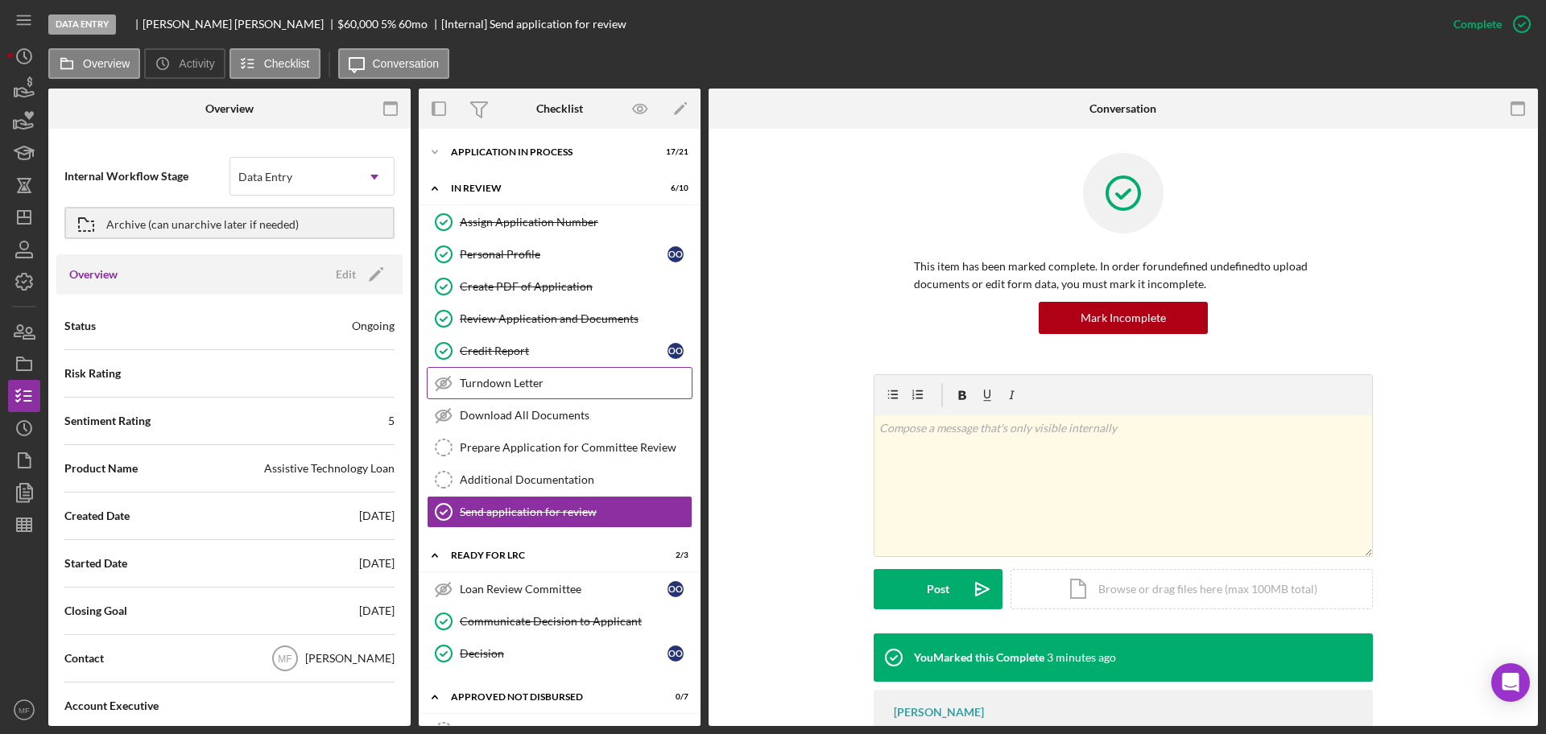
click at [505, 382] on div "Turndown Letter" at bounding box center [576, 383] width 232 height 13
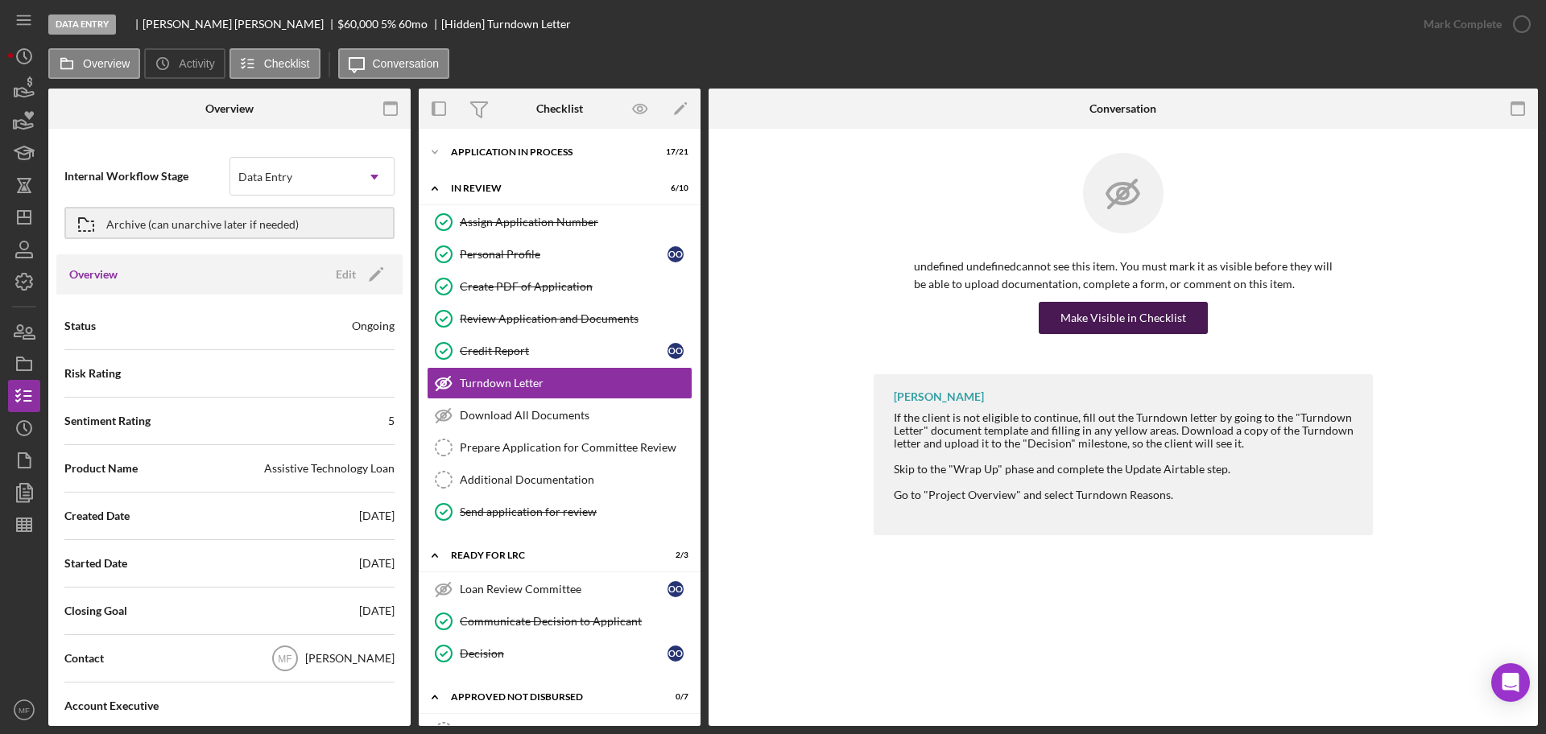
click at [1124, 316] on div "Make Visible in Checklist" at bounding box center [1123, 318] width 126 height 32
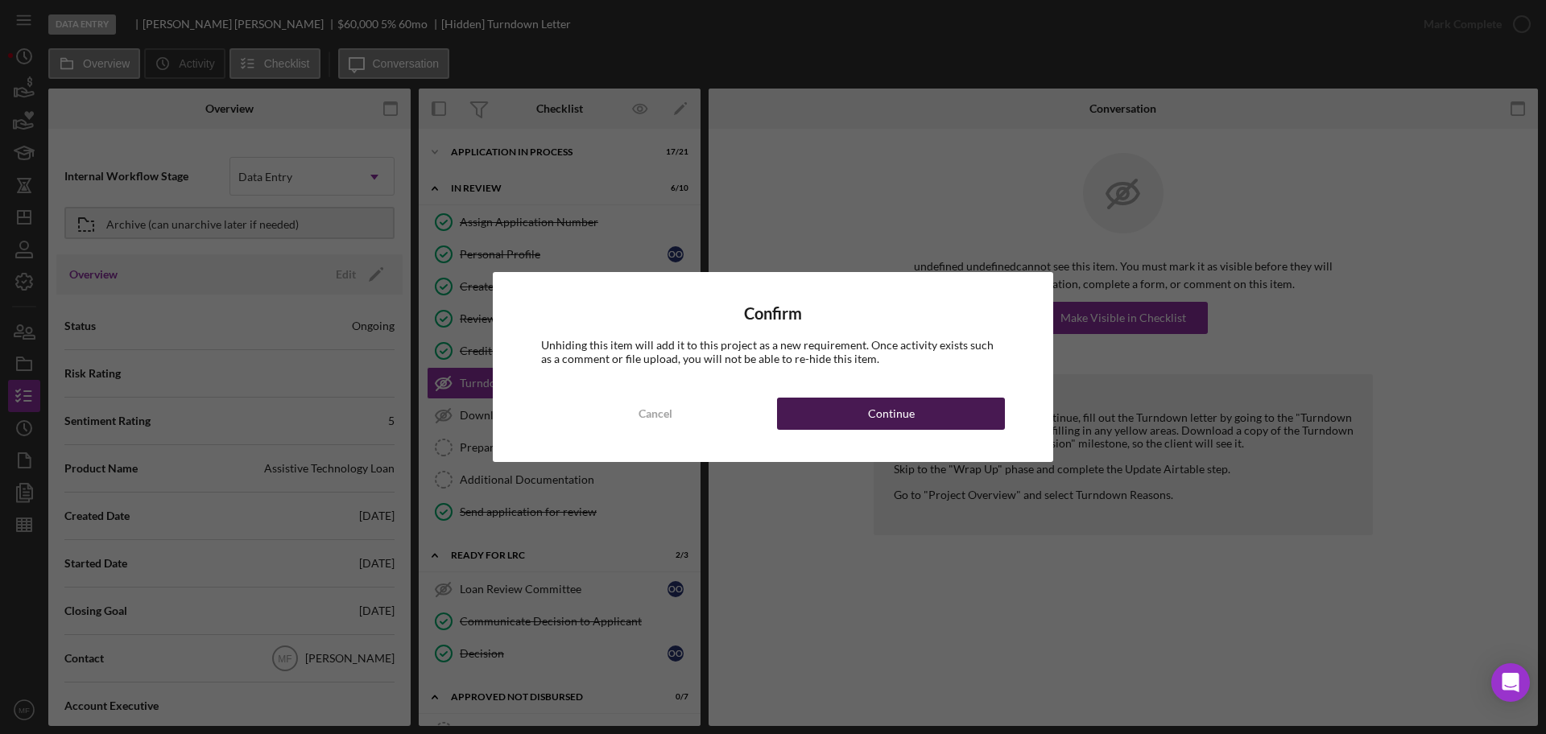
click at [882, 411] on div "Continue" at bounding box center [891, 414] width 47 height 32
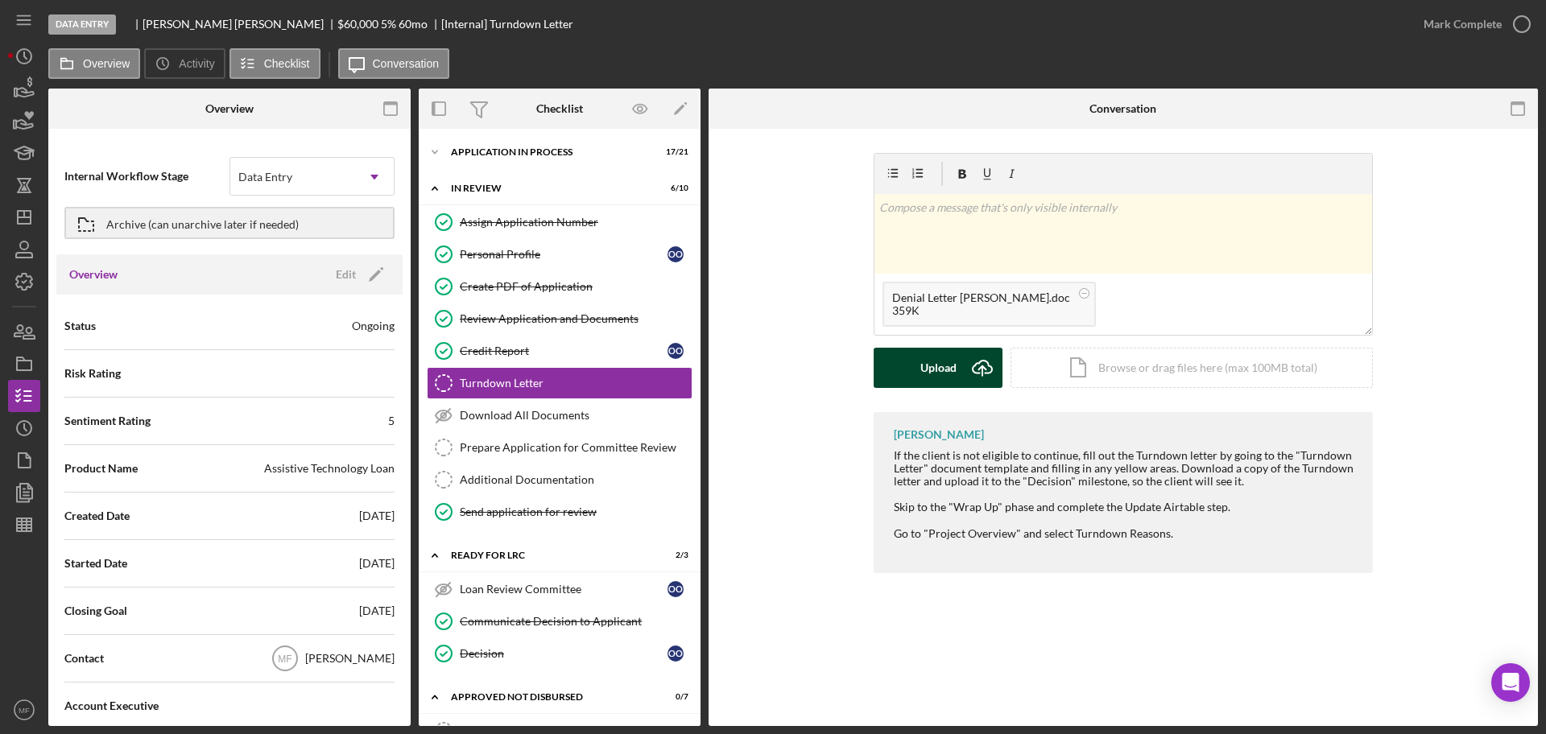
click at [927, 368] on div "Upload" at bounding box center [938, 368] width 36 height 40
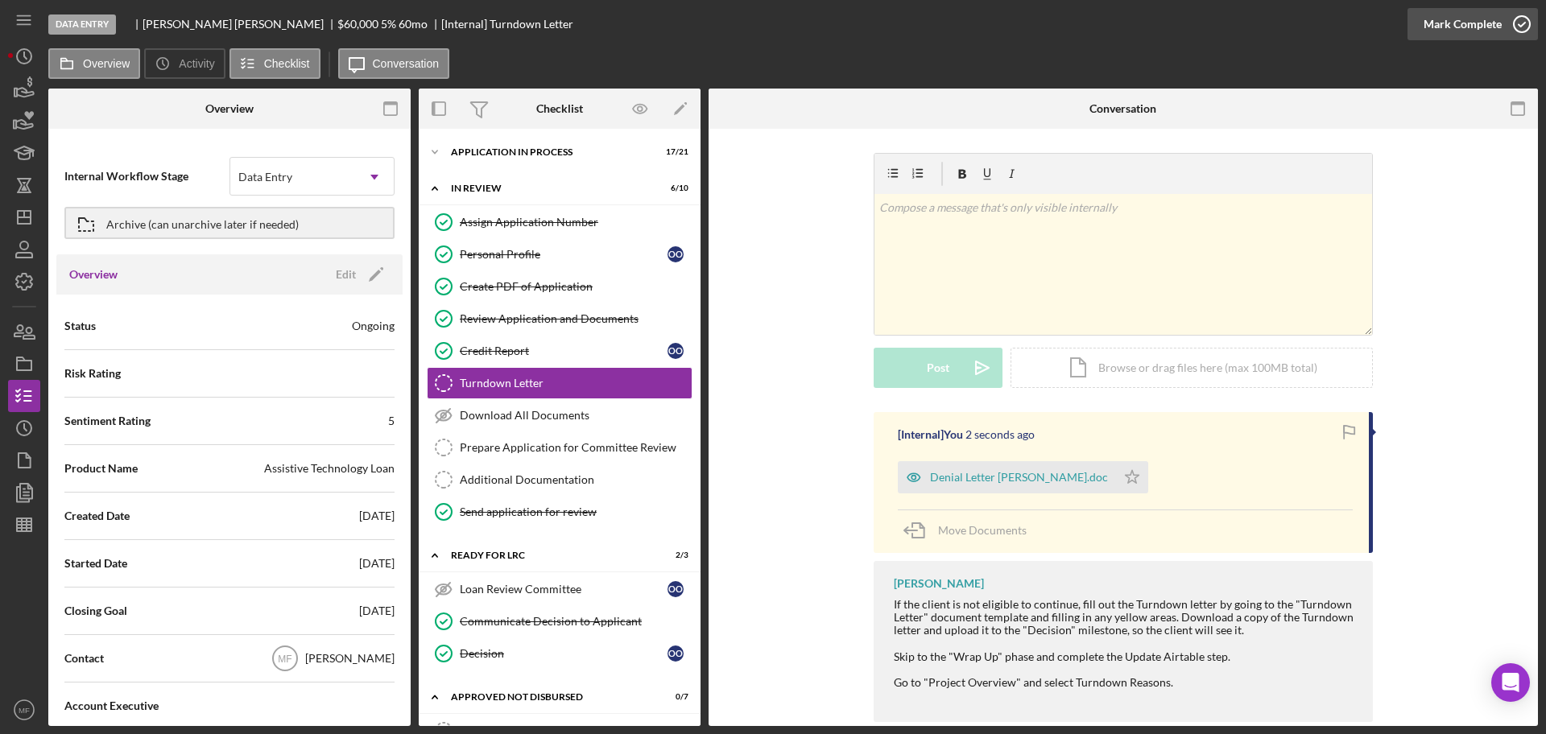
click at [1472, 26] on div "Mark Complete" at bounding box center [1462, 24] width 78 height 32
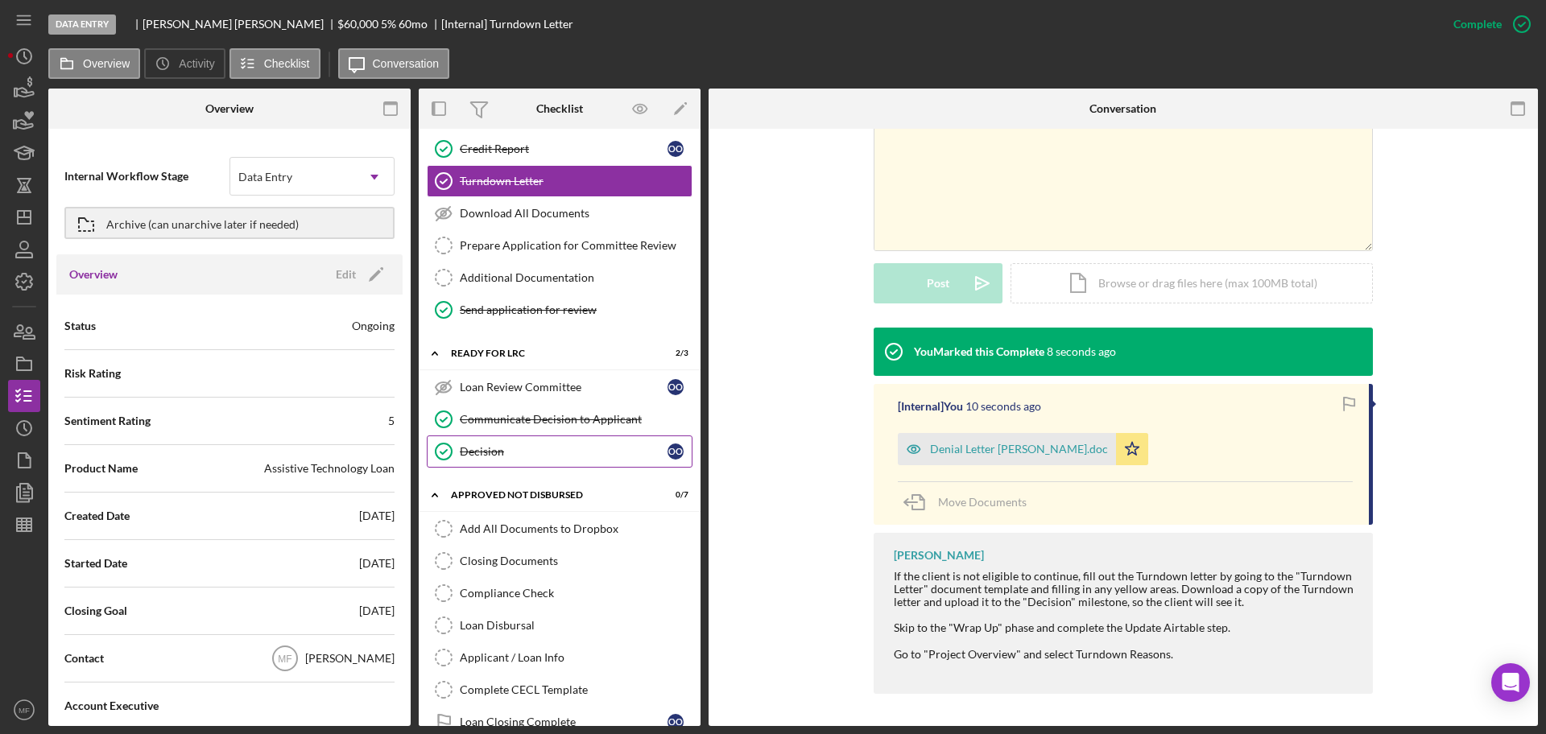
scroll to position [266, 0]
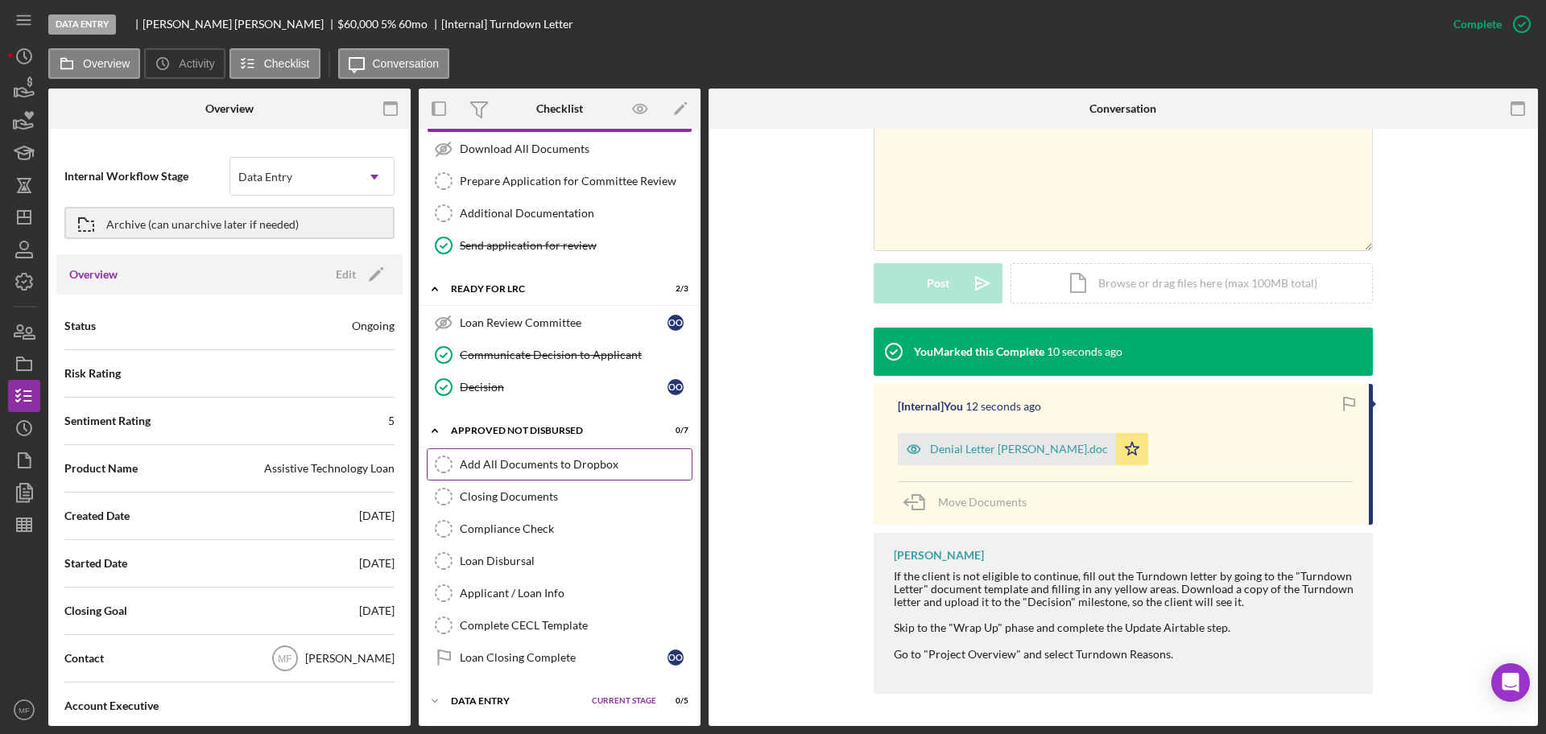
click at [503, 467] on div "Add All Documents to Dropbox" at bounding box center [576, 464] width 232 height 13
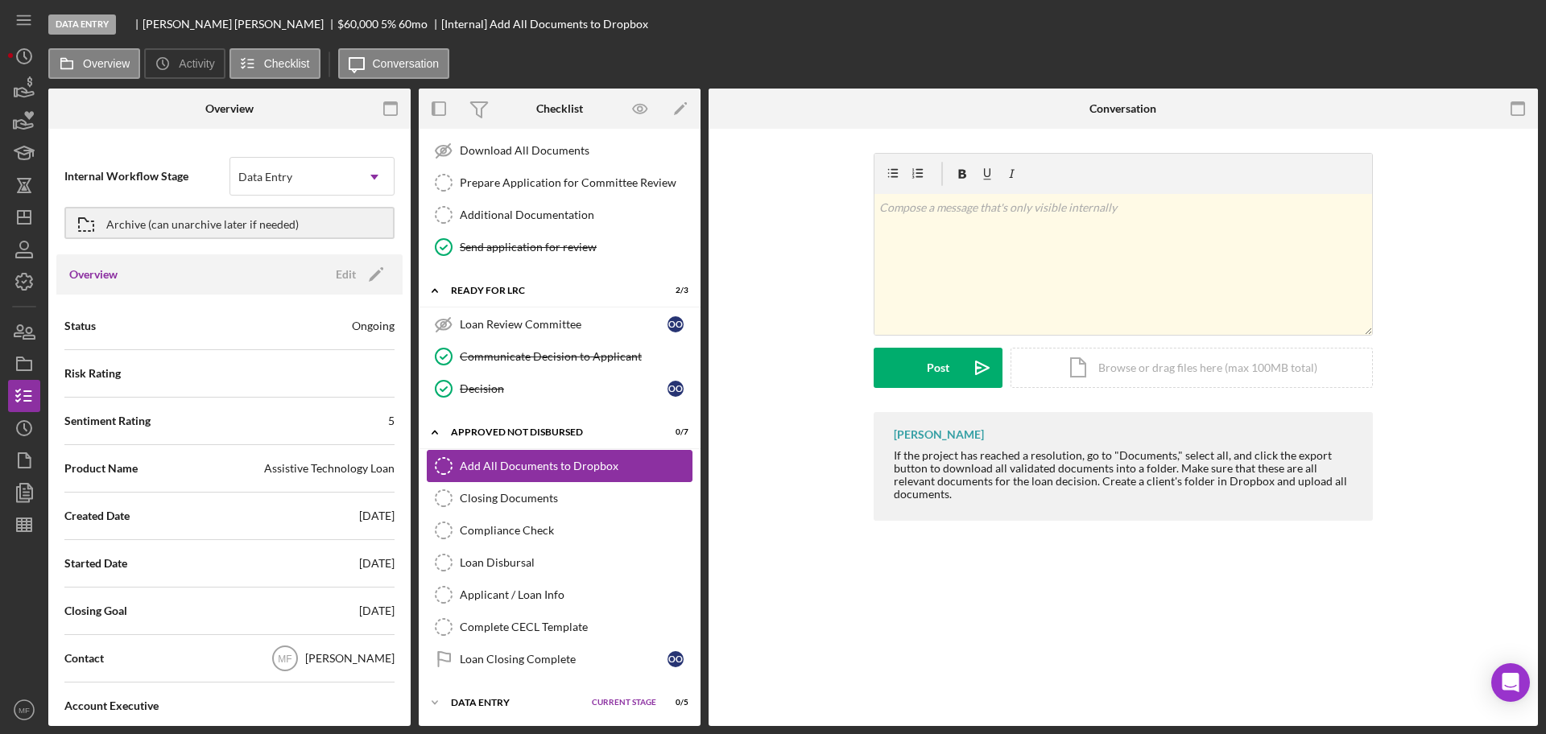
scroll to position [266, 0]
click at [31, 463] on icon "button" at bounding box center [24, 460] width 40 height 40
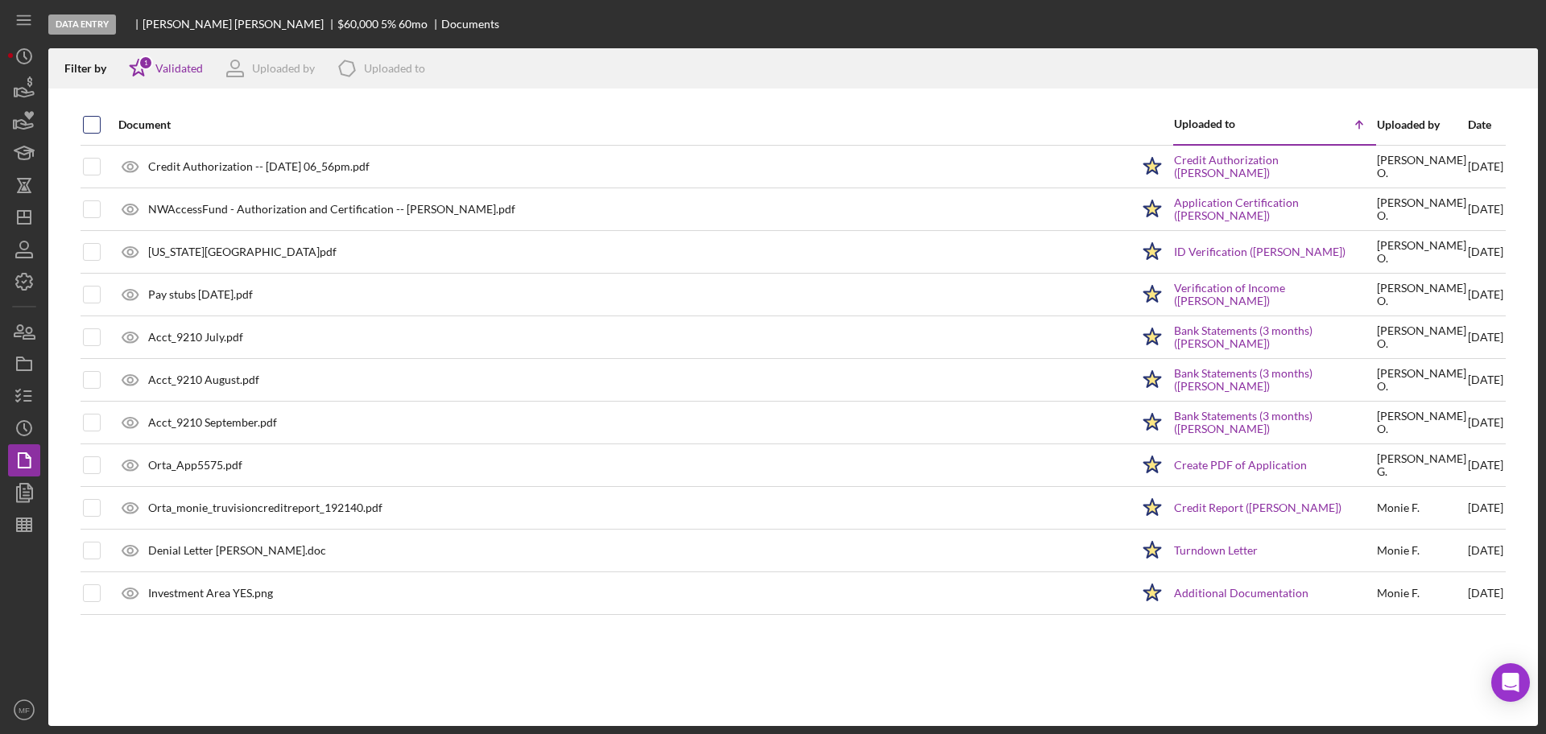
click at [96, 125] on input "checkbox" at bounding box center [92, 125] width 16 height 16
checkbox input "true"
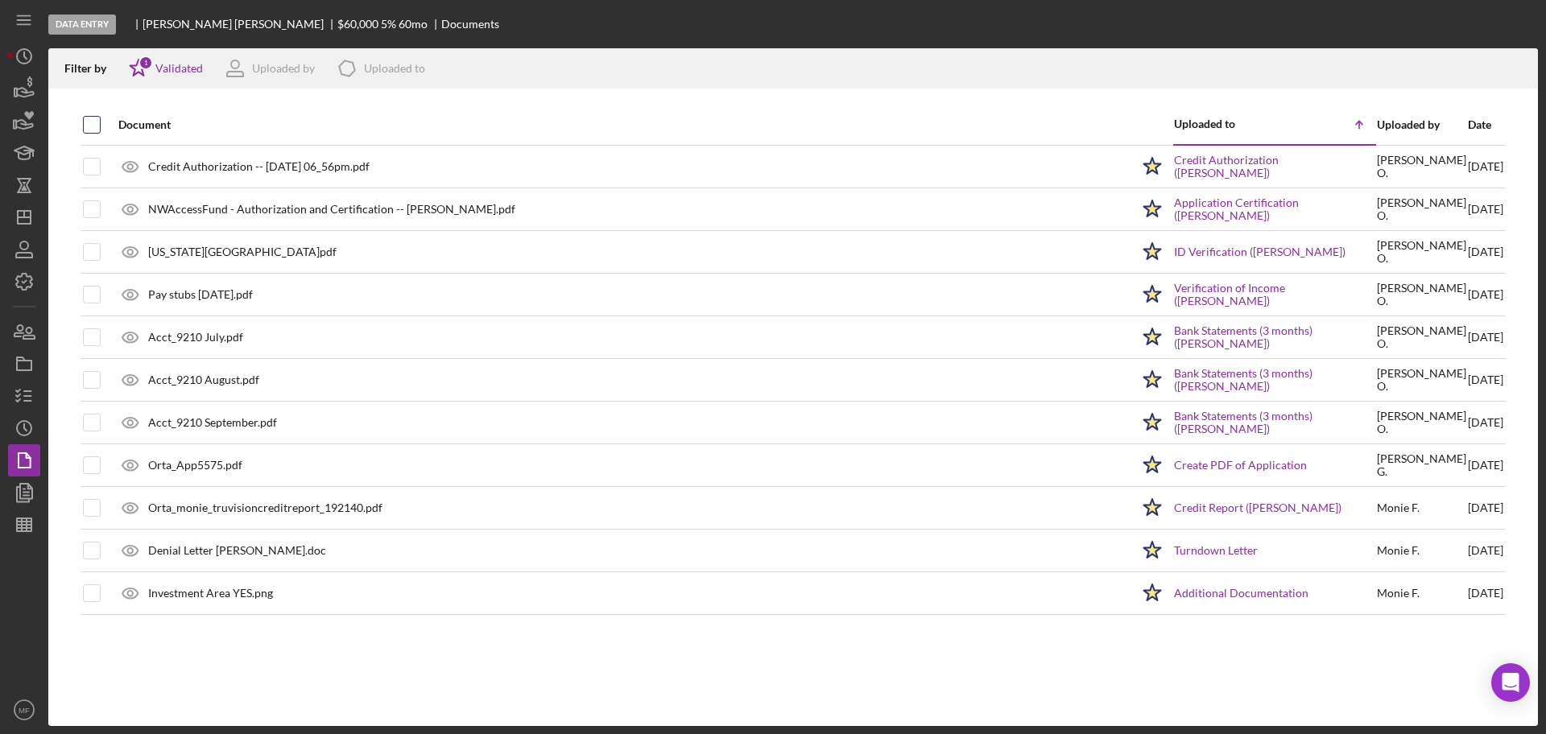
checkbox input "true"
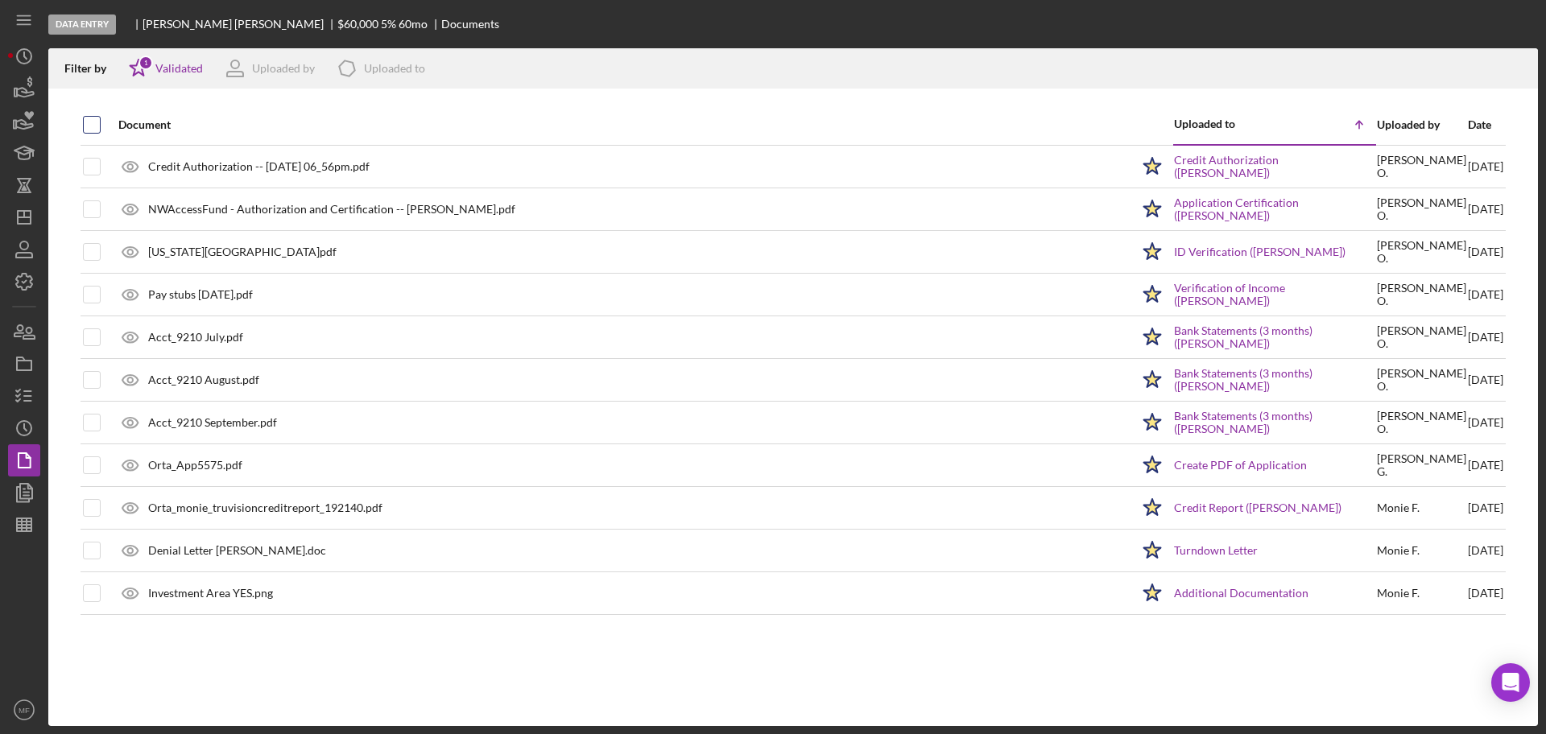
checkbox input "true"
click at [1518, 70] on icon "Icon/Download" at bounding box center [1518, 69] width 36 height 36
click at [26, 528] on line "button" at bounding box center [24, 528] width 14 height 0
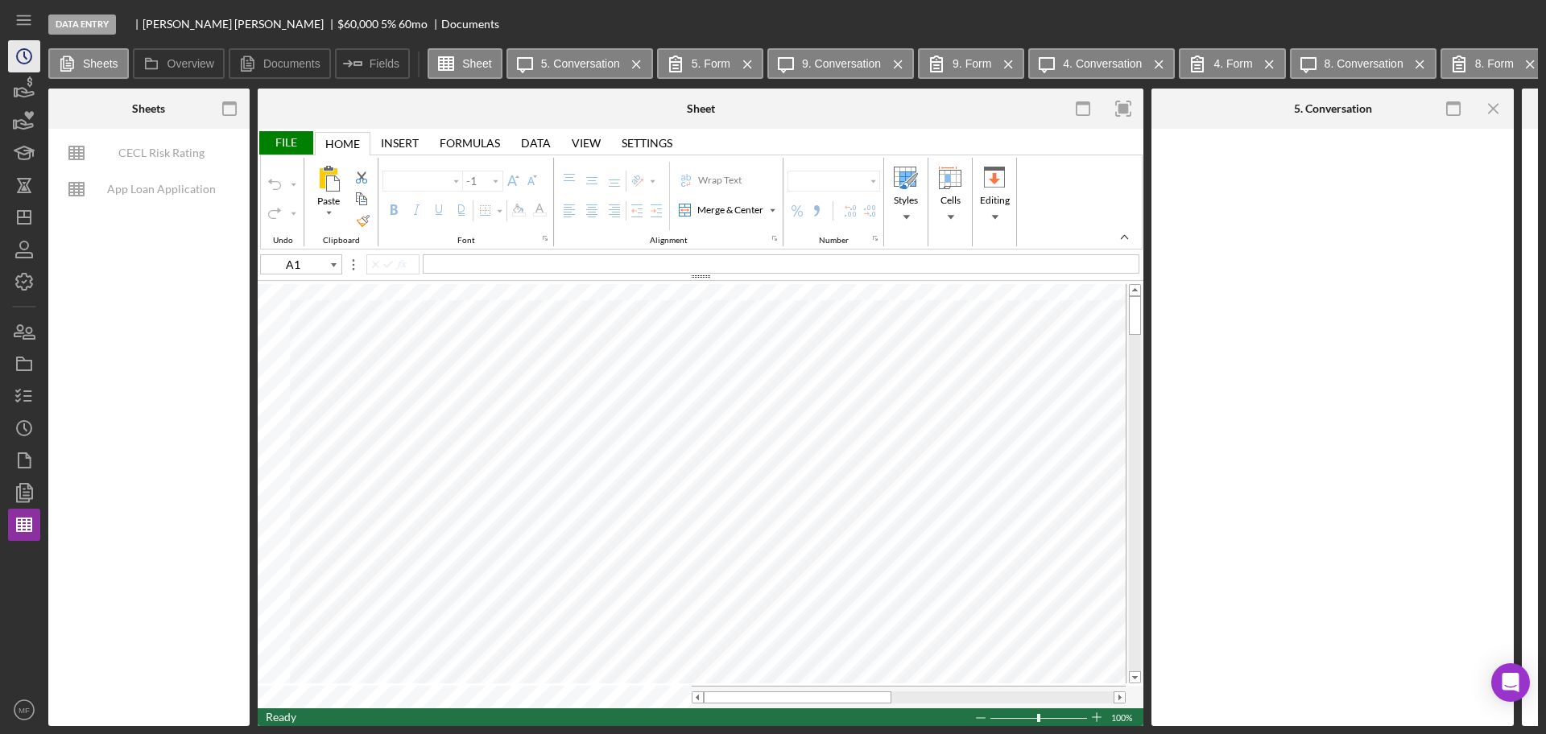
type input "Arial"
type input "10"
type input "B51"
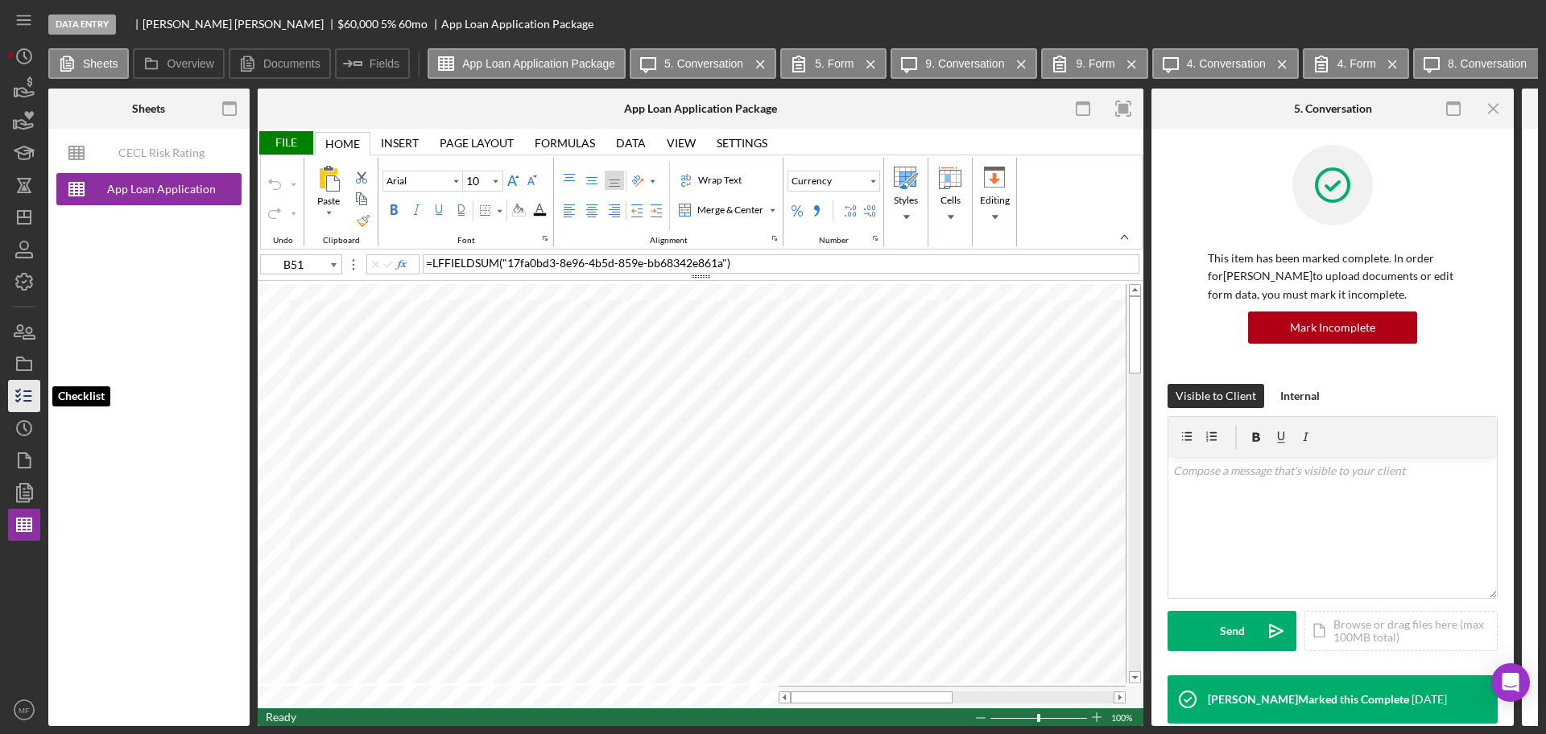
click at [11, 390] on icon "button" at bounding box center [24, 396] width 40 height 40
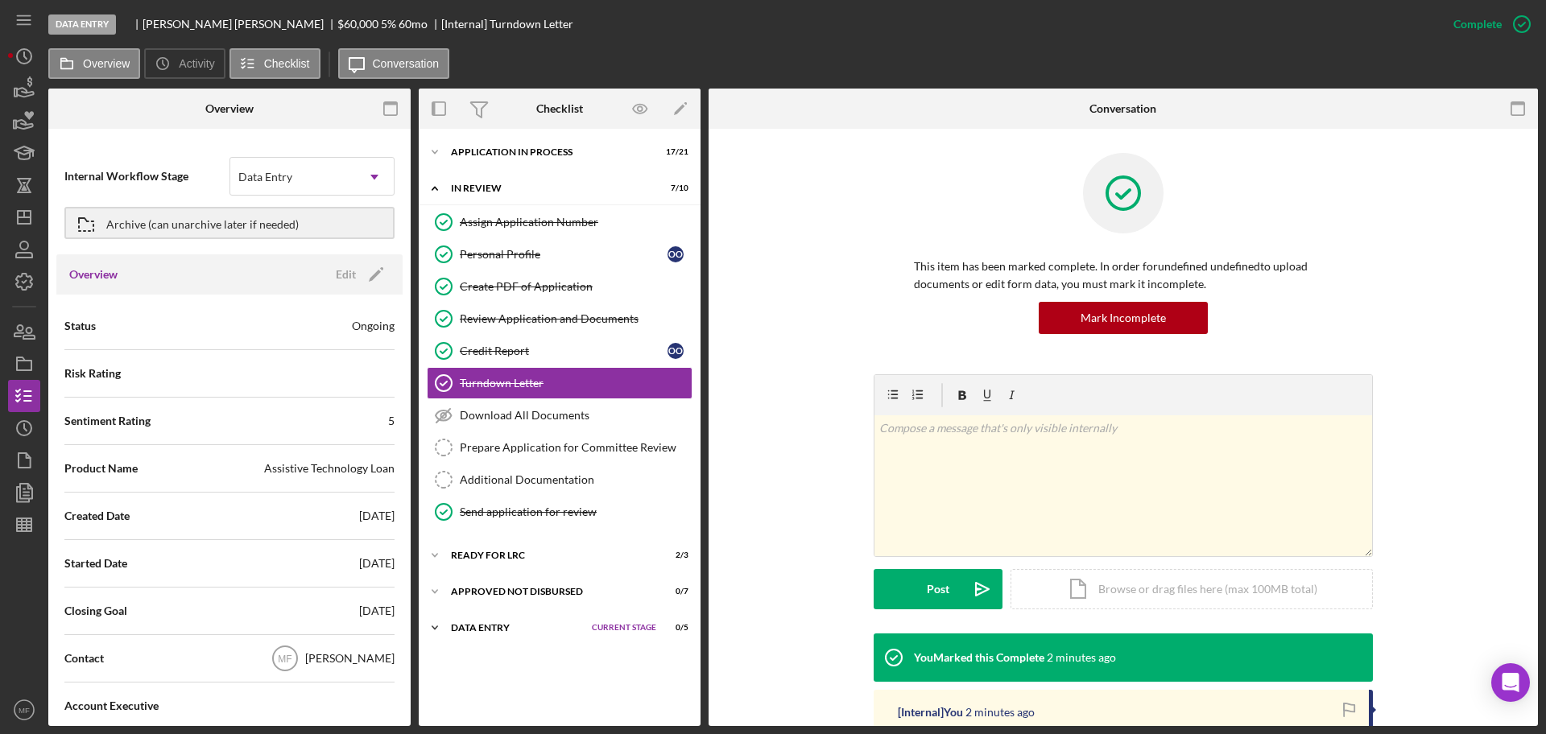
click at [486, 628] on div "Data Entry" at bounding box center [517, 628] width 133 height 10
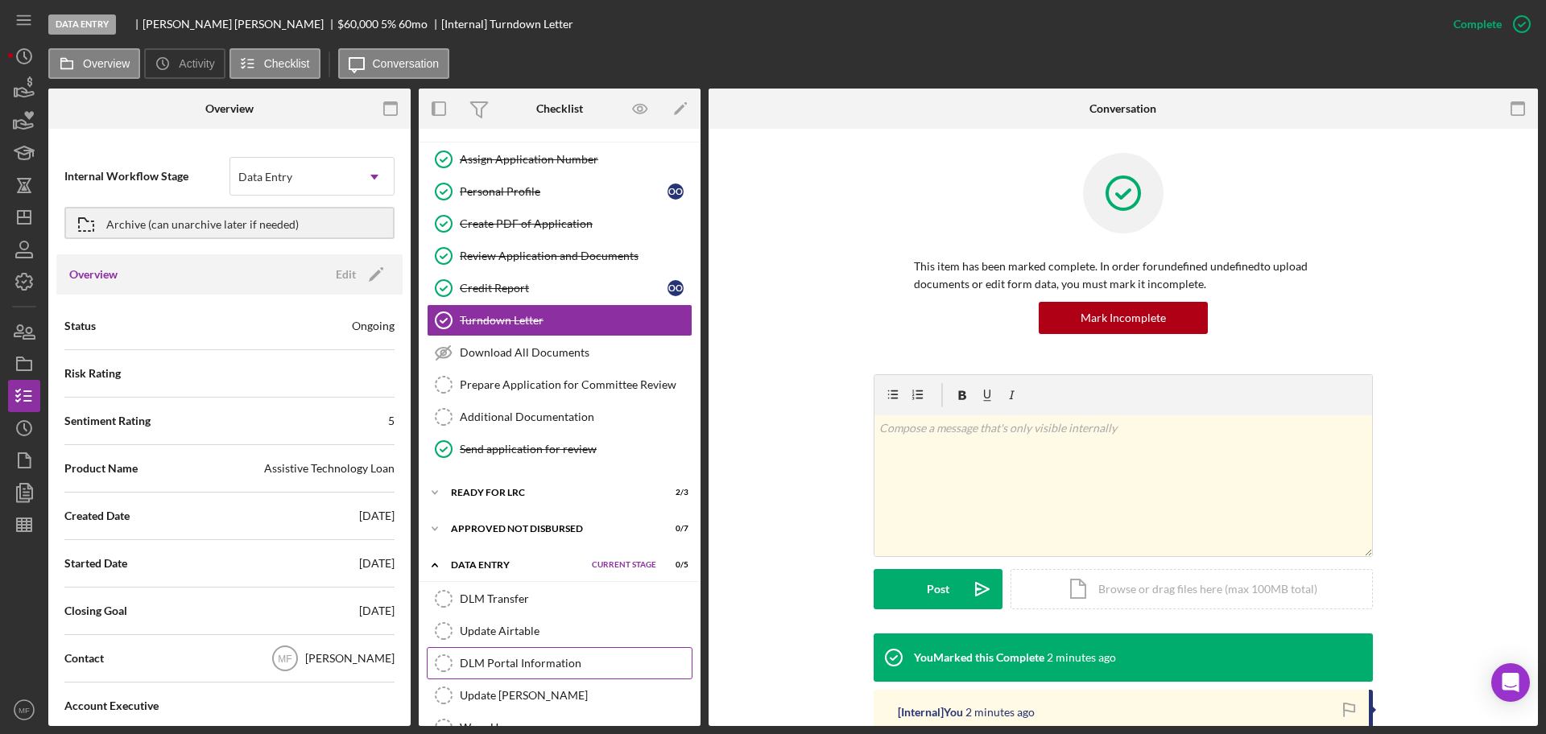
scroll to position [97, 0]
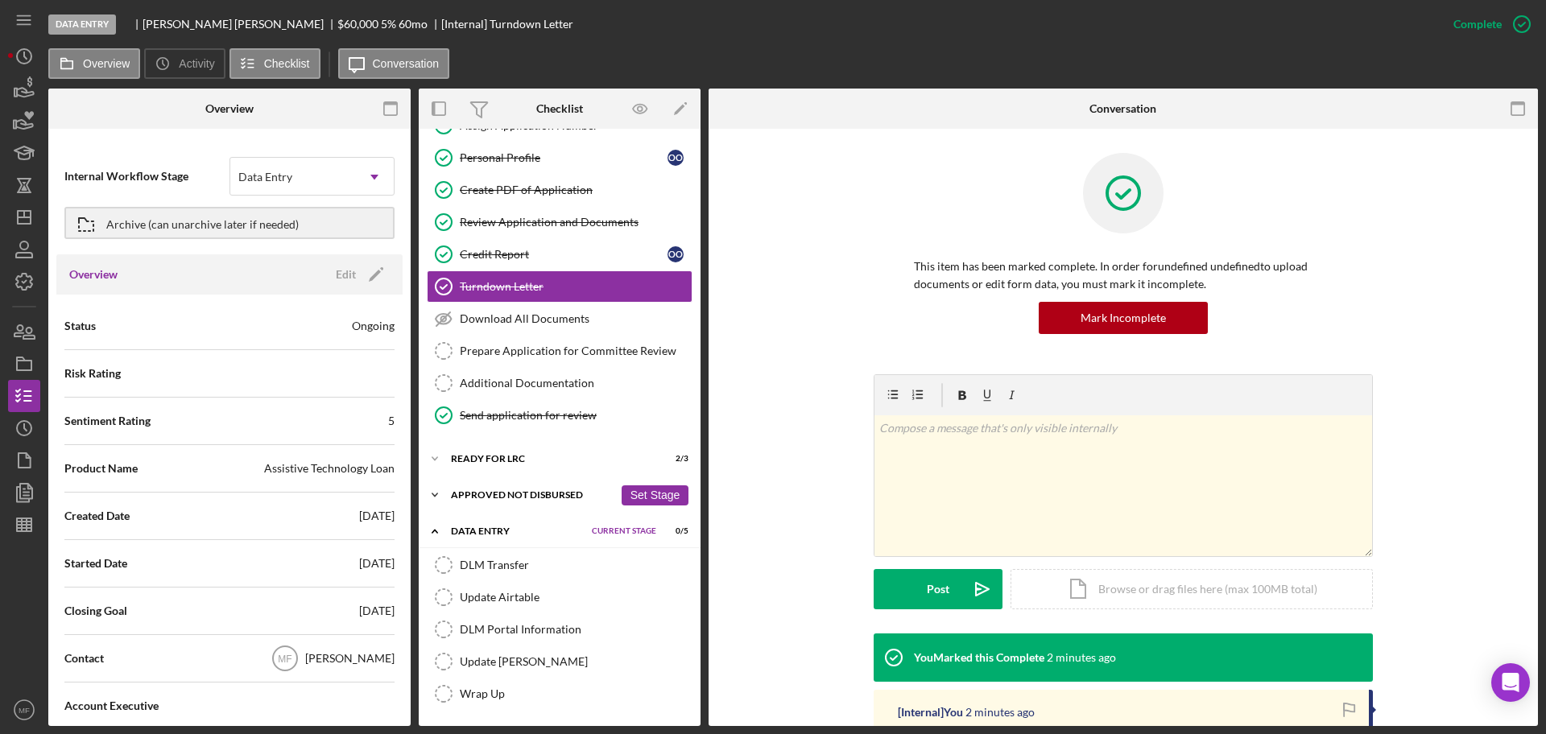
click at [514, 491] on div "Approved Not Disbursed" at bounding box center [532, 495] width 163 height 10
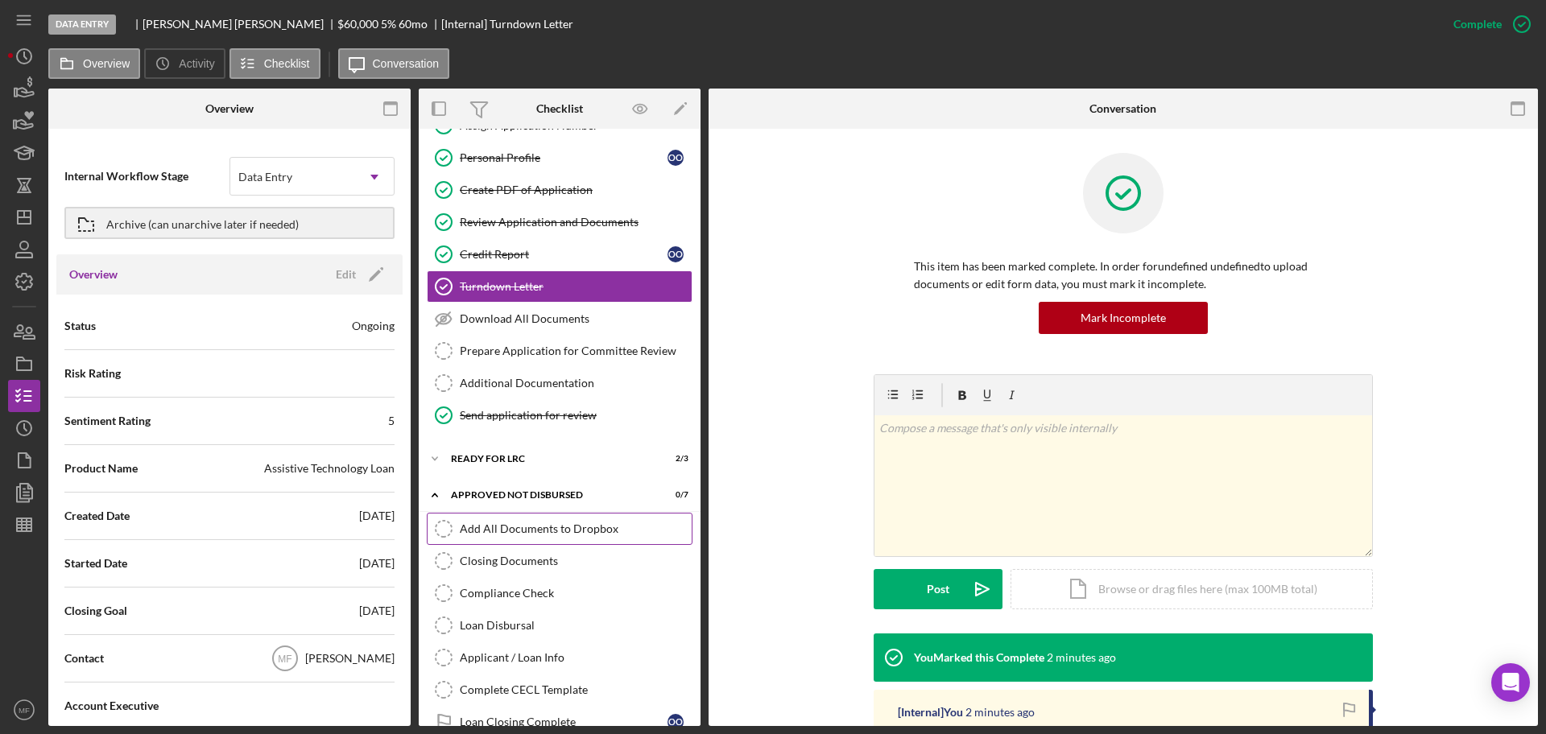
click at [440, 526] on icon "Add All Documents to Dropbox" at bounding box center [443, 529] width 40 height 40
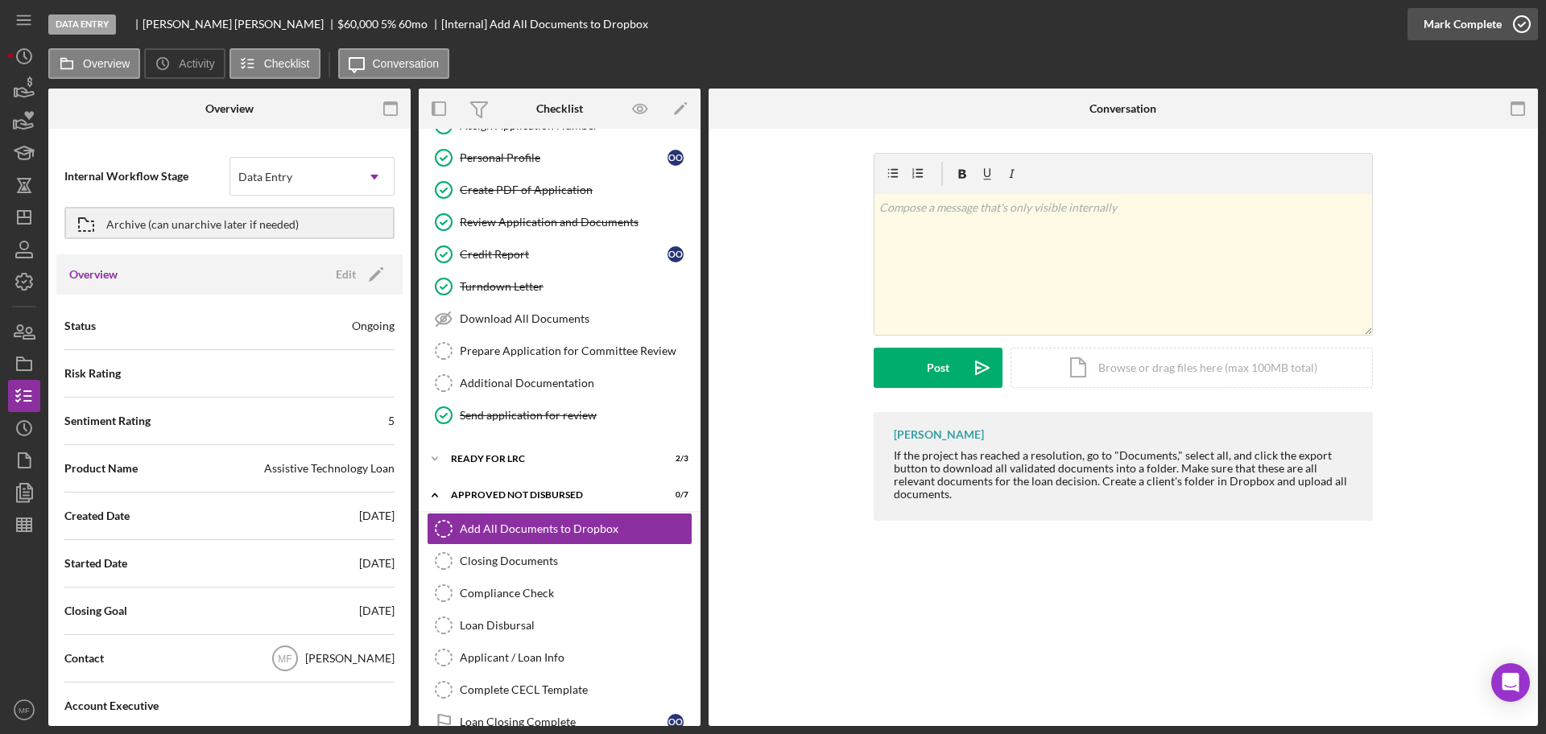
click at [1469, 23] on div "Mark Complete" at bounding box center [1462, 24] width 78 height 32
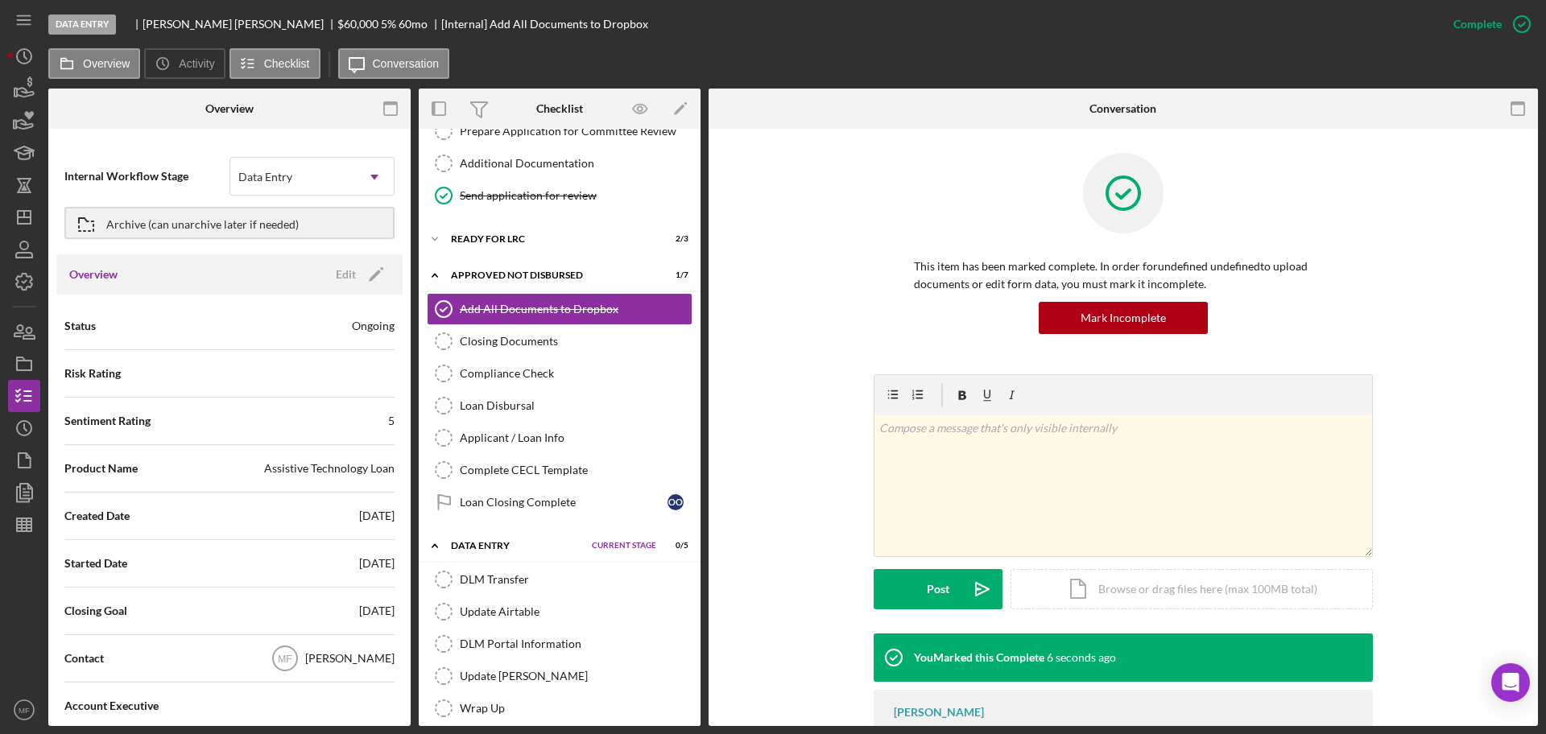
scroll to position [331, 0]
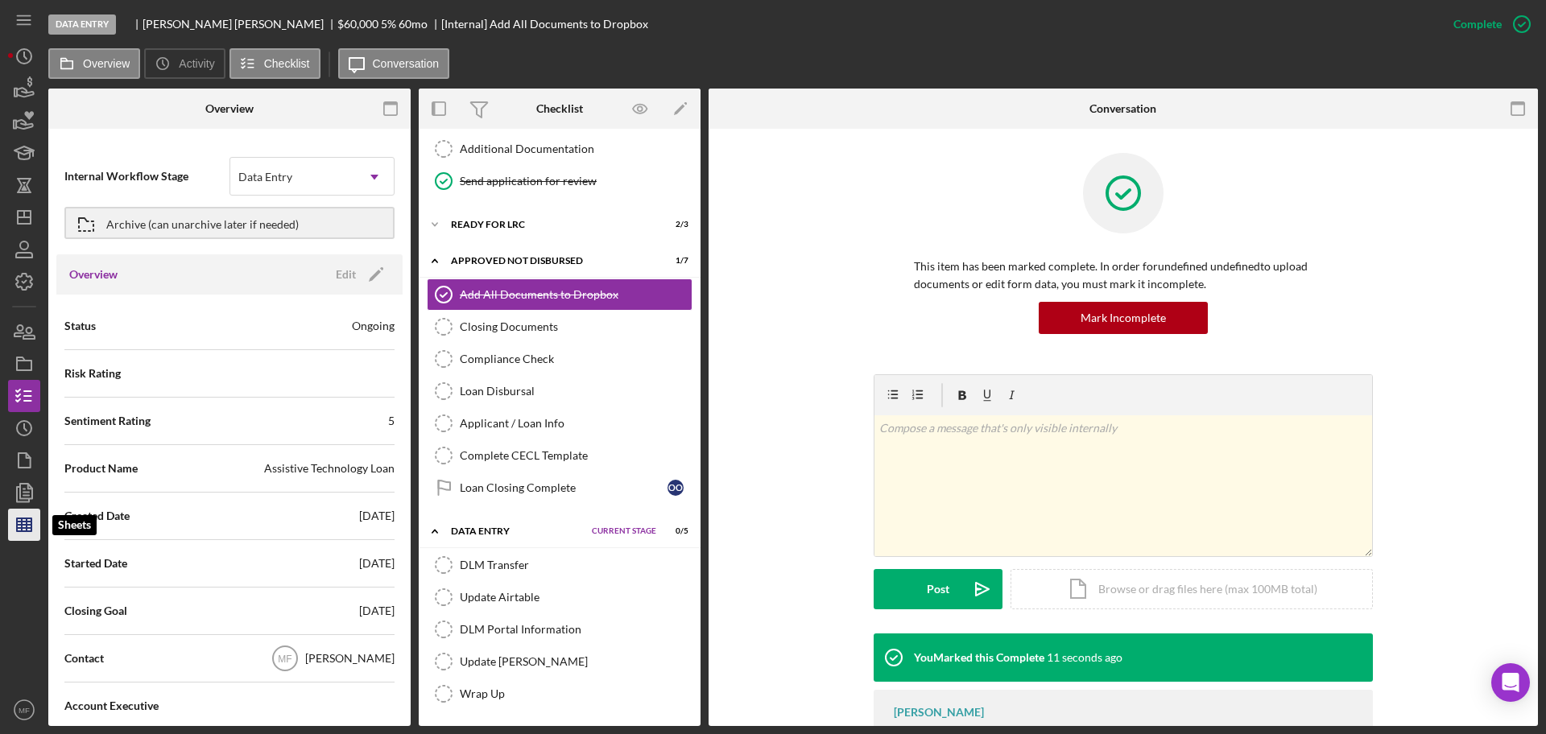
click at [23, 528] on line "button" at bounding box center [24, 528] width 14 height 0
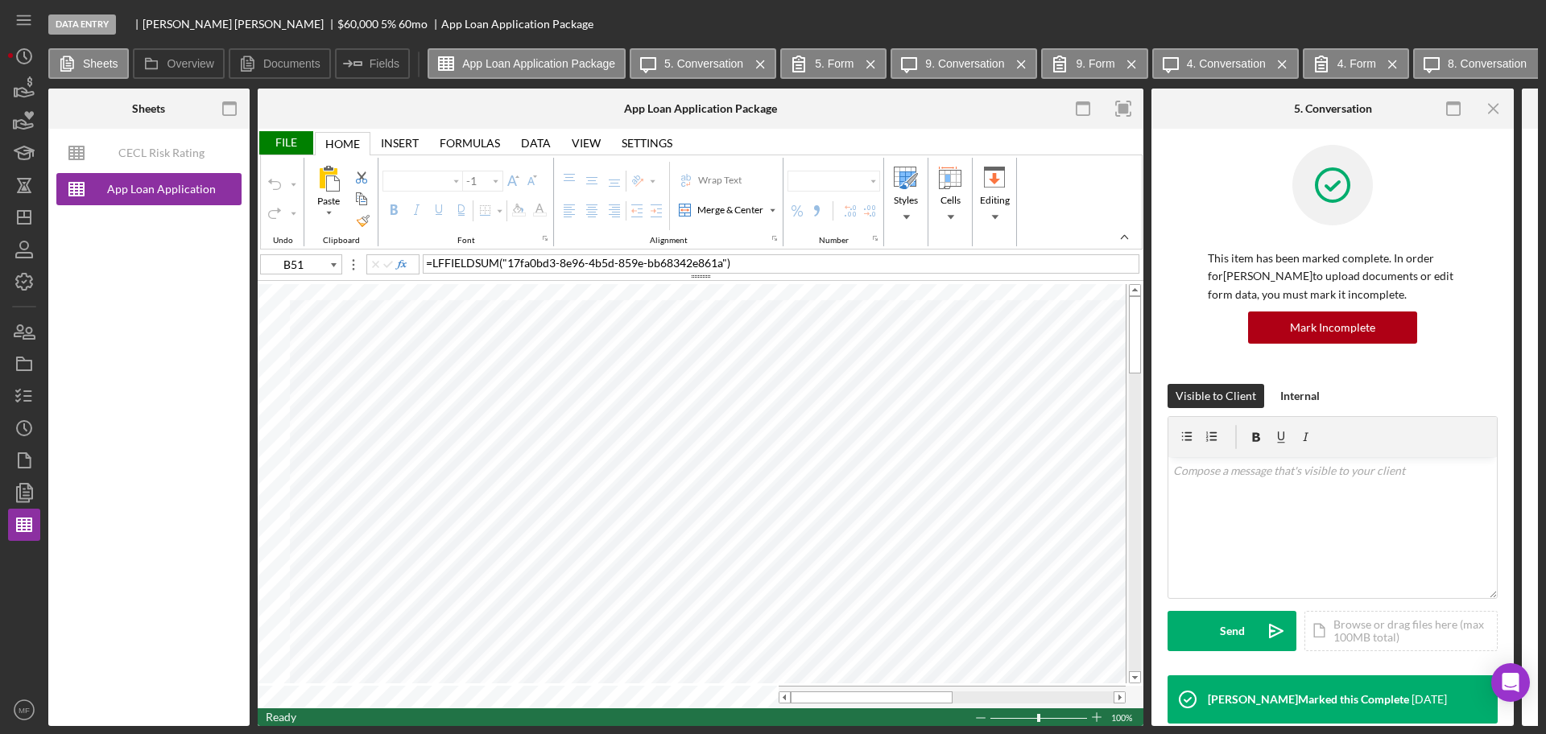
type input "Arial"
type input "10"
type input "A10"
type input "Calibri"
type input "11"
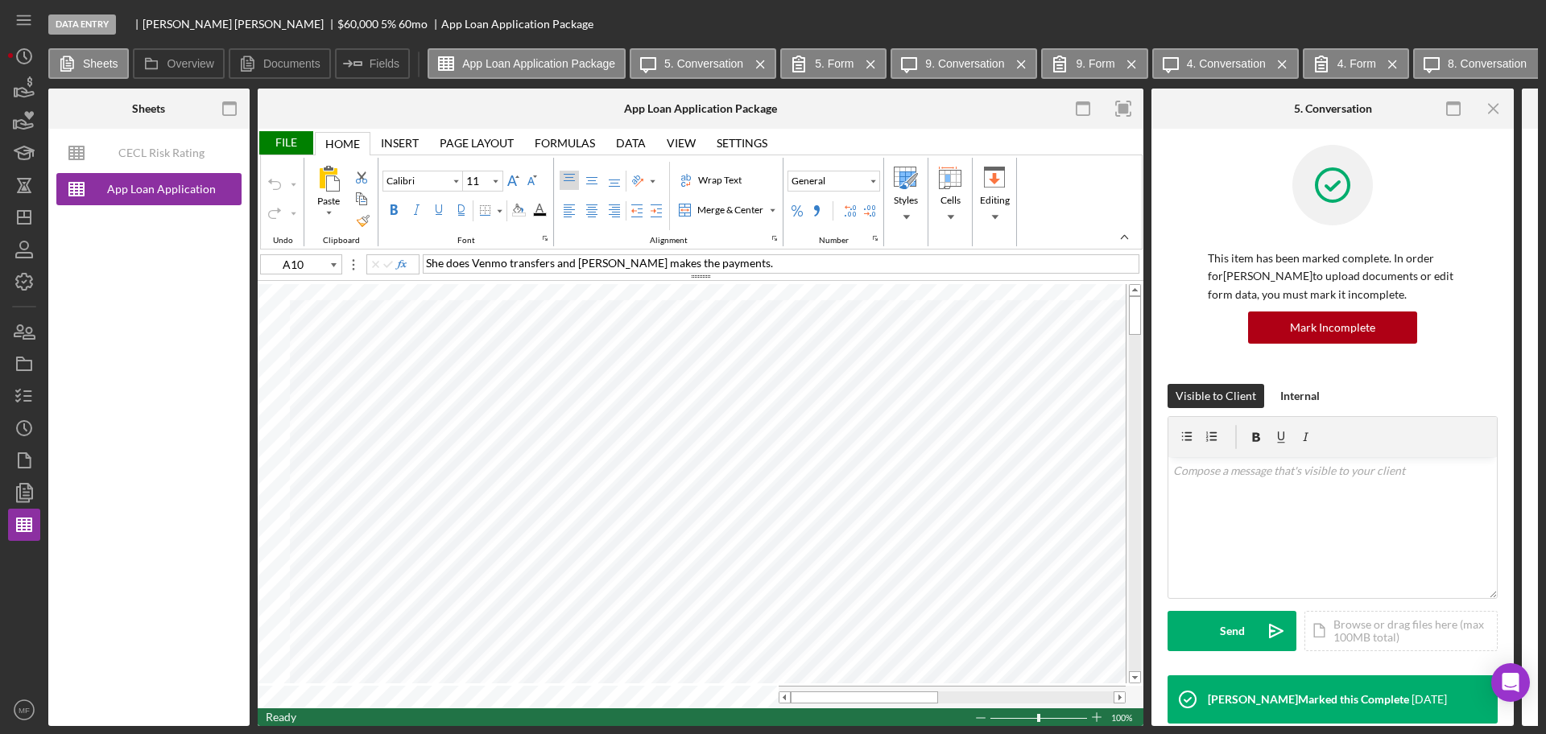
type input "L6"
click at [546, 264] on div "Washington Co OR" at bounding box center [781, 263] width 716 height 19
click at [288, 142] on div "File" at bounding box center [286, 142] width 56 height 23
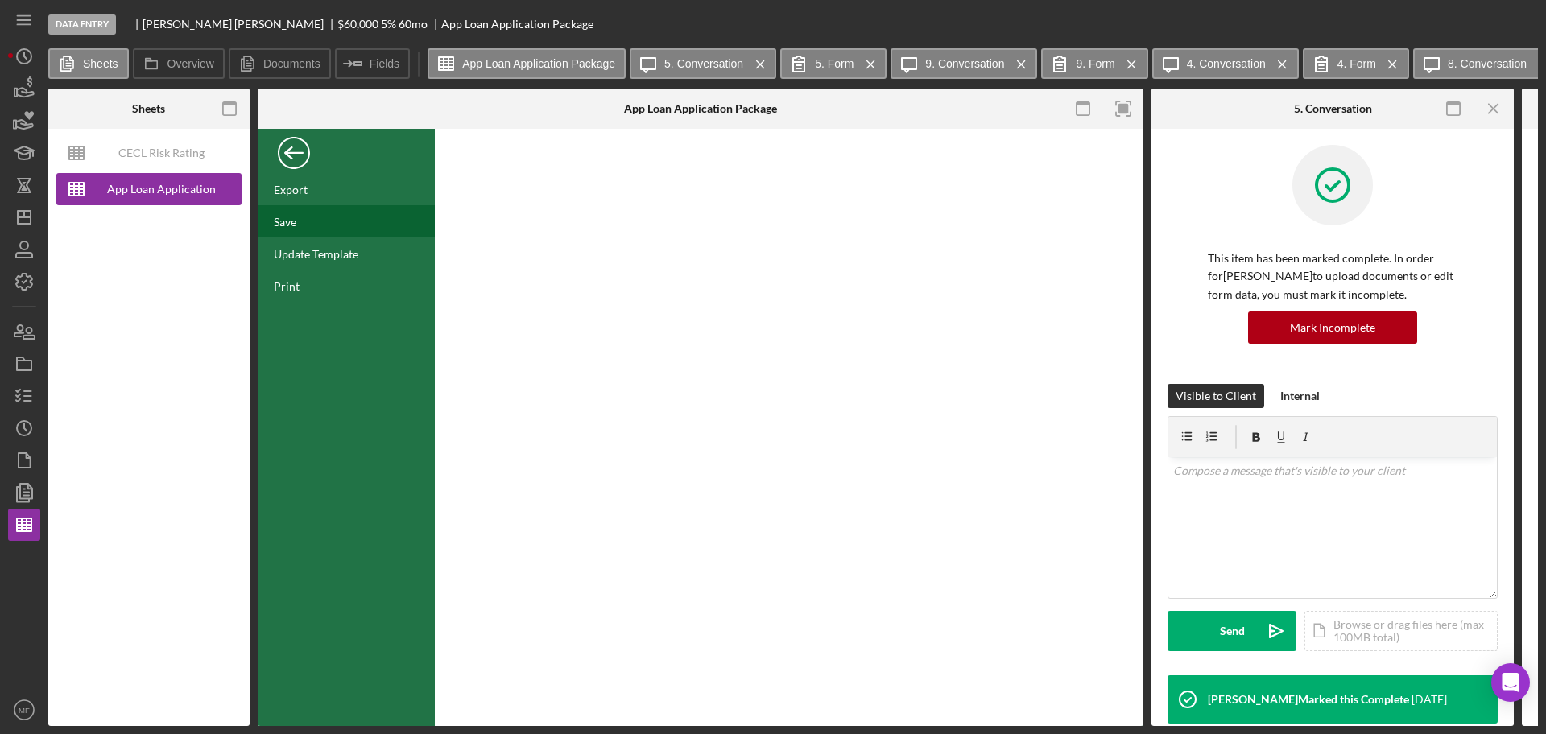
click at [295, 220] on div "Save" at bounding box center [285, 222] width 23 height 14
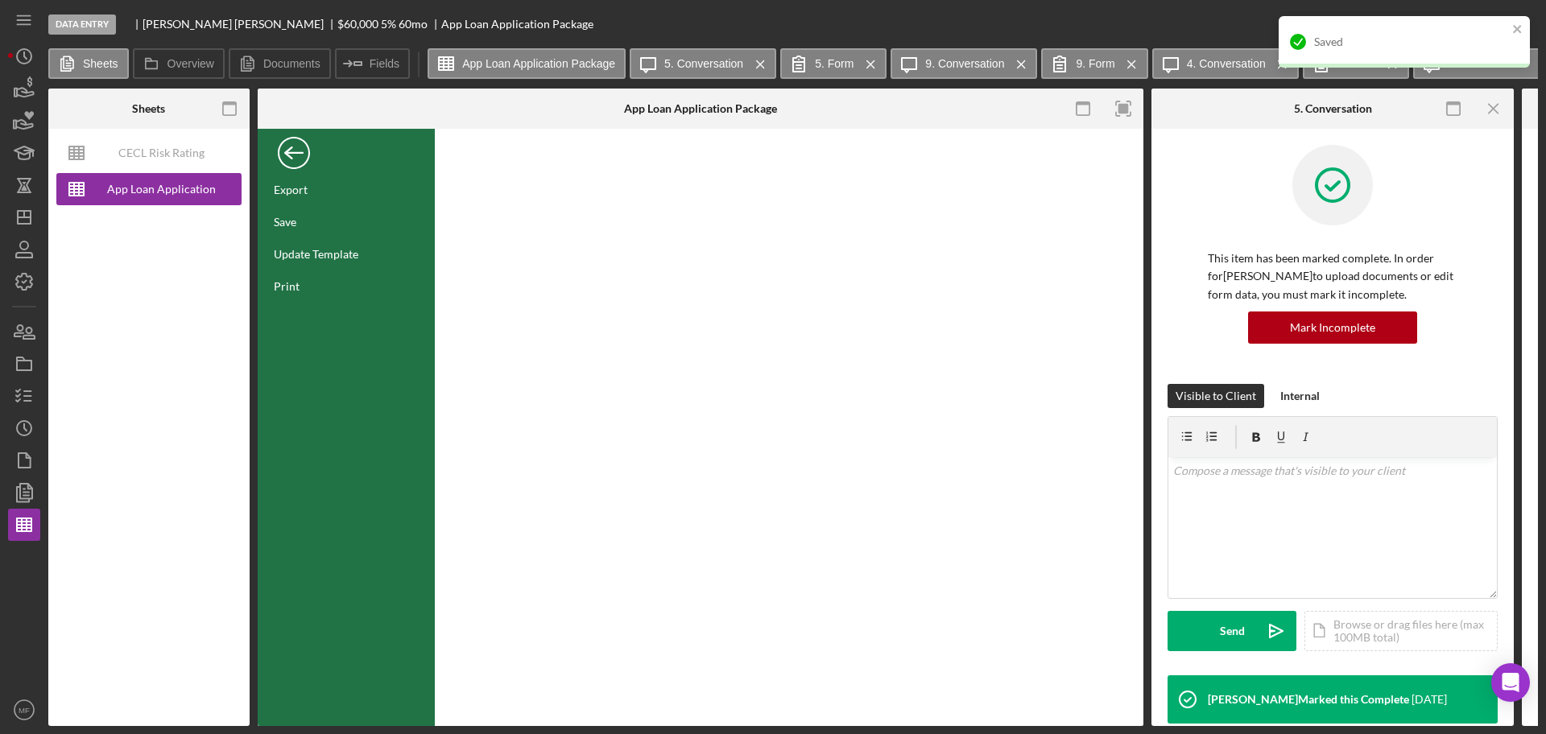
click at [291, 151] on div "Back" at bounding box center [294, 149] width 32 height 32
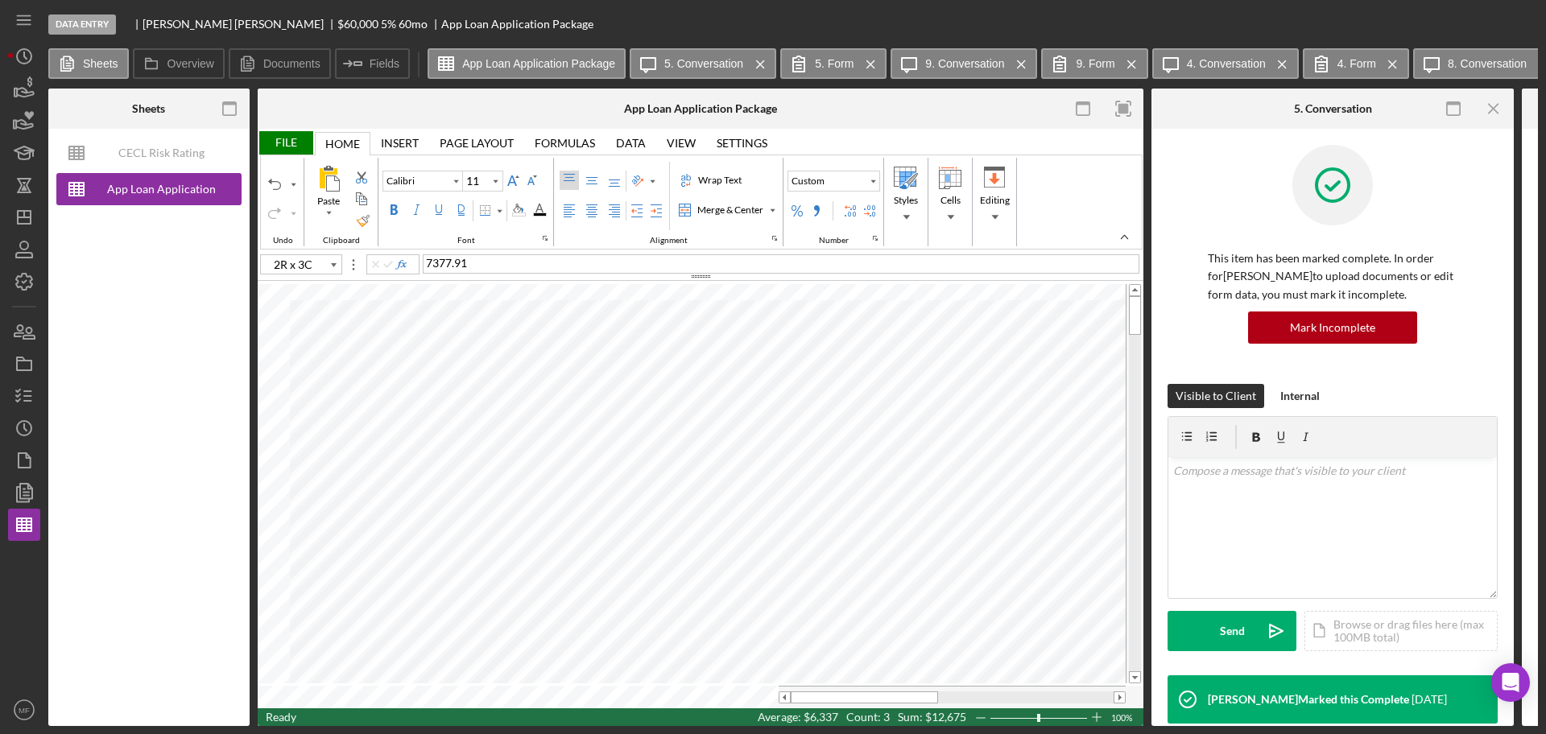
type input "L5"
click at [27, 388] on icon "button" at bounding box center [24, 396] width 40 height 40
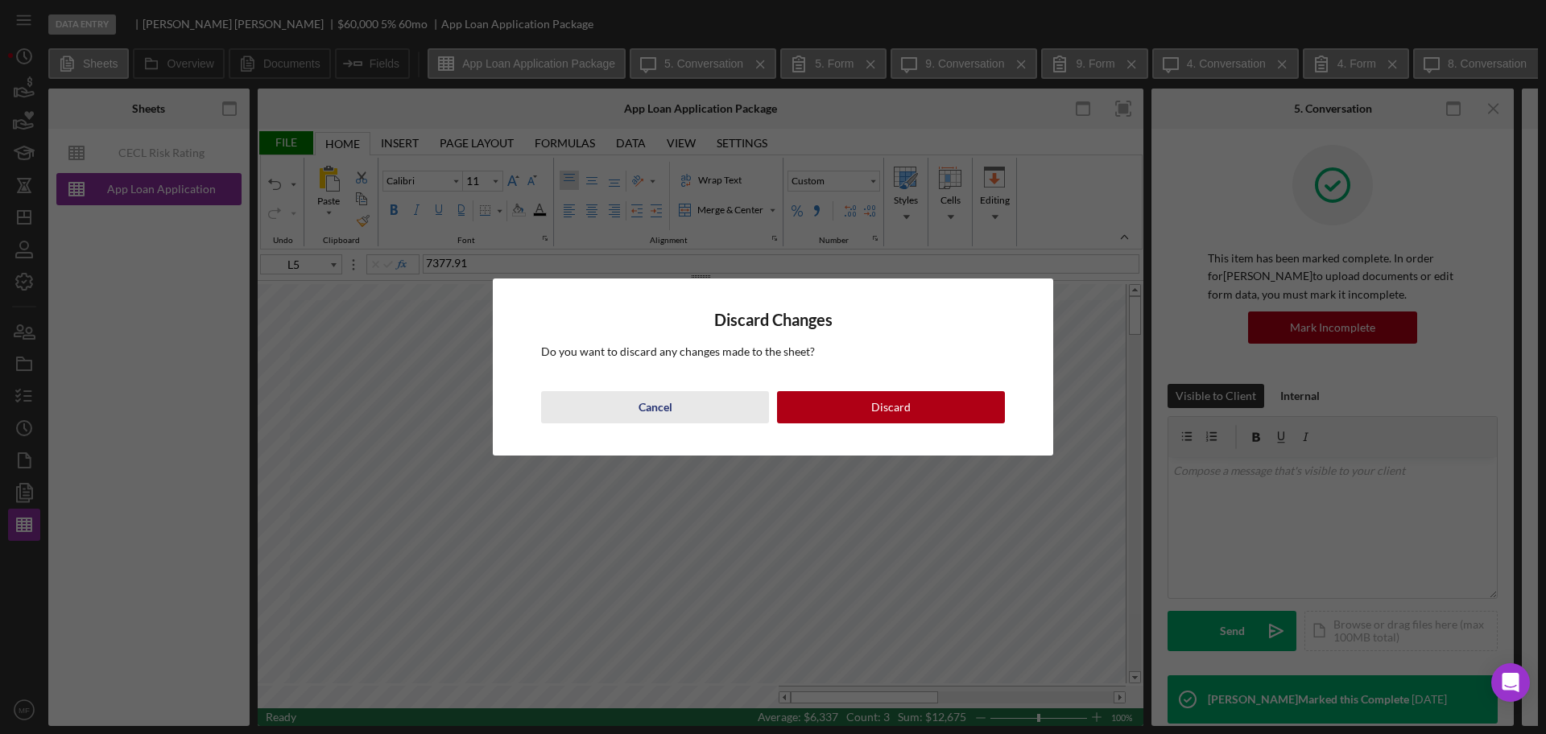
click at [646, 410] on div "Cancel" at bounding box center [655, 407] width 34 height 32
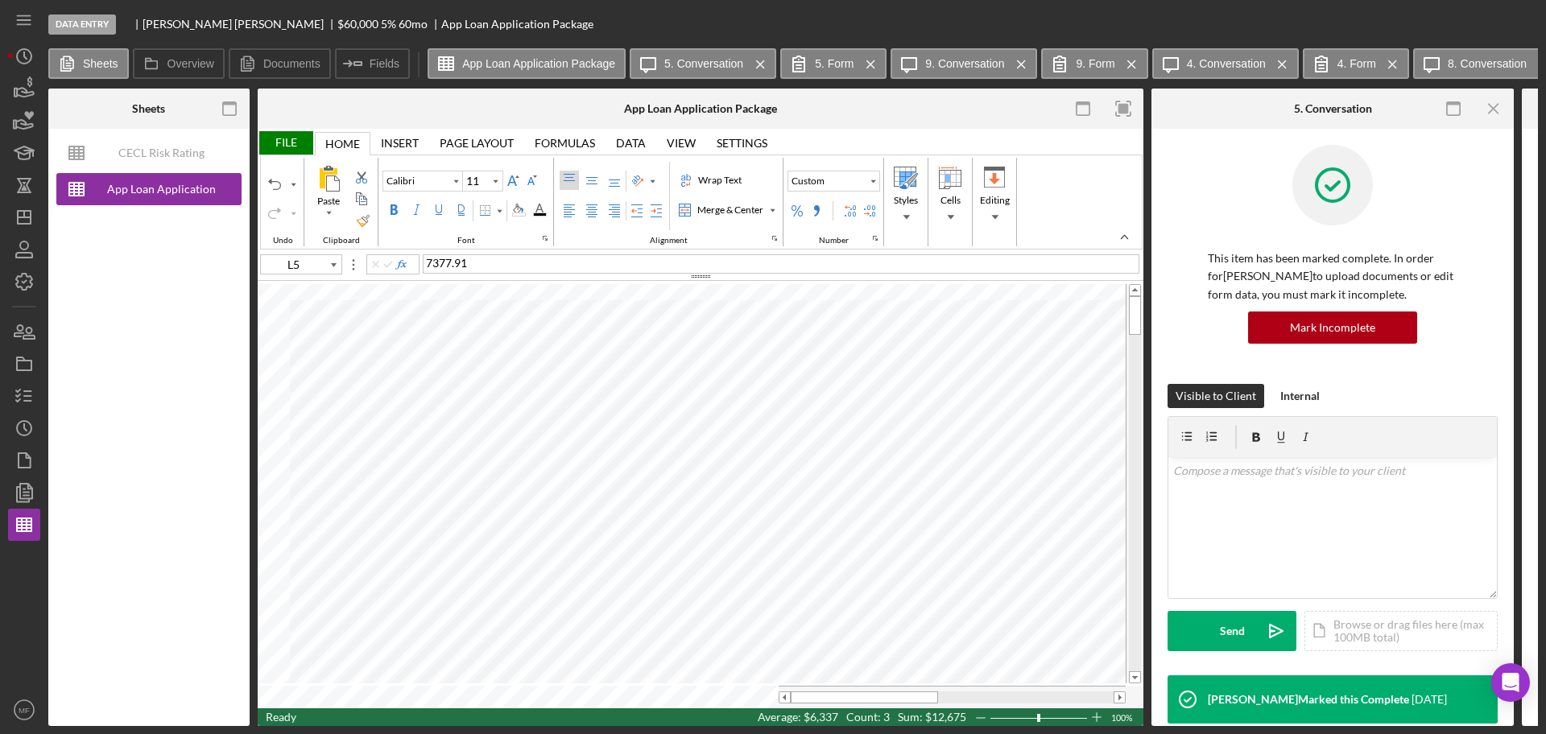
click at [279, 138] on div "File" at bounding box center [286, 142] width 56 height 23
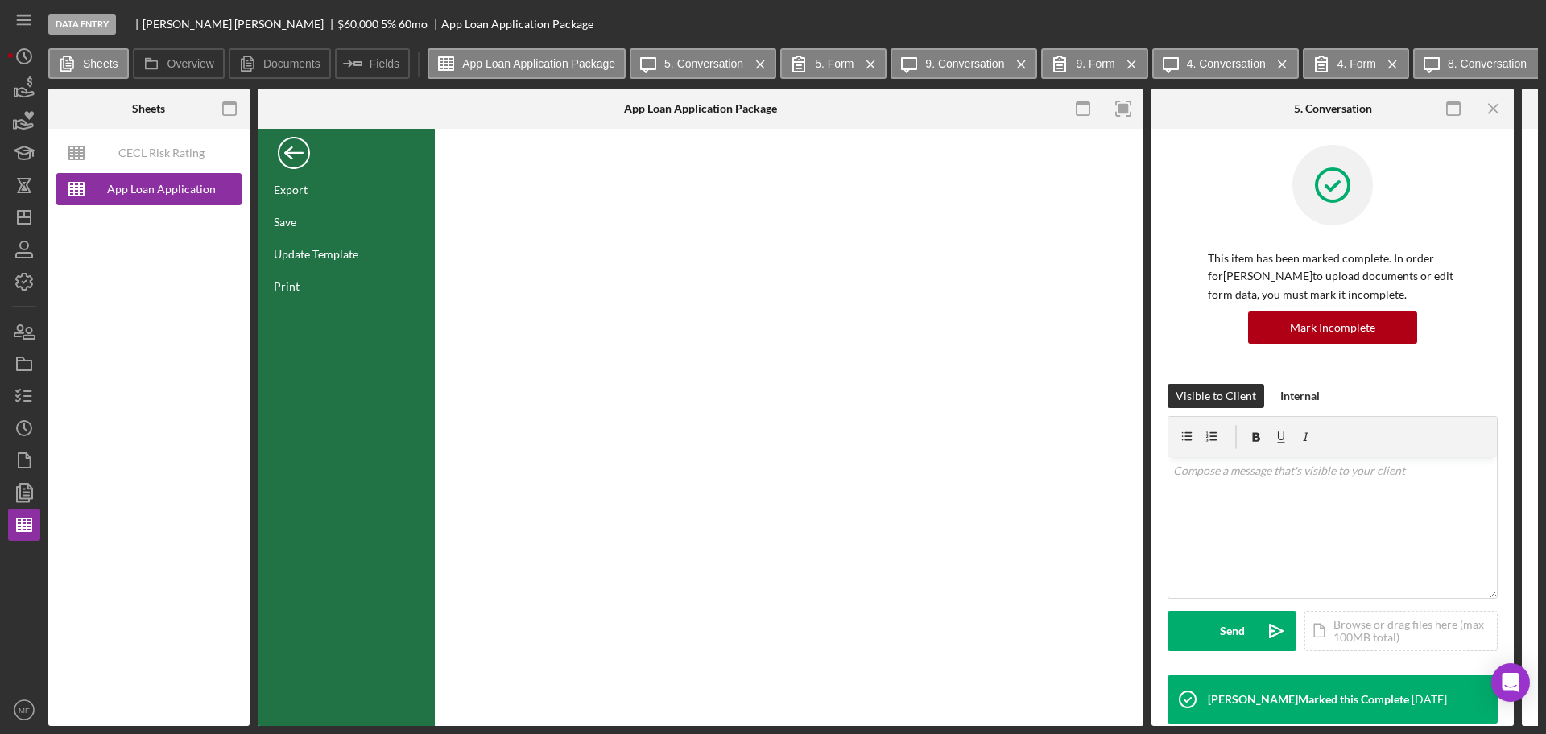
click at [713, 514] on div at bounding box center [789, 427] width 708 height 597
click at [283, 222] on div "Save" at bounding box center [285, 222] width 23 height 14
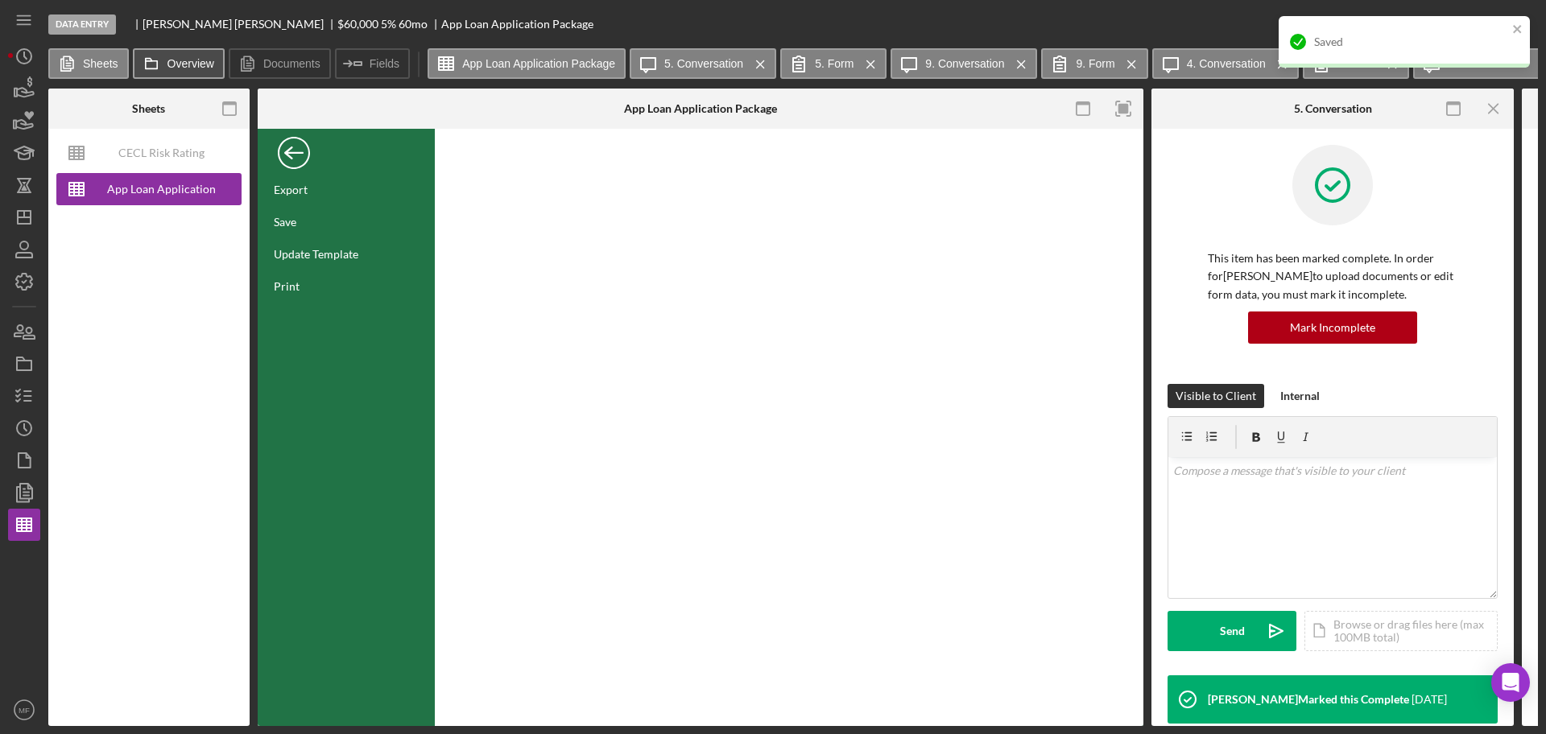
click at [180, 64] on label "Overview" at bounding box center [190, 63] width 47 height 13
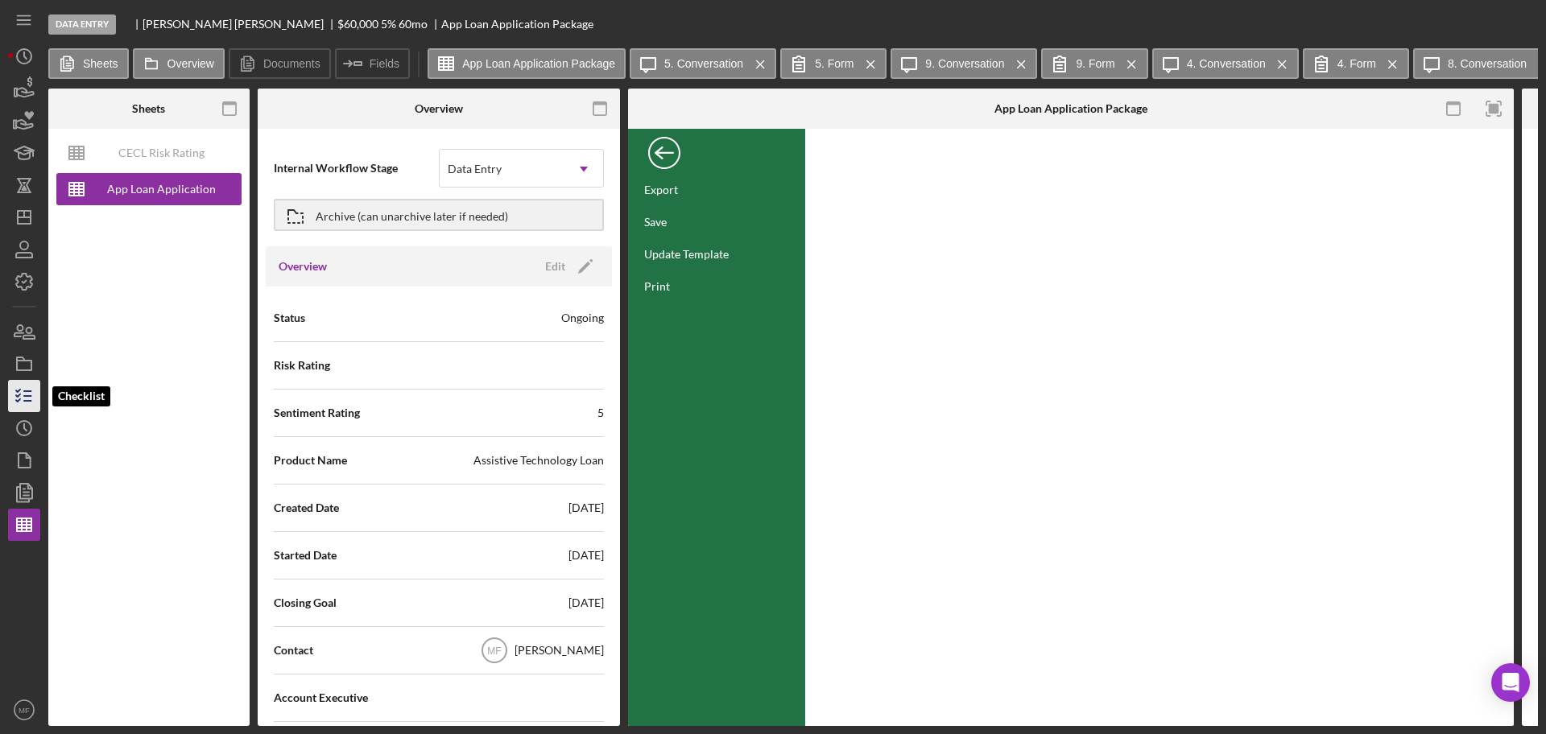
click at [19, 397] on icon "button" at bounding box center [24, 396] width 40 height 40
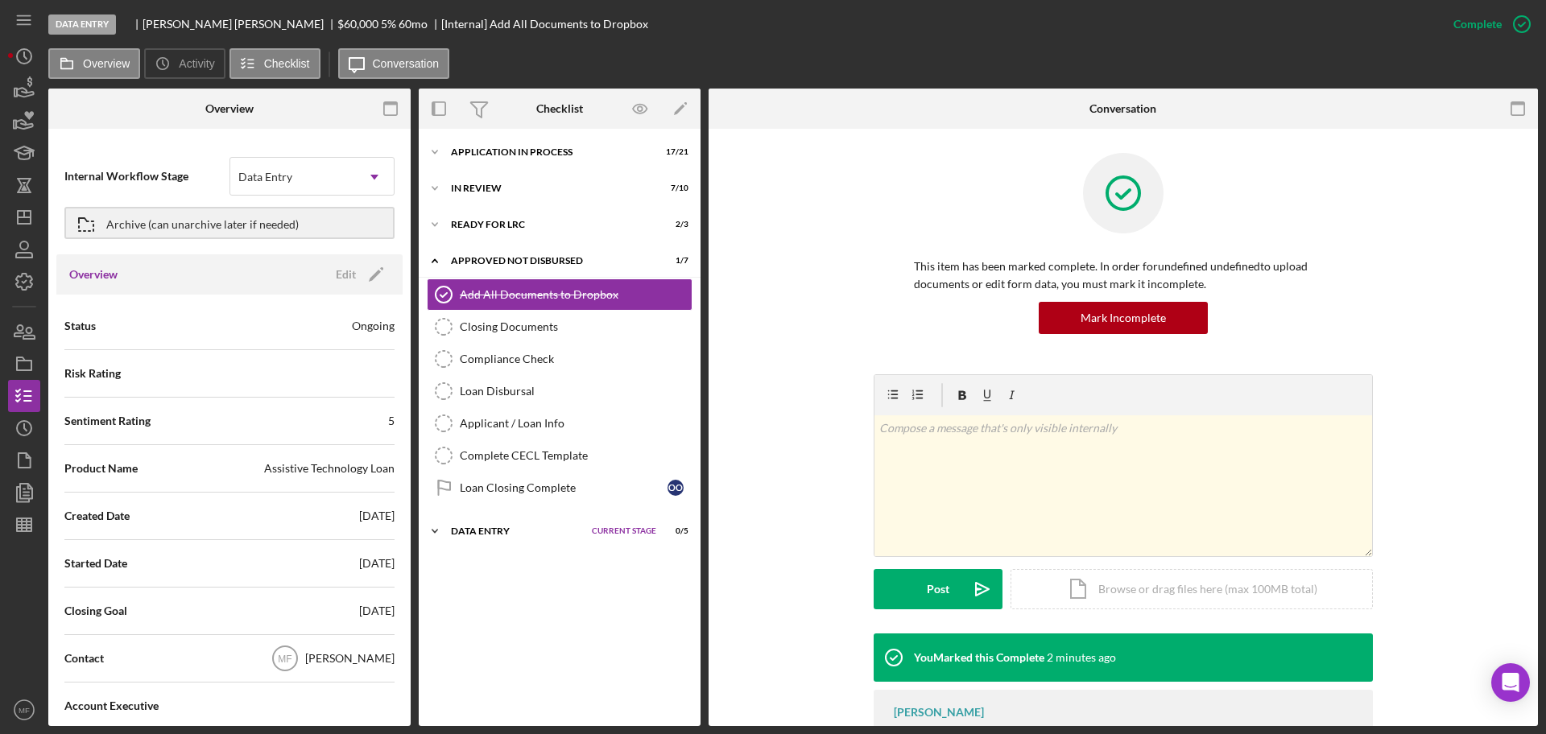
click at [503, 524] on div "Icon/Expander Data Entry Current Stage 0 / 5 Set Stage" at bounding box center [560, 531] width 282 height 32
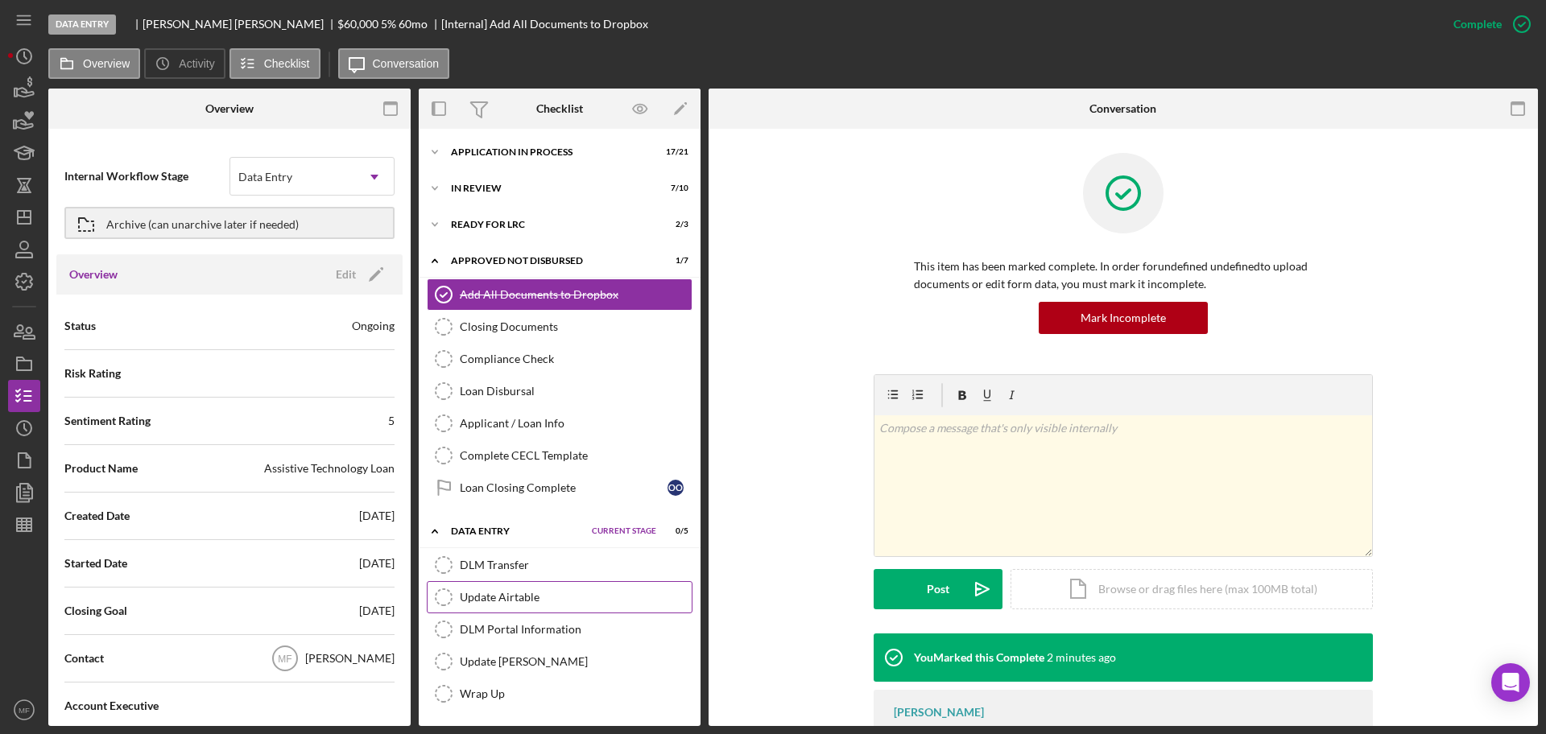
click at [518, 592] on div "Update Airtable" at bounding box center [576, 597] width 232 height 13
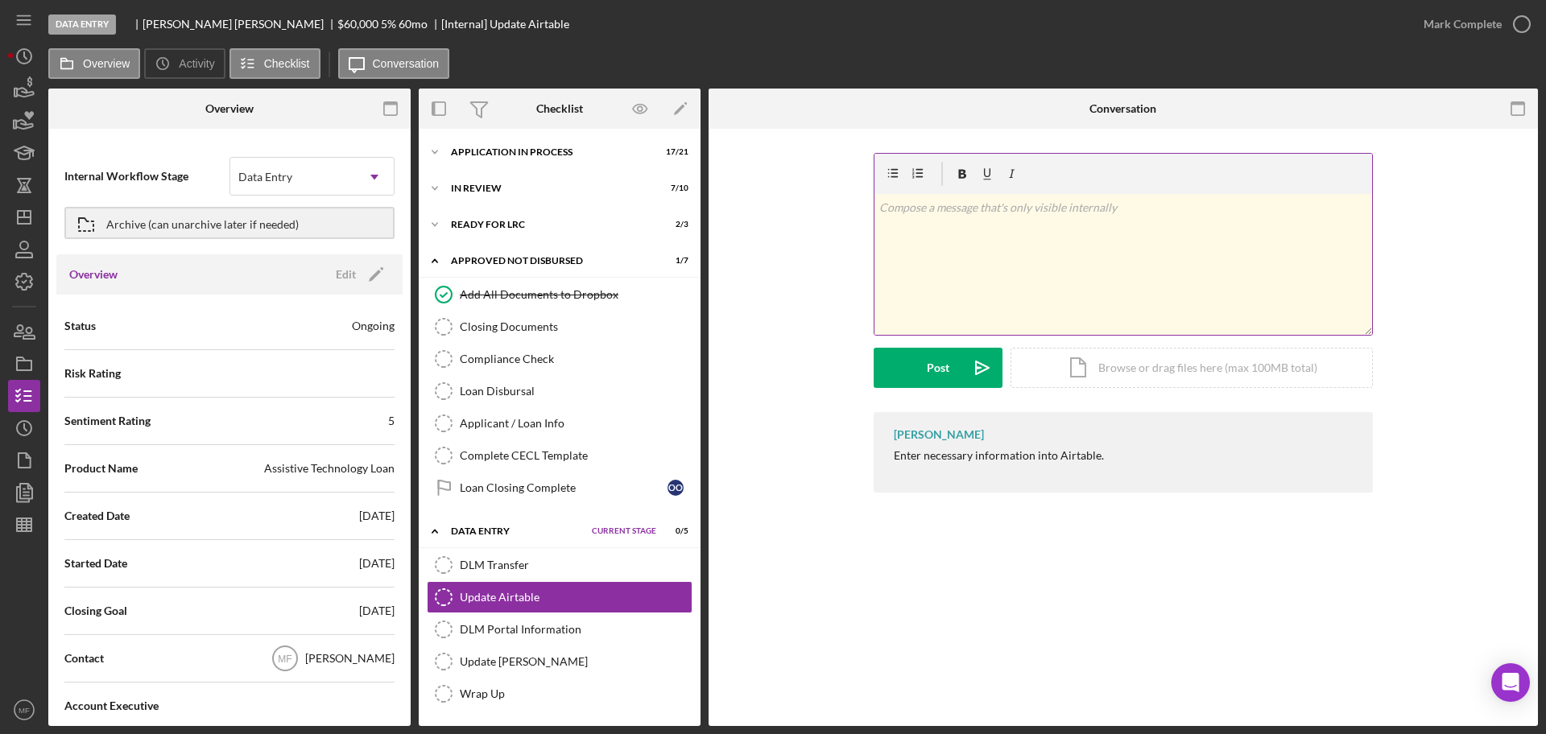
click at [933, 210] on p at bounding box center [1123, 208] width 489 height 18
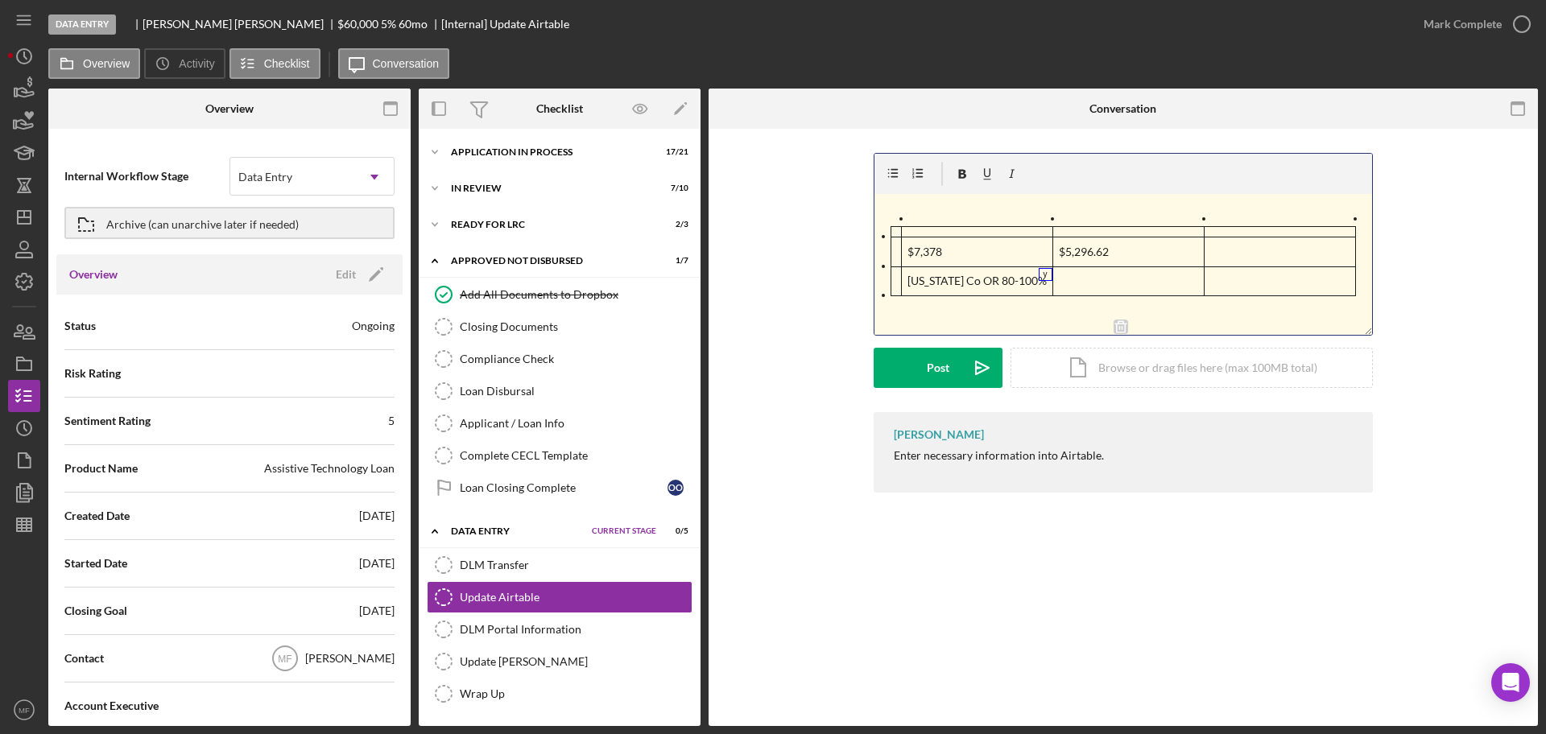
click at [1006, 281] on p "Washington Co OR 80-100%" at bounding box center [977, 281] width 140 height 18
click at [1115, 312] on icon at bounding box center [1120, 309] width 14 height 14
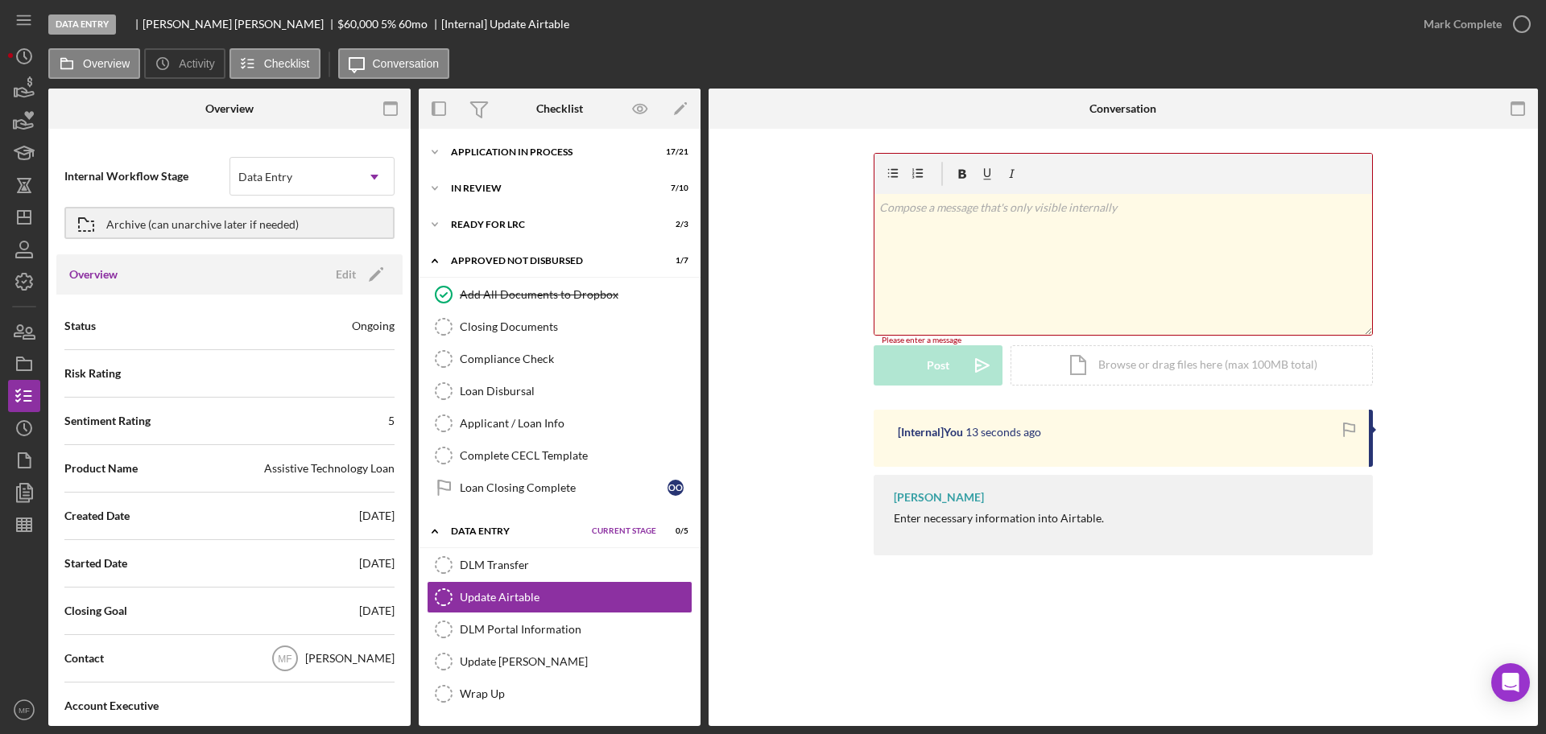
click at [931, 208] on p at bounding box center [1123, 208] width 489 height 18
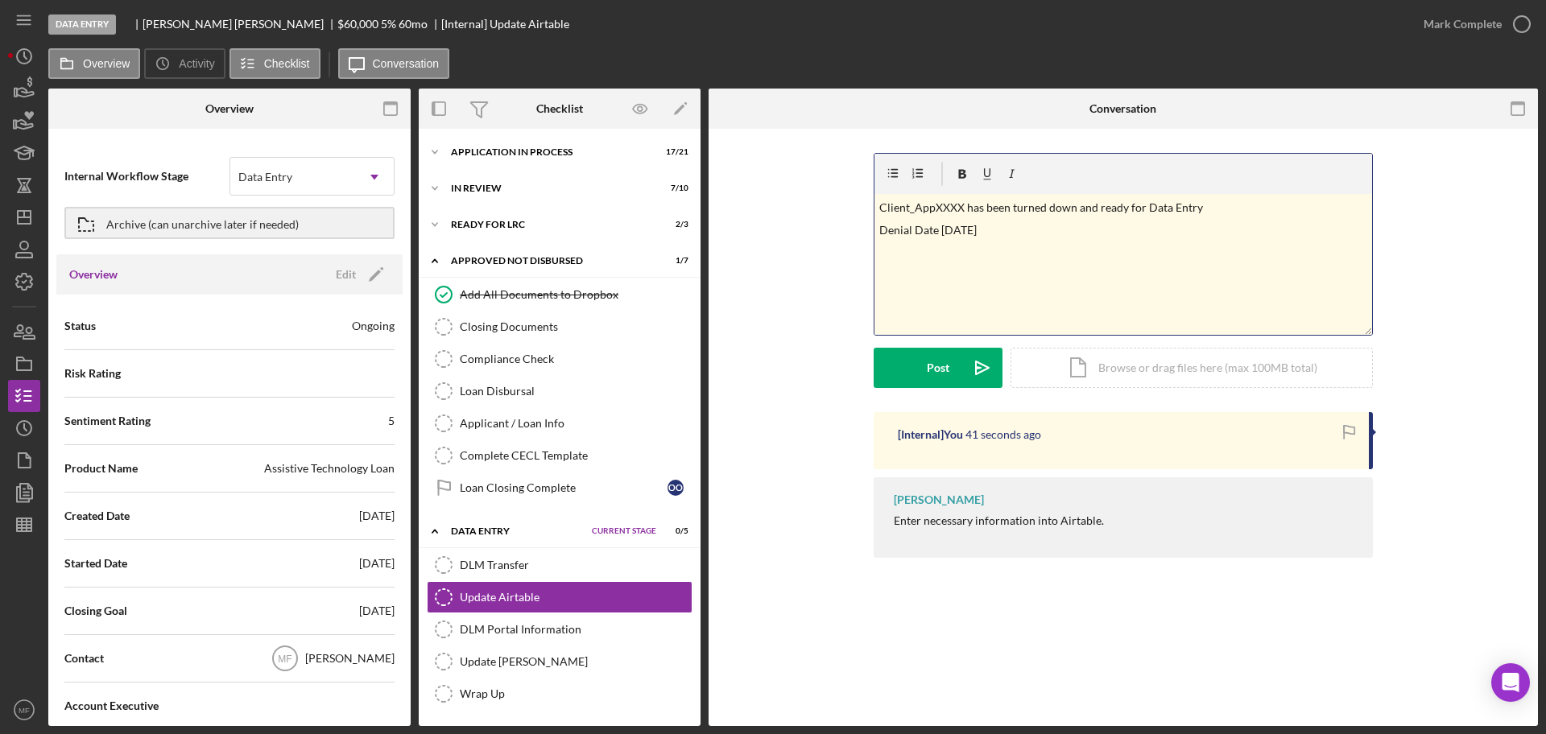
click at [908, 213] on p "Client_AppXXXX has been turned down and ready for Data Entry" at bounding box center [1123, 208] width 489 height 18
drag, startPoint x: 908, startPoint y: 213, endPoint x: 861, endPoint y: 209, distance: 47.6
click at [861, 209] on div "v Color teal Color pink Remove color Add row above Add row below Add column bef…" at bounding box center [1123, 282] width 781 height 259
click at [951, 228] on p "Denial Date 09/15/2025" at bounding box center [1123, 230] width 489 height 18
click at [928, 370] on div "Post" at bounding box center [938, 368] width 23 height 40
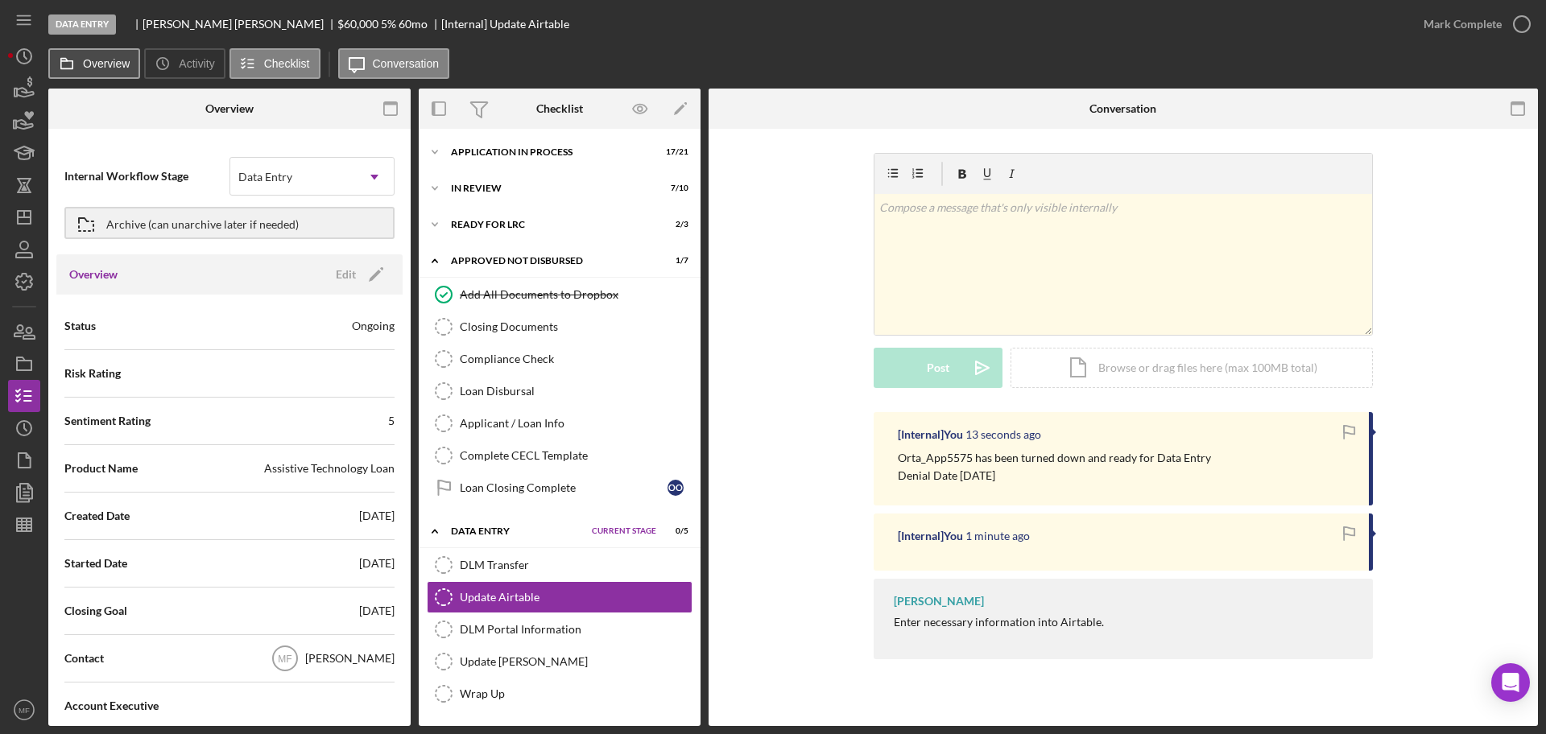
click at [88, 65] on label "Overview" at bounding box center [106, 63] width 47 height 13
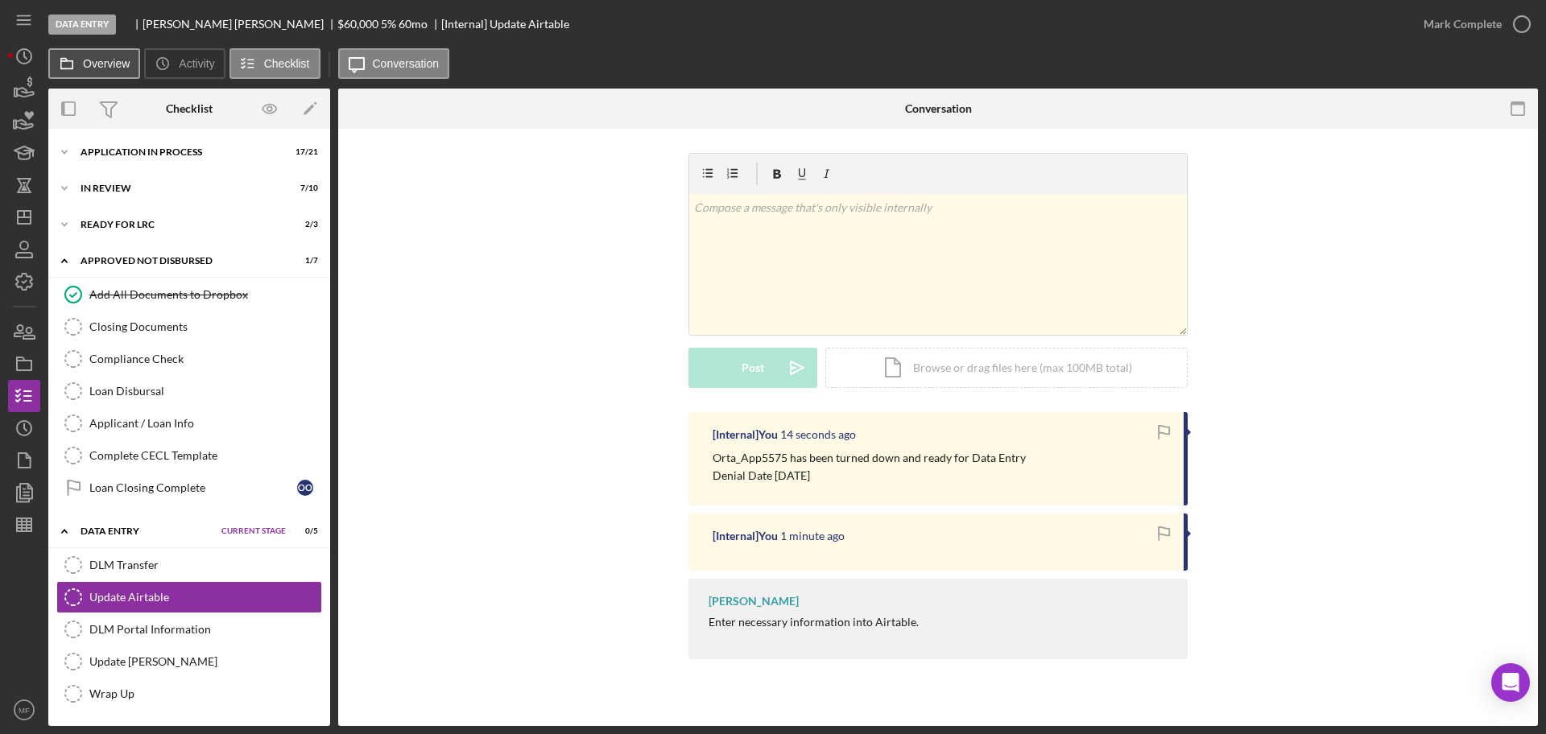
click at [88, 65] on label "Overview" at bounding box center [106, 63] width 47 height 13
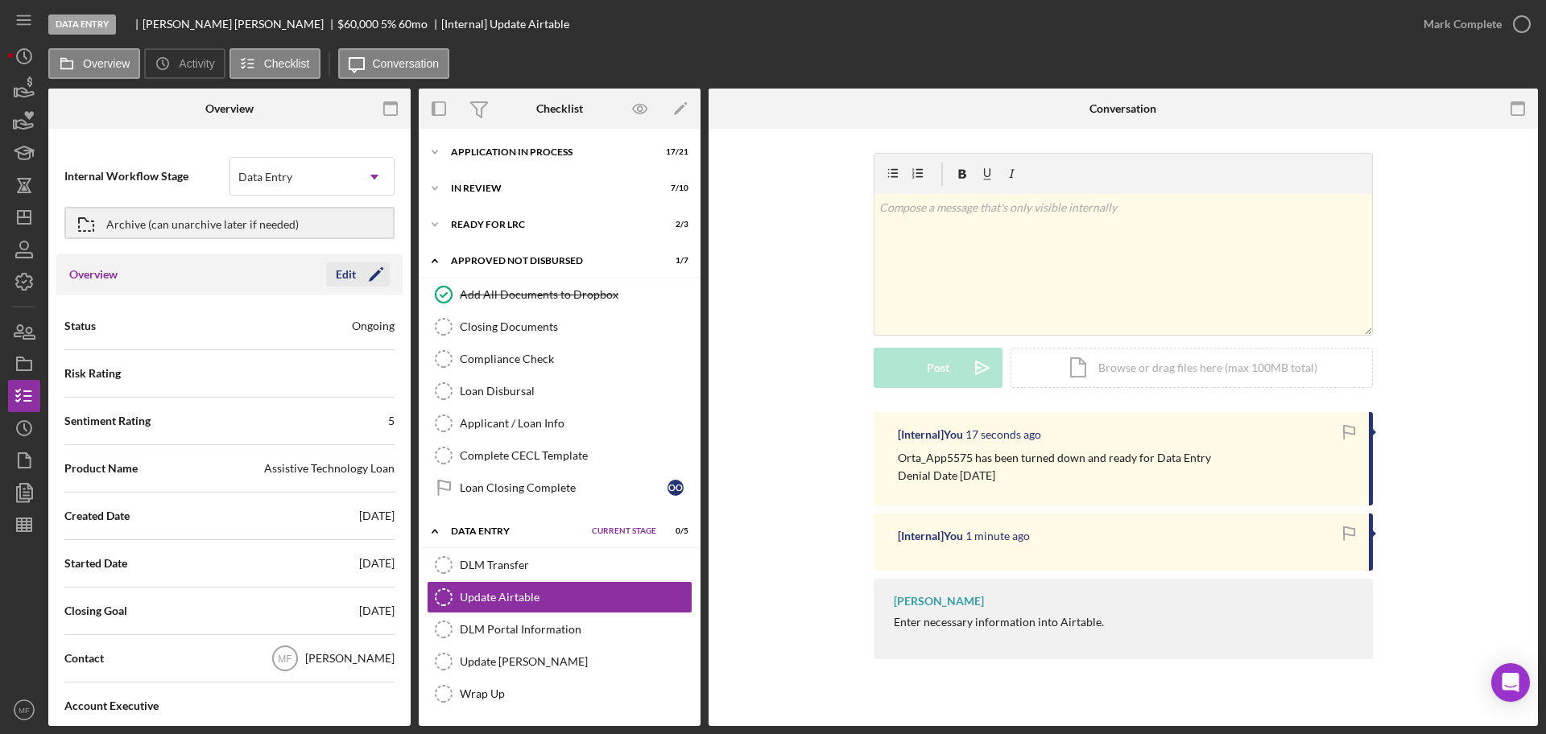
click at [348, 274] on div "Edit" at bounding box center [346, 274] width 20 height 24
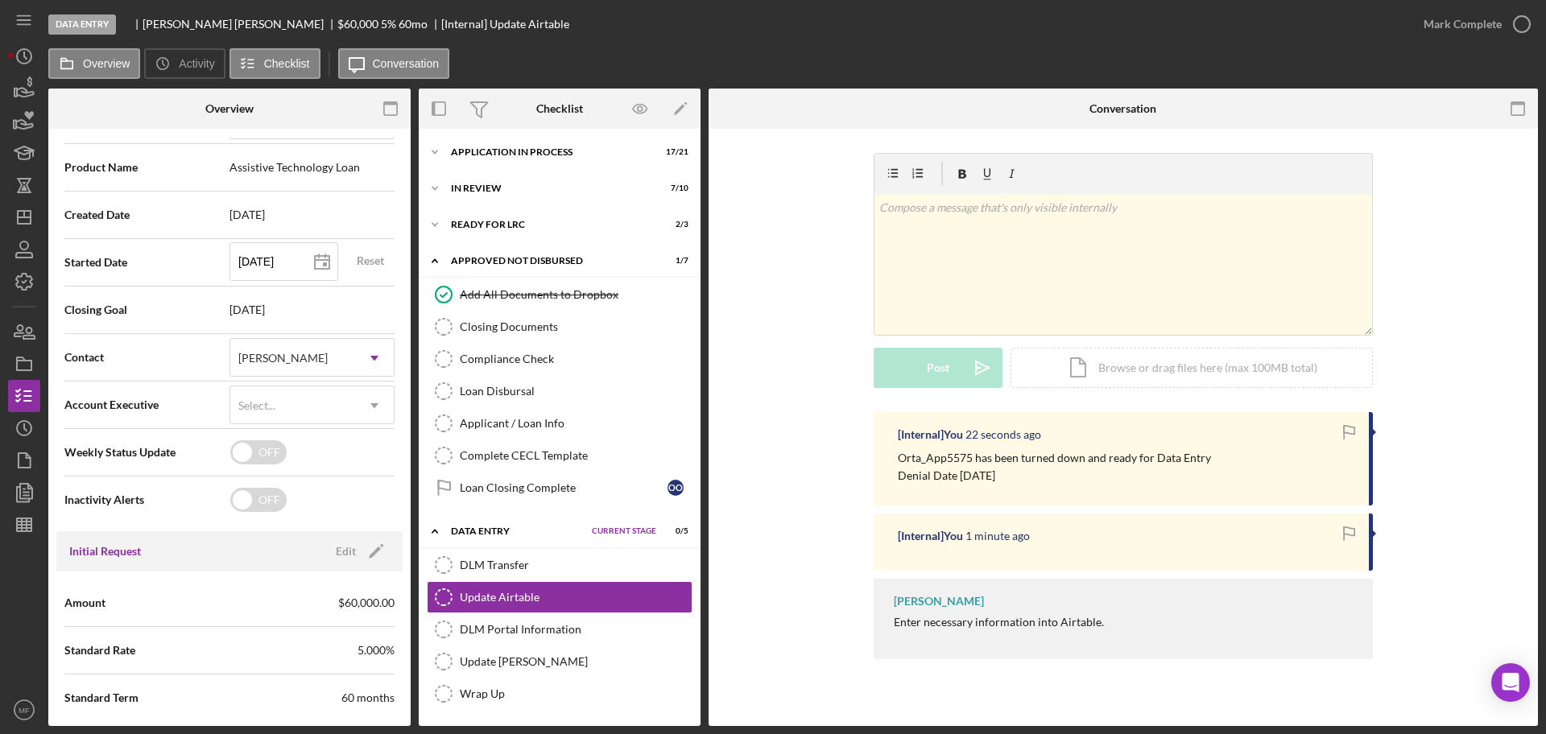
scroll to position [302, 0]
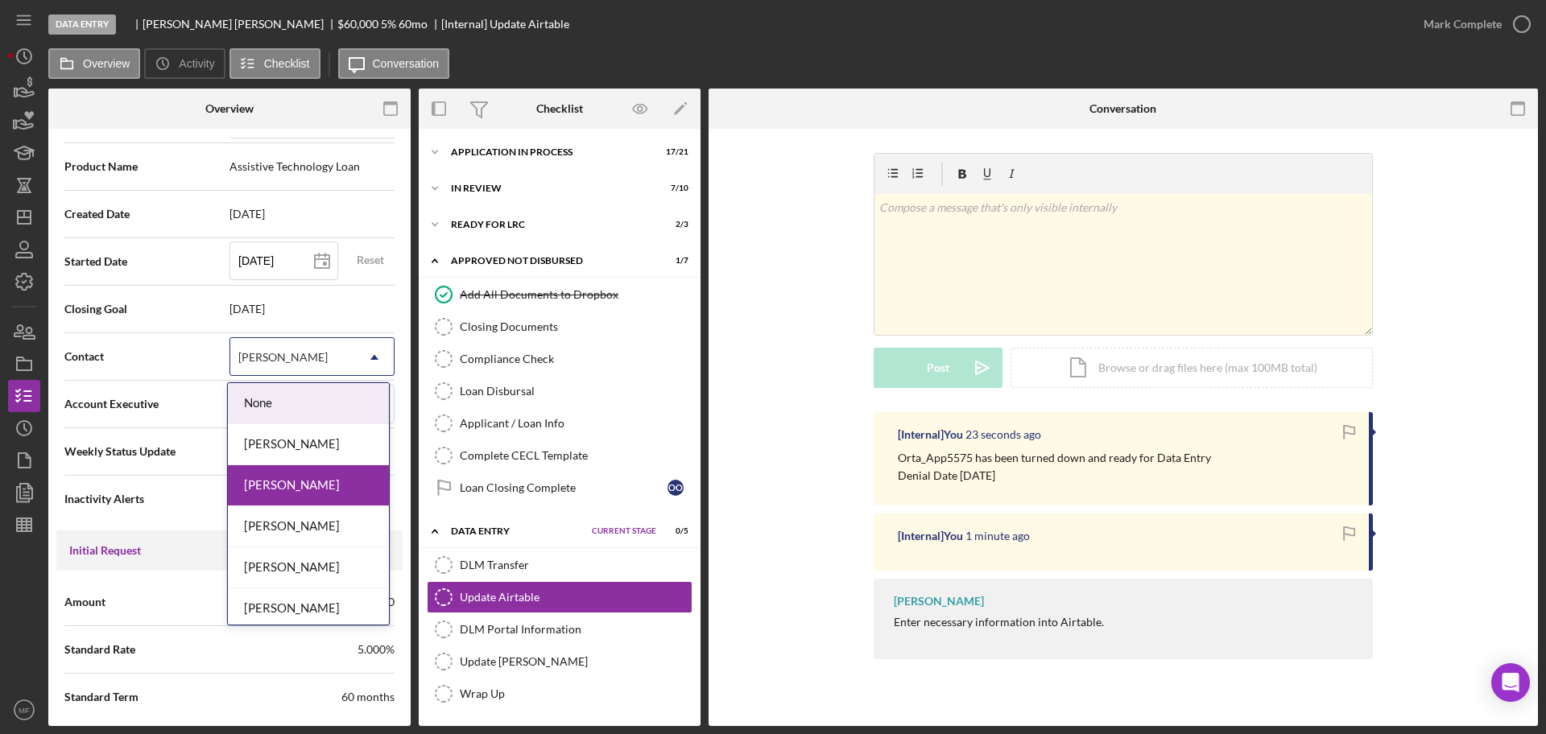
click at [312, 361] on div "[PERSON_NAME]" at bounding box center [292, 357] width 125 height 37
click at [294, 519] on div "Nicole Gray" at bounding box center [308, 526] width 161 height 41
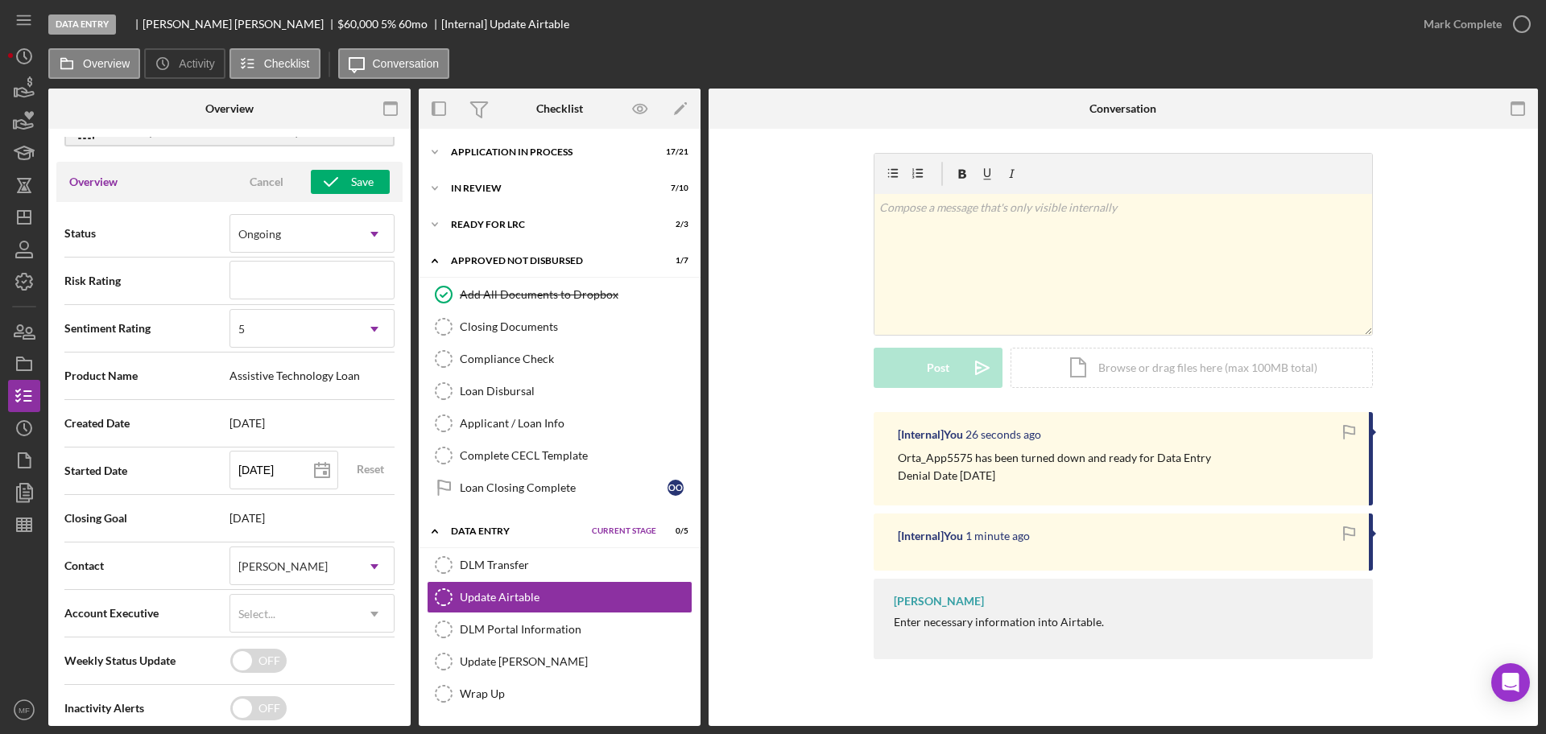
scroll to position [0, 0]
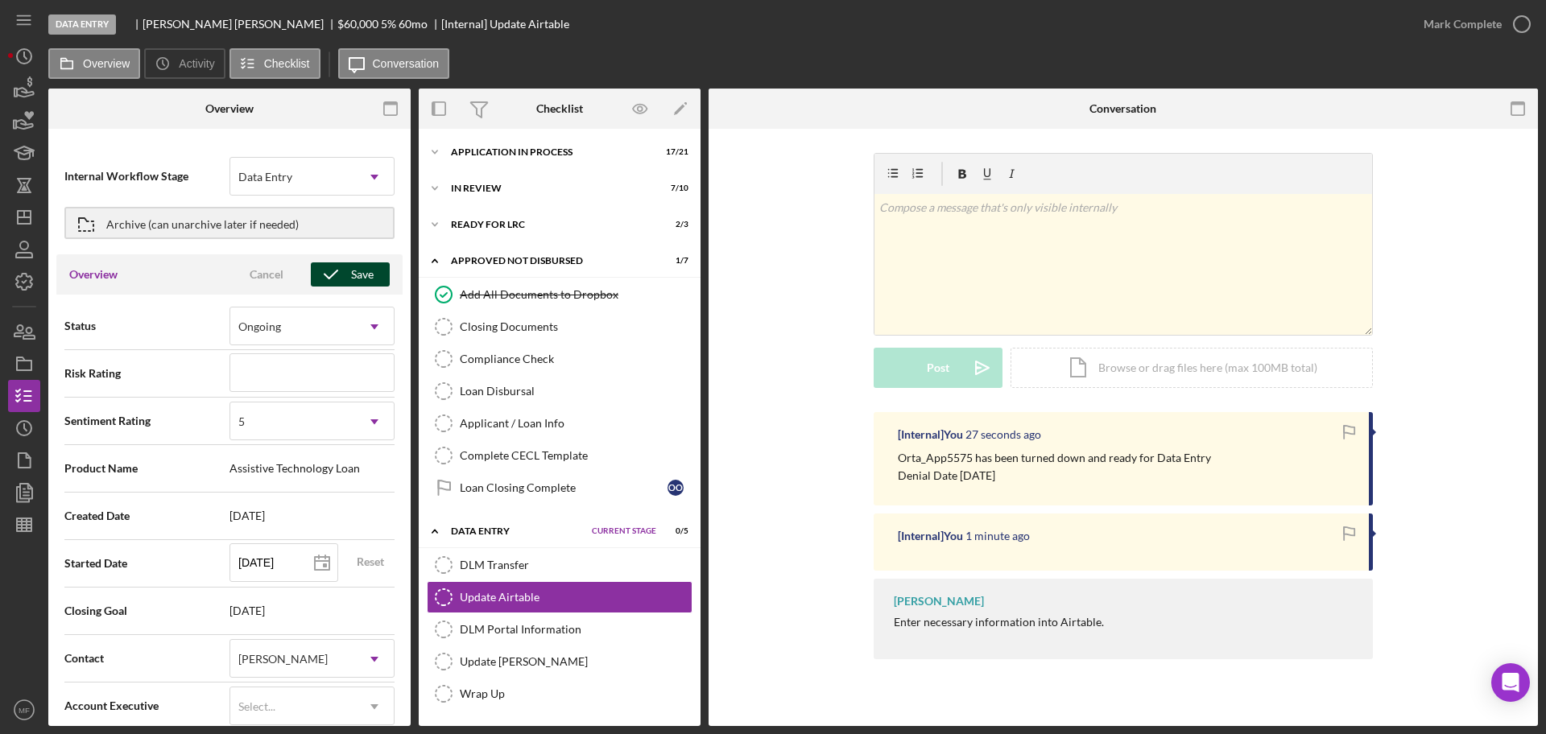
click at [343, 273] on icon "button" at bounding box center [331, 274] width 40 height 40
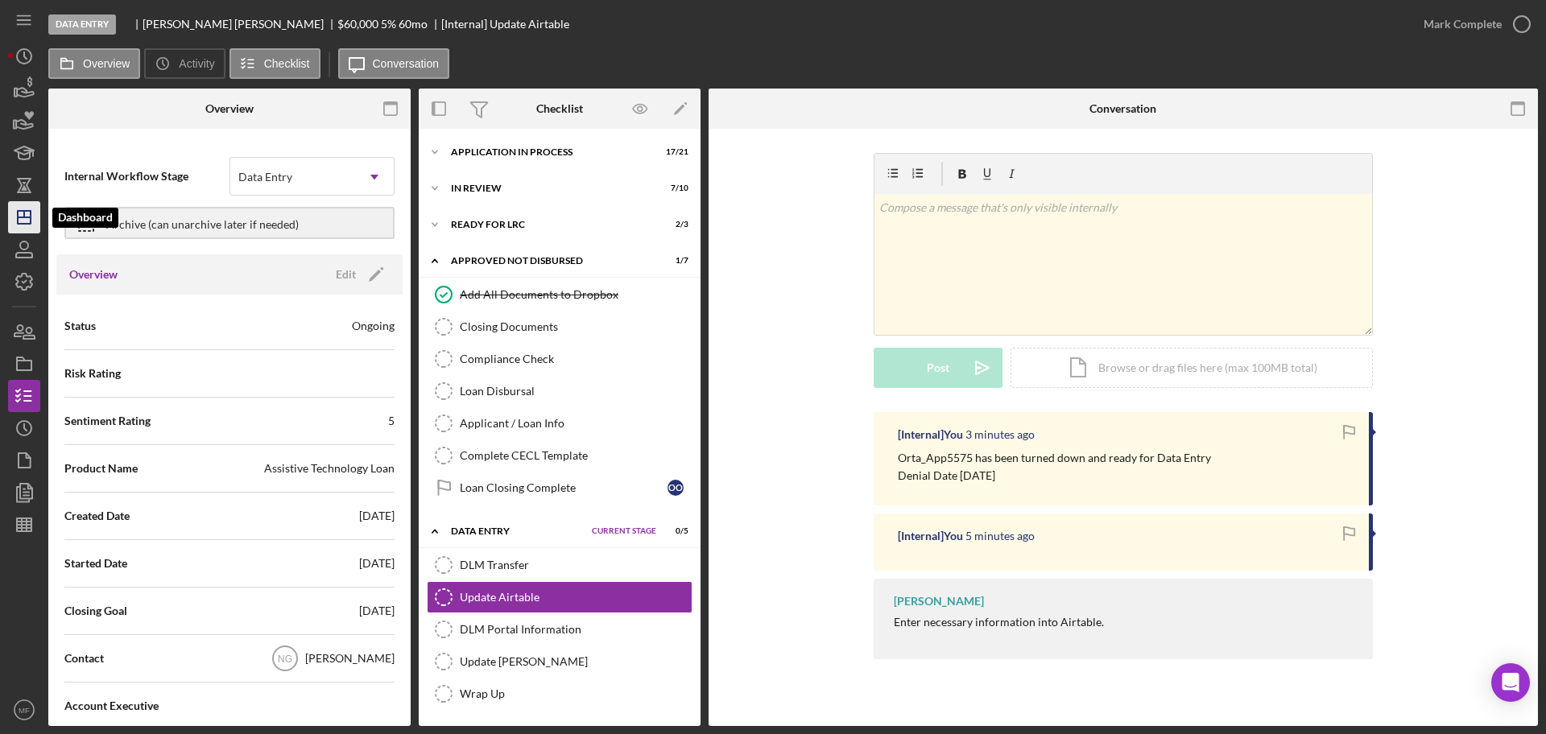
click at [27, 221] on icon "Icon/Dashboard" at bounding box center [24, 217] width 40 height 40
